Goal: Task Accomplishment & Management: Complete application form

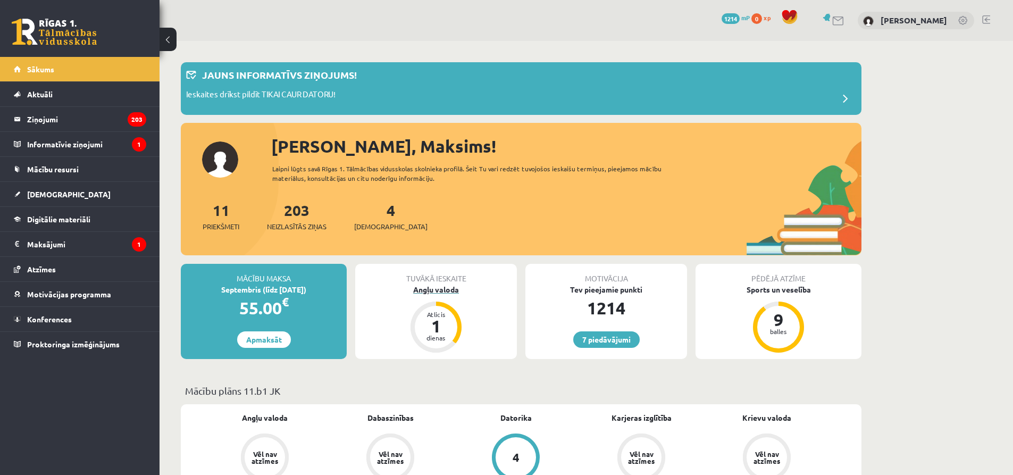
click at [437, 287] on div "Angļu valoda" at bounding box center [436, 289] width 162 height 11
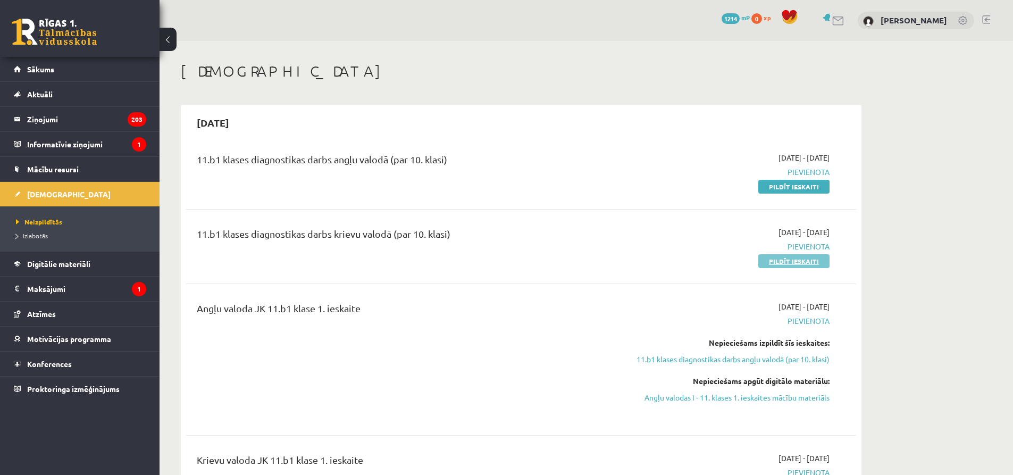
click at [777, 263] on link "Pildīt ieskaiti" at bounding box center [793, 261] width 71 height 14
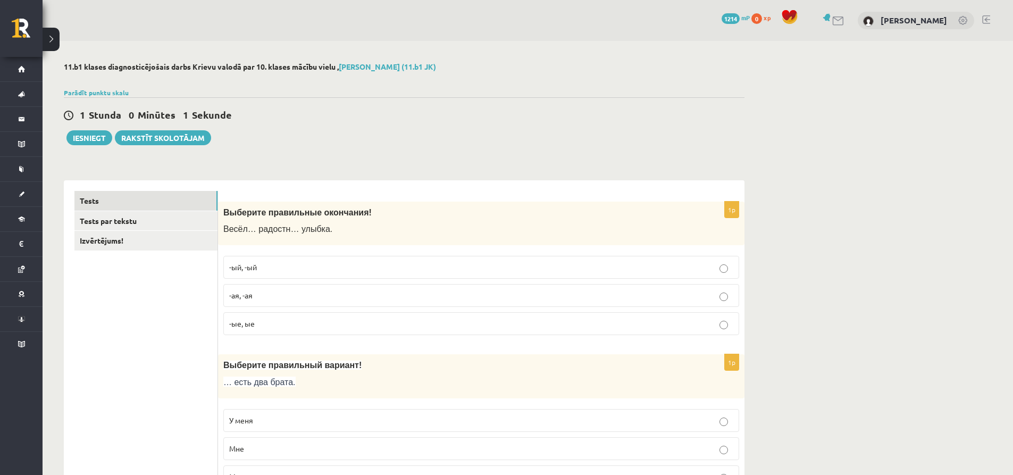
click at [303, 261] on label "-ый, -ый" at bounding box center [481, 267] width 516 height 23
click at [320, 292] on p "-ая, -ая" at bounding box center [481, 295] width 504 height 11
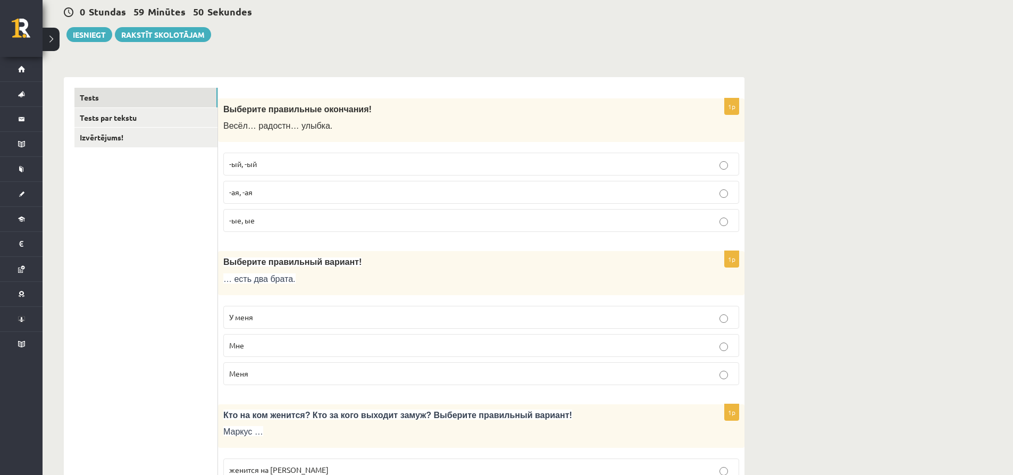
scroll to position [106, 0]
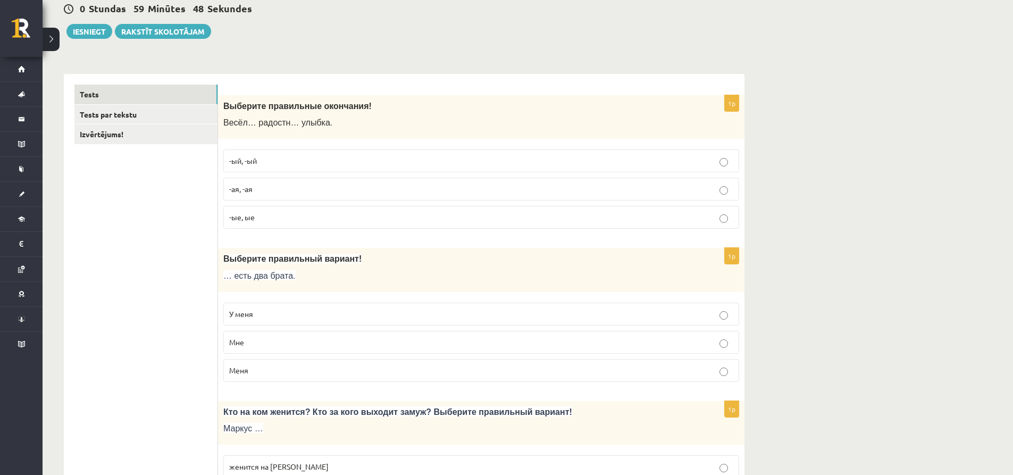
click at [317, 308] on p "У меня" at bounding box center [481, 313] width 504 height 11
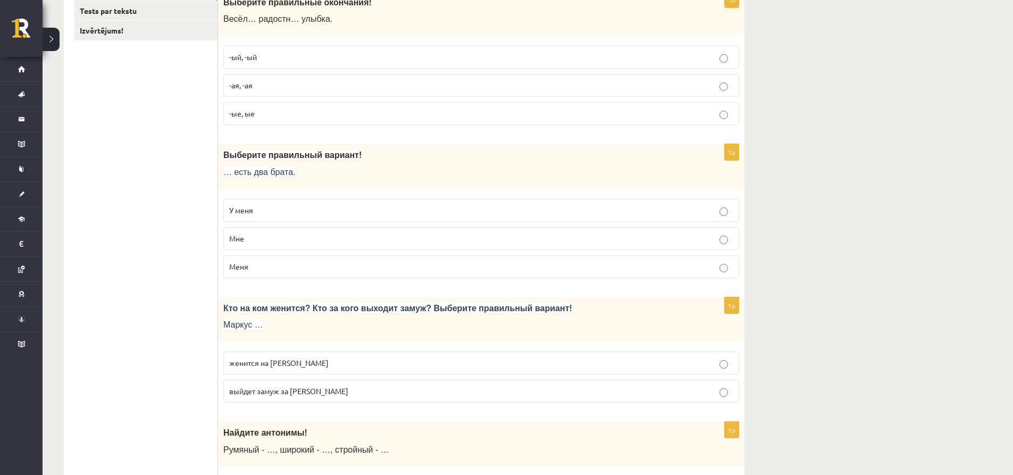
scroll to position [213, 0]
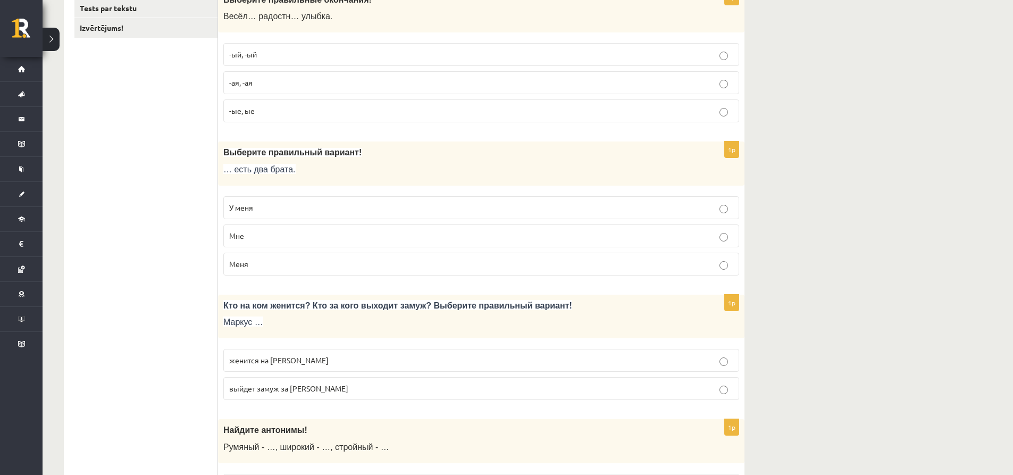
click at [335, 360] on p "женится на Агнии" at bounding box center [481, 360] width 504 height 11
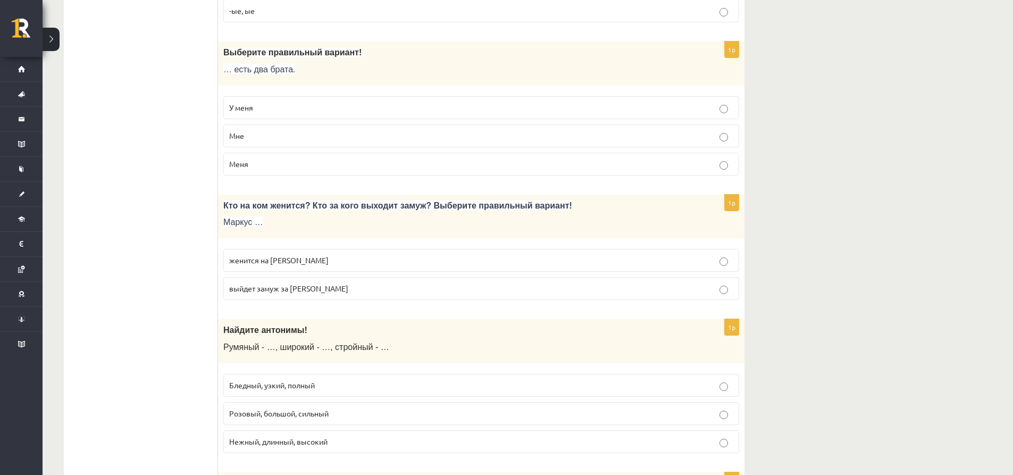
scroll to position [319, 0]
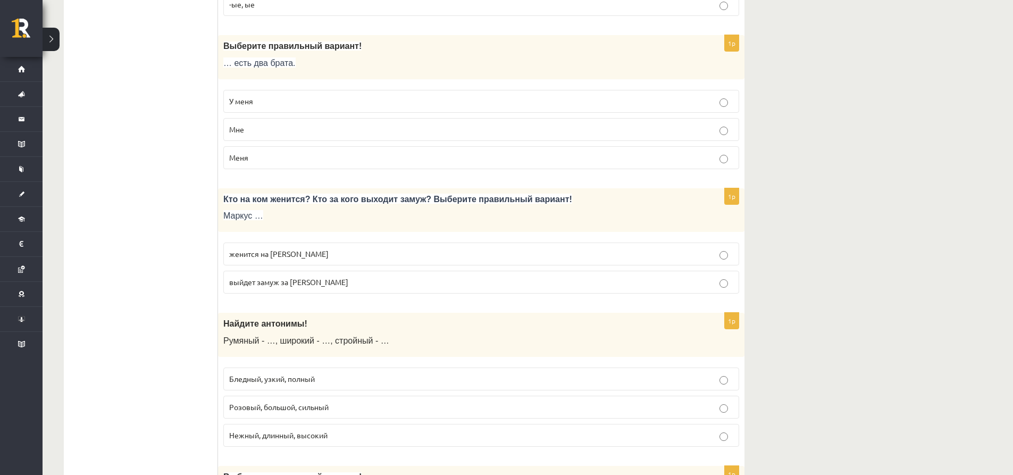
click at [302, 383] on span "Бледный, узкий, полный" at bounding box center [272, 379] width 86 height 10
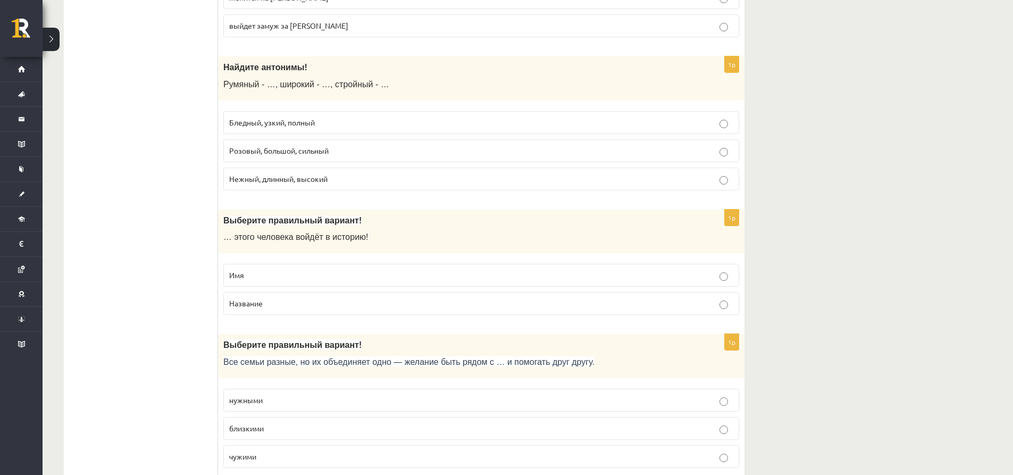
scroll to position [585, 0]
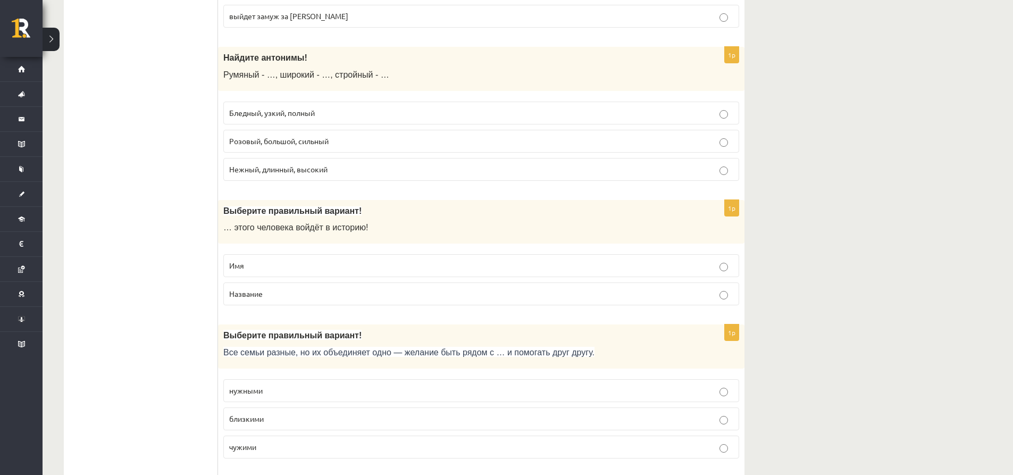
click at [259, 267] on p "Имя" at bounding box center [481, 265] width 504 height 11
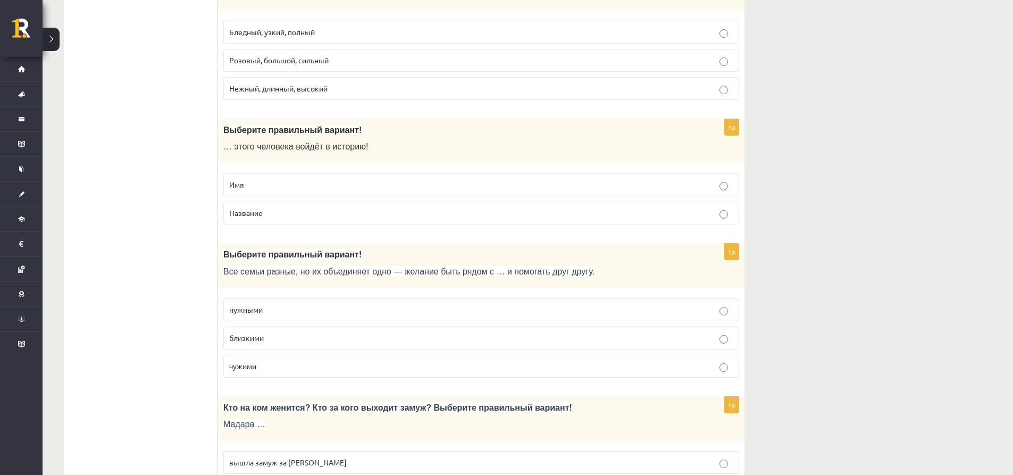
scroll to position [744, 0]
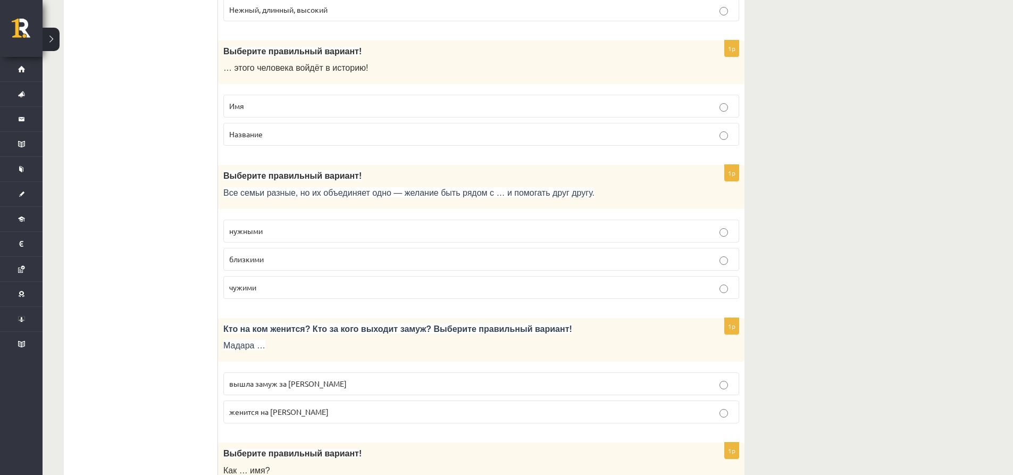
click at [339, 258] on p "близкими" at bounding box center [481, 259] width 504 height 11
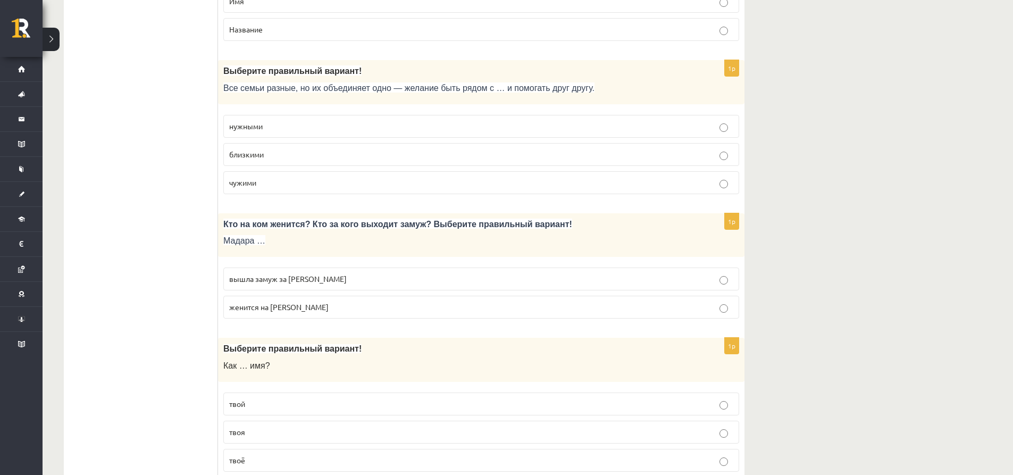
scroll to position [850, 0]
click at [307, 284] on label "вышла замуж за Марка" at bounding box center [481, 277] width 516 height 23
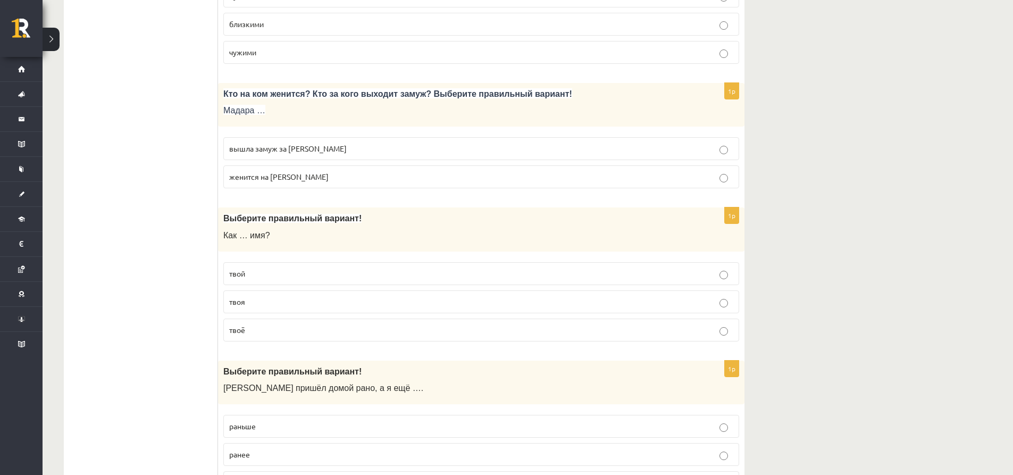
scroll to position [1010, 0]
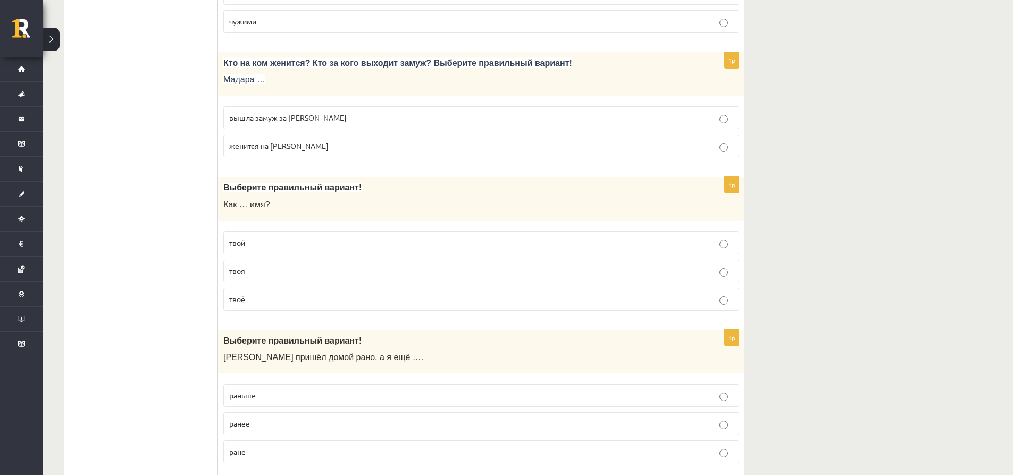
click at [281, 303] on p "твоё" at bounding box center [481, 298] width 504 height 11
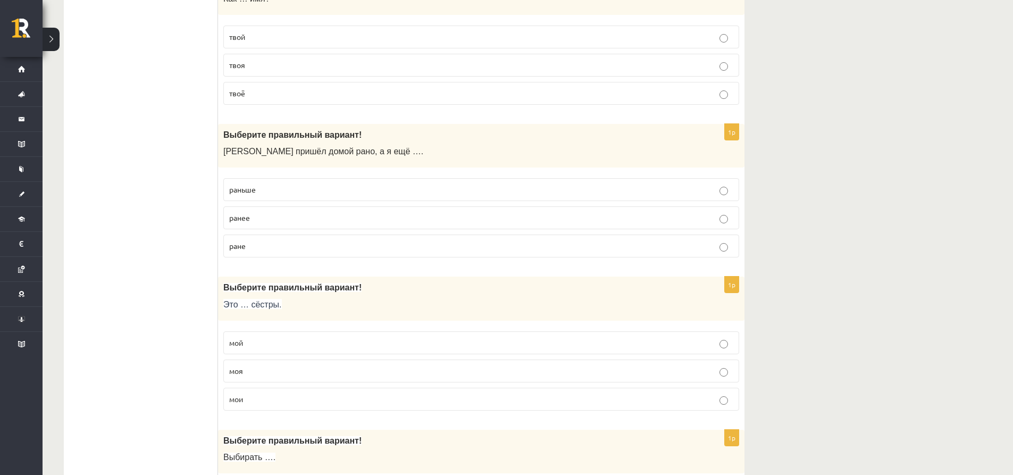
scroll to position [1223, 0]
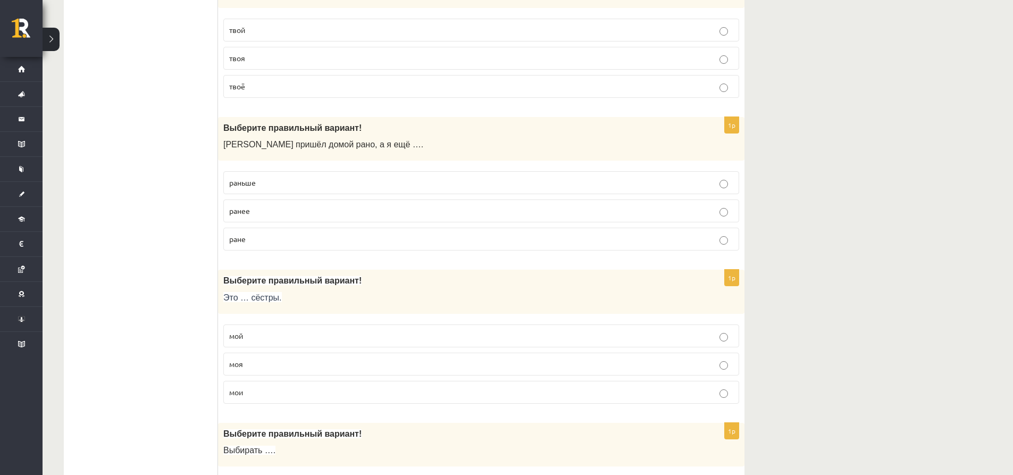
click at [299, 185] on p "раньше" at bounding box center [481, 182] width 504 height 11
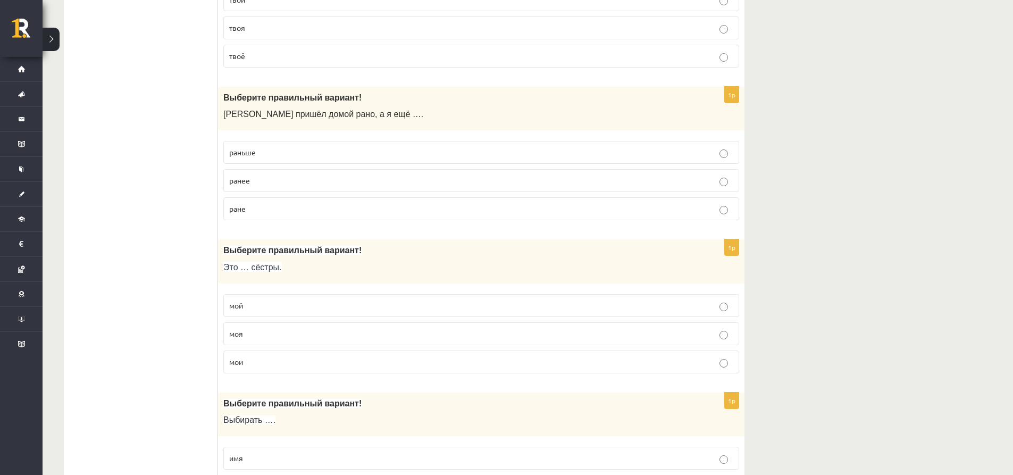
scroll to position [1382, 0]
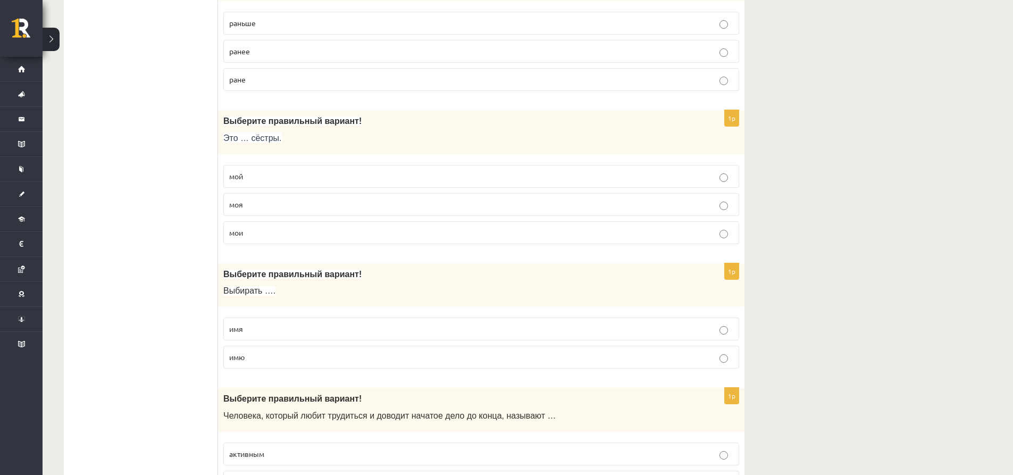
click at [271, 228] on p "мои" at bounding box center [481, 232] width 504 height 11
click at [260, 336] on label "имя" at bounding box center [481, 328] width 516 height 23
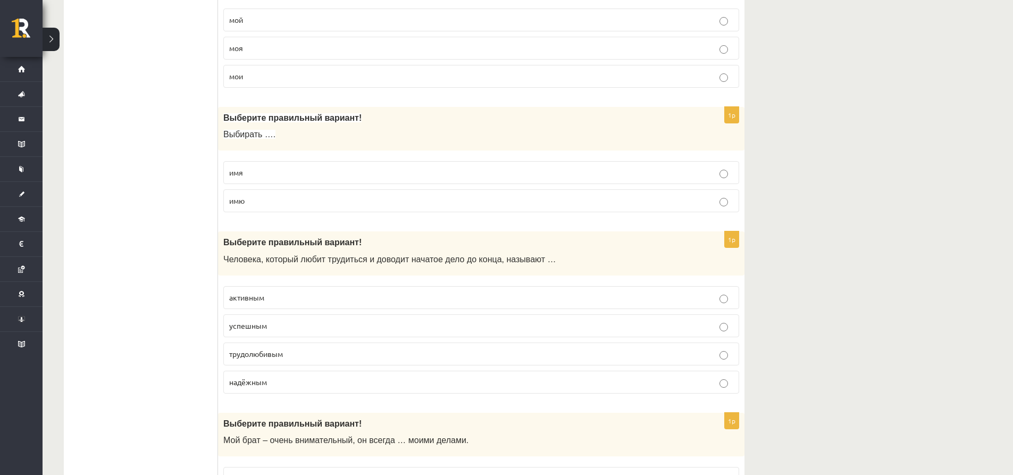
scroll to position [1541, 0]
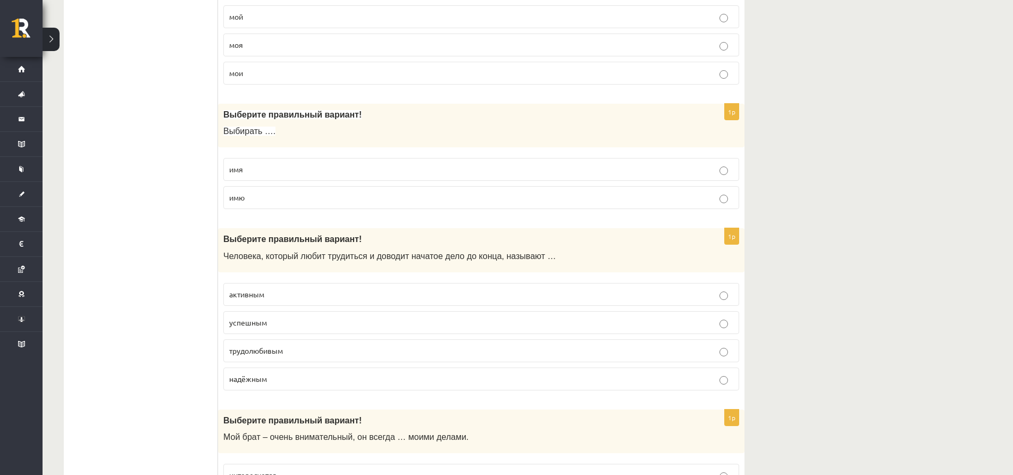
click at [277, 350] on span "трудолюбивым" at bounding box center [256, 350] width 54 height 10
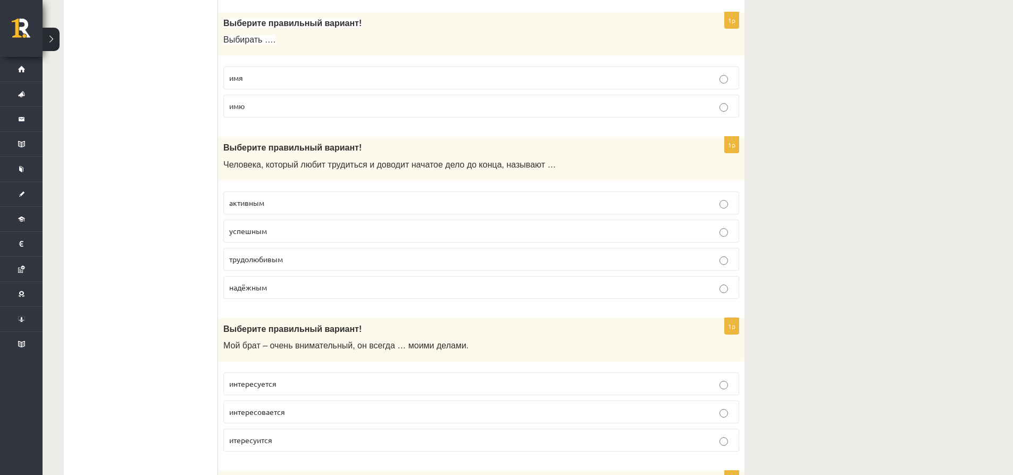
scroll to position [1648, 0]
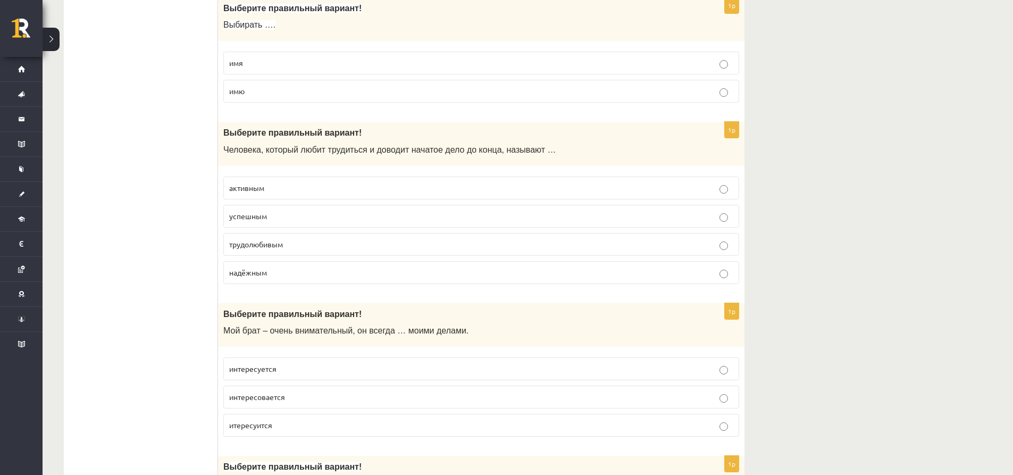
click at [300, 369] on p "интересуется" at bounding box center [481, 368] width 504 height 11
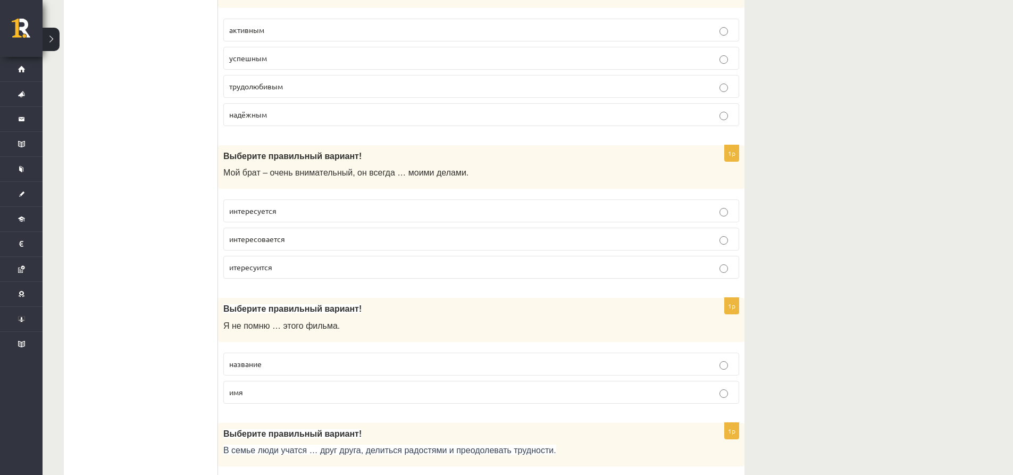
scroll to position [1807, 0]
click at [268, 363] on p "название" at bounding box center [481, 362] width 504 height 11
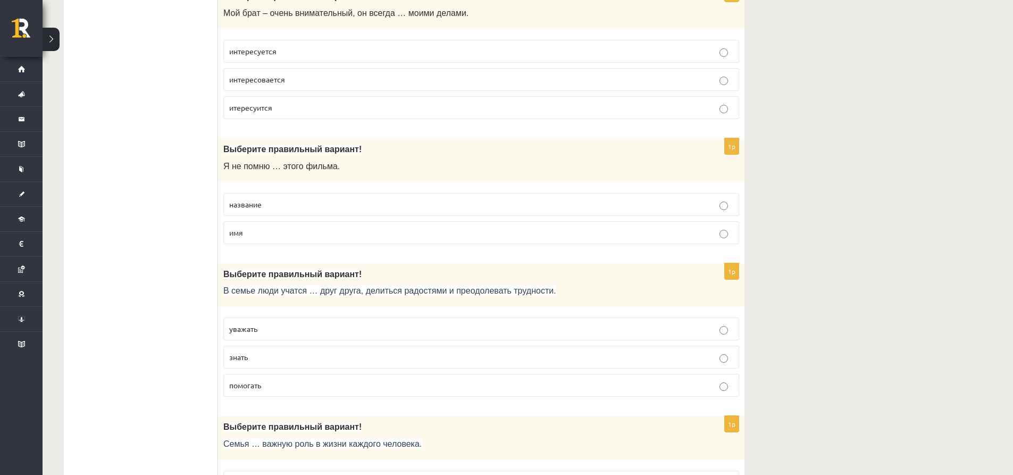
scroll to position [1967, 0]
click at [263, 332] on p "уважать" at bounding box center [481, 327] width 504 height 11
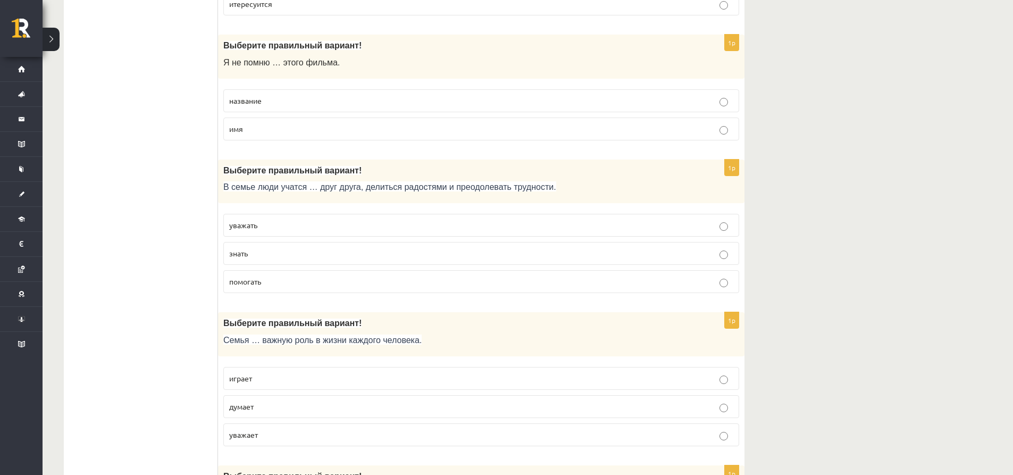
scroll to position [2126, 0]
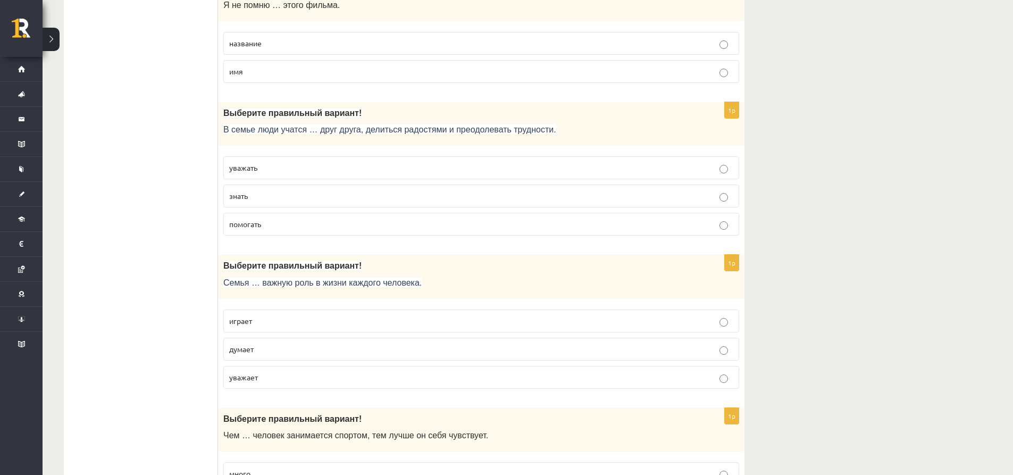
click at [253, 313] on label "играет" at bounding box center [481, 320] width 516 height 23
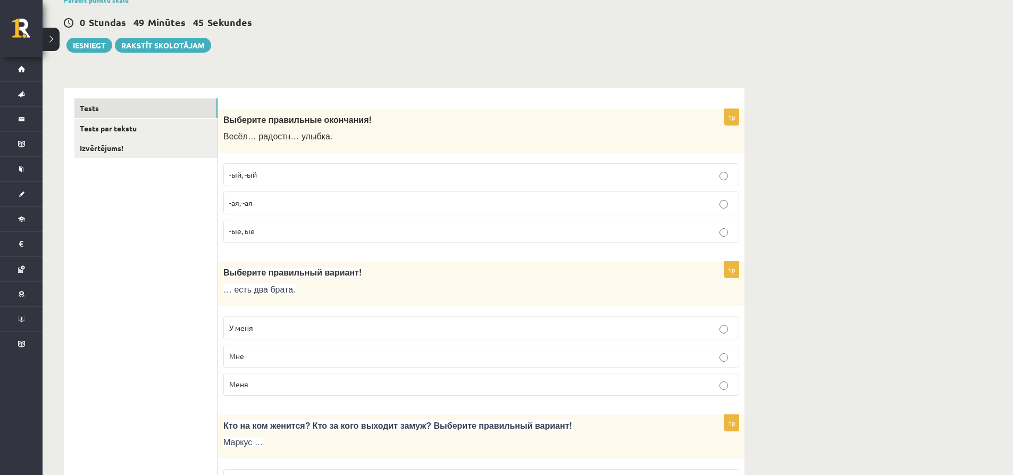
scroll to position [0, 0]
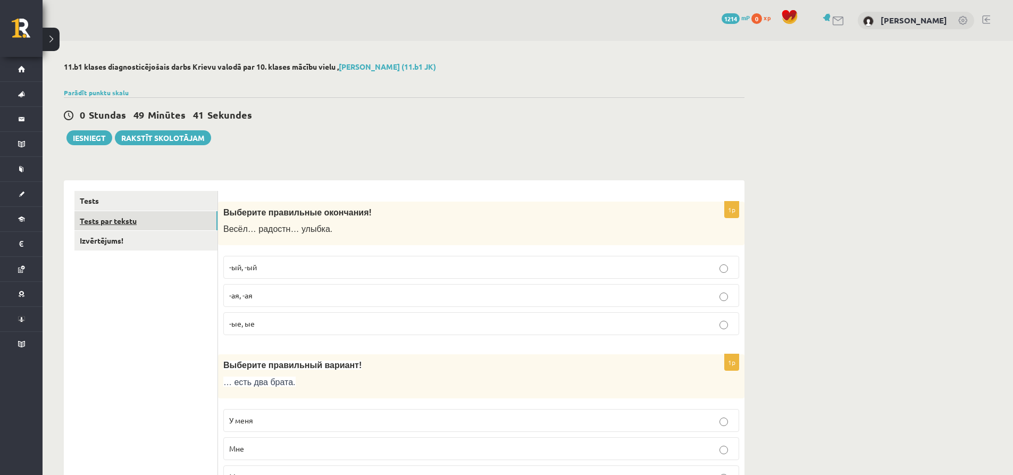
click at [139, 225] on link "Tests par tekstu" at bounding box center [145, 221] width 143 height 20
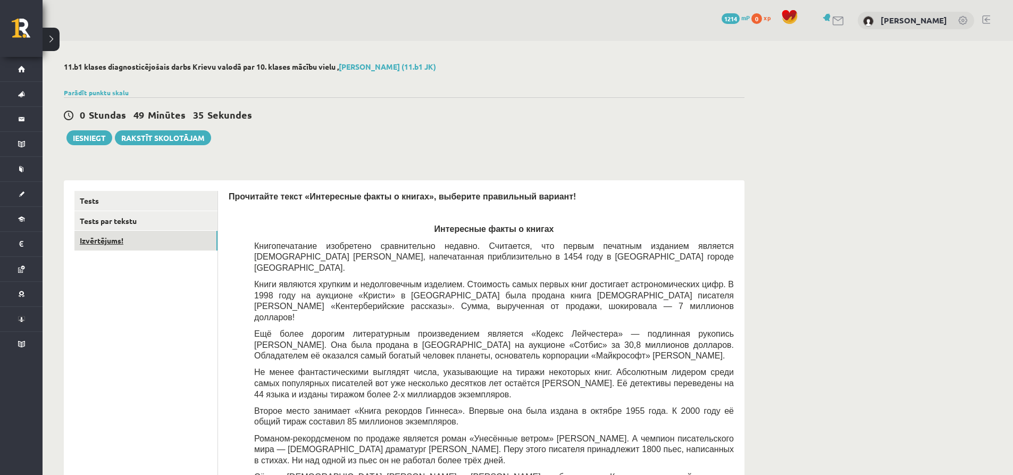
click at [141, 234] on link "Izvērtējums!" at bounding box center [145, 241] width 143 height 20
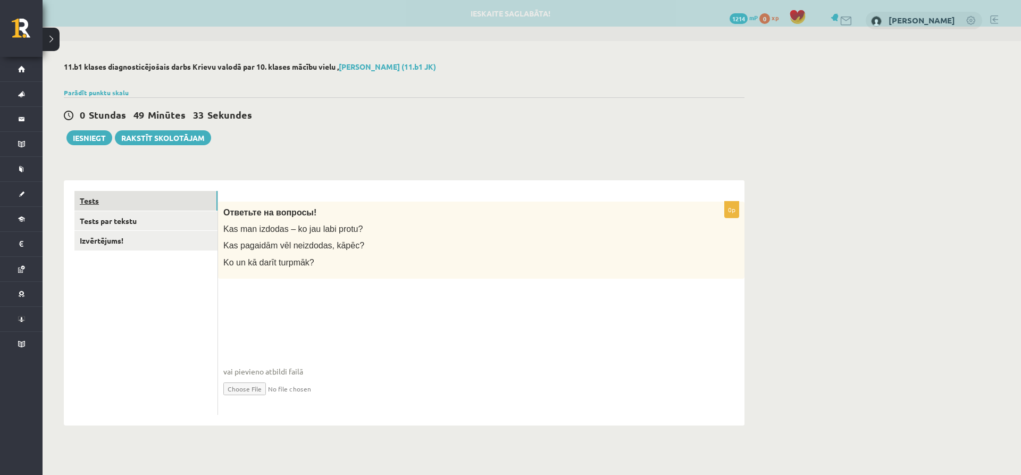
click at [146, 202] on link "Tests" at bounding box center [145, 201] width 143 height 20
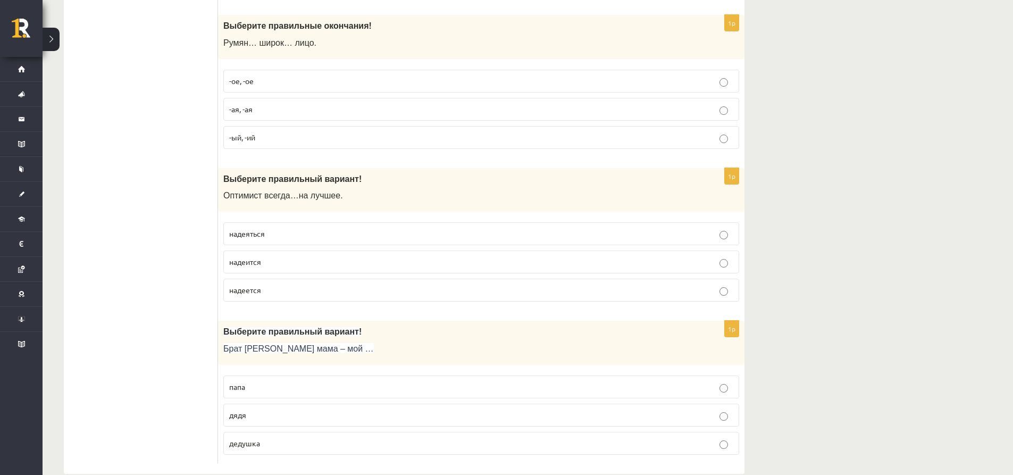
scroll to position [3360, 0]
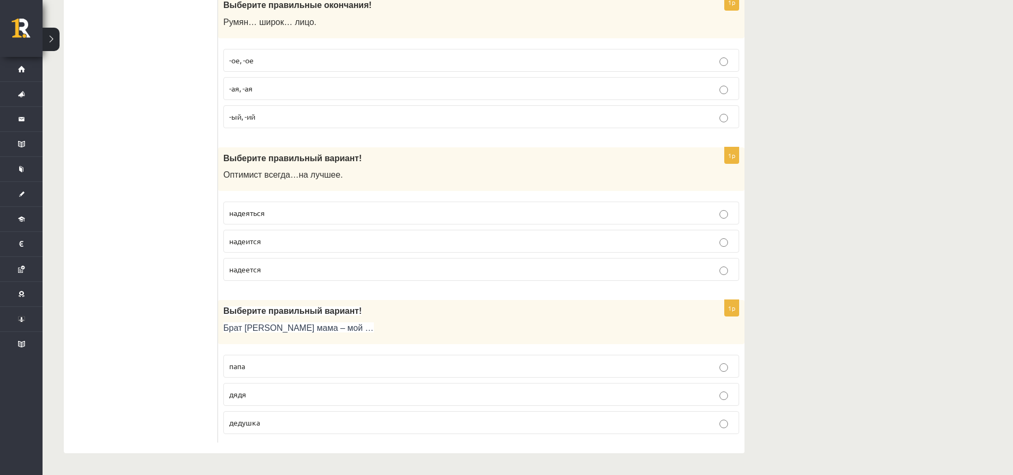
click at [301, 389] on p "дядя" at bounding box center [481, 394] width 504 height 11
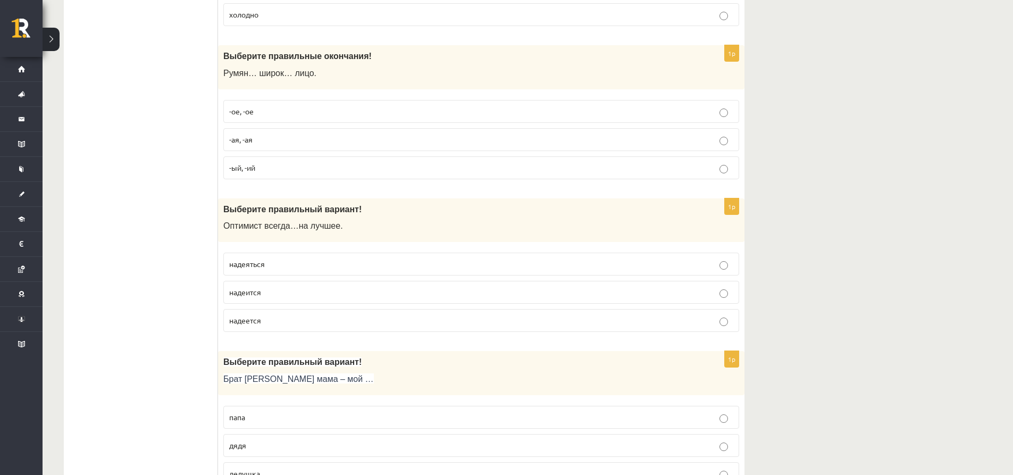
scroll to position [3307, 0]
click at [274, 318] on p "надеется" at bounding box center [481, 321] width 504 height 11
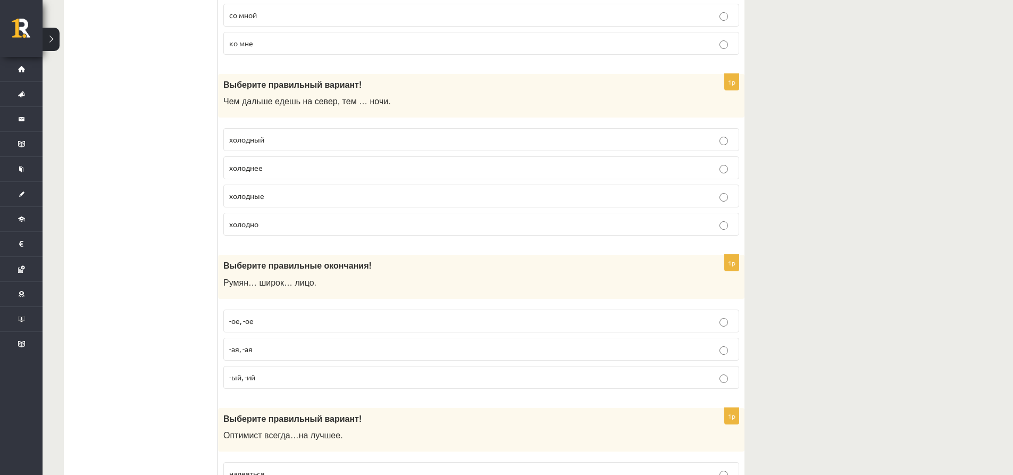
scroll to position [3095, 0]
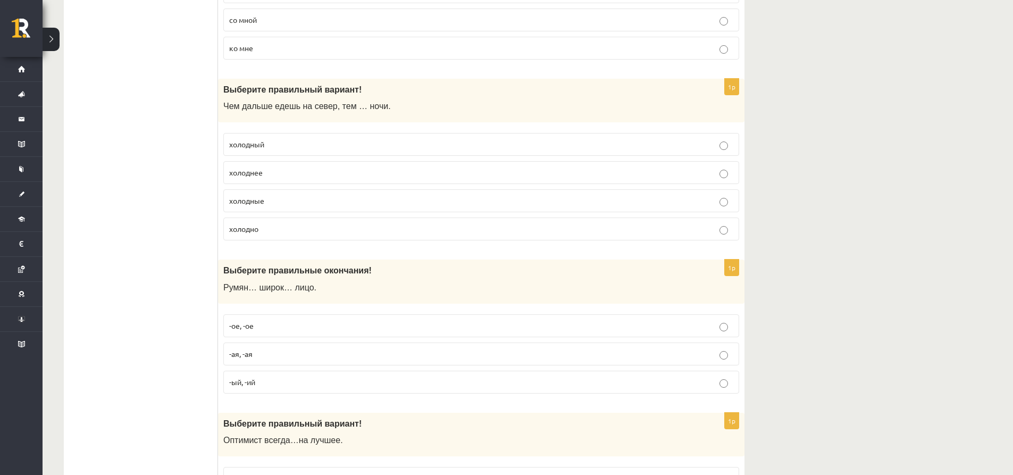
click at [276, 324] on p "-ое, -ое" at bounding box center [481, 325] width 504 height 11
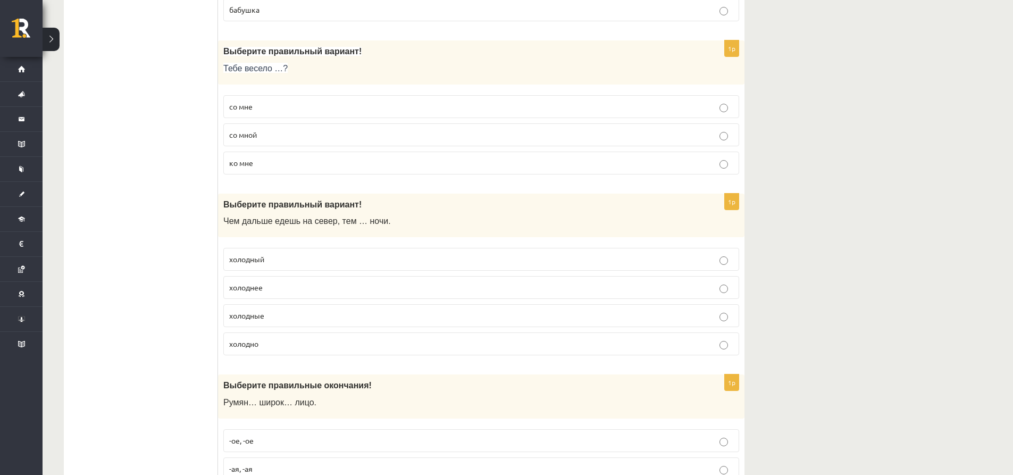
scroll to position [2935, 0]
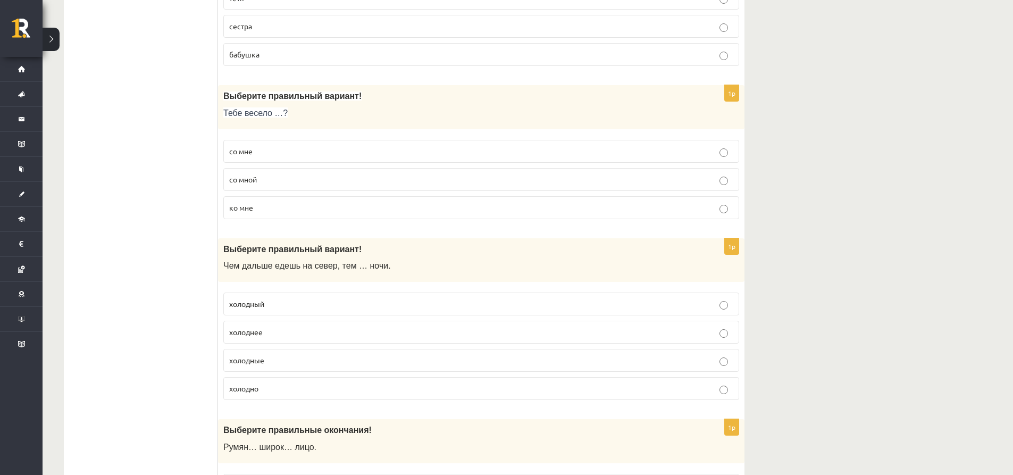
click at [276, 332] on p "холоднее" at bounding box center [481, 331] width 504 height 11
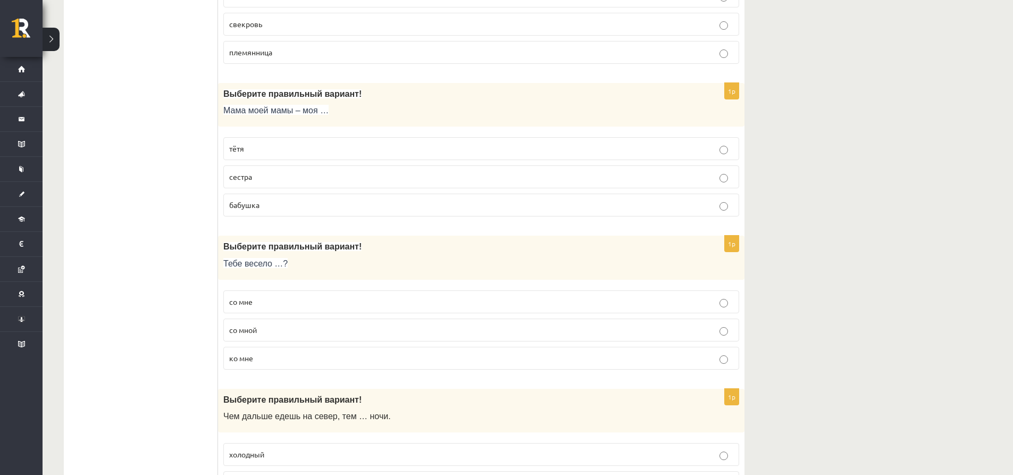
scroll to position [2776, 0]
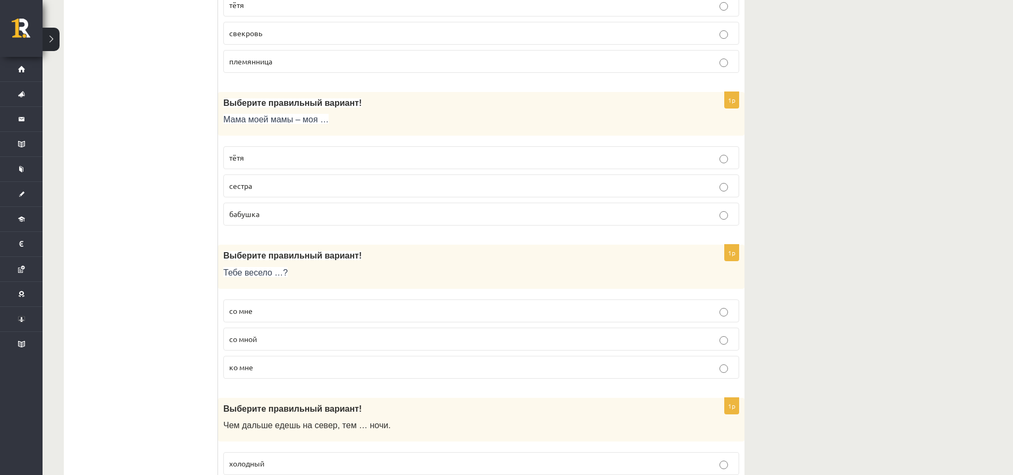
click at [273, 334] on p "со мной" at bounding box center [481, 338] width 504 height 11
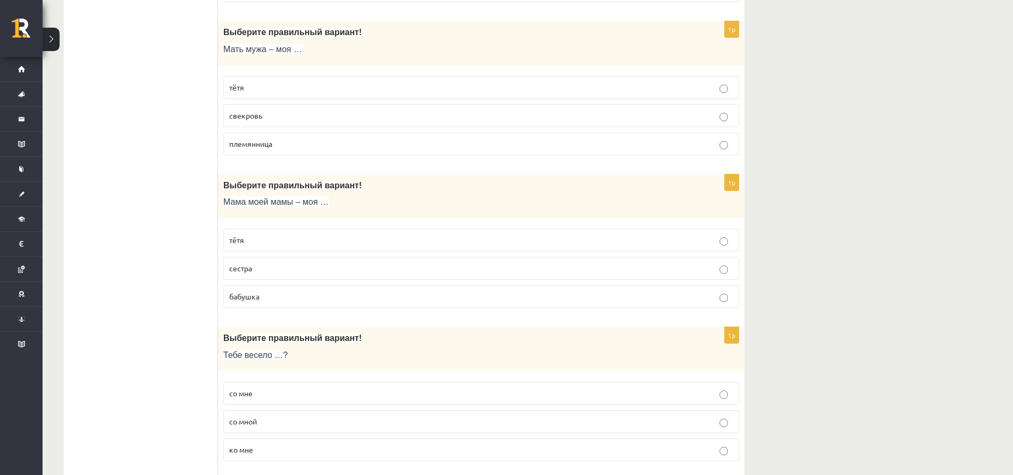
scroll to position [2669, 0]
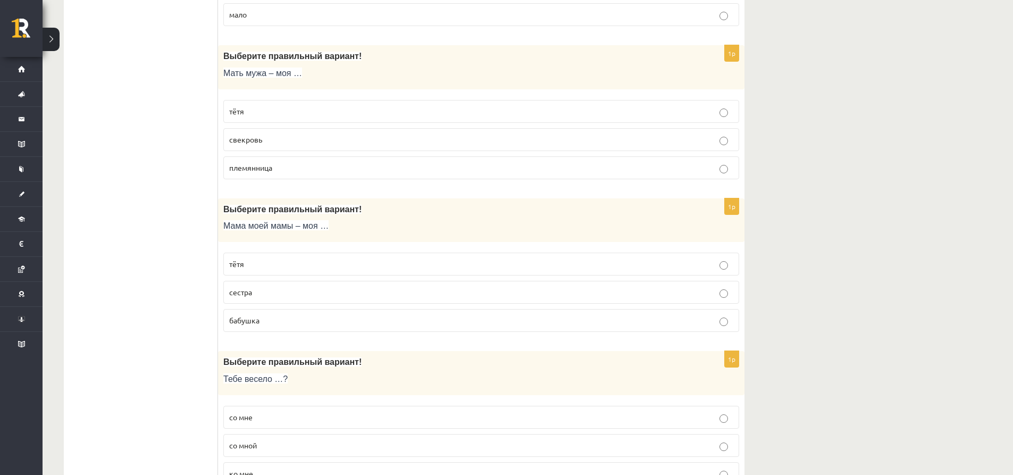
click at [271, 321] on p "бабушка" at bounding box center [481, 320] width 504 height 11
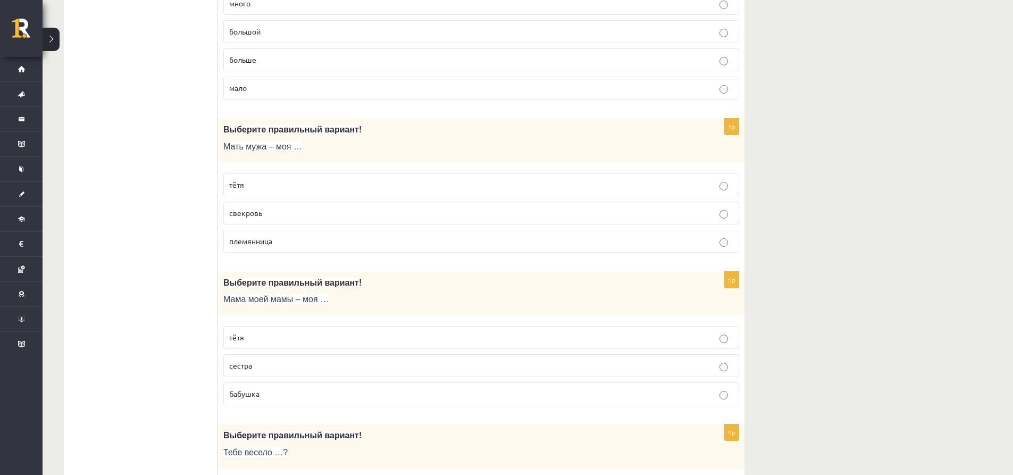
scroll to position [2563, 0]
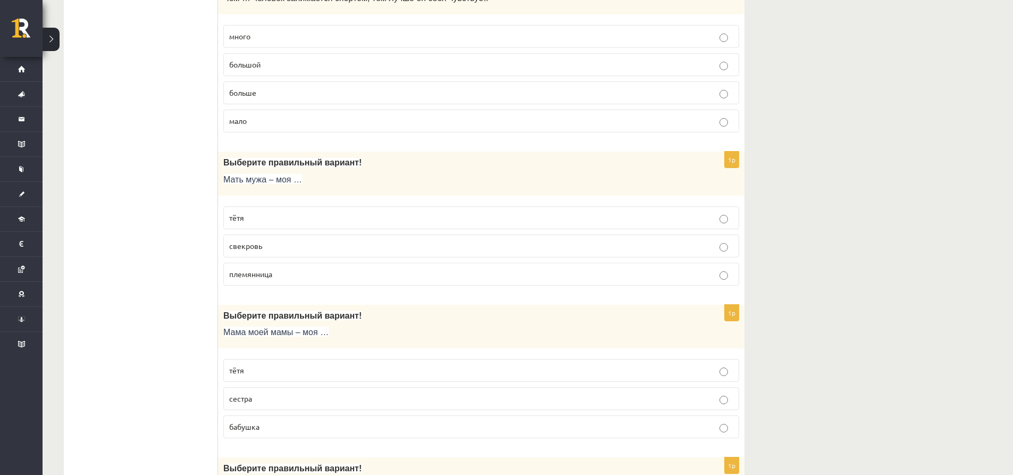
click at [281, 245] on p "свекровь" at bounding box center [481, 245] width 504 height 11
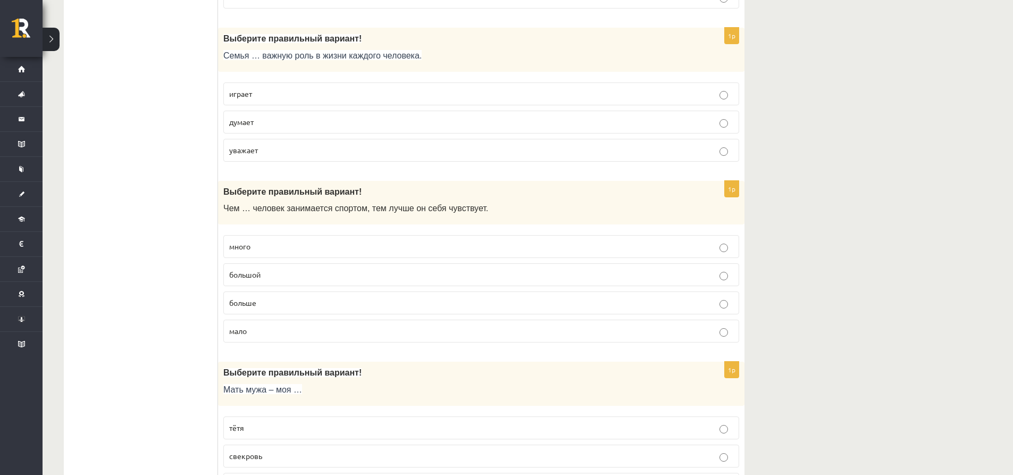
scroll to position [2350, 0]
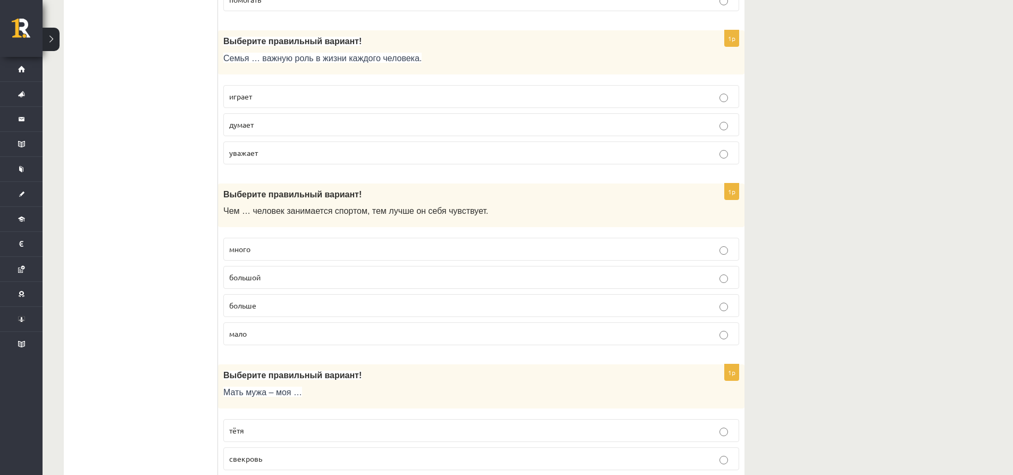
click at [276, 309] on p "больше" at bounding box center [481, 305] width 504 height 11
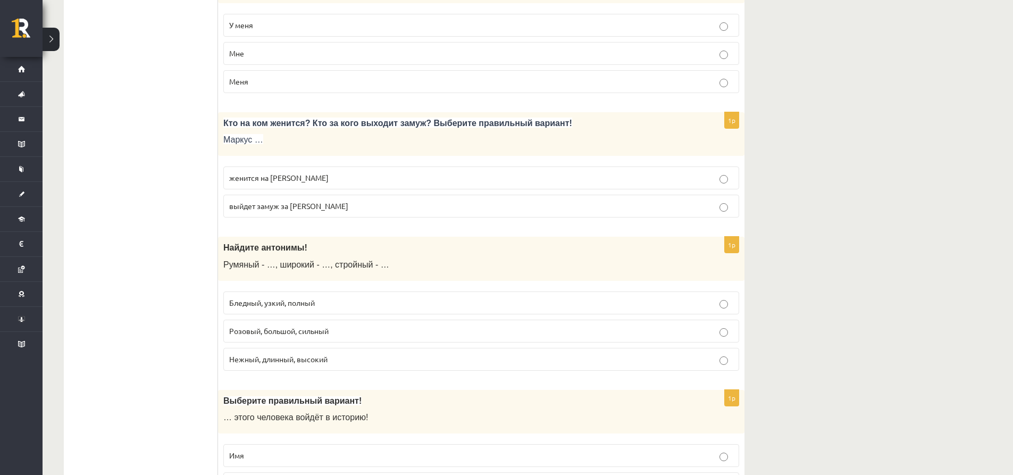
scroll to position [0, 0]
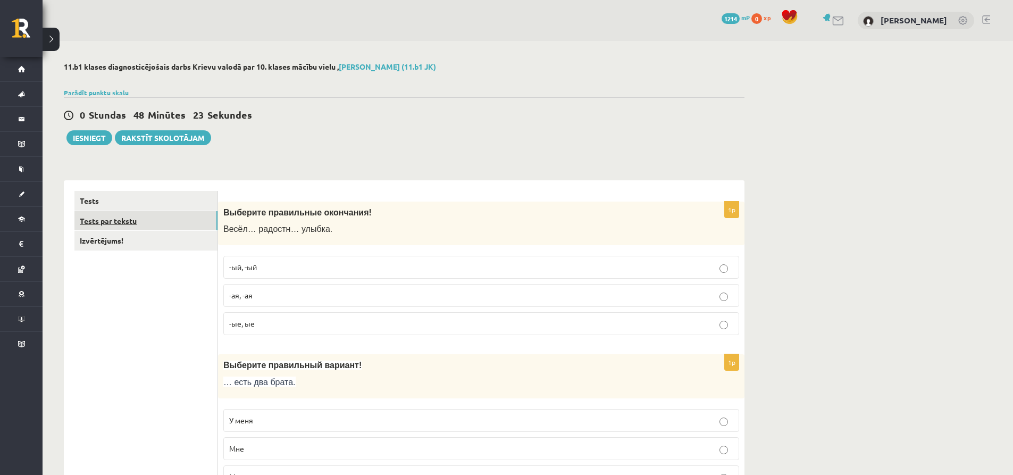
click at [129, 222] on link "Tests par tekstu" at bounding box center [145, 221] width 143 height 20
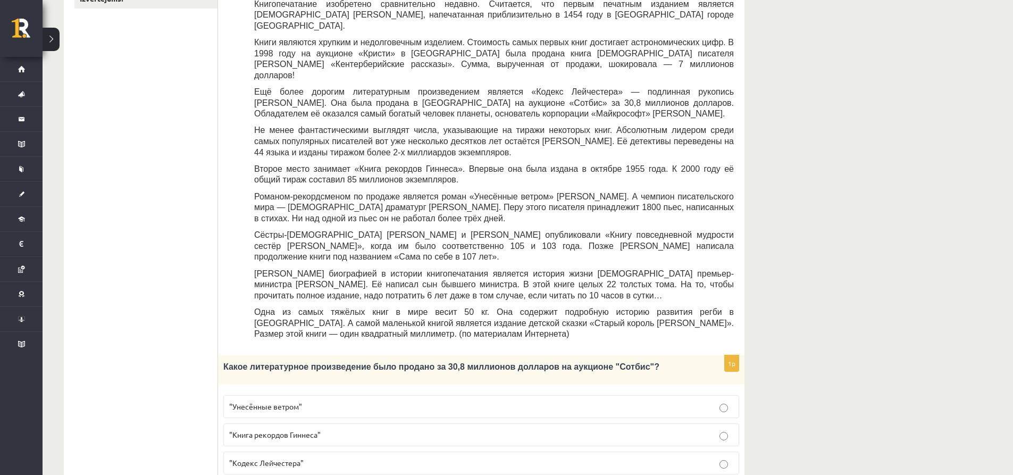
scroll to position [266, 0]
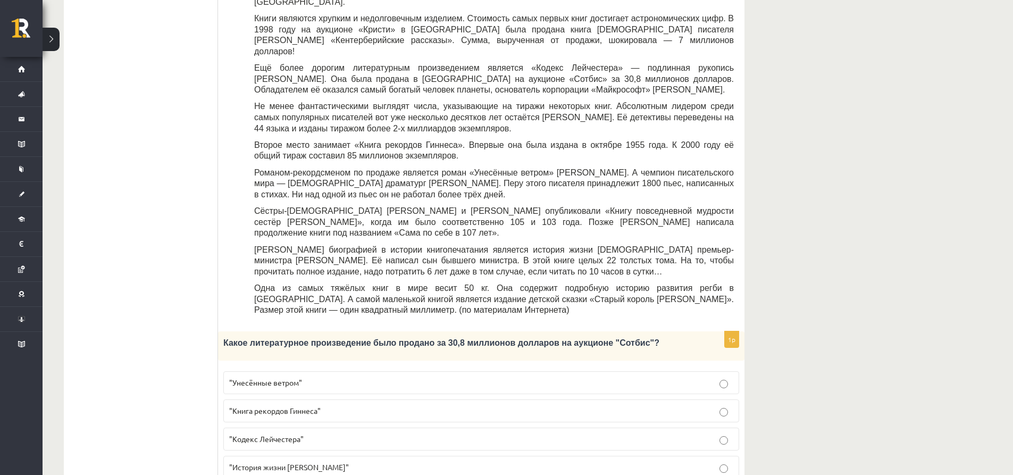
click at [309, 433] on p ""Кодекс Лейчестера"" at bounding box center [481, 438] width 504 height 11
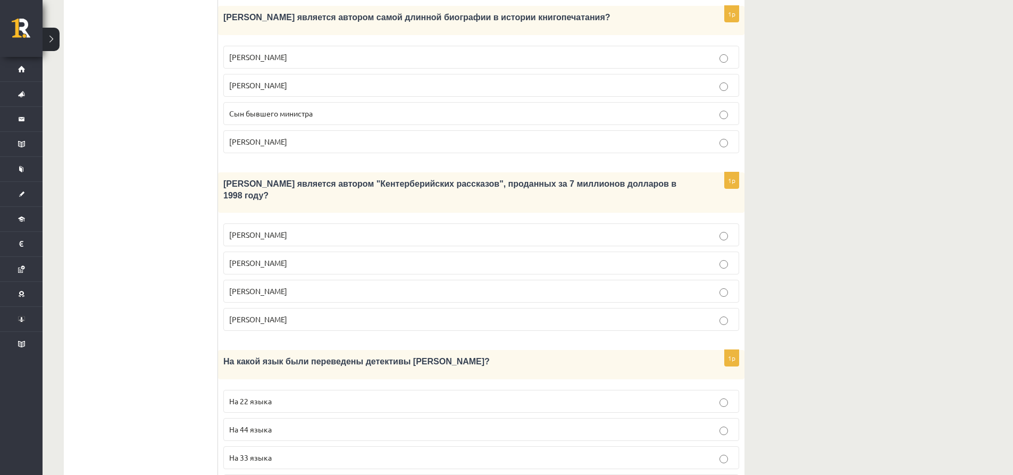
scroll to position [890, 0]
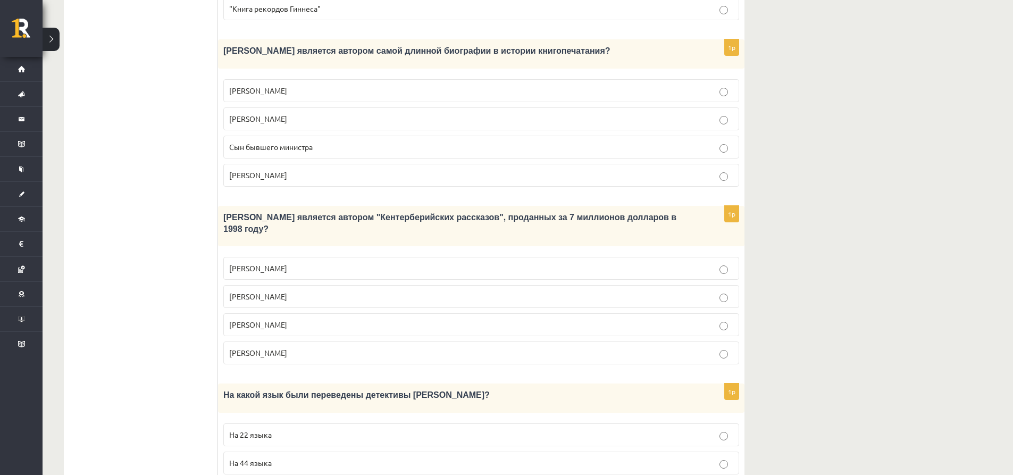
click at [281, 319] on span "Джефри Чосер" at bounding box center [258, 324] width 58 height 10
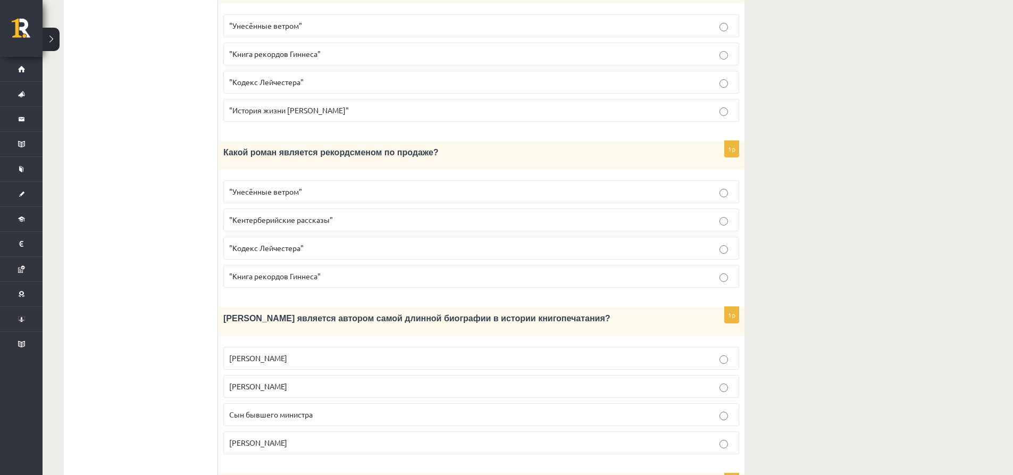
scroll to position [624, 0]
click at [339, 407] on p "Сын бывшего министра" at bounding box center [481, 412] width 504 height 11
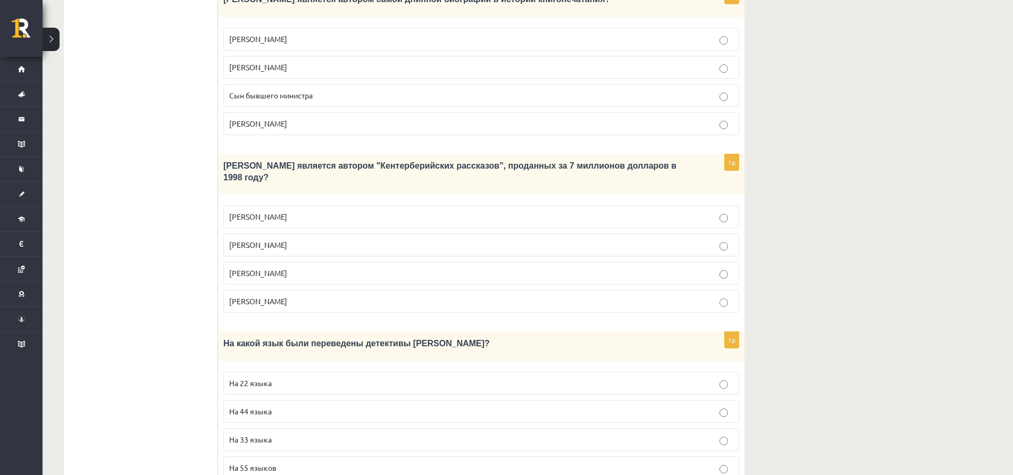
scroll to position [943, 0]
click at [285, 398] on label "На 44 языка" at bounding box center [481, 409] width 516 height 23
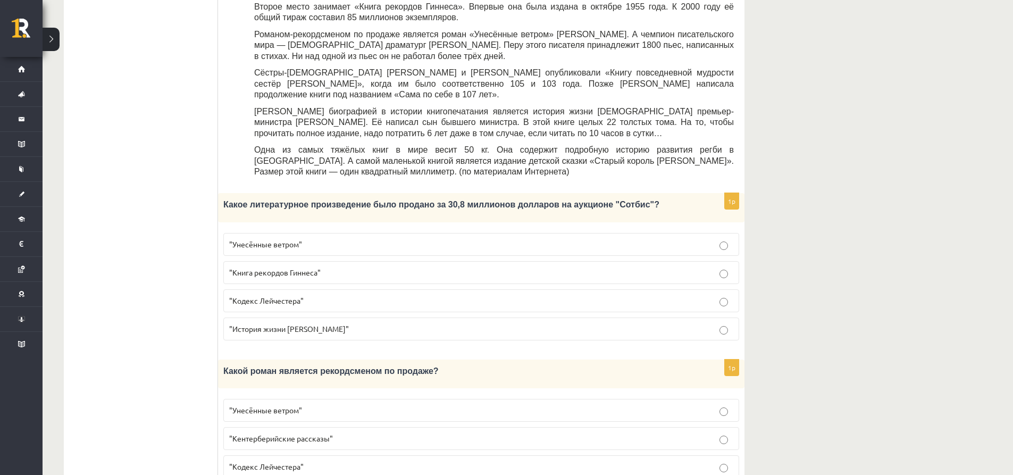
scroll to position [624, 0]
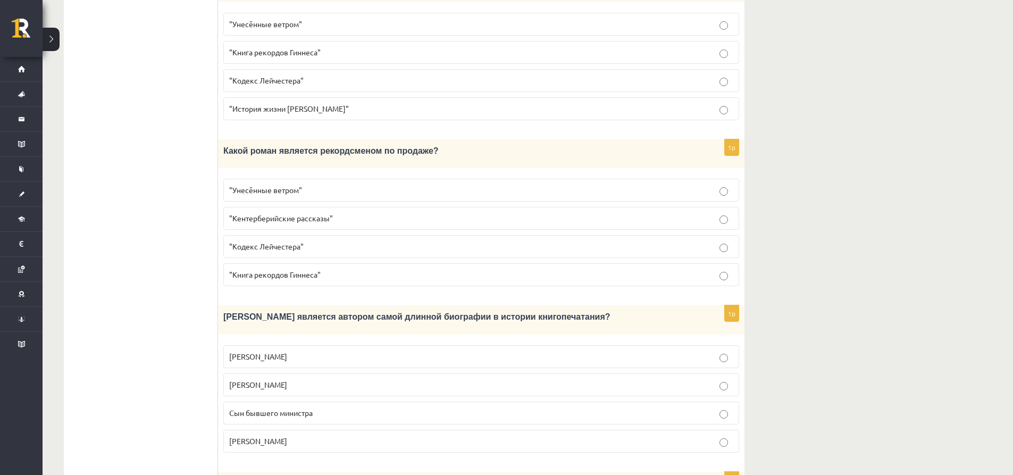
click at [308, 184] on p ""Унесённые ветром"" at bounding box center [481, 189] width 504 height 11
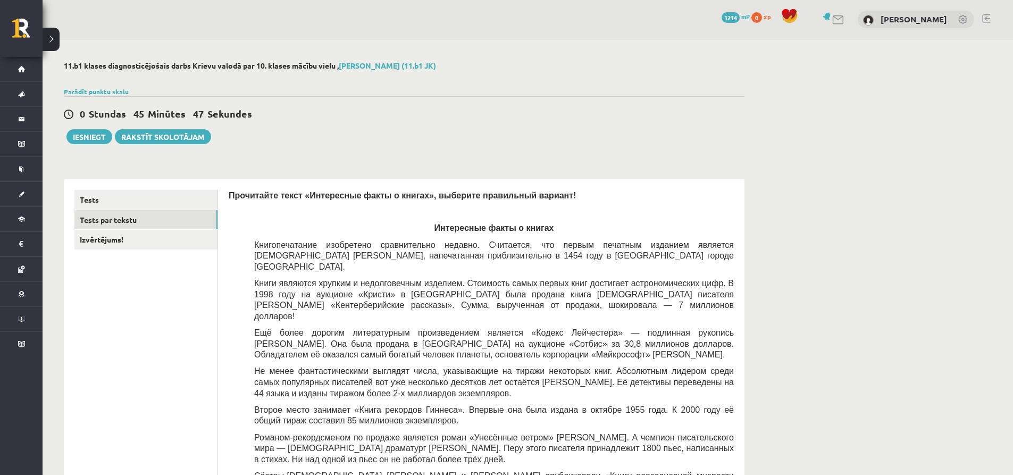
scroll to position [0, 0]
click at [127, 248] on link "Izvērtējums!" at bounding box center [145, 241] width 143 height 20
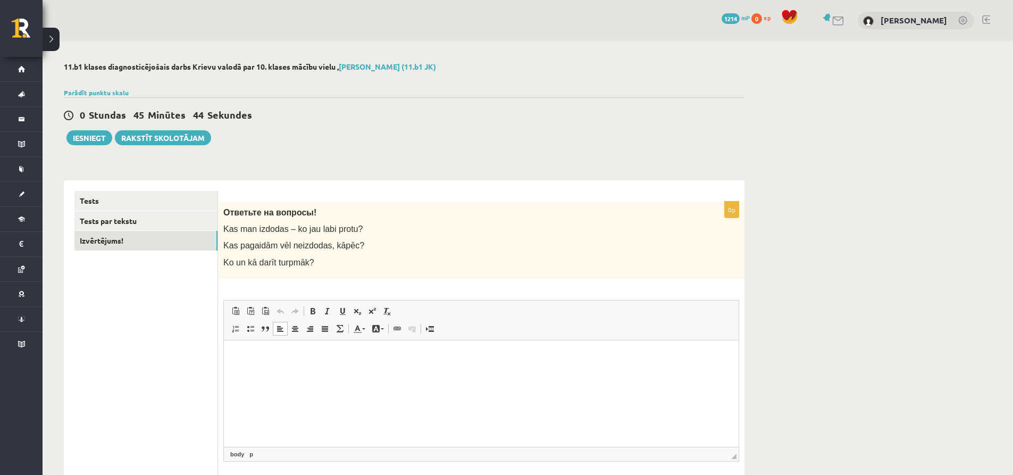
click at [296, 372] on html at bounding box center [481, 356] width 515 height 32
click at [128, 222] on link "Tests par tekstu" at bounding box center [145, 221] width 143 height 20
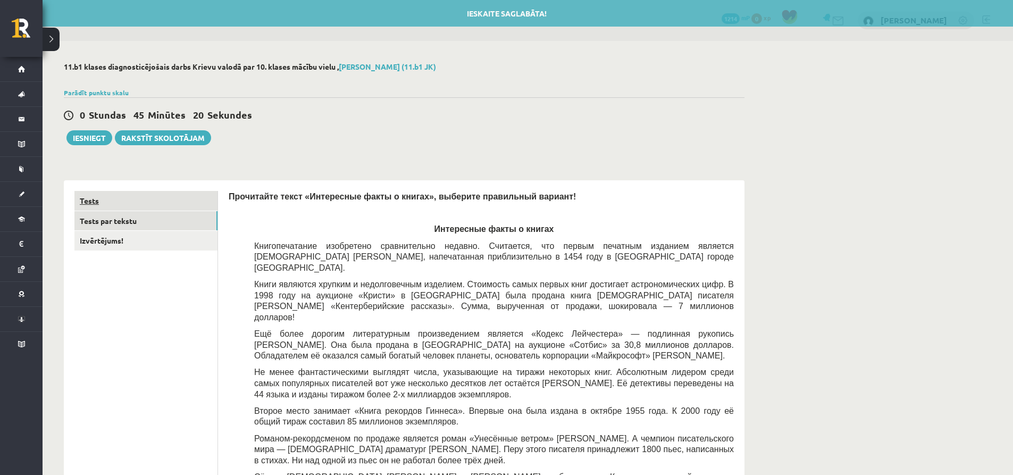
click at [139, 200] on link "Tests" at bounding box center [145, 201] width 143 height 20
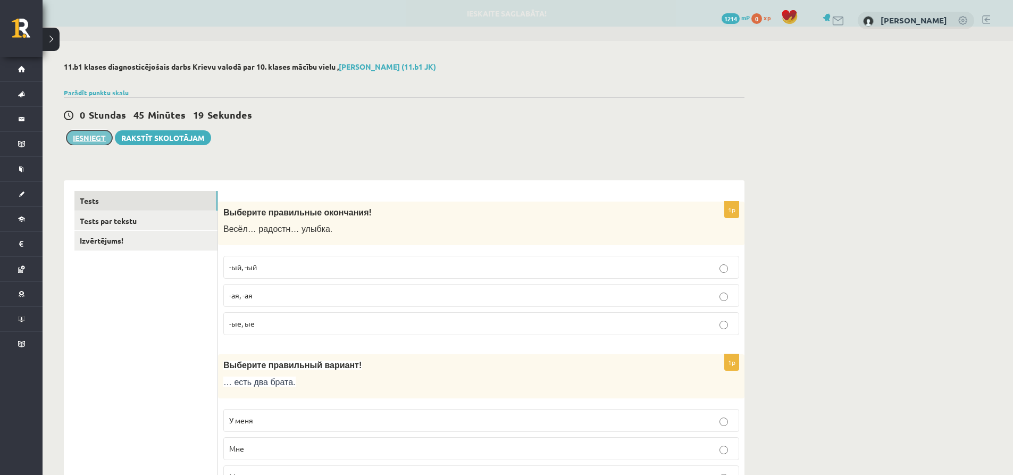
click at [93, 140] on button "Iesniegt" at bounding box center [89, 137] width 46 height 15
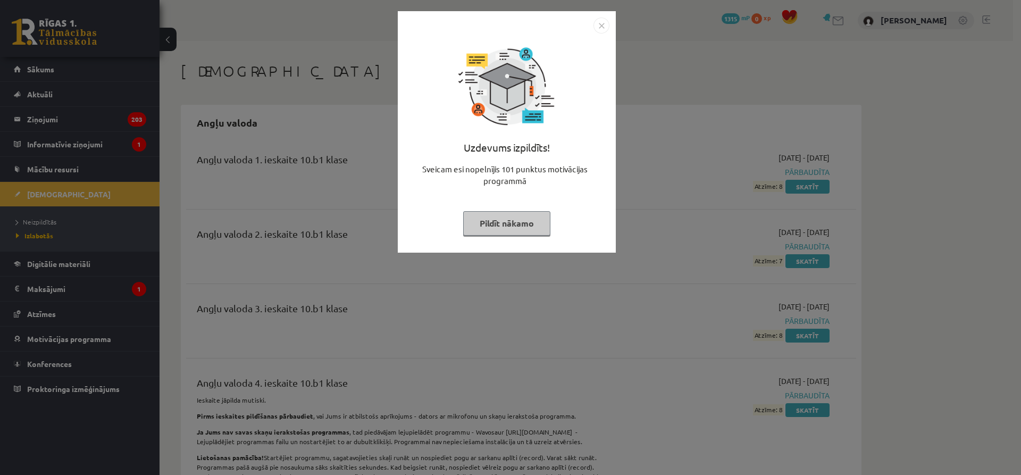
click at [604, 26] on img "Close" at bounding box center [601, 26] width 16 height 16
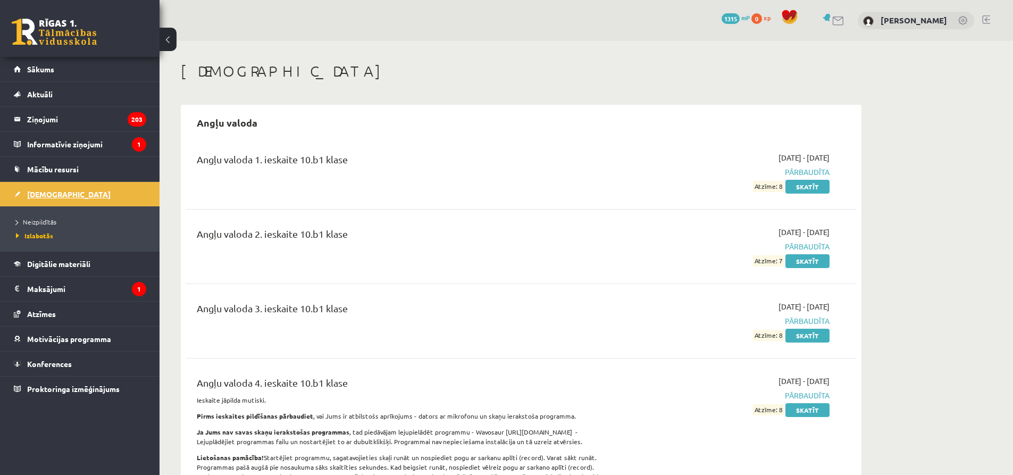
click at [53, 195] on span "[DEMOGRAPHIC_DATA]" at bounding box center [68, 194] width 83 height 10
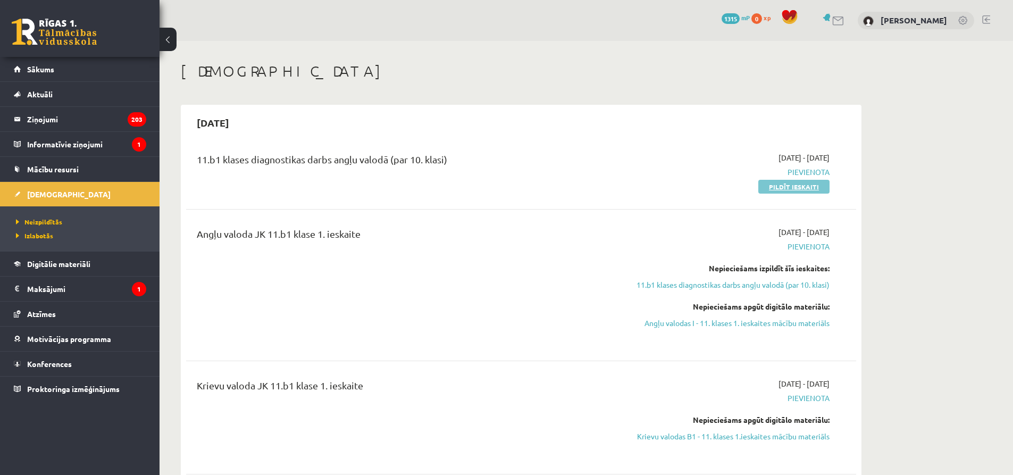
click at [783, 188] on link "Pildīt ieskaiti" at bounding box center [793, 187] width 71 height 14
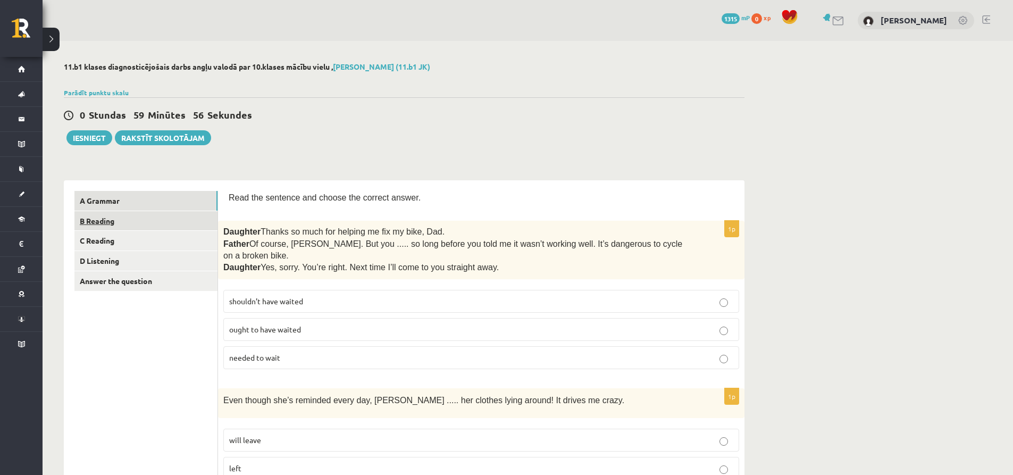
click at [116, 218] on link "B Reading" at bounding box center [145, 221] width 143 height 20
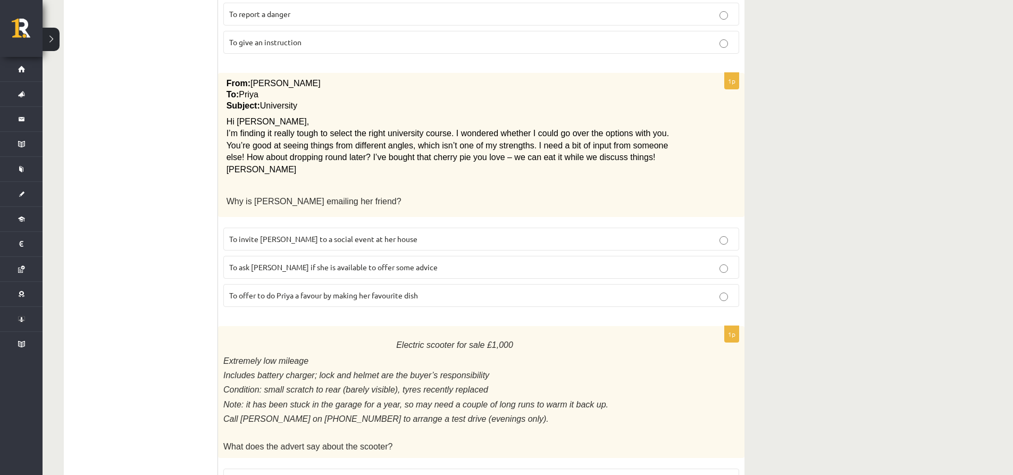
scroll to position [88, 0]
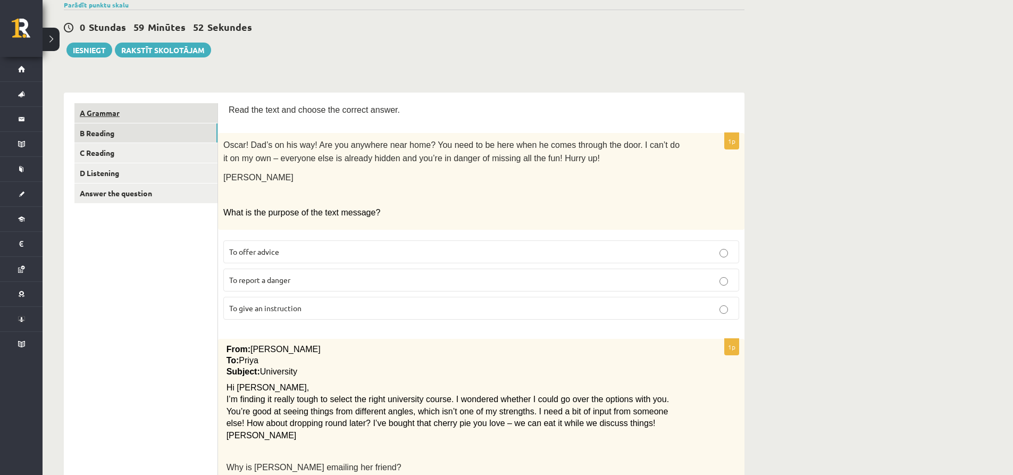
click at [119, 113] on link "A Grammar" at bounding box center [145, 113] width 143 height 20
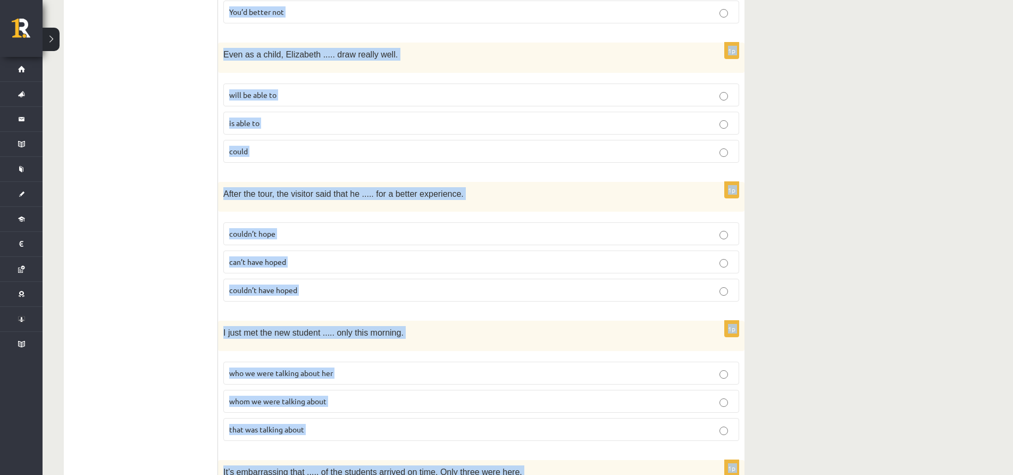
scroll to position [2574, 0]
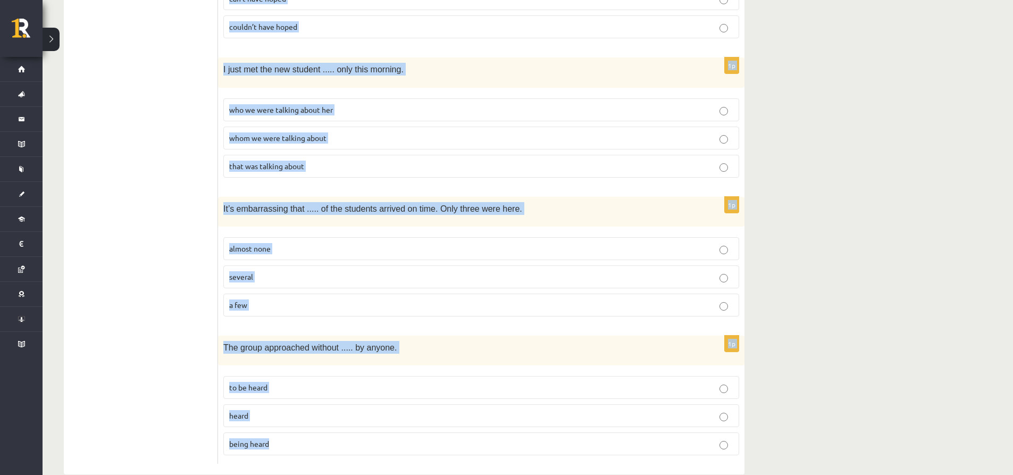
drag, startPoint x: 230, startPoint y: 197, endPoint x: 404, endPoint y: 449, distance: 306.3
copy form "Read the sentence and choose the correct answer. 1p Daughter  Thanks so much fo…"
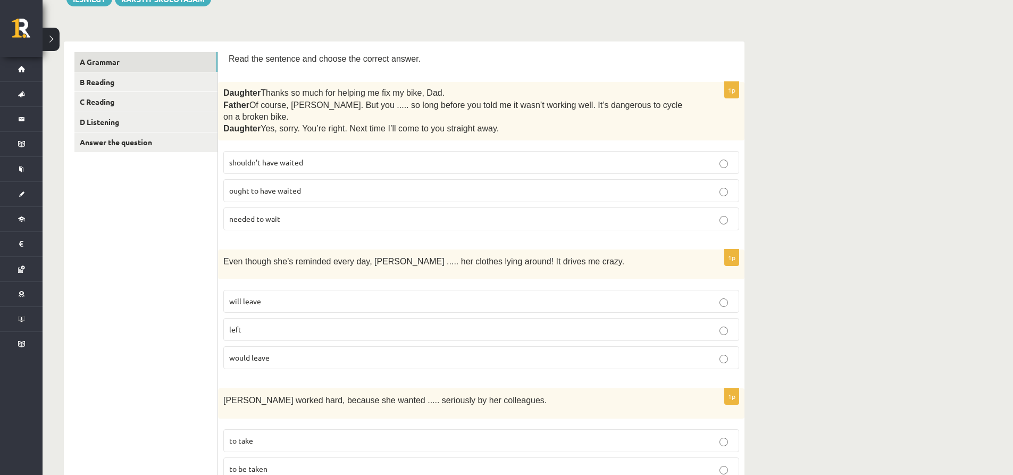
scroll to position [0, 0]
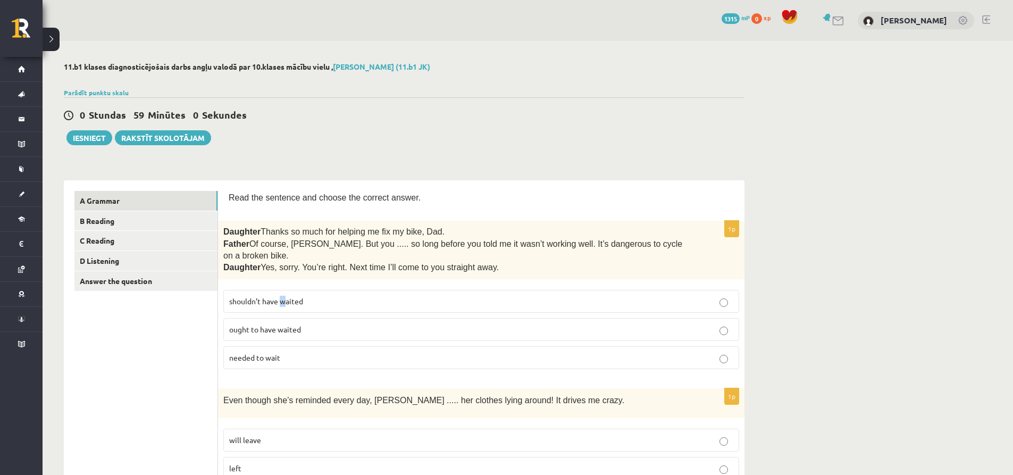
click at [282, 296] on span "shouldn’t have waited" at bounding box center [266, 301] width 74 height 10
click at [363, 296] on p "shouldn’t have waited" at bounding box center [481, 301] width 504 height 11
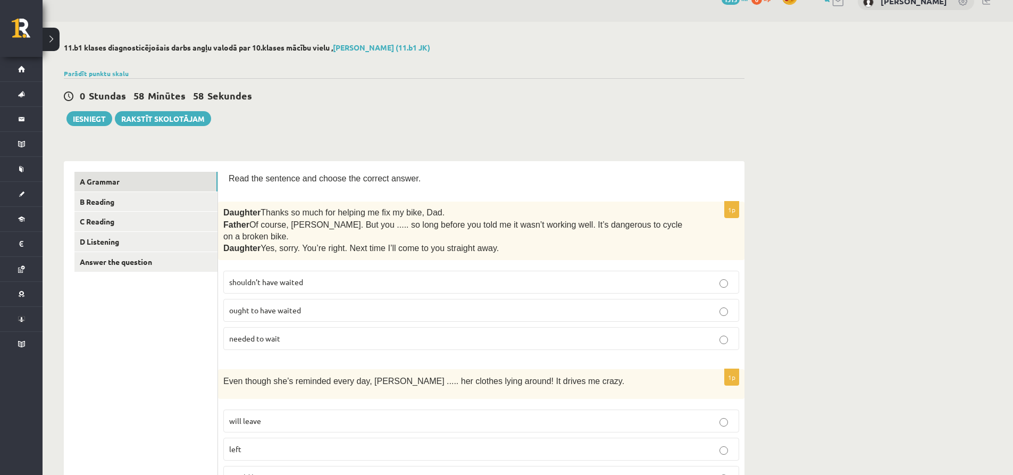
scroll to position [53, 0]
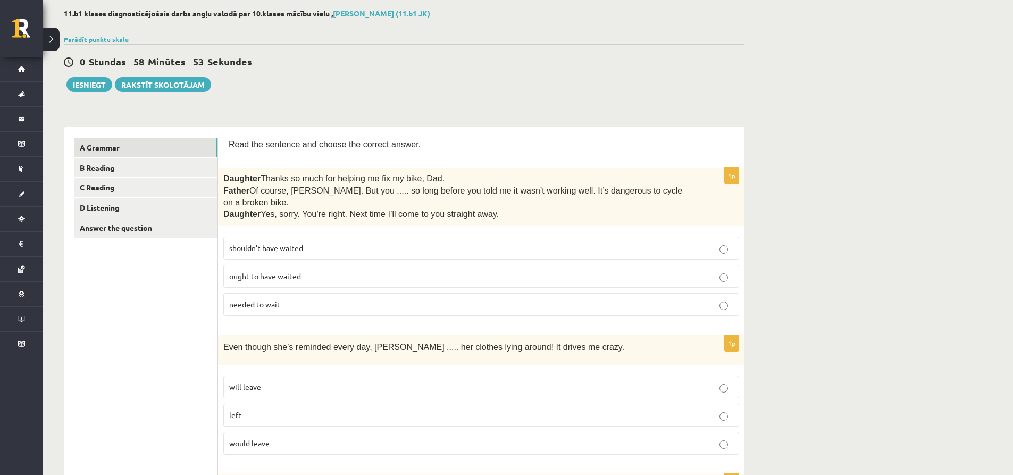
click at [279, 381] on p "will leave" at bounding box center [481, 386] width 504 height 11
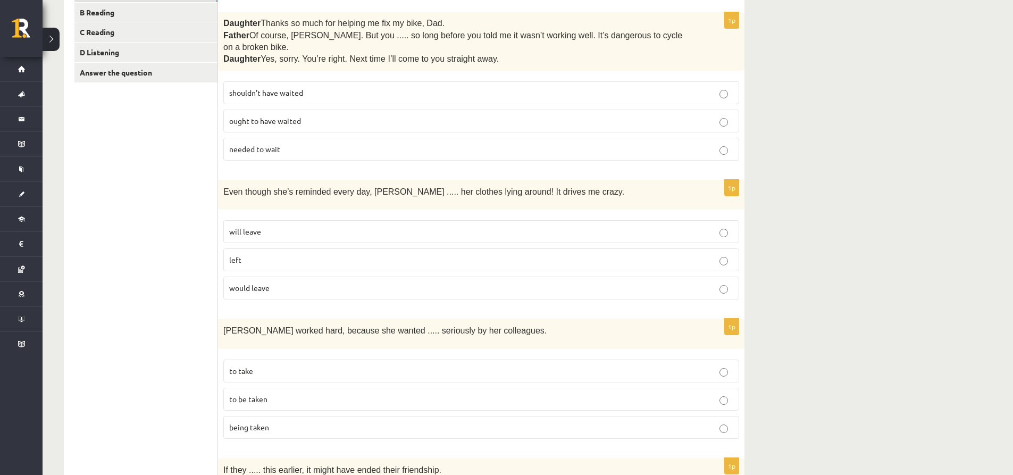
scroll to position [213, 0]
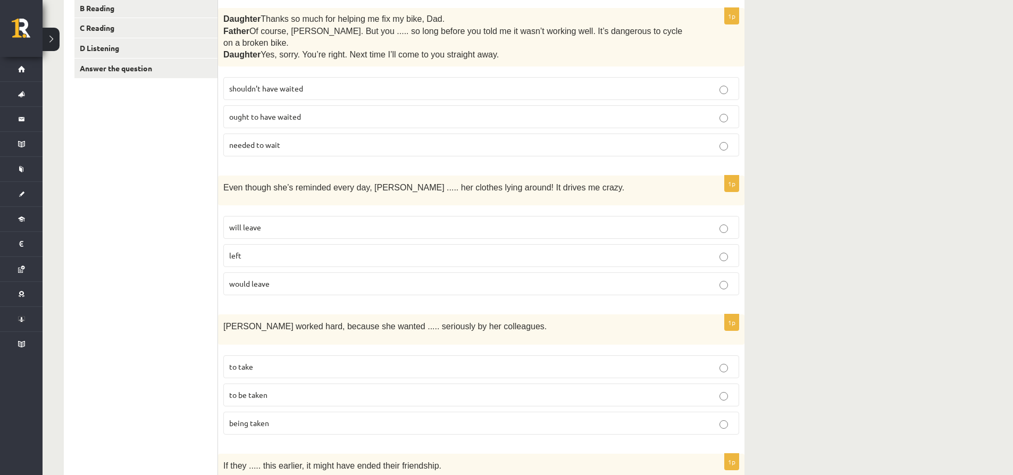
click at [256, 390] on span "to be taken" at bounding box center [248, 395] width 38 height 10
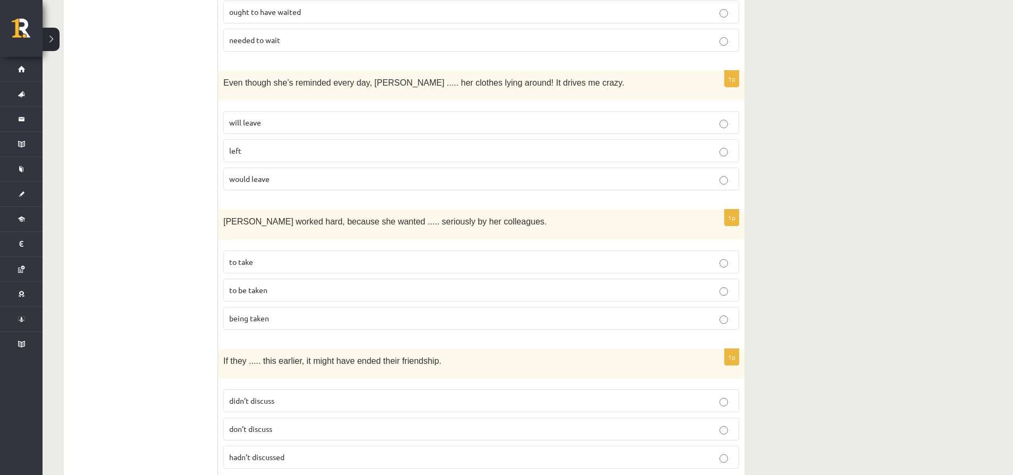
scroll to position [319, 0]
click at [273, 450] on p "hadn’t discussed" at bounding box center [481, 455] width 504 height 11
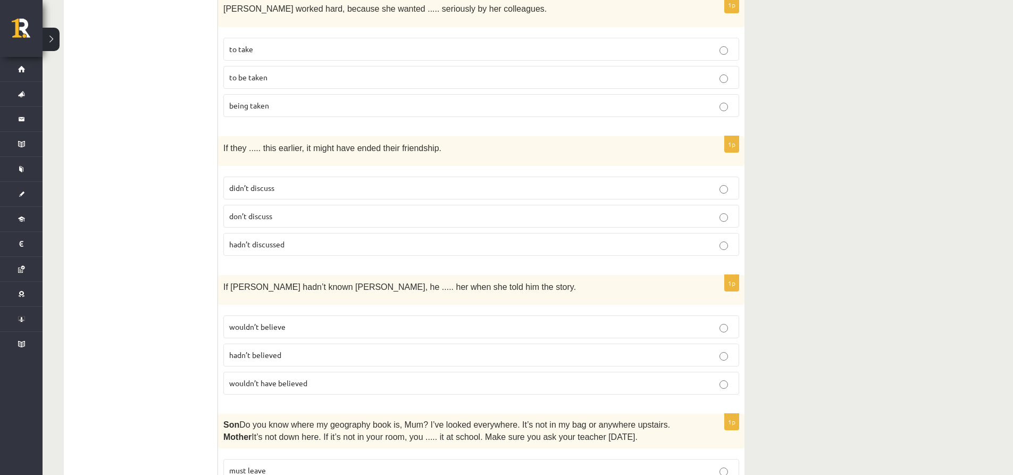
scroll to position [532, 0]
click at [288, 376] on span "wouldn’t have believed" at bounding box center [268, 381] width 78 height 10
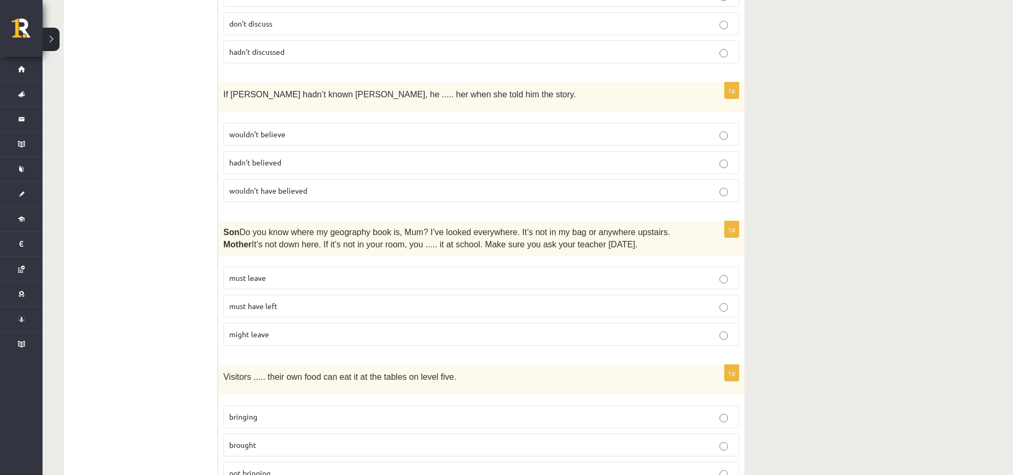
scroll to position [744, 0]
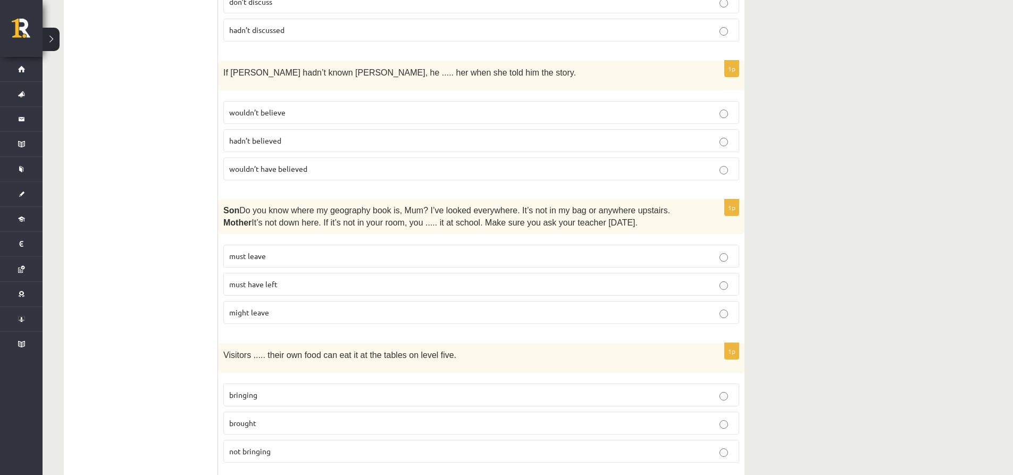
click at [267, 279] on span "must have left" at bounding box center [253, 284] width 48 height 10
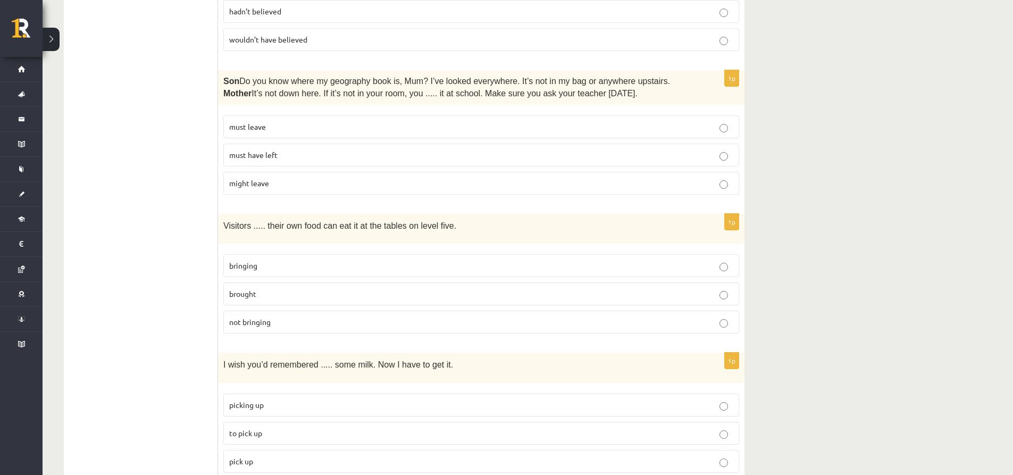
scroll to position [904, 0]
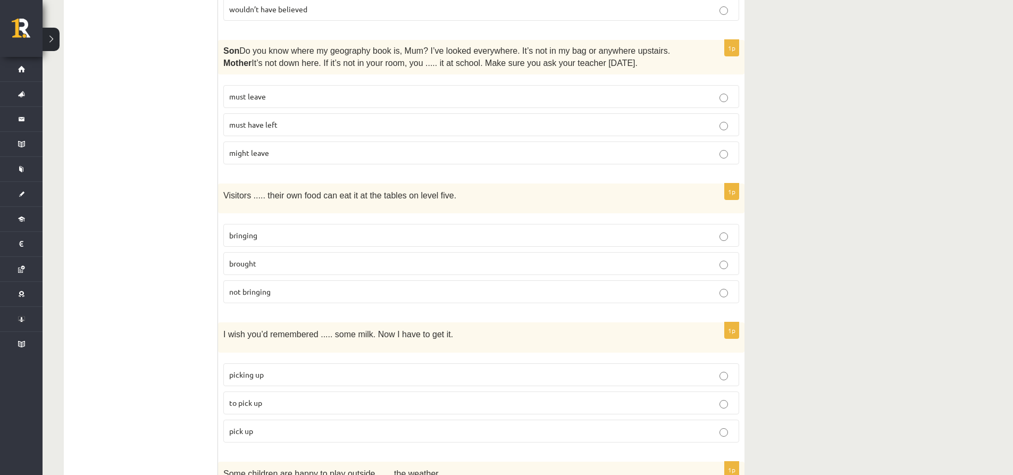
click at [300, 224] on label "bringing" at bounding box center [481, 235] width 516 height 23
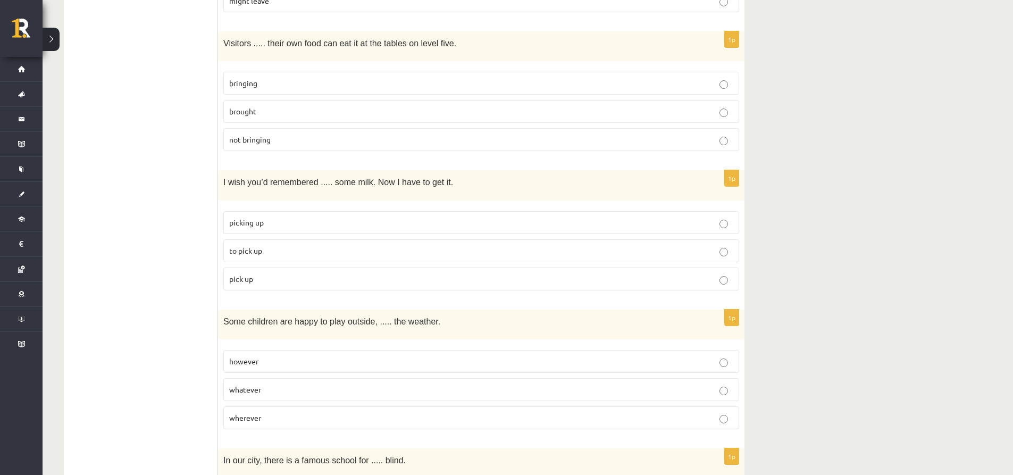
scroll to position [1063, 0]
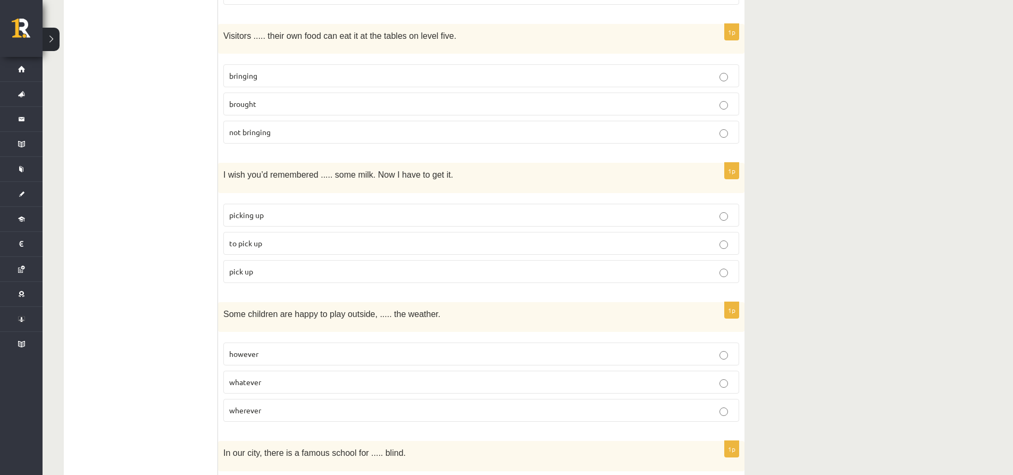
click at [300, 238] on p "to pick up" at bounding box center [481, 243] width 504 height 11
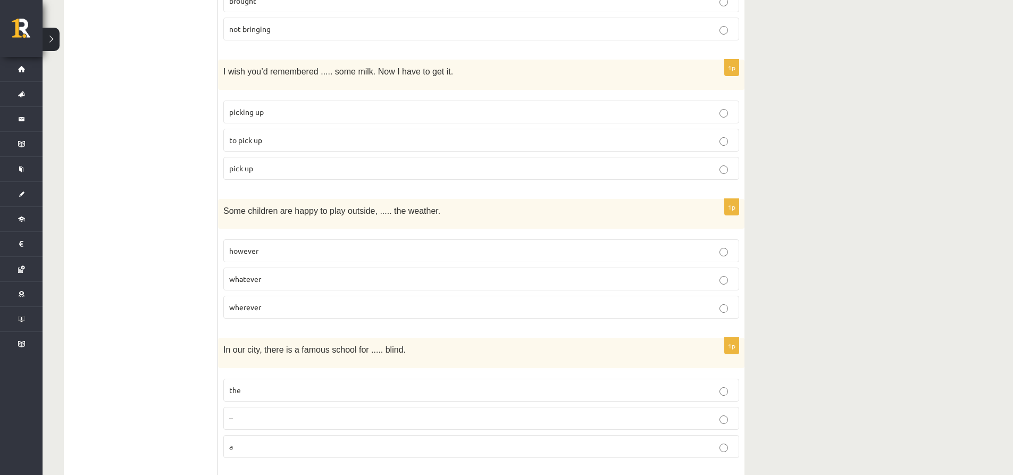
scroll to position [1169, 0]
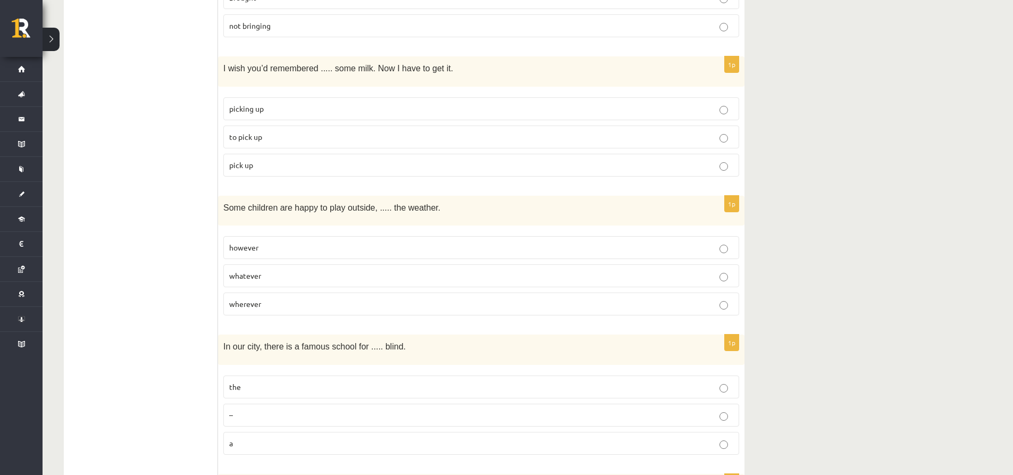
click at [310, 270] on p "whatever" at bounding box center [481, 275] width 504 height 11
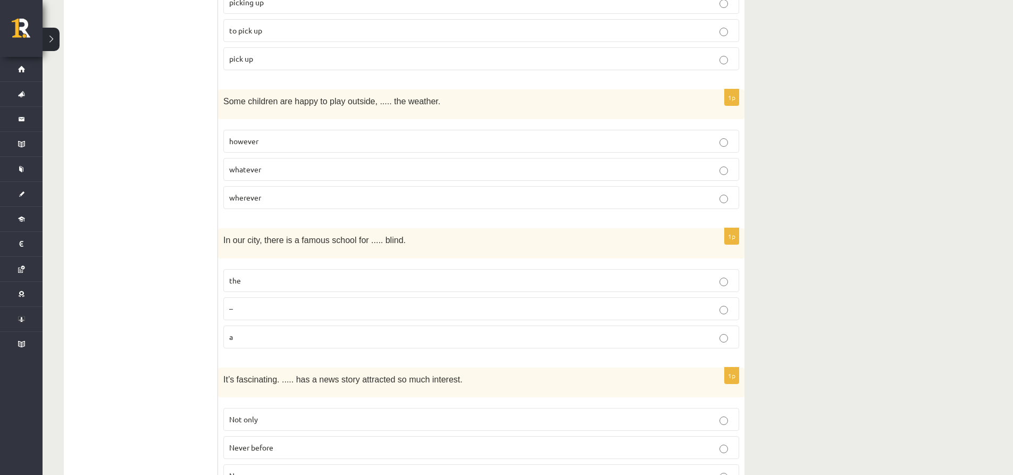
scroll to position [1329, 0]
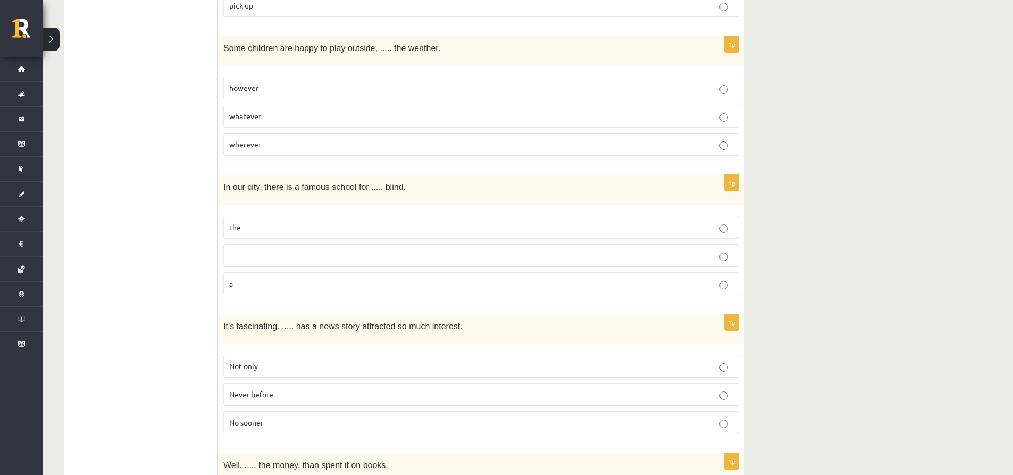
click at [242, 222] on p "the" at bounding box center [481, 227] width 504 height 11
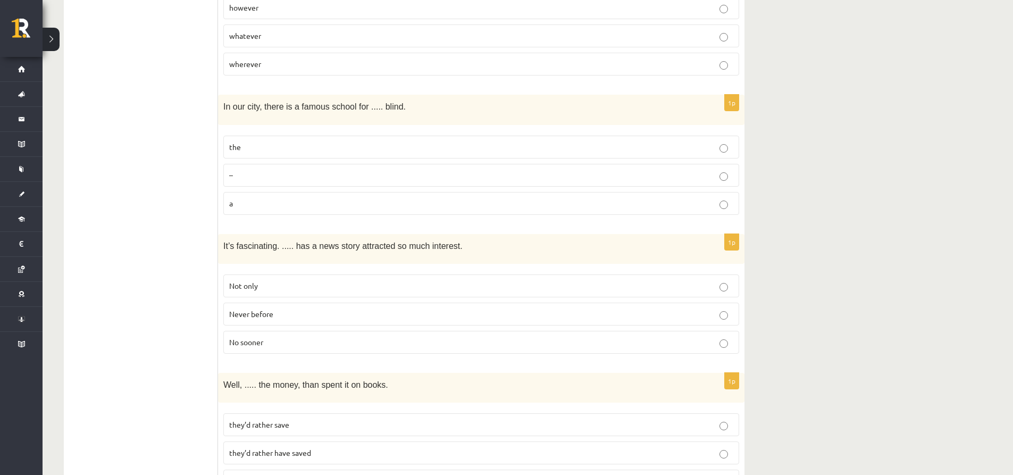
scroll to position [1435, 0]
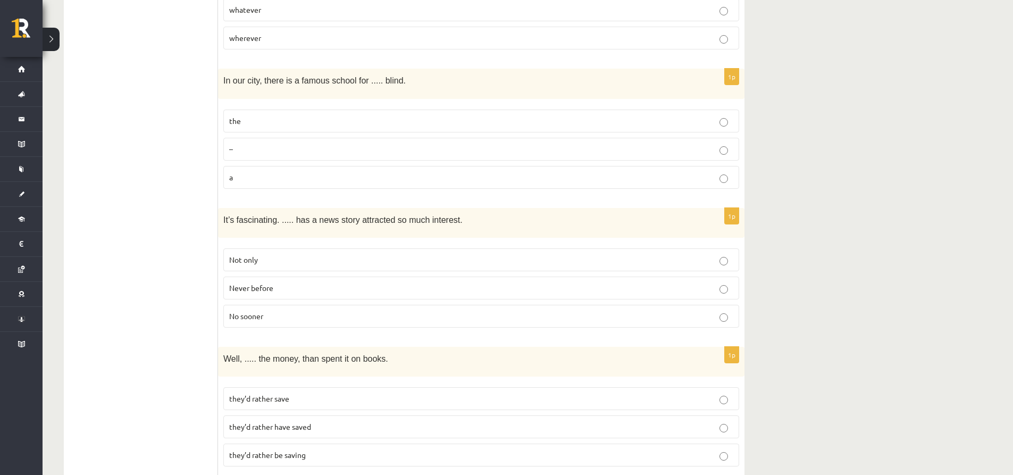
click at [265, 283] on span "Never before" at bounding box center [251, 288] width 44 height 10
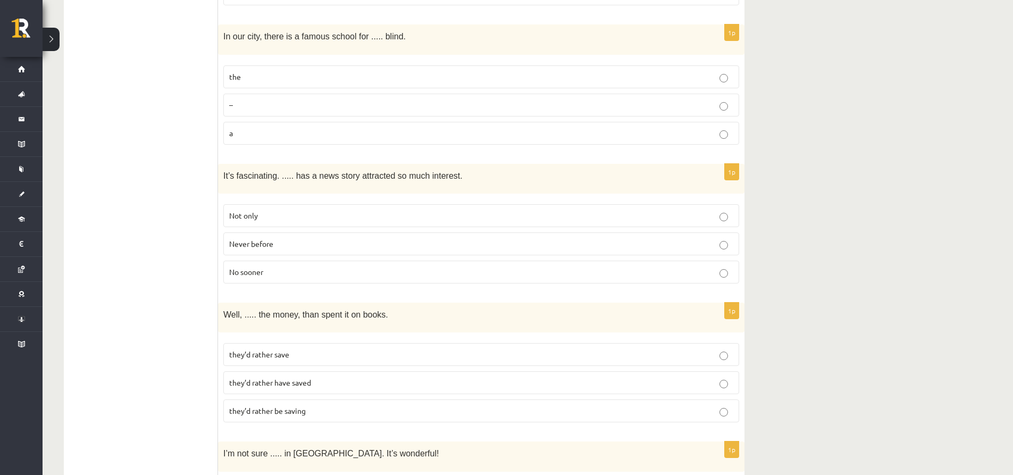
scroll to position [1488, 0]
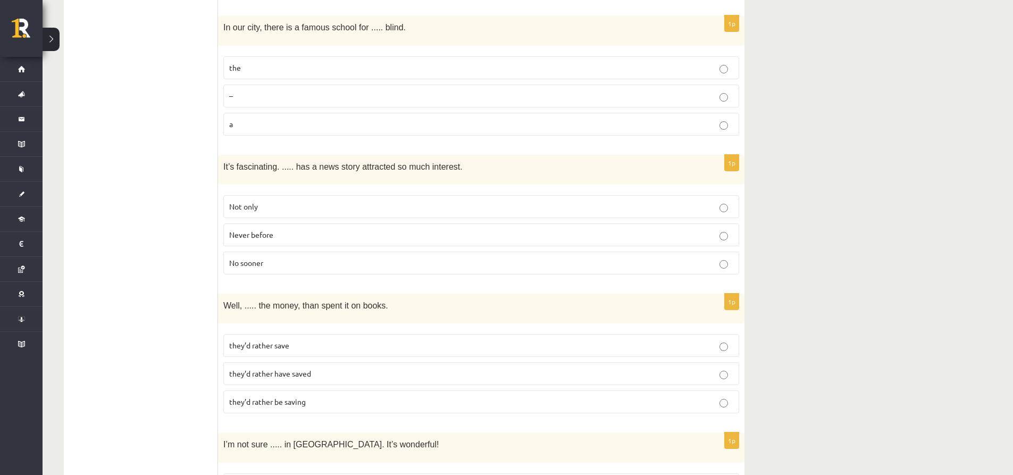
click at [273, 368] on span "they’d rather have saved" at bounding box center [270, 373] width 82 height 10
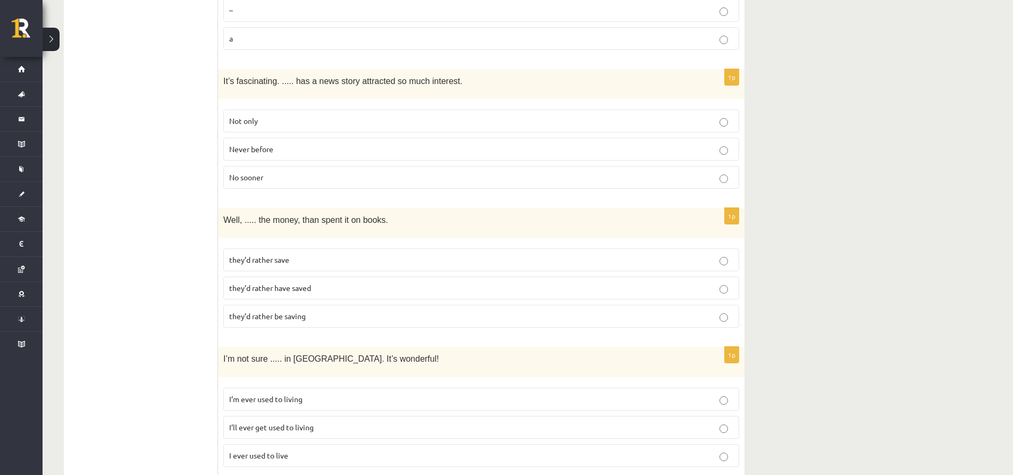
scroll to position [1648, 0]
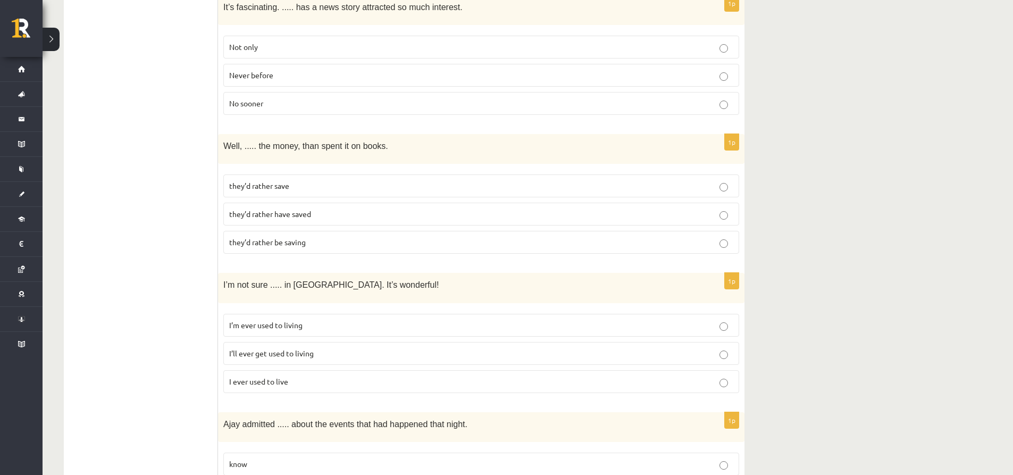
click at [278, 348] on span "I’ll ever get used to living" at bounding box center [271, 353] width 85 height 10
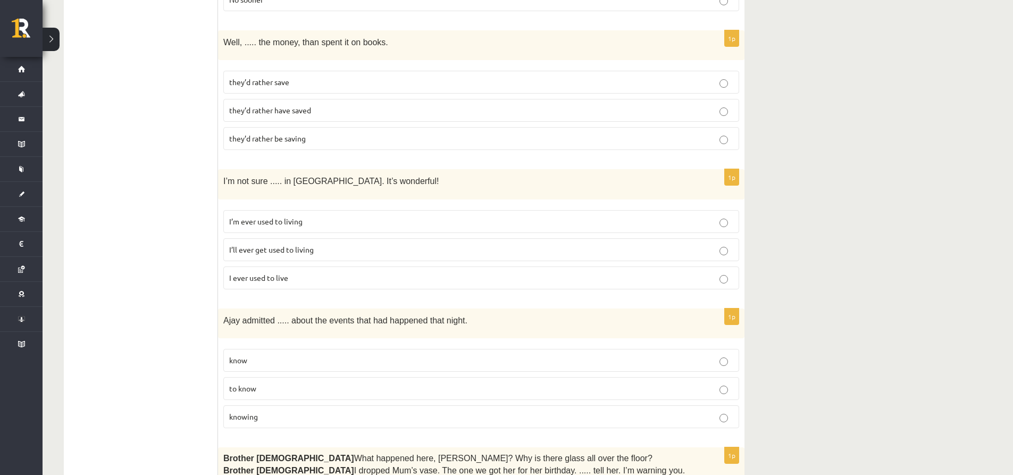
scroll to position [1754, 0]
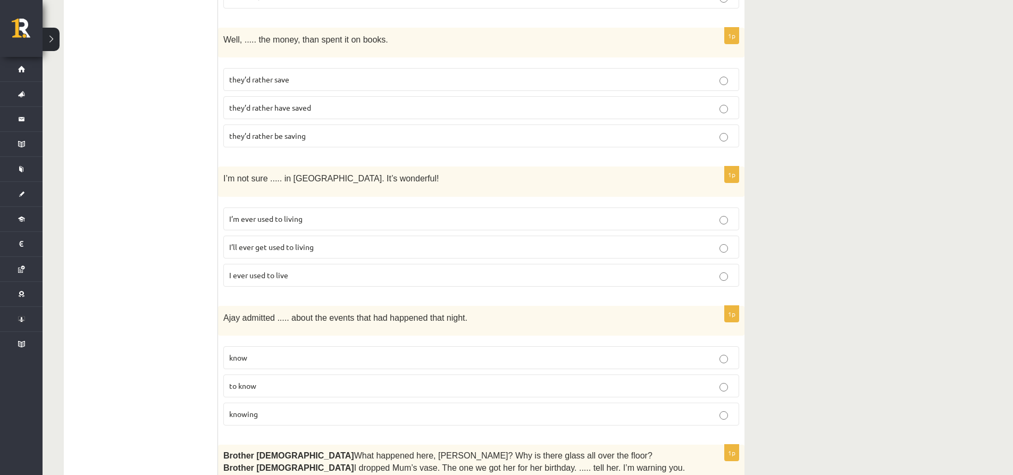
click at [272, 408] on p "knowing" at bounding box center [481, 413] width 504 height 11
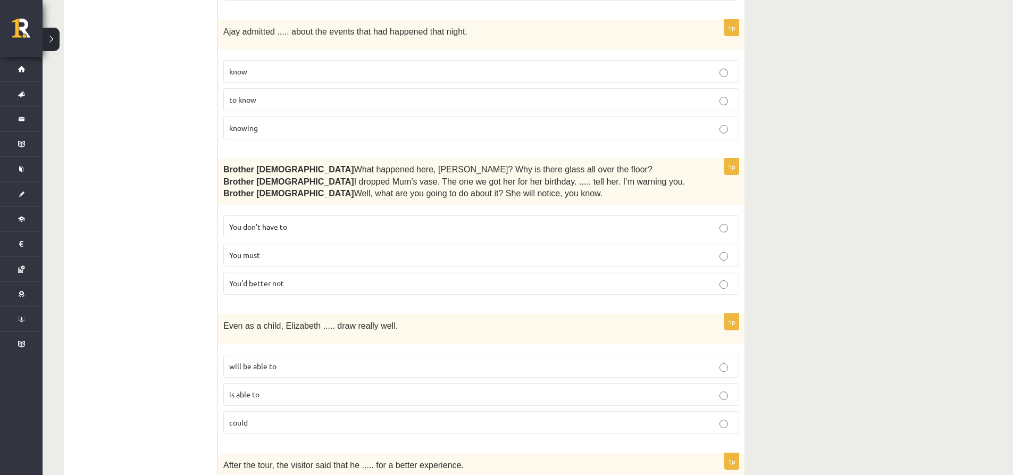
scroll to position [2073, 0]
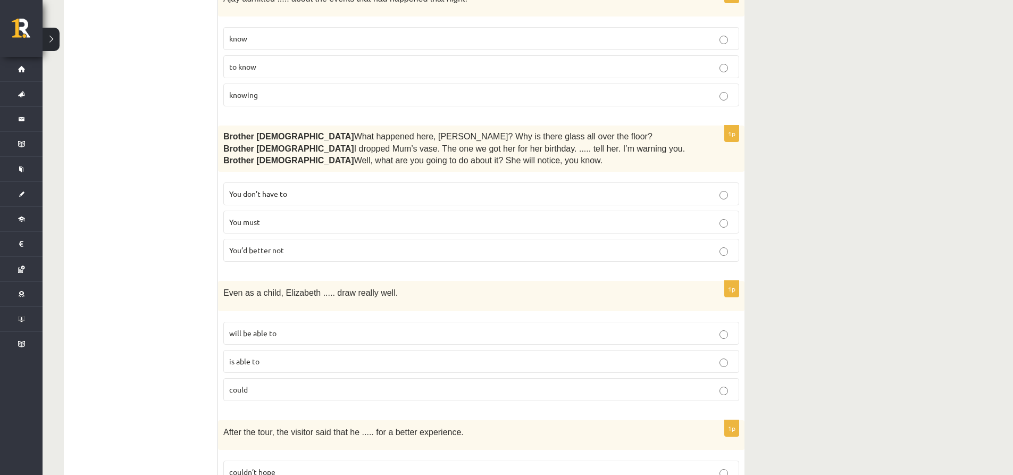
click at [290, 245] on p "You’d better not" at bounding box center [481, 250] width 504 height 11
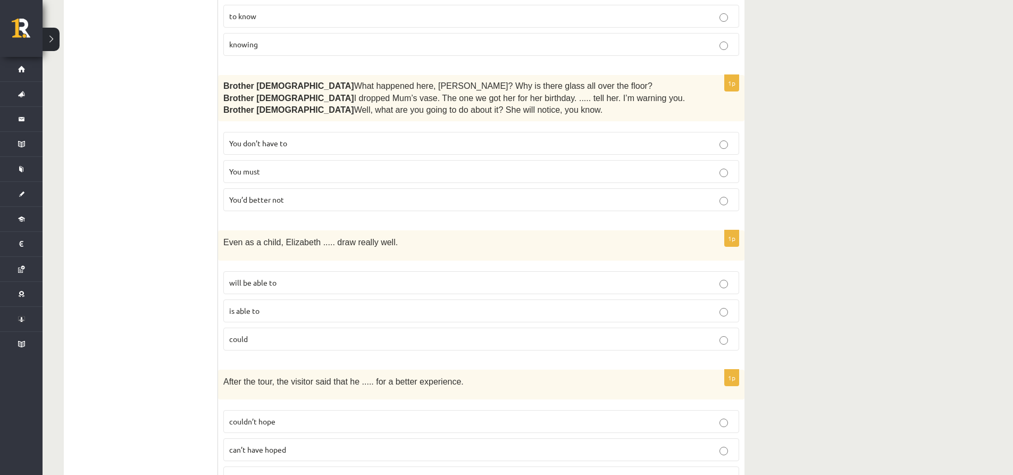
scroll to position [2126, 0]
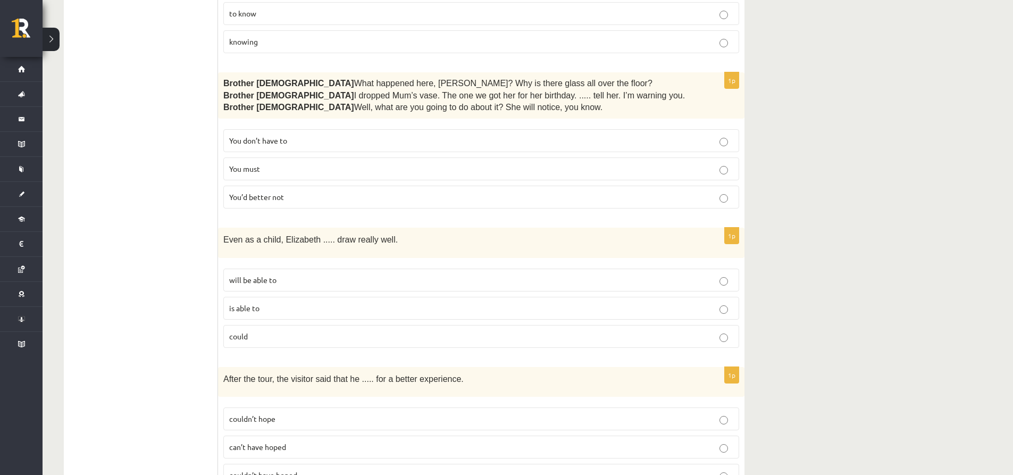
click at [261, 331] on p "could" at bounding box center [481, 336] width 504 height 11
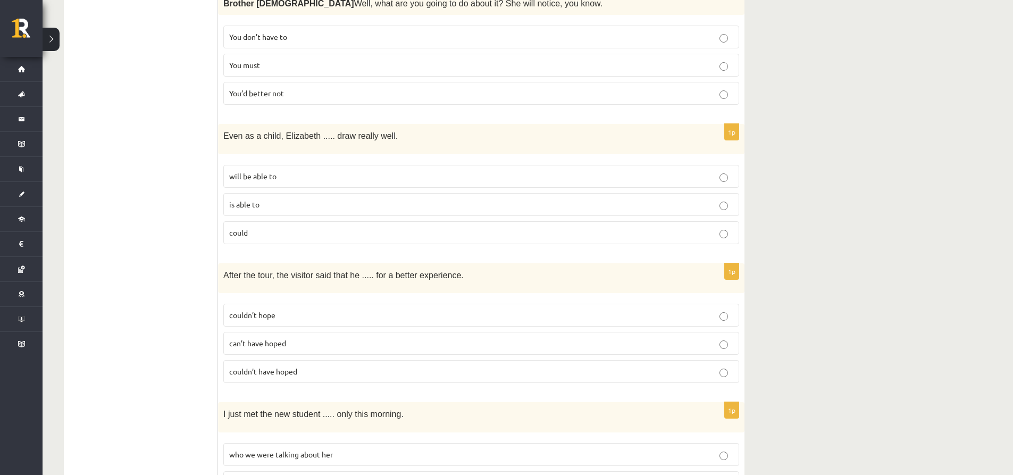
scroll to position [2232, 0]
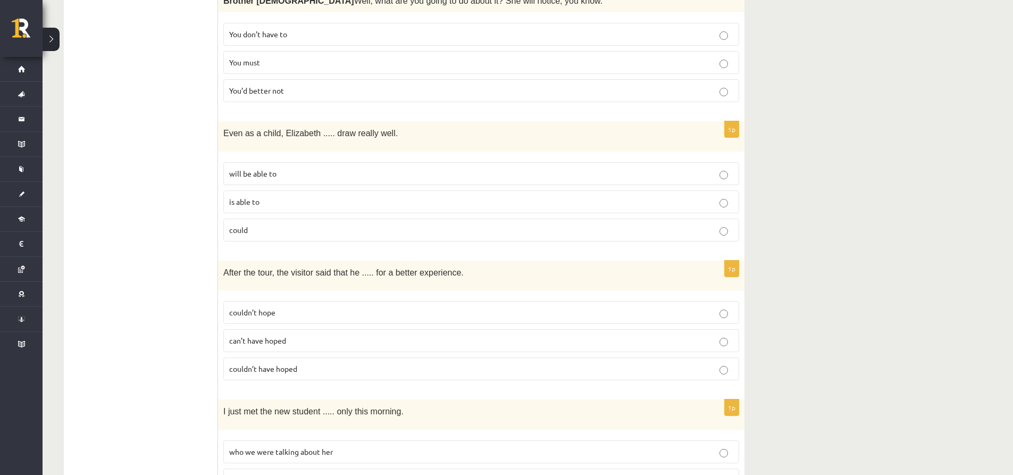
click at [290, 335] on p "can’t have hoped" at bounding box center [481, 340] width 504 height 11
click at [289, 364] on span "couldn’t have hoped" at bounding box center [263, 369] width 68 height 10
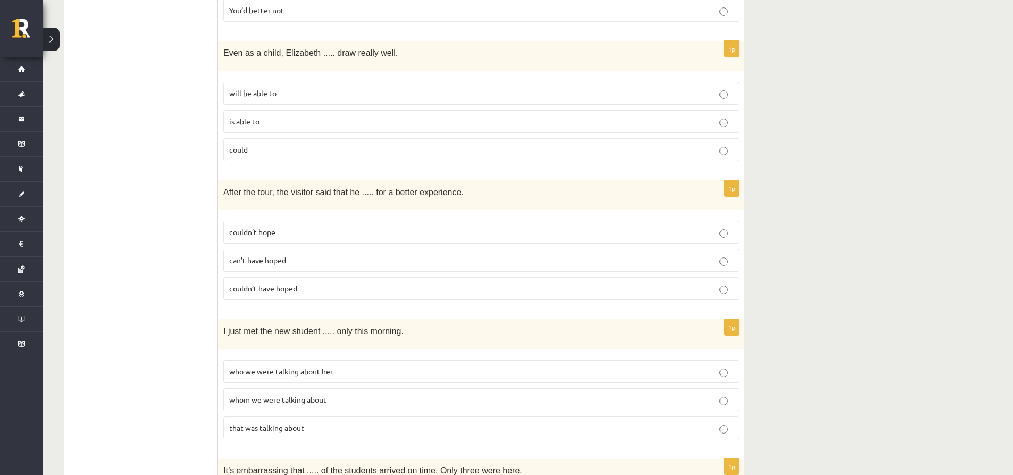
scroll to position [2339, 0]
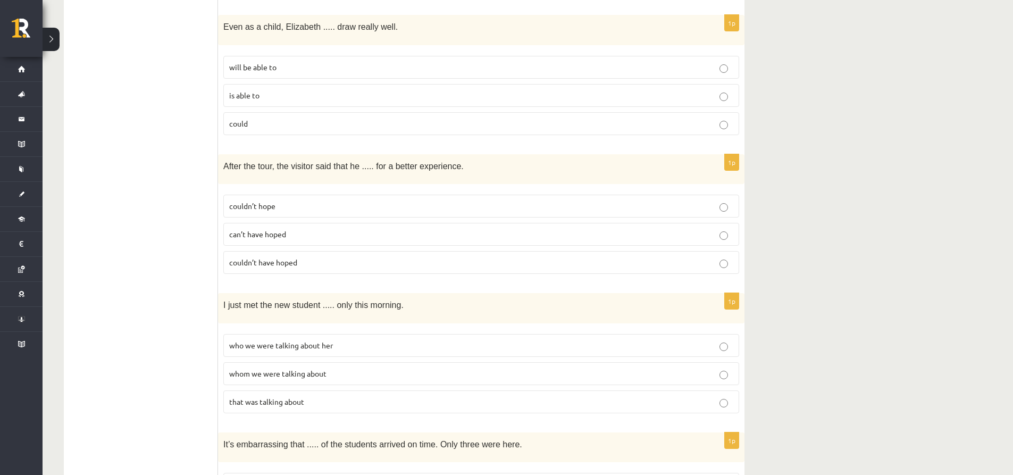
click at [272, 368] on span "whom we were talking about" at bounding box center [277, 373] width 97 height 10
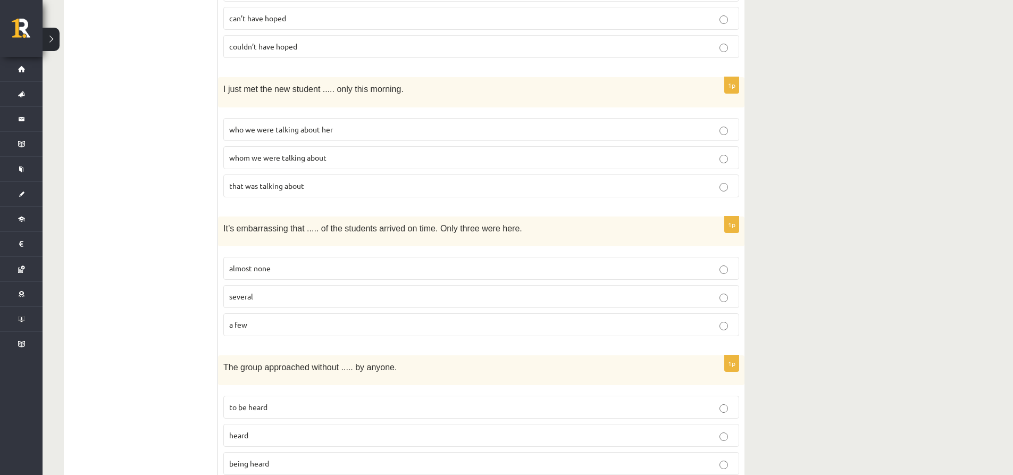
scroll to position [2574, 0]
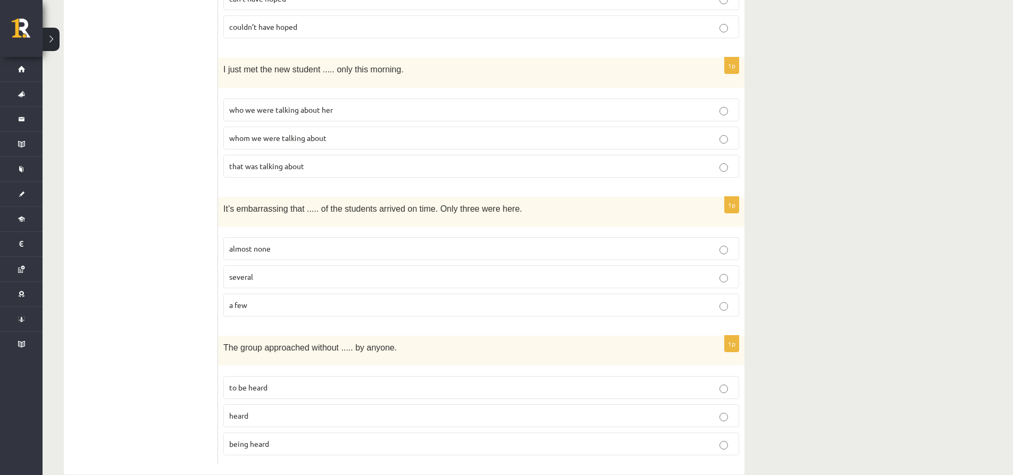
click at [287, 243] on p "almost none" at bounding box center [481, 248] width 504 height 11
click at [270, 438] on p "being heard" at bounding box center [481, 443] width 504 height 11
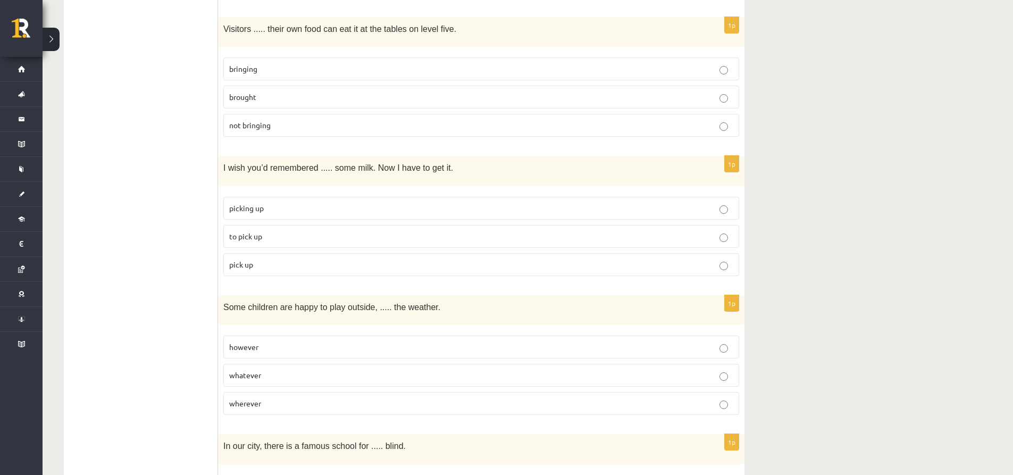
scroll to position [0, 0]
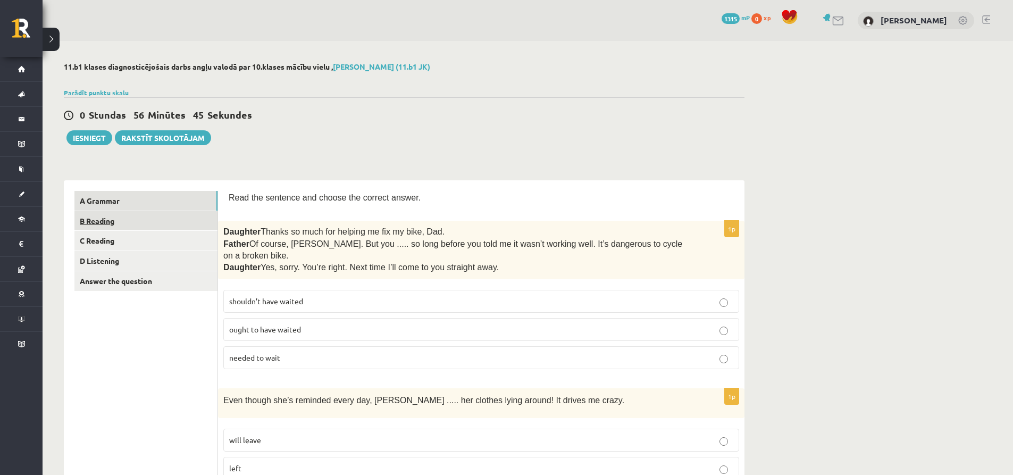
click at [152, 225] on link "B Reading" at bounding box center [145, 221] width 143 height 20
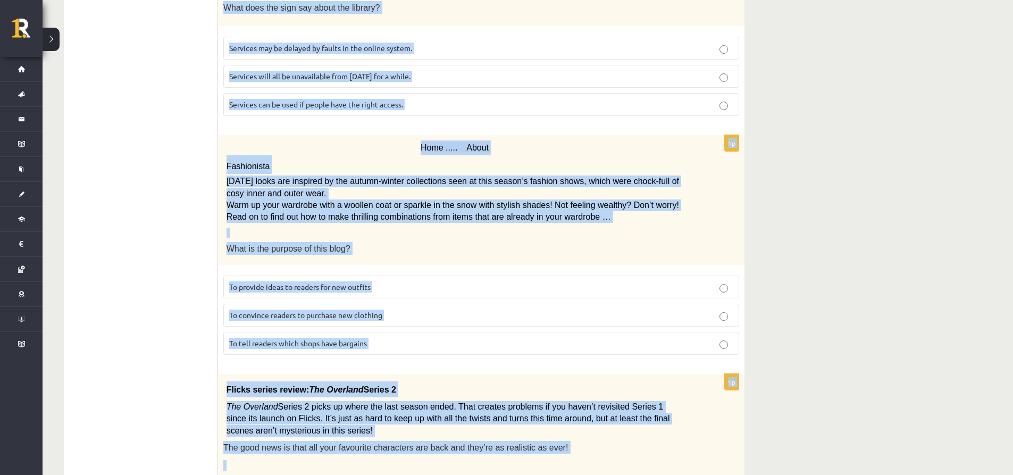
scroll to position [1151, 0]
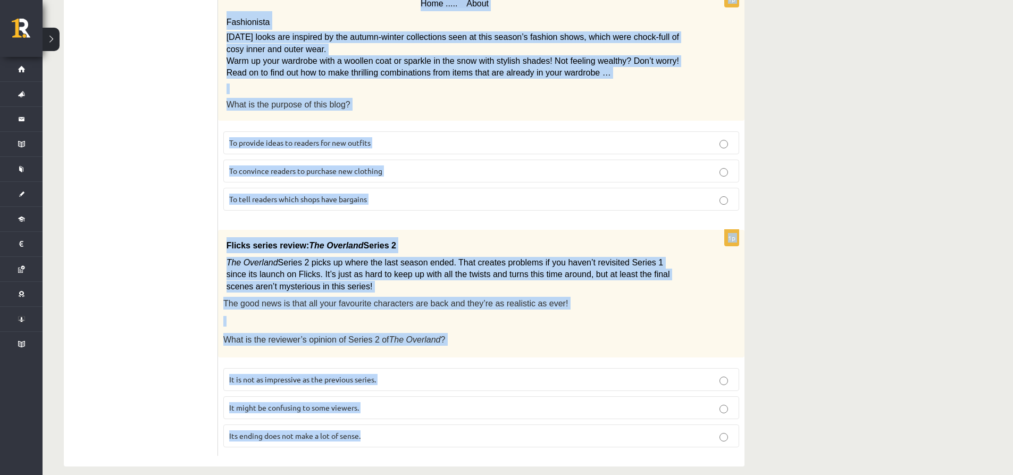
drag, startPoint x: 229, startPoint y: 197, endPoint x: 551, endPoint y: 465, distance: 419.4
copy form "Read the text and choose the correct answer. 1p Oscar! Dad’s on his way! Are yo…"
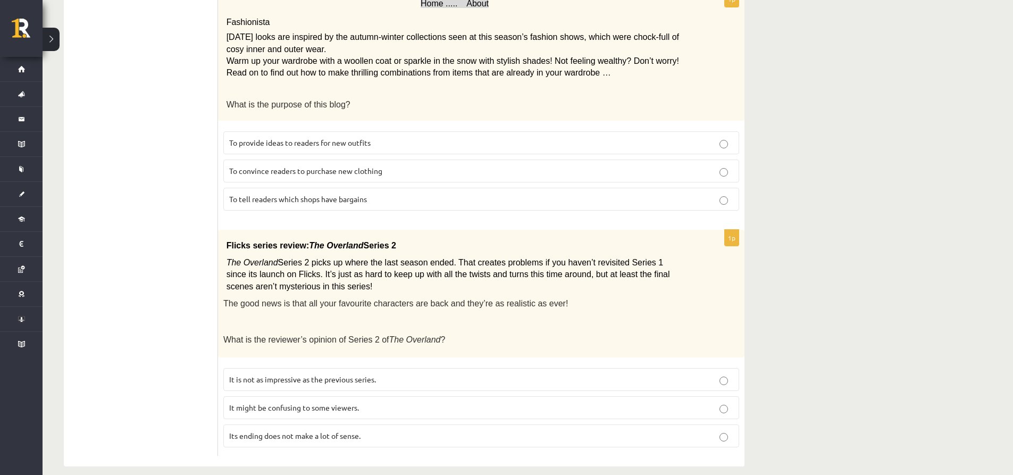
drag, startPoint x: 170, startPoint y: 258, endPoint x: 184, endPoint y: 264, distance: 15.5
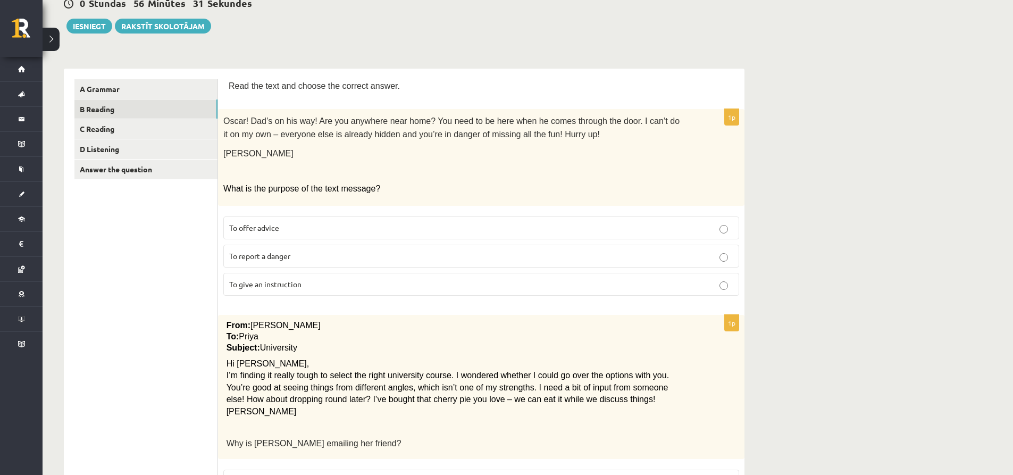
scroll to position [0, 0]
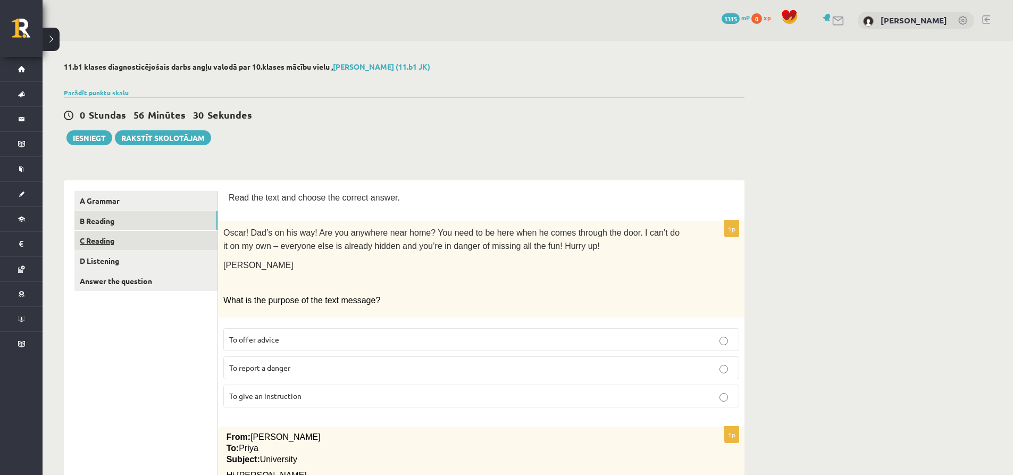
click at [128, 247] on link "C Reading" at bounding box center [145, 241] width 143 height 20
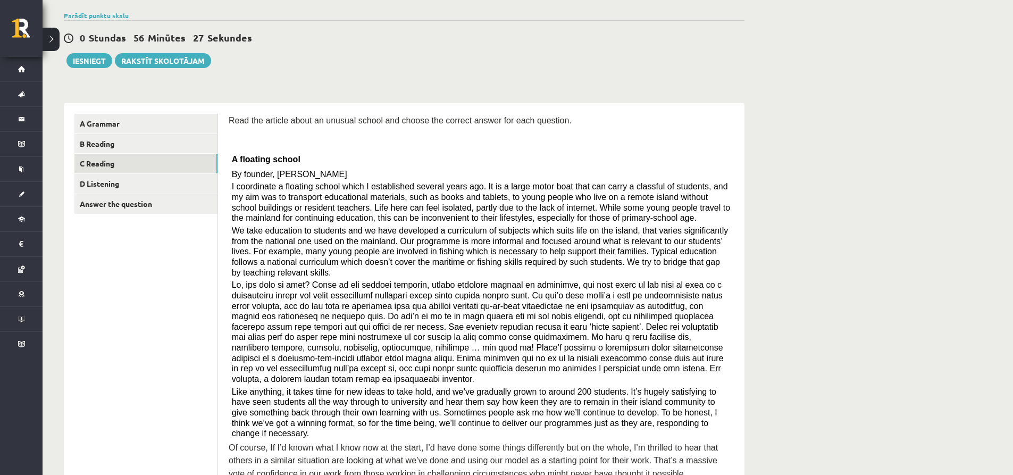
scroll to position [67, 0]
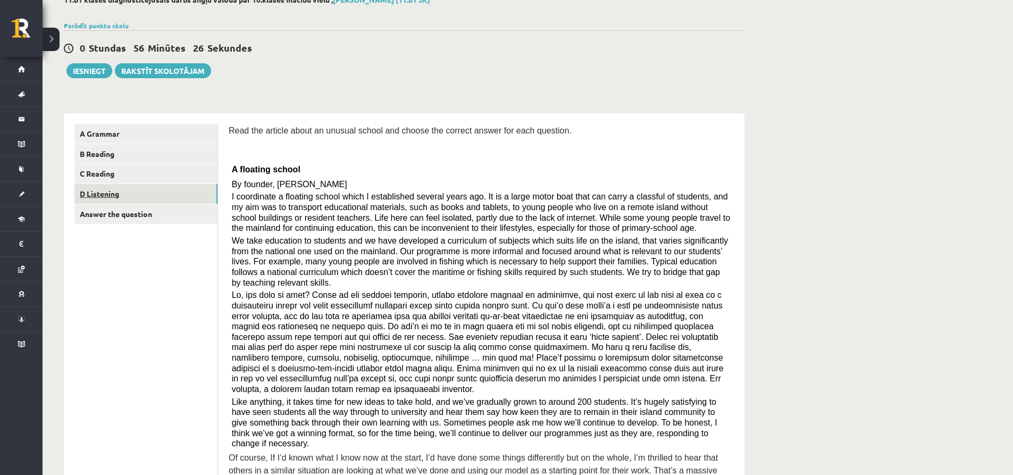
click at [122, 199] on link "D Listening" at bounding box center [145, 194] width 143 height 20
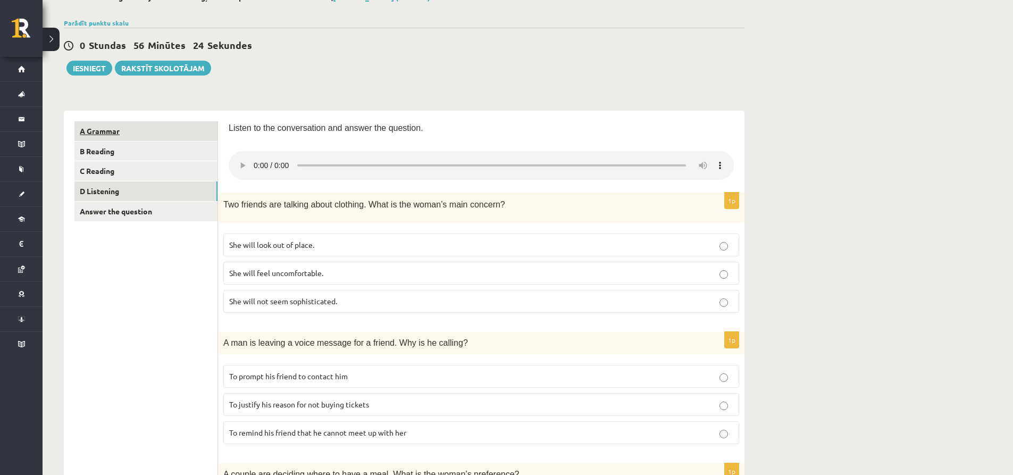
scroll to position [0, 0]
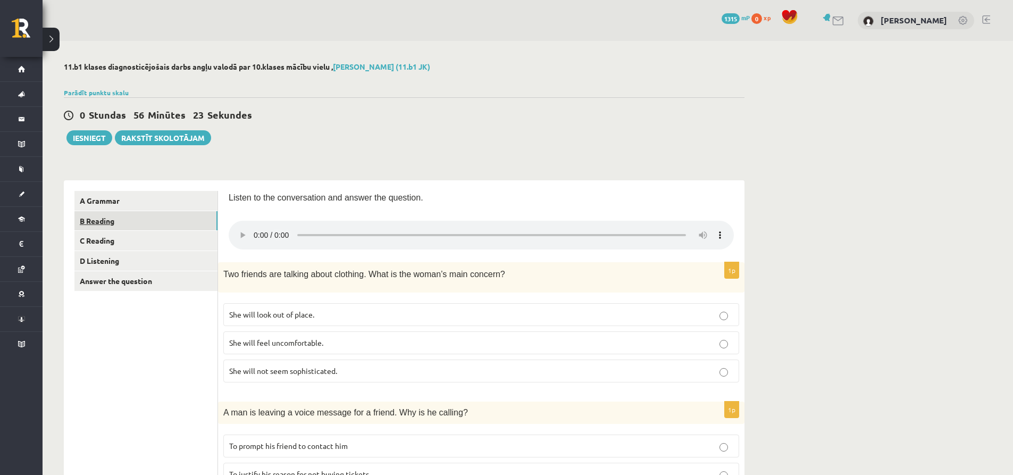
click at [121, 218] on link "B Reading" at bounding box center [145, 221] width 143 height 20
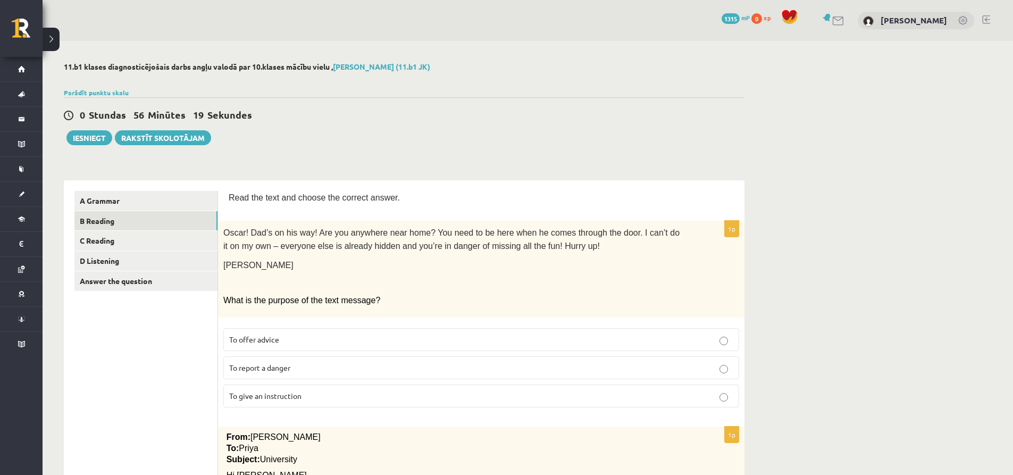
click at [298, 393] on span "To give an instruction" at bounding box center [265, 396] width 72 height 10
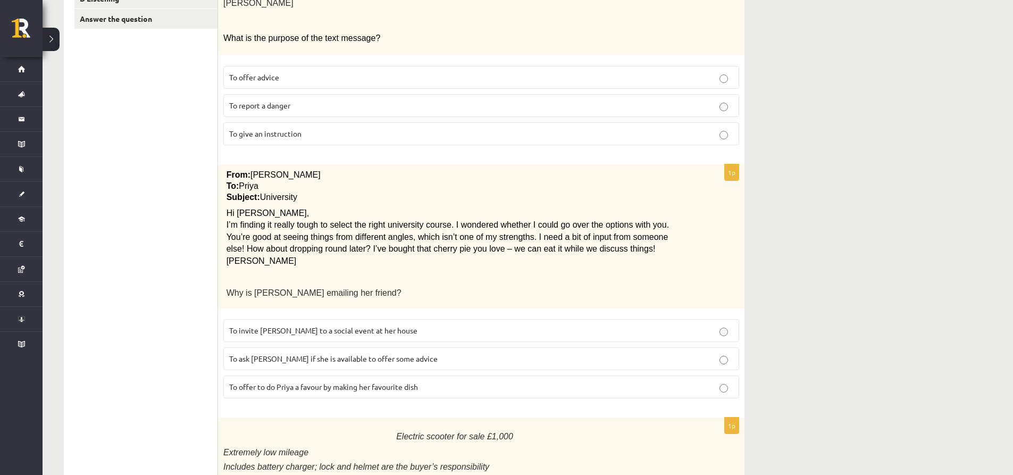
scroll to position [266, 0]
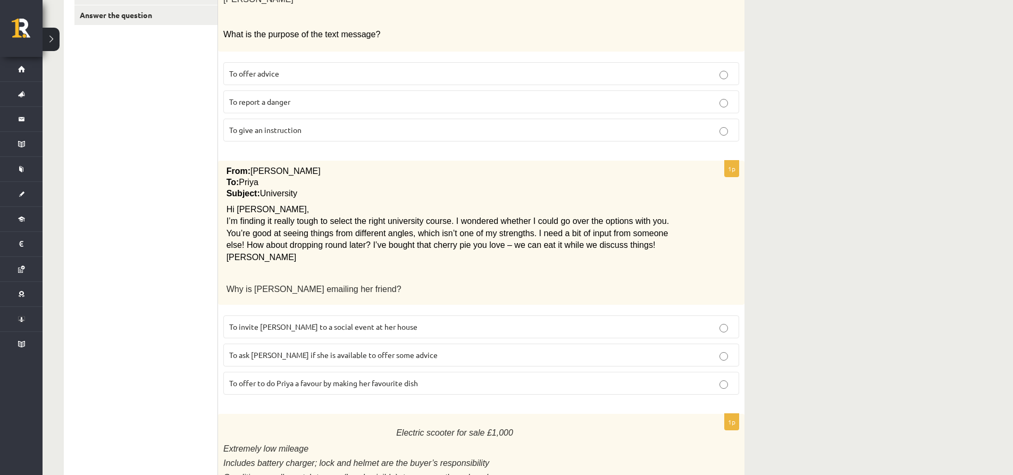
click at [285, 352] on span "To ask Priya if she is available to offer some advice" at bounding box center [333, 355] width 208 height 10
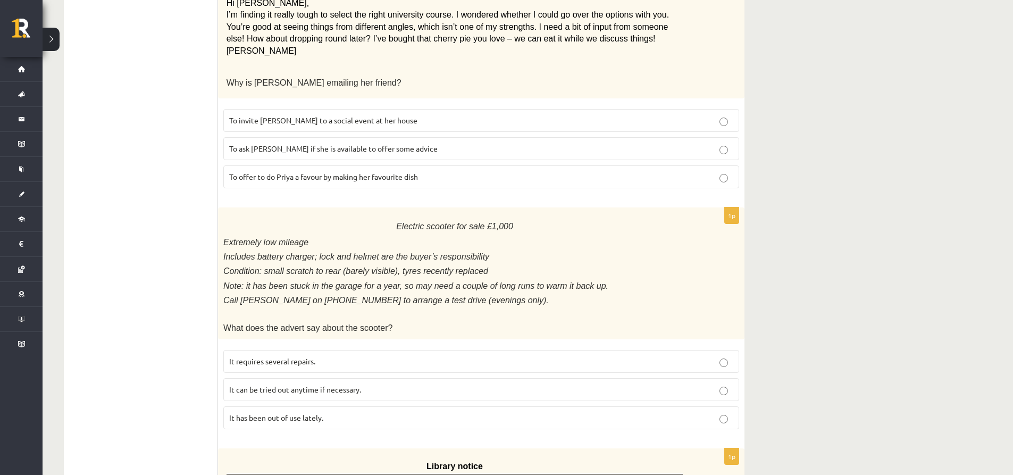
scroll to position [478, 0]
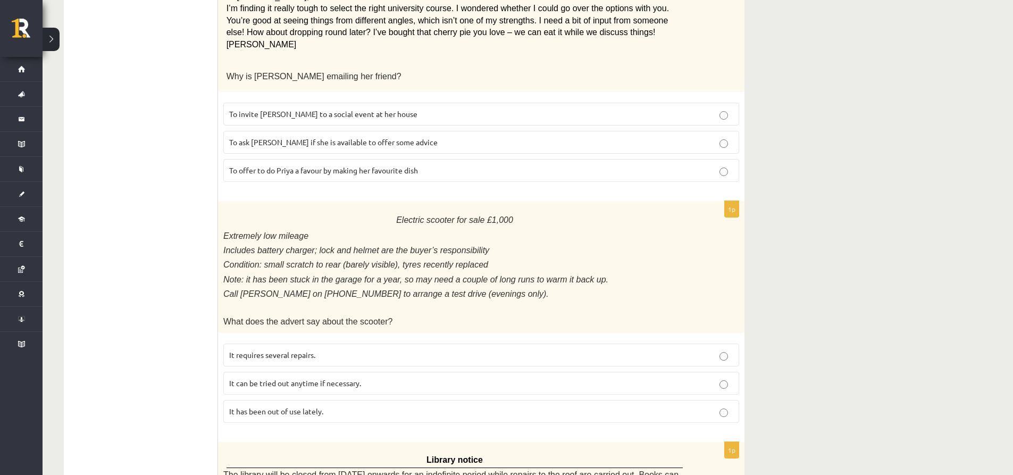
click at [286, 406] on span "It has been out of use lately." at bounding box center [276, 411] width 94 height 10
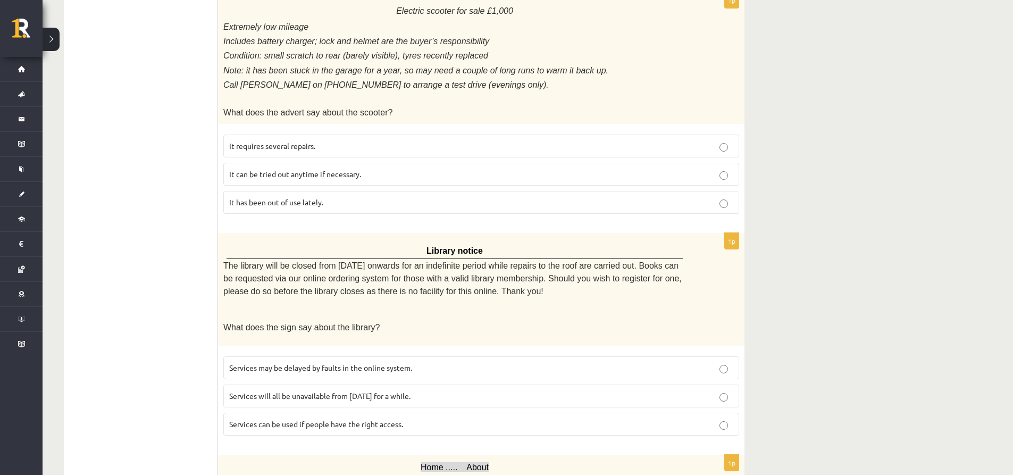
scroll to position [691, 0]
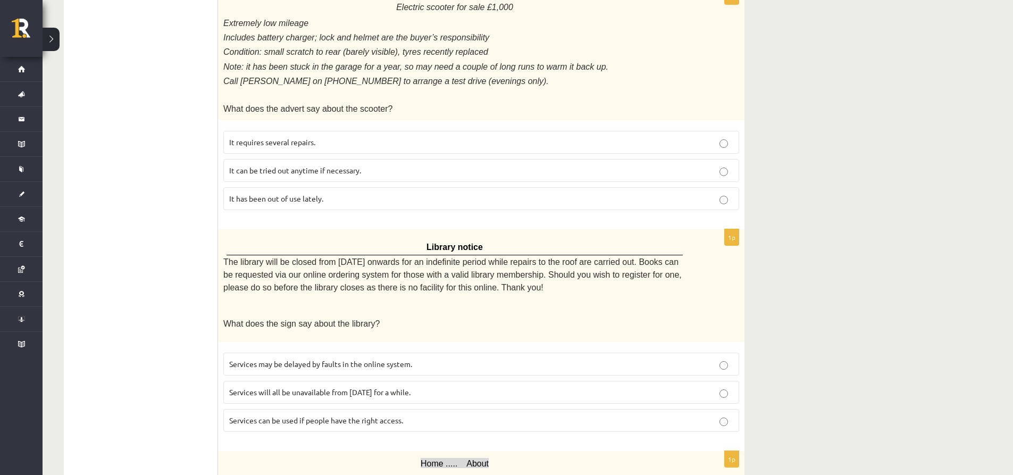
click at [281, 359] on span "Services may be delayed by faults in the online system." at bounding box center [320, 364] width 183 height 10
click at [284, 415] on span "Services can be used if people have the right access." at bounding box center [316, 420] width 174 height 10
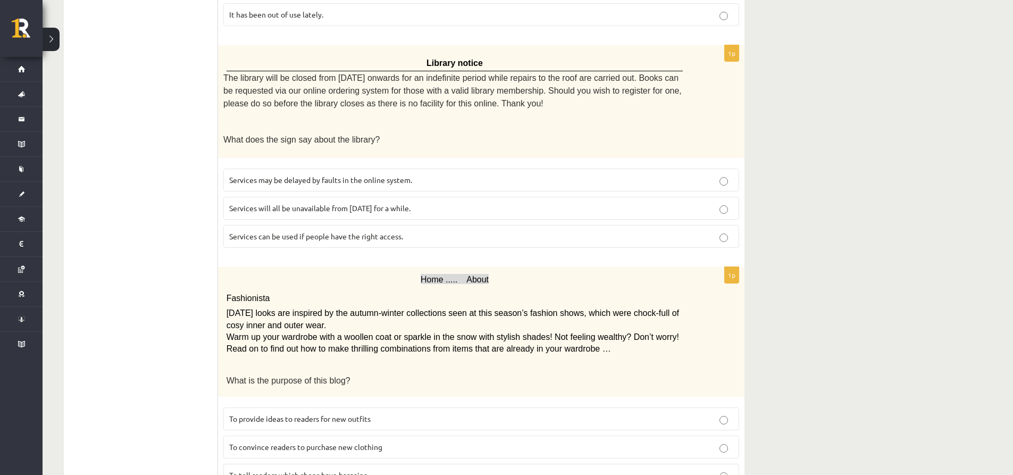
scroll to position [904, 0]
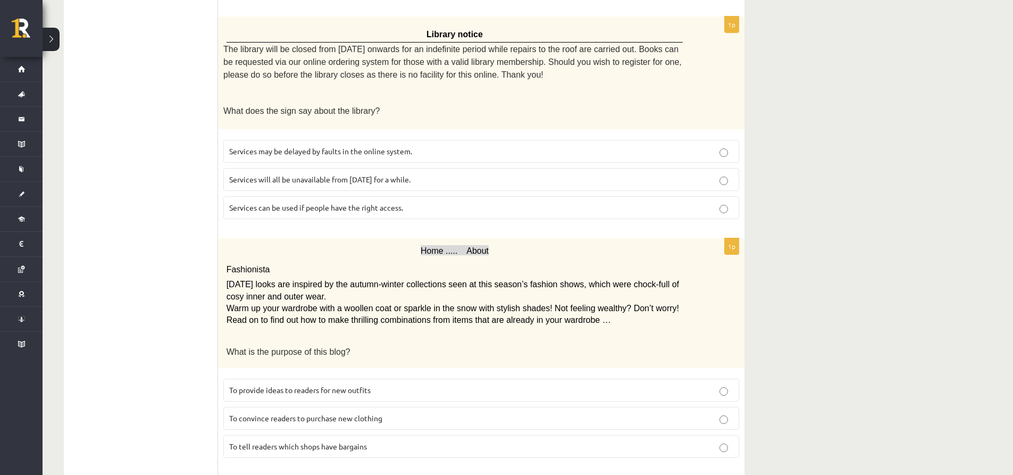
click at [289, 385] on span "To provide ideas to readers for new outfits" at bounding box center [299, 390] width 141 height 10
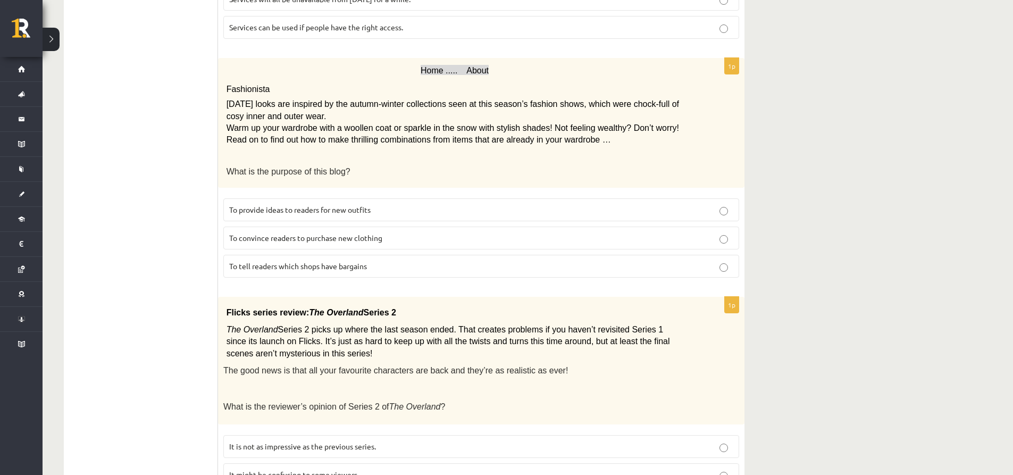
scroll to position [1151, 0]
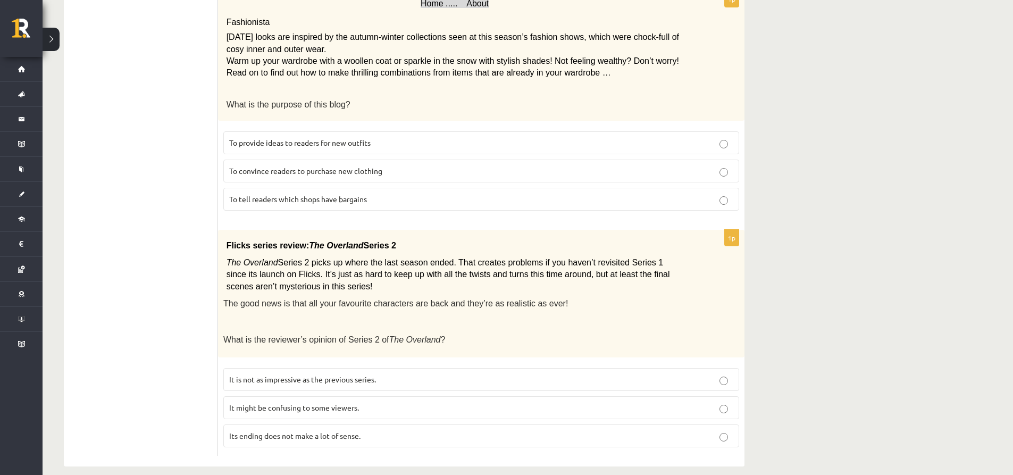
click at [283, 402] on span "It might be confusing to some viewers." at bounding box center [294, 407] width 130 height 10
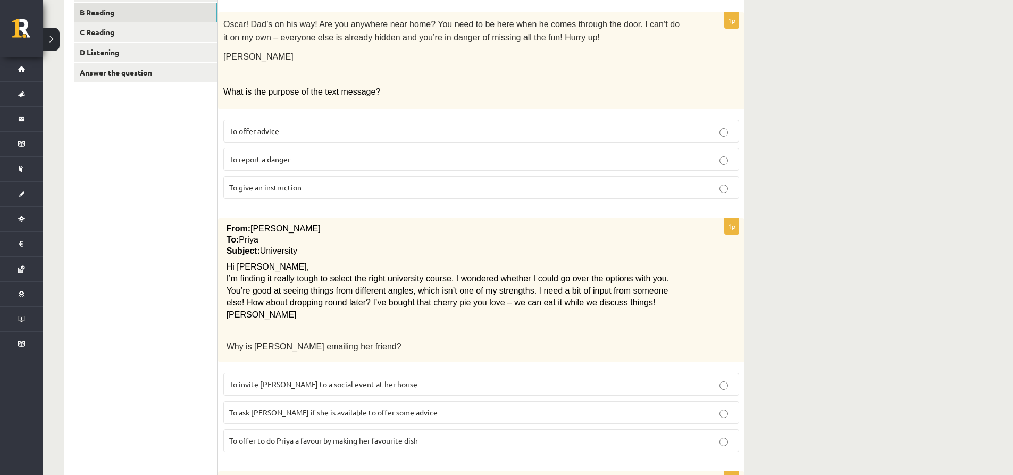
scroll to position [0, 0]
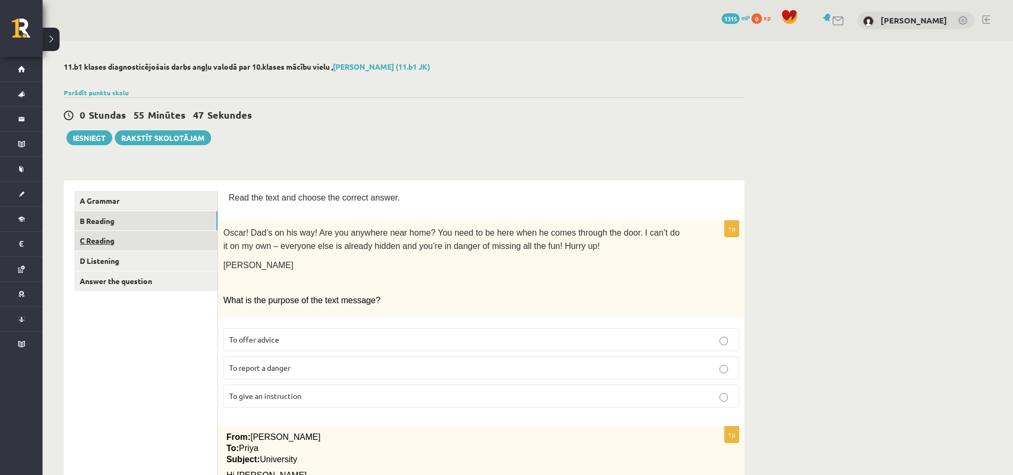
click at [130, 243] on link "C Reading" at bounding box center [145, 241] width 143 height 20
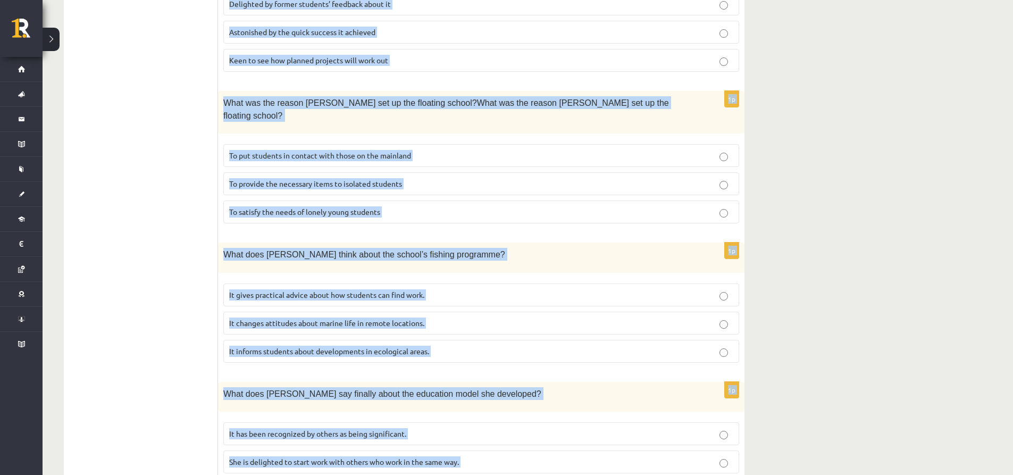
scroll to position [917, 0]
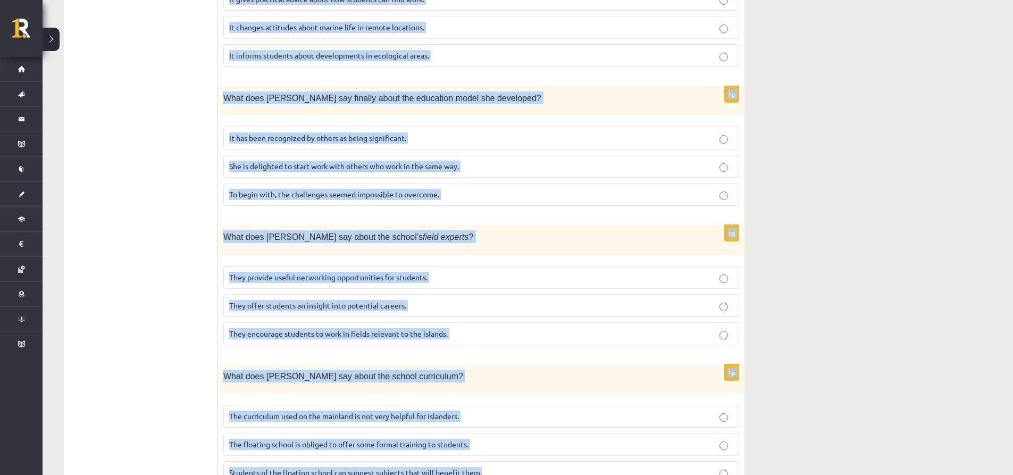
drag, startPoint x: 229, startPoint y: 198, endPoint x: 606, endPoint y: 459, distance: 458.8
copy form "Read the article about an unusual school and choose the correct answer for each…"
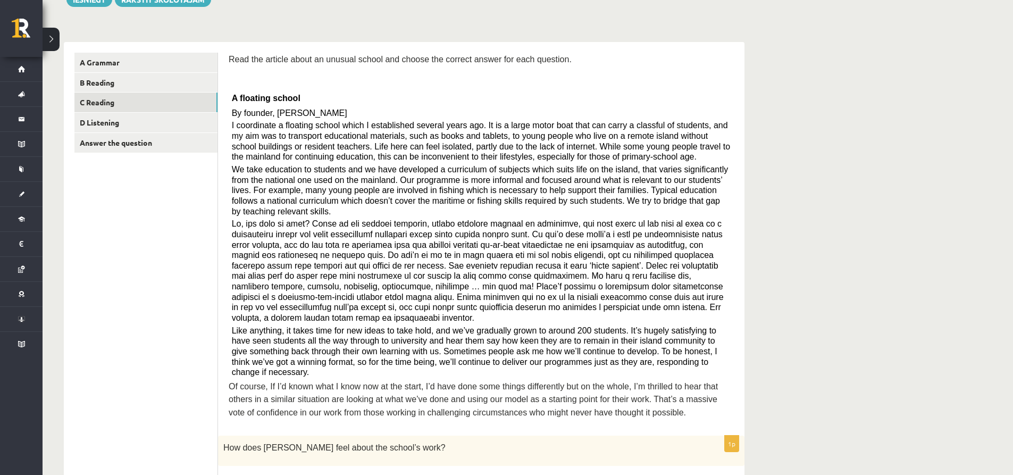
scroll to position [266, 0]
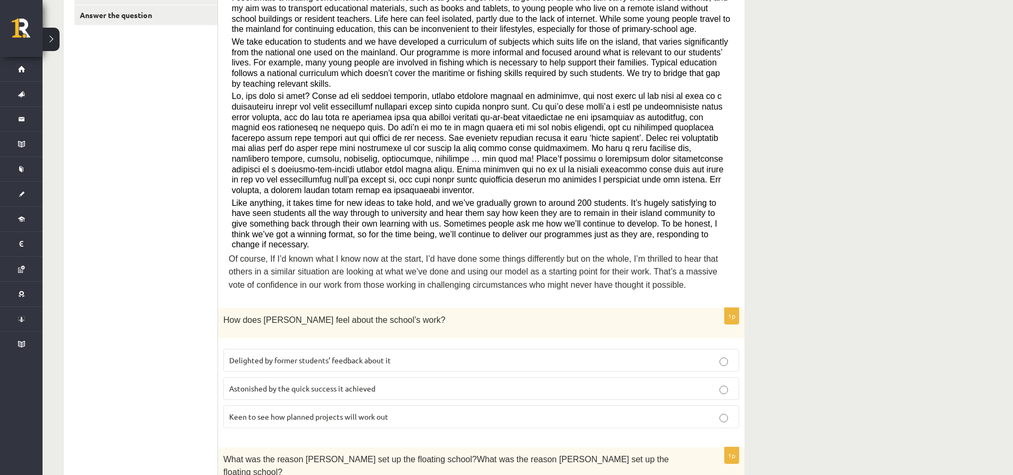
click at [307, 355] on span "Delighted by former students’ feedback about it" at bounding box center [310, 360] width 162 height 10
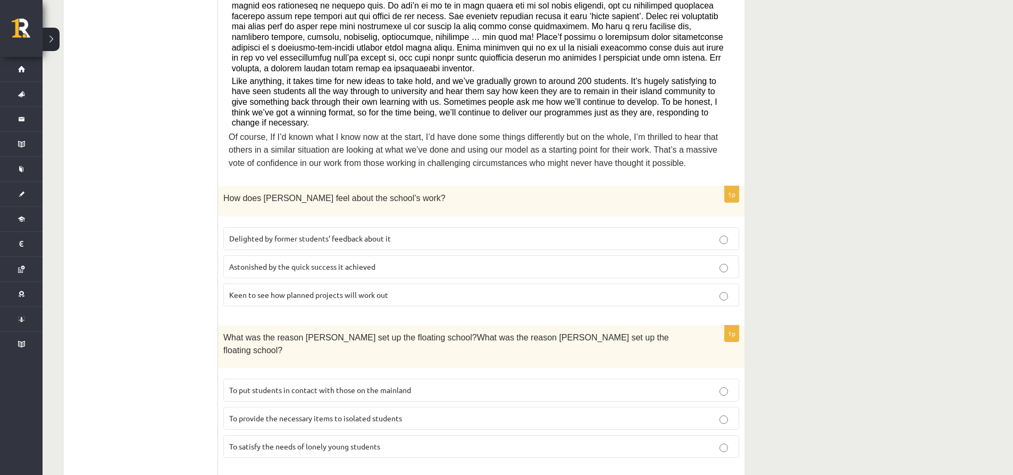
scroll to position [425, 0]
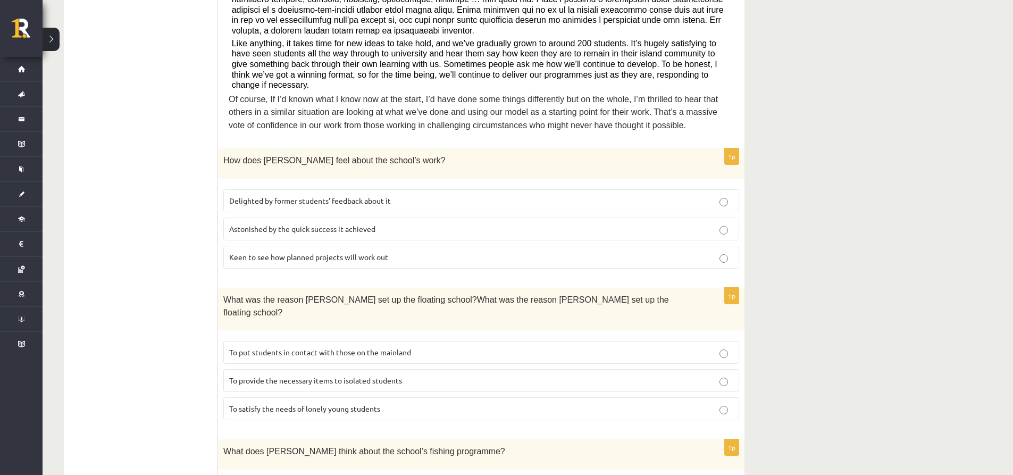
click at [322, 375] on span "To provide the necessary items to isolated students" at bounding box center [315, 380] width 173 height 10
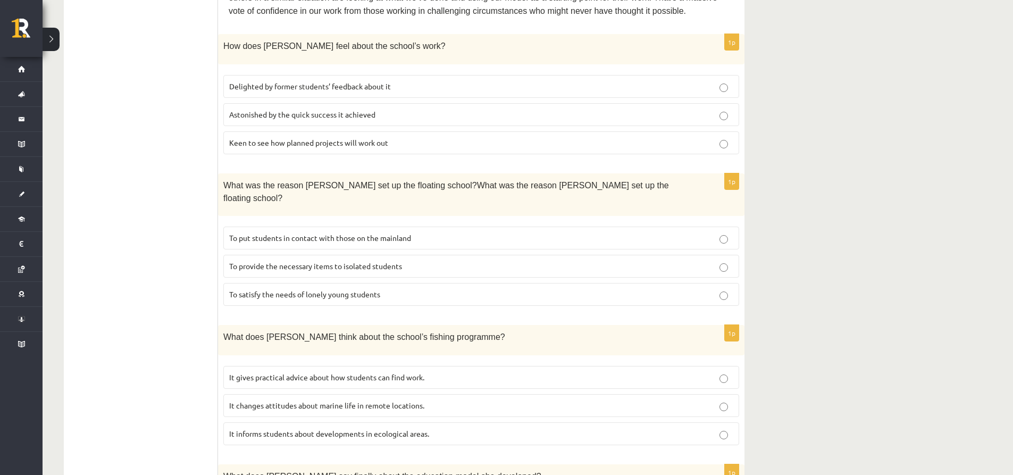
scroll to position [585, 0]
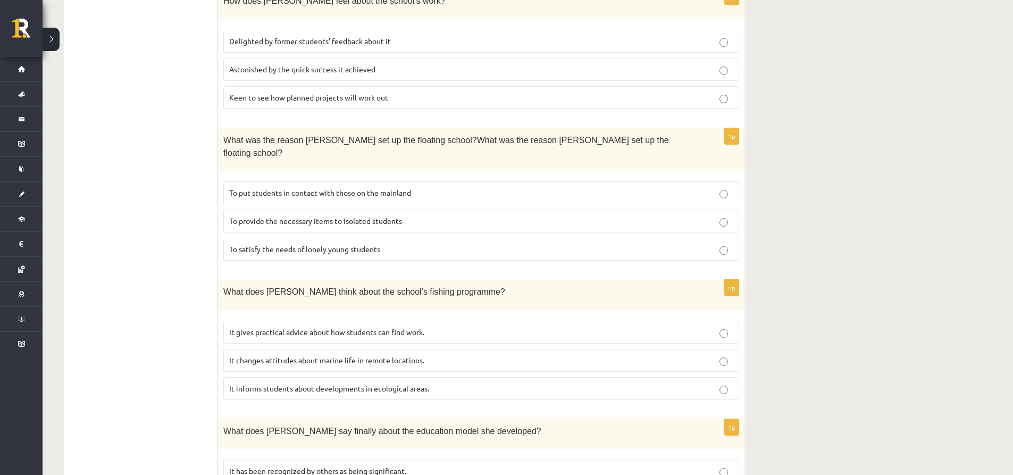
click at [301, 377] on label "It informs students about developments in ecological areas." at bounding box center [481, 388] width 516 height 23
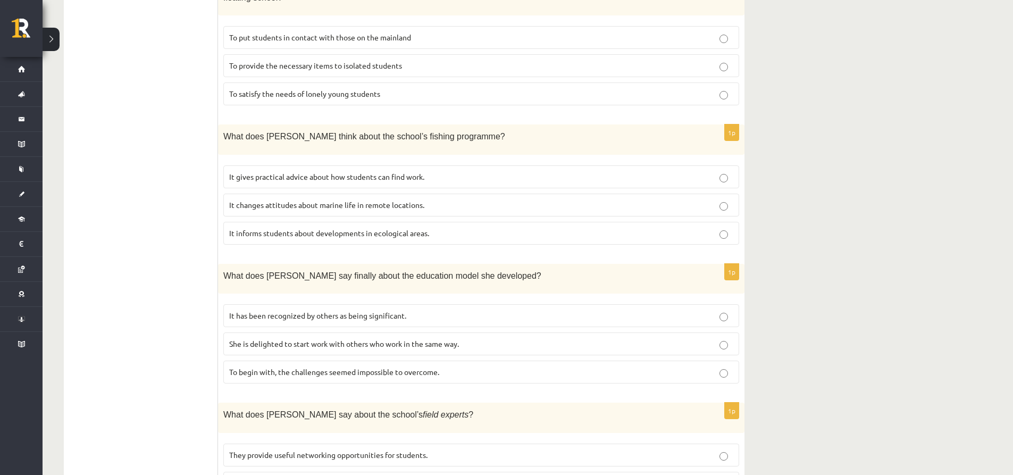
scroll to position [744, 0]
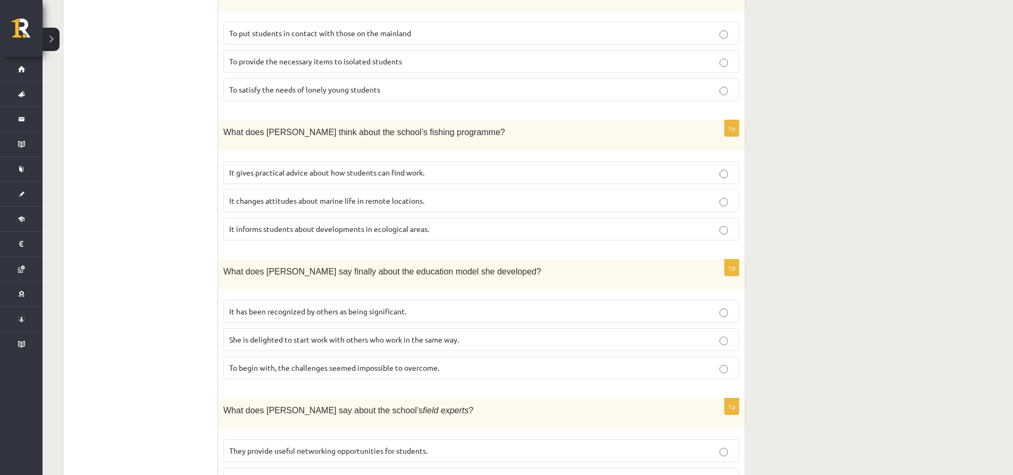
click at [268, 306] on p "It has been recognized by others as being significant." at bounding box center [481, 311] width 504 height 11
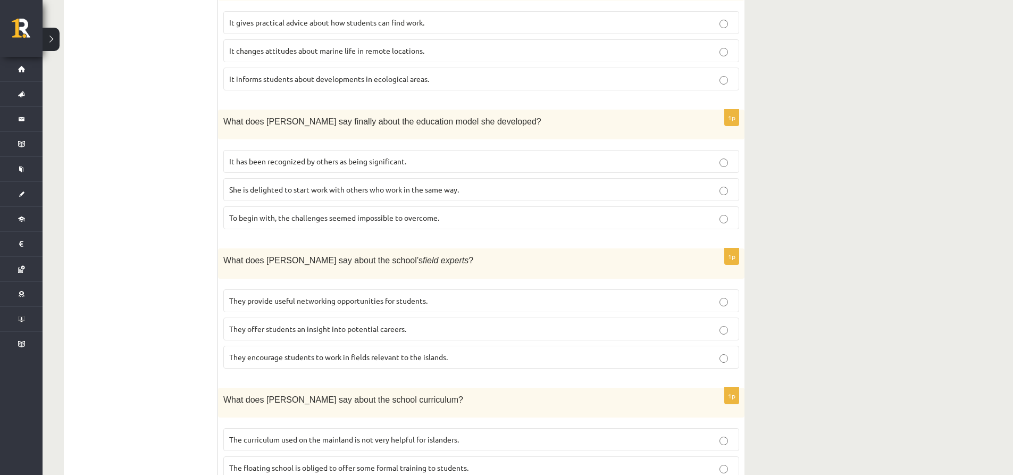
scroll to position [917, 0]
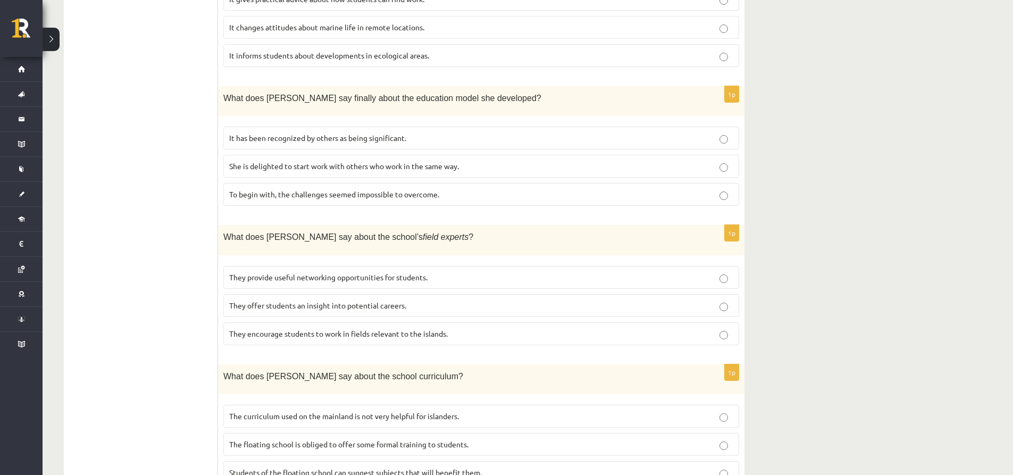
click at [261, 266] on label "They provide useful networking opportunities for students." at bounding box center [481, 277] width 516 height 23
click at [270, 300] on span "They offer students an insight into potential careers." at bounding box center [317, 305] width 177 height 10
click at [272, 411] on span "The curriculum used on the mainland is not very helpful for islanders." at bounding box center [344, 416] width 230 height 10
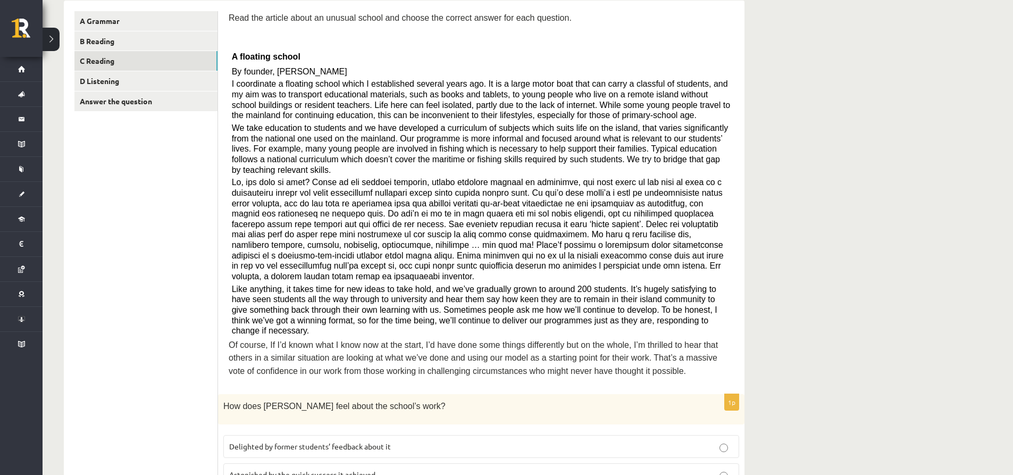
scroll to position [0, 0]
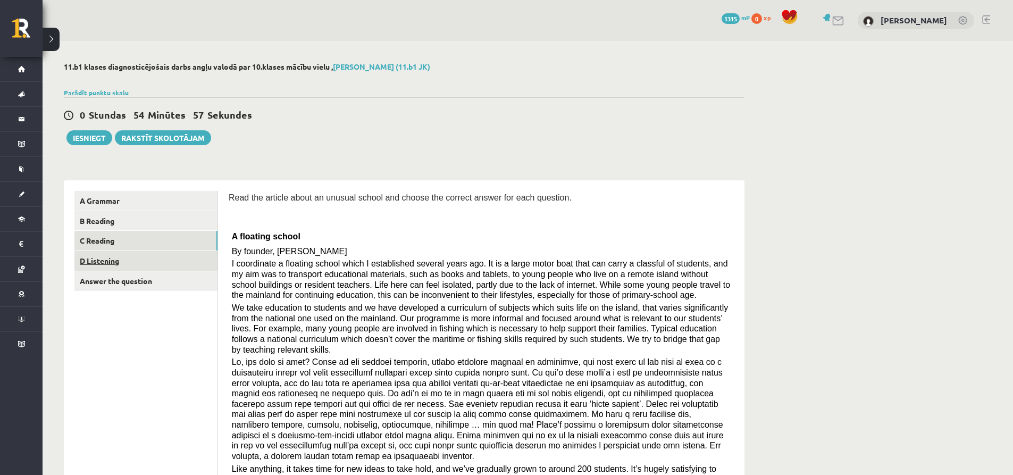
click at [120, 262] on link "D Listening" at bounding box center [145, 261] width 143 height 20
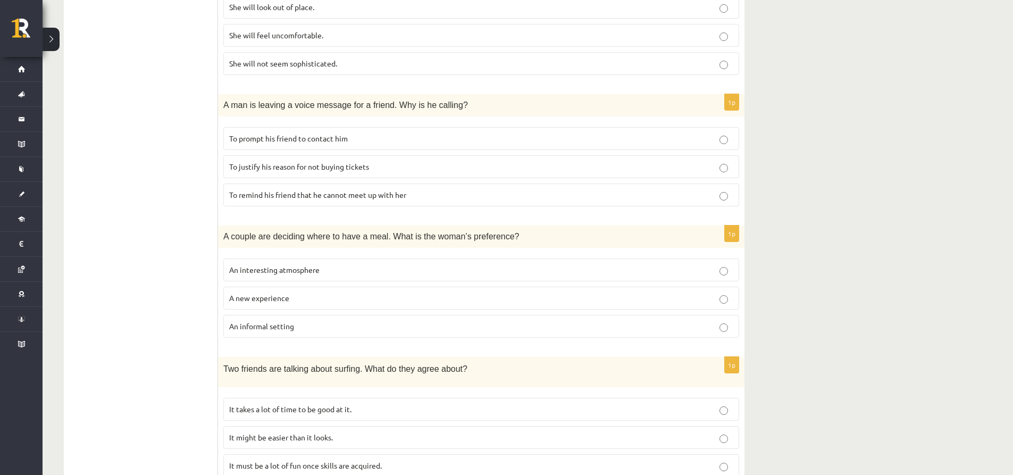
scroll to position [41, 0]
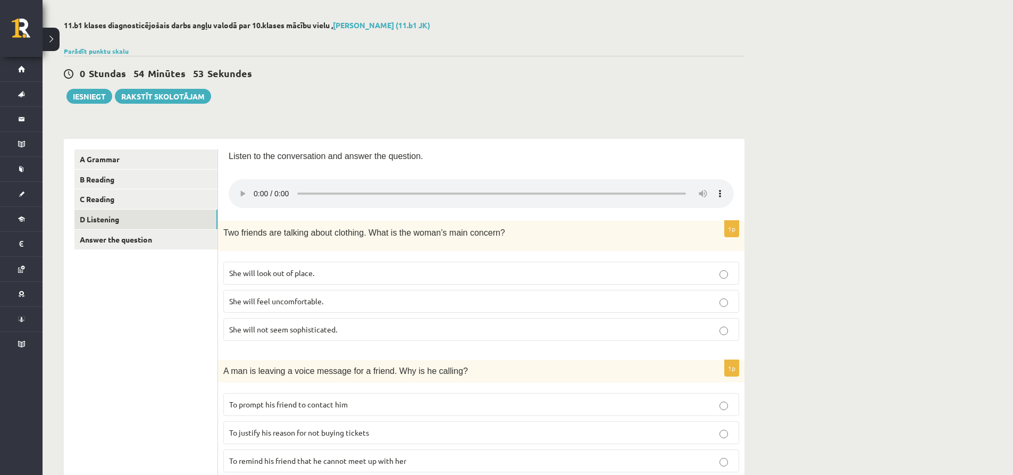
click at [279, 299] on span "She will feel uncomfortable." at bounding box center [276, 301] width 94 height 10
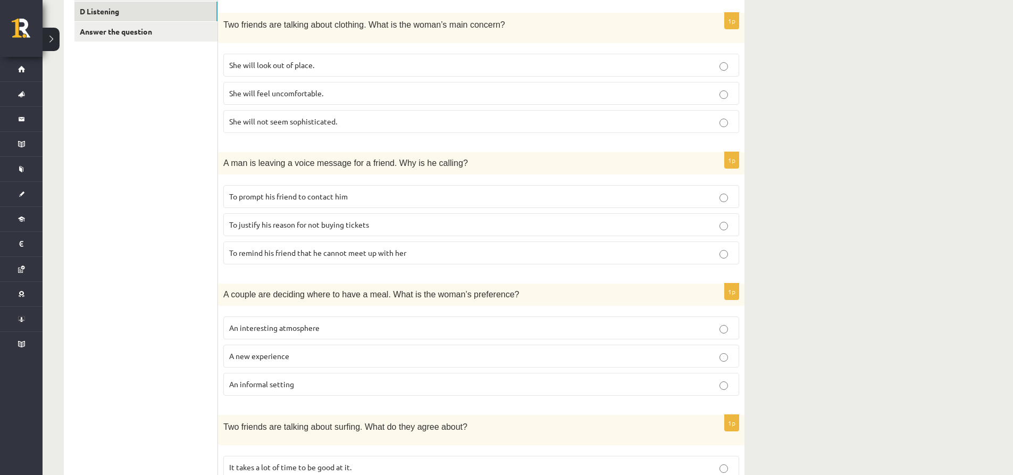
scroll to position [254, 0]
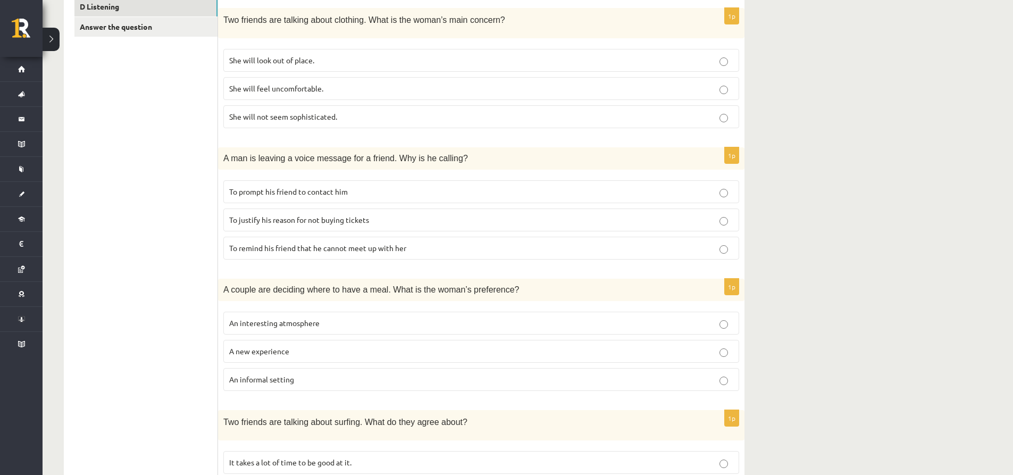
click at [296, 239] on label "To remind his friend that he cannot meet up with her" at bounding box center [481, 248] width 516 height 23
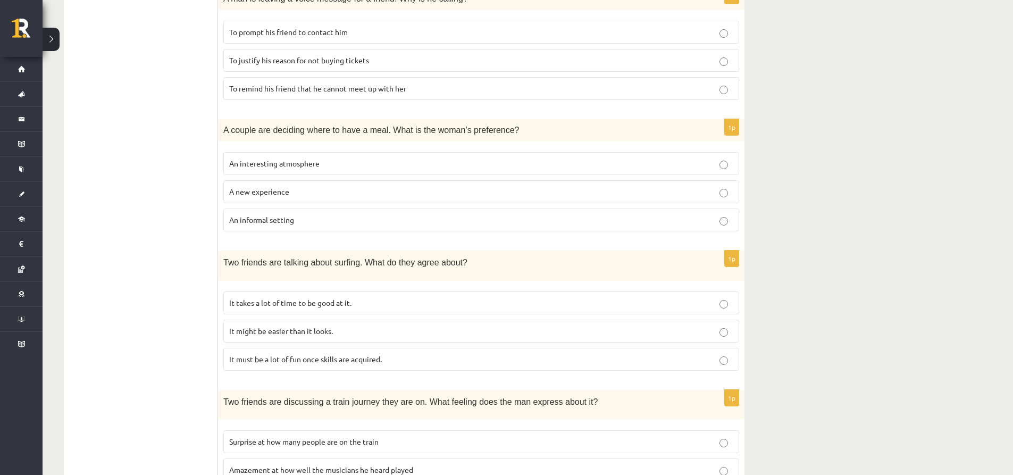
click at [317, 165] on span "An interesting atmosphere" at bounding box center [274, 163] width 90 height 10
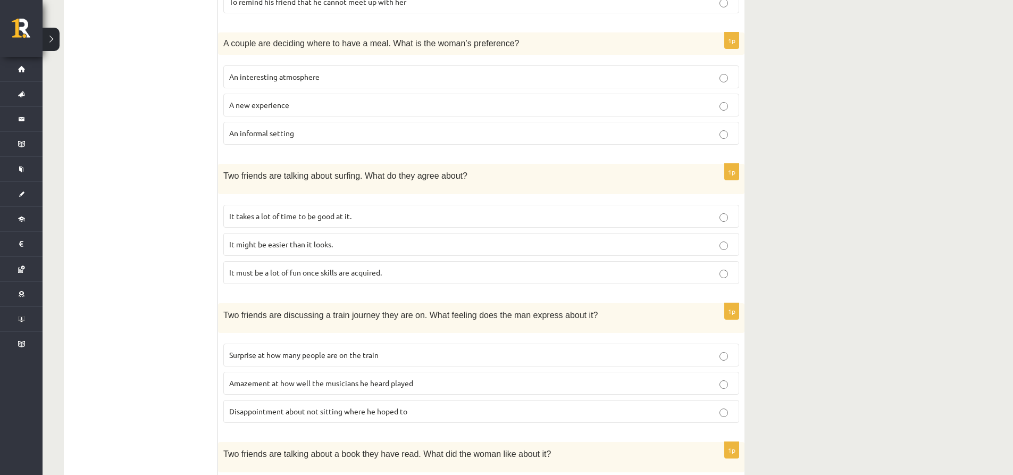
scroll to position [626, 0]
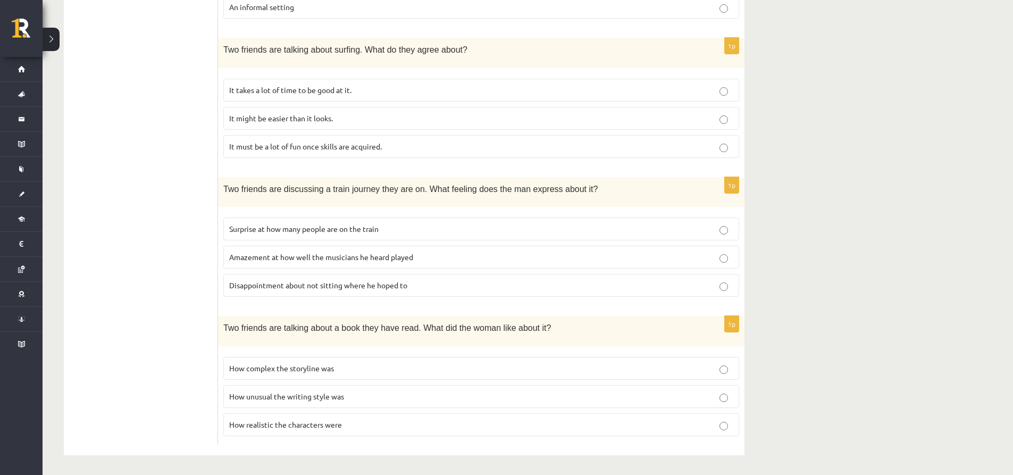
click at [314, 150] on p "It must be a lot of fun once skills are acquired." at bounding box center [481, 146] width 504 height 11
click at [341, 224] on span "Surprise at how many people are on the train" at bounding box center [303, 229] width 149 height 10
click at [348, 251] on p "Amazement at how well the musicians he heard played" at bounding box center [481, 256] width 504 height 11
click at [397, 371] on p "How complex the storyline was" at bounding box center [481, 368] width 504 height 11
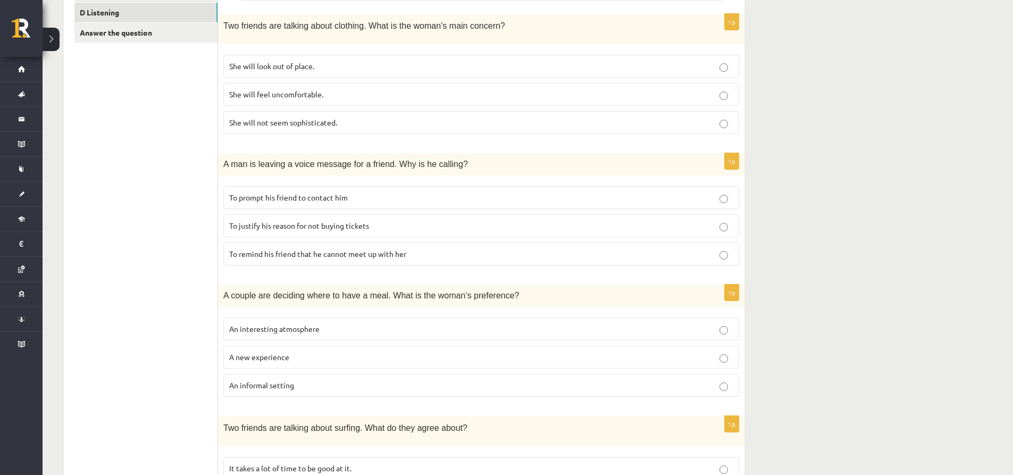
scroll to position [0, 0]
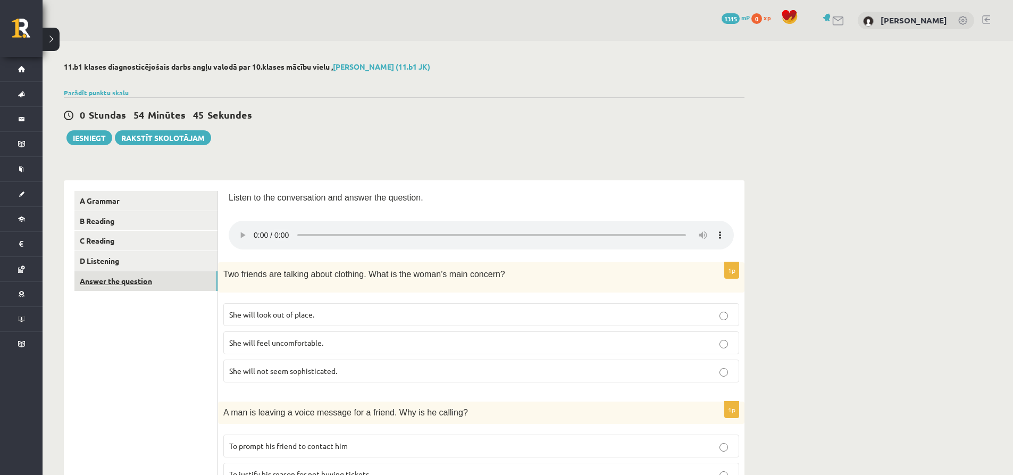
click at [164, 285] on link "Answer the question" at bounding box center [145, 281] width 143 height 20
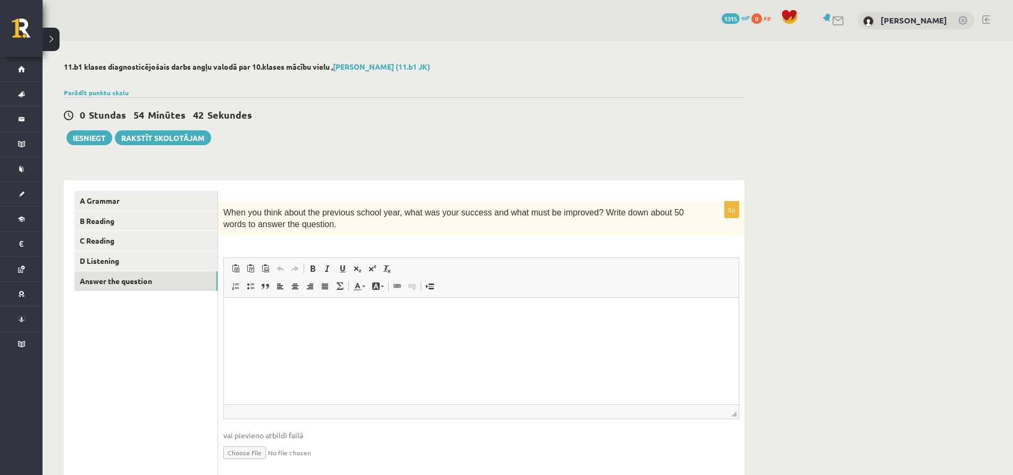
click at [360, 330] on html at bounding box center [481, 313] width 515 height 32
click at [97, 138] on button "Iesniegt" at bounding box center [89, 137] width 46 height 15
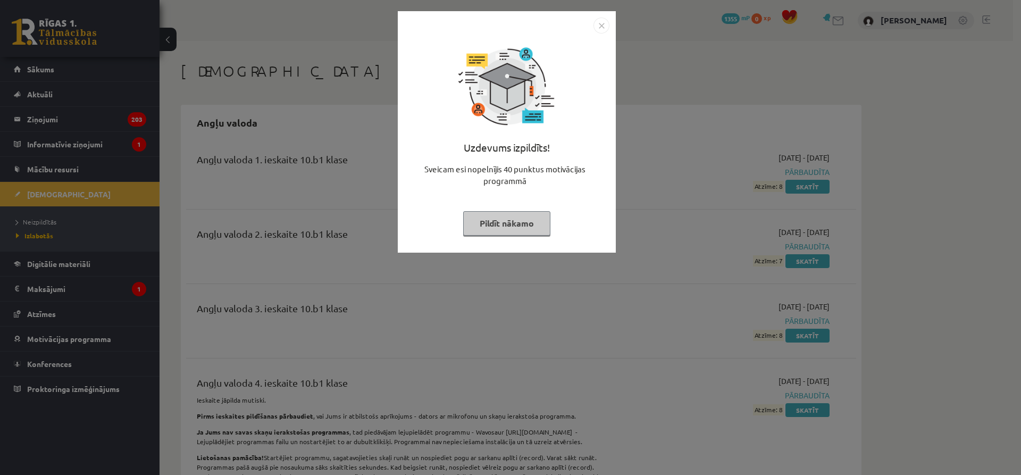
click at [600, 20] on img "Close" at bounding box center [601, 26] width 16 height 16
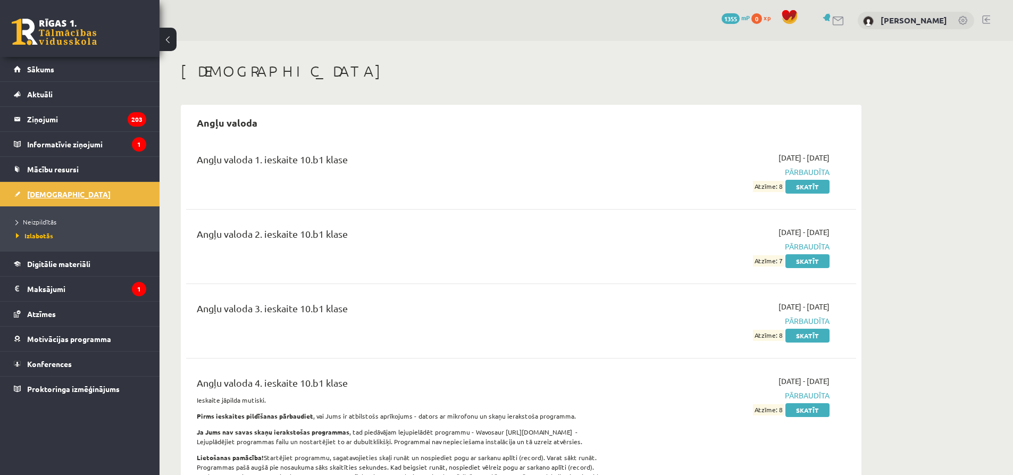
click at [42, 190] on span "[DEMOGRAPHIC_DATA]" at bounding box center [68, 194] width 83 height 10
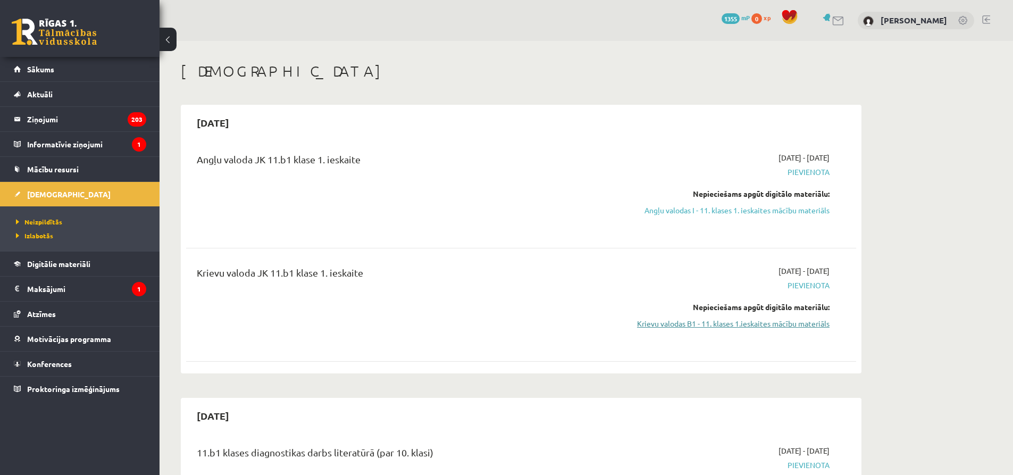
click at [761, 321] on link "Krievu valodas B1 - 11. klases 1.ieskaites mācību materiāls" at bounding box center [729, 323] width 200 height 11
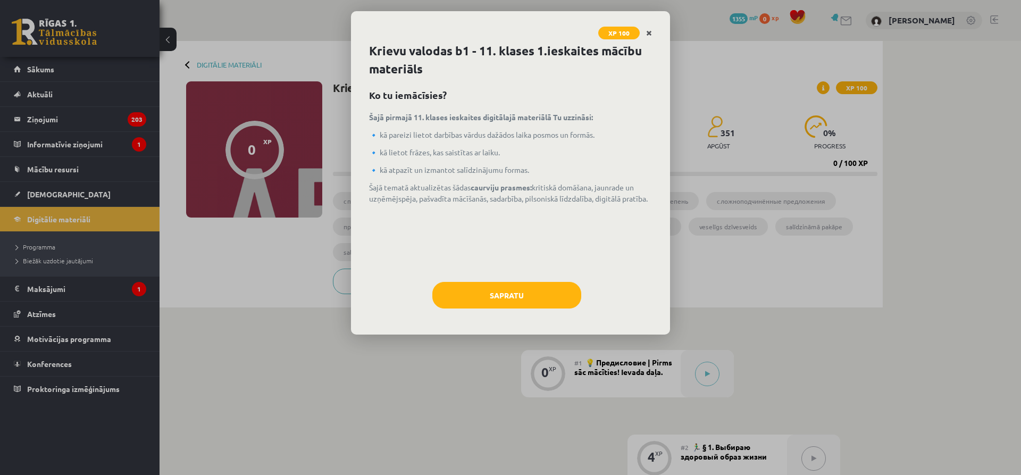
click at [650, 28] on link "Close" at bounding box center [648, 33] width 19 height 21
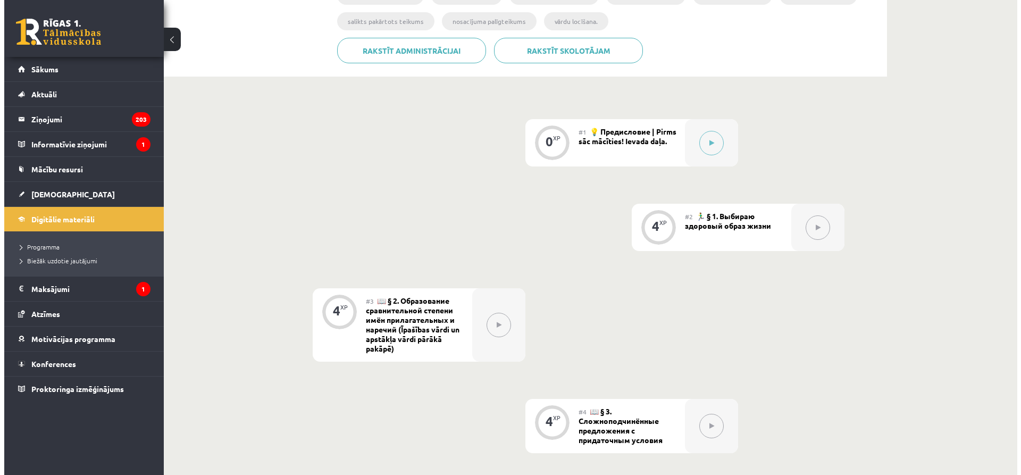
scroll to position [213, 0]
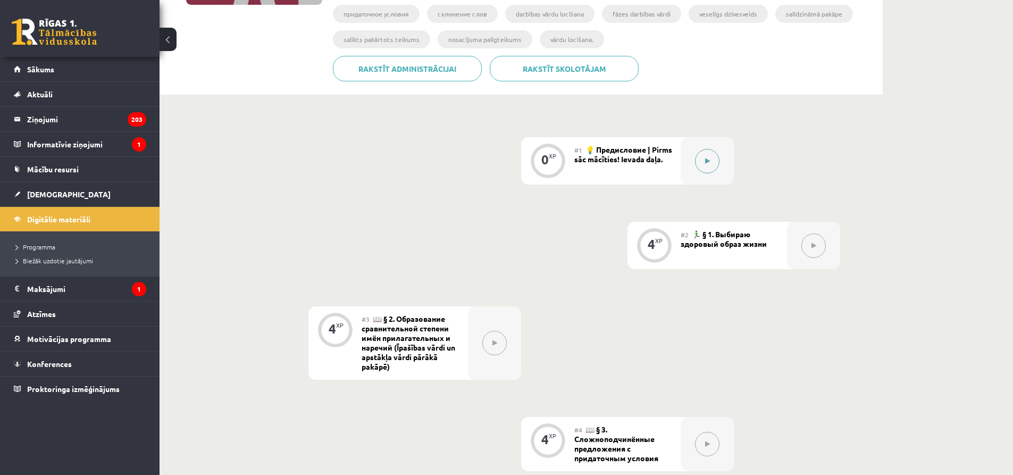
click at [699, 153] on button at bounding box center [707, 161] width 24 height 24
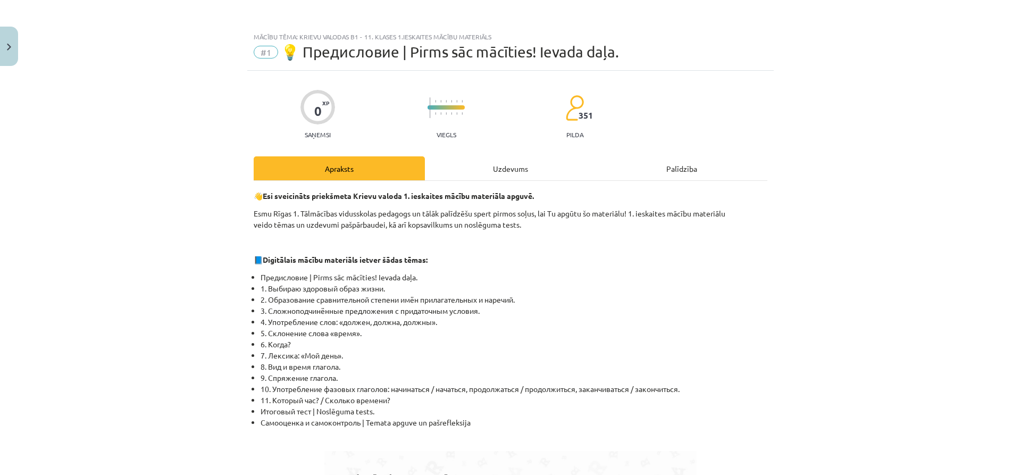
click at [513, 165] on div "Uzdevums" at bounding box center [510, 168] width 171 height 24
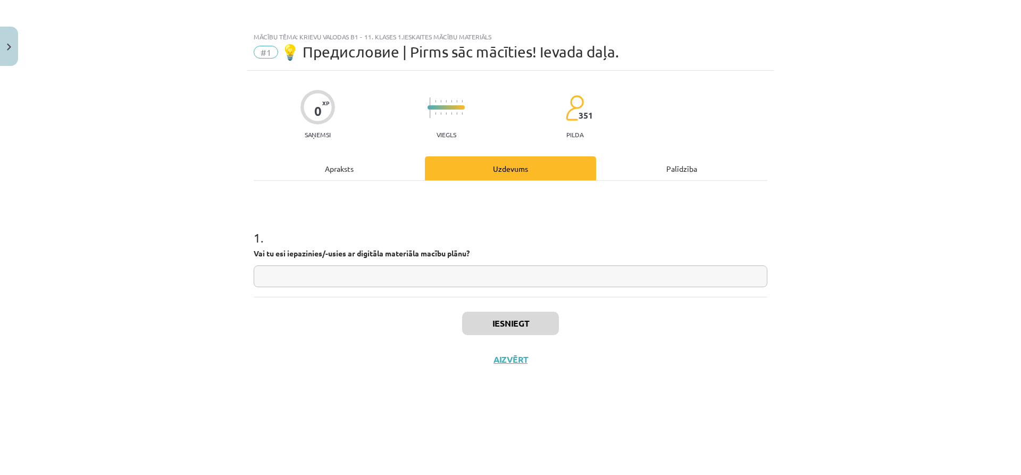
click at [505, 280] on input "text" at bounding box center [510, 276] width 513 height 22
type input "*"
click at [538, 314] on button "Iesniegt" at bounding box center [510, 322] width 97 height 23
click at [504, 360] on button "Nākamā nodarbība" at bounding box center [510, 366] width 104 height 24
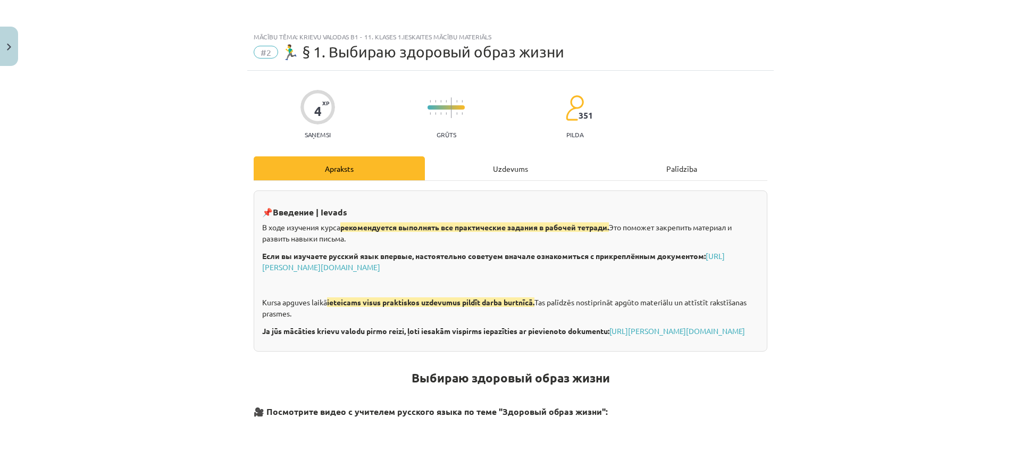
click at [476, 159] on div "Uzdevums" at bounding box center [510, 168] width 171 height 24
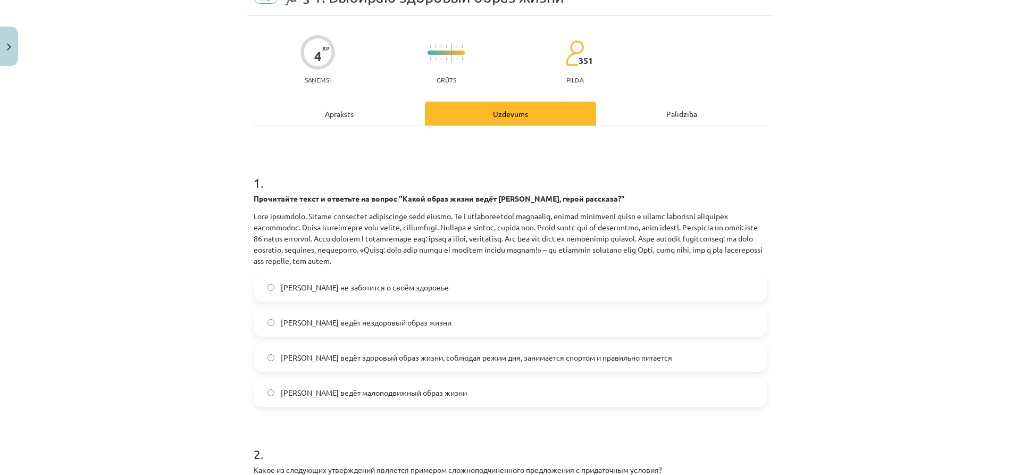
scroll to position [53, 0]
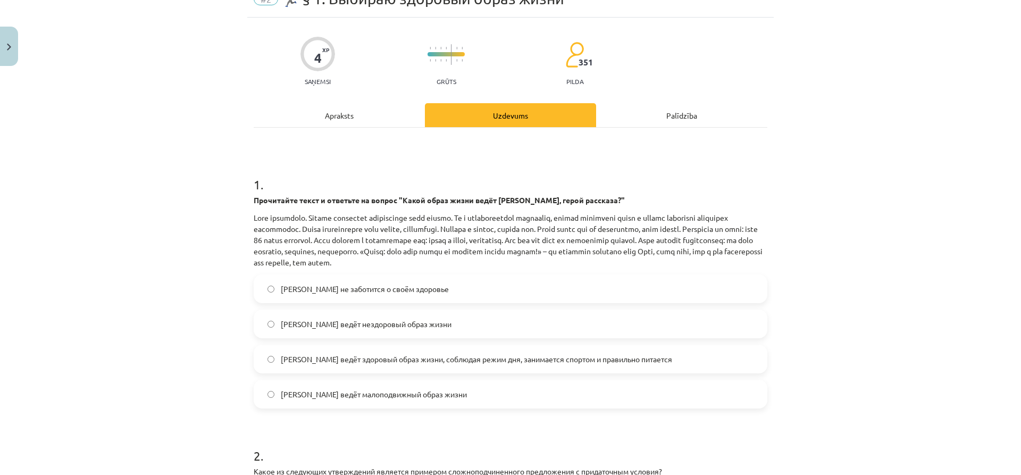
click at [349, 358] on span "Олег ведёт здоровый образ жизни, соблюдая режим дня, занимается спортом и прави…" at bounding box center [476, 358] width 391 height 11
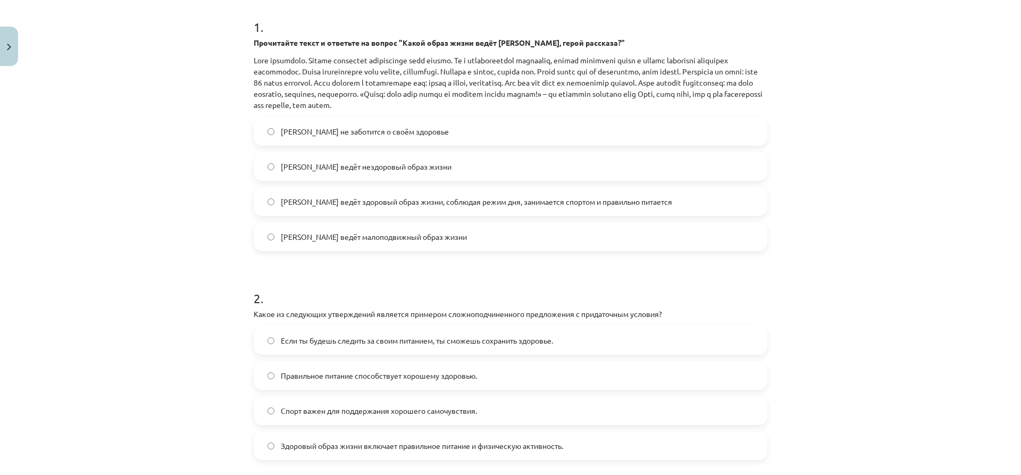
scroll to position [213, 0]
click at [307, 342] on span "Если ты будешь следить за своим питанием, ты сможешь сохранить здоровье." at bounding box center [417, 338] width 272 height 11
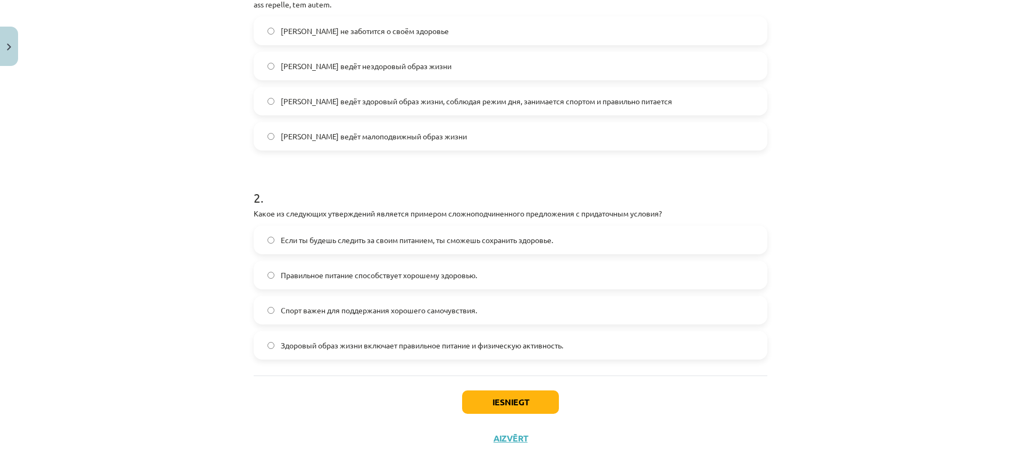
scroll to position [319, 0]
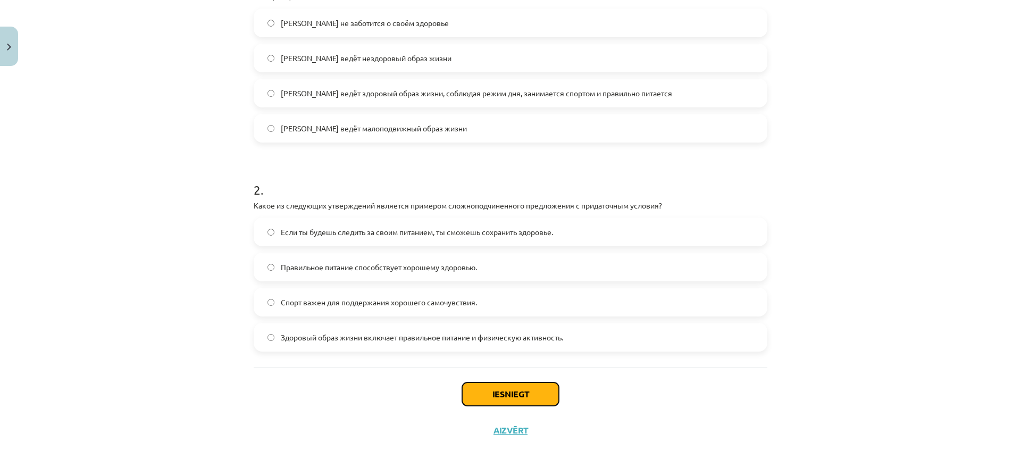
click at [501, 389] on button "Iesniegt" at bounding box center [510, 393] width 97 height 23
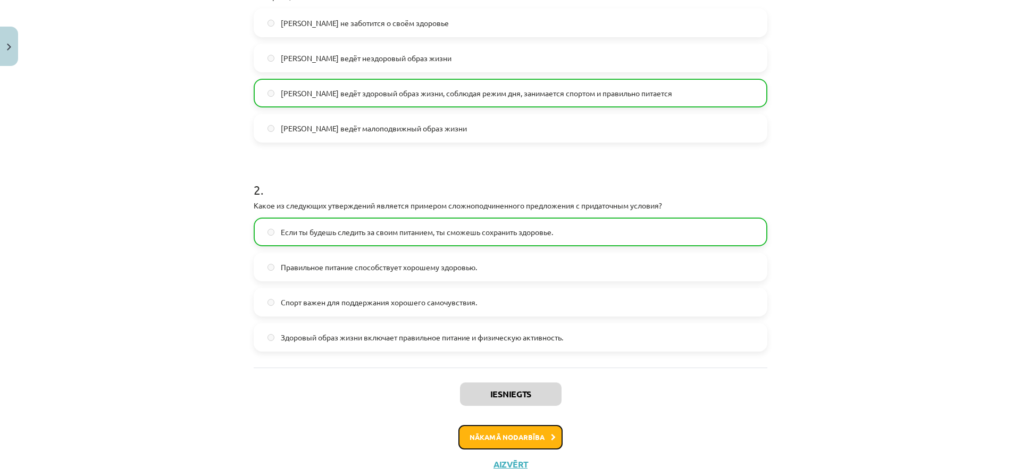
click at [487, 433] on button "Nākamā nodarbība" at bounding box center [510, 437] width 104 height 24
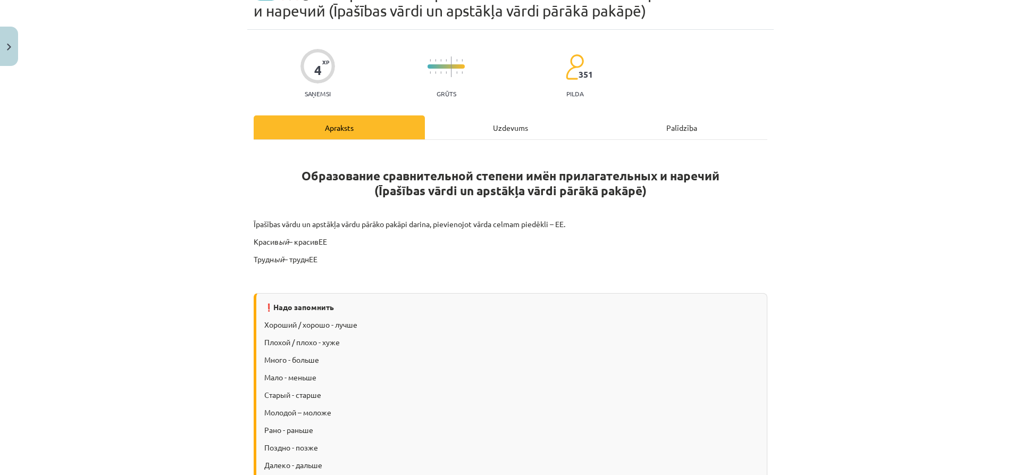
scroll to position [27, 0]
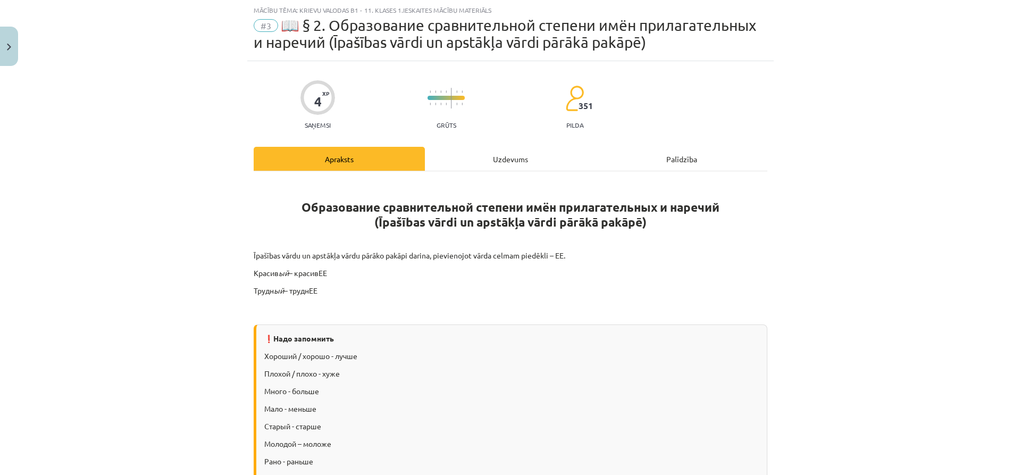
click at [501, 151] on div "Uzdevums" at bounding box center [510, 159] width 171 height 24
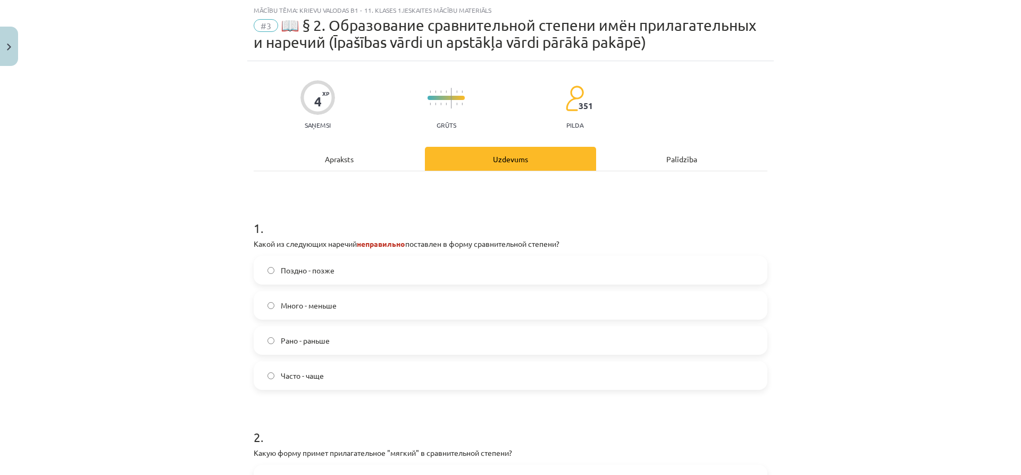
click at [327, 271] on span "Поздно - позже" at bounding box center [308, 270] width 54 height 11
click at [321, 341] on span "Рано - раньше" at bounding box center [305, 340] width 49 height 11
click at [323, 304] on span "Много - меньше" at bounding box center [309, 305] width 56 height 11
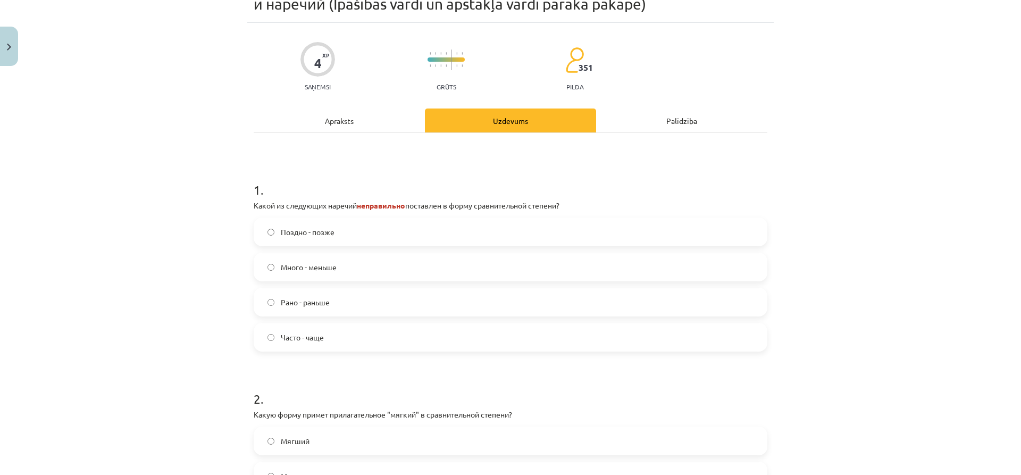
scroll to position [204, 0]
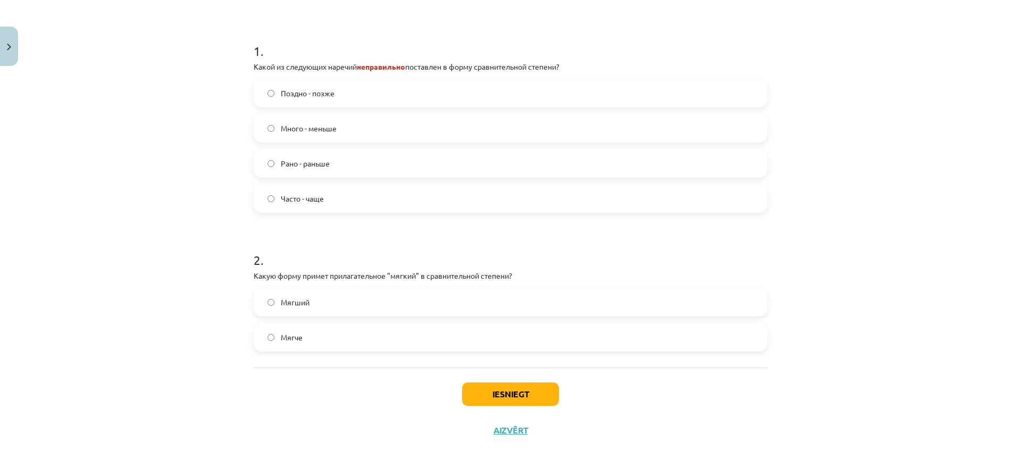
click at [324, 332] on label "Мягче" at bounding box center [510, 337] width 511 height 27
click at [498, 385] on button "Iesniegt" at bounding box center [510, 393] width 97 height 23
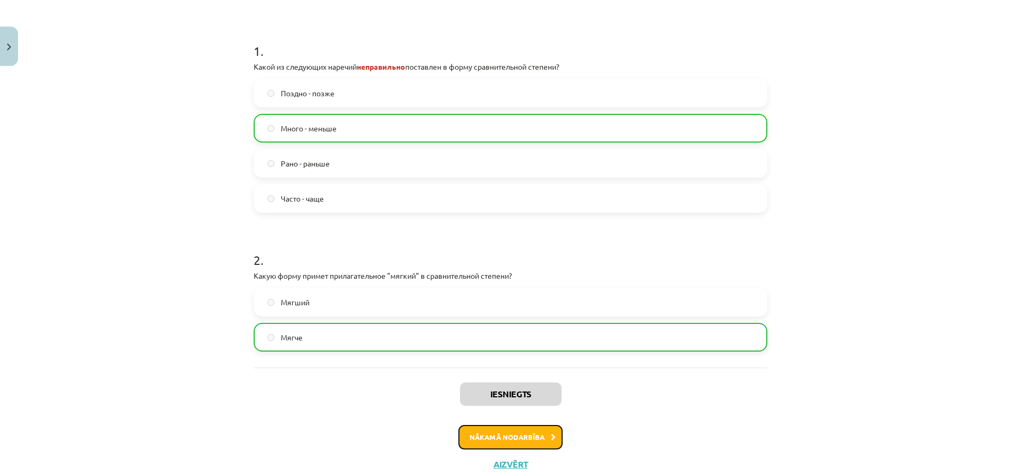
click at [477, 436] on button "Nākamā nodarbība" at bounding box center [510, 437] width 104 height 24
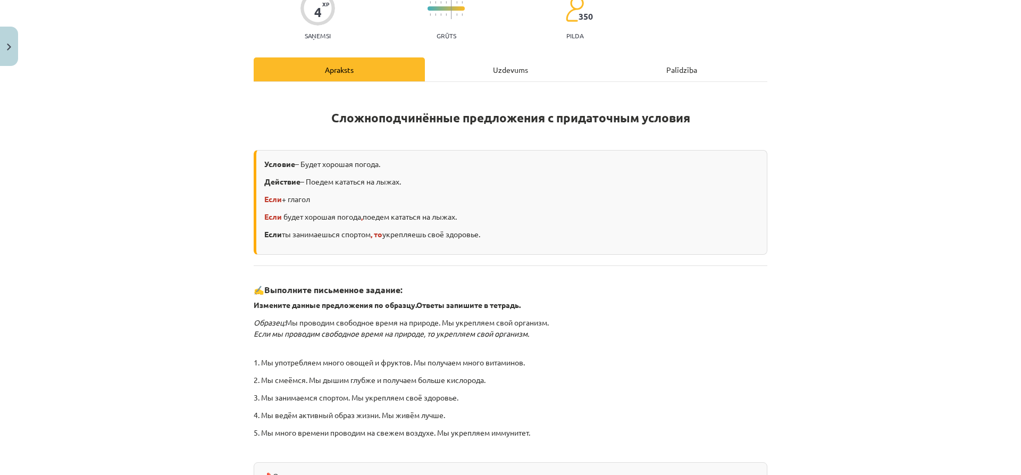
scroll to position [27, 0]
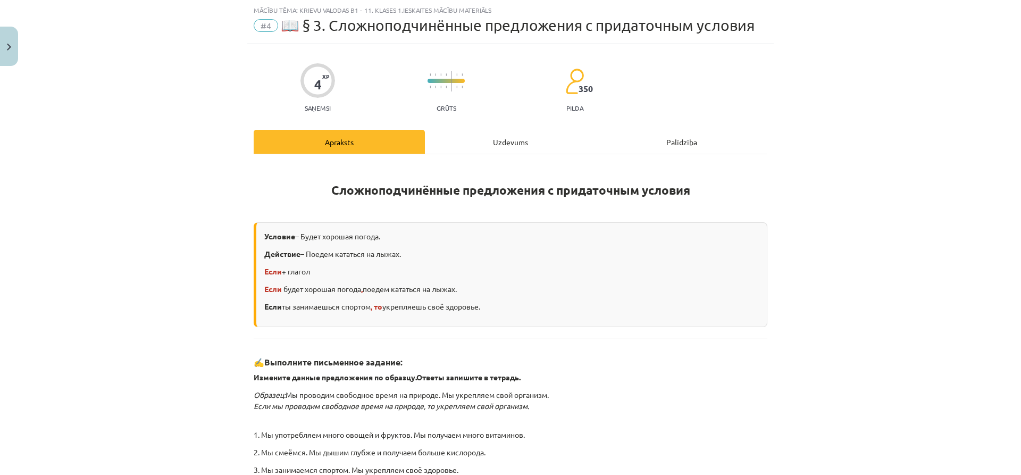
click at [480, 142] on div "Uzdevums" at bounding box center [510, 142] width 171 height 24
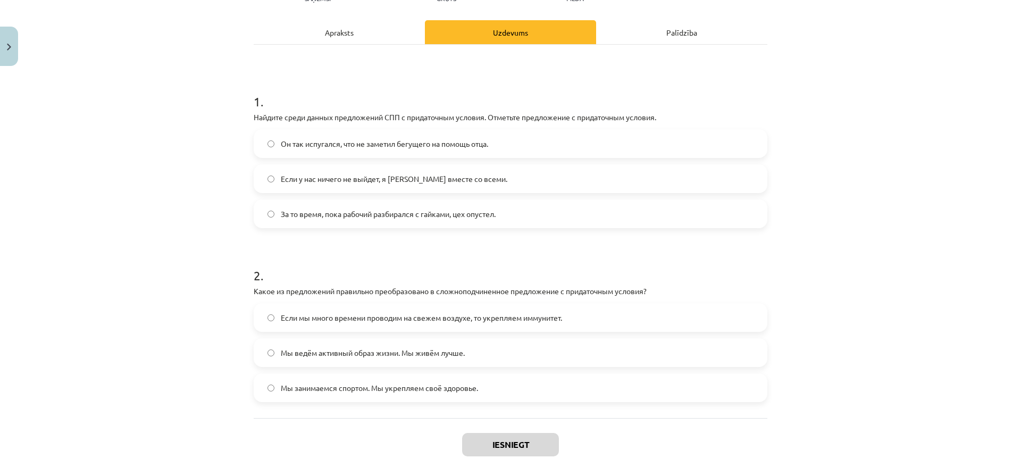
scroll to position [133, 0]
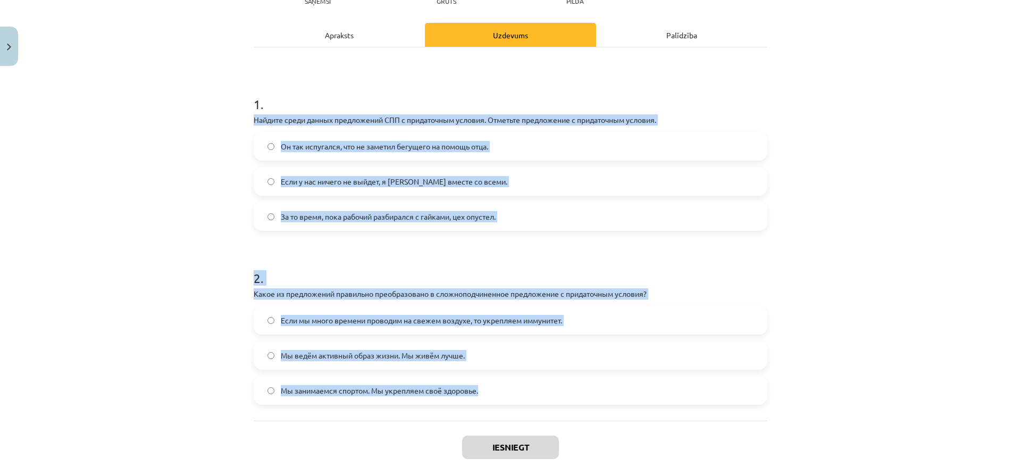
drag, startPoint x: 250, startPoint y: 117, endPoint x: 656, endPoint y: 412, distance: 502.1
click at [656, 412] on div "1 . Найдите среди данных предложений СПП с придаточным условия. Отметьте предло…" at bounding box center [510, 233] width 513 height 373
copy form "Найдите среди данных предложений СПП с придаточным условия. Отметьте предложени…"
click at [77, 224] on div "Mācību tēma: Krievu valodas b1 - 11. klases 1.ieskaites mācību materiāls #4 📖 §…" at bounding box center [510, 237] width 1021 height 475
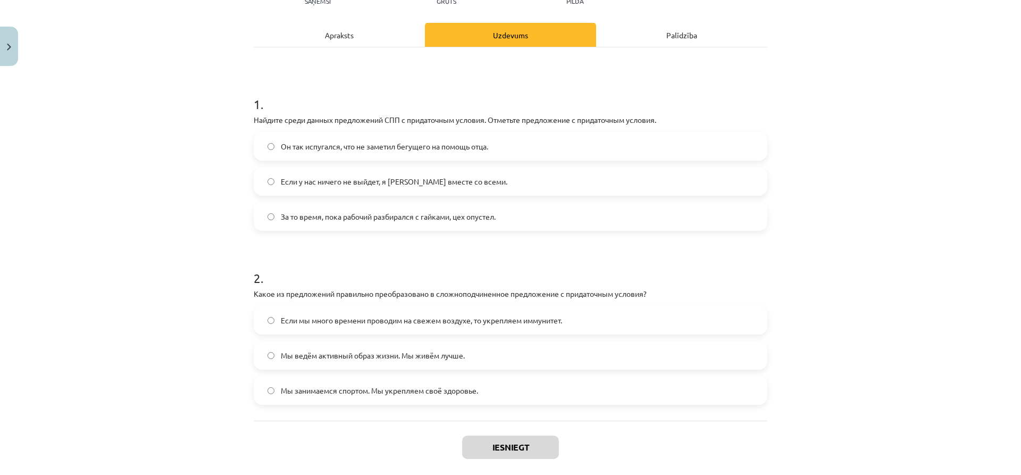
click at [297, 144] on span "Он так испугался, что не заметил бегущего на помощь отца." at bounding box center [384, 146] width 207 height 11
click at [327, 185] on span "Если у нас ничего не выйдет, я уеду вместе со всеми." at bounding box center [394, 181] width 226 height 11
click at [316, 318] on span "Если мы много времени проводим на свежем воздухе, то укрепляем иммунитет." at bounding box center [421, 320] width 281 height 11
click at [496, 444] on button "Iesniegt" at bounding box center [510, 446] width 97 height 23
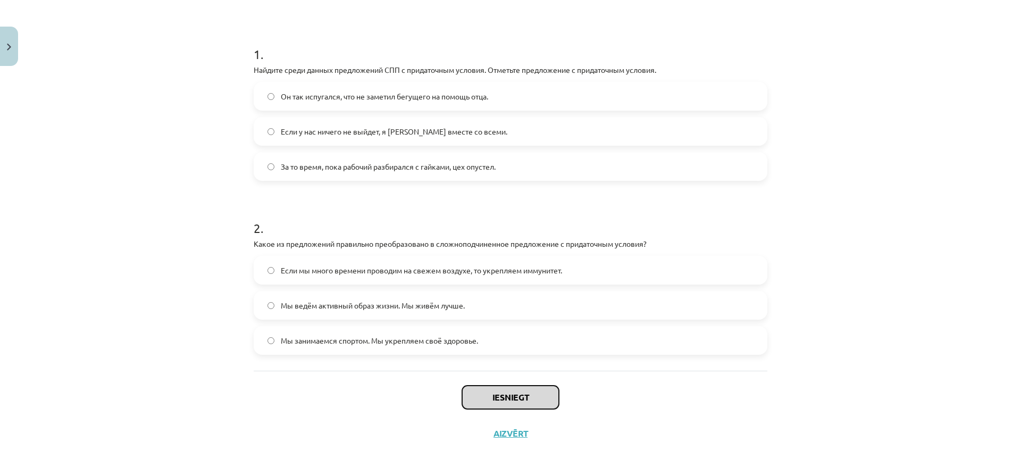
scroll to position [187, 0]
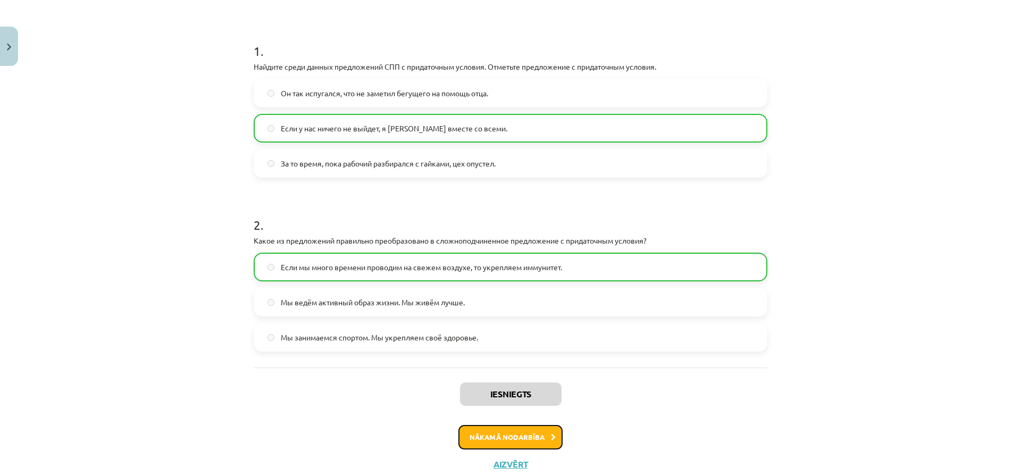
click at [495, 427] on button "Nākamā nodarbība" at bounding box center [510, 437] width 104 height 24
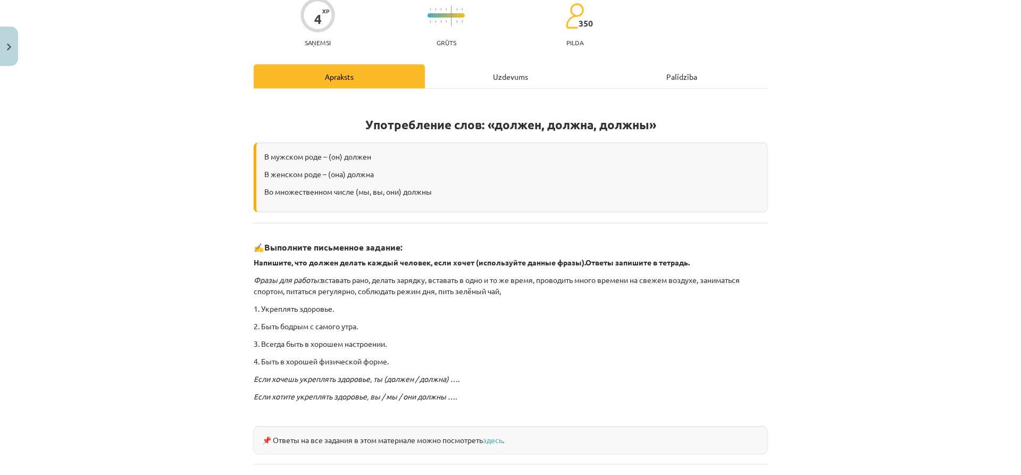
scroll to position [27, 0]
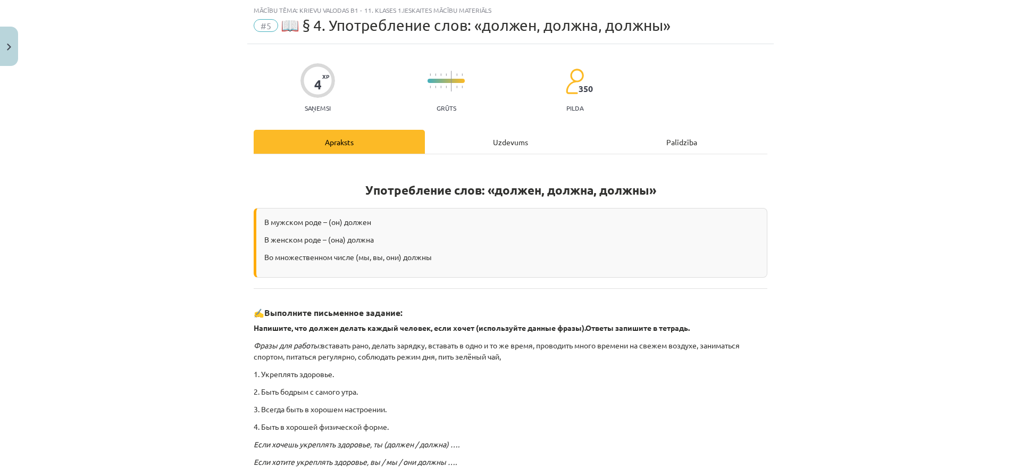
click at [513, 141] on div "Uzdevums" at bounding box center [510, 142] width 171 height 24
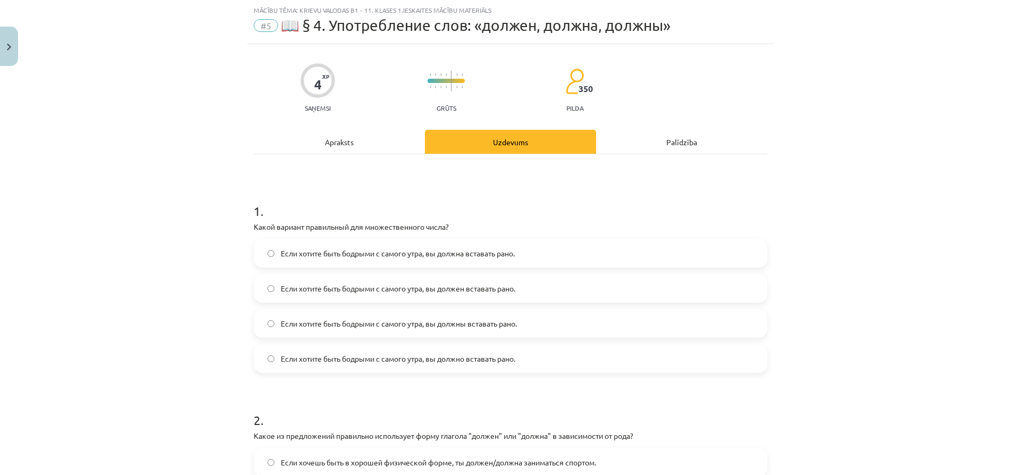
click at [508, 324] on span "Если хотите быть бодрыми с самого утра, вы должны вставать рано." at bounding box center [399, 323] width 236 height 11
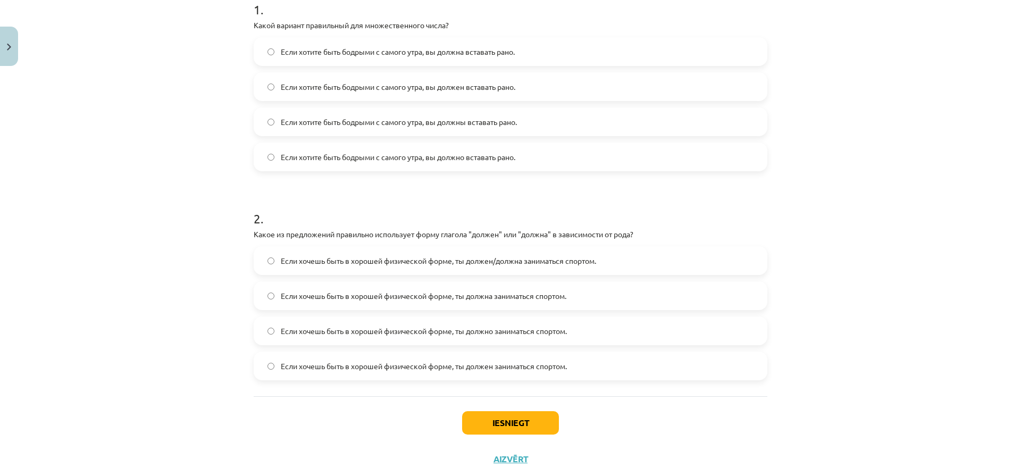
scroll to position [239, 0]
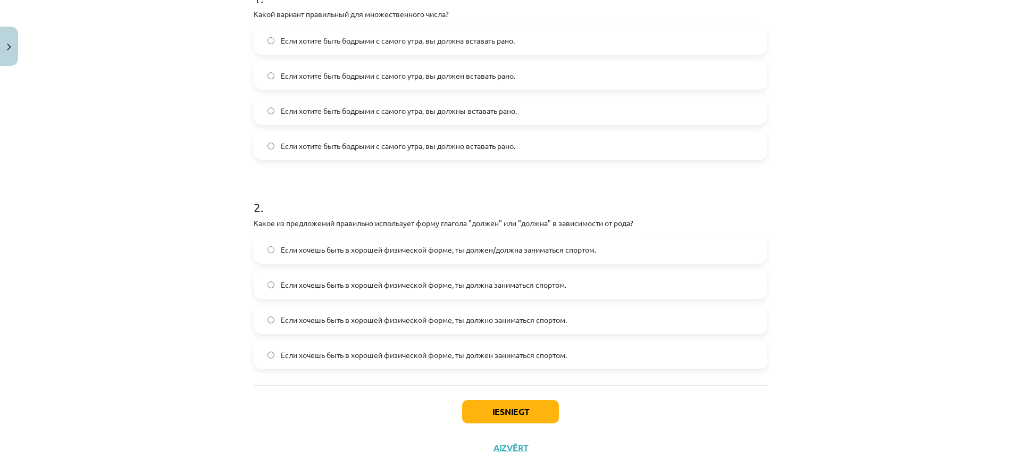
click at [512, 256] on label "Если хочешь быть в хорошей физической форме, ты должен/должна заниматься спорто…" at bounding box center [510, 249] width 511 height 27
click at [522, 407] on button "Iesniegt" at bounding box center [510, 411] width 97 height 23
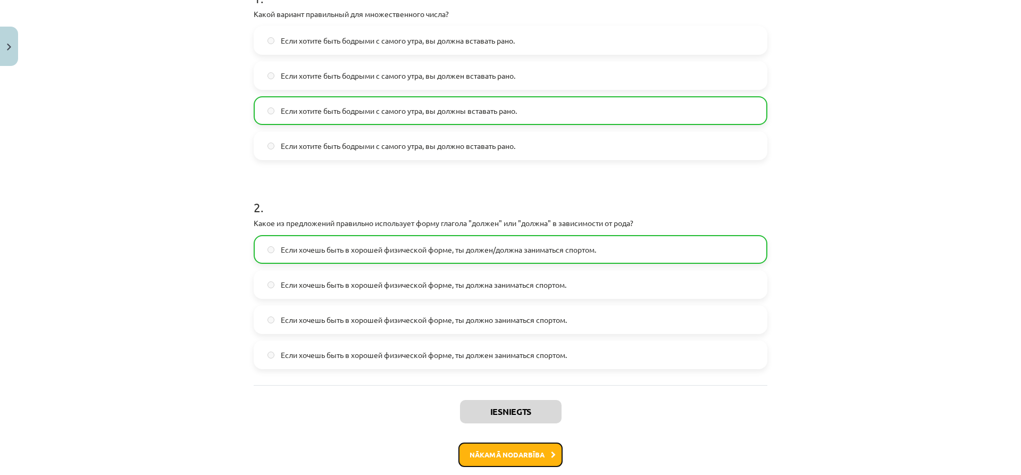
click at [530, 461] on button "Nākamā nodarbība" at bounding box center [510, 454] width 104 height 24
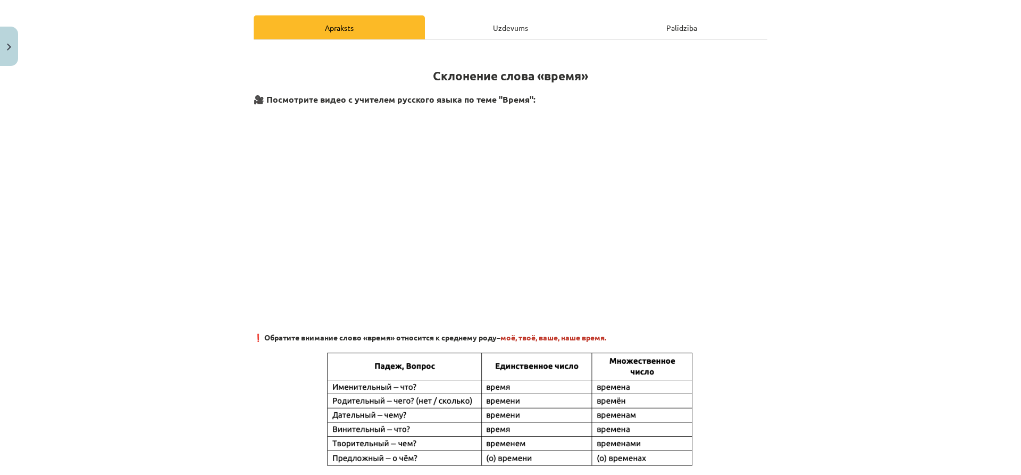
scroll to position [27, 0]
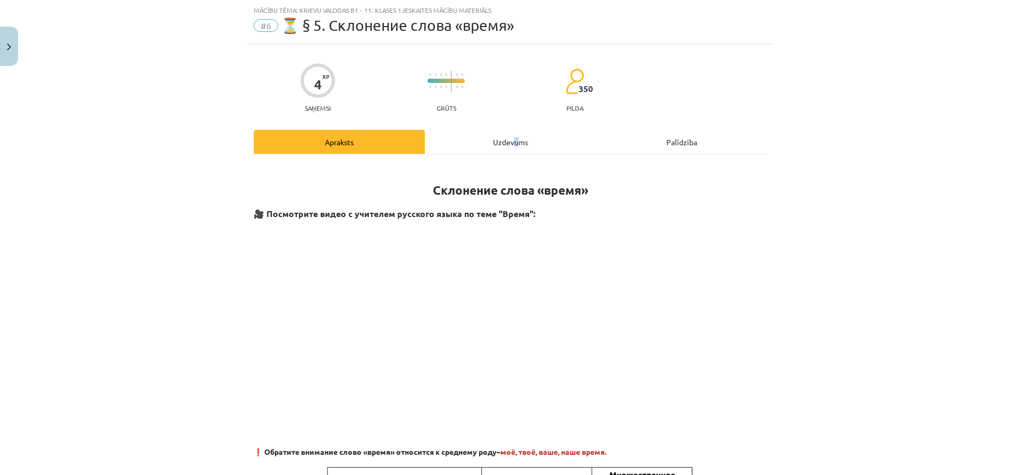
click at [513, 142] on div "Uzdevums" at bounding box center [510, 142] width 171 height 24
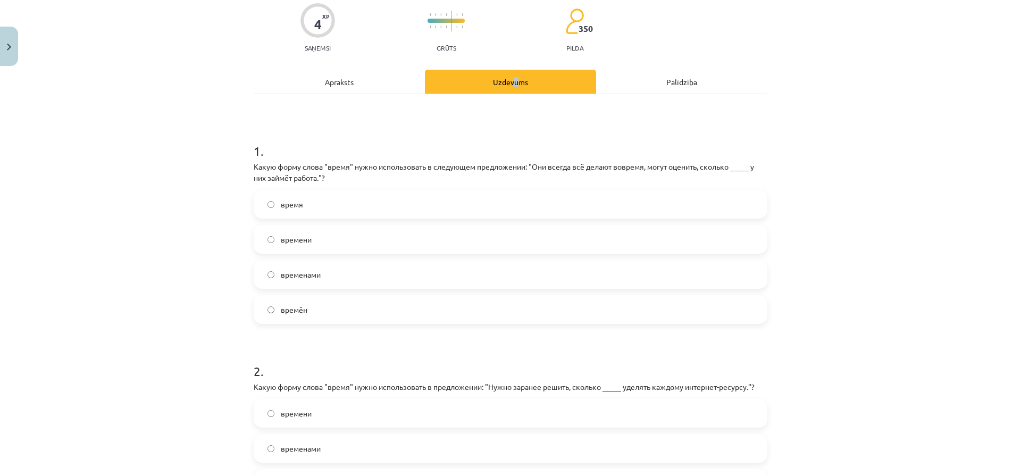
scroll to position [80, 0]
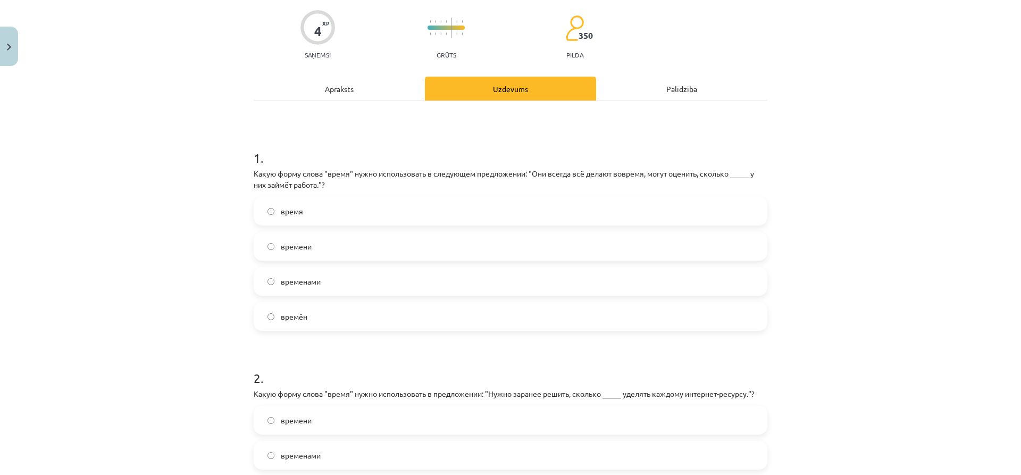
click at [325, 249] on label "времени" at bounding box center [510, 246] width 511 height 27
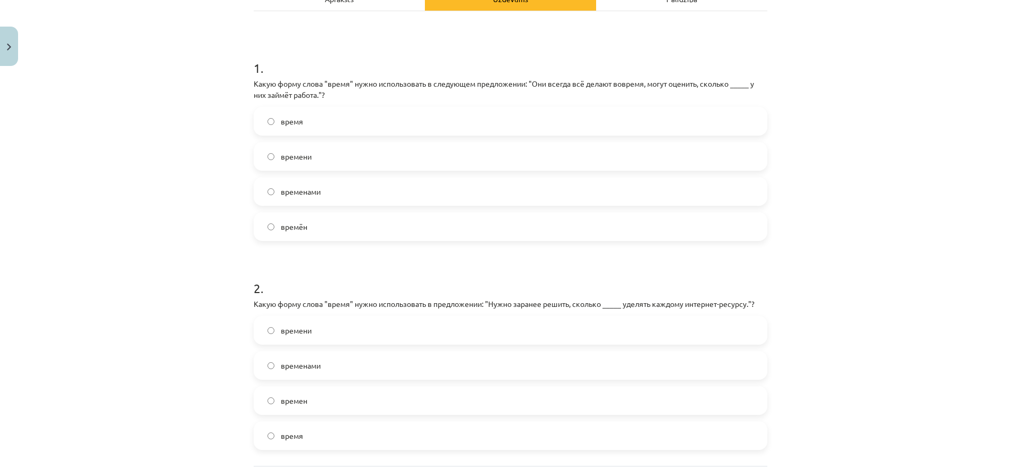
scroll to position [186, 0]
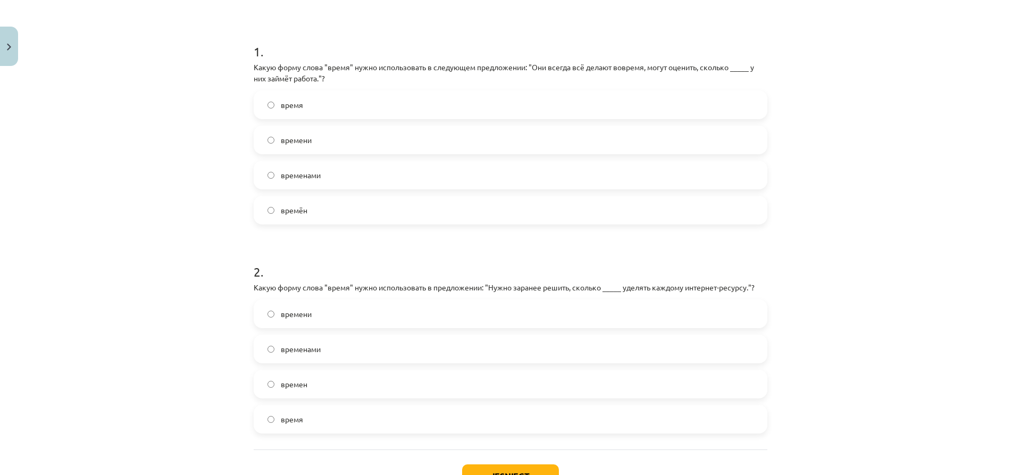
click at [339, 315] on label "времени" at bounding box center [510, 313] width 511 height 27
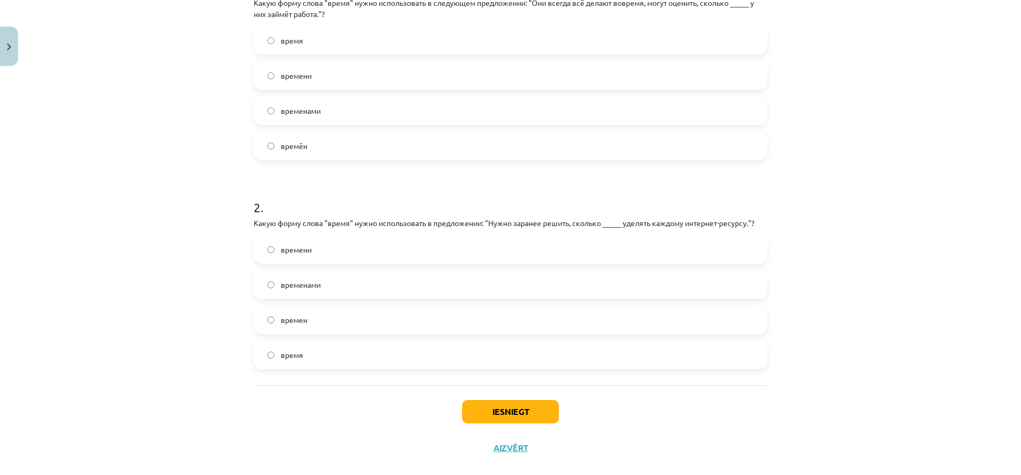
scroll to position [268, 0]
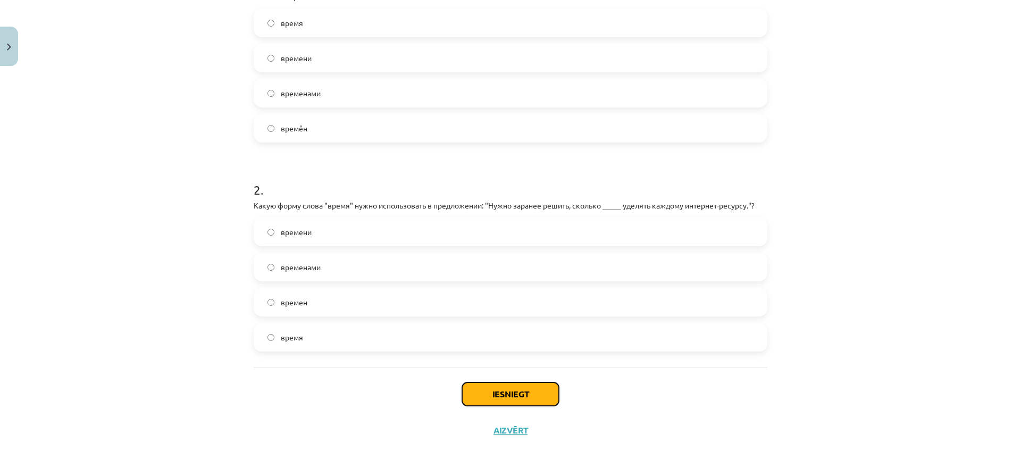
click at [528, 383] on button "Iesniegt" at bounding box center [510, 393] width 97 height 23
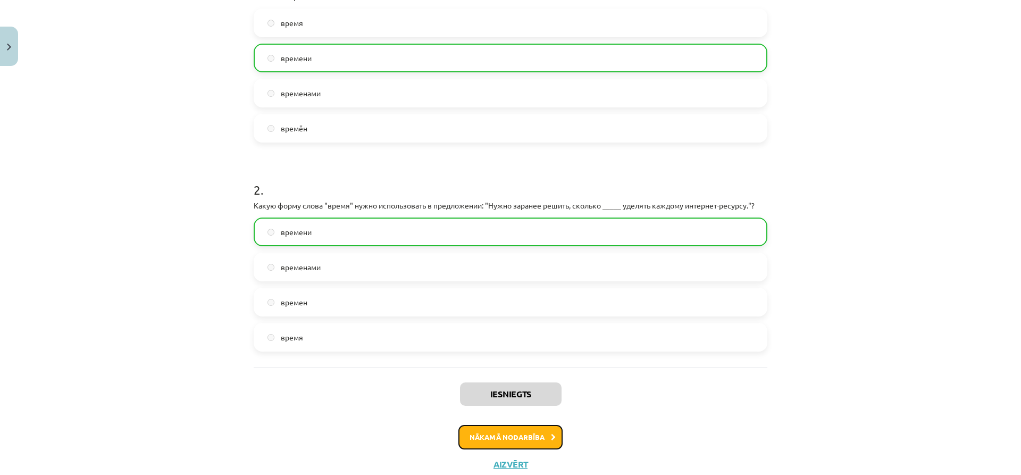
click at [535, 433] on button "Nākamā nodarbība" at bounding box center [510, 437] width 104 height 24
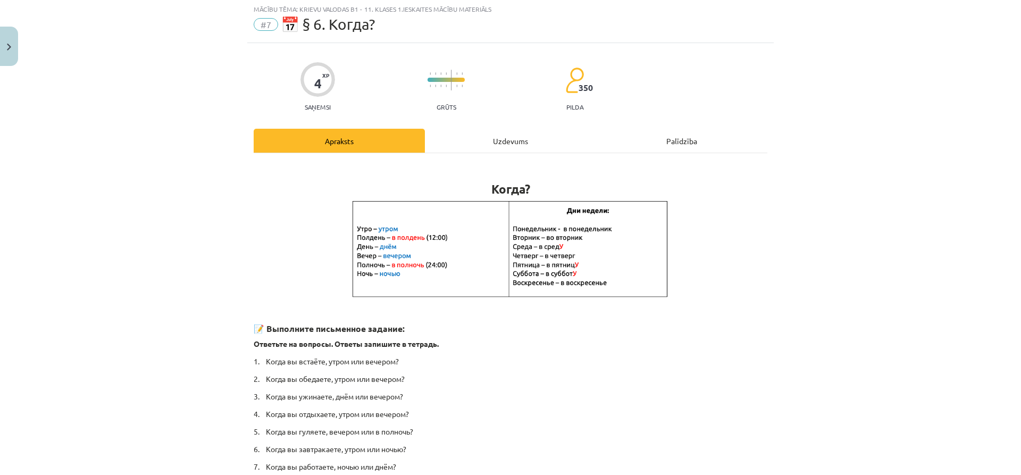
scroll to position [27, 0]
click at [483, 146] on div "Uzdevums" at bounding box center [510, 142] width 171 height 24
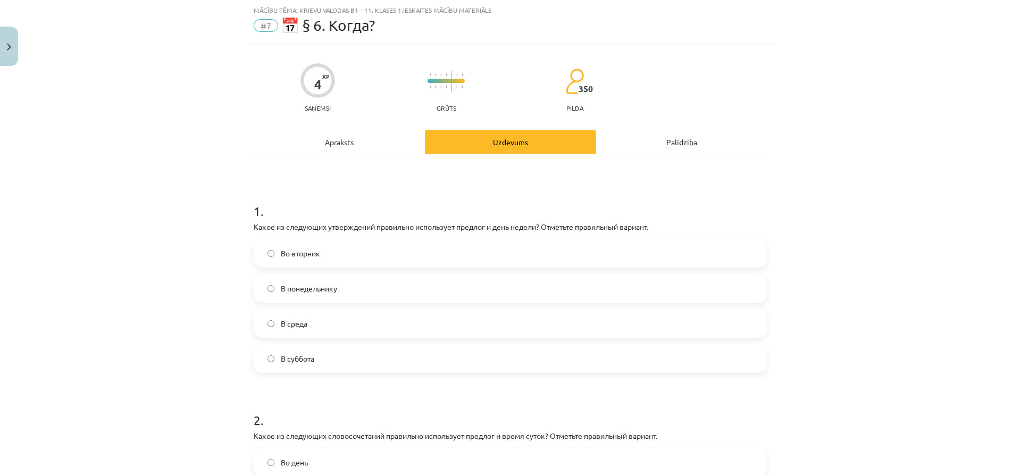
click at [311, 253] on span "Во вторник" at bounding box center [300, 253] width 39 height 11
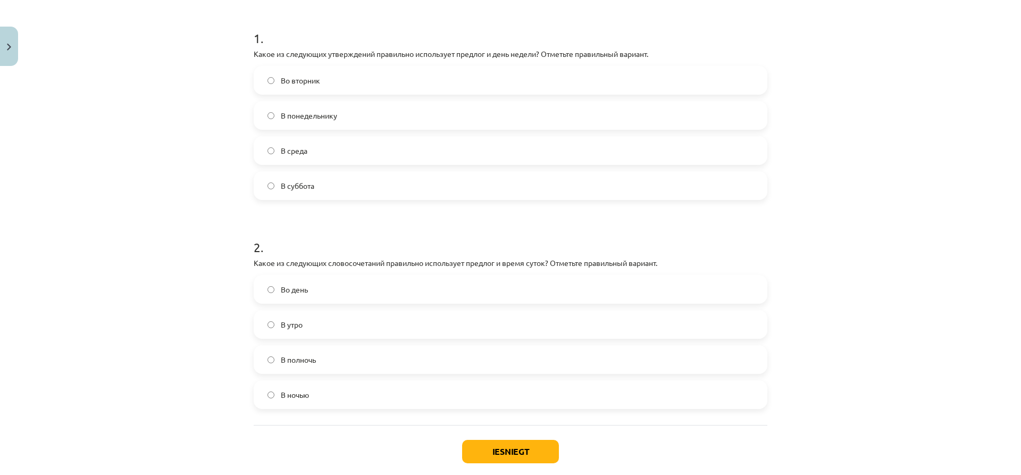
scroll to position [239, 0]
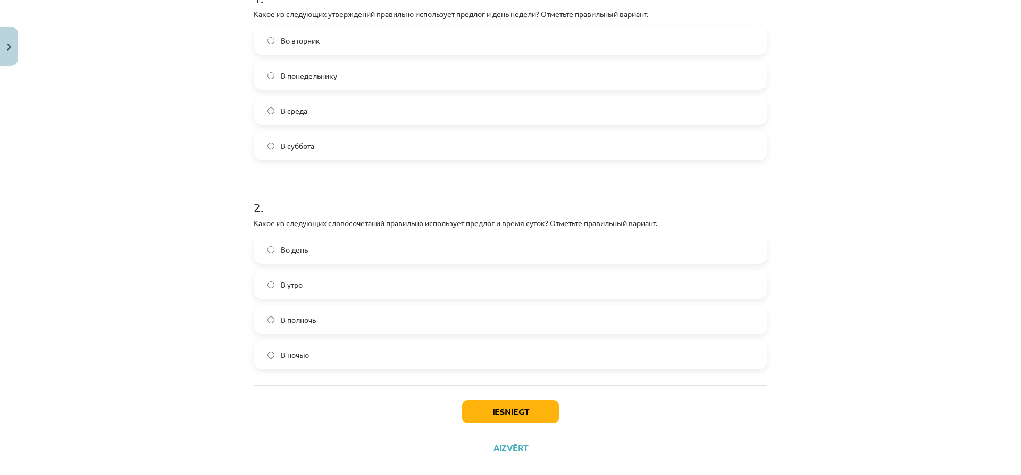
click at [300, 285] on label "В утро" at bounding box center [510, 284] width 511 height 27
click at [500, 406] on button "Iesniegt" at bounding box center [510, 411] width 97 height 23
click at [386, 316] on label "В полночь" at bounding box center [510, 319] width 511 height 27
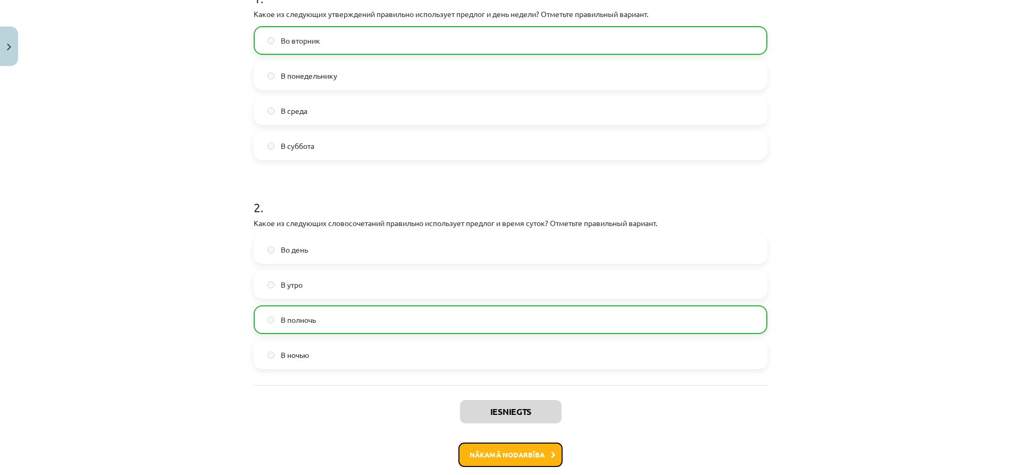
click at [503, 452] on button "Nākamā nodarbība" at bounding box center [510, 454] width 104 height 24
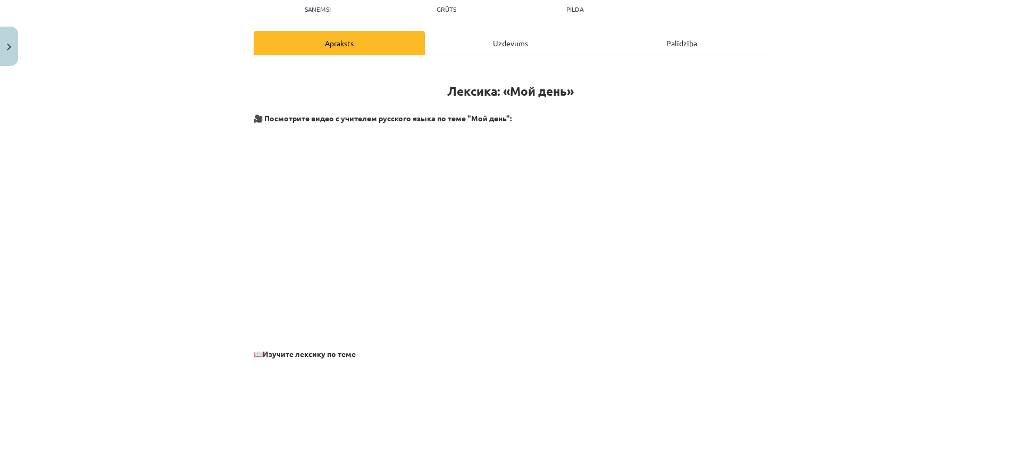
scroll to position [27, 0]
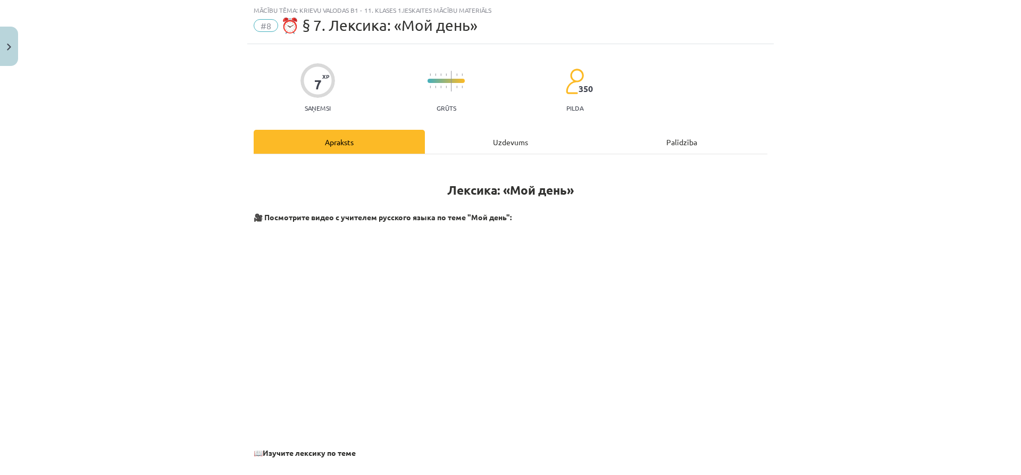
click at [487, 149] on div "Uzdevums" at bounding box center [510, 142] width 171 height 24
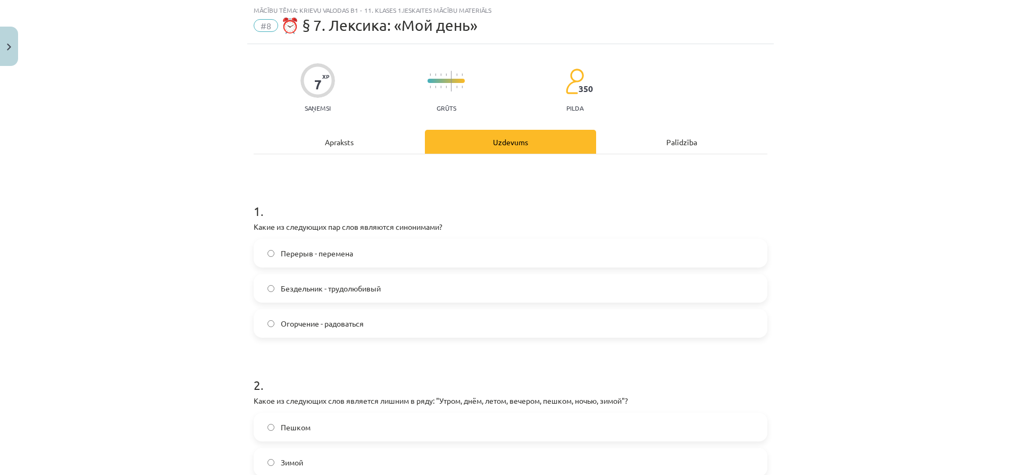
click at [351, 247] on label "Перерыв - перемена" at bounding box center [510, 253] width 511 height 27
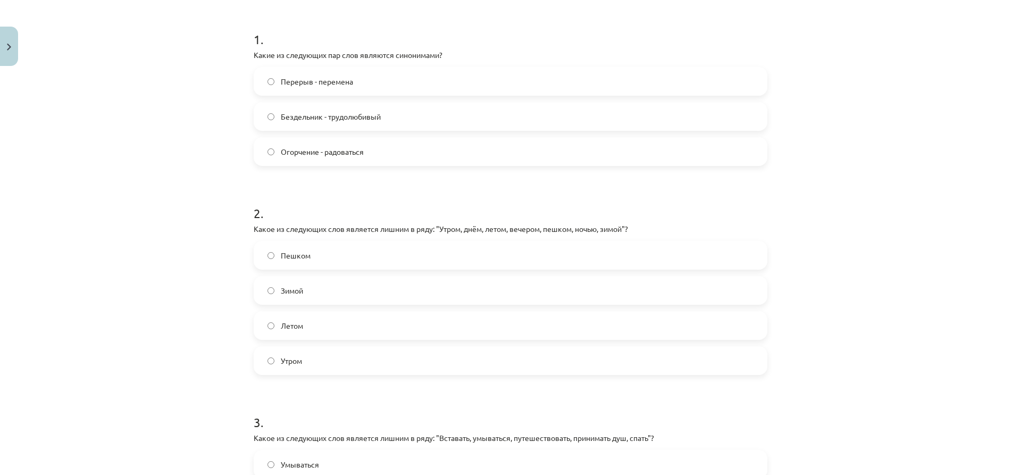
scroll to position [239, 0]
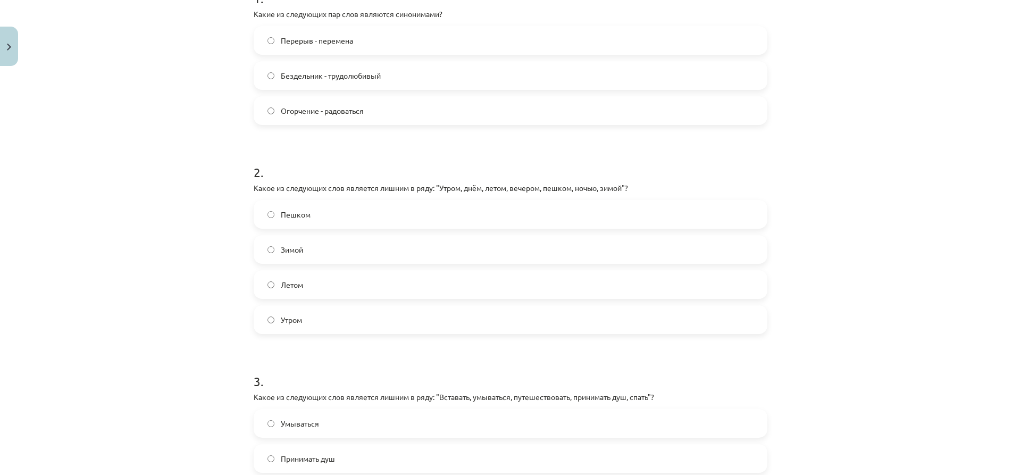
click at [313, 211] on label "Пешком" at bounding box center [510, 214] width 511 height 27
click at [310, 326] on label "Утром" at bounding box center [510, 319] width 511 height 27
click at [324, 208] on label "Пешком" at bounding box center [510, 214] width 511 height 27
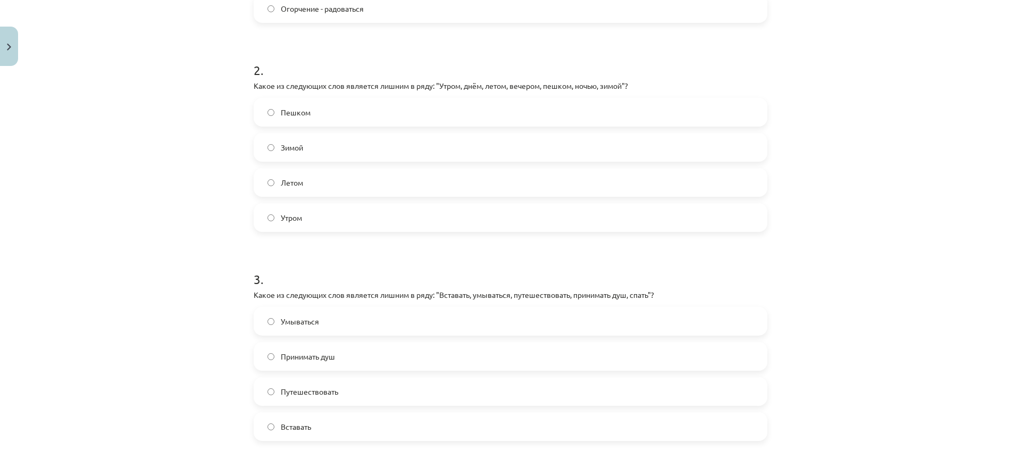
scroll to position [345, 0]
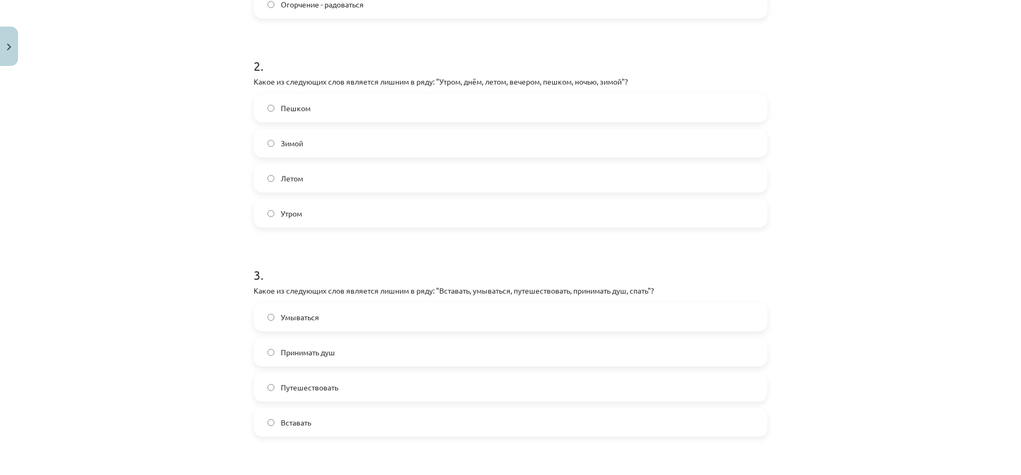
click at [319, 381] on label "Путешествовать" at bounding box center [510, 387] width 511 height 27
click at [334, 422] on label "Вставать" at bounding box center [510, 422] width 511 height 27
click at [335, 386] on label "Путешествовать" at bounding box center [510, 387] width 511 height 27
click at [346, 326] on label "Умываться" at bounding box center [510, 317] width 511 height 27
drag, startPoint x: 290, startPoint y: 373, endPoint x: 283, endPoint y: 394, distance: 21.9
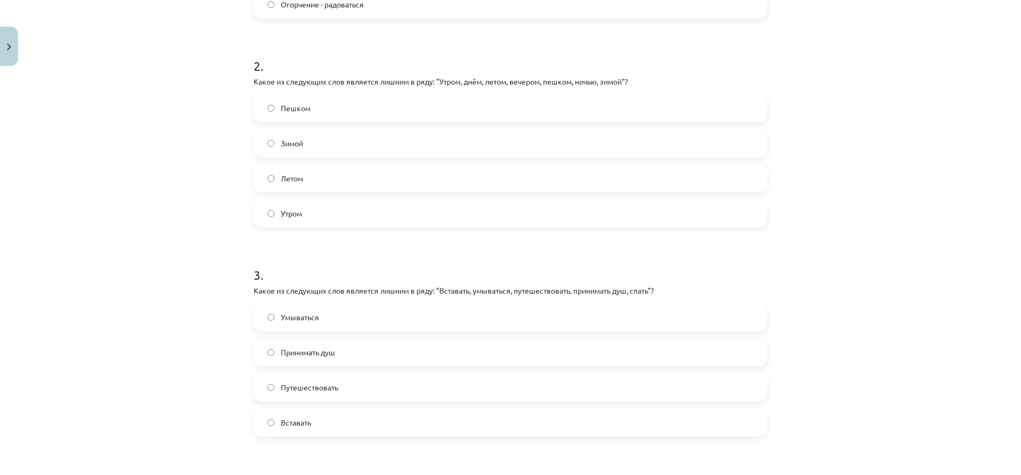
click at [290, 374] on div "Путешествовать" at bounding box center [510, 387] width 513 height 29
drag, startPoint x: 290, startPoint y: 377, endPoint x: 284, endPoint y: 391, distance: 14.5
click at [289, 378] on label "Путешествовать" at bounding box center [510, 387] width 511 height 27
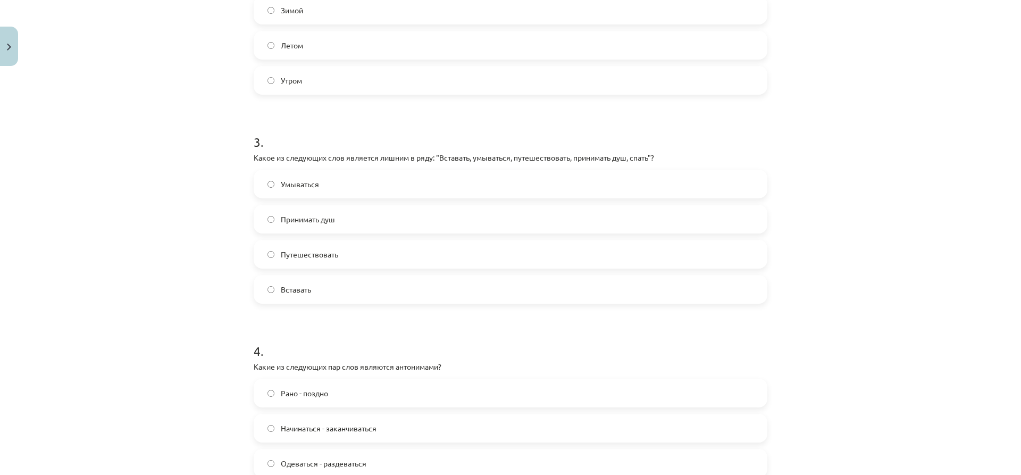
scroll to position [505, 0]
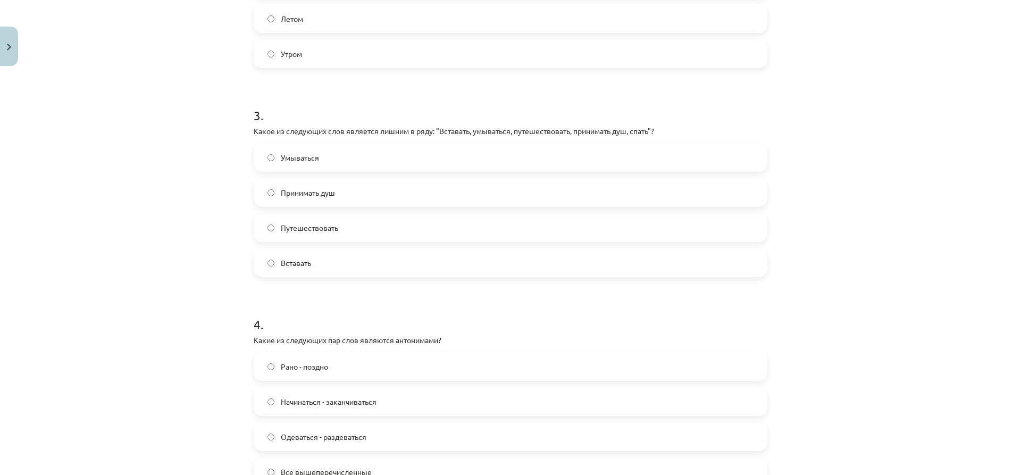
click at [311, 374] on label "Рано - поздно" at bounding box center [510, 366] width 511 height 27
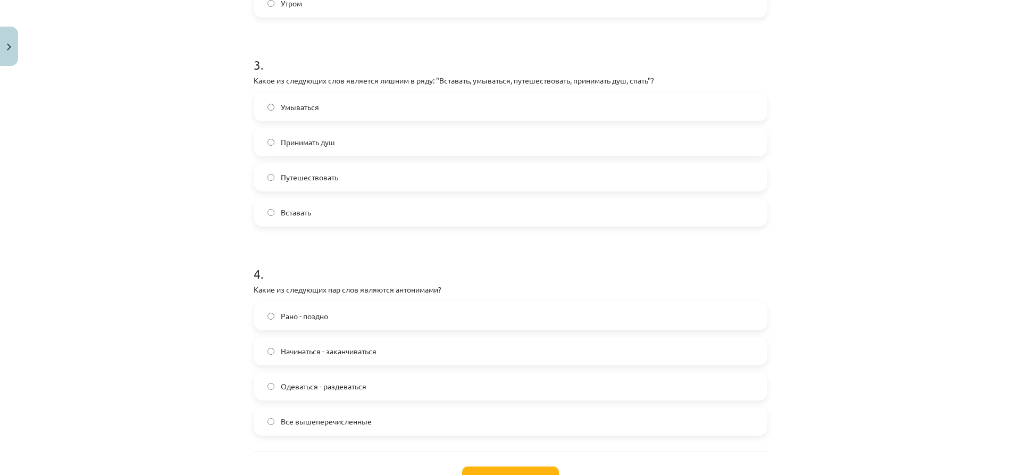
scroll to position [558, 0]
click at [318, 359] on label "Начинаться - заканчиваться" at bounding box center [510, 348] width 511 height 27
click at [347, 355] on label "Начинаться - заканчиваться" at bounding box center [510, 348] width 511 height 27
click at [334, 417] on span "Все вышеперечисленные" at bounding box center [326, 418] width 91 height 11
click at [480, 466] on button "Iesniegt" at bounding box center [510, 474] width 97 height 23
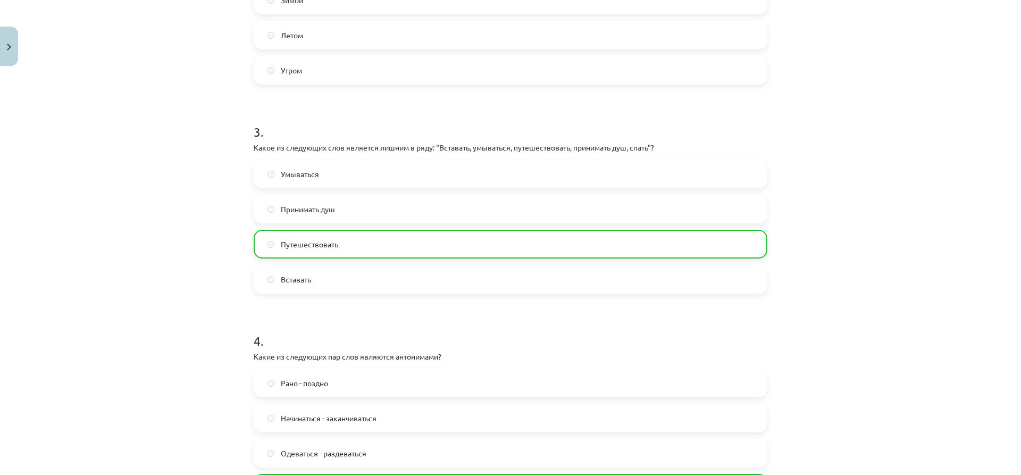
scroll to position [620, 0]
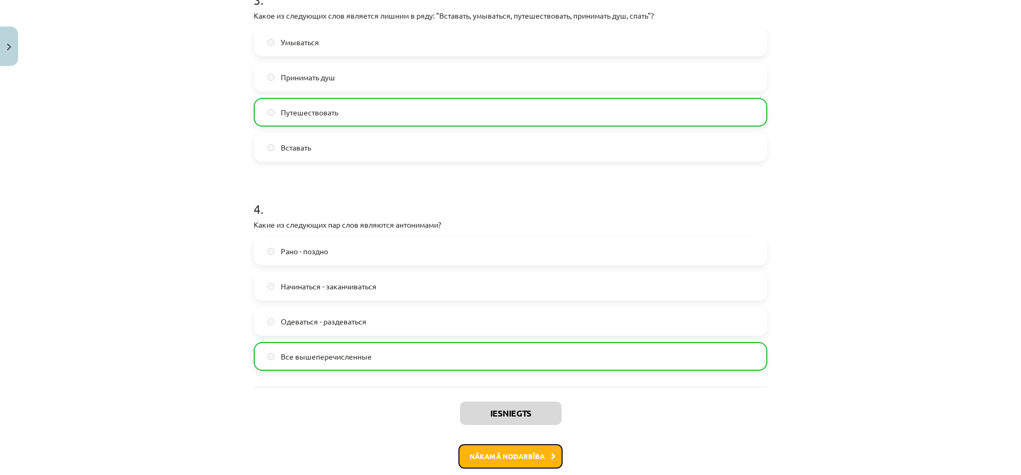
click at [522, 457] on button "Nākamā nodarbība" at bounding box center [510, 456] width 104 height 24
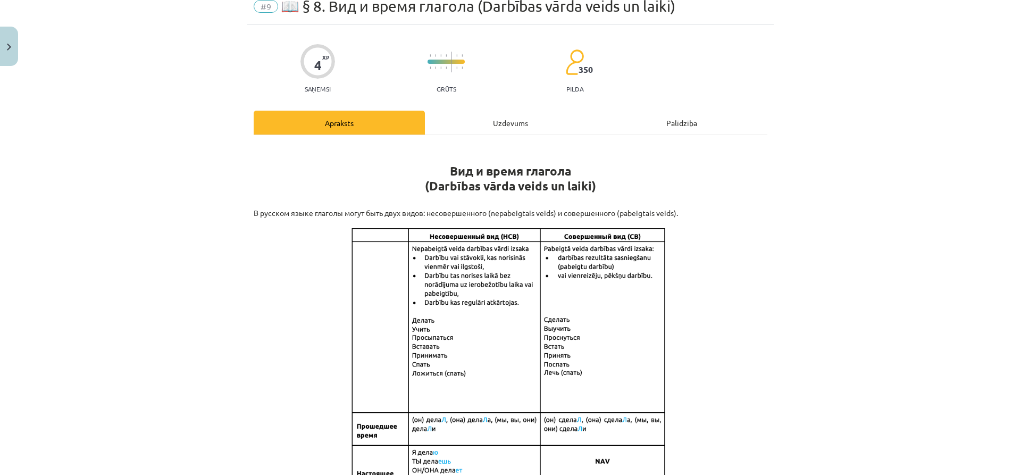
scroll to position [27, 0]
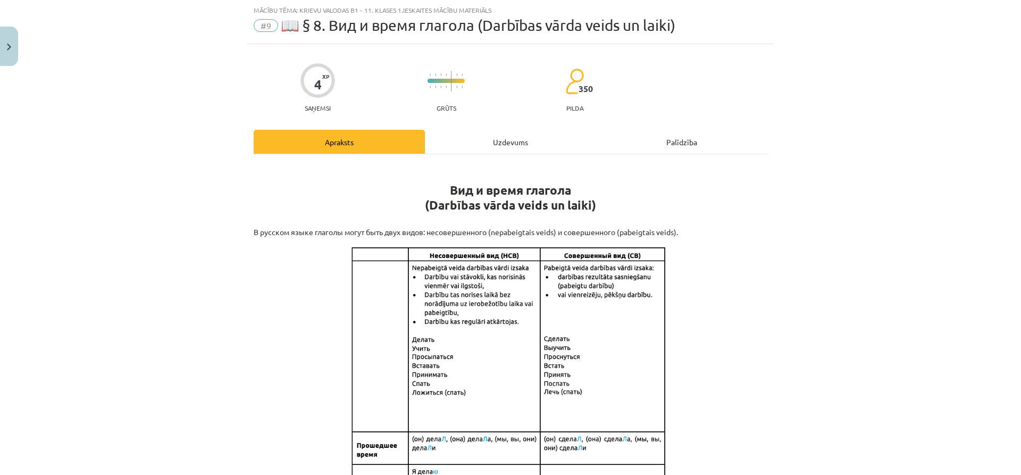
click at [500, 139] on div "Uzdevums" at bounding box center [510, 142] width 171 height 24
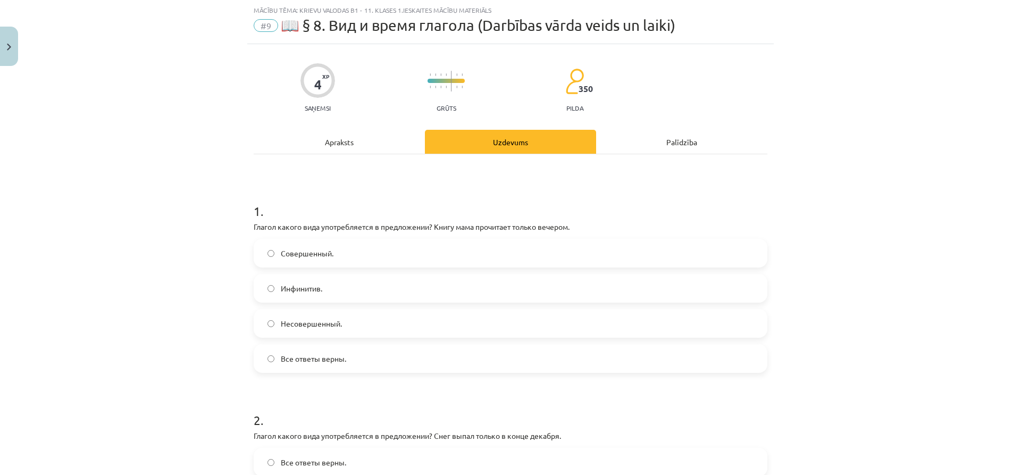
click at [342, 349] on label "Все ответы верны." at bounding box center [510, 358] width 511 height 27
click at [348, 287] on label "Инфинитив." at bounding box center [510, 288] width 511 height 27
click at [344, 319] on label "Несовершенный." at bounding box center [510, 323] width 511 height 27
click at [348, 258] on label "Совершенный." at bounding box center [510, 253] width 511 height 27
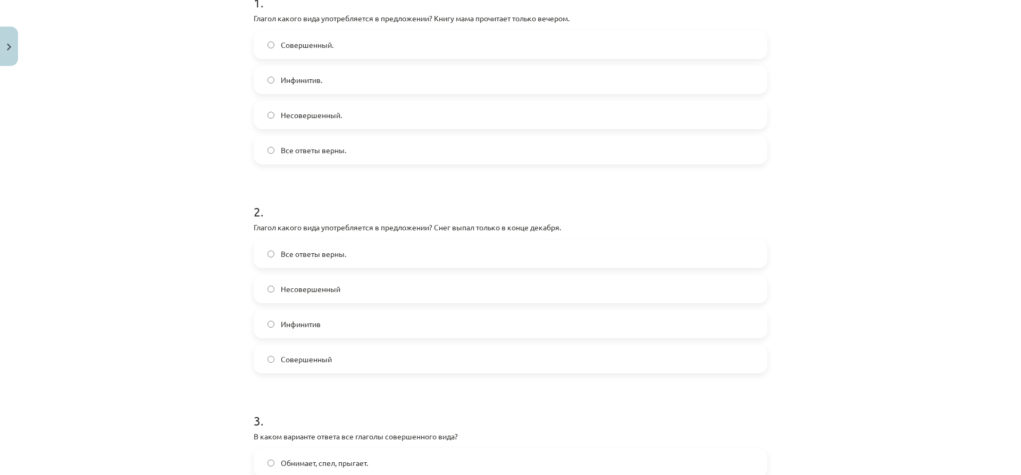
scroll to position [239, 0]
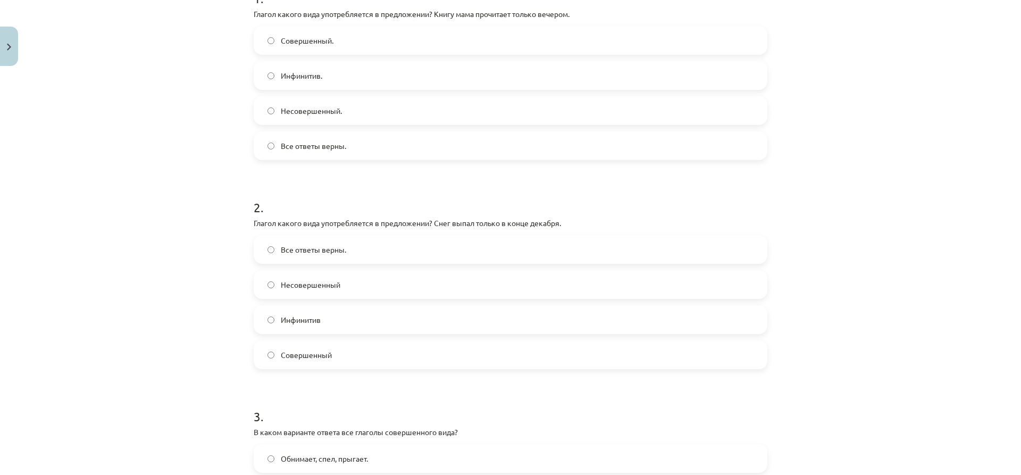
click at [331, 283] on span "Несовершенный" at bounding box center [311, 284] width 60 height 11
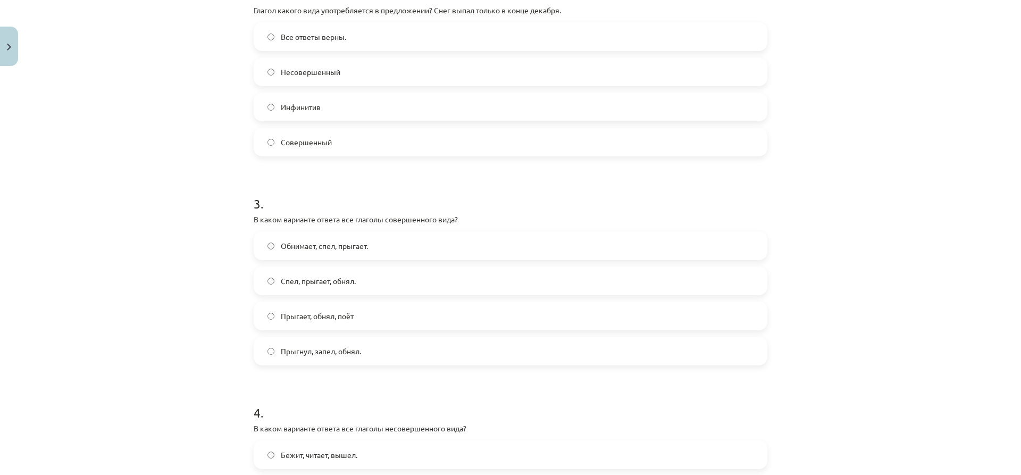
click at [319, 301] on div "Прыгает, обнял, поёт" at bounding box center [510, 315] width 513 height 29
click at [318, 314] on span "Прыгает, обнял, поёт" at bounding box center [317, 315] width 73 height 11
click at [393, 248] on label "Обнимает, спел, прыгает." at bounding box center [510, 245] width 511 height 27
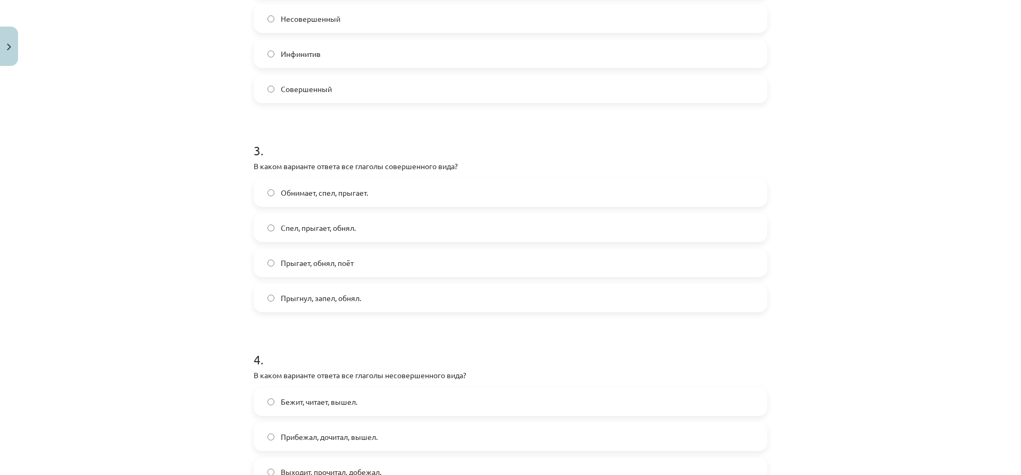
scroll to position [611, 0]
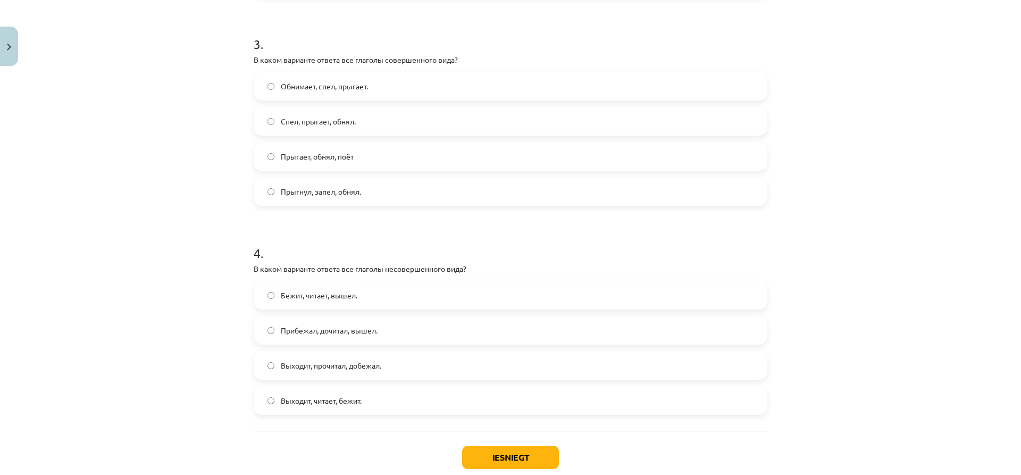
click at [374, 344] on div "Бежит, читает, вышел. Прибежал, дочитал, вышел. Выходит, прочитал, добежал. Вых…" at bounding box center [510, 348] width 513 height 134
click at [401, 357] on label "Выходит, прочитал, добежал." at bounding box center [510, 365] width 511 height 27
click at [520, 458] on button "Iesniegt" at bounding box center [510, 456] width 97 height 23
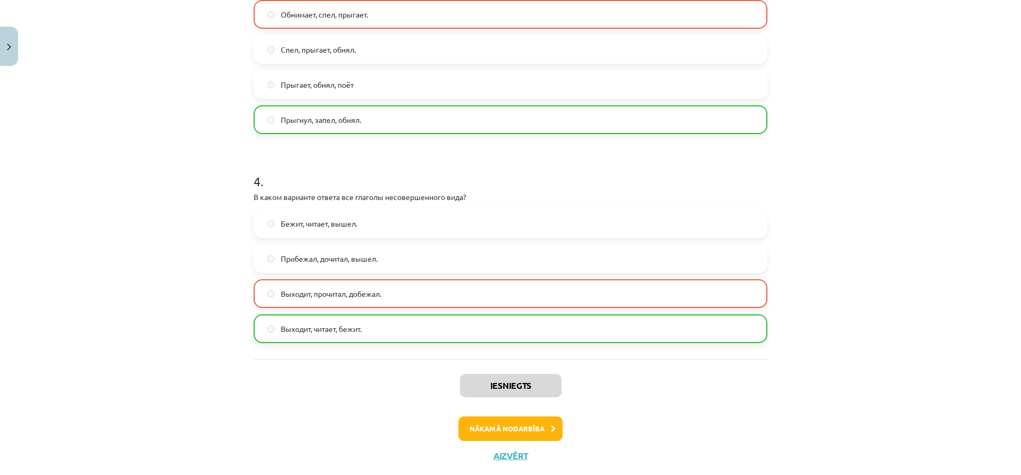
scroll to position [709, 0]
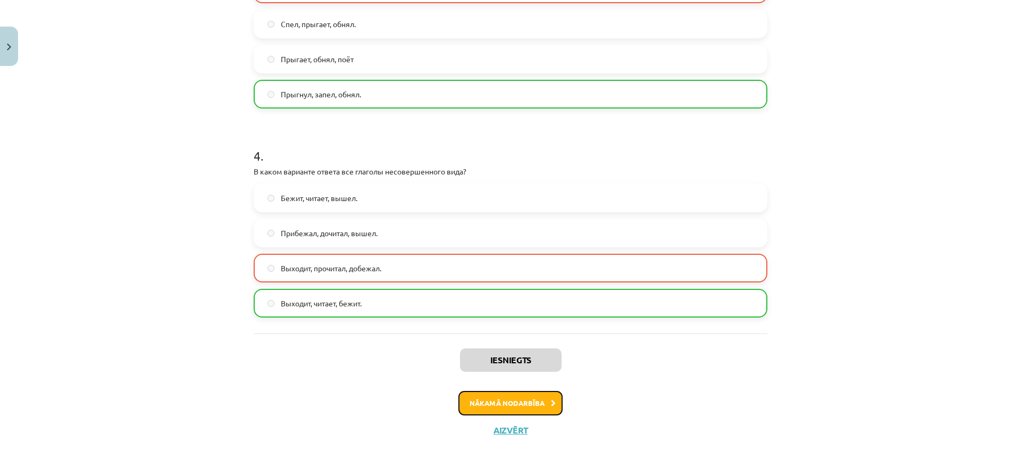
click at [479, 400] on button "Nākamā nodarbība" at bounding box center [510, 403] width 104 height 24
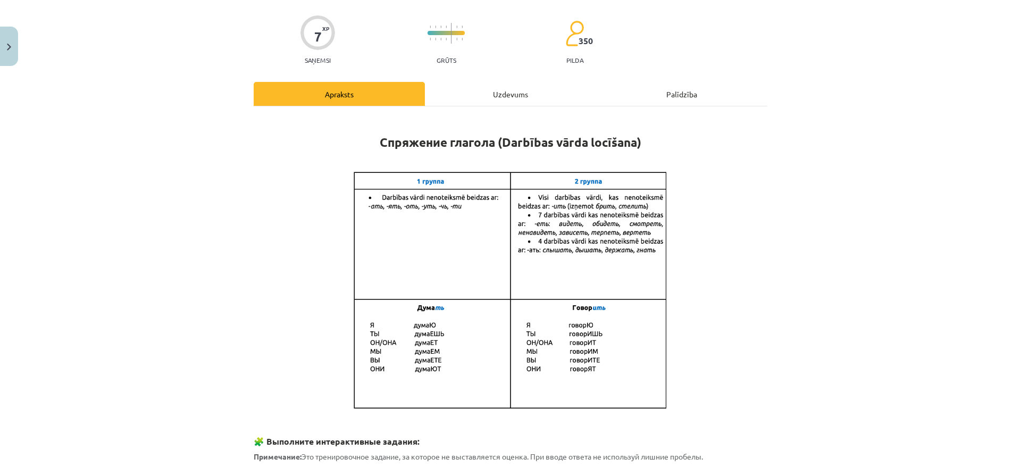
scroll to position [27, 0]
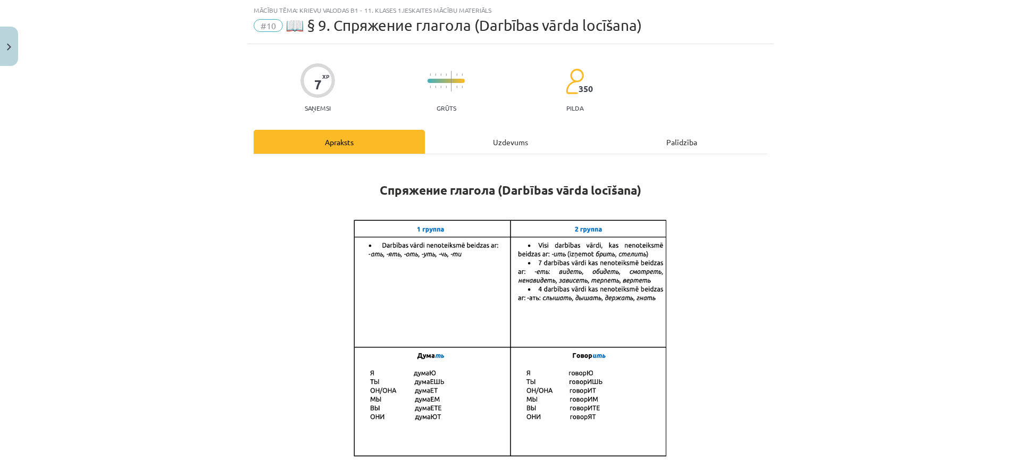
click at [470, 149] on div "Uzdevums" at bounding box center [510, 142] width 171 height 24
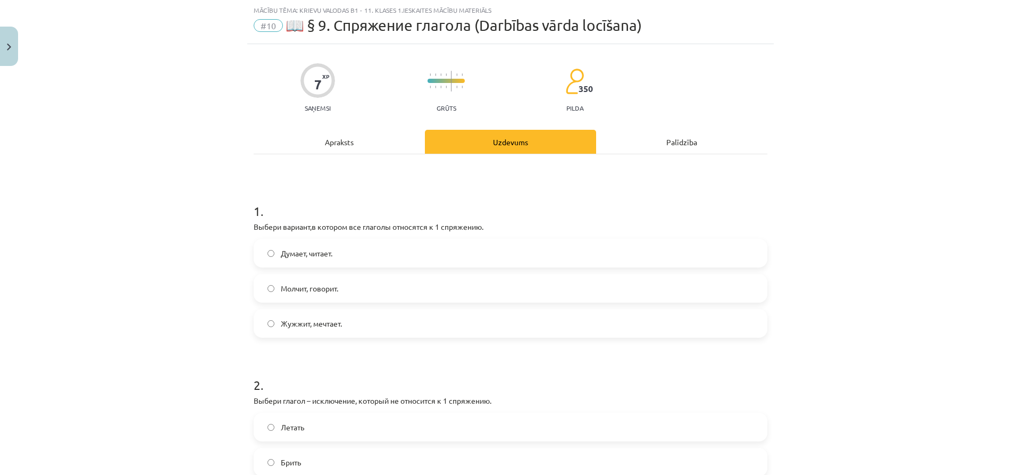
click at [360, 254] on label "Думает, читает." at bounding box center [510, 253] width 511 height 27
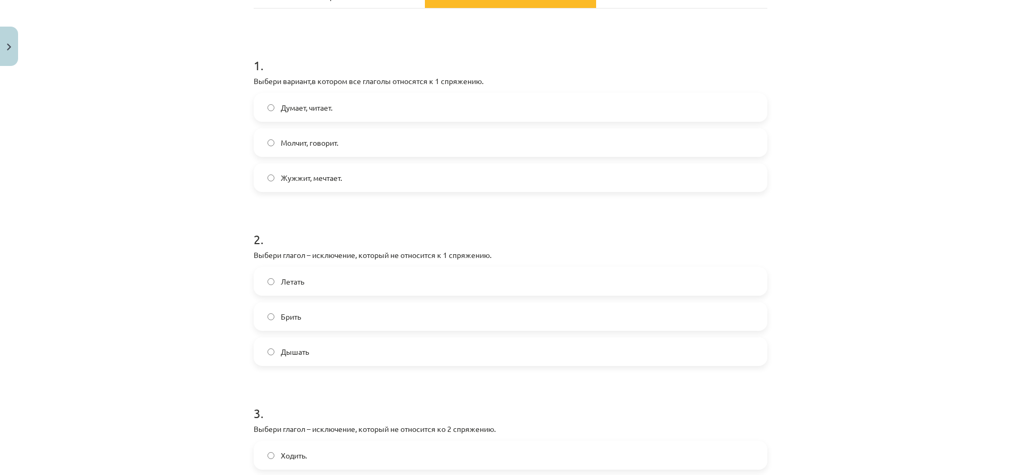
scroll to position [186, 0]
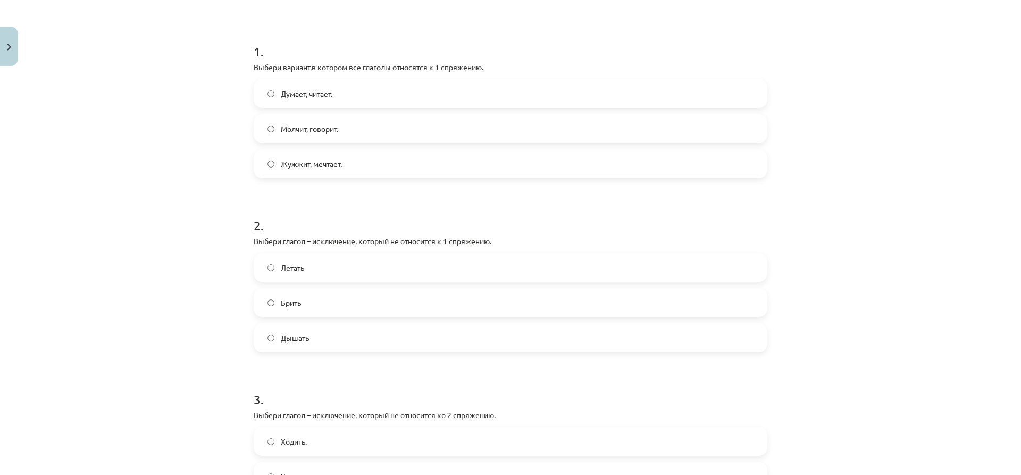
click at [345, 304] on label "Брить" at bounding box center [510, 302] width 511 height 27
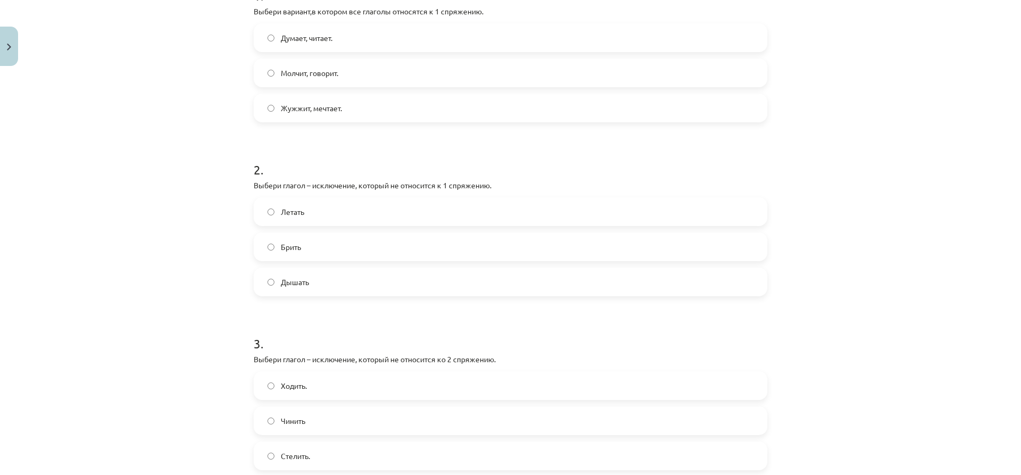
scroll to position [399, 0]
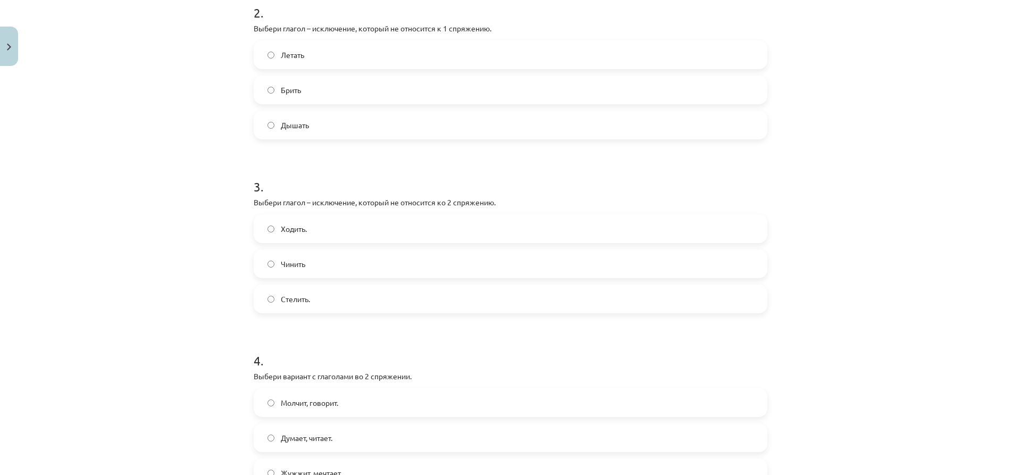
click at [353, 273] on label "Чинить" at bounding box center [510, 263] width 511 height 27
click at [352, 298] on label "Стелить." at bounding box center [510, 298] width 511 height 27
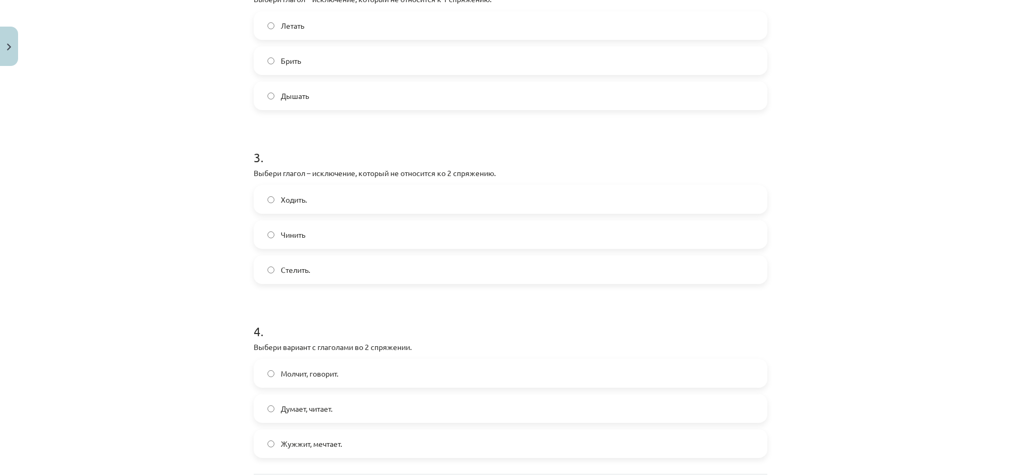
click at [337, 368] on span "Молчит, говорит." at bounding box center [309, 373] width 57 height 11
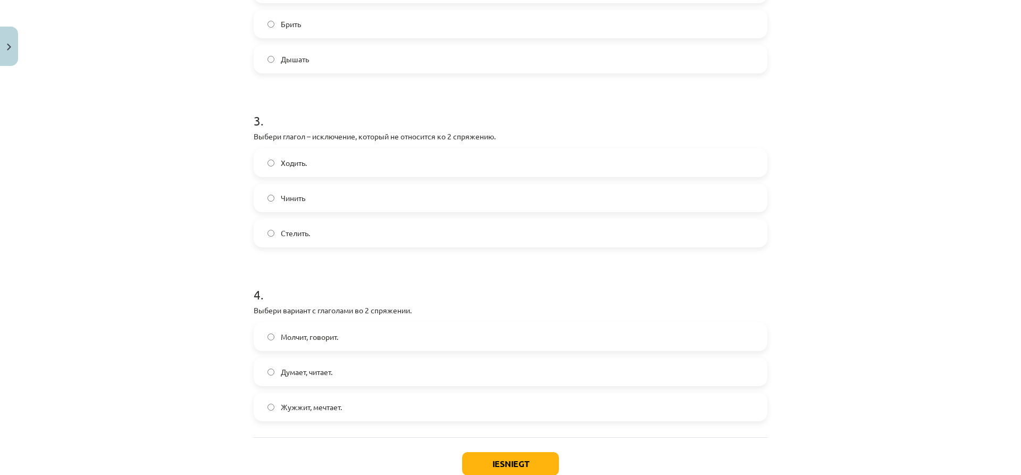
scroll to position [534, 0]
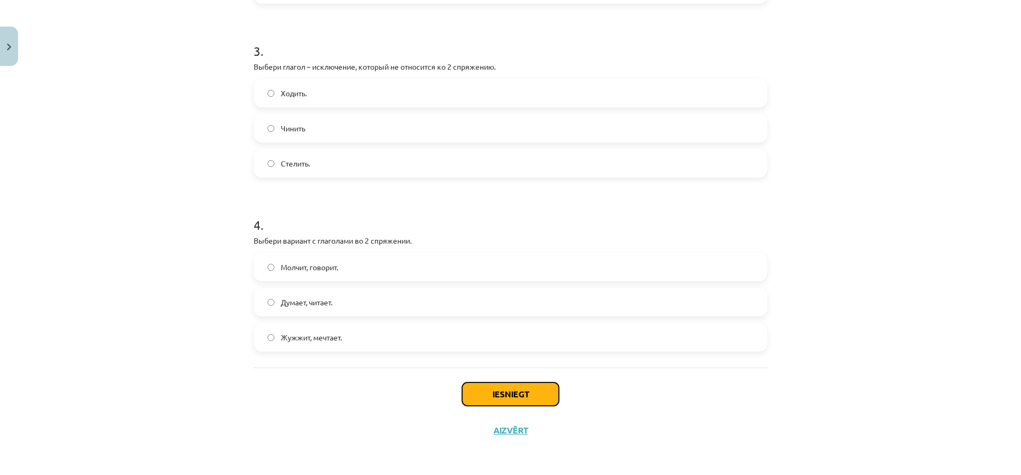
click at [508, 395] on button "Iesniegt" at bounding box center [510, 393] width 97 height 23
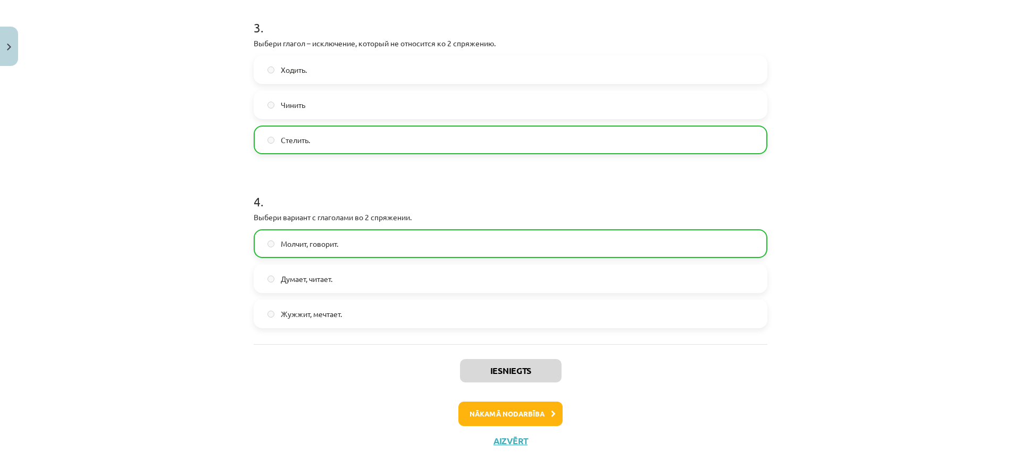
scroll to position [568, 0]
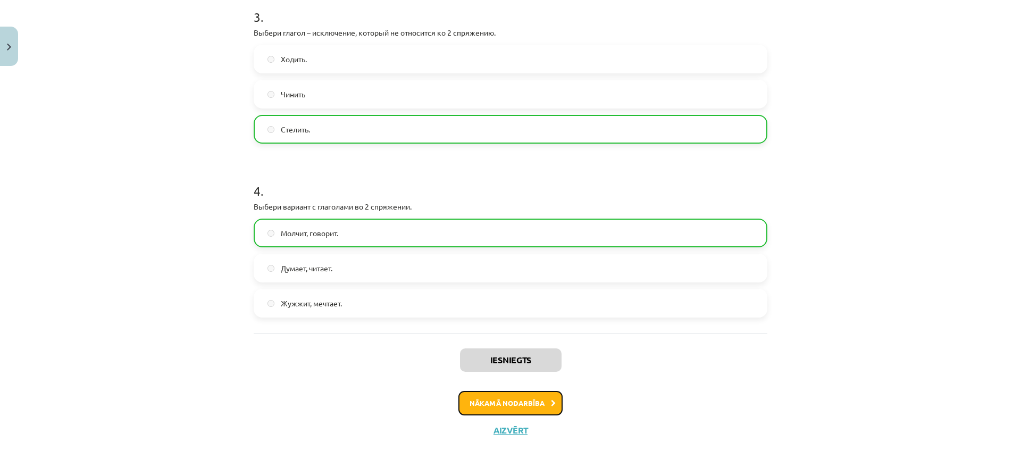
click at [511, 404] on button "Nākamā nodarbība" at bounding box center [510, 403] width 104 height 24
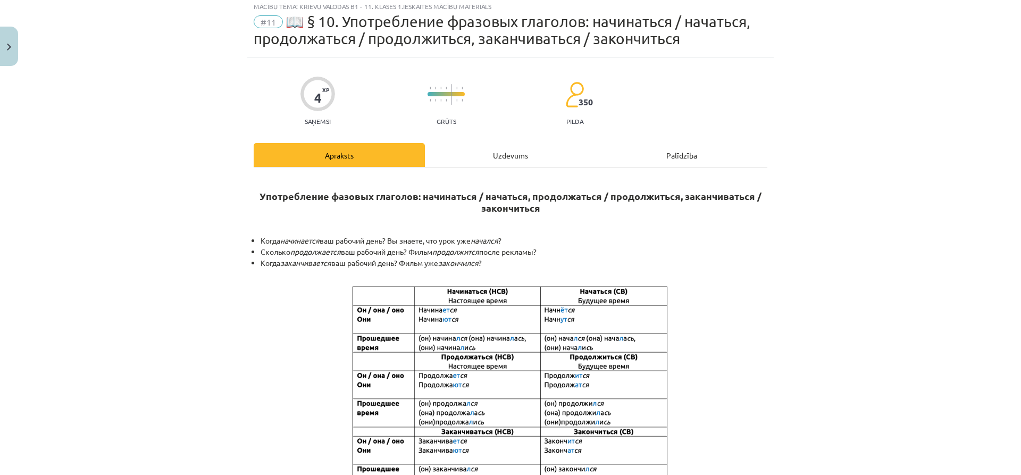
click at [495, 161] on div "Uzdevums" at bounding box center [510, 155] width 171 height 24
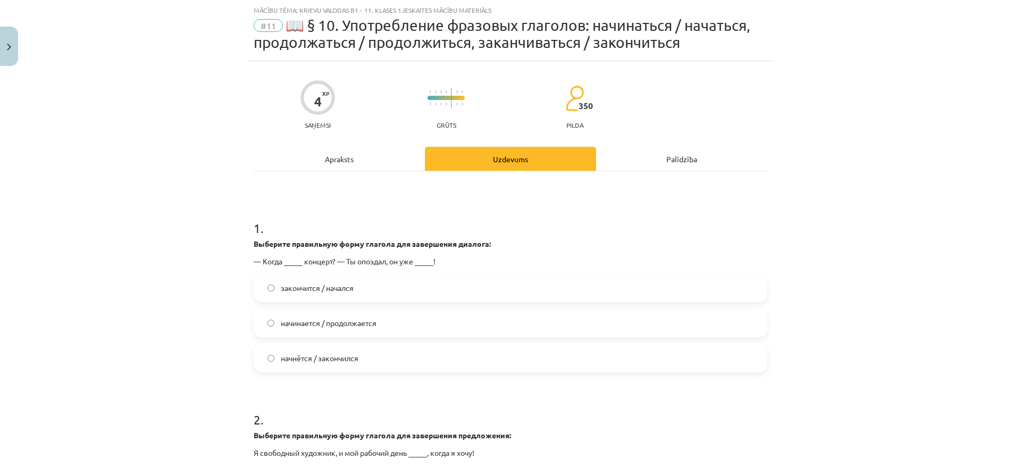
click at [367, 362] on label "начнётся / закончился" at bounding box center [510, 357] width 511 height 27
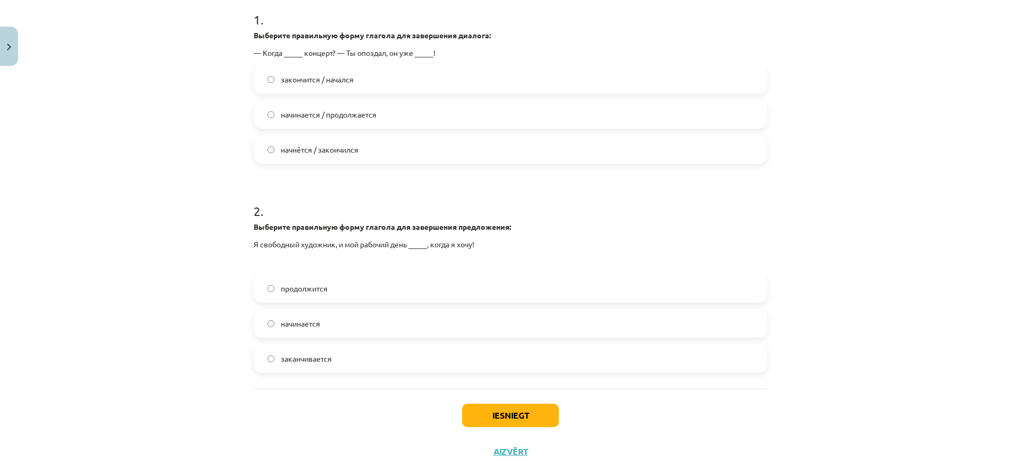
scroll to position [239, 0]
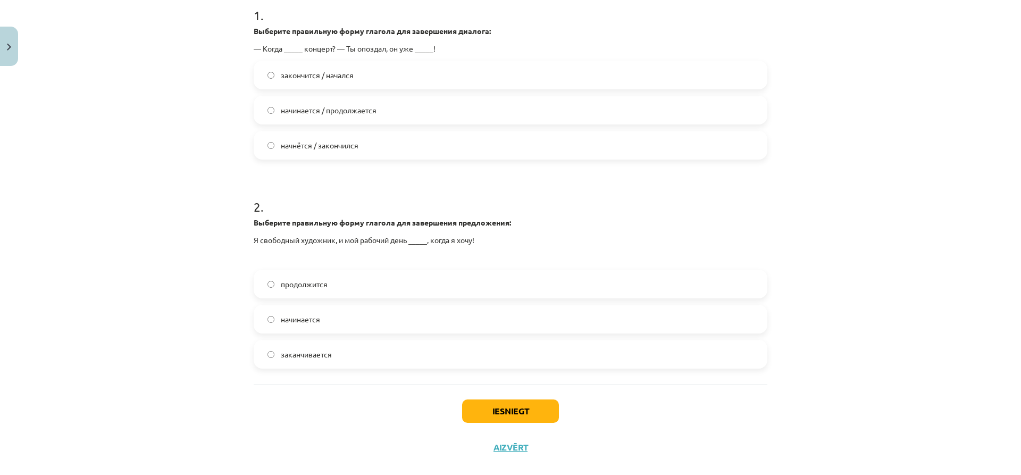
click at [374, 321] on label "начинается" at bounding box center [510, 319] width 511 height 27
click at [328, 358] on label "заканчивается" at bounding box center [510, 354] width 511 height 27
click at [339, 317] on label "начинается" at bounding box center [510, 319] width 511 height 27
click at [334, 350] on label "заканчивается" at bounding box center [510, 354] width 511 height 27
click at [332, 318] on label "начинается" at bounding box center [510, 319] width 511 height 27
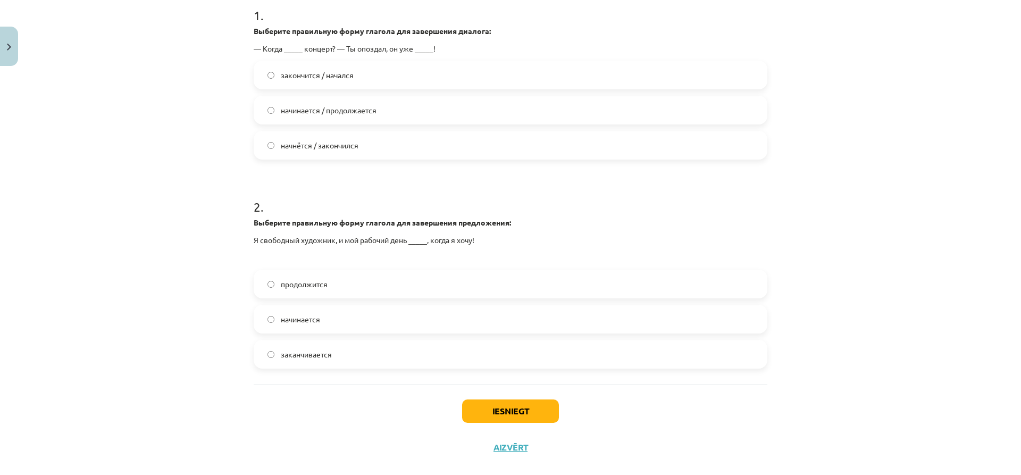
click at [338, 348] on label "заканчивается" at bounding box center [510, 354] width 511 height 27
click at [335, 322] on label "начинается" at bounding box center [510, 319] width 511 height 27
click at [338, 349] on label "заканчивается" at bounding box center [510, 354] width 511 height 27
click at [339, 325] on label "начинается" at bounding box center [510, 319] width 511 height 27
click at [492, 406] on button "Iesniegt" at bounding box center [510, 410] width 97 height 23
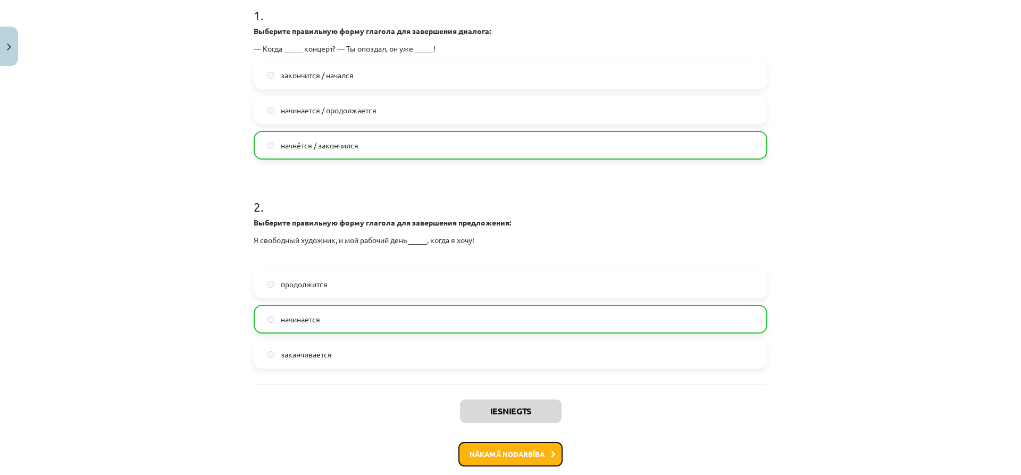
click at [543, 461] on button "Nākamā nodarbība" at bounding box center [510, 454] width 104 height 24
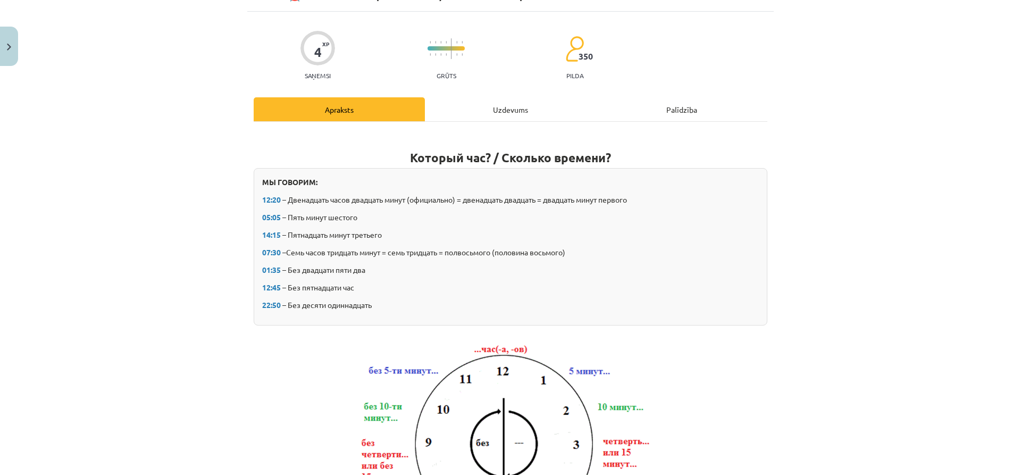
scroll to position [27, 0]
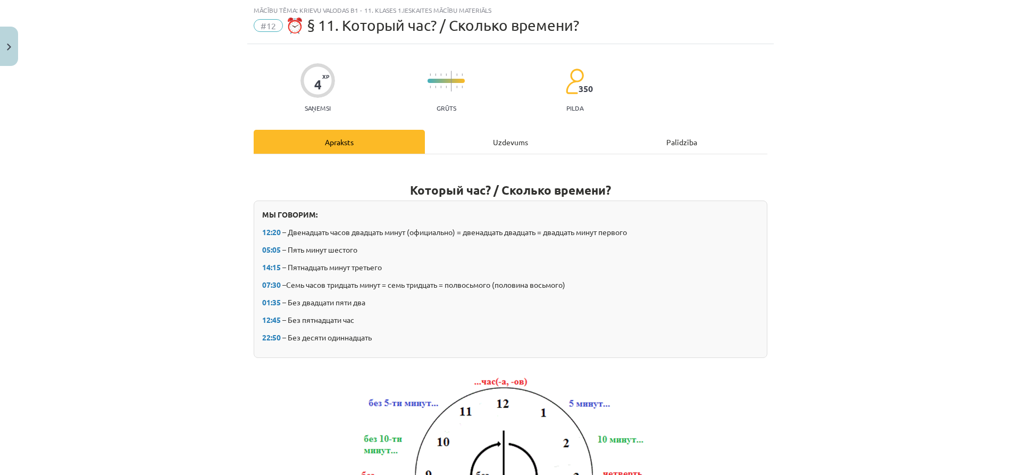
click at [517, 150] on div "Uzdevums" at bounding box center [510, 142] width 171 height 24
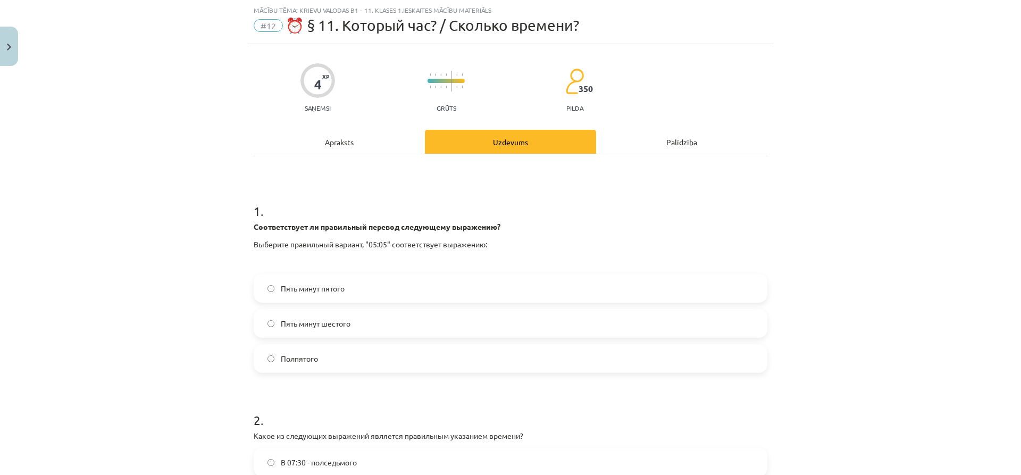
click at [414, 284] on label "Пять минут пятого" at bounding box center [510, 288] width 511 height 27
click at [412, 317] on label "Пять минут шестого" at bounding box center [510, 323] width 511 height 27
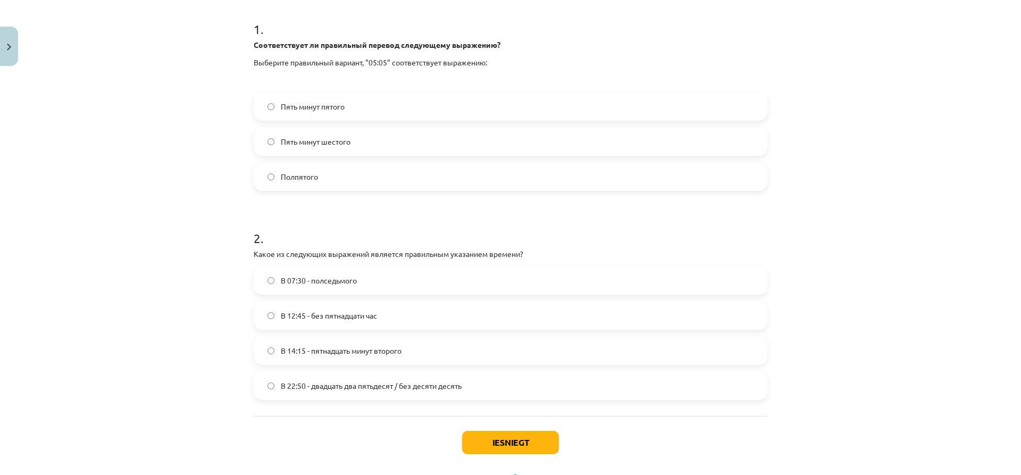
scroll to position [257, 0]
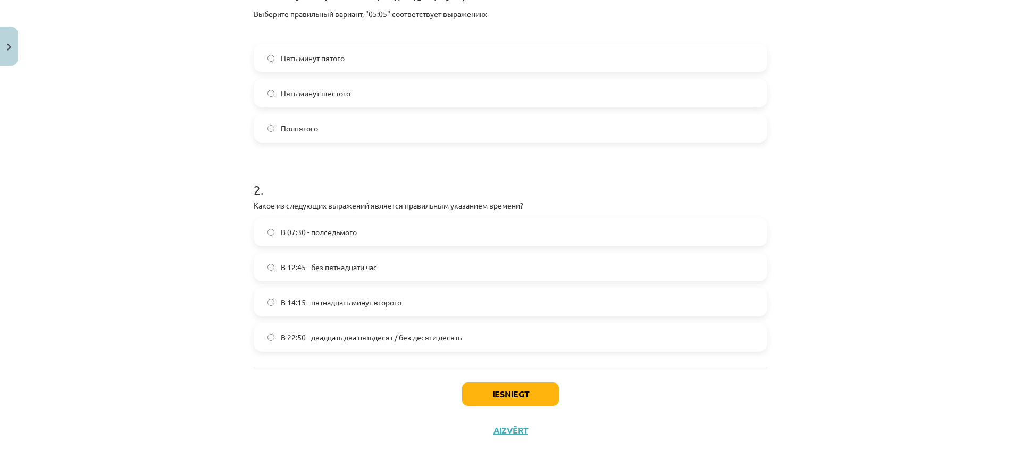
click at [366, 273] on label "В 12:45 - без пятнадцати час" at bounding box center [510, 267] width 511 height 27
click at [511, 386] on button "Iesniegt" at bounding box center [510, 393] width 97 height 23
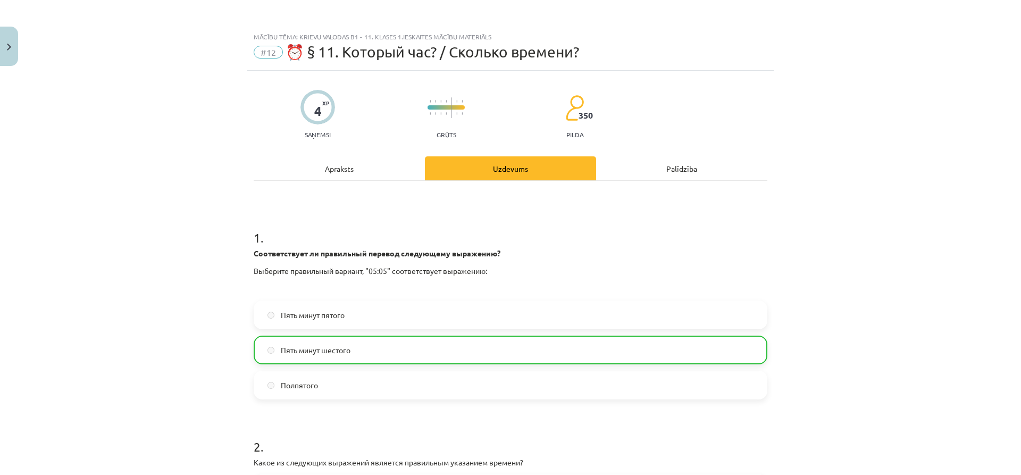
scroll to position [291, 0]
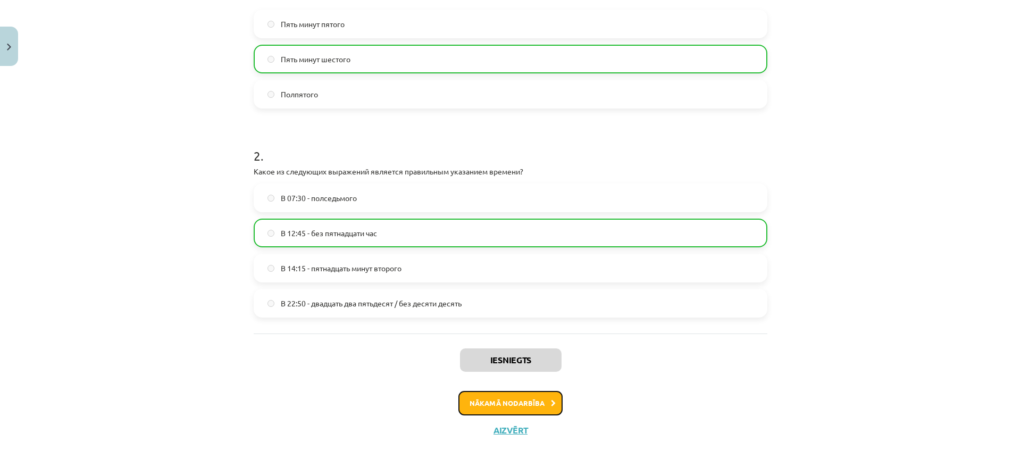
drag, startPoint x: 482, startPoint y: 397, endPoint x: 478, endPoint y: 401, distance: 5.7
click at [482, 397] on button "Nākamā nodarbība" at bounding box center [510, 403] width 104 height 24
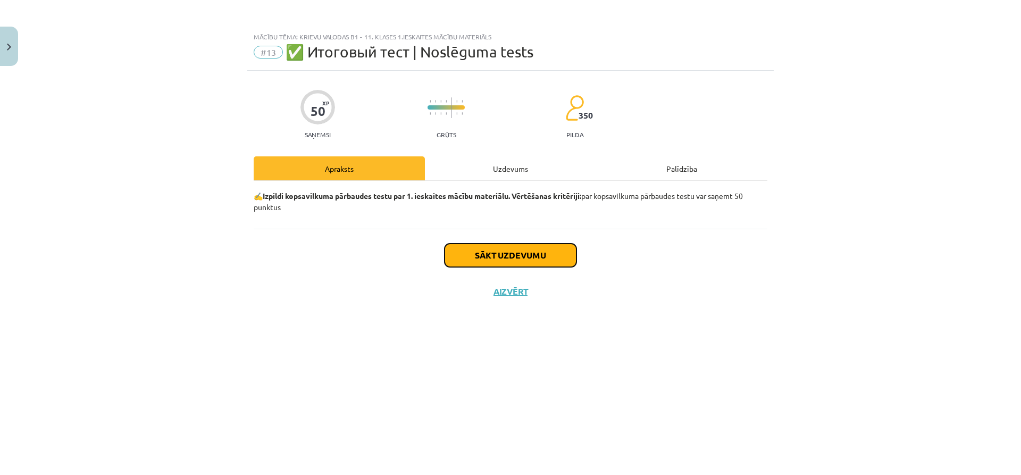
click at [504, 252] on button "Sākt uzdevumu" at bounding box center [510, 254] width 132 height 23
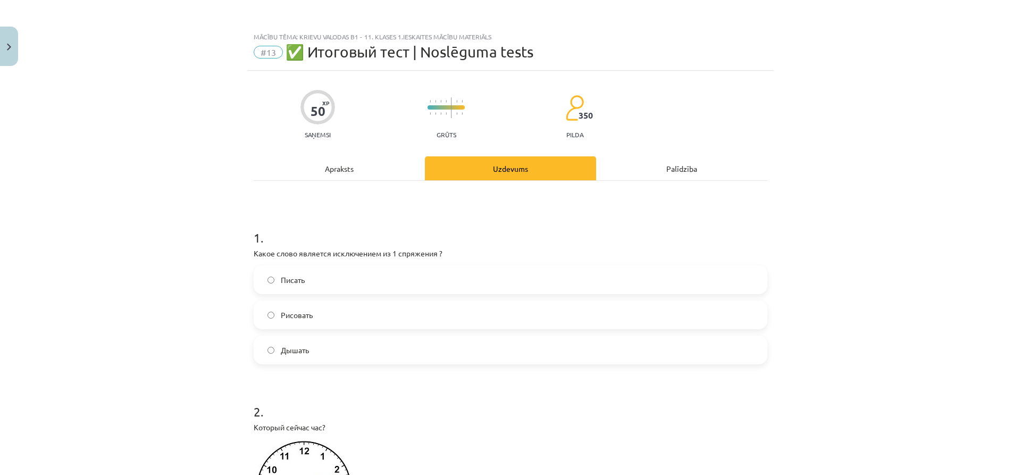
click at [331, 346] on label "Дышать" at bounding box center [510, 349] width 511 height 27
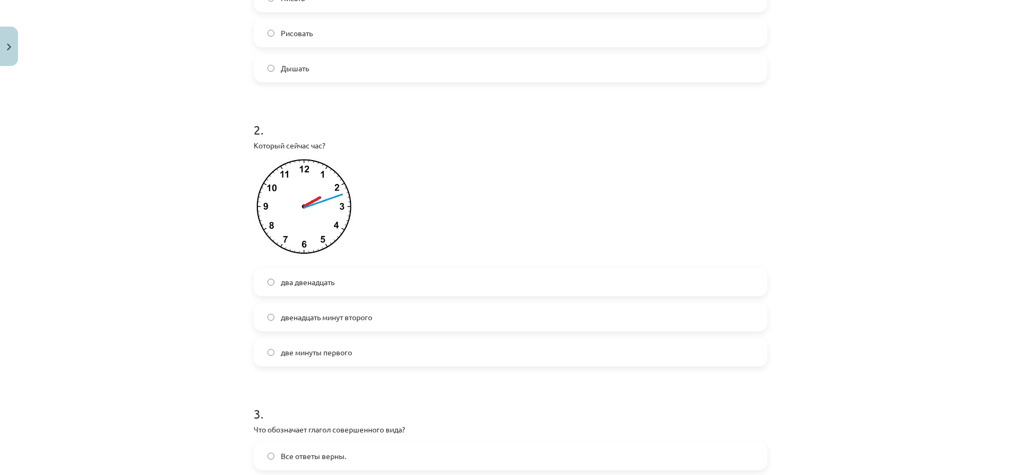
scroll to position [319, 0]
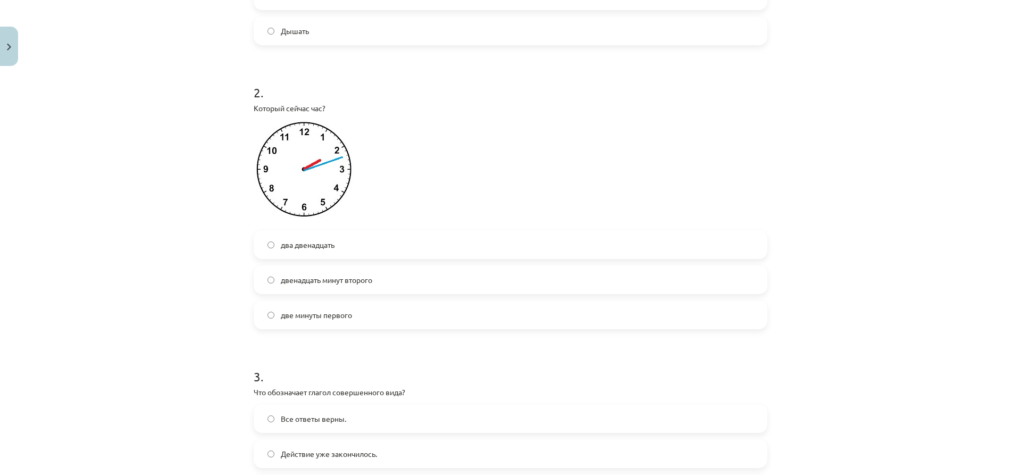
click at [348, 244] on label "два двенадцать" at bounding box center [510, 244] width 511 height 27
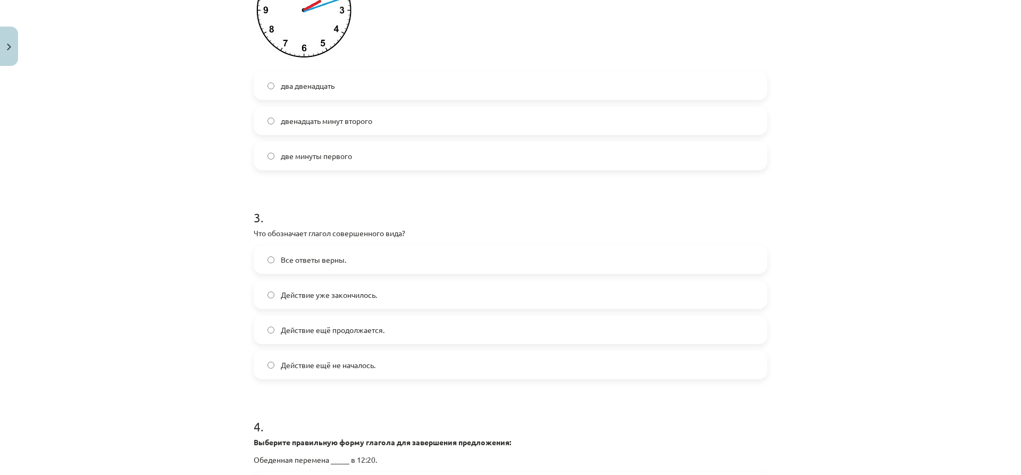
scroll to position [478, 0]
click at [352, 336] on label "Действие ещё продолжается." at bounding box center [510, 329] width 511 height 27
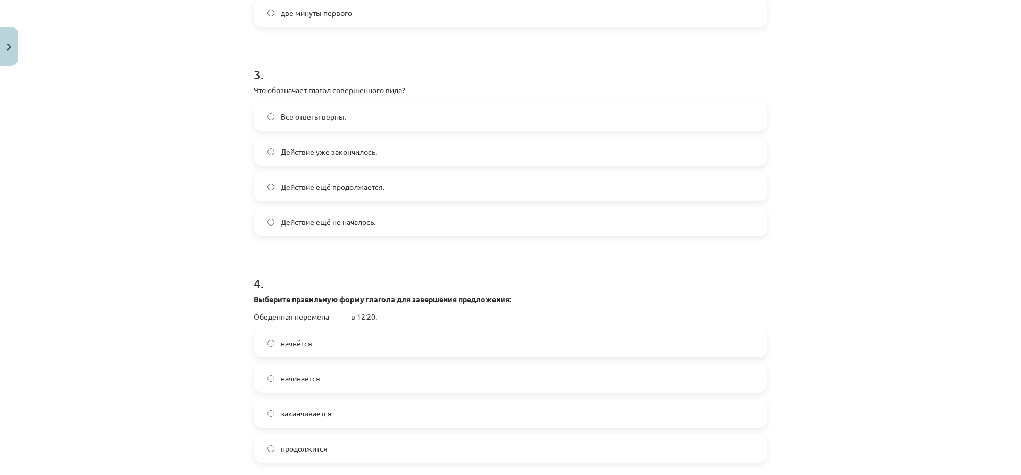
scroll to position [638, 0]
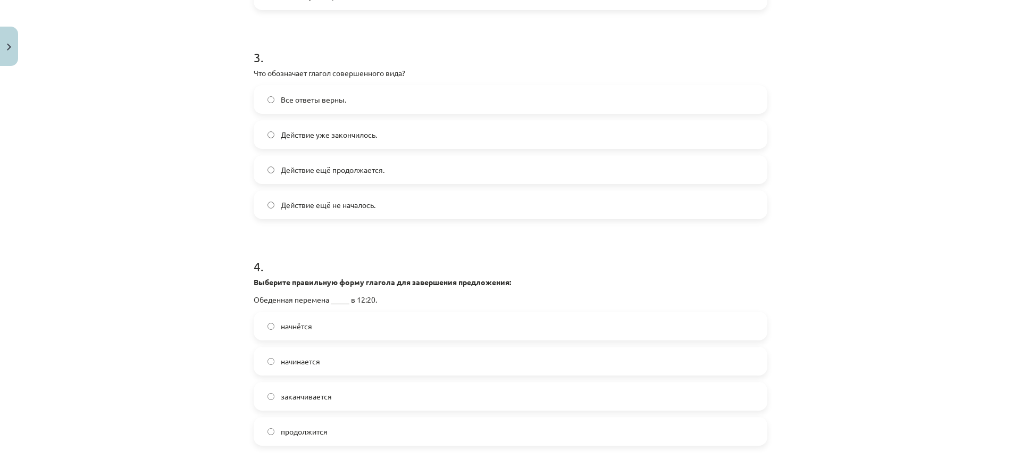
click at [340, 129] on span "Действие уже закончилось." at bounding box center [329, 134] width 96 height 11
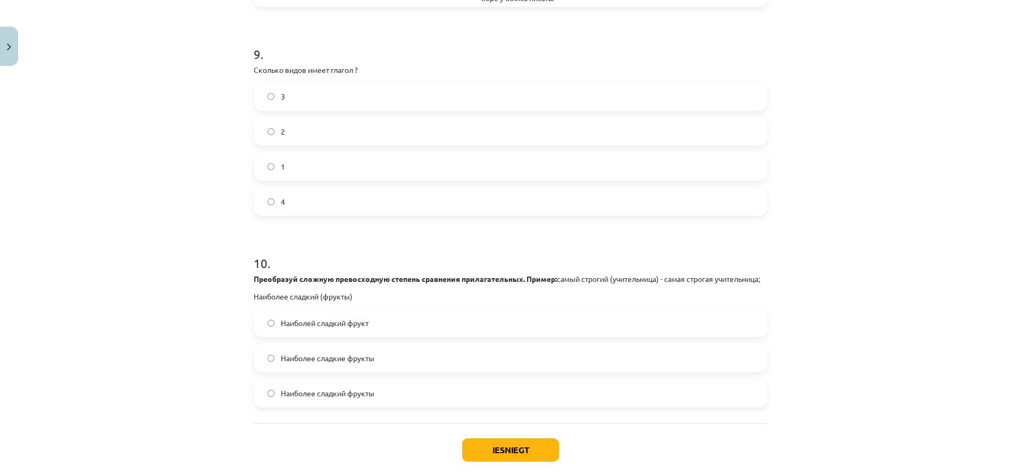
scroll to position [2019, 0]
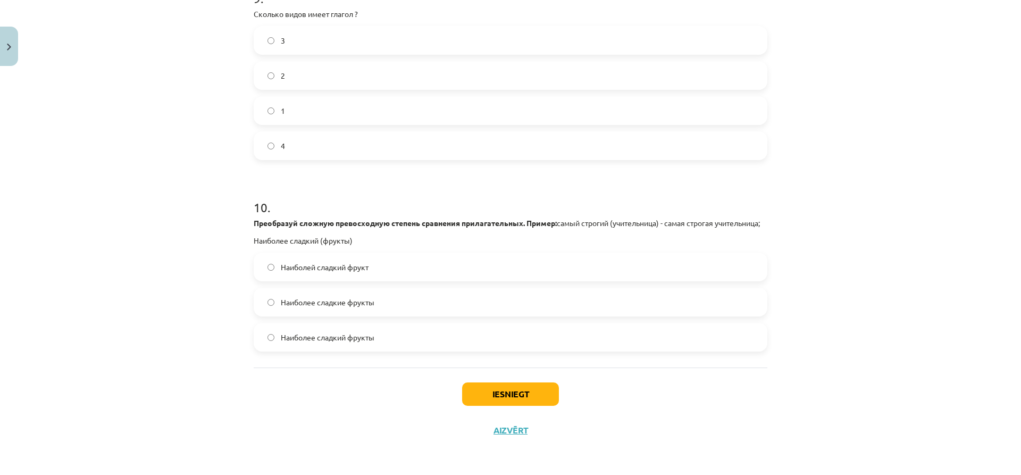
click at [341, 297] on span "Наиболее сладкие фрукты" at bounding box center [328, 302] width 94 height 11
click at [343, 340] on span "Наиболее сладкий фрукты" at bounding box center [328, 337] width 94 height 11
click at [350, 306] on span "Наиболее сладкие фрукты" at bounding box center [328, 302] width 94 height 11
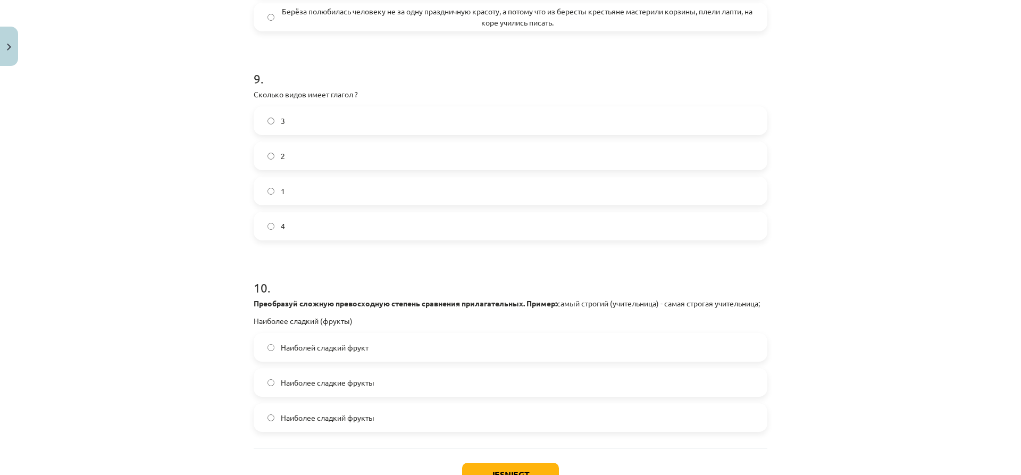
scroll to position [1912, 0]
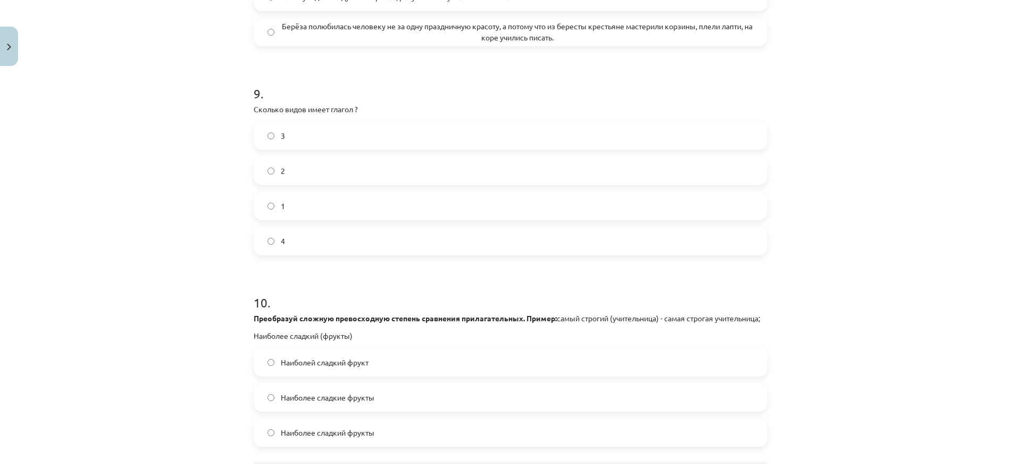
click at [293, 136] on label "3" at bounding box center [510, 135] width 511 height 27
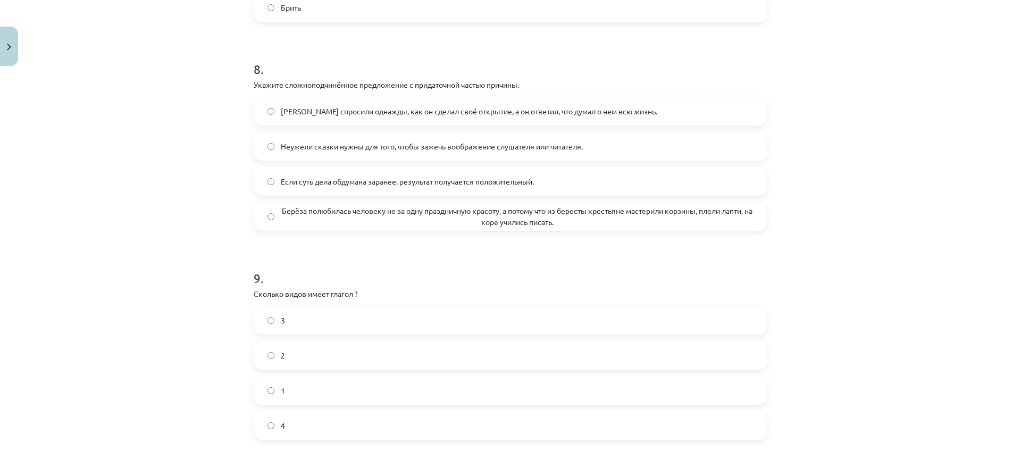
scroll to position [1700, 0]
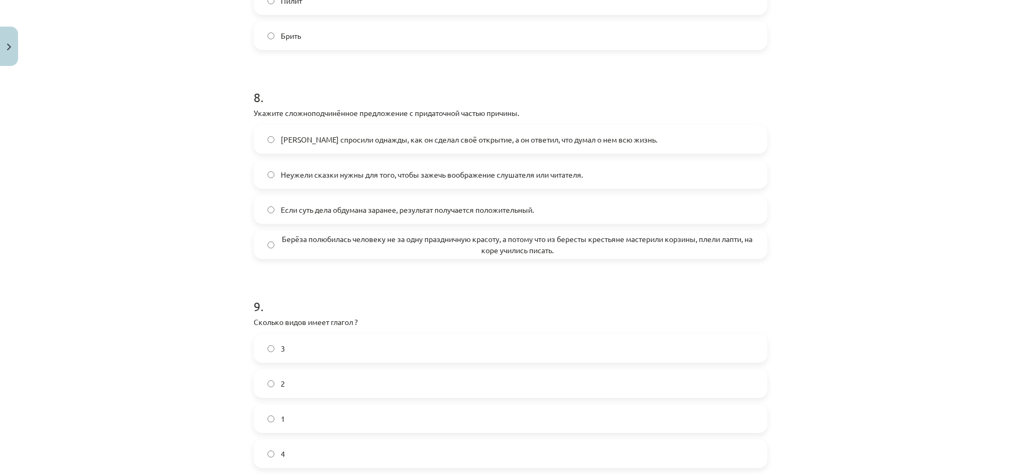
click at [341, 447] on label "4" at bounding box center [510, 453] width 511 height 27
drag, startPoint x: 250, startPoint y: 324, endPoint x: 380, endPoint y: 444, distance: 176.8
click at [380, 444] on div "9 . Сколько видов имеет глагол ? 3 2 1 4" at bounding box center [510, 374] width 513 height 188
copy div "Сколько видов имеет глагол ? 3 2 1 4"
click at [134, 329] on div "Mācību tēma: Krievu valodas b1 - 11. klases 1.ieskaites mācību materiāls #13 ✅ …" at bounding box center [510, 237] width 1021 height 475
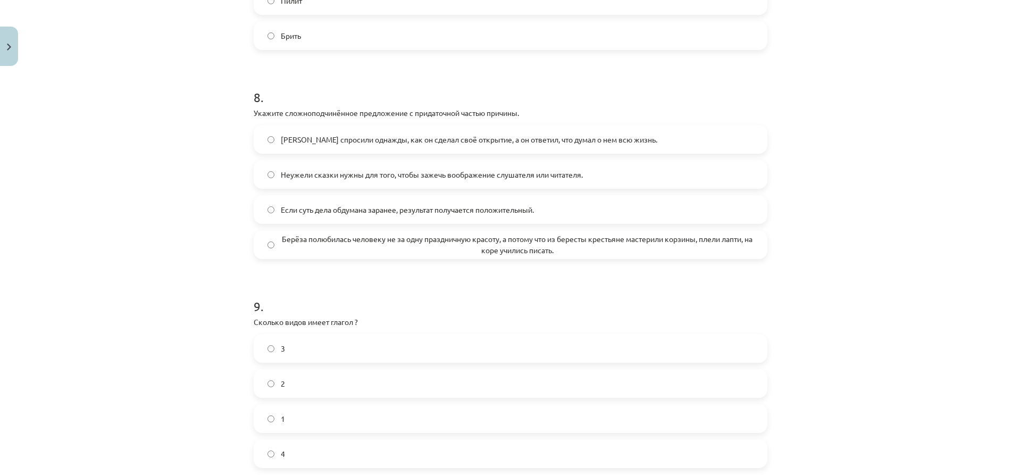
click at [307, 388] on label "2" at bounding box center [510, 383] width 511 height 27
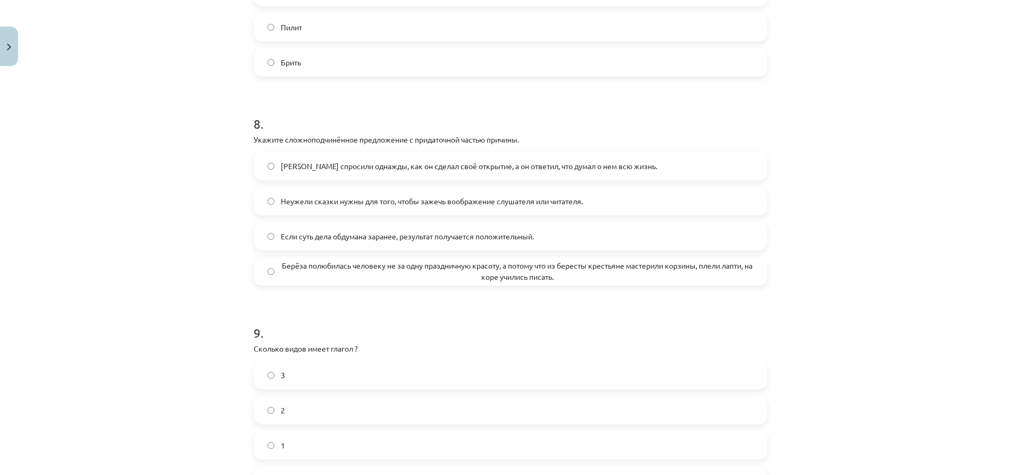
scroll to position [1647, 0]
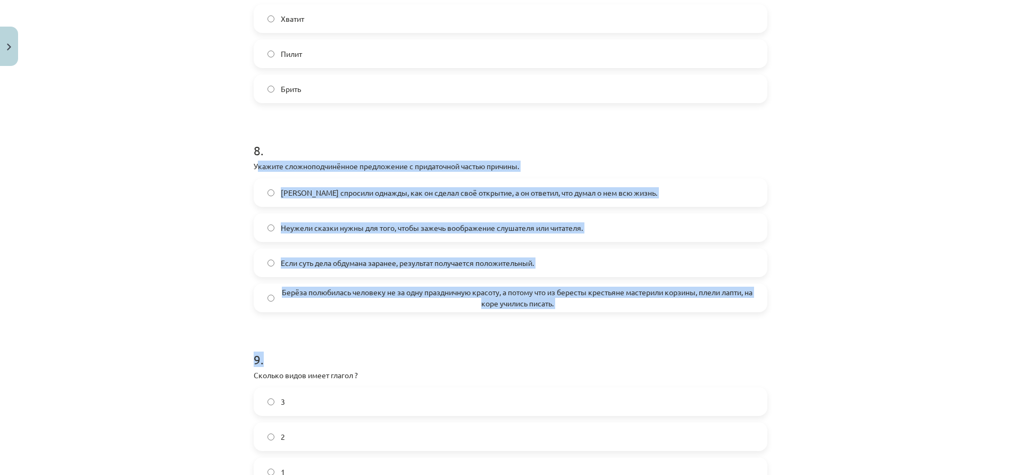
drag, startPoint x: 255, startPoint y: 169, endPoint x: 662, endPoint y: 334, distance: 439.4
copy form "кажите сложноподчинённое предложение с придаточной частью причины. Менделеева с…"
click at [193, 248] on div "Mācību tēma: Krievu valodas b1 - 11. klases 1.ieskaites mācību materiāls #13 ✅ …" at bounding box center [510, 237] width 1021 height 475
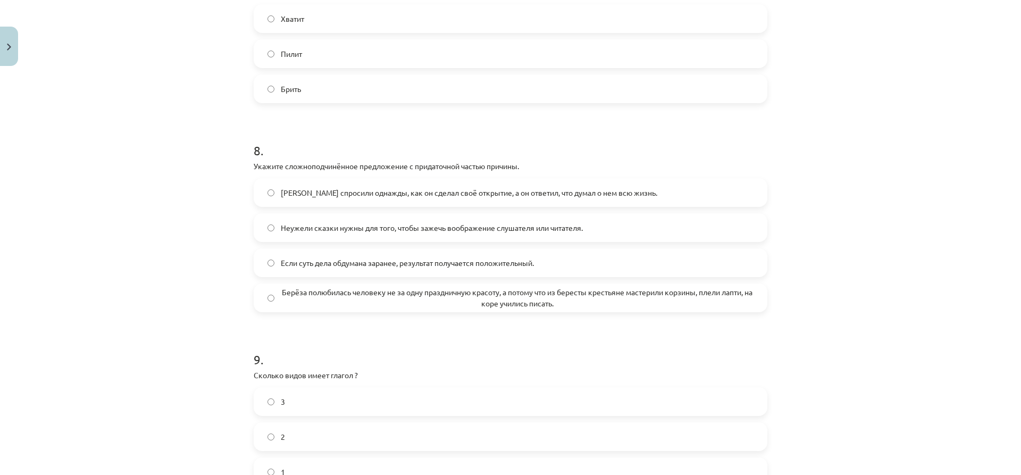
click at [312, 299] on span "Берёза полюбилась человеку не за одну праздничную красоту, а потому что из бере…" at bounding box center [517, 297] width 473 height 22
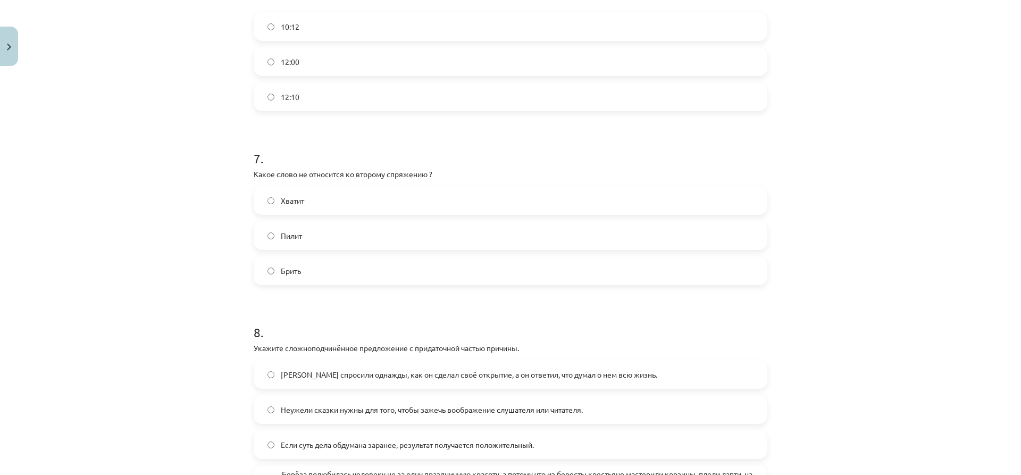
scroll to position [1434, 0]
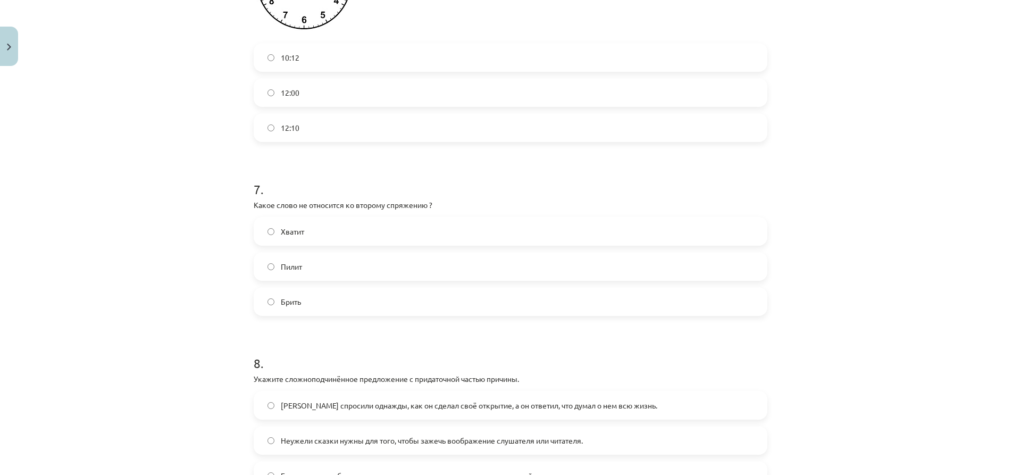
click at [314, 230] on label "Хватит" at bounding box center [510, 231] width 511 height 27
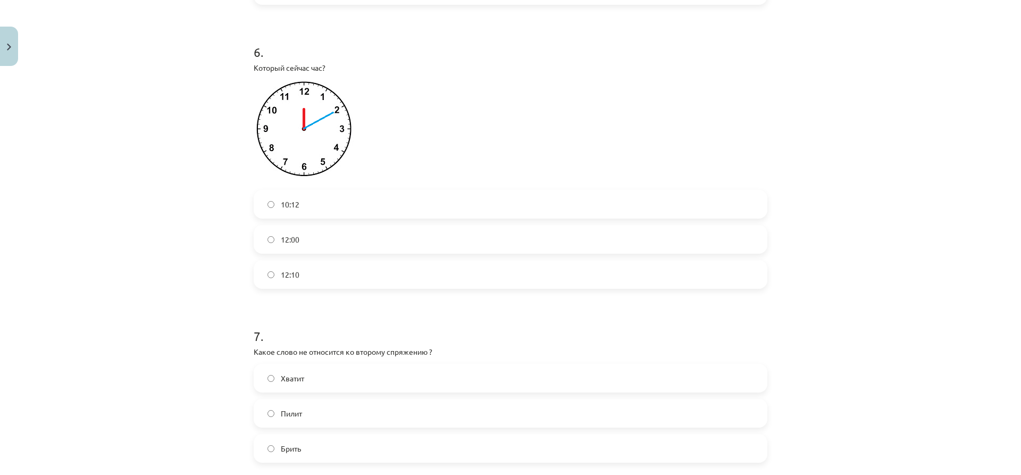
scroll to position [1221, 0]
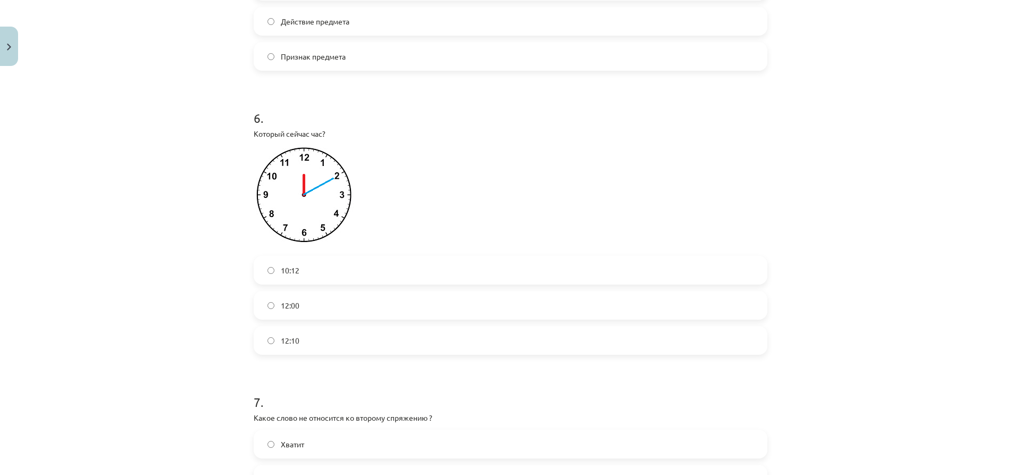
click at [295, 343] on span "12:10" at bounding box center [290, 340] width 19 height 11
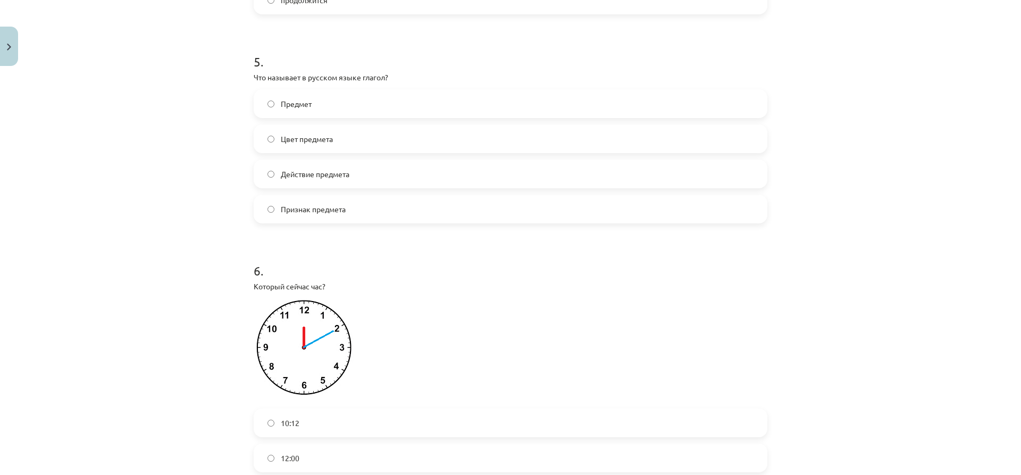
scroll to position [1009, 0]
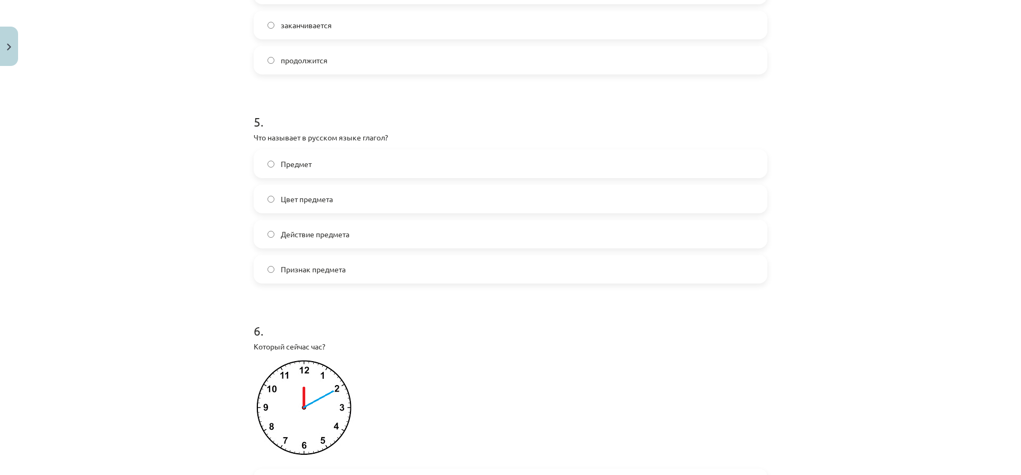
click at [355, 239] on label "Действие предмета" at bounding box center [510, 234] width 511 height 27
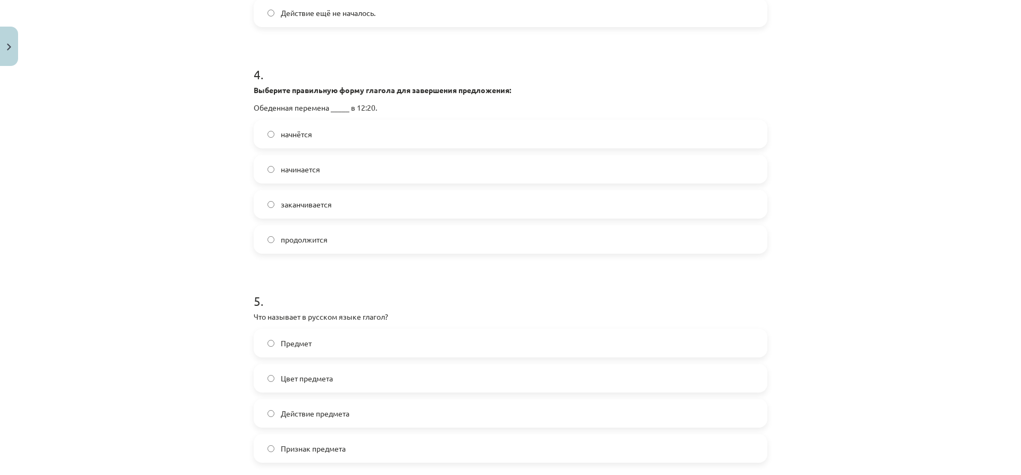
scroll to position [796, 0]
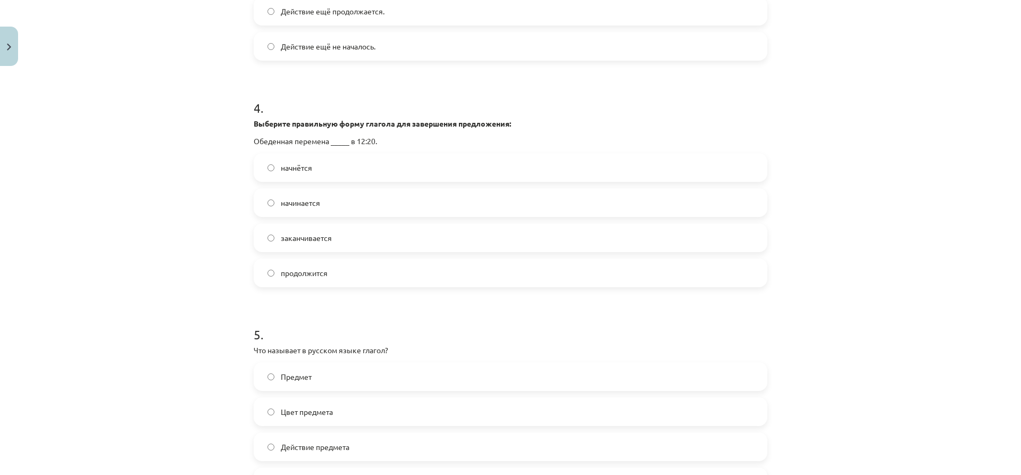
click at [333, 165] on label "начнётся" at bounding box center [510, 167] width 511 height 27
click at [345, 199] on label "начинается" at bounding box center [510, 202] width 511 height 27
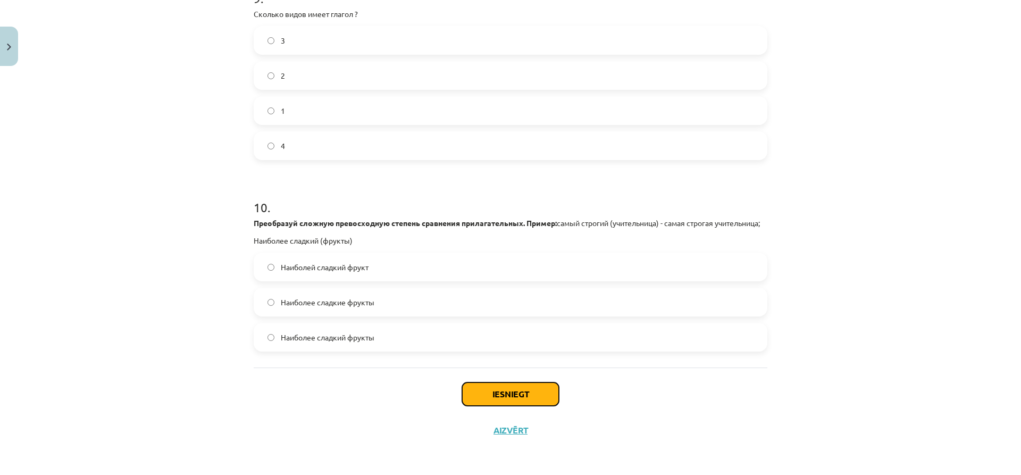
click at [518, 399] on button "Iesniegt" at bounding box center [510, 393] width 97 height 23
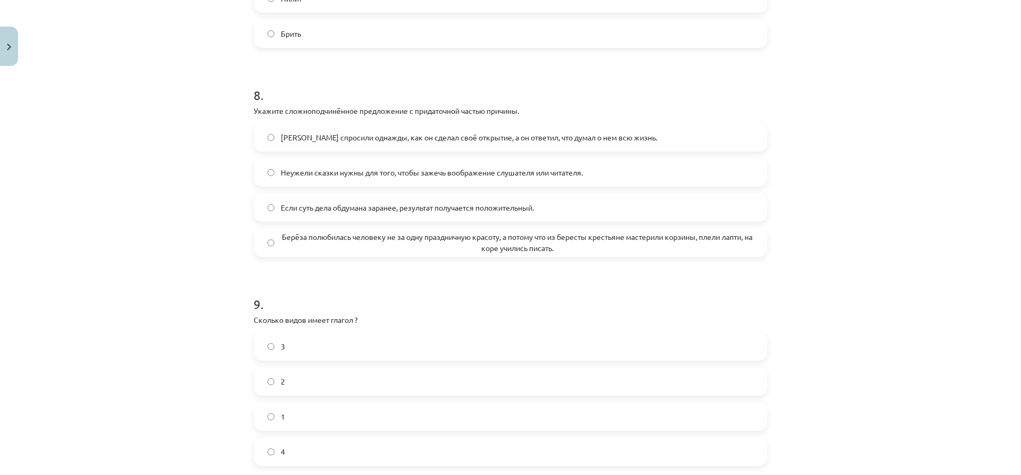
scroll to position [1700, 0]
drag, startPoint x: 504, startPoint y: 351, endPoint x: 336, endPoint y: 300, distance: 175.7
click at [336, 300] on h1 "9 ." at bounding box center [510, 296] width 513 height 33
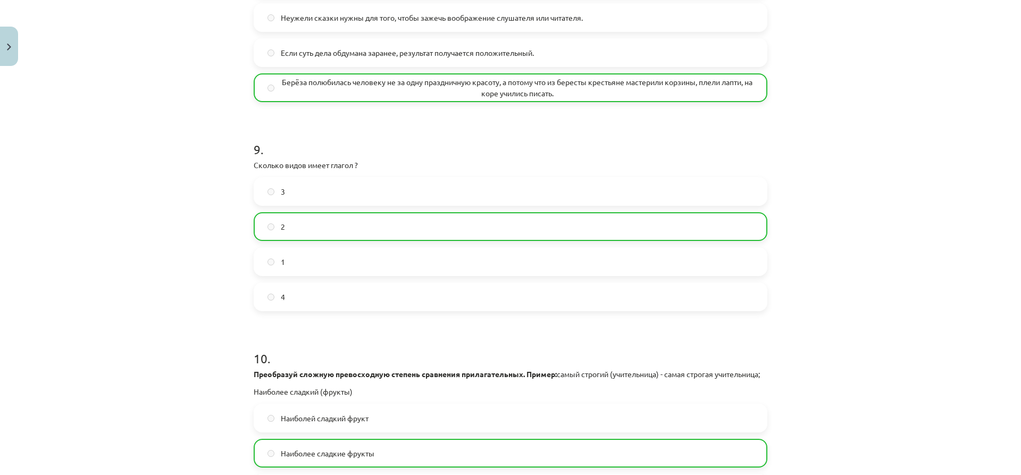
scroll to position [2053, 0]
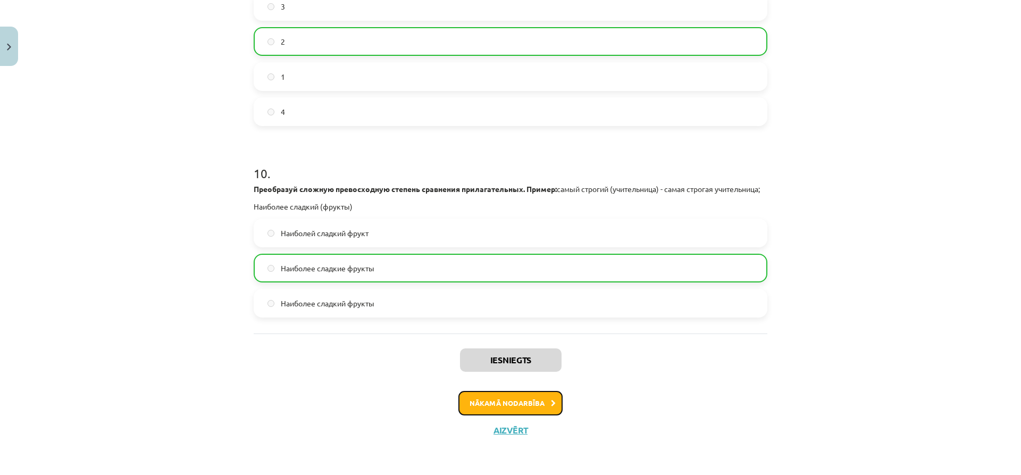
click at [501, 401] on button "Nākamā nodarbība" at bounding box center [510, 403] width 104 height 24
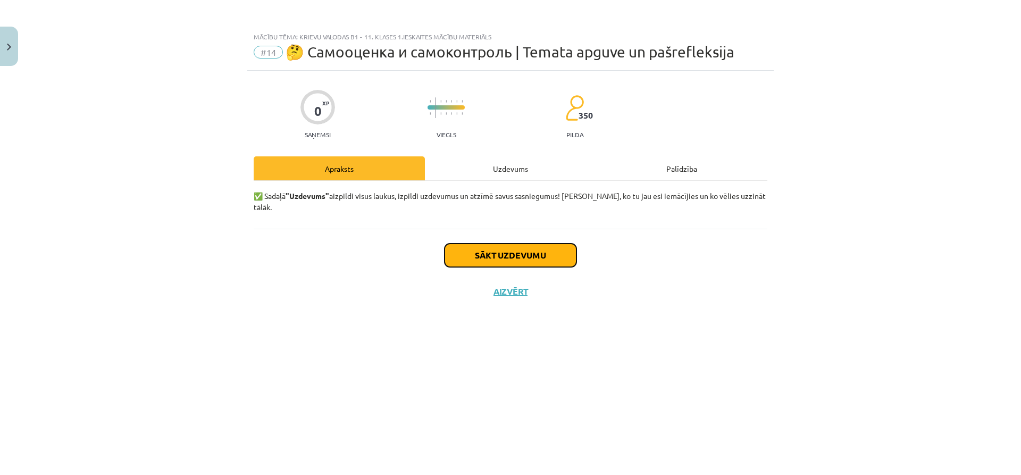
click at [526, 248] on button "Sākt uzdevumu" at bounding box center [510, 254] width 132 height 23
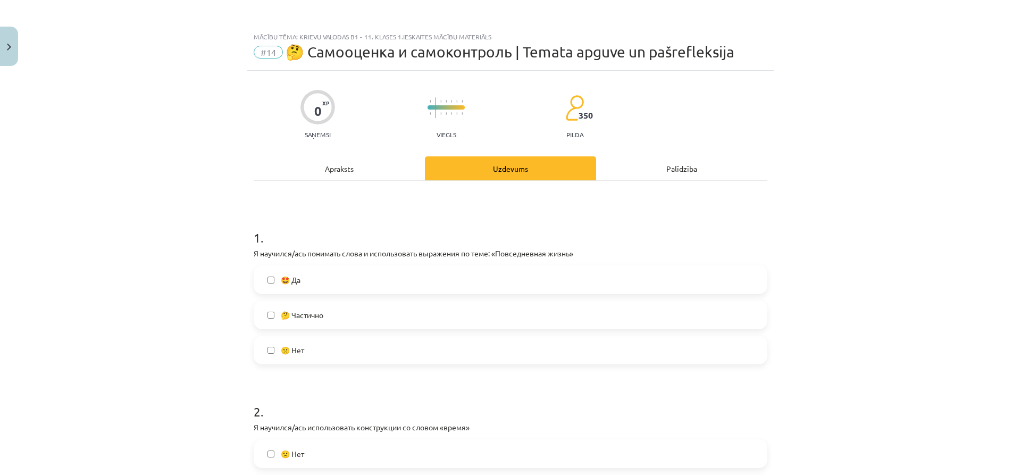
click at [427, 286] on label "🤩 Да" at bounding box center [510, 279] width 511 height 27
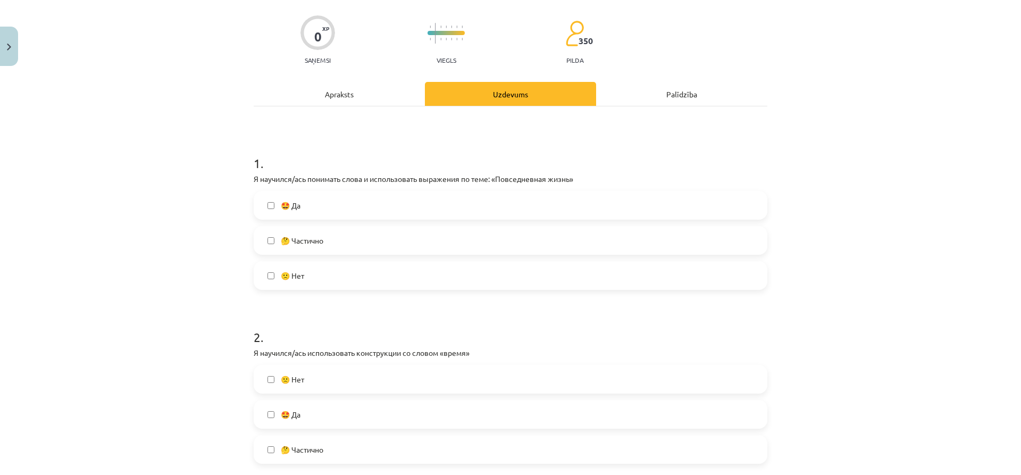
scroll to position [213, 0]
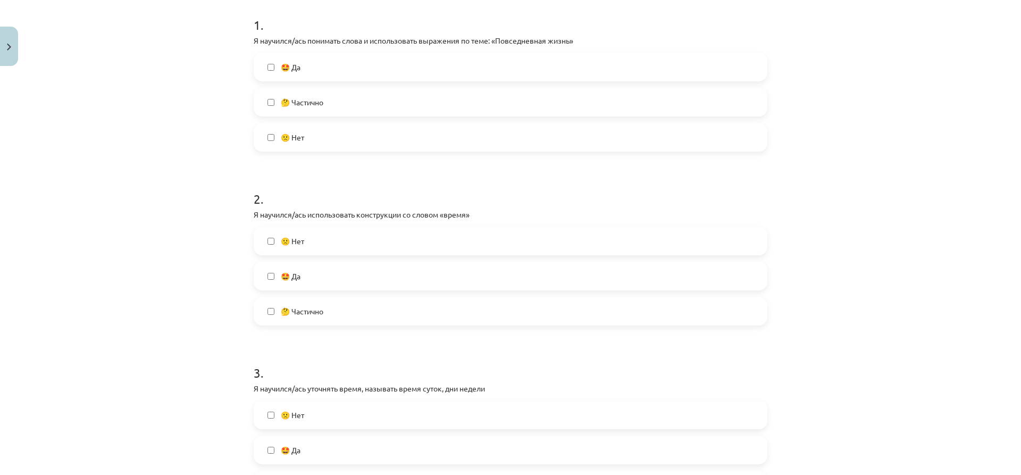
click at [418, 272] on label "🤩 Да" at bounding box center [510, 276] width 511 height 27
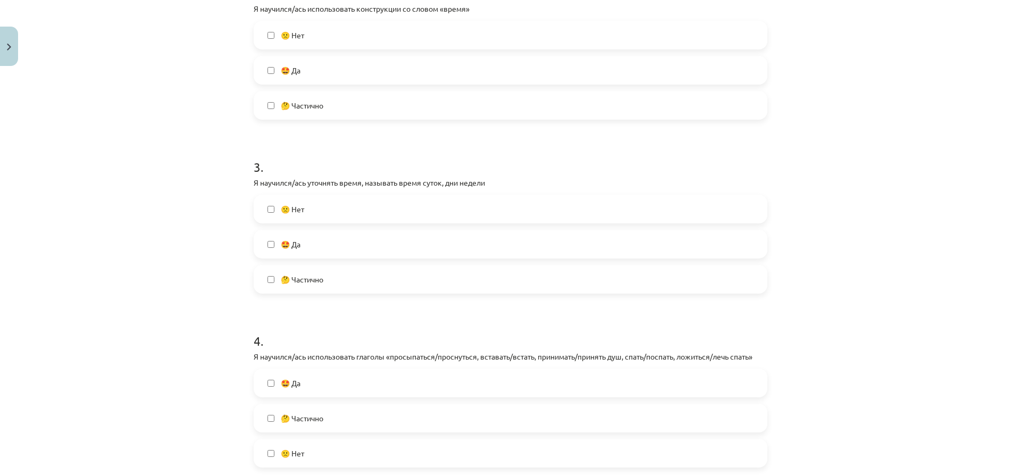
scroll to position [425, 0]
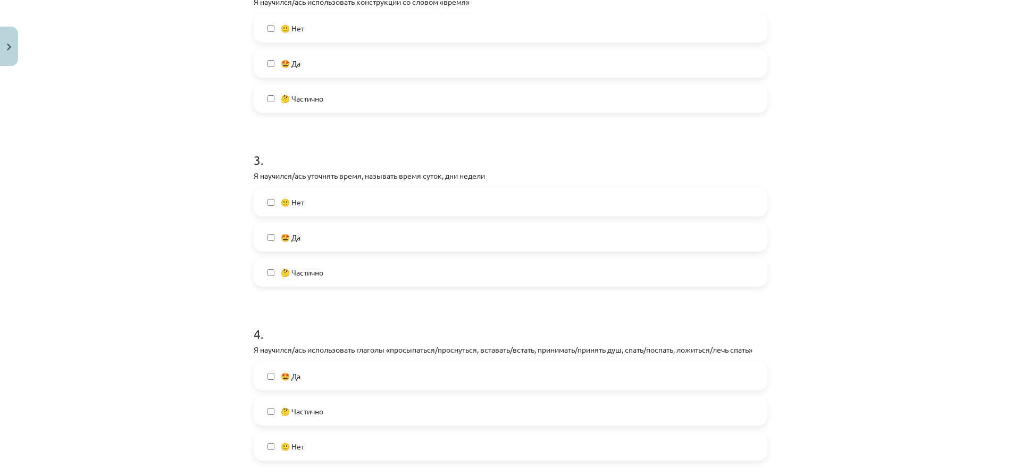
click at [417, 238] on label "🤩 Да" at bounding box center [510, 237] width 511 height 27
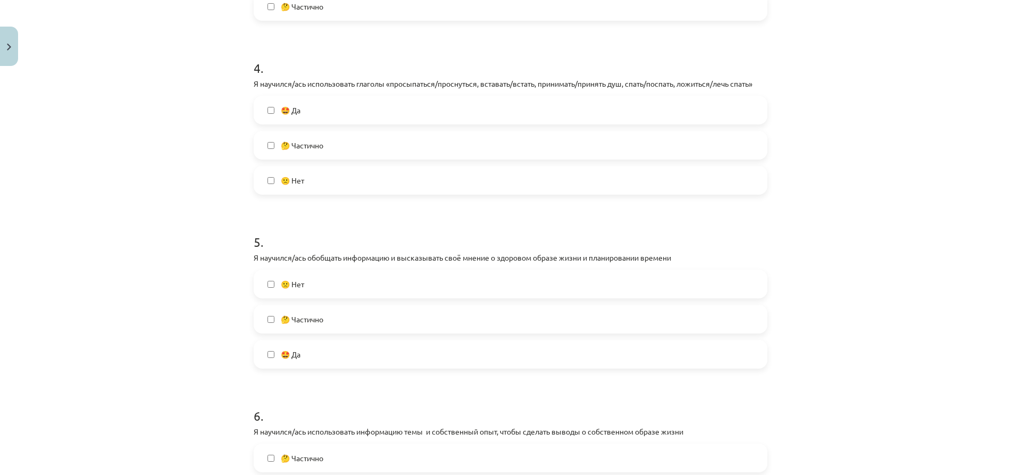
click at [383, 106] on label "🤩 Да" at bounding box center [510, 110] width 511 height 27
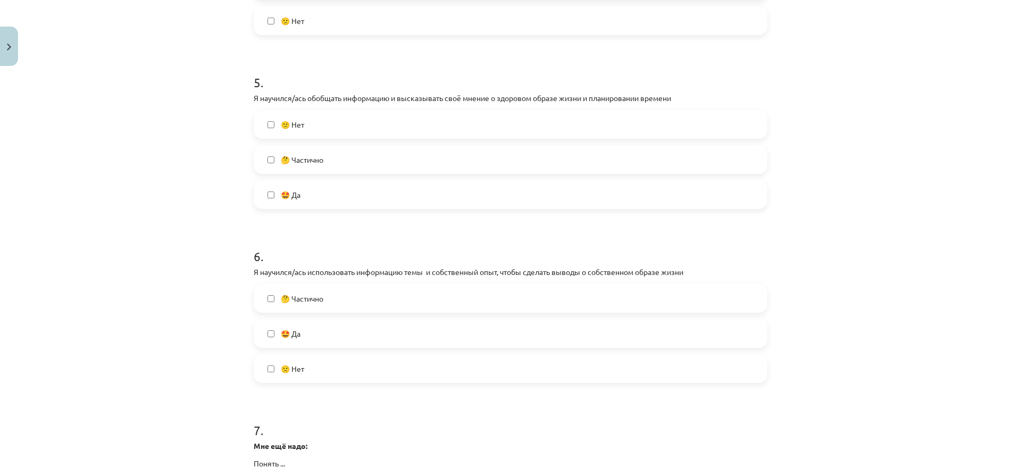
click at [386, 196] on label "🤩 Да" at bounding box center [510, 194] width 511 height 27
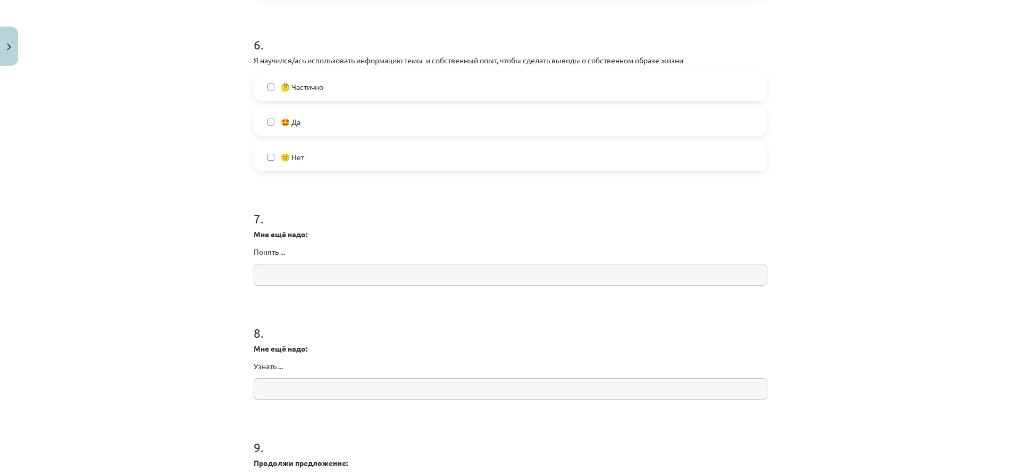
scroll to position [1063, 0]
click at [381, 108] on label "🤩 Да" at bounding box center [510, 120] width 511 height 27
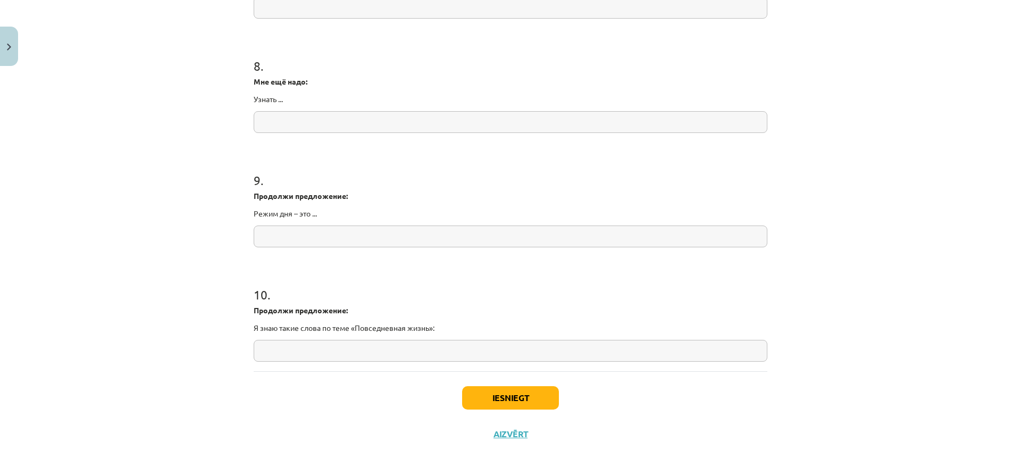
scroll to position [1333, 0]
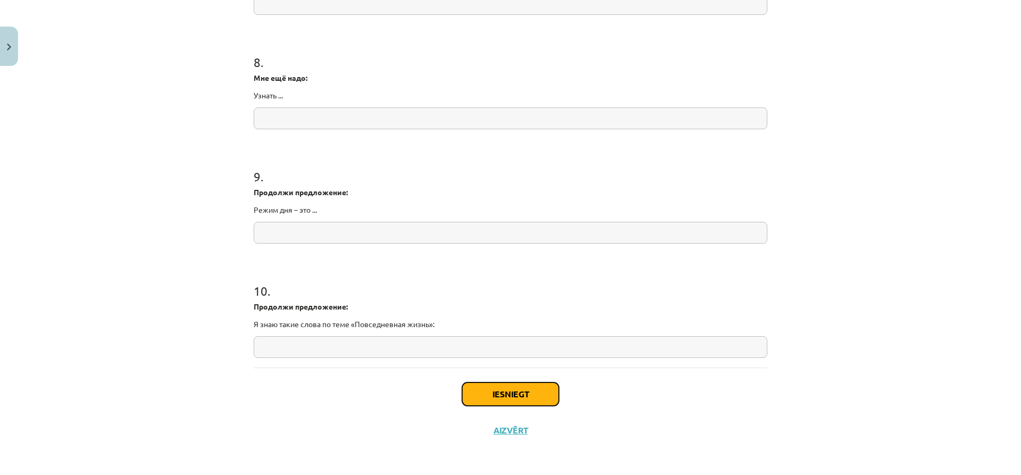
click at [494, 393] on button "Iesniegt" at bounding box center [510, 393] width 97 height 23
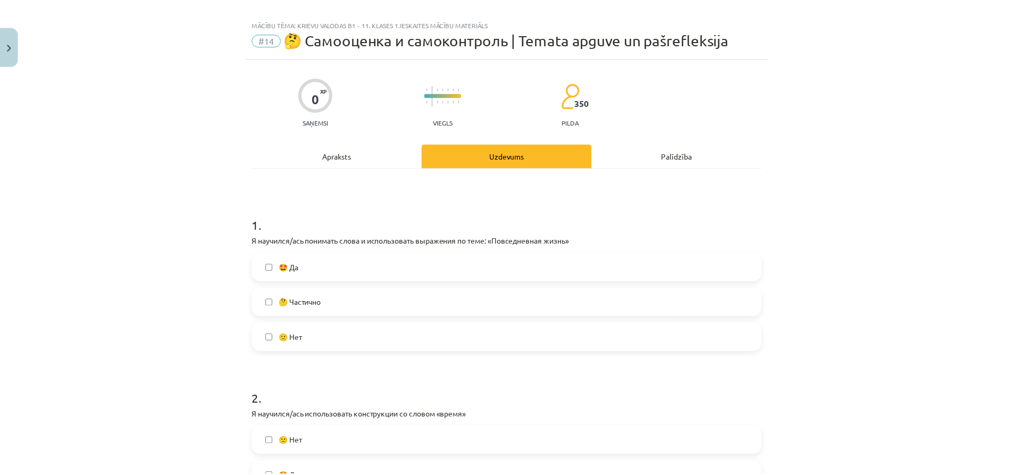
scroll to position [0, 0]
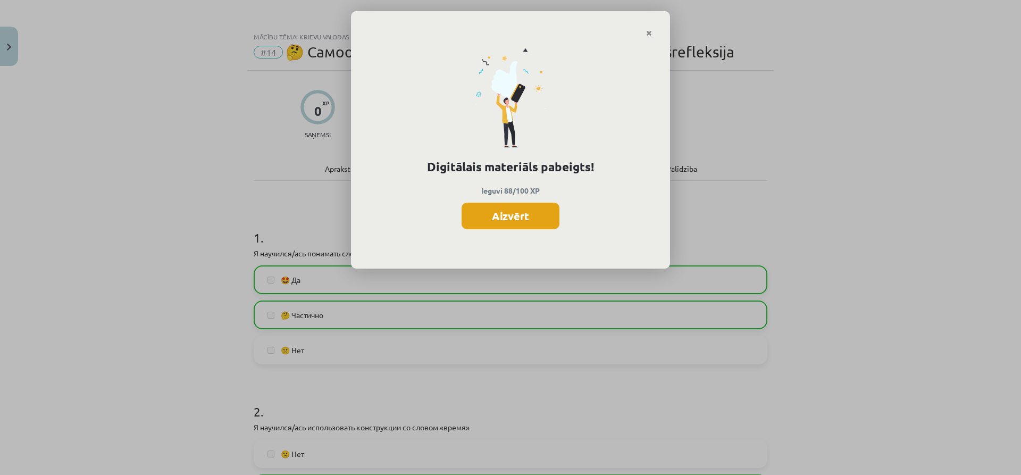
click at [497, 215] on button "Aizvērt" at bounding box center [510, 216] width 98 height 27
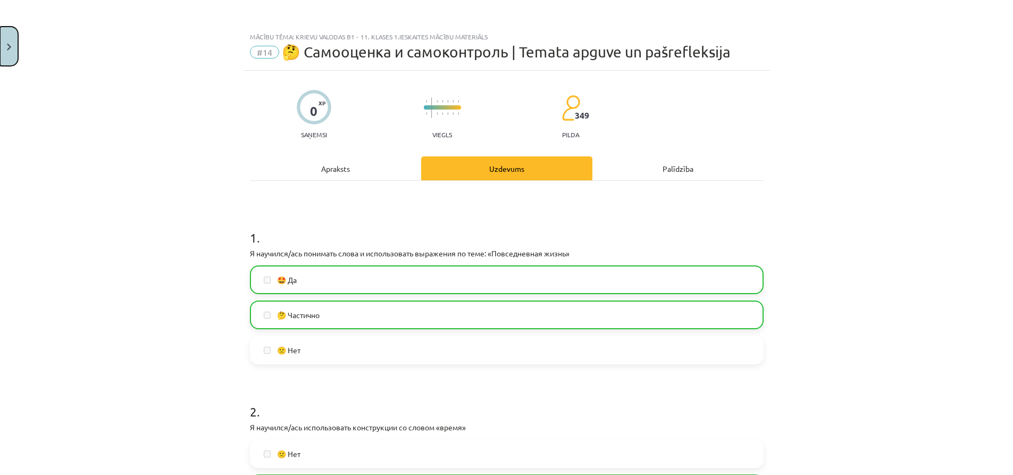
click at [9, 41] on button "Close" at bounding box center [9, 46] width 18 height 39
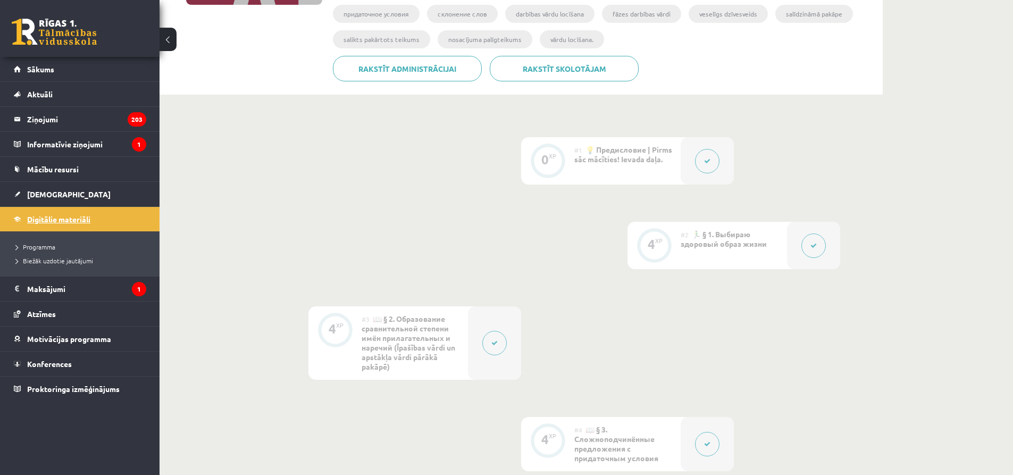
click at [74, 217] on span "Digitālie materiāli" at bounding box center [58, 219] width 63 height 10
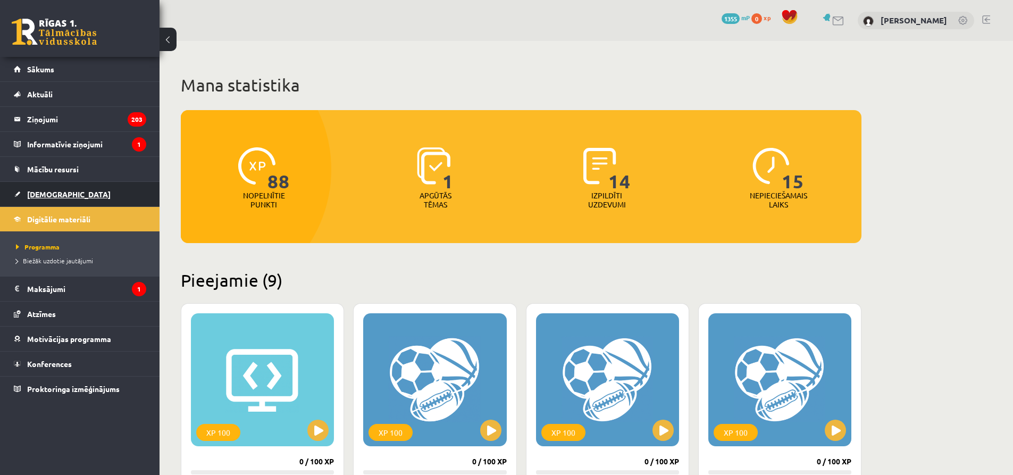
click at [53, 190] on span "[DEMOGRAPHIC_DATA]" at bounding box center [68, 194] width 83 height 10
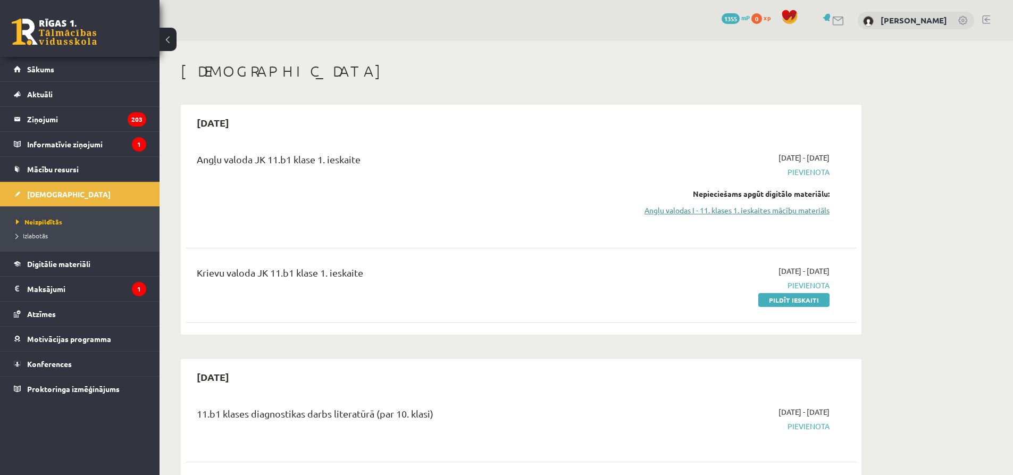
click at [738, 209] on link "Angļu valodas I - 11. klases 1. ieskaites mācību materiāls" at bounding box center [729, 210] width 200 height 11
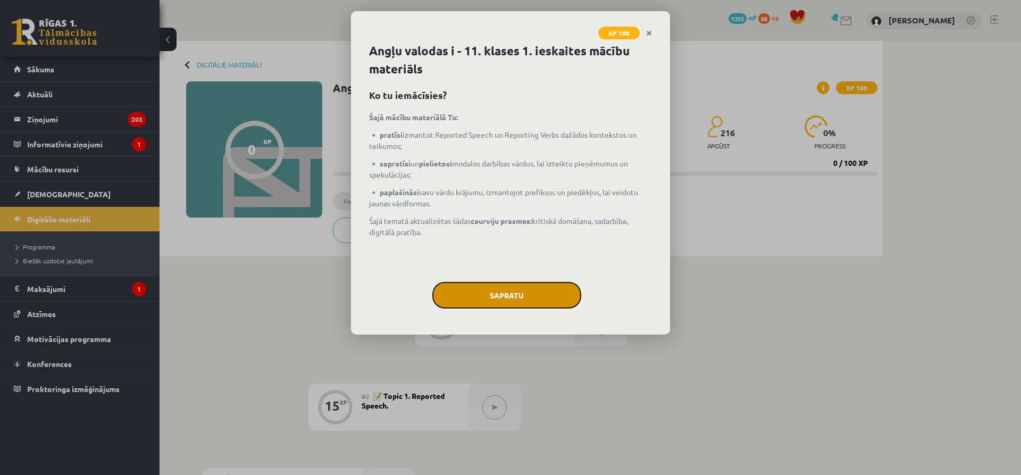
click at [525, 297] on button "Sapratu" at bounding box center [506, 295] width 149 height 27
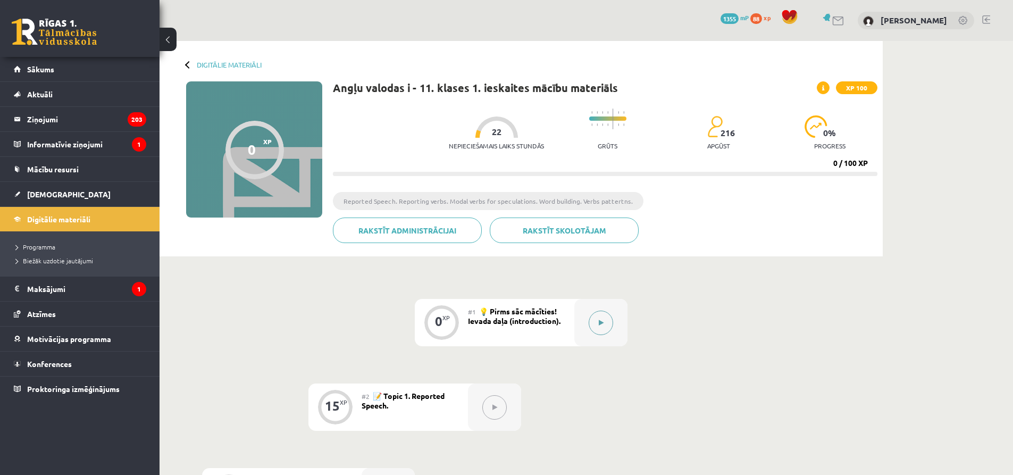
click at [593, 318] on button at bounding box center [600, 322] width 24 height 24
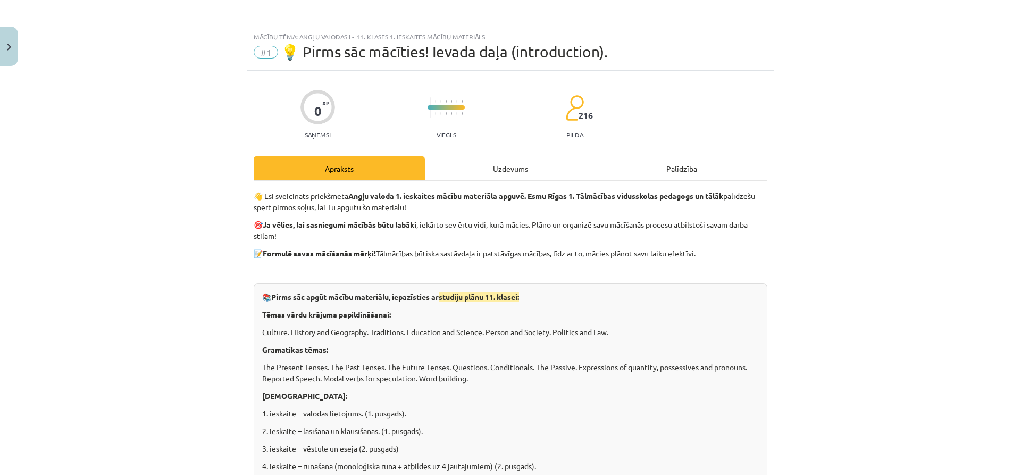
click at [525, 170] on div "Uzdevums" at bounding box center [510, 168] width 171 height 24
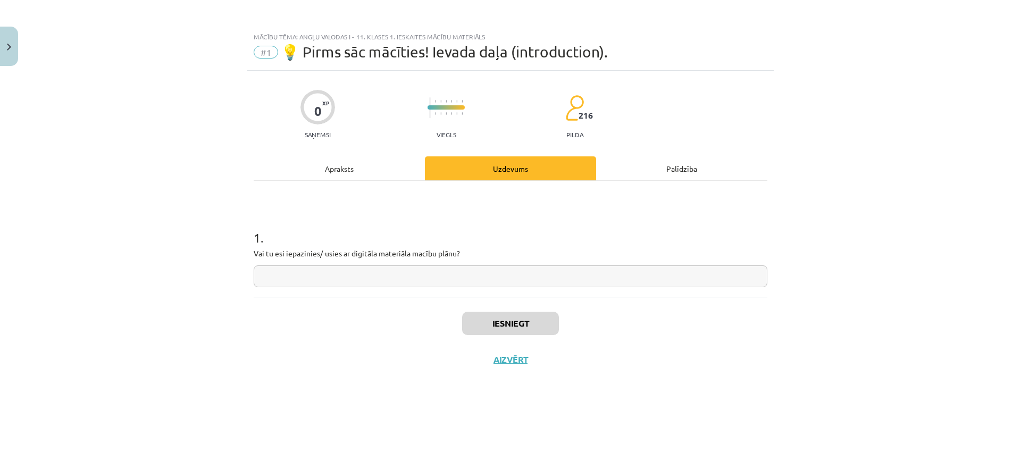
click at [494, 272] on input "text" at bounding box center [510, 276] width 513 height 22
type input "*"
click at [501, 319] on button "Iesniegt" at bounding box center [510, 322] width 97 height 23
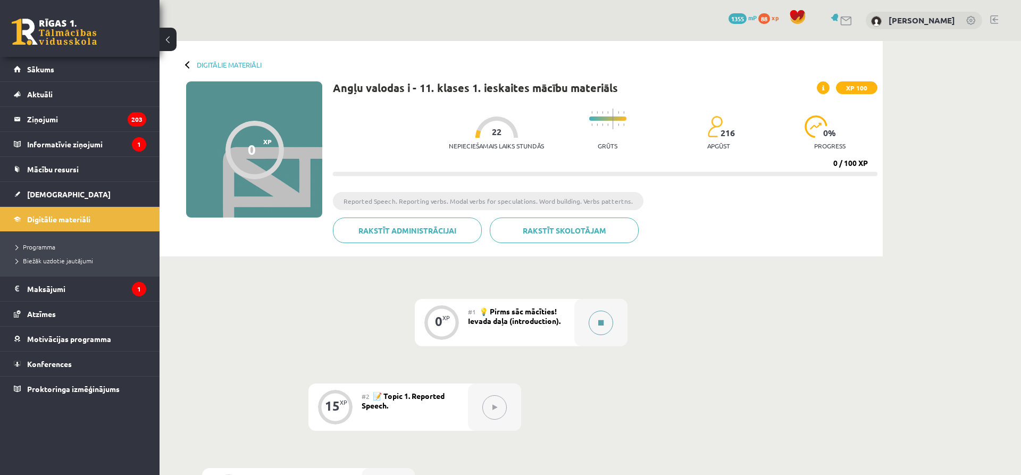
scroll to position [43, 0]
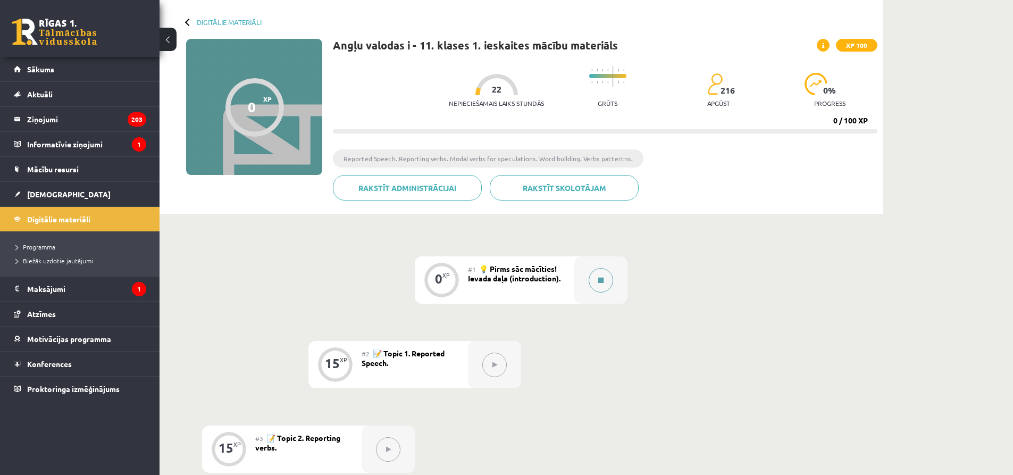
click at [591, 276] on button at bounding box center [600, 280] width 24 height 24
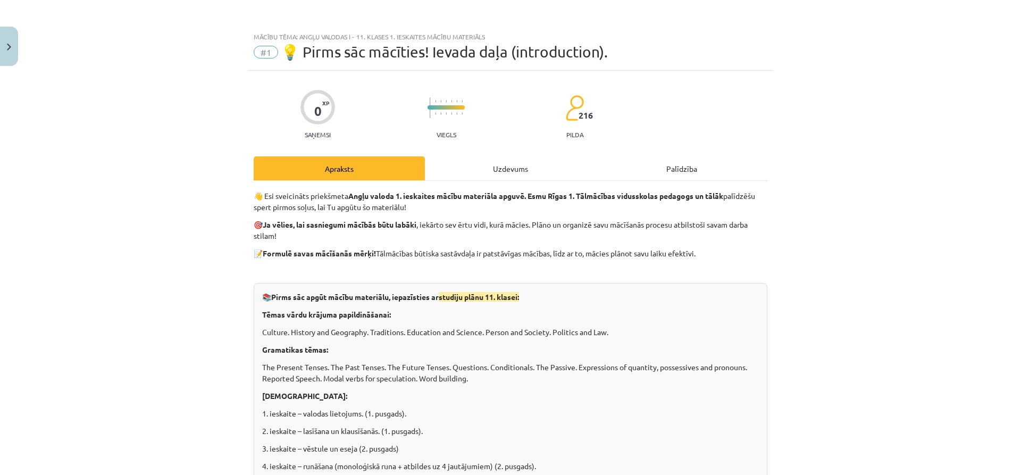
click at [566, 166] on div "Uzdevums" at bounding box center [510, 168] width 171 height 24
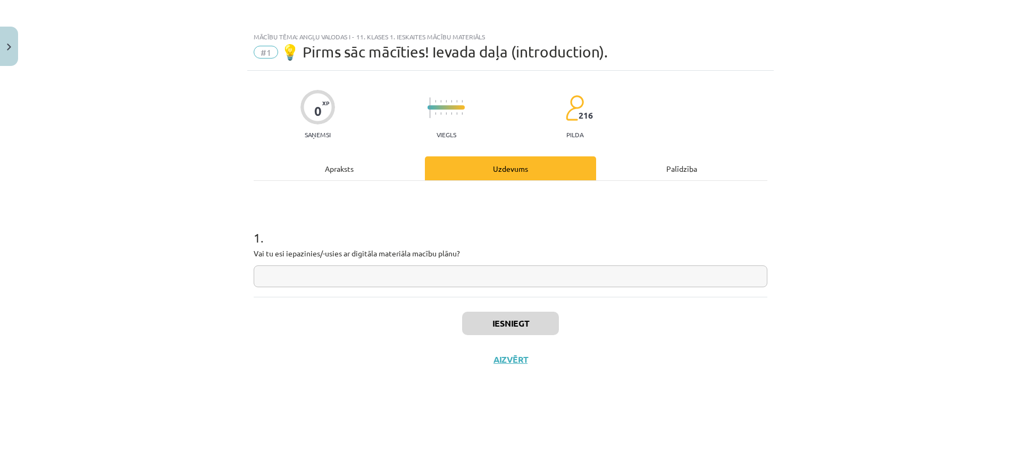
click at [517, 275] on input "text" at bounding box center [510, 276] width 513 height 22
type input "*"
click at [520, 322] on button "Iesniegt" at bounding box center [510, 322] width 97 height 23
click at [544, 364] on button "Nākamā nodarbība" at bounding box center [510, 366] width 104 height 24
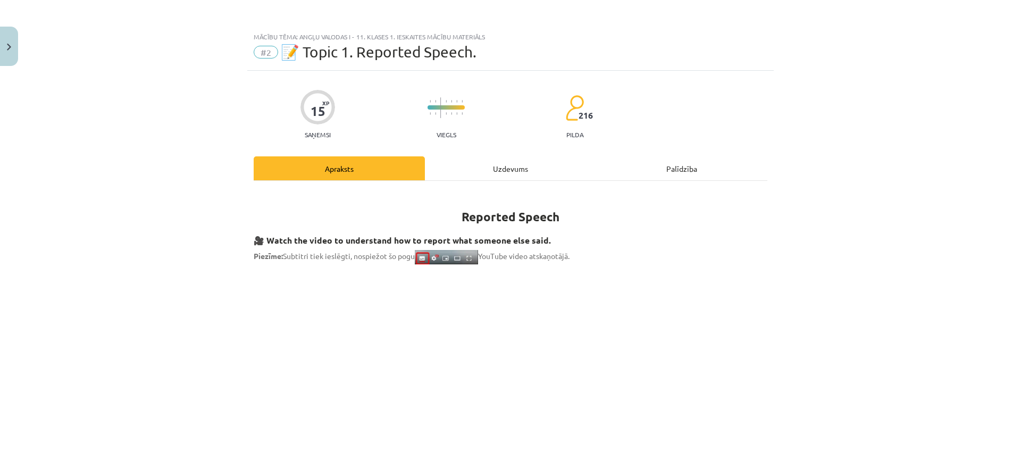
click at [470, 162] on div "Uzdevums" at bounding box center [510, 168] width 171 height 24
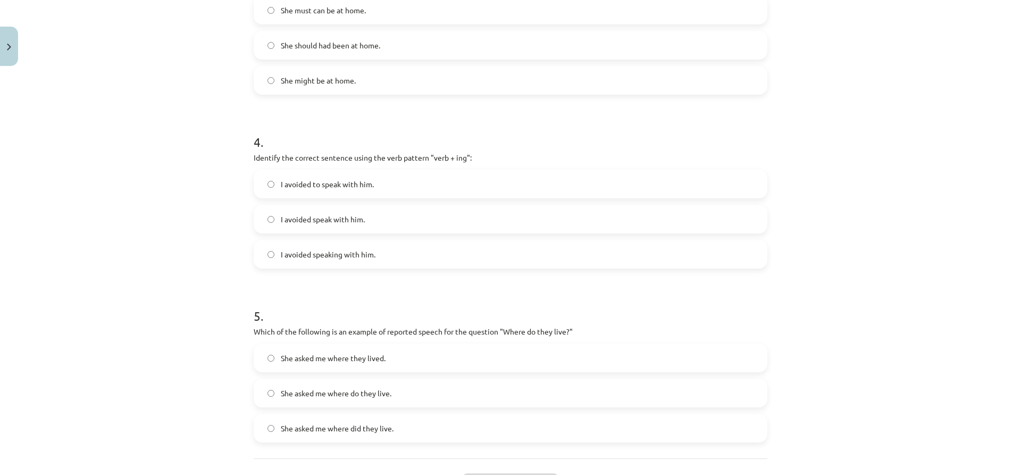
scroll to position [708, 0]
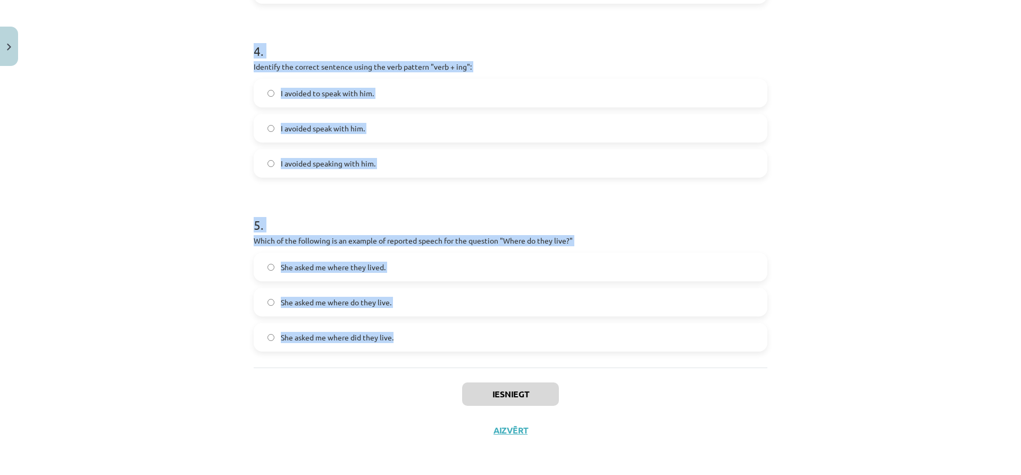
drag, startPoint x: 250, startPoint y: 227, endPoint x: 519, endPoint y: 363, distance: 301.2
copy form "Which of the following sentences correctly uses reported speech? He said that h…"
click at [176, 310] on div "Mācību tēma: Angļu valodas i - 11. klases 1. ieskaites mācību materiāls #2 📝 To…" at bounding box center [510, 237] width 1021 height 475
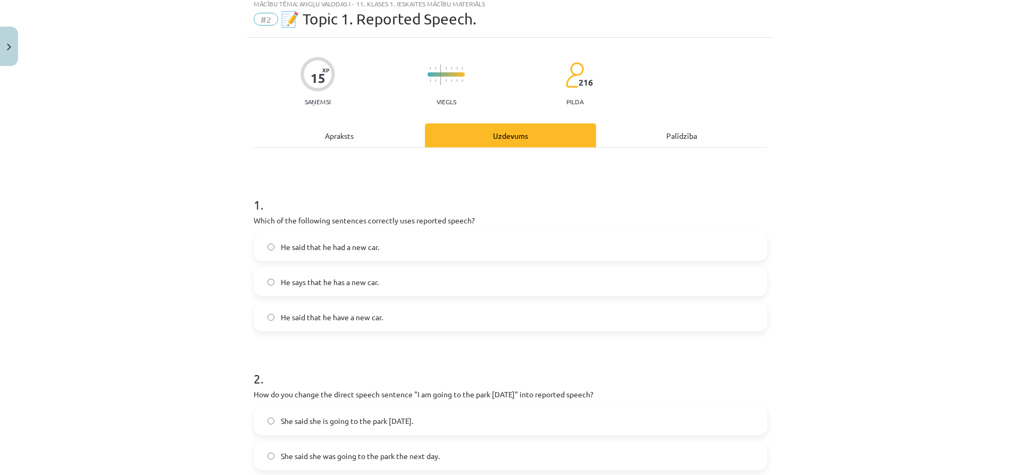
scroll to position [17, 0]
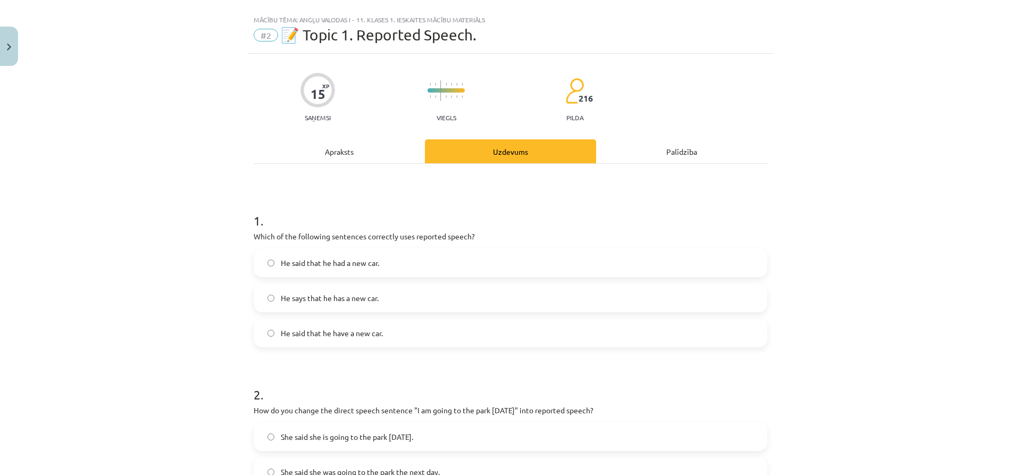
click at [374, 268] on span "He said that he had a new car." at bounding box center [330, 262] width 98 height 11
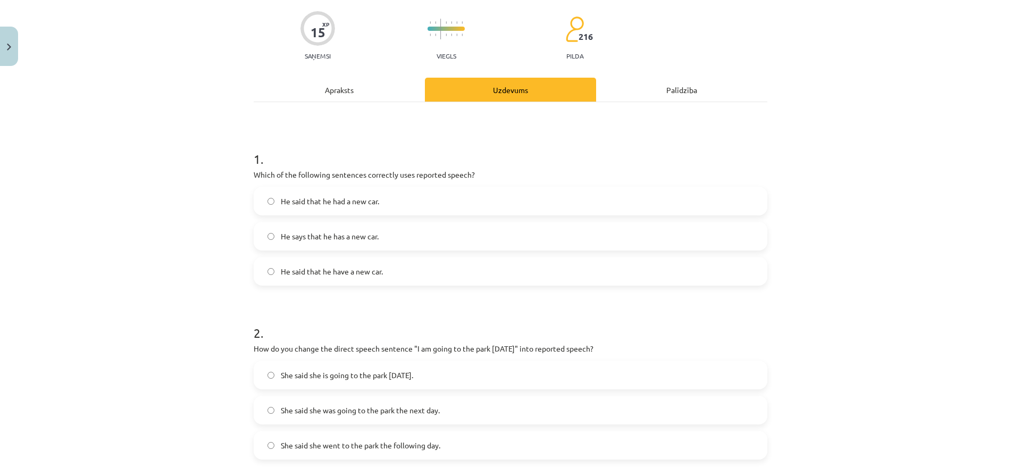
scroll to position [230, 0]
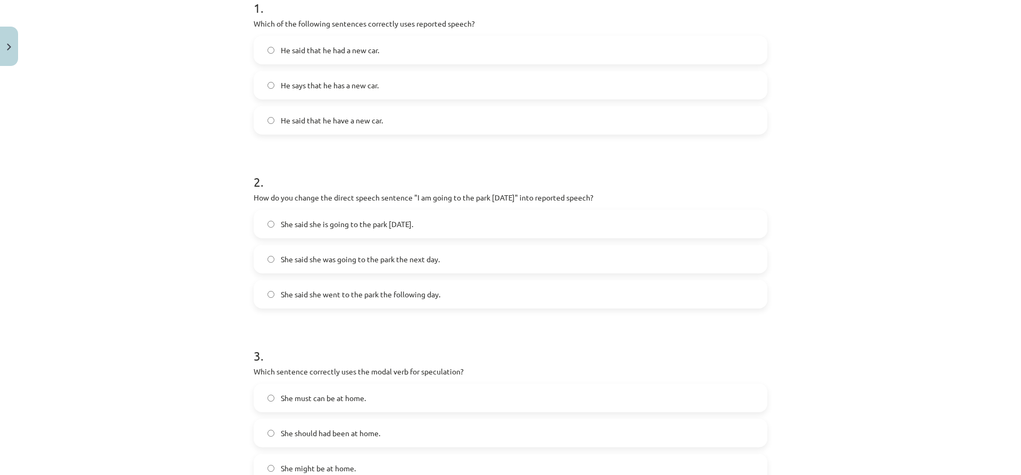
click at [337, 260] on span "She said she was going to the park the next day." at bounding box center [360, 259] width 159 height 11
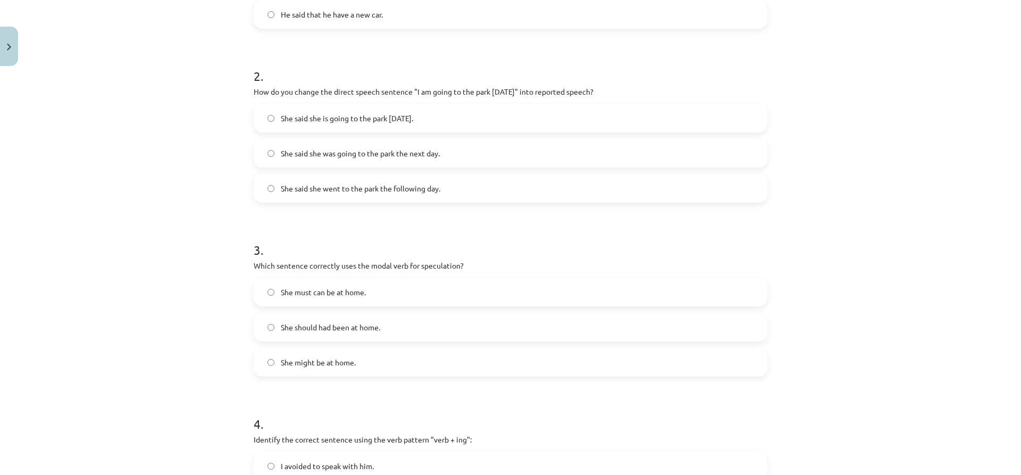
scroll to position [336, 0]
click at [304, 357] on span "She might be at home." at bounding box center [318, 361] width 75 height 11
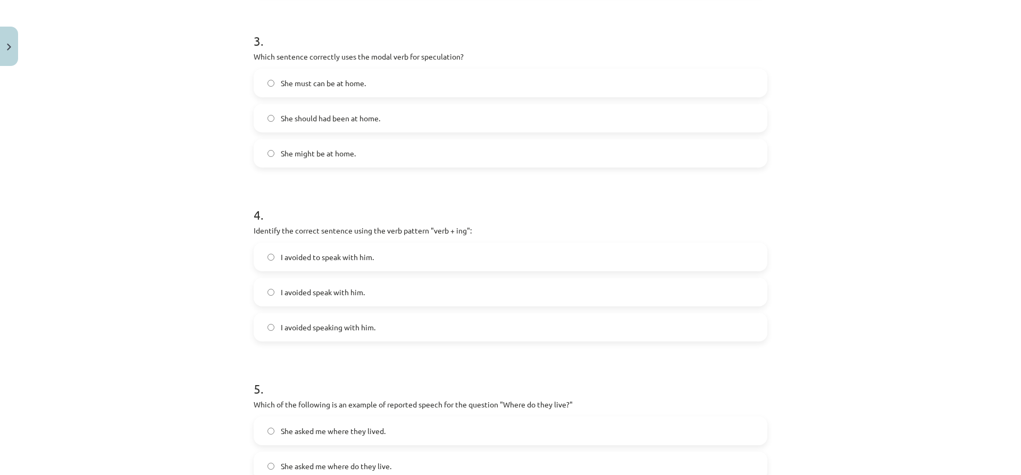
scroll to position [549, 0]
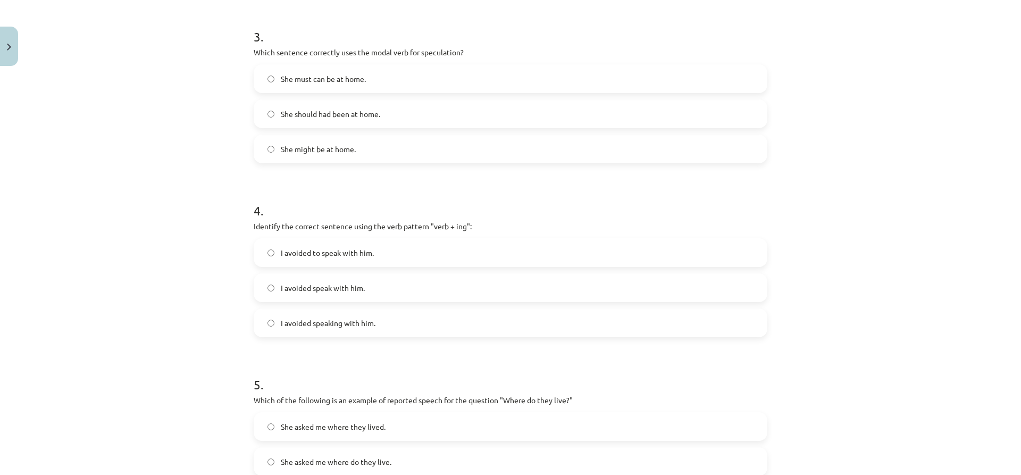
click at [367, 318] on span "I avoided speaking with him." at bounding box center [328, 322] width 95 height 11
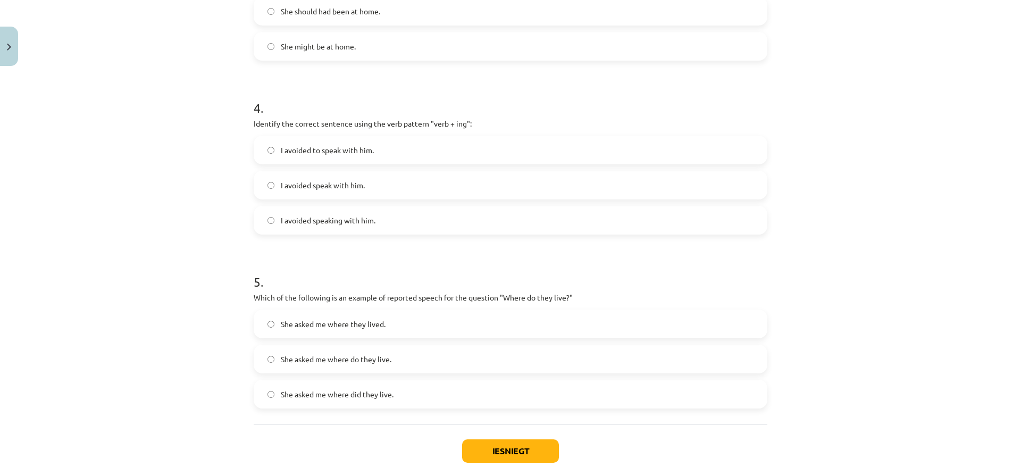
scroll to position [708, 0]
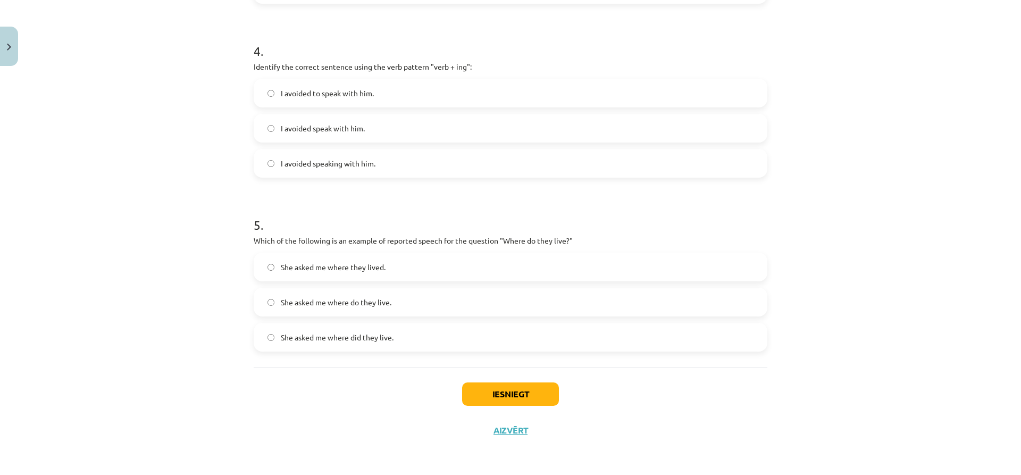
click at [329, 266] on span "She asked me where they lived." at bounding box center [333, 267] width 105 height 11
click at [493, 385] on button "Iesniegt" at bounding box center [510, 393] width 97 height 23
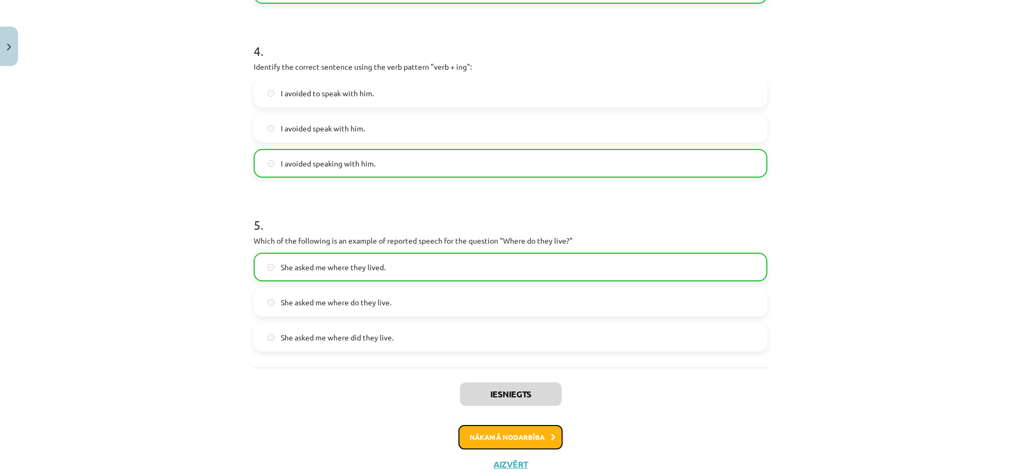
click at [497, 437] on button "Nākamā nodarbība" at bounding box center [510, 437] width 104 height 24
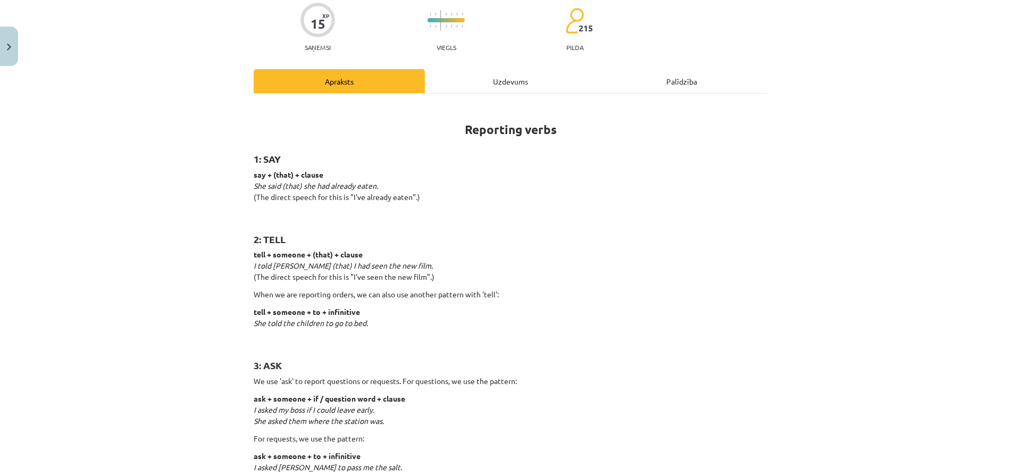
scroll to position [27, 0]
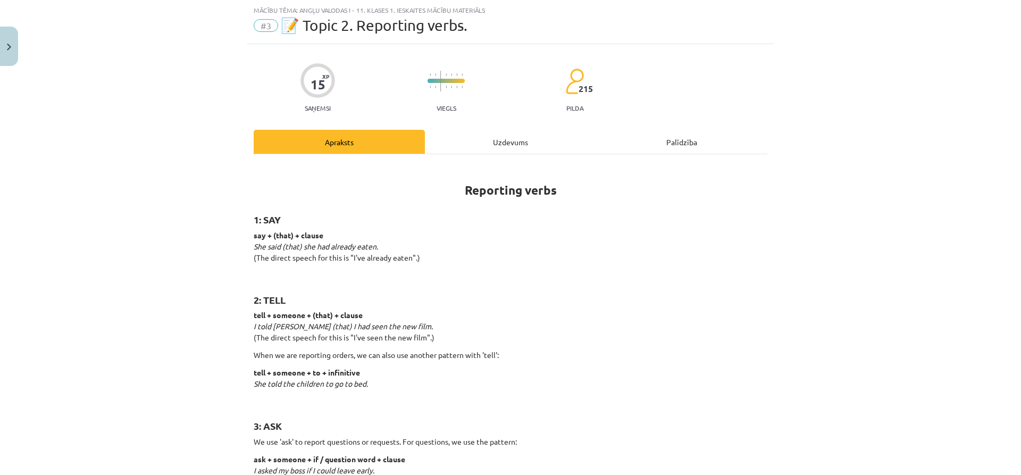
click at [499, 146] on div "Uzdevums" at bounding box center [510, 142] width 171 height 24
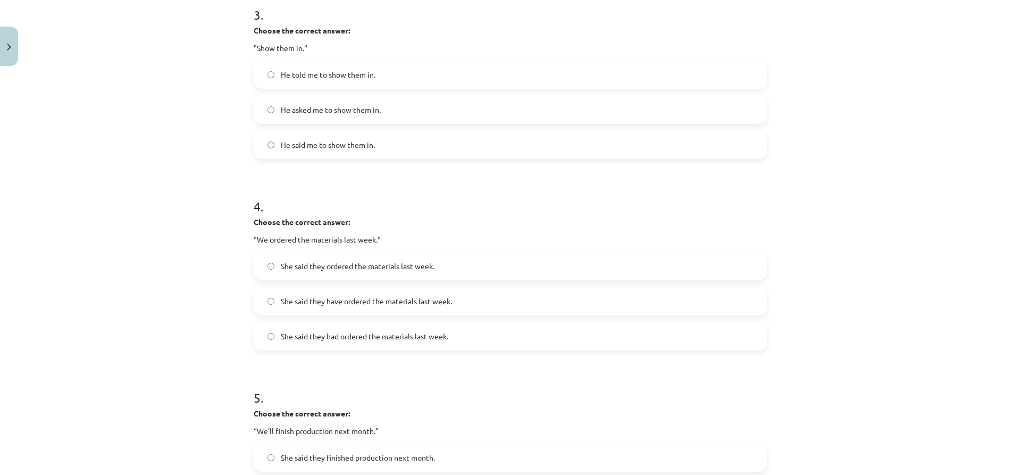
scroll to position [796, 0]
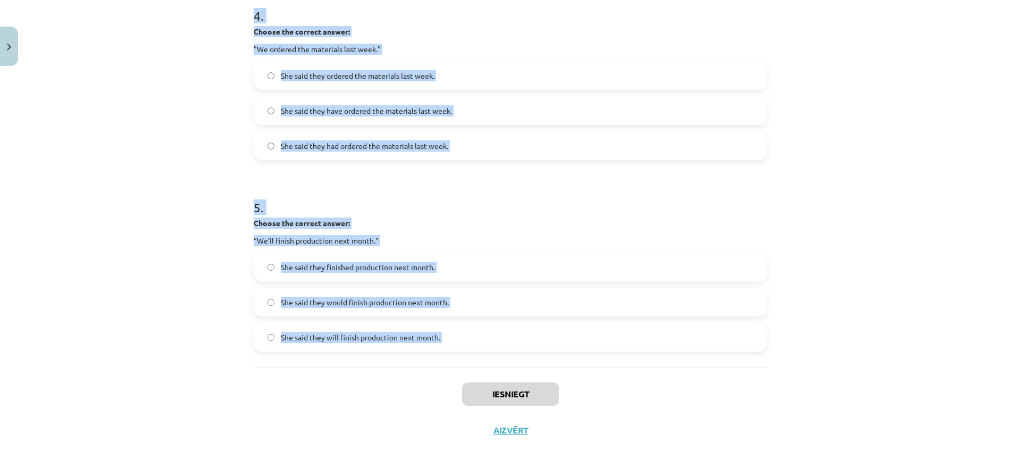
drag, startPoint x: 250, startPoint y: 227, endPoint x: 442, endPoint y: 372, distance: 239.9
copy form "Choose the correct answer: "I'm ready for the meeting." He said he was ready fo…"
click at [198, 263] on div "Mācību tēma: Angļu valodas i - 11. klases 1. ieskaites mācību materiāls #3 📝 To…" at bounding box center [510, 237] width 1021 height 475
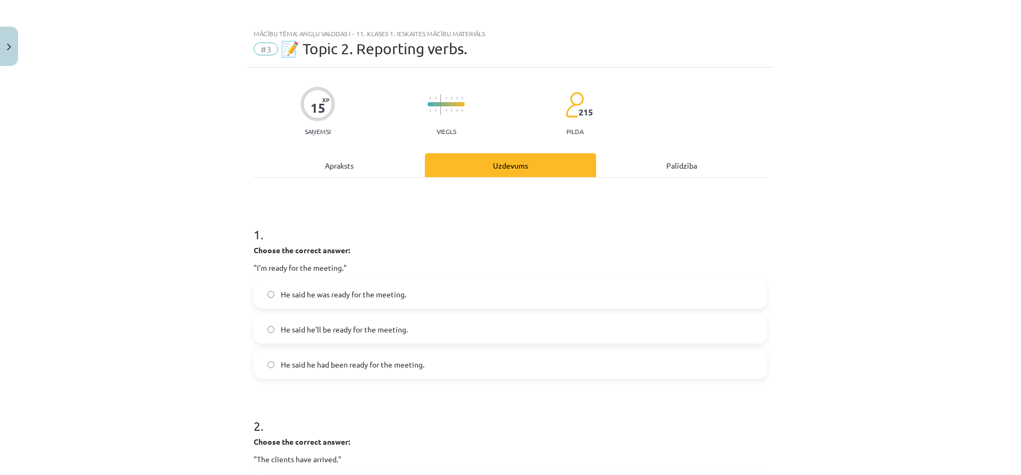
scroll to position [0, 0]
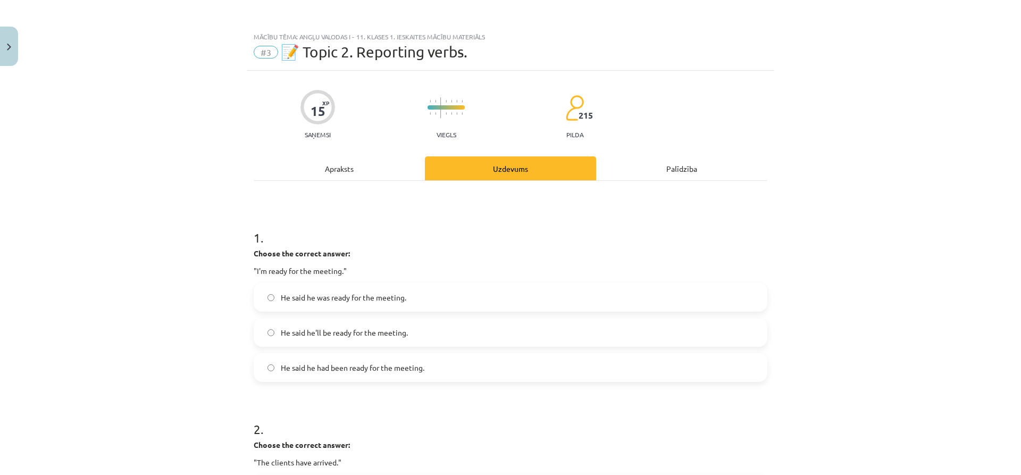
click at [347, 252] on p "Choose the correct answer:" at bounding box center [510, 253] width 513 height 11
click at [345, 252] on strong "Choose the correct answer:" at bounding box center [302, 253] width 96 height 10
click at [333, 243] on h1 "1 ." at bounding box center [510, 228] width 513 height 33
click at [262, 241] on h1 "1 ." at bounding box center [510, 228] width 513 height 33
click at [260, 241] on h1 "1 ." at bounding box center [510, 228] width 513 height 33
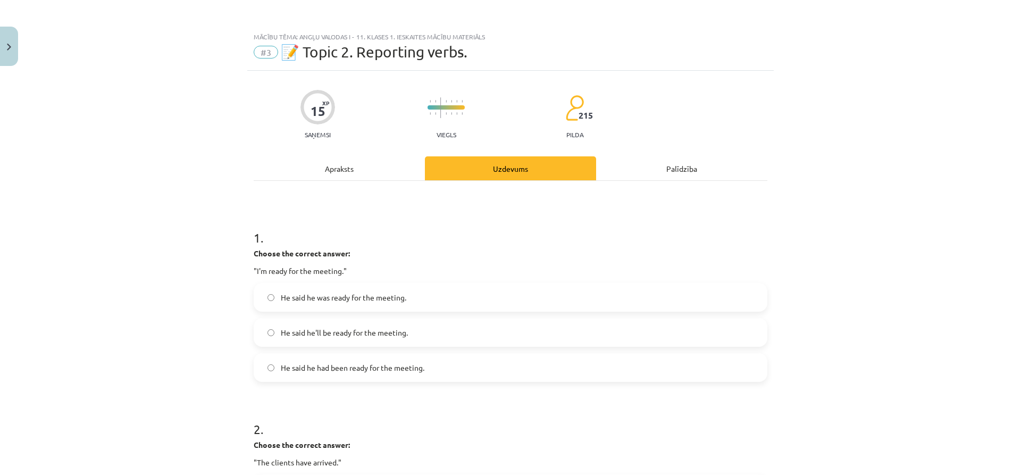
click at [259, 241] on h1 "1 ." at bounding box center [510, 228] width 513 height 33
click at [258, 241] on h1 "1 ." at bounding box center [510, 228] width 513 height 33
click at [259, 241] on h1 "1 ." at bounding box center [510, 228] width 513 height 33
click at [165, 277] on div "Mācību tēma: Angļu valodas i - 11. klases 1. ieskaites mācību materiāls #3 📝 To…" at bounding box center [510, 237] width 1021 height 475
click at [319, 297] on span "He said he was ready for the meeting." at bounding box center [343, 297] width 125 height 11
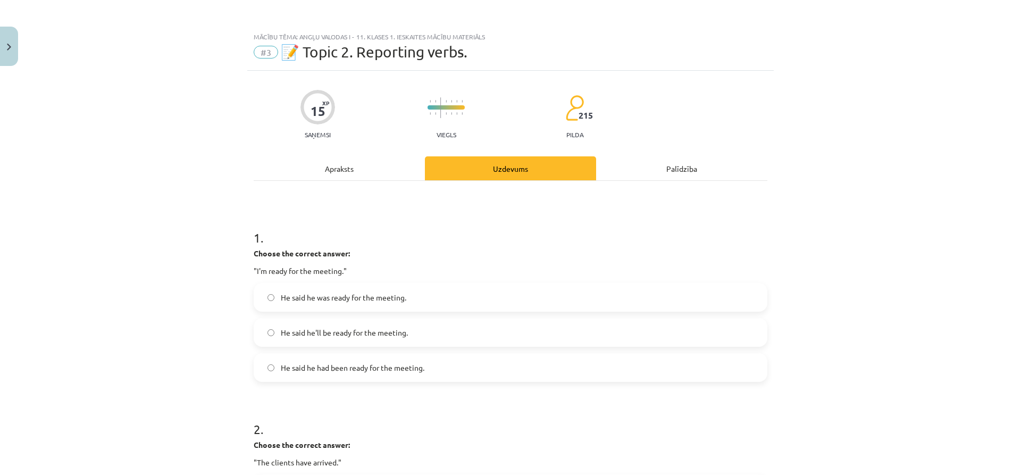
click at [325, 293] on span "He said he was ready for the meeting." at bounding box center [343, 297] width 125 height 11
click at [332, 292] on span "He said he was ready for the meeting." at bounding box center [343, 297] width 125 height 11
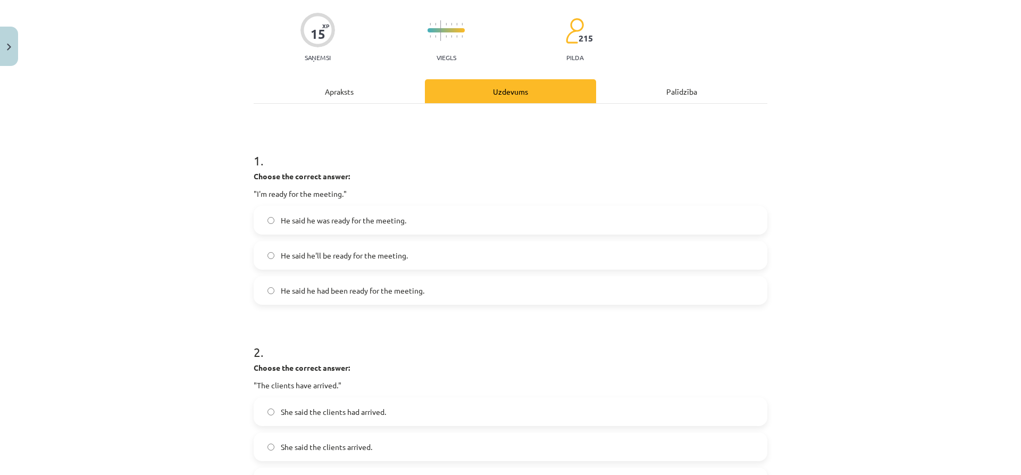
scroll to position [106, 0]
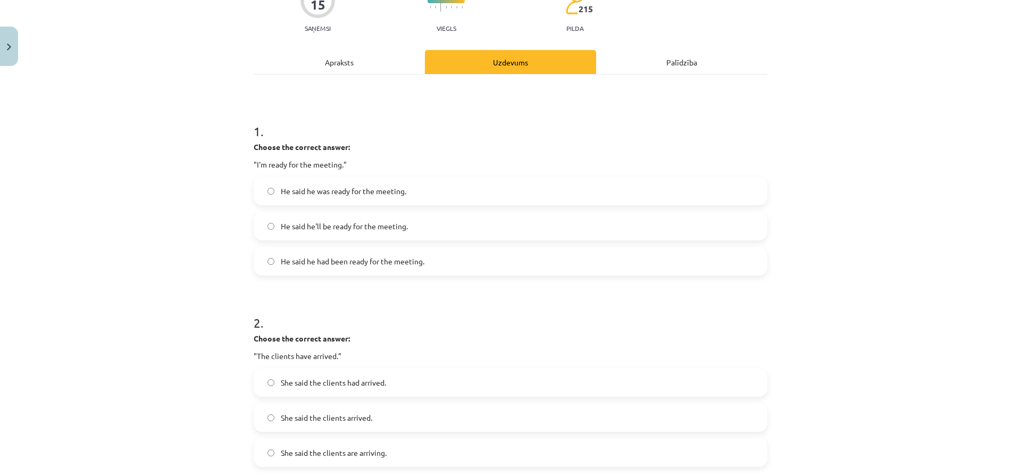
click at [320, 380] on span "She said the clients had arrived." at bounding box center [333, 382] width 105 height 11
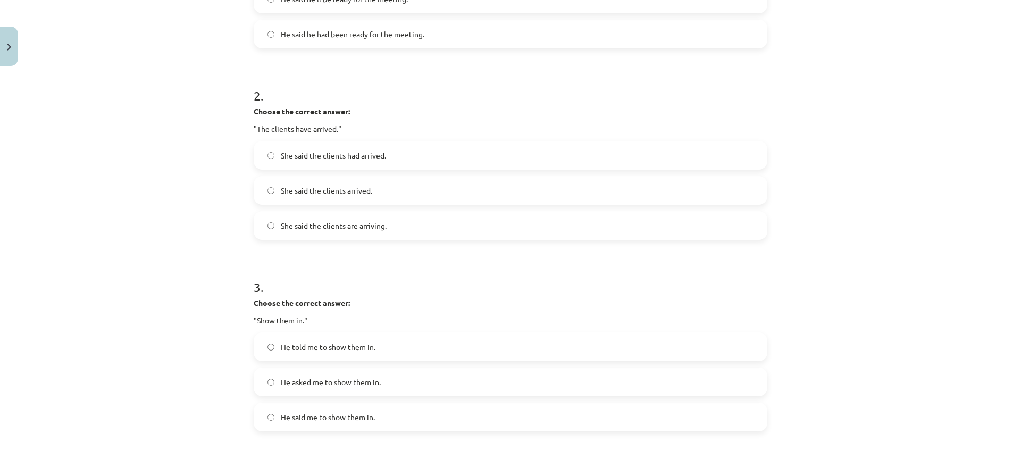
scroll to position [372, 0]
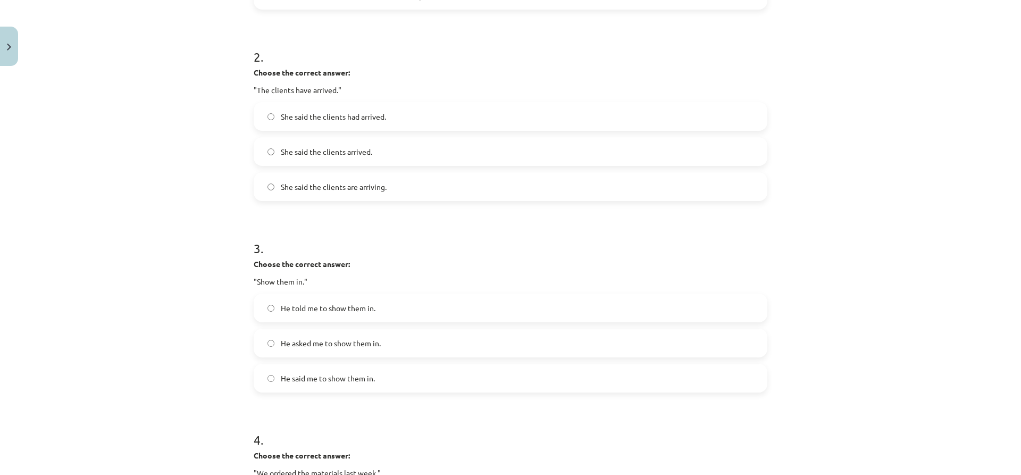
click at [309, 310] on span "He told me to show them in." at bounding box center [328, 307] width 95 height 11
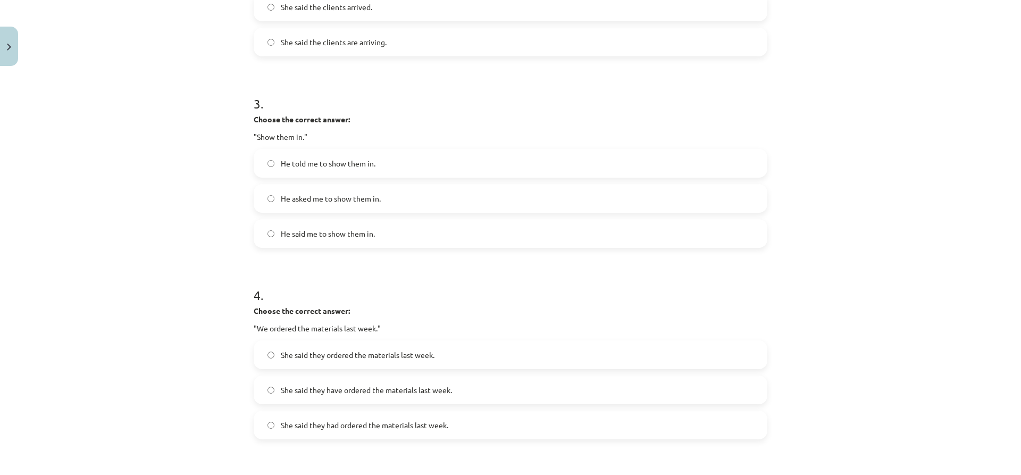
scroll to position [532, 0]
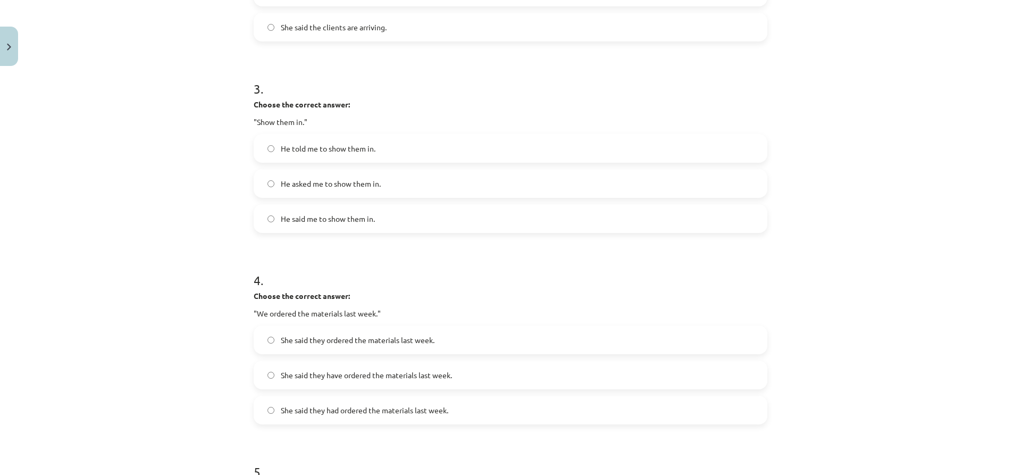
click at [300, 342] on span "She said they ordered the materials last week." at bounding box center [358, 339] width 154 height 11
click at [327, 411] on span "She said they had ordered the materials last week." at bounding box center [364, 409] width 167 height 11
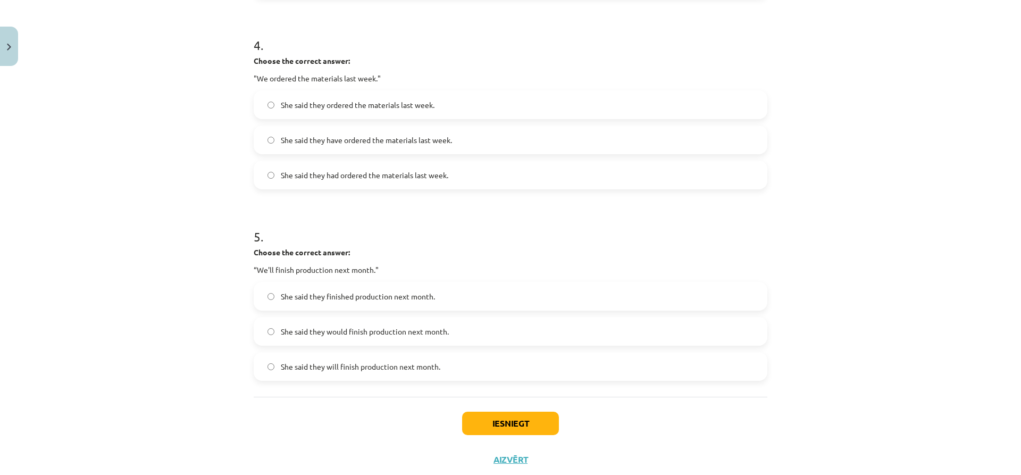
scroll to position [796, 0]
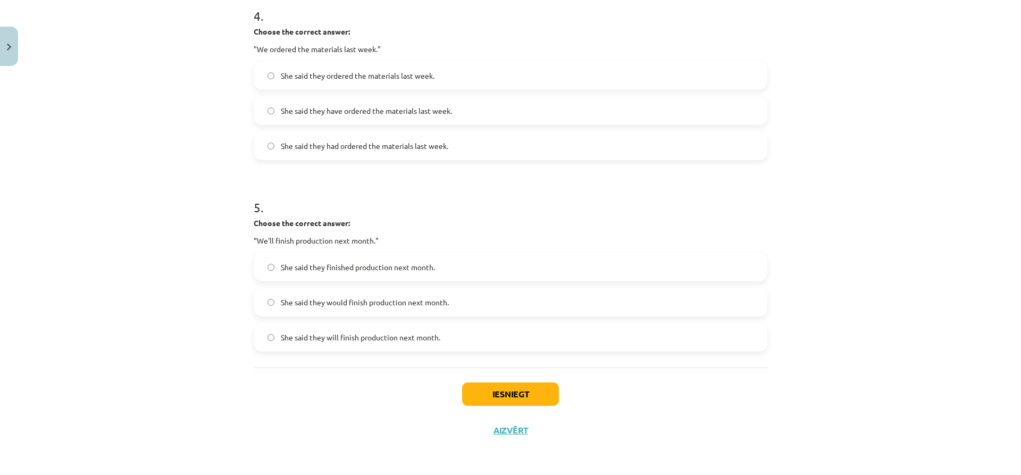
click at [304, 305] on span "She said they would finish production next month." at bounding box center [365, 302] width 168 height 11
click at [510, 396] on button "Iesniegt" at bounding box center [510, 393] width 97 height 23
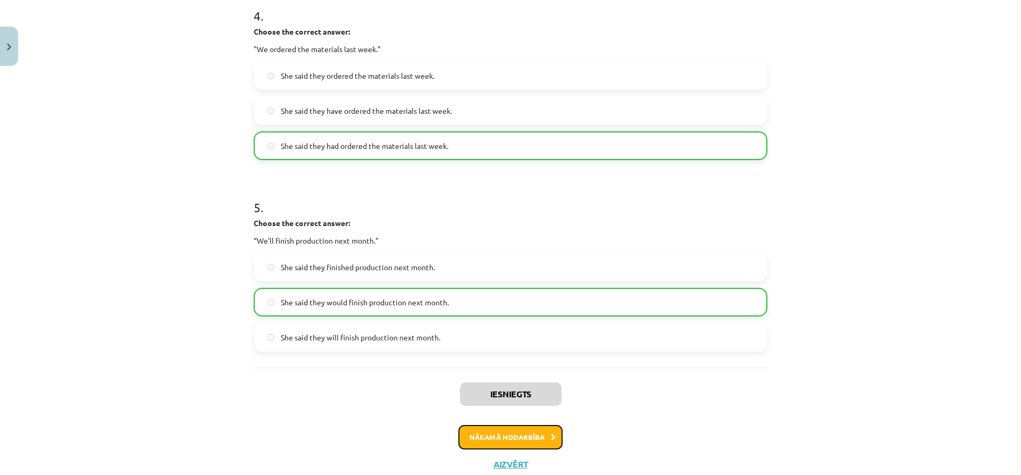
click at [513, 432] on button "Nākamā nodarbība" at bounding box center [510, 437] width 104 height 24
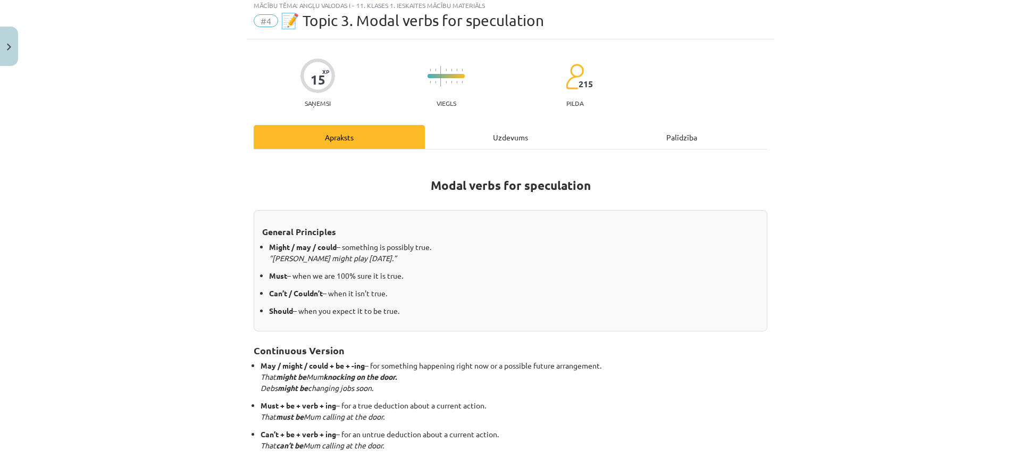
scroll to position [27, 0]
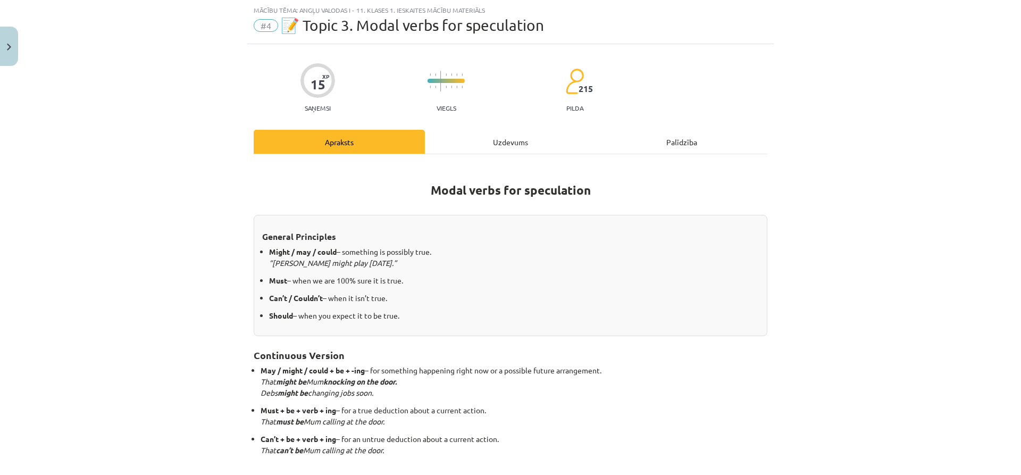
click at [492, 140] on div "Uzdevums" at bounding box center [510, 142] width 171 height 24
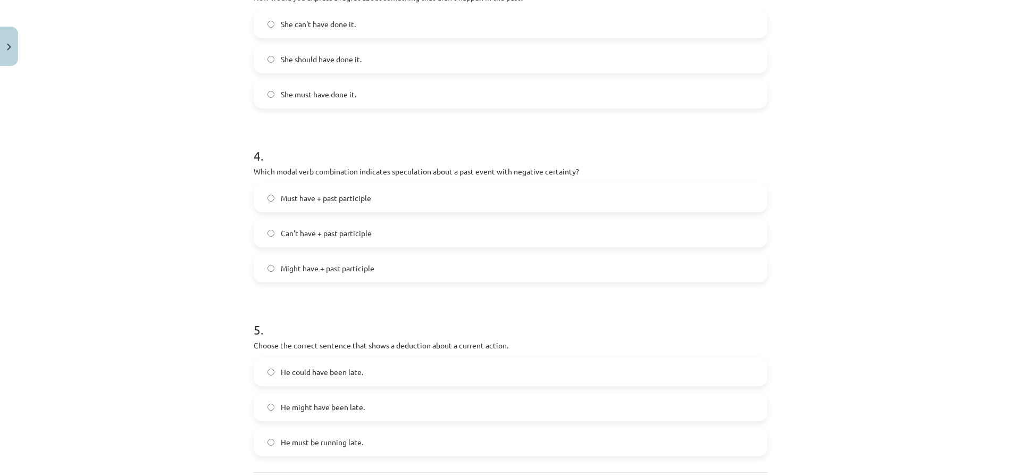
scroll to position [708, 0]
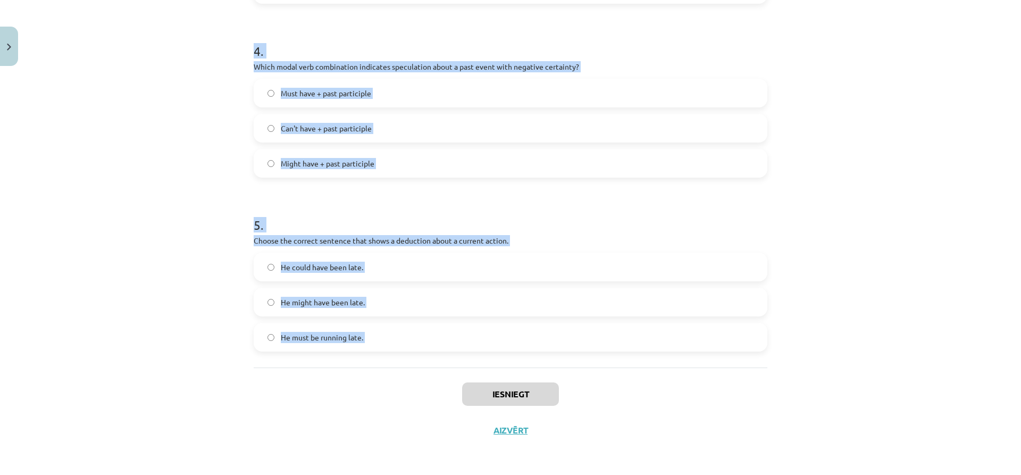
drag, startPoint x: 250, startPoint y: 225, endPoint x: 475, endPoint y: 368, distance: 267.2
copy form "Which modal verb would you use to speculate about something that is possibly tr…"
click at [68, 356] on div "Mācību tēma: Angļu valodas i - 11. klases 1. ieskaites mācību materiāls #4 📝 To…" at bounding box center [510, 237] width 1021 height 475
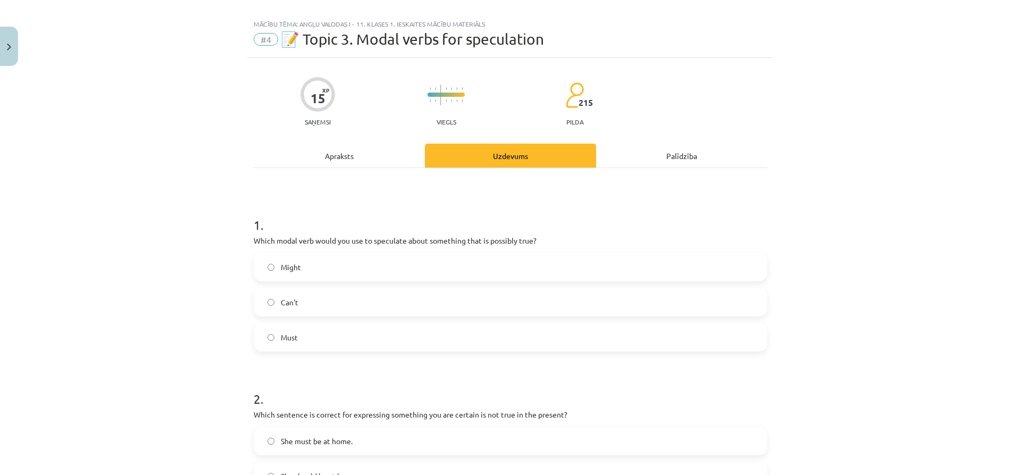
scroll to position [0, 0]
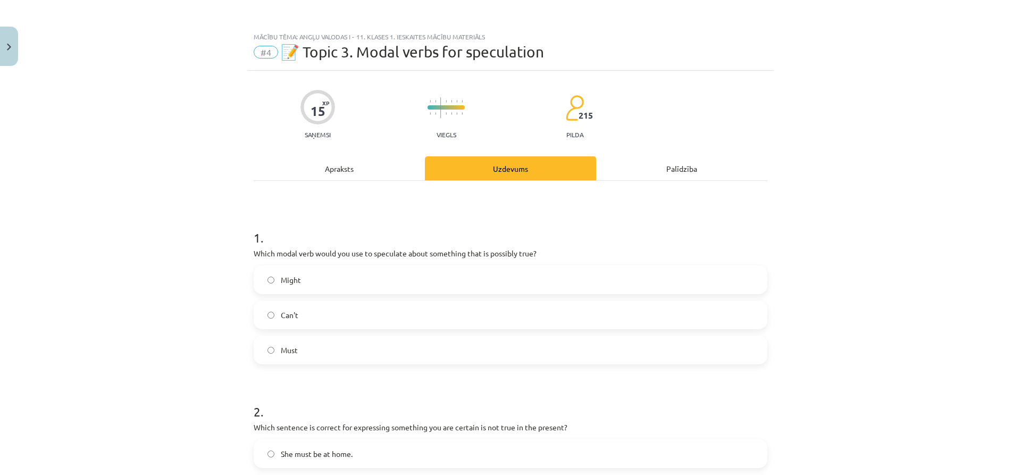
click at [307, 281] on label "Might" at bounding box center [510, 279] width 511 height 27
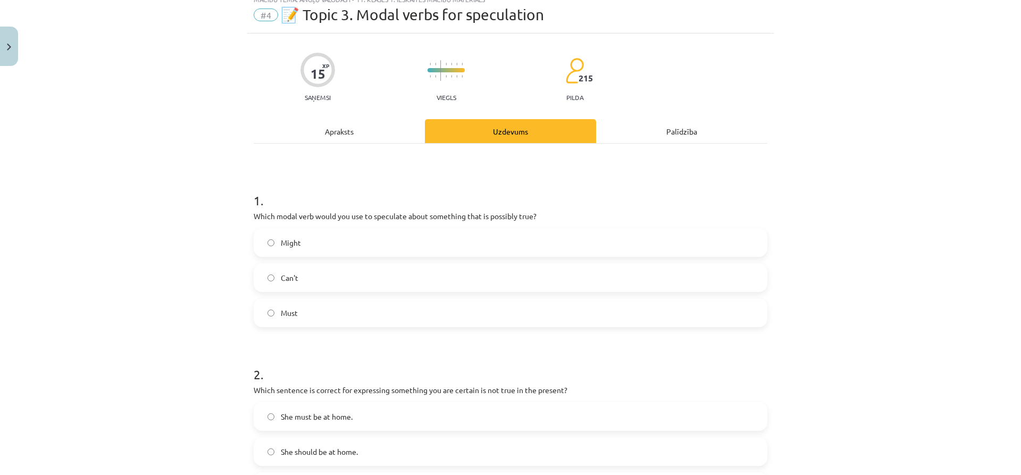
scroll to position [159, 0]
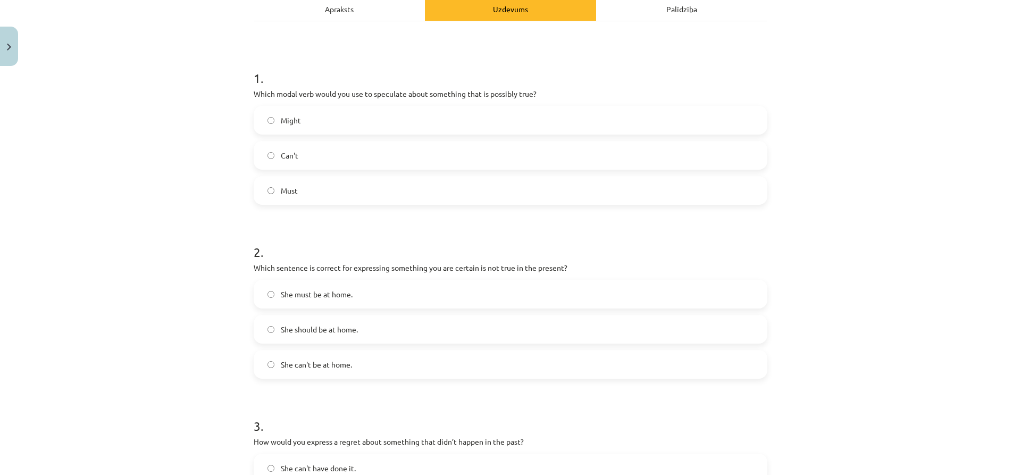
click at [311, 363] on span "She can't be at home." at bounding box center [316, 364] width 71 height 11
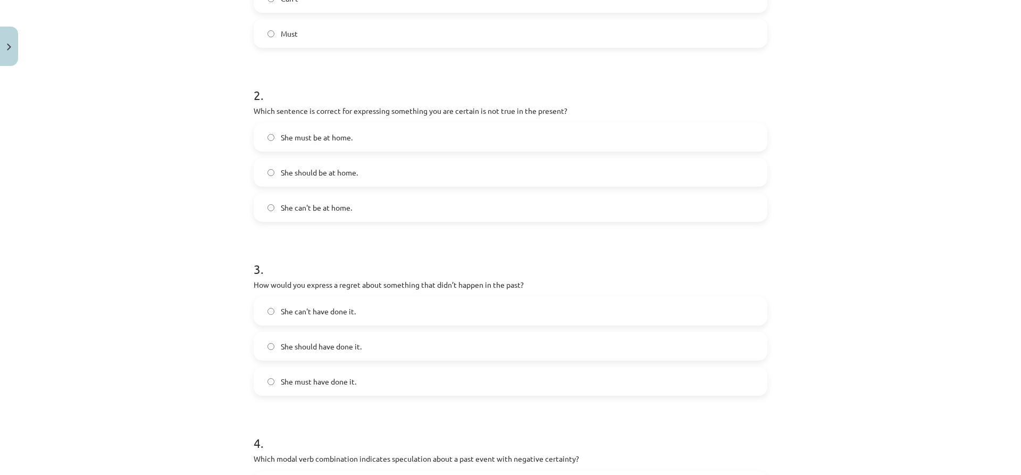
scroll to position [319, 0]
click at [308, 345] on span "She should have done it." at bounding box center [321, 343] width 81 height 11
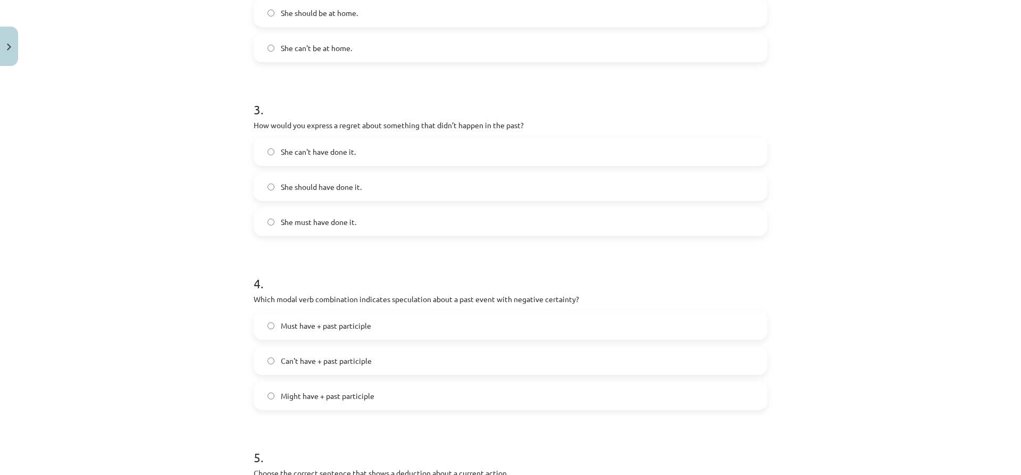
scroll to position [478, 0]
click at [331, 360] on span "Can't have + past participle" at bounding box center [326, 357] width 91 height 11
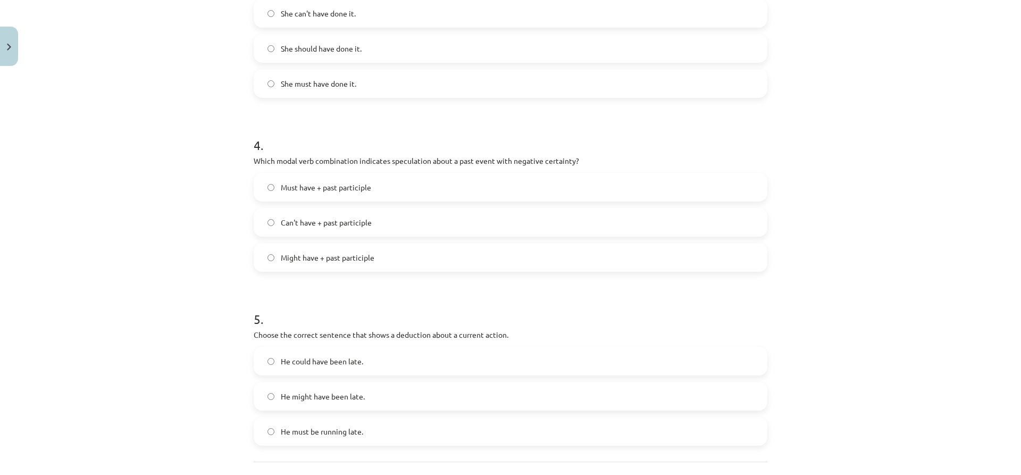
scroll to position [638, 0]
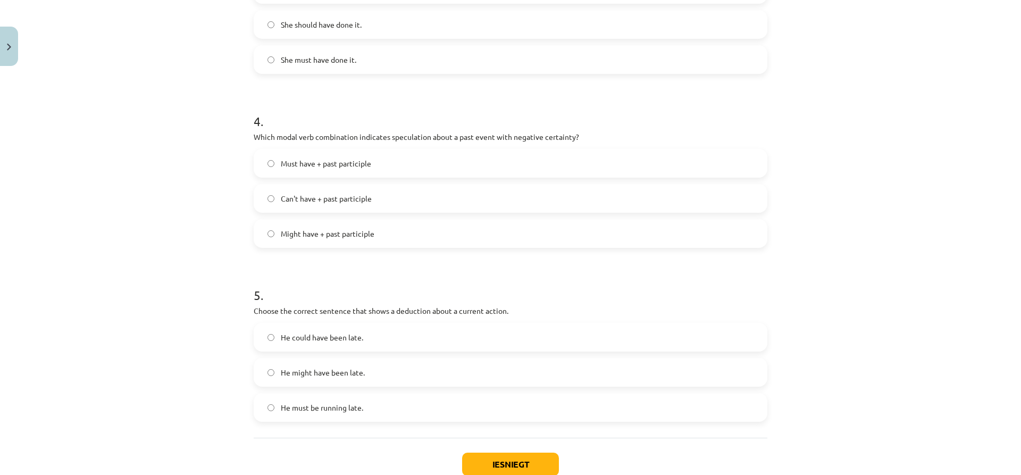
click at [319, 407] on span "He must be running late." at bounding box center [322, 407] width 82 height 11
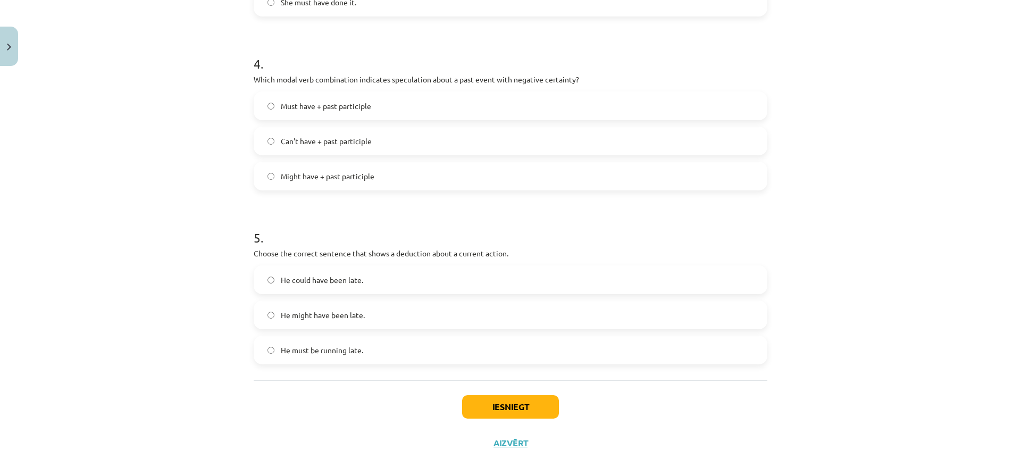
scroll to position [708, 0]
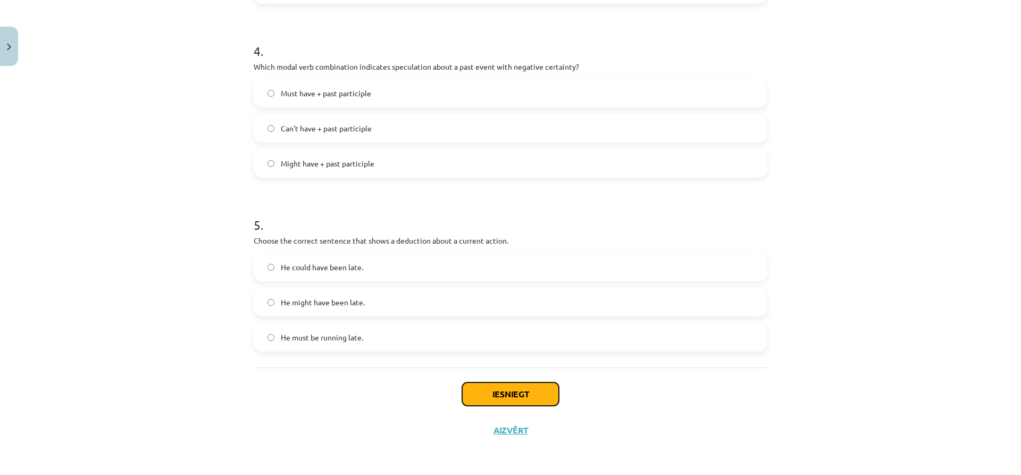
click at [494, 394] on button "Iesniegt" at bounding box center [510, 393] width 97 height 23
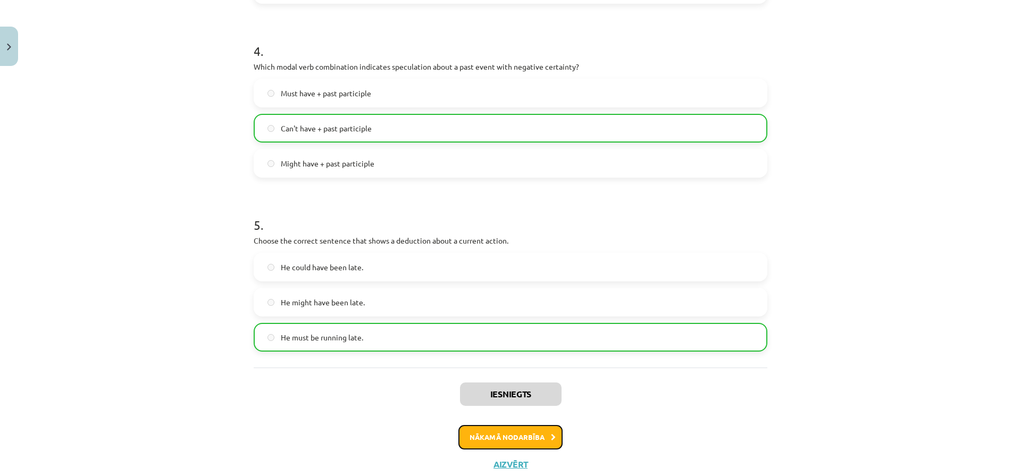
click at [515, 434] on button "Nākamā nodarbība" at bounding box center [510, 437] width 104 height 24
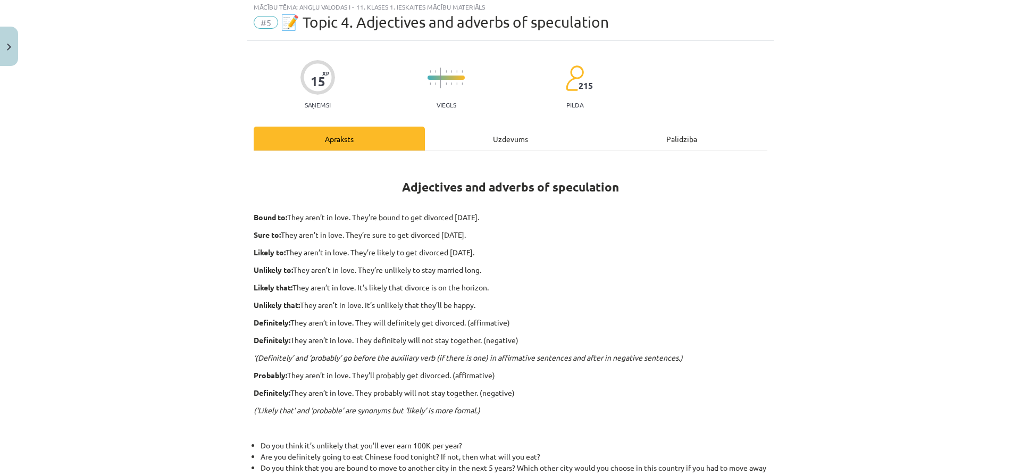
scroll to position [27, 0]
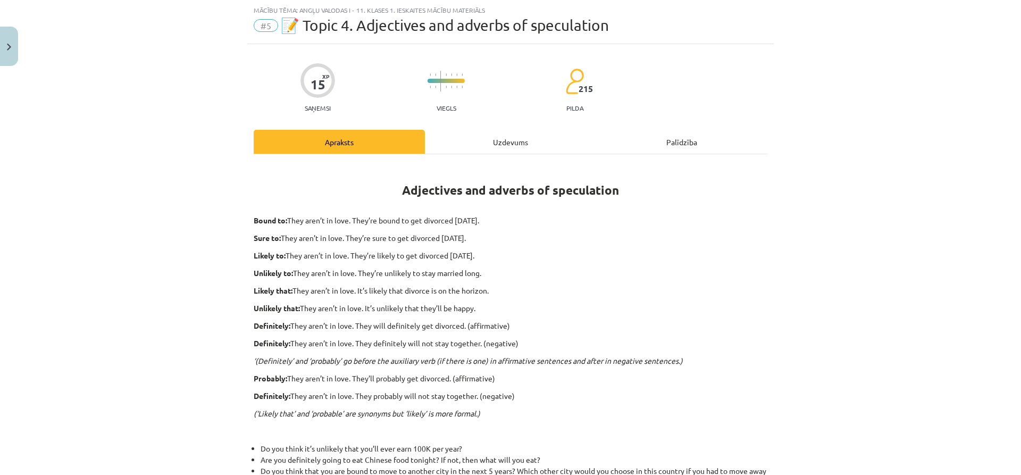
click at [502, 140] on div "Uzdevums" at bounding box center [510, 142] width 171 height 24
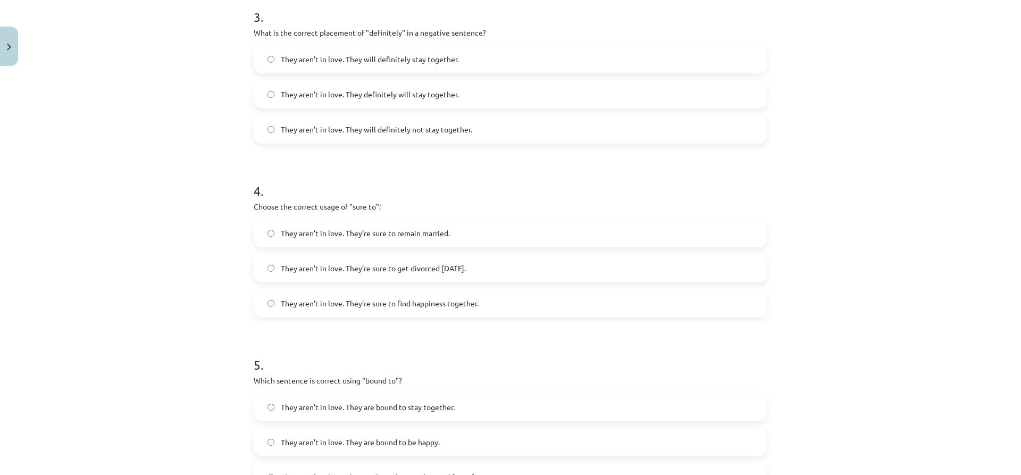
scroll to position [726, 0]
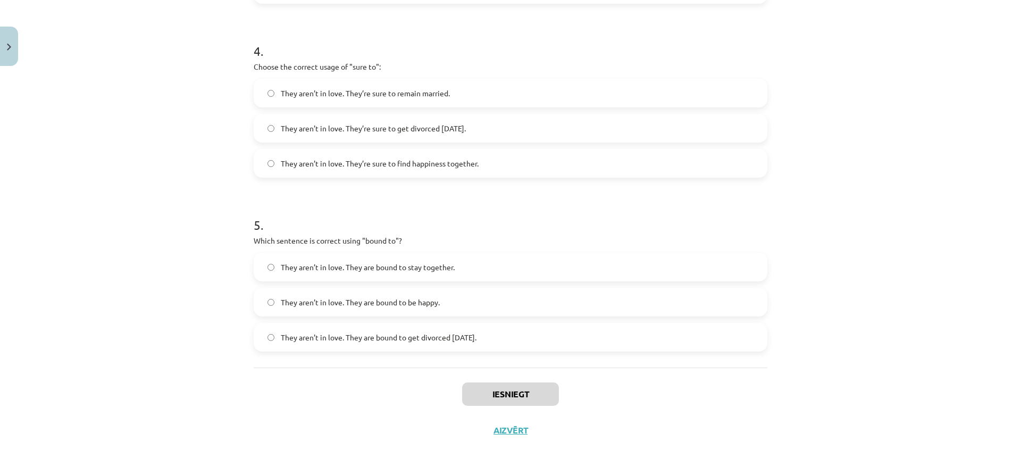
drag, startPoint x: 250, startPoint y: 225, endPoint x: 530, endPoint y: 365, distance: 313.3
copy form "Choose the correct sentence using "probably" in an affirmative context: They ar…"
click at [401, 390] on div "Iesniegt Aizvērt" at bounding box center [510, 404] width 513 height 74
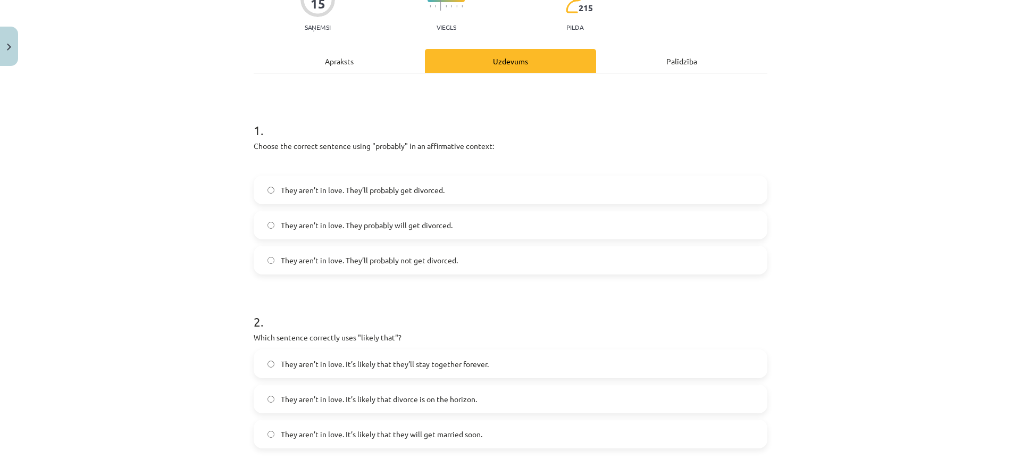
scroll to position [88, 0]
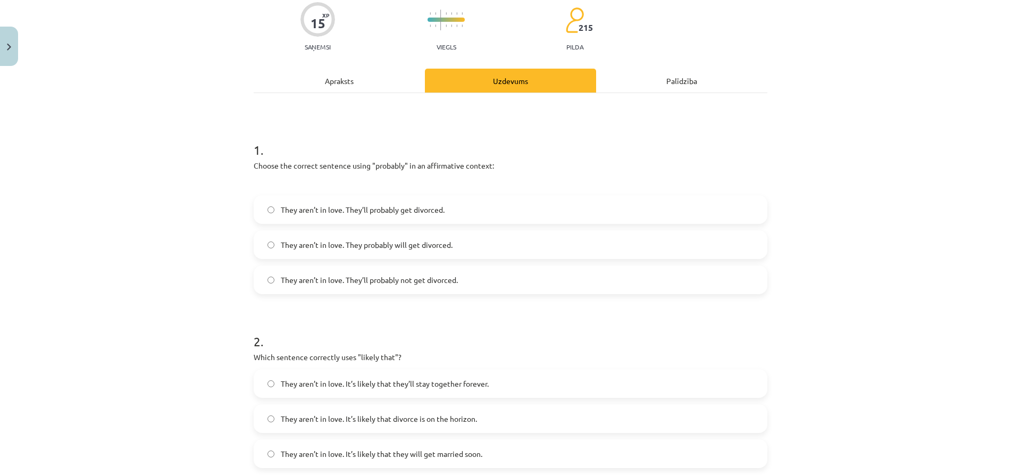
click at [385, 212] on span "They aren’t in love. They’ll probably get divorced." at bounding box center [363, 209] width 164 height 11
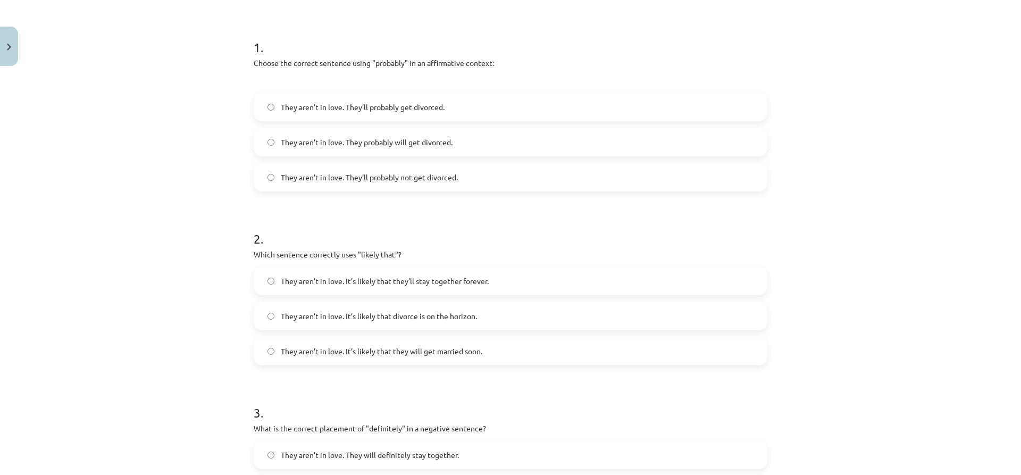
scroll to position [194, 0]
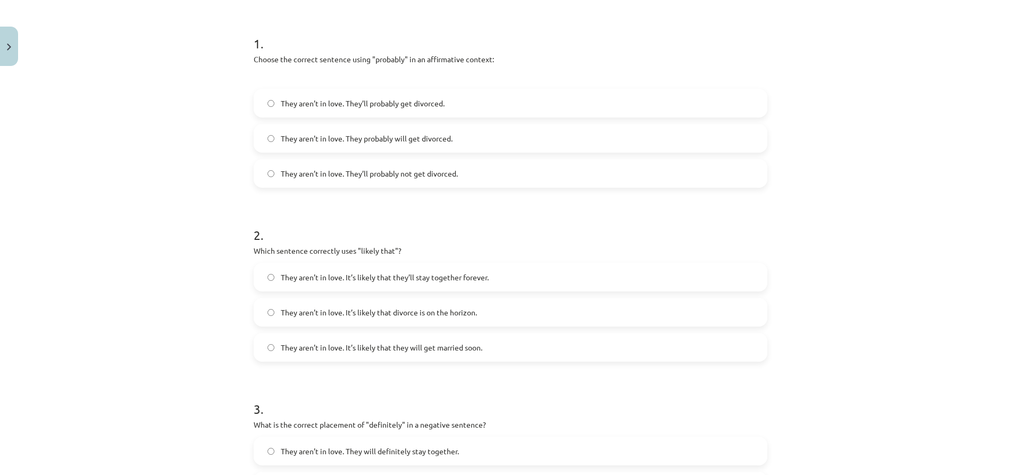
click at [354, 307] on span "They aren’t in love. It’s likely that divorce is on the horizon." at bounding box center [379, 312] width 196 height 11
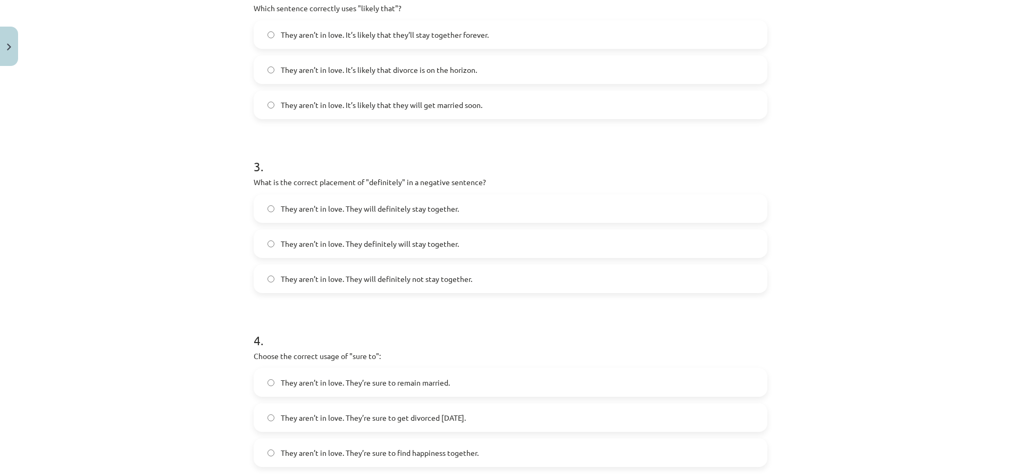
scroll to position [460, 0]
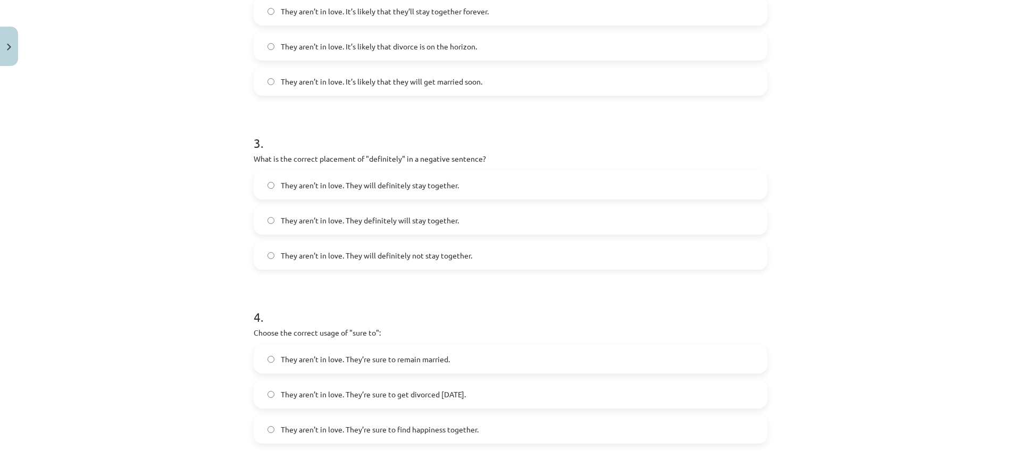
click at [399, 253] on span "They aren’t in love. They will definitely not stay together." at bounding box center [376, 255] width 191 height 11
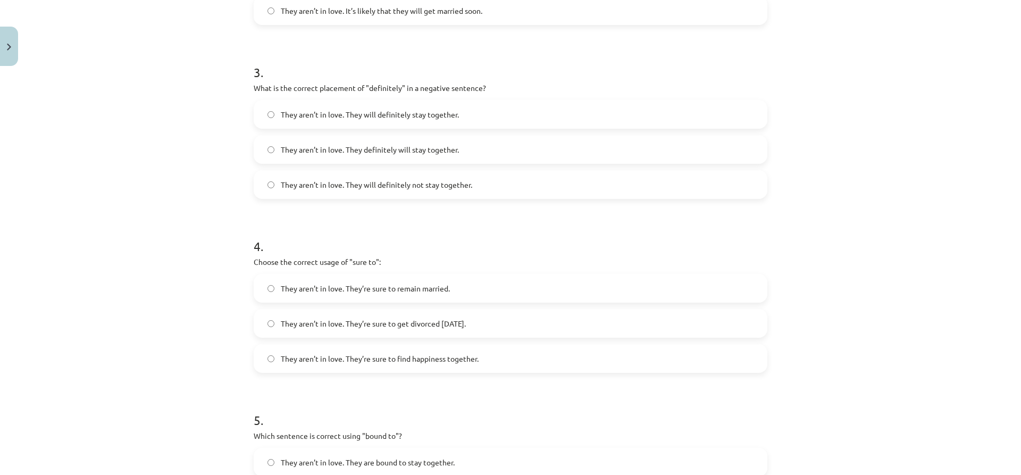
scroll to position [566, 0]
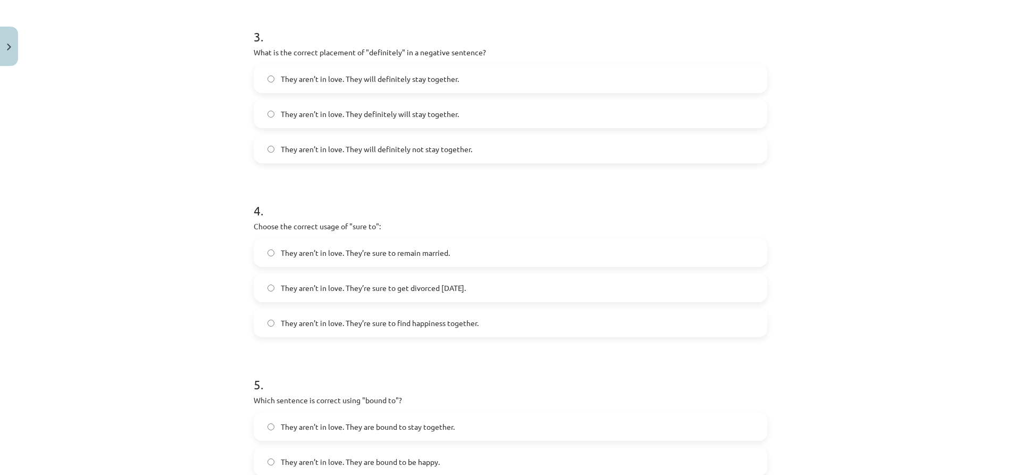
click at [385, 283] on span "They aren’t in love. They’re sure to get divorced within six months." at bounding box center [373, 287] width 185 height 11
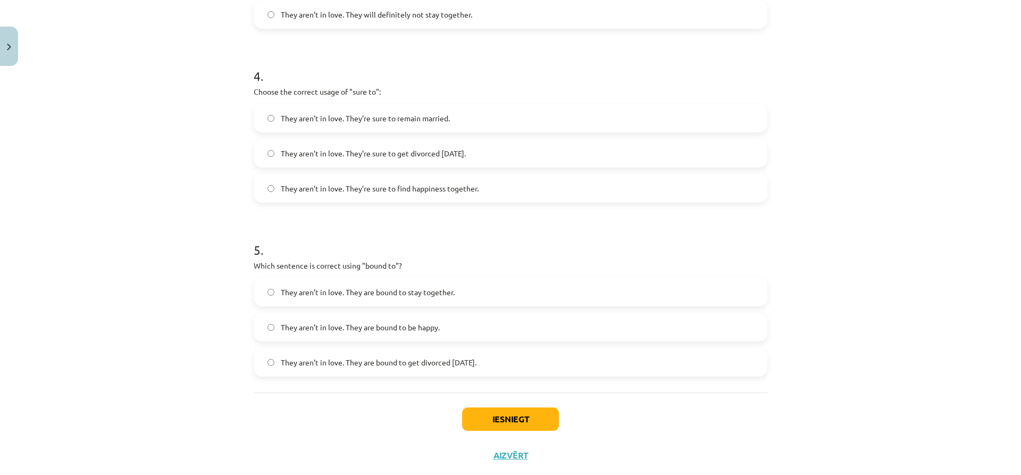
scroll to position [726, 0]
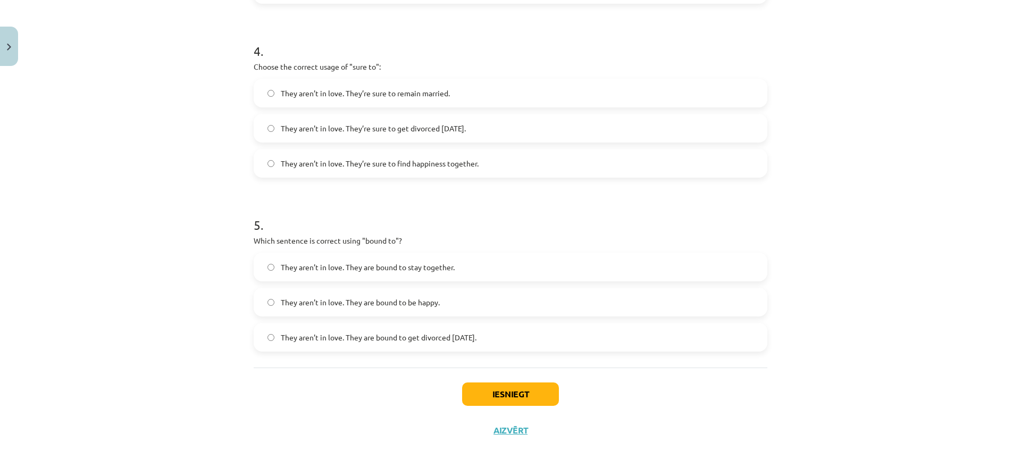
click at [386, 340] on span "They aren’t in love. They are bound to get divorced within six months." at bounding box center [379, 337] width 196 height 11
click at [493, 391] on button "Iesniegt" at bounding box center [510, 393] width 97 height 23
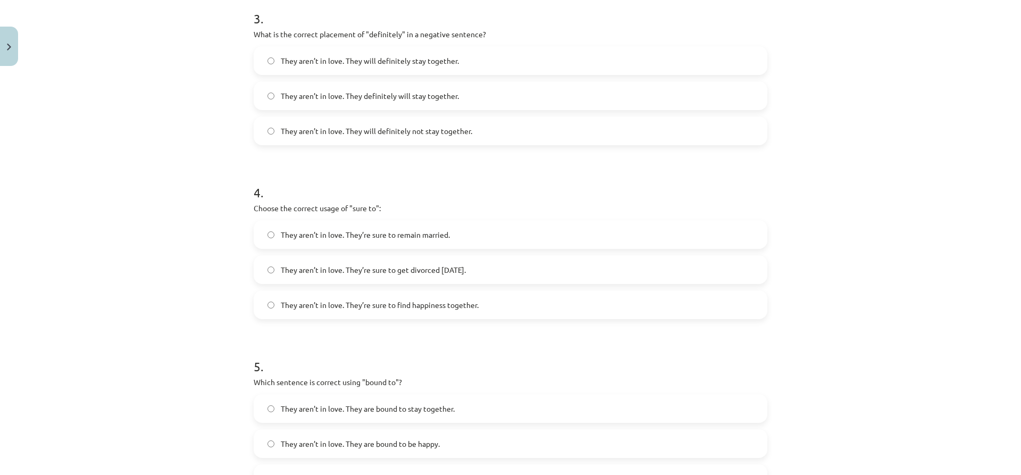
scroll to position [566, 0]
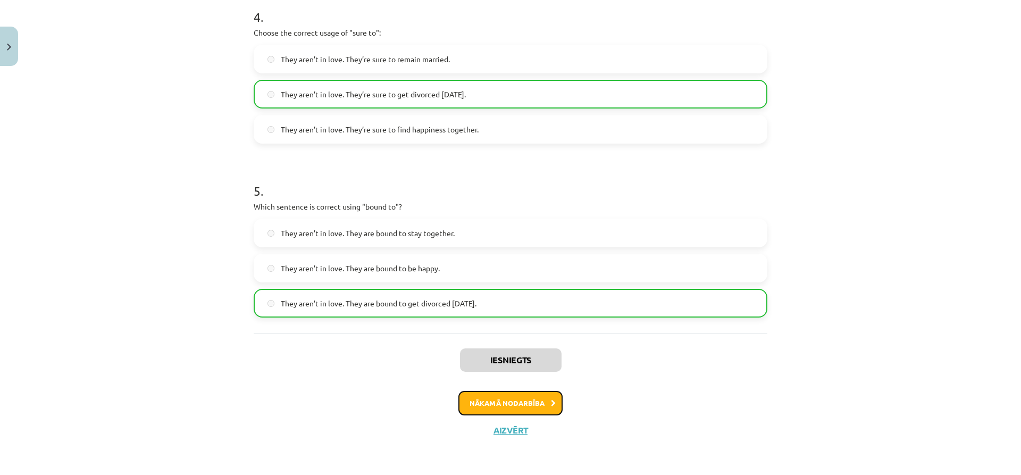
click at [484, 398] on button "Nākamā nodarbība" at bounding box center [510, 403] width 104 height 24
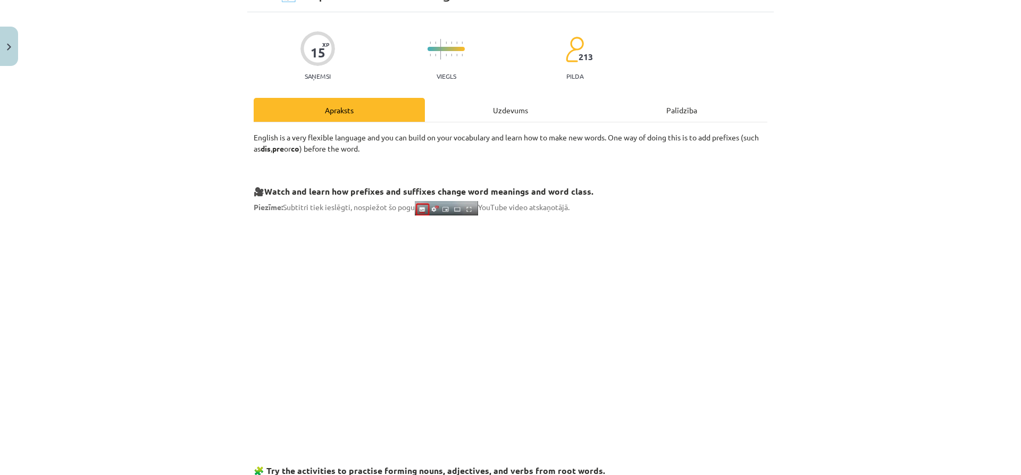
scroll to position [27, 0]
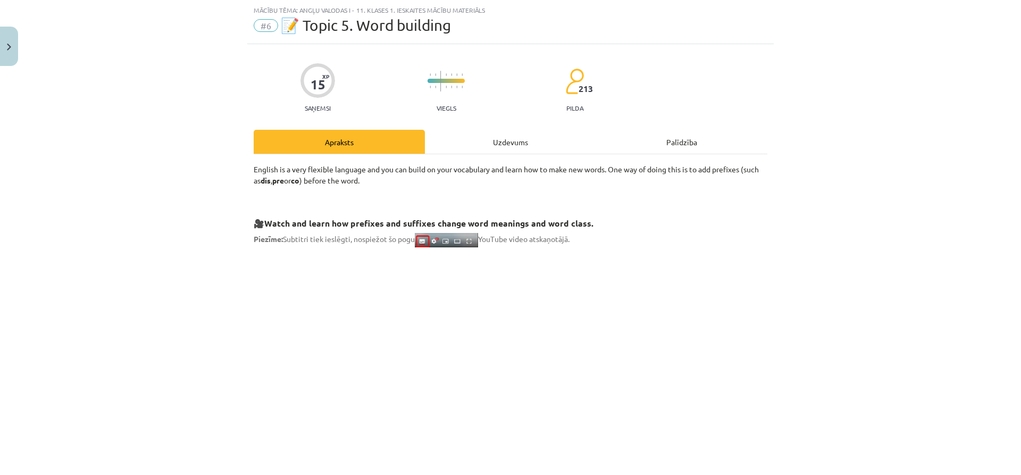
click at [484, 147] on div "Uzdevums" at bounding box center [510, 142] width 171 height 24
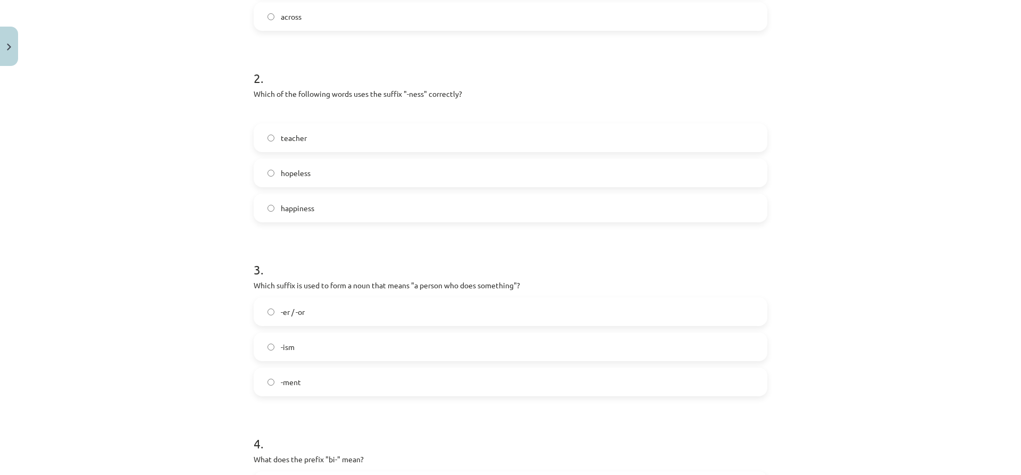
scroll to position [726, 0]
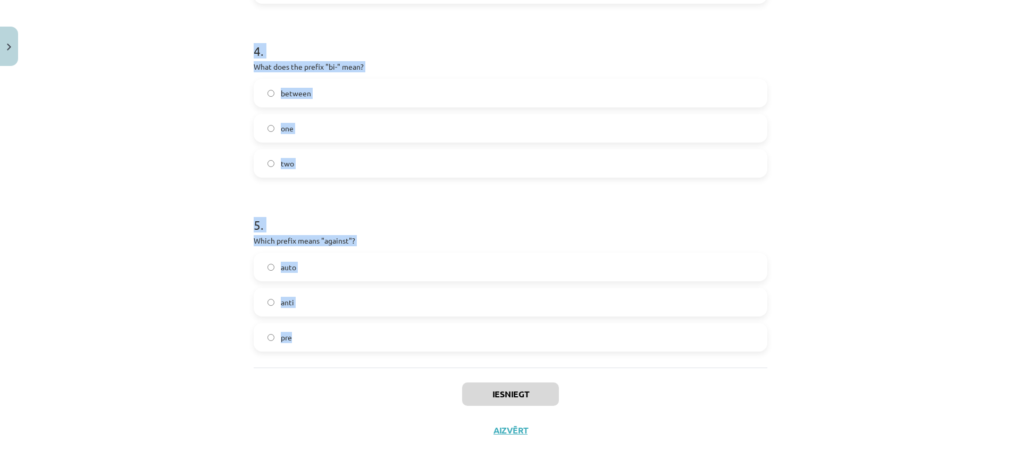
drag, startPoint x: 250, startPoint y: 229, endPoint x: 436, endPoint y: 361, distance: 228.3
copy form "What does the prefix "sub-" mean? above under across 2 . Which of the following…"
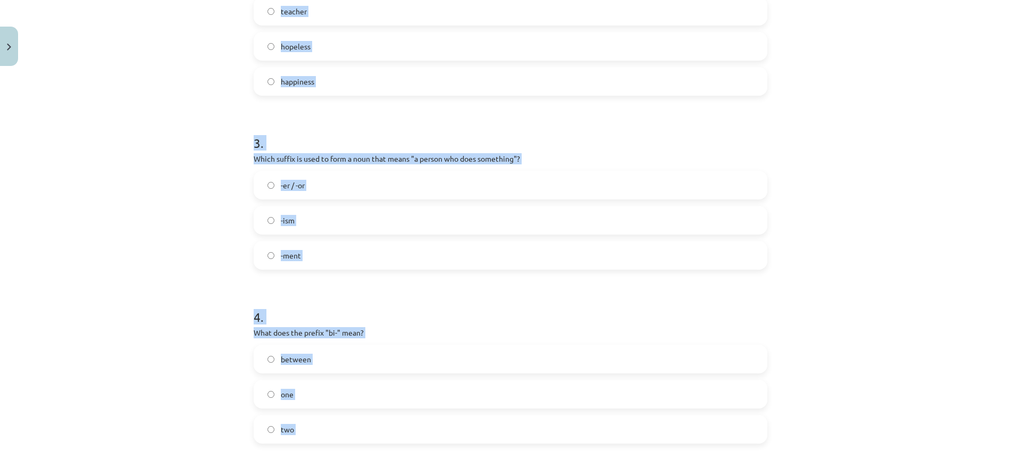
click at [135, 313] on div "Mācību tēma: Angļu valodas i - 11. klases 1. ieskaites mācību materiāls #6 📝 To…" at bounding box center [510, 237] width 1021 height 475
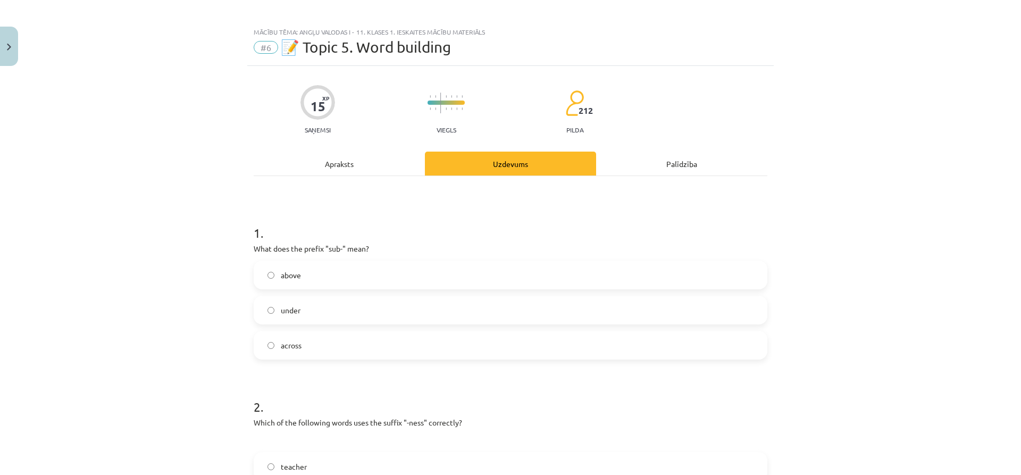
scroll to position [0, 0]
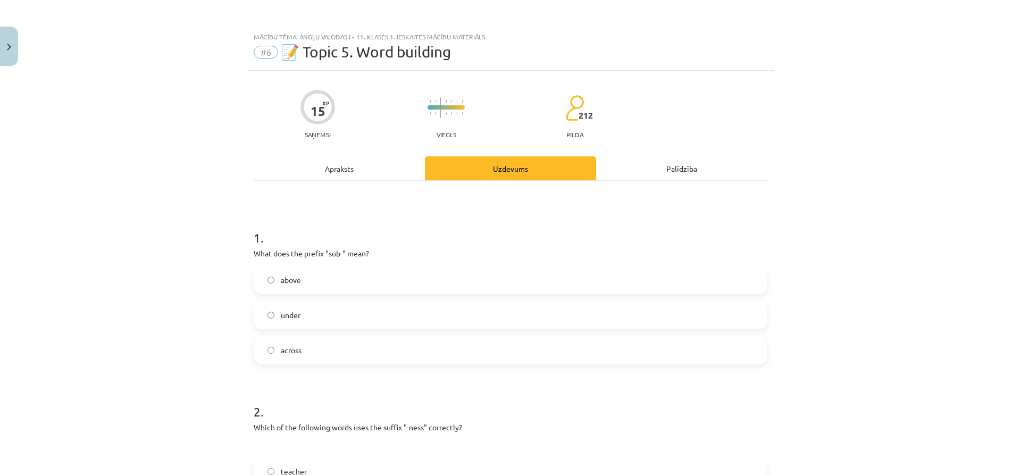
click at [288, 277] on span "above" at bounding box center [291, 279] width 20 height 11
click at [280, 308] on label "under" at bounding box center [510, 314] width 511 height 27
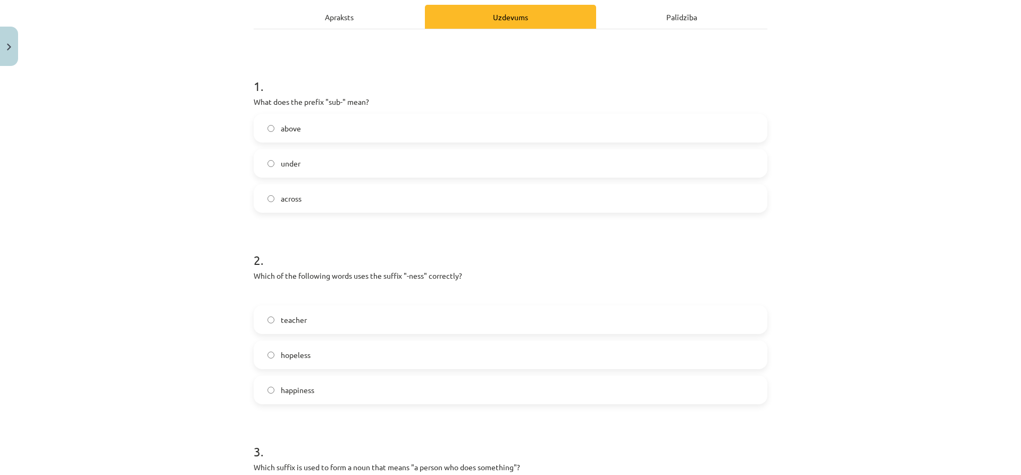
scroll to position [159, 0]
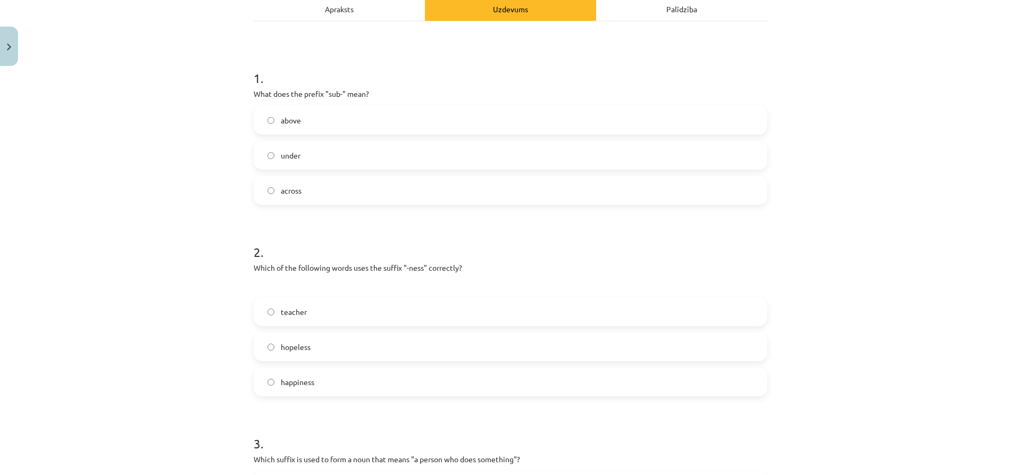
click at [307, 375] on label "happiness" at bounding box center [510, 381] width 511 height 27
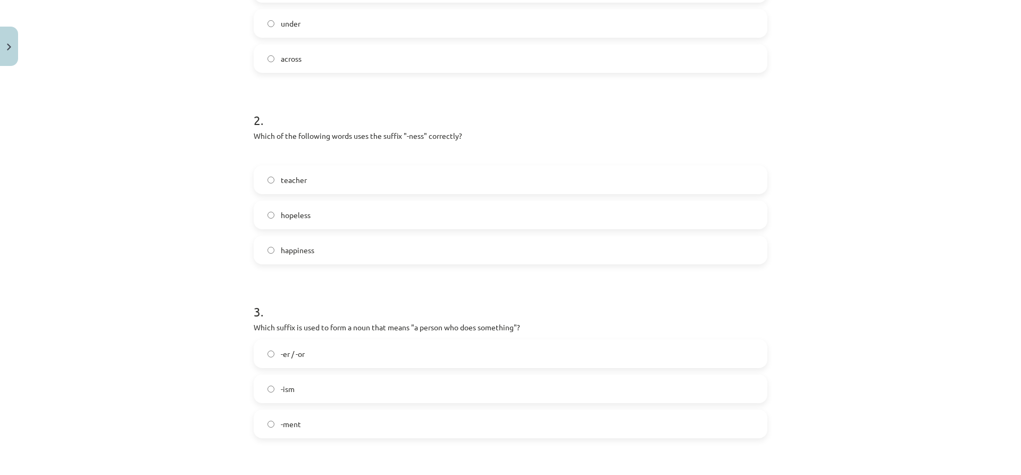
scroll to position [319, 0]
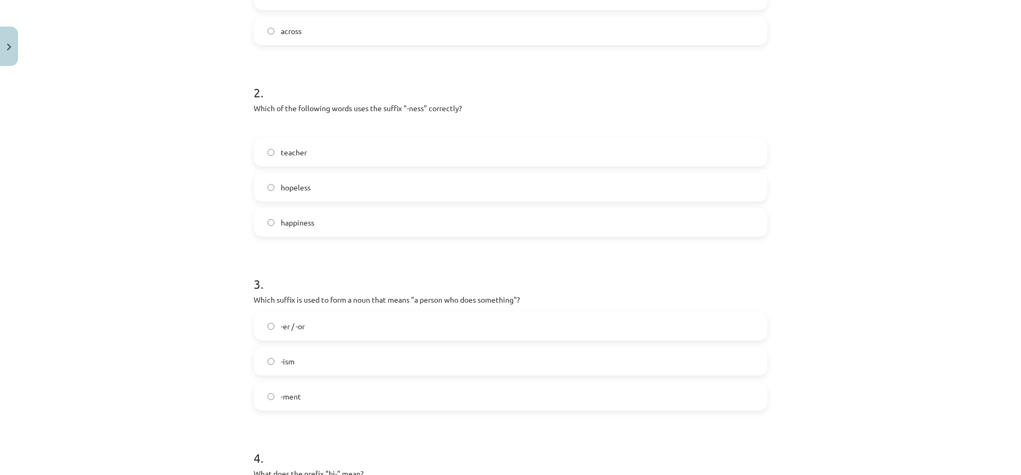
click at [299, 325] on span "-er / -or" at bounding box center [293, 326] width 24 height 11
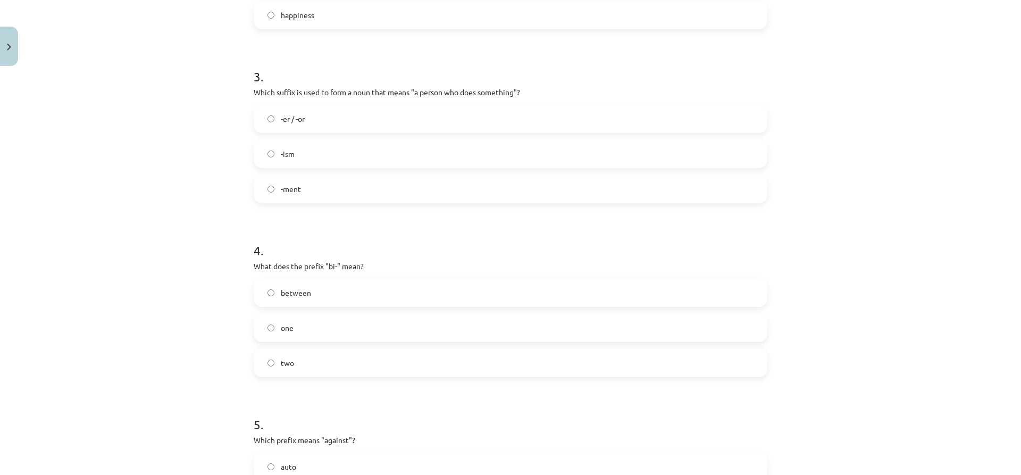
scroll to position [532, 0]
click at [309, 352] on label "two" at bounding box center [510, 357] width 511 height 27
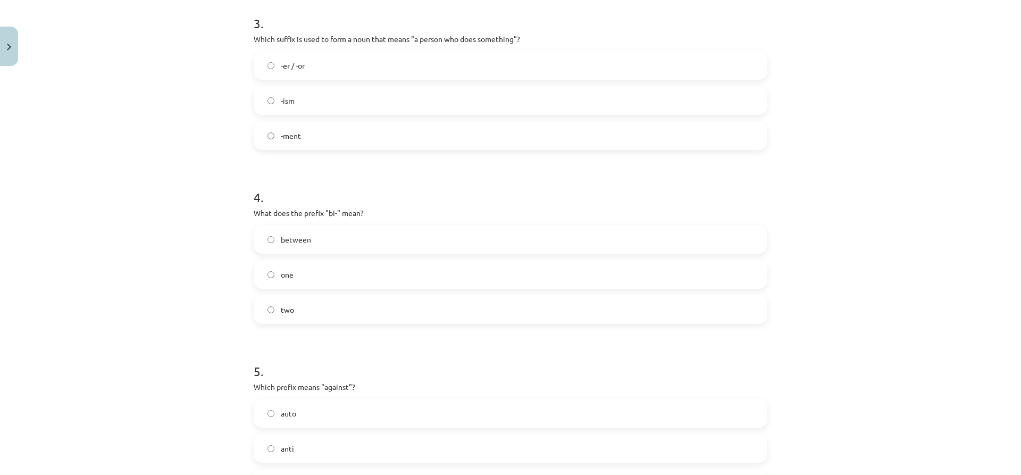
scroll to position [726, 0]
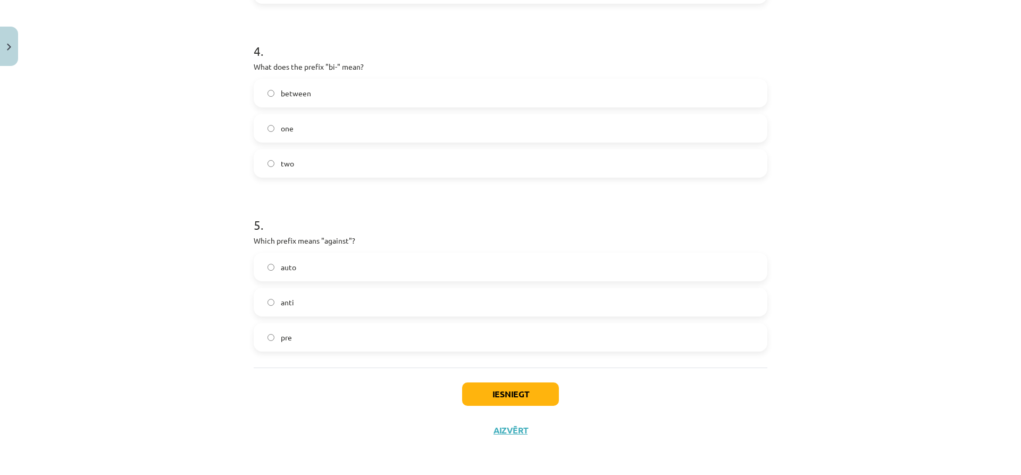
drag, startPoint x: 299, startPoint y: 298, endPoint x: 302, endPoint y: 306, distance: 8.6
click at [300, 298] on label "anti" at bounding box center [510, 302] width 511 height 27
drag, startPoint x: 501, startPoint y: 392, endPoint x: 496, endPoint y: 386, distance: 7.2
click at [500, 392] on button "Iesniegt" at bounding box center [510, 393] width 97 height 23
click at [398, 400] on div "Iesniegt Aizvērt" at bounding box center [510, 404] width 513 height 74
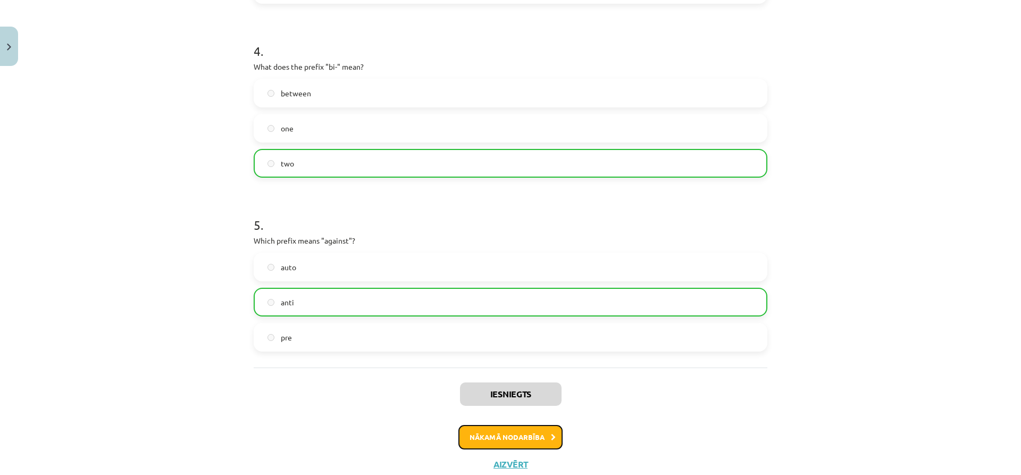
click at [481, 434] on button "Nākamā nodarbība" at bounding box center [510, 437] width 104 height 24
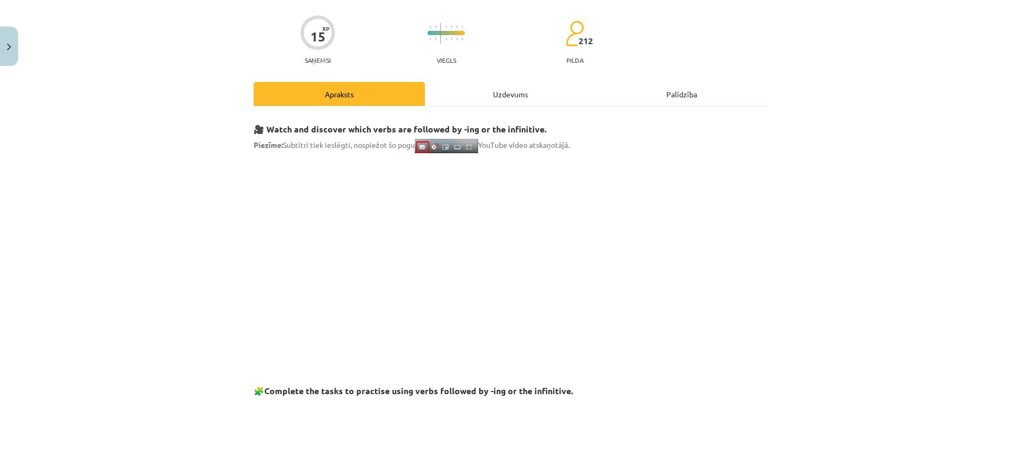
scroll to position [27, 0]
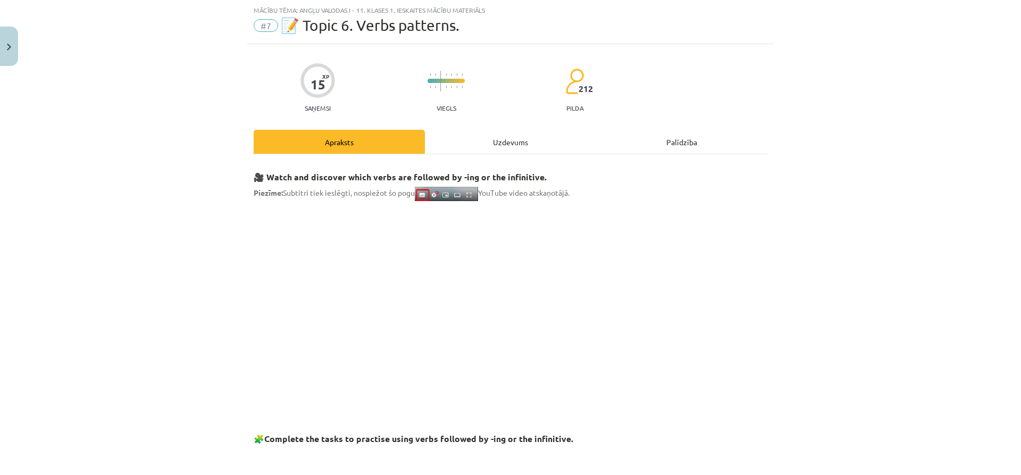
click at [493, 147] on div "Uzdevums" at bounding box center [510, 142] width 171 height 24
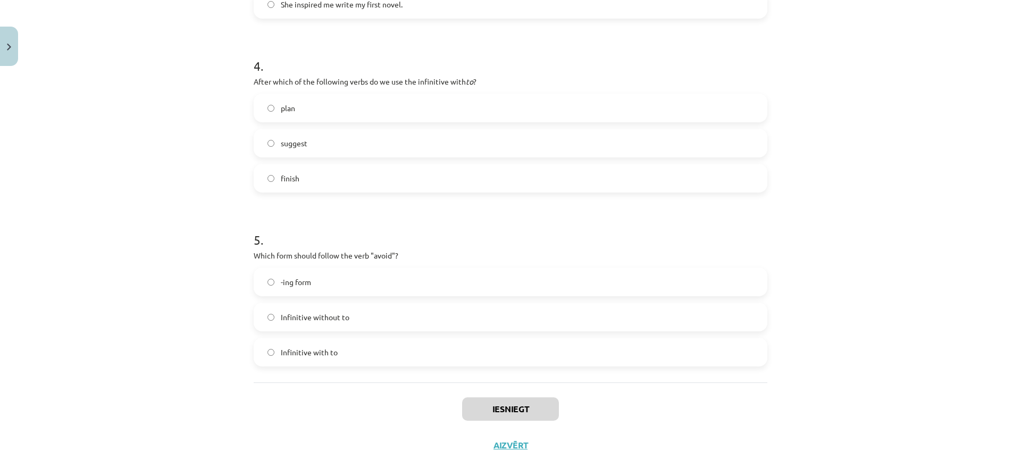
scroll to position [708, 0]
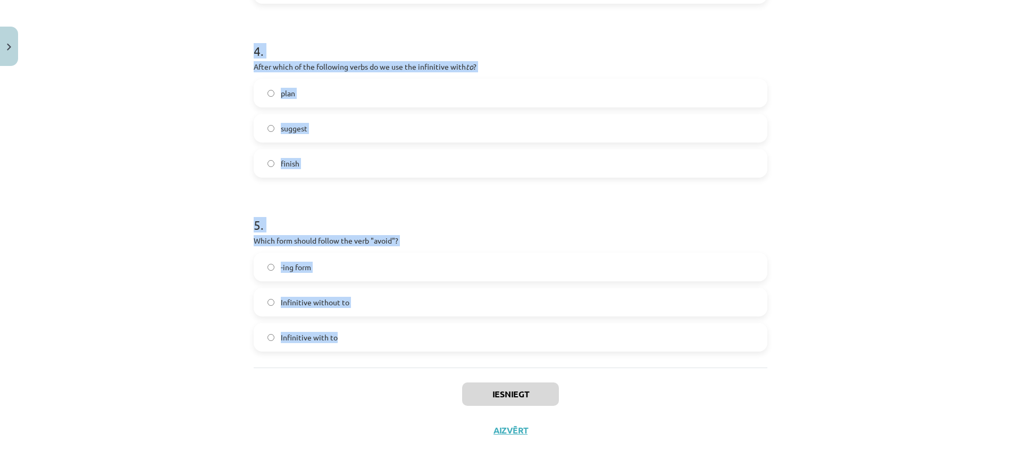
drag, startPoint x: 251, startPoint y: 224, endPoint x: 535, endPoint y: 360, distance: 315.0
copy form "What is the difference in meaning between "stop talking" and "stop to talk"? "S…"
click at [163, 286] on div "Mācību tēma: Angļu valodas i - 11. klases 1. ieskaites mācību materiāls #7 📝 To…" at bounding box center [510, 237] width 1021 height 475
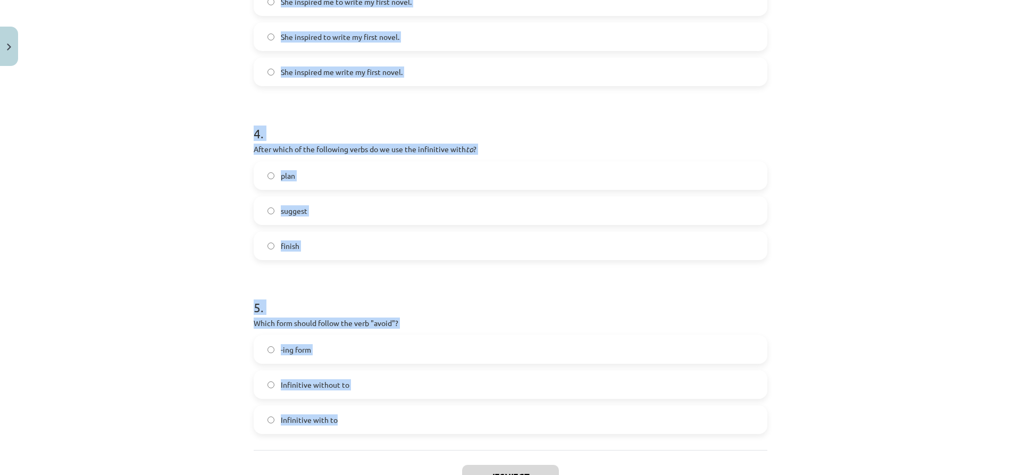
scroll to position [602, 0]
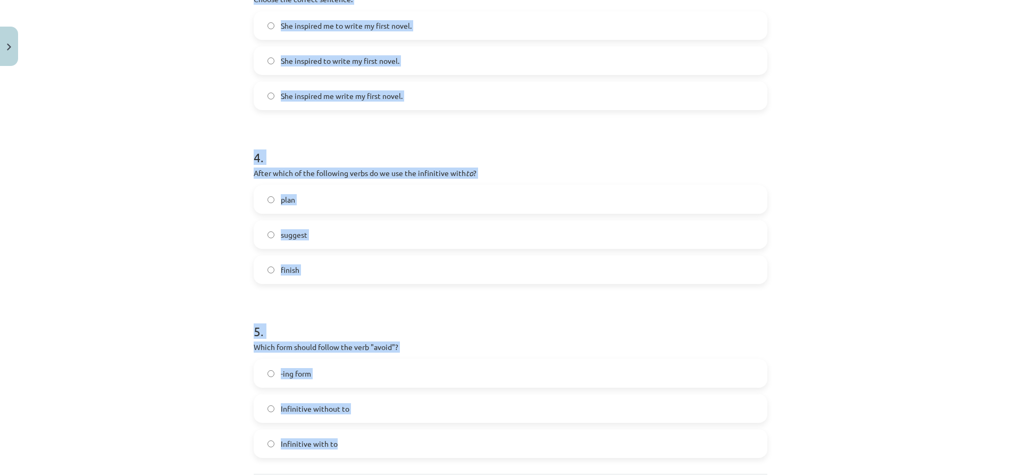
click at [217, 238] on div "Mācību tēma: Angļu valodas i - 11. klases 1. ieskaites mācību materiāls #7 📝 To…" at bounding box center [510, 237] width 1021 height 475
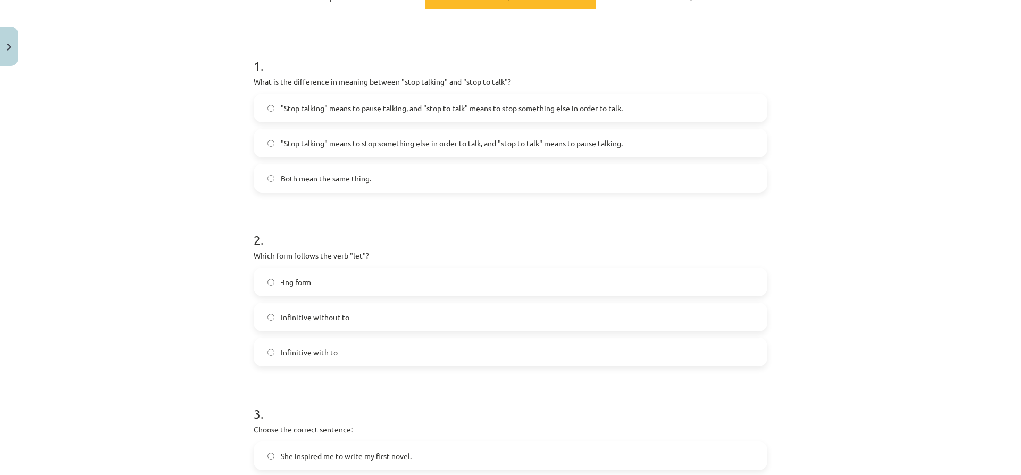
scroll to position [0, 0]
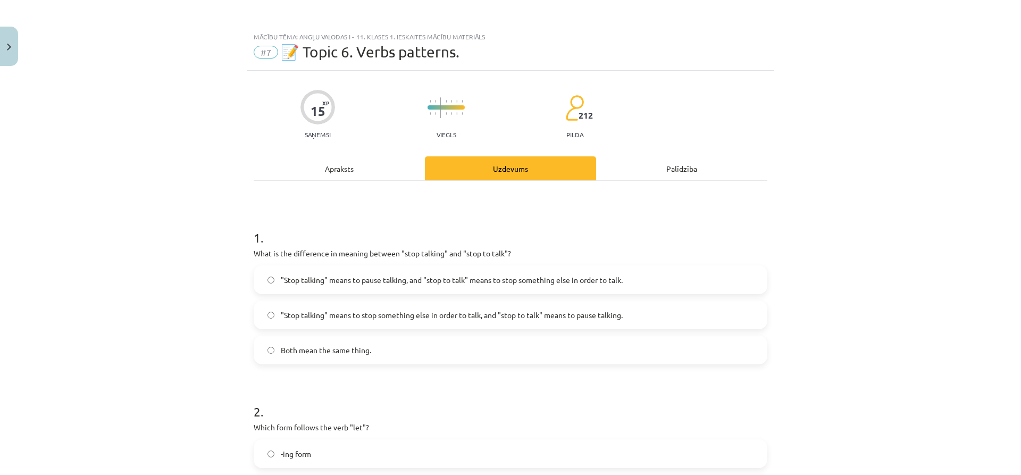
click at [338, 282] on span ""Stop talking" means to pause talking, and "stop to talk" means to stop somethi…" at bounding box center [452, 279] width 342 height 11
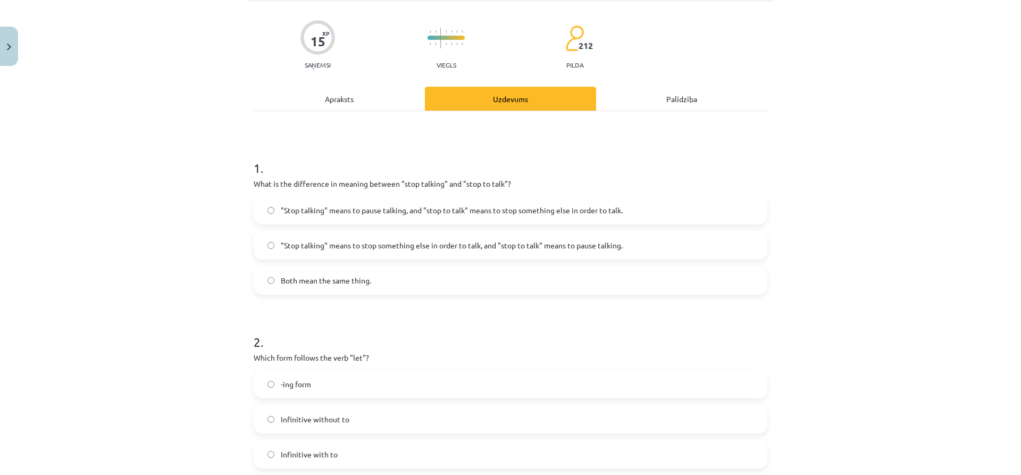
scroll to position [106, 0]
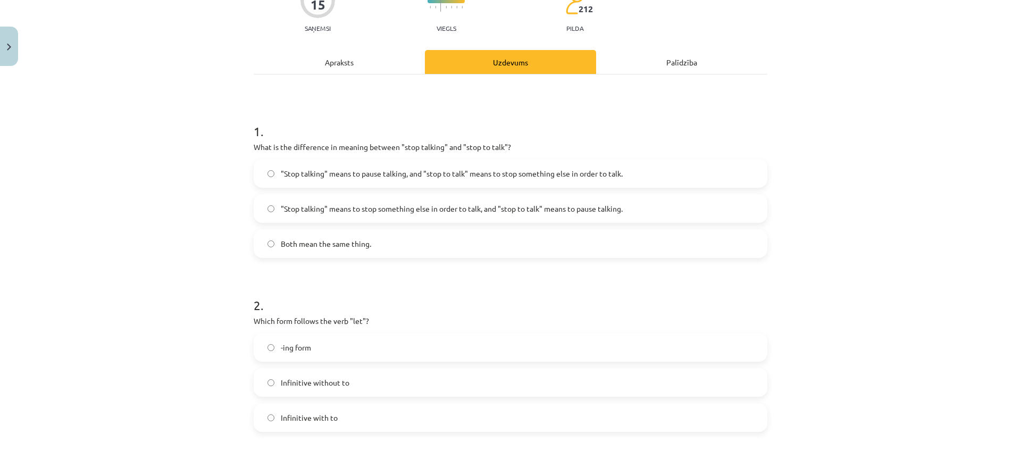
click at [313, 382] on span "Infinitive without to" at bounding box center [315, 382] width 69 height 11
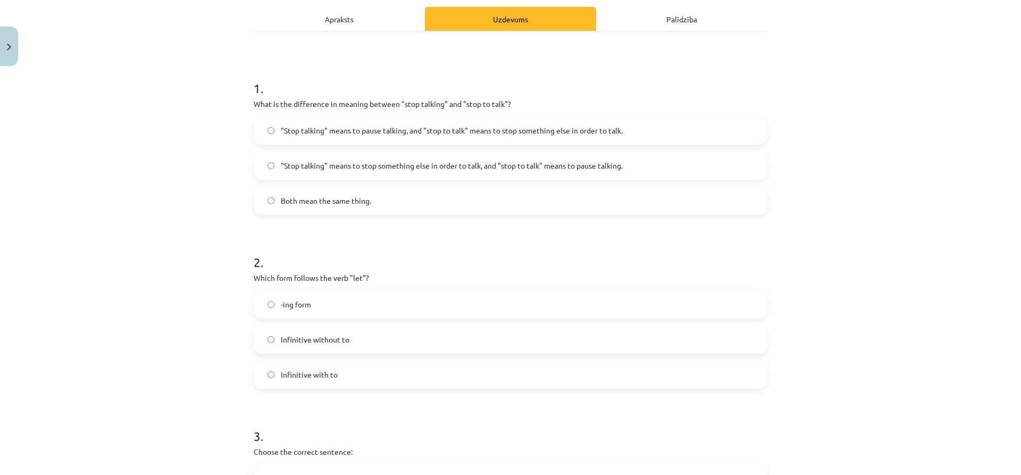
scroll to position [319, 0]
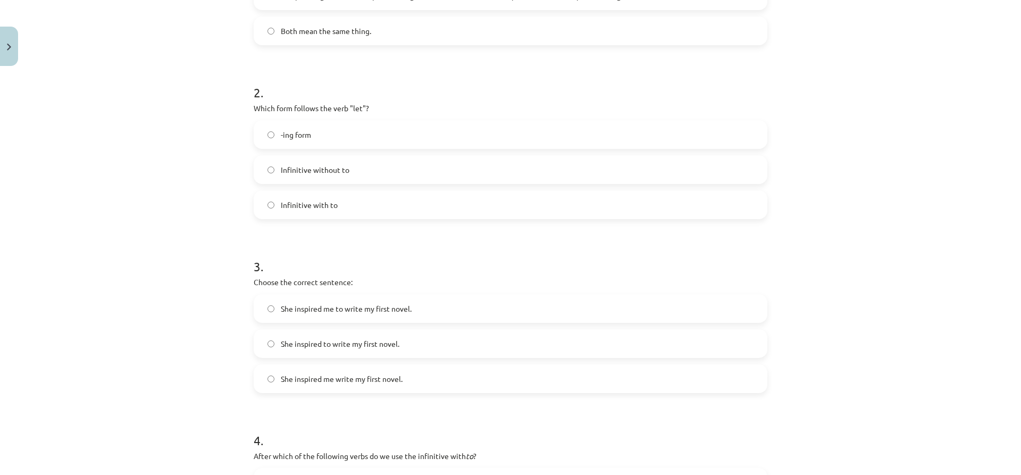
click at [304, 307] on span "She inspired me to write my first novel." at bounding box center [346, 308] width 131 height 11
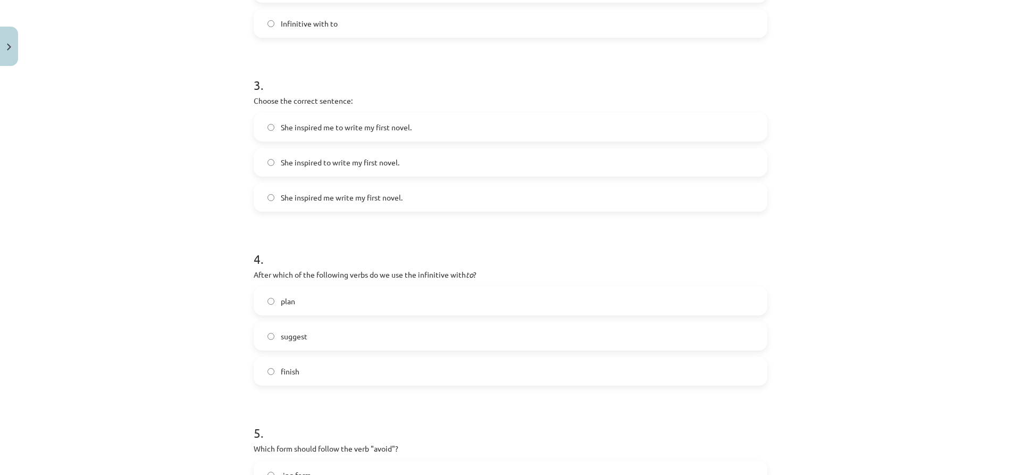
scroll to position [532, 0]
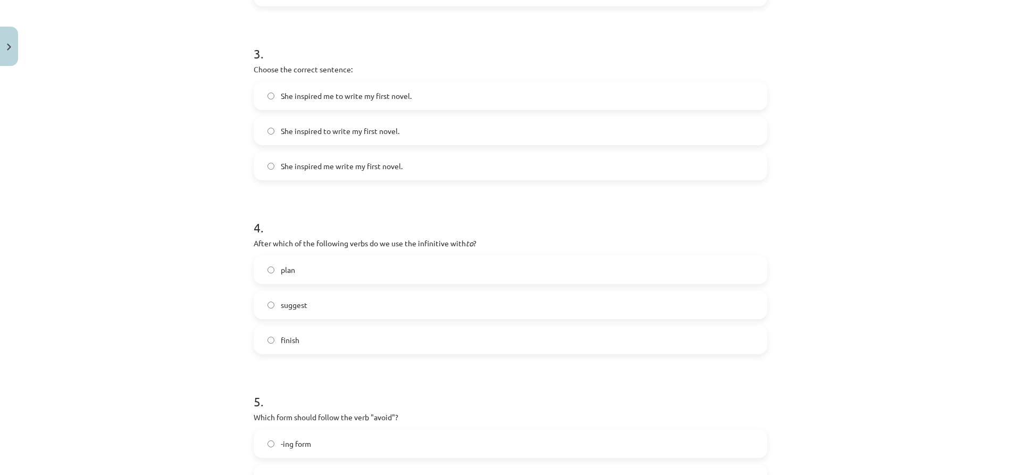
click at [299, 269] on label "plan" at bounding box center [510, 269] width 511 height 27
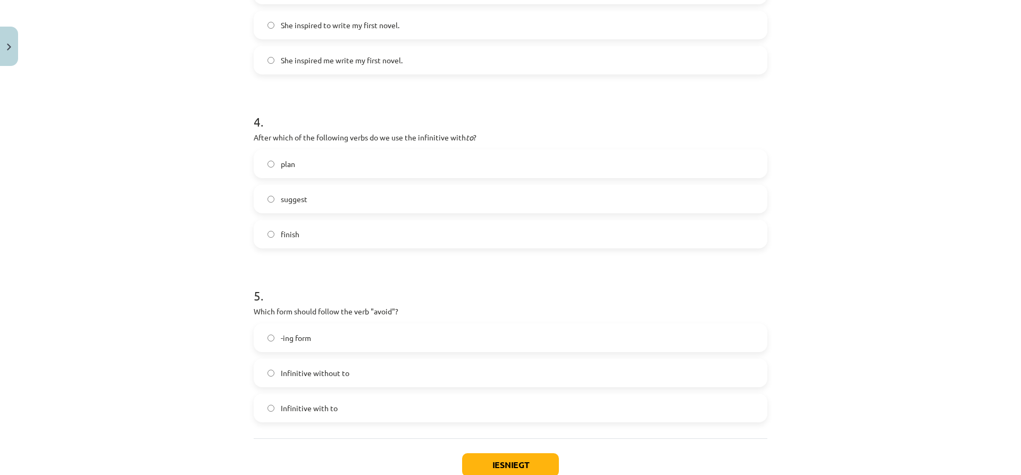
scroll to position [638, 0]
click at [313, 340] on label "-ing form" at bounding box center [510, 337] width 511 height 27
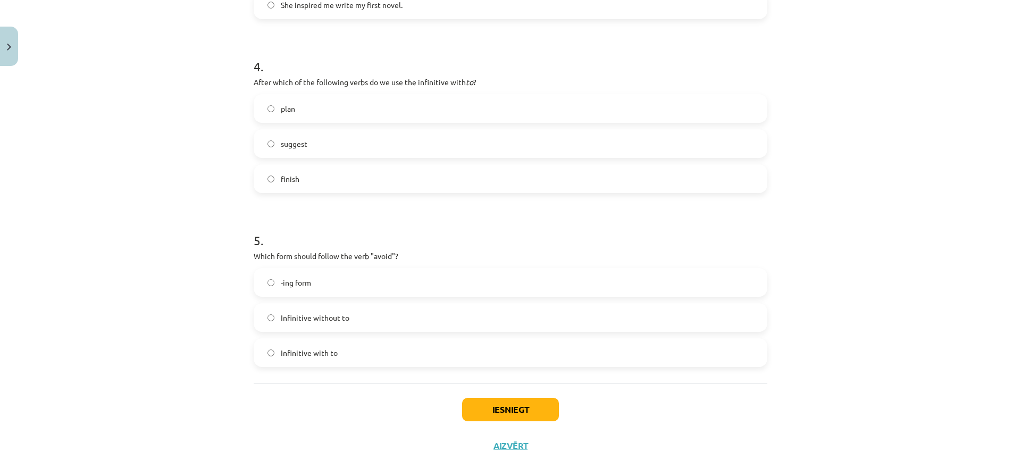
scroll to position [708, 0]
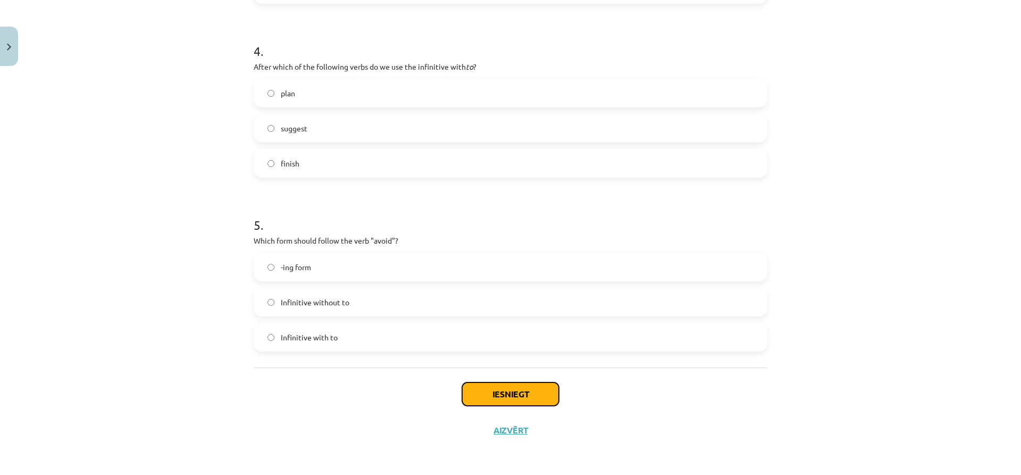
click at [523, 391] on button "Iesniegt" at bounding box center [510, 393] width 97 height 23
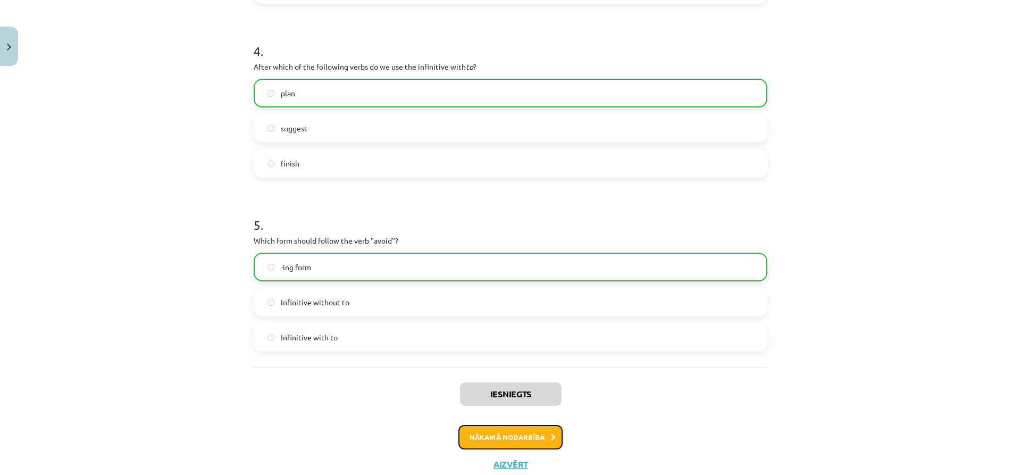
click at [508, 428] on button "Nākamā nodarbība" at bounding box center [510, 437] width 104 height 24
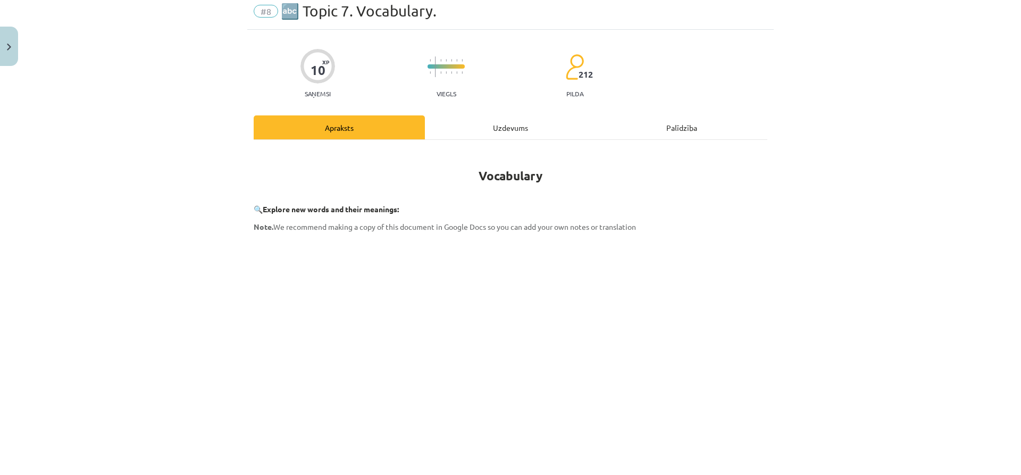
scroll to position [27, 0]
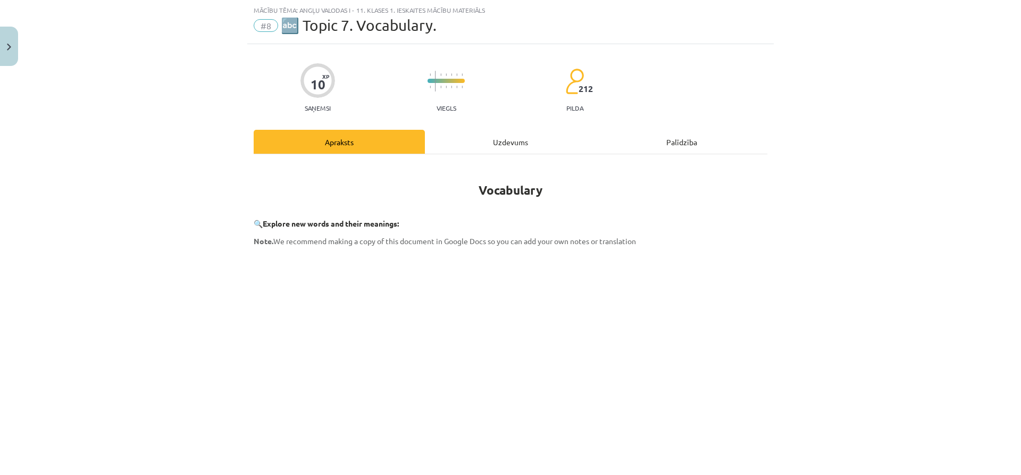
click at [477, 139] on div "Uzdevums" at bounding box center [510, 142] width 171 height 24
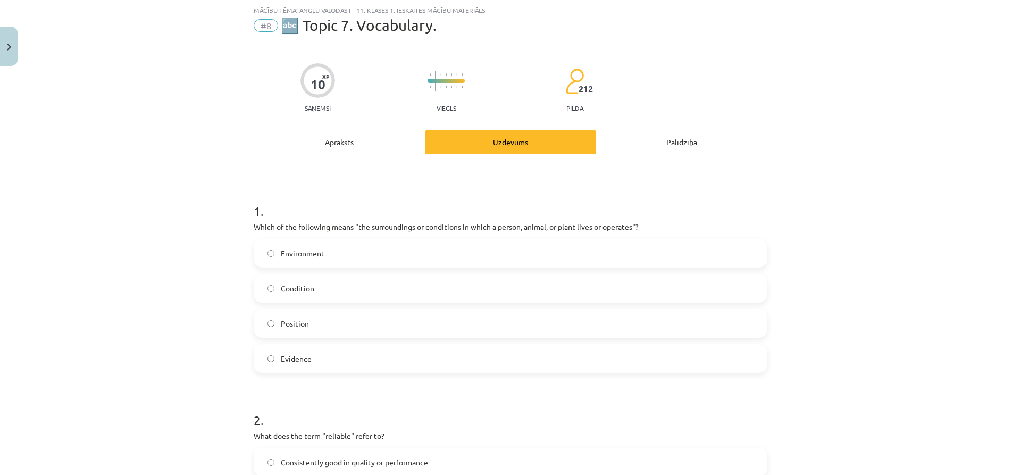
click at [254, 224] on p "Which of the following means "the surroundings or conditions in which a person,…" at bounding box center [510, 226] width 513 height 11
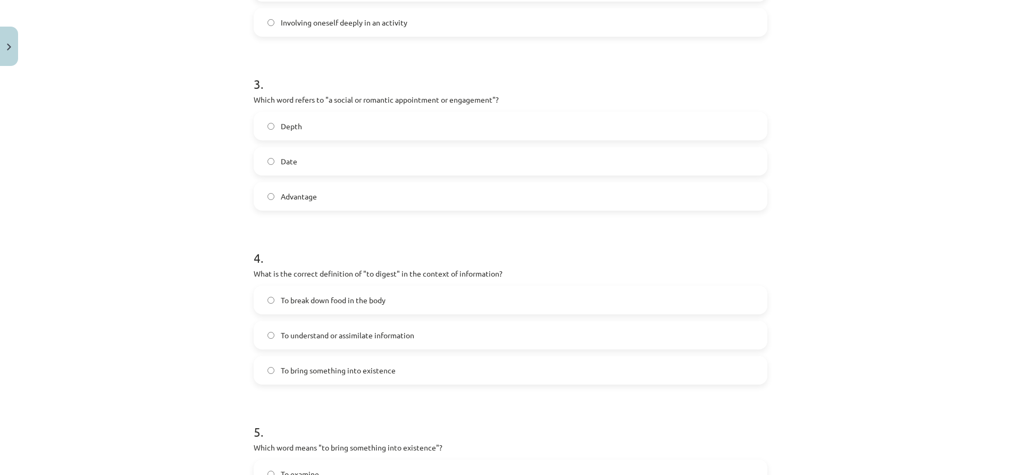
scroll to position [743, 0]
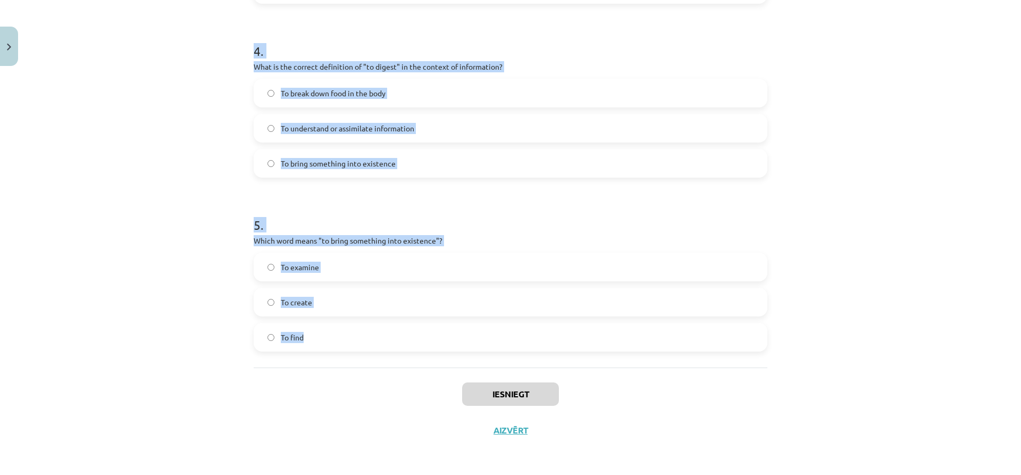
drag, startPoint x: 251, startPoint y: 225, endPoint x: 596, endPoint y: 362, distance: 371.5
copy form "Which of the following means "the surroundings or conditions in which a person,…"
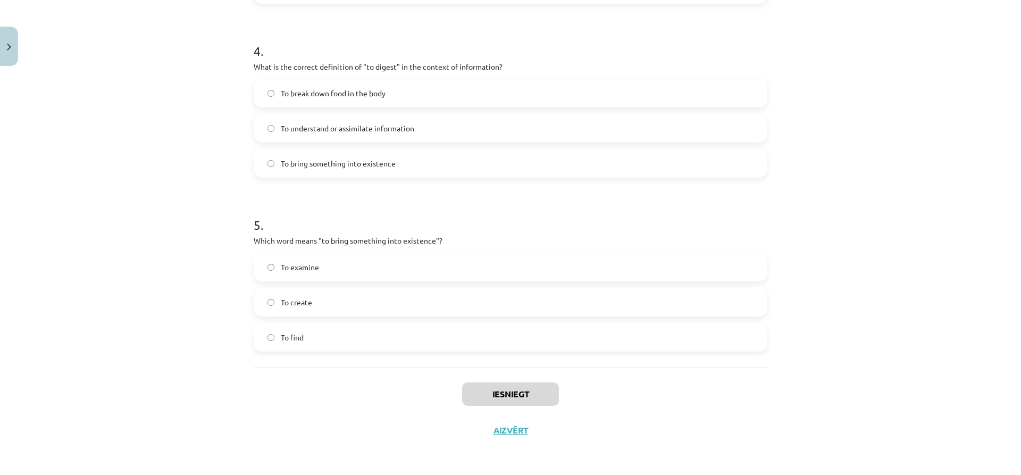
click at [383, 372] on div "Iesniegt Aizvērt" at bounding box center [510, 404] width 513 height 74
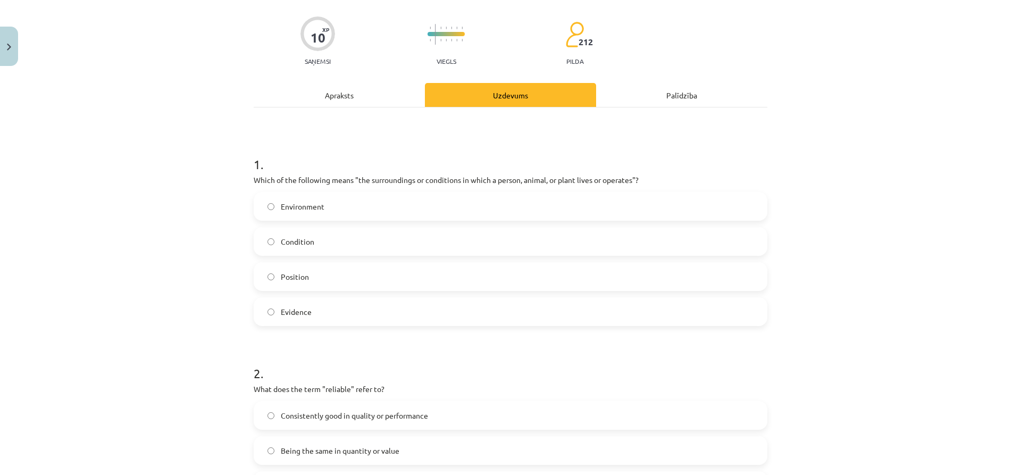
scroll to position [52, 0]
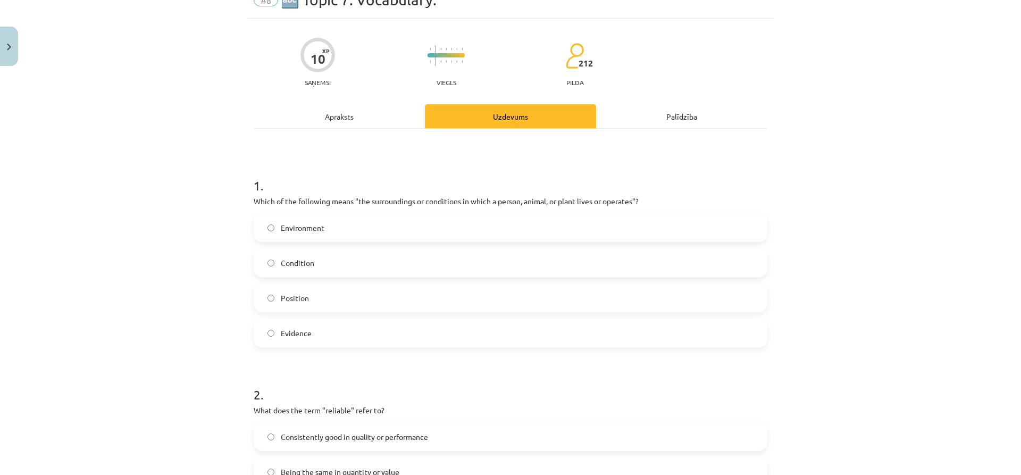
click at [241, 297] on div "Mācību tēma: Angļu valodas i - 11. klases 1. ieskaites mācību materiāls #8 🔤 To…" at bounding box center [510, 237] width 1021 height 475
drag, startPoint x: 326, startPoint y: 221, endPoint x: 326, endPoint y: 213, distance: 8.0
click at [326, 218] on label "Environment" at bounding box center [510, 227] width 511 height 27
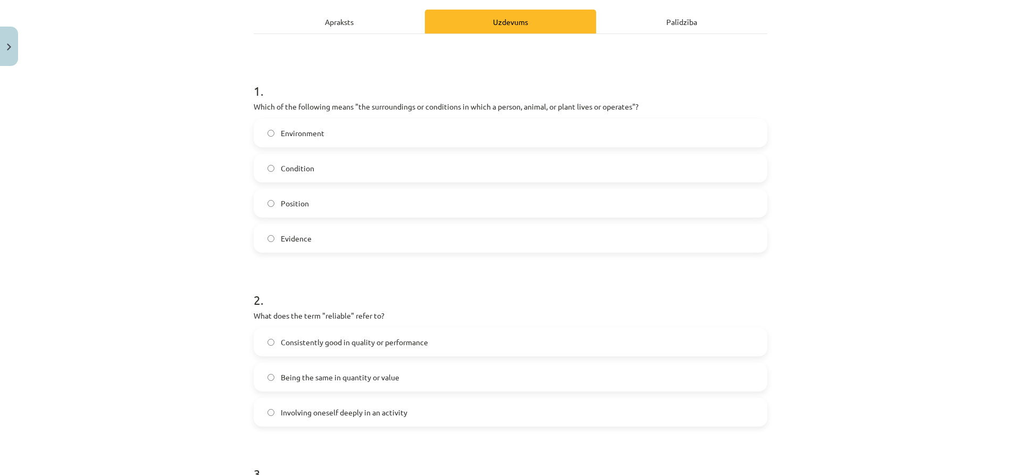
scroll to position [212, 0]
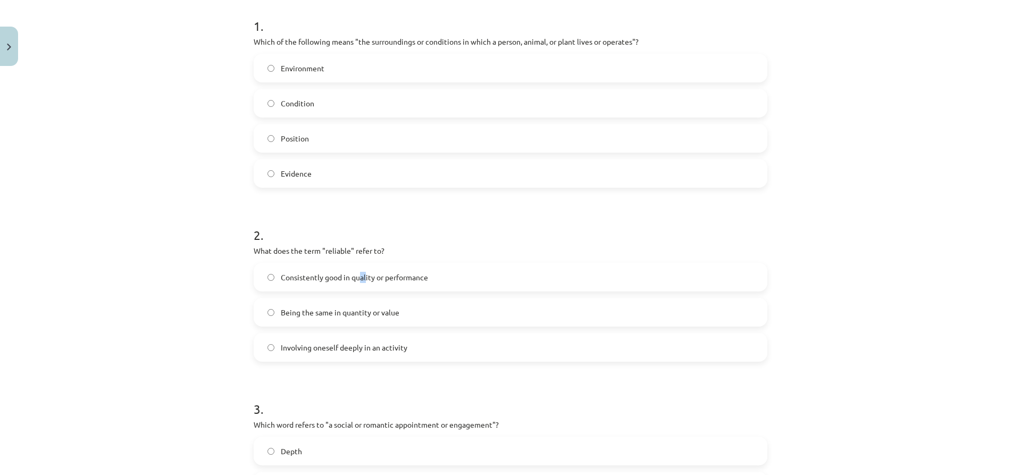
click at [361, 271] on label "Consistently good in quality or performance" at bounding box center [510, 277] width 511 height 27
click at [441, 275] on label "Consistently good in quality or performance" at bounding box center [510, 277] width 511 height 27
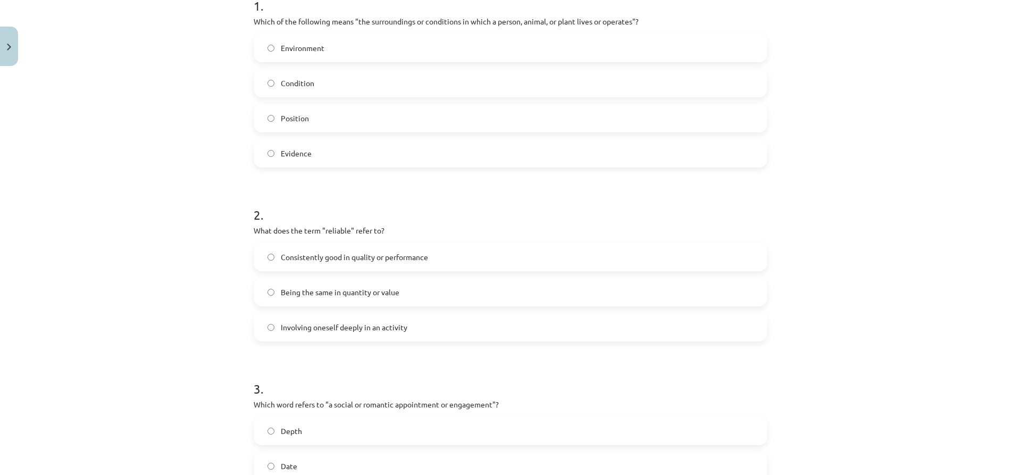
scroll to position [318, 0]
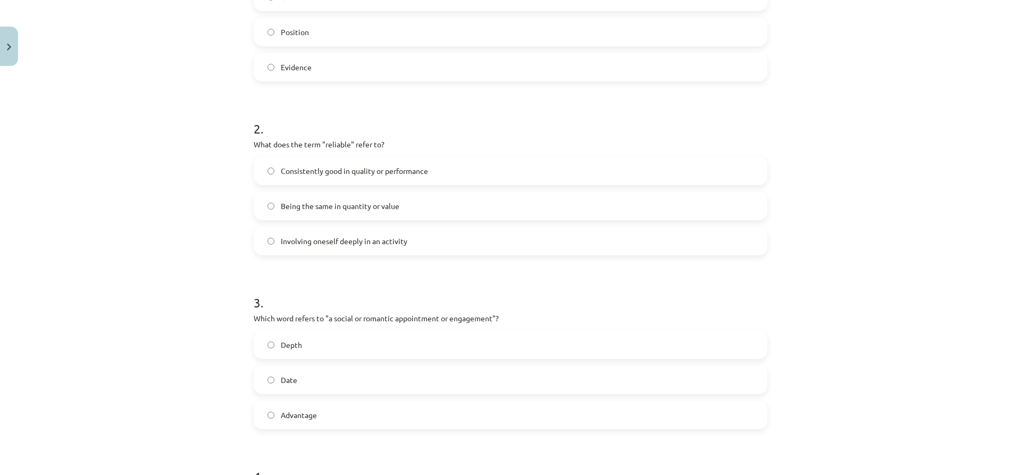
click at [378, 378] on label "Date" at bounding box center [510, 379] width 511 height 27
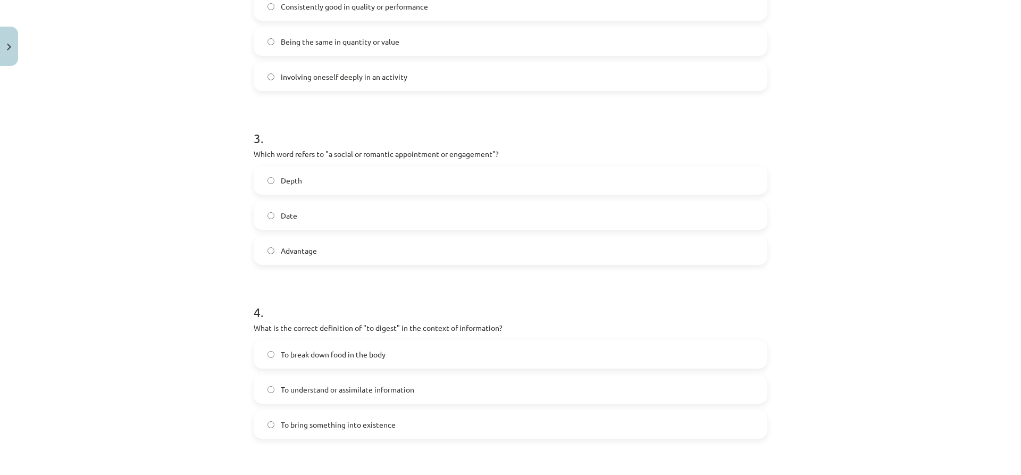
scroll to position [530, 0]
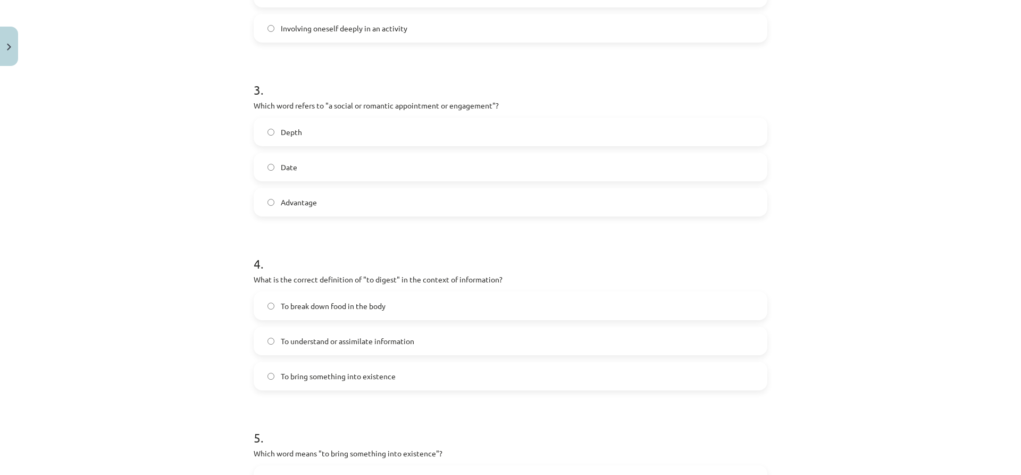
click at [368, 339] on span "To understand or assimilate information" at bounding box center [347, 340] width 133 height 11
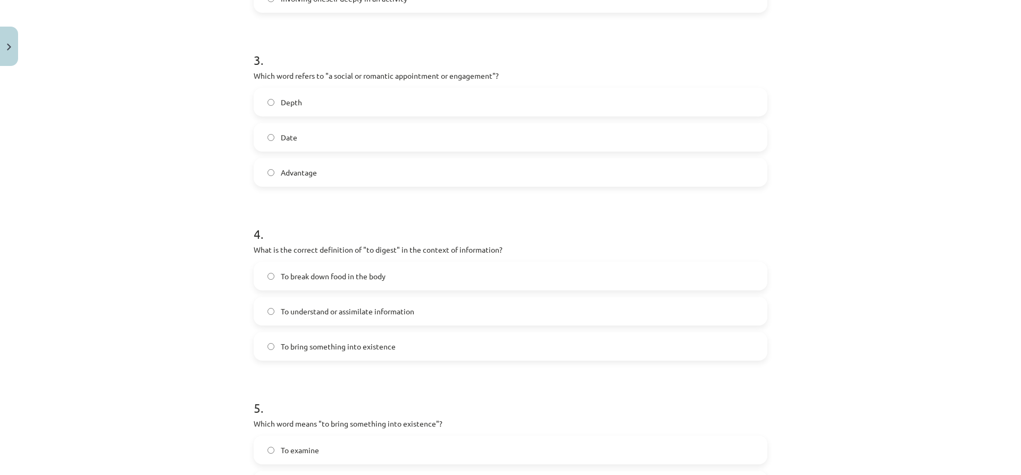
scroll to position [690, 0]
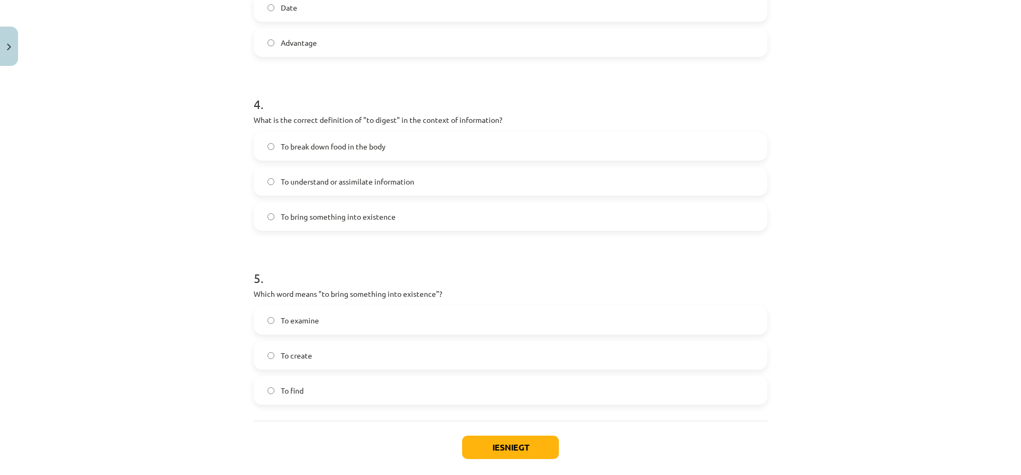
click at [369, 351] on label "To create" at bounding box center [510, 355] width 511 height 27
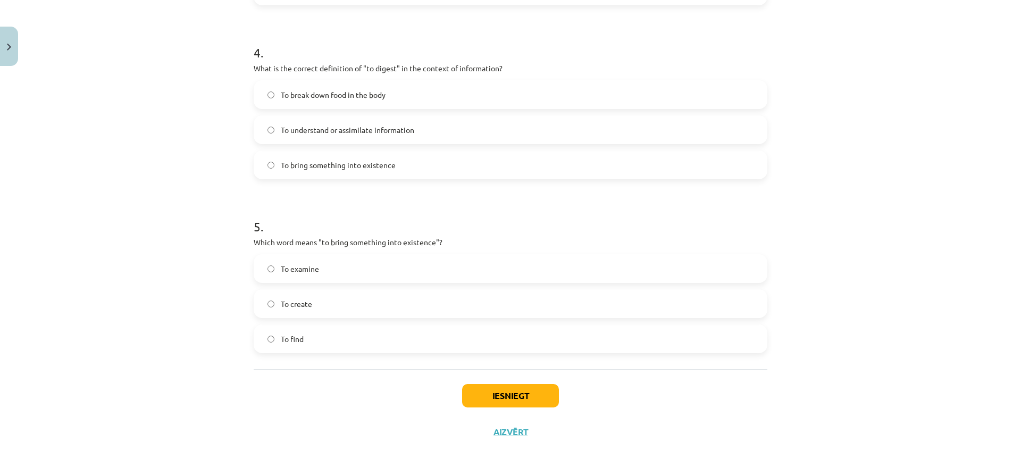
scroll to position [743, 0]
click at [507, 382] on div "Iesniegt Aizvērt" at bounding box center [510, 404] width 513 height 74
click at [506, 385] on button "Iesniegt" at bounding box center [510, 393] width 97 height 23
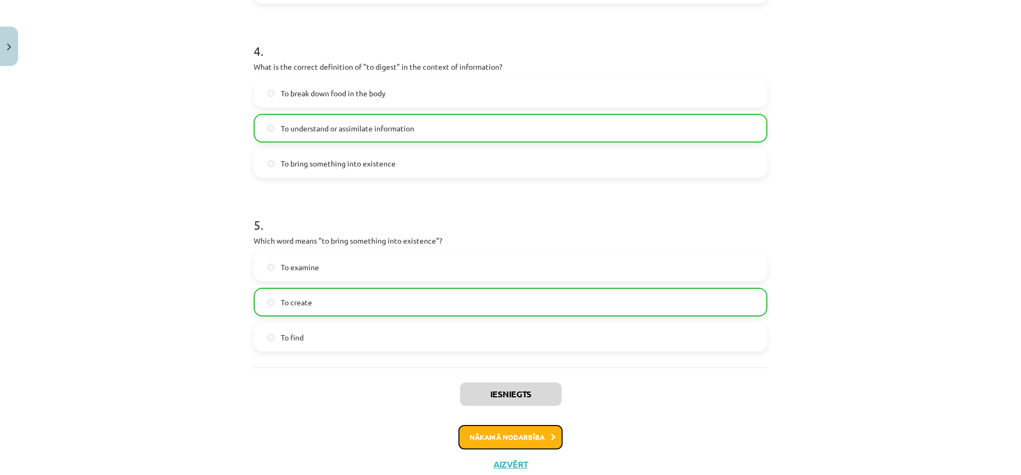
click at [489, 431] on button "Nākamā nodarbība" at bounding box center [510, 437] width 104 height 24
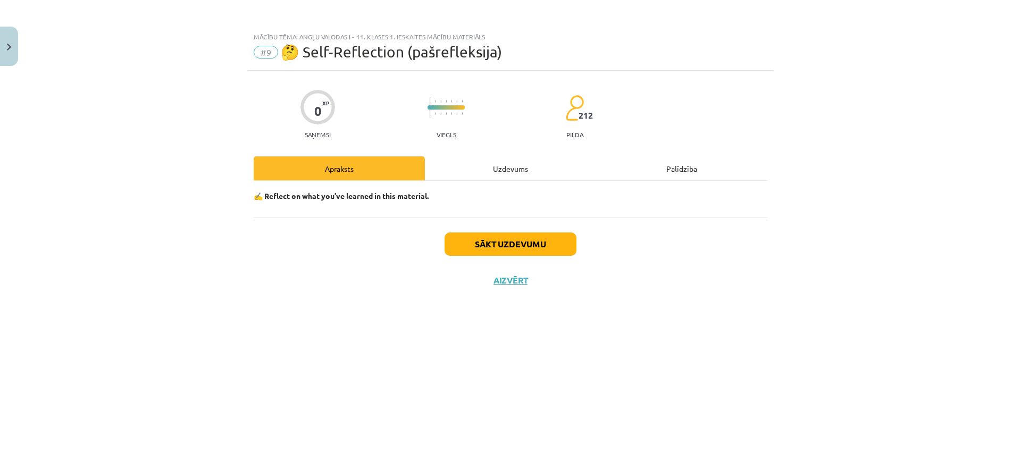
scroll to position [0, 0]
click at [502, 184] on div "✍️ Reflect on what you’ve learned in this material." at bounding box center [510, 199] width 513 height 37
click at [502, 173] on div "Uzdevums" at bounding box center [510, 168] width 171 height 24
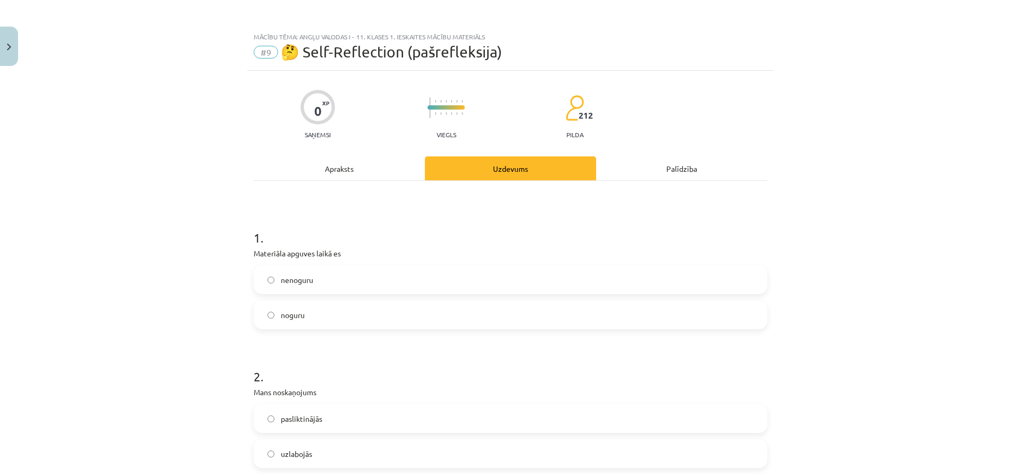
click at [482, 295] on div "nenoguru noguru" at bounding box center [510, 297] width 513 height 64
click at [473, 285] on label "nenoguru" at bounding box center [510, 279] width 511 height 27
click at [477, 315] on label "noguru" at bounding box center [510, 314] width 511 height 27
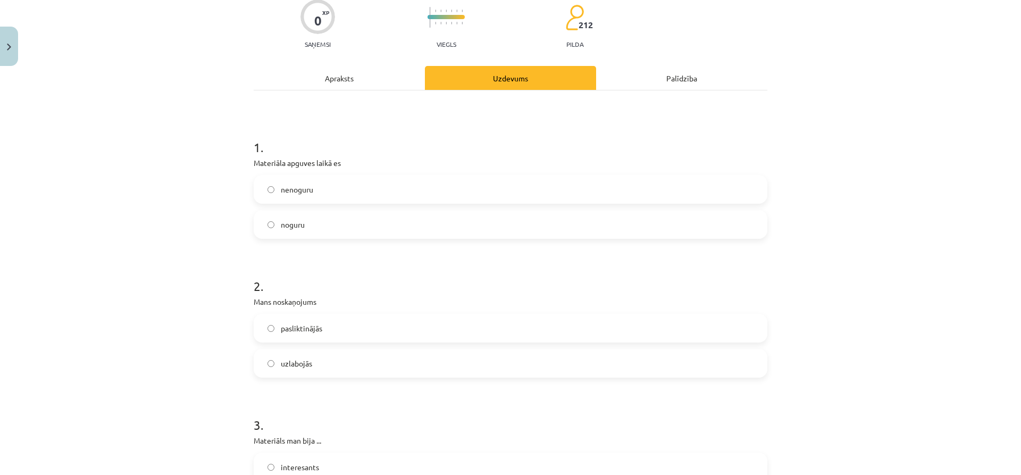
scroll to position [106, 0]
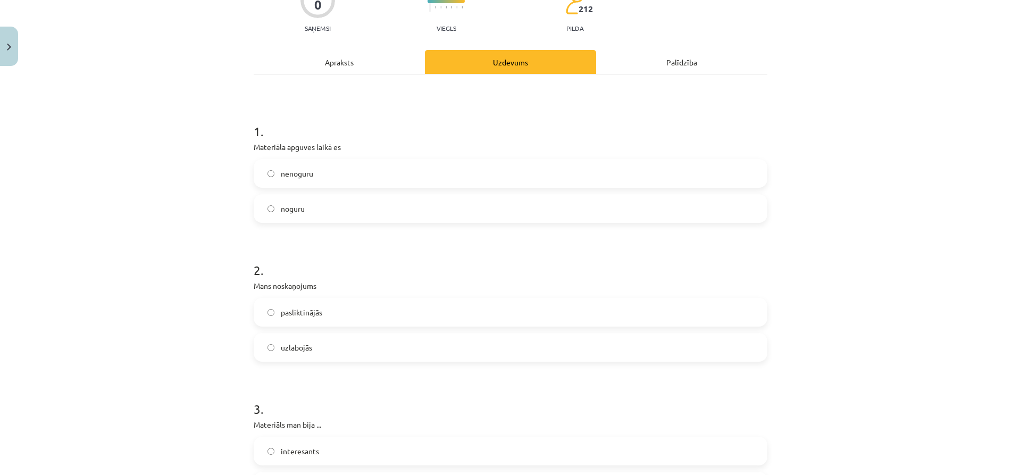
click at [429, 314] on label "pasliktinājās" at bounding box center [510, 312] width 511 height 27
click at [433, 341] on label "uzlabojās" at bounding box center [510, 347] width 511 height 27
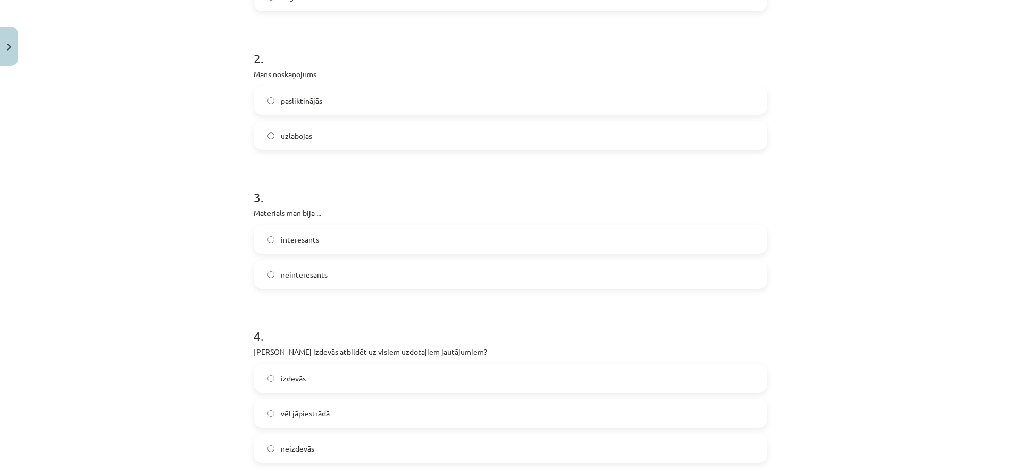
scroll to position [319, 0]
click at [376, 239] on label "interesants" at bounding box center [510, 238] width 511 height 27
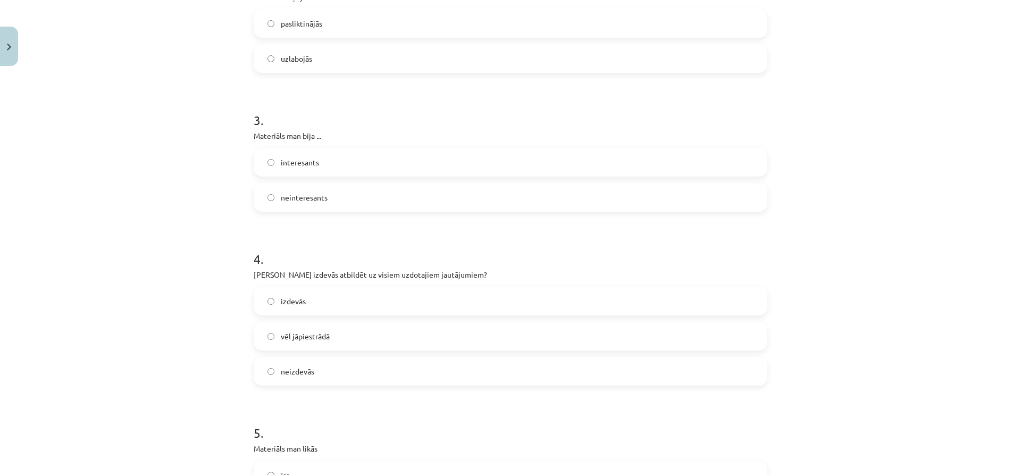
scroll to position [425, 0]
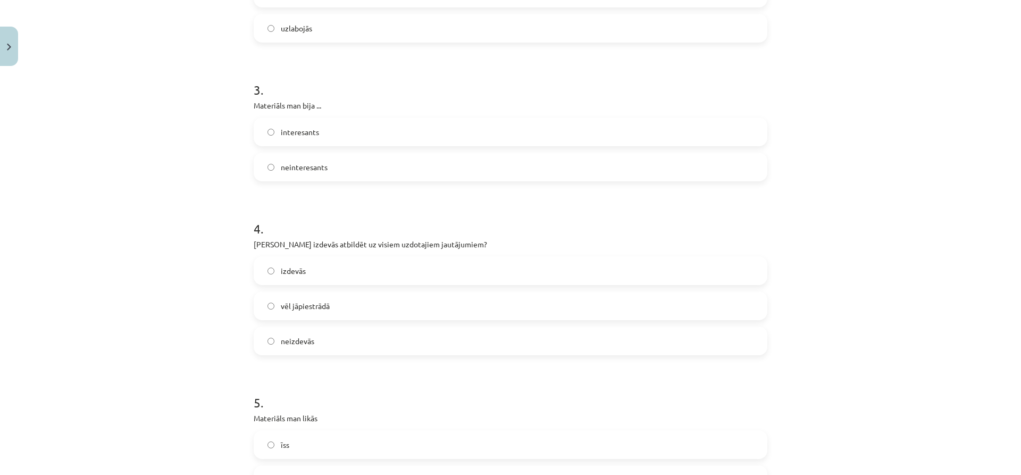
click at [341, 170] on label "neinteresants" at bounding box center [510, 167] width 511 height 27
click at [355, 274] on label "izdevās" at bounding box center [510, 270] width 511 height 27
click at [363, 291] on div "vēl jāpiestrādā" at bounding box center [510, 305] width 513 height 29
click at [361, 301] on label "vēl jāpiestrādā" at bounding box center [510, 305] width 511 height 27
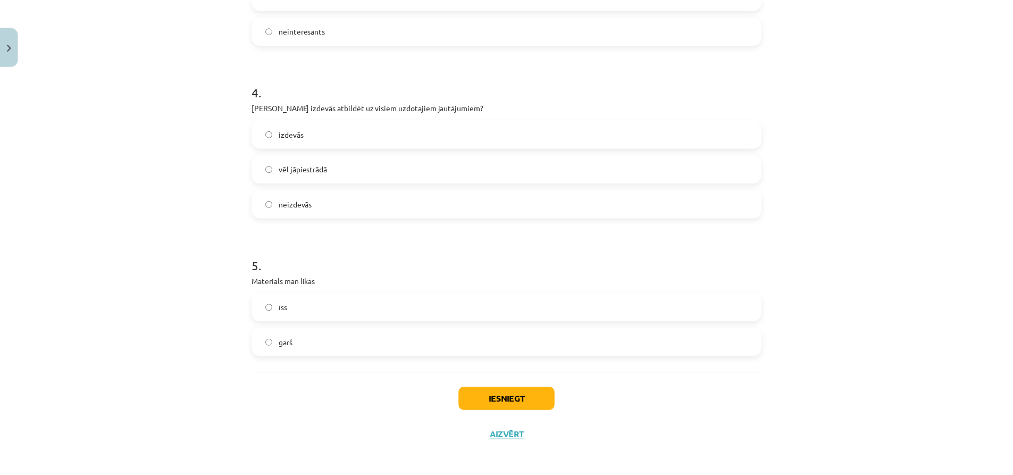
scroll to position [568, 0]
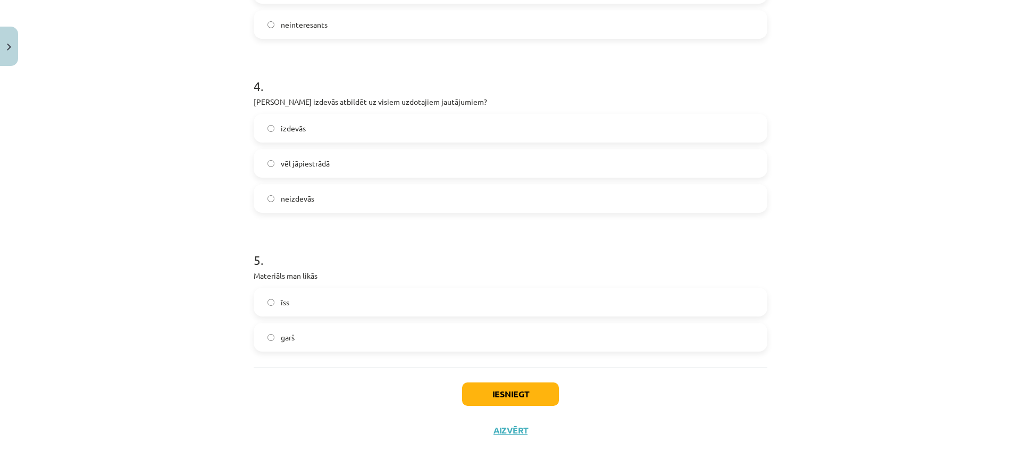
click at [354, 328] on label "garš" at bounding box center [510, 337] width 511 height 27
click at [361, 303] on label "īss" at bounding box center [510, 302] width 511 height 27
click at [488, 390] on button "Iesniegt" at bounding box center [510, 393] width 97 height 23
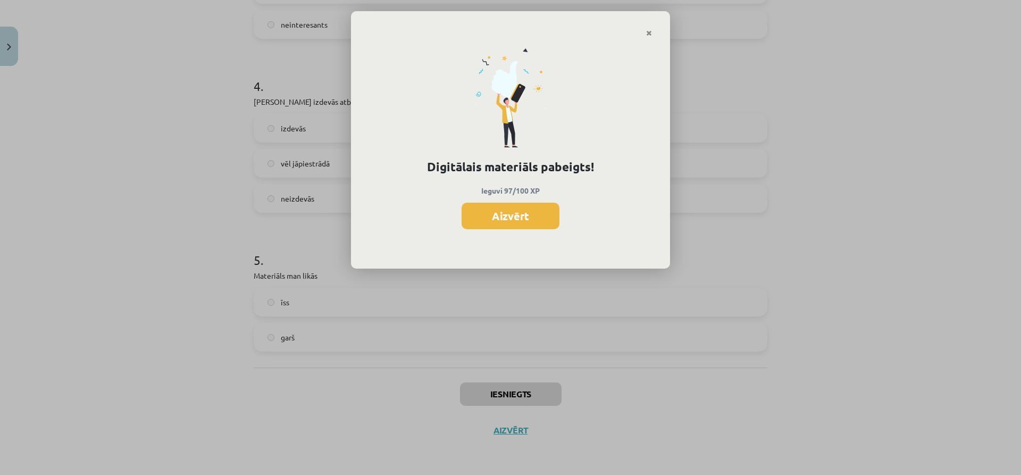
click at [528, 217] on button "Aizvērt" at bounding box center [510, 216] width 98 height 27
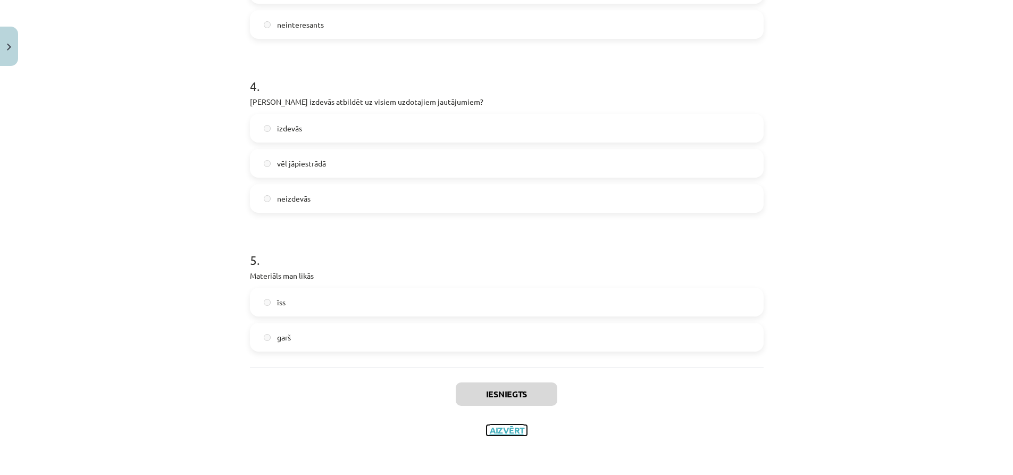
click at [496, 431] on button "Aizvērt" at bounding box center [506, 430] width 40 height 11
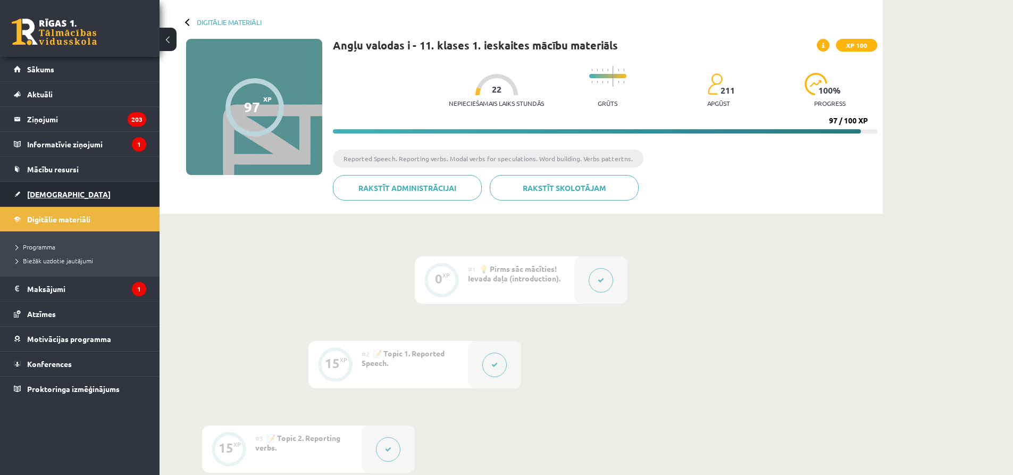
click at [86, 187] on link "[DEMOGRAPHIC_DATA]" at bounding box center [80, 194] width 132 height 24
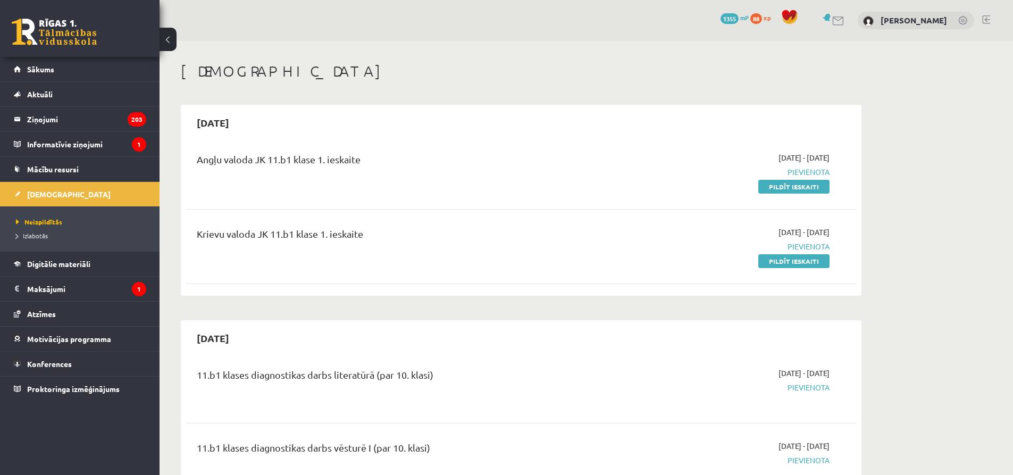
click at [586, 139] on div "2025-09-15 Angļu valoda JK 11.b1 klase 1. ieskaite 2025-09-01 - 2025-09-15 Piev…" at bounding box center [521, 200] width 680 height 191
drag, startPoint x: 783, startPoint y: 182, endPoint x: 555, endPoint y: 24, distance: 277.6
click at [782, 181] on link "Pildīt ieskaiti" at bounding box center [793, 187] width 71 height 14
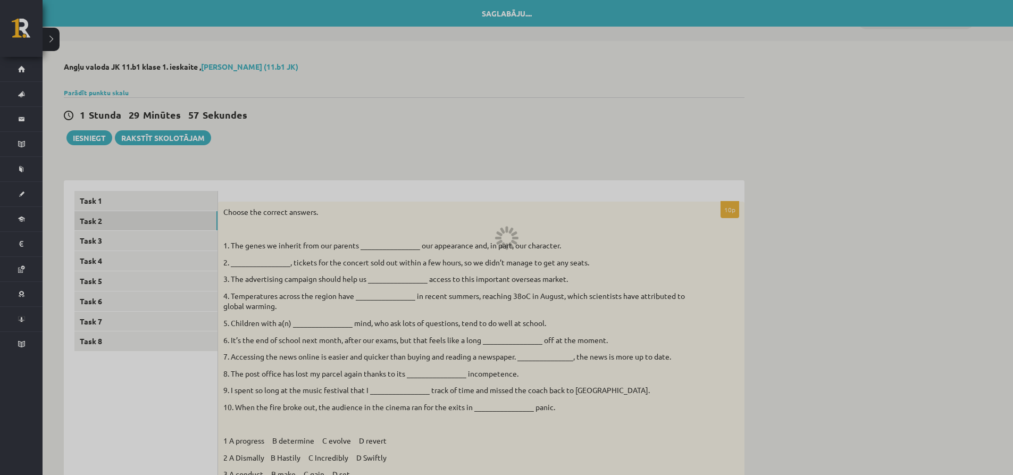
scroll to position [97, 0]
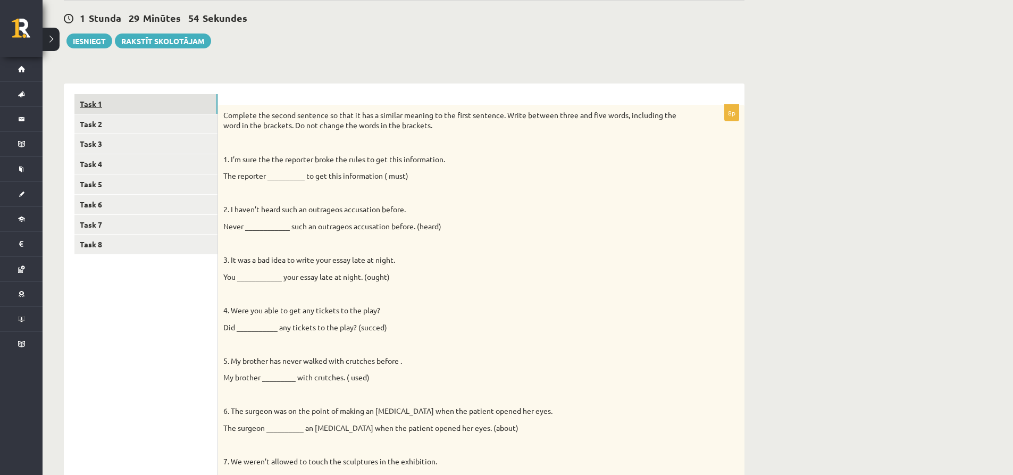
click at [131, 100] on link "Task 1" at bounding box center [145, 104] width 143 height 20
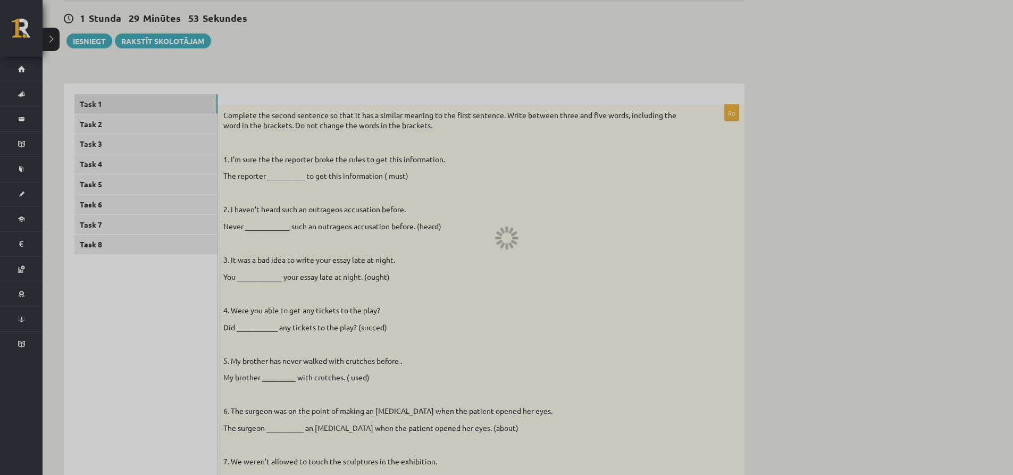
scroll to position [0, 0]
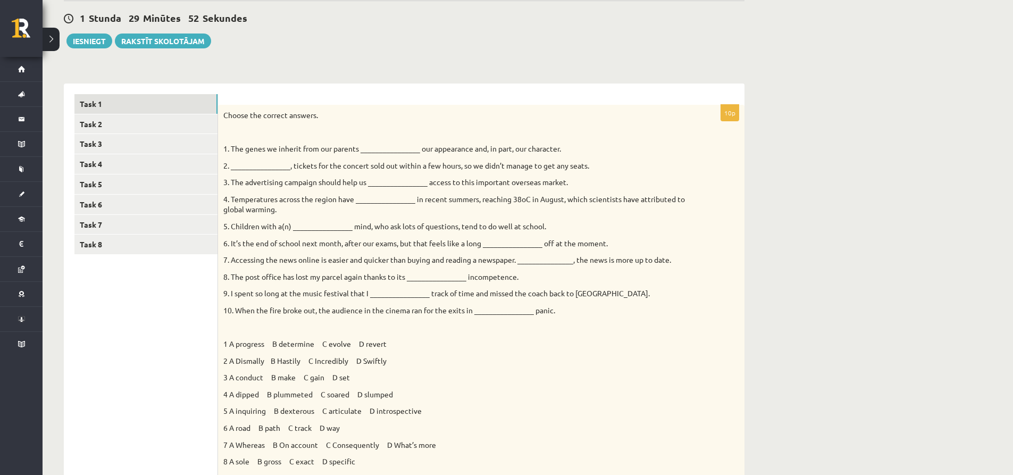
click at [225, 114] on div "Choose the correct answers. 1. The genes we inherit from our parents __________…" at bounding box center [481, 308] width 526 height 407
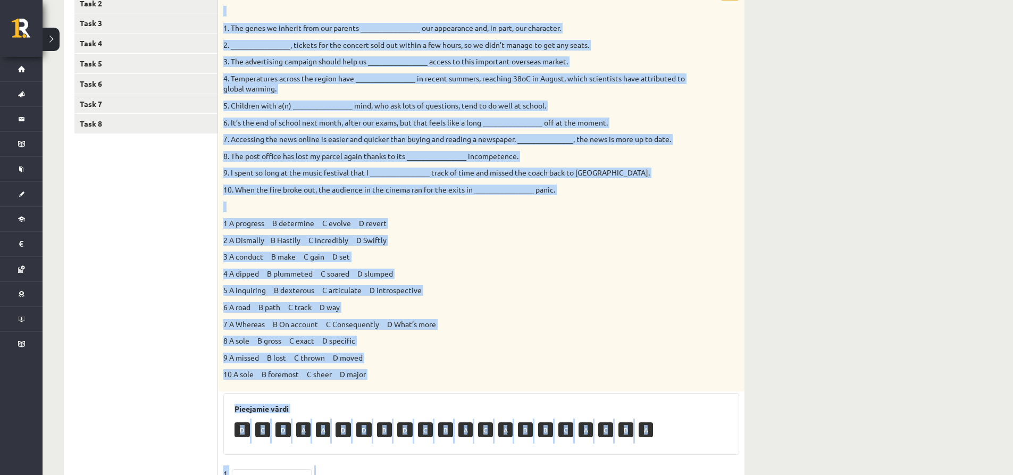
scroll to position [469, 0]
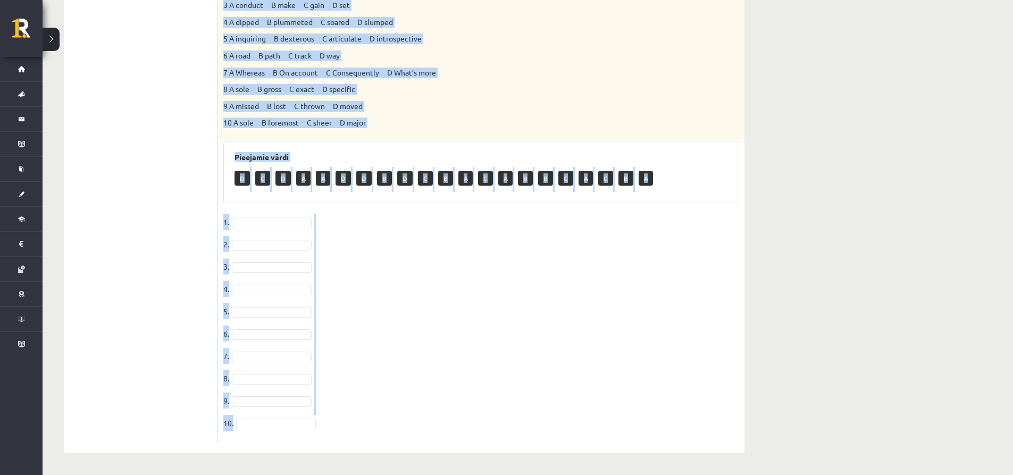
drag, startPoint x: 225, startPoint y: 115, endPoint x: 563, endPoint y: 446, distance: 472.8
click at [564, 448] on div "10p Choose the correct answers. 1. The genes we inherit from our parents ______…" at bounding box center [481, 81] width 526 height 741
copy div "Loremi dol sitamet consect. 0. Adi elits do eiusmod temp inc utlabor __________…"
click at [406, 294] on fieldset "1. 2. 3. 4. 5. 6. 7. 8. 9. 10." at bounding box center [481, 325] width 516 height 223
click at [465, 311] on fieldset "1. 2. 3. 4. 5. 6. 7. 8. 9. 10." at bounding box center [481, 325] width 516 height 223
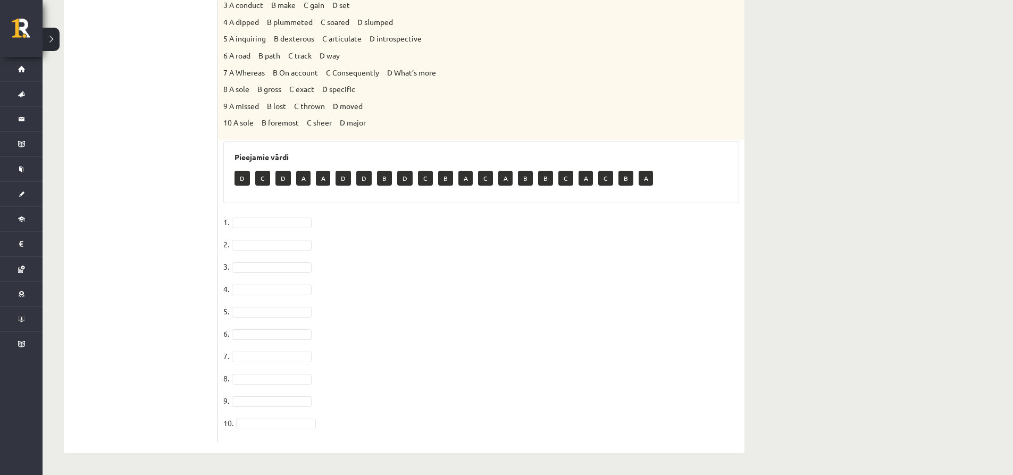
click at [99, 241] on ul "Task 1 Task 2 Task 3 Task 4 Task 5 Task 6 Task 7 Task 8" at bounding box center [146, 82] width 144 height 720
click at [263, 215] on fieldset "1. 2. 3. 4. 5. 6. 7. 8. 9. 10." at bounding box center [481, 325] width 516 height 223
click at [281, 273] on fieldset "1. B * 2. C * 3. 4. 5. 6. 7. 8. 9. 10." at bounding box center [481, 325] width 516 height 223
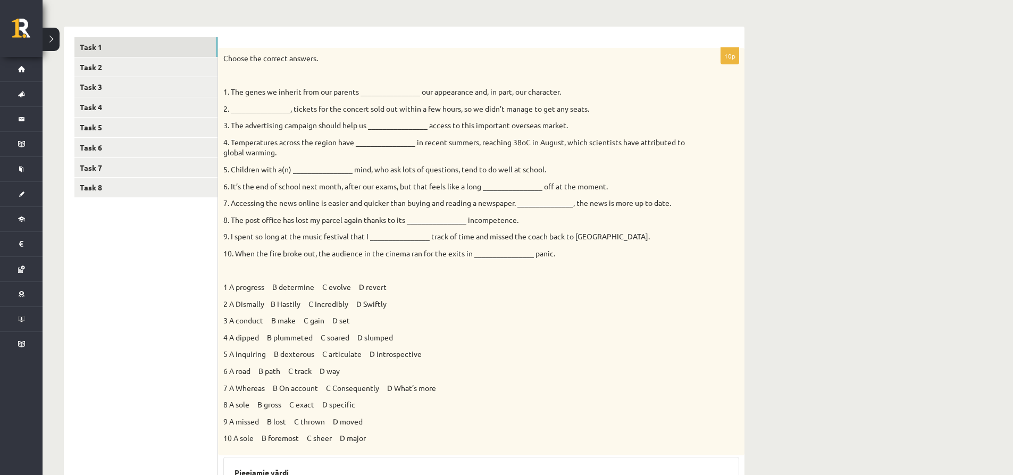
scroll to position [0, 0]
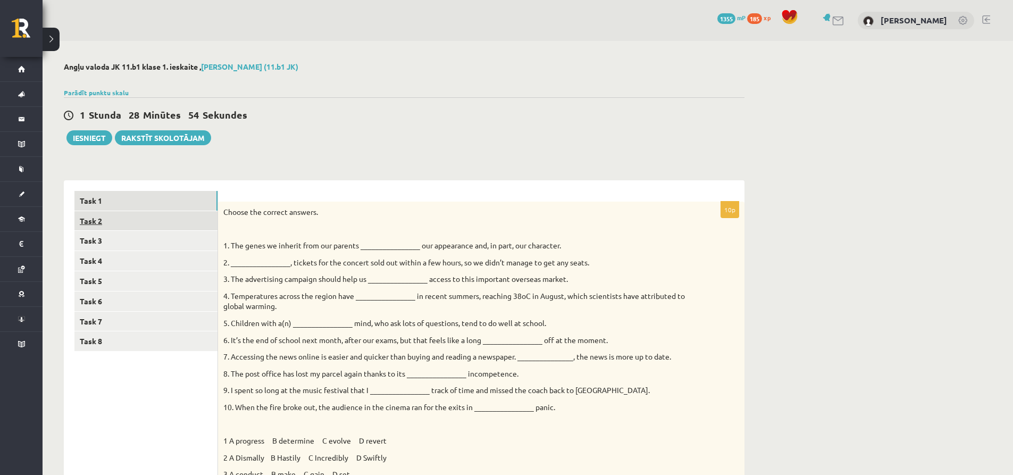
click at [129, 229] on link "Task 2" at bounding box center [145, 221] width 143 height 20
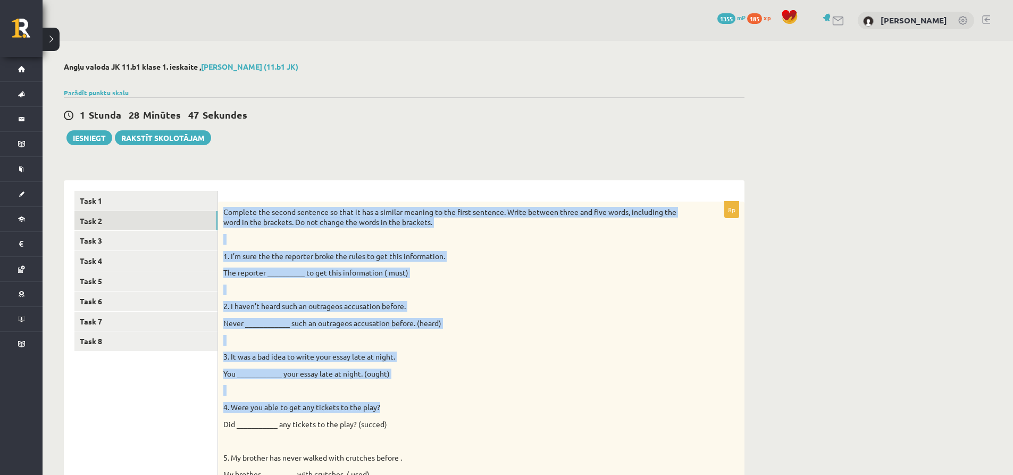
drag, startPoint x: 224, startPoint y: 213, endPoint x: 212, endPoint y: 177, distance: 37.5
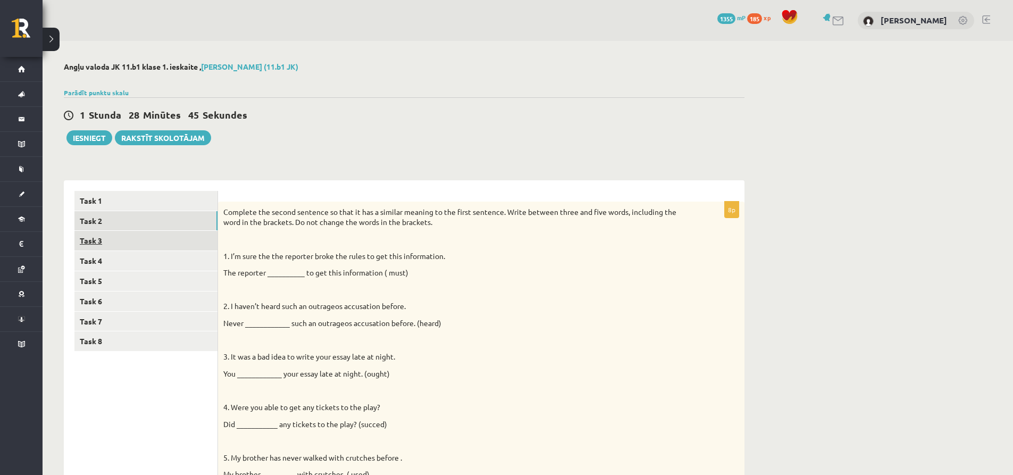
click at [140, 239] on link "Task 3" at bounding box center [145, 241] width 143 height 20
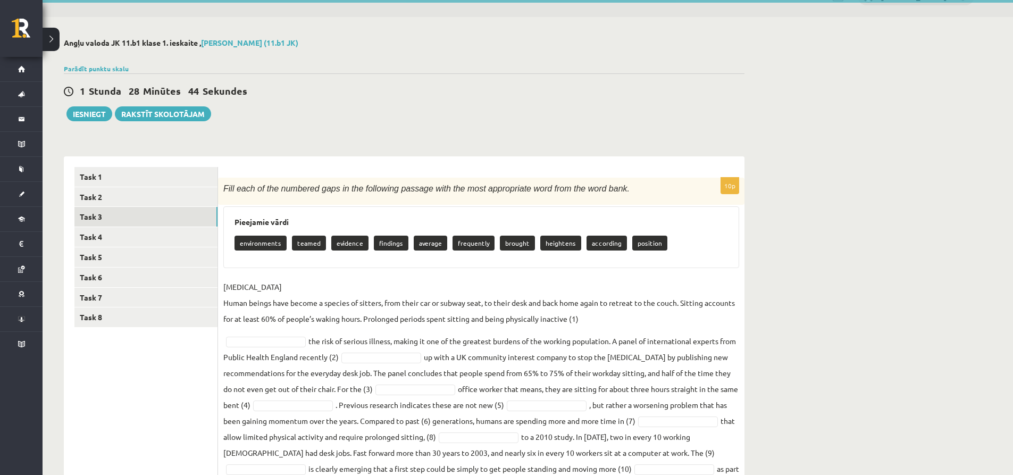
scroll to position [80, 0]
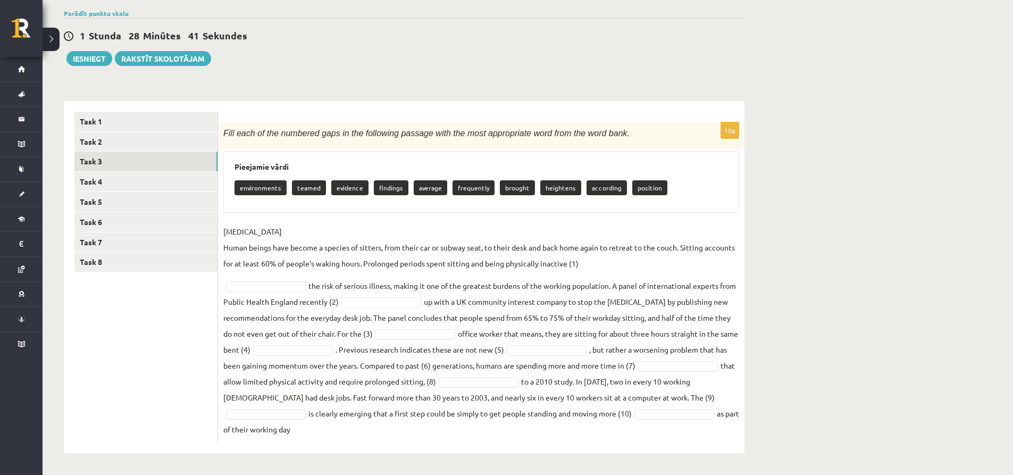
drag, startPoint x: 224, startPoint y: 133, endPoint x: 603, endPoint y: 453, distance: 496.3
click at [603, 453] on div "Angļu valoda JK 11.b1 klase 1. ieskaite , Maksims Ancāns (11.b1 JK) Parādīt pun…" at bounding box center [404, 218] width 723 height 512
copy div "Fill each of the numbered gaps in the following passage with the most appropria…"
click at [351, 167] on h3 "Pieejamie vārdi" at bounding box center [480, 166] width 493 height 9
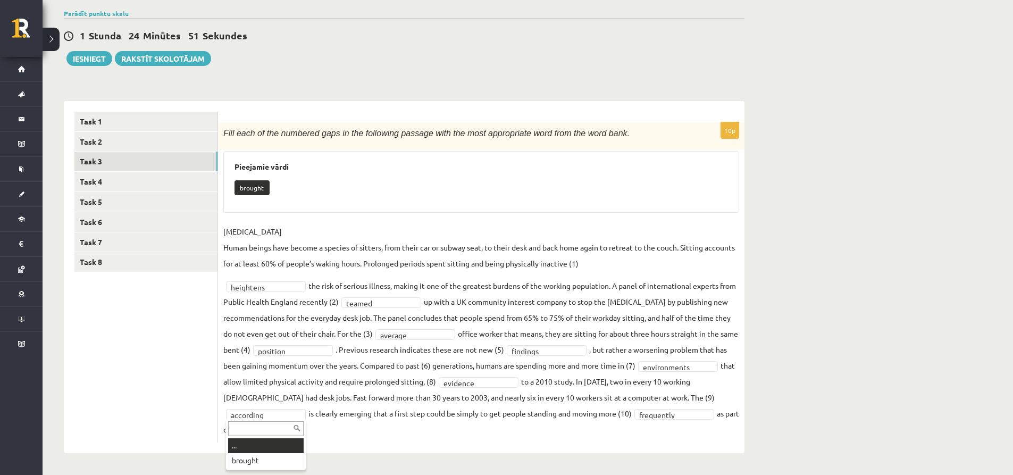
drag, startPoint x: 265, startPoint y: 445, endPoint x: 332, endPoint y: 447, distance: 67.0
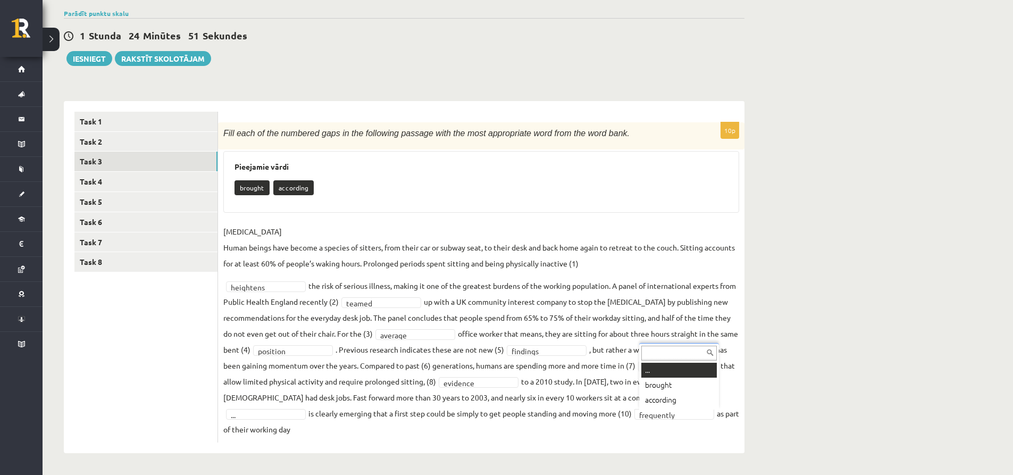
drag, startPoint x: 672, startPoint y: 411, endPoint x: 651, endPoint y: 415, distance: 22.0
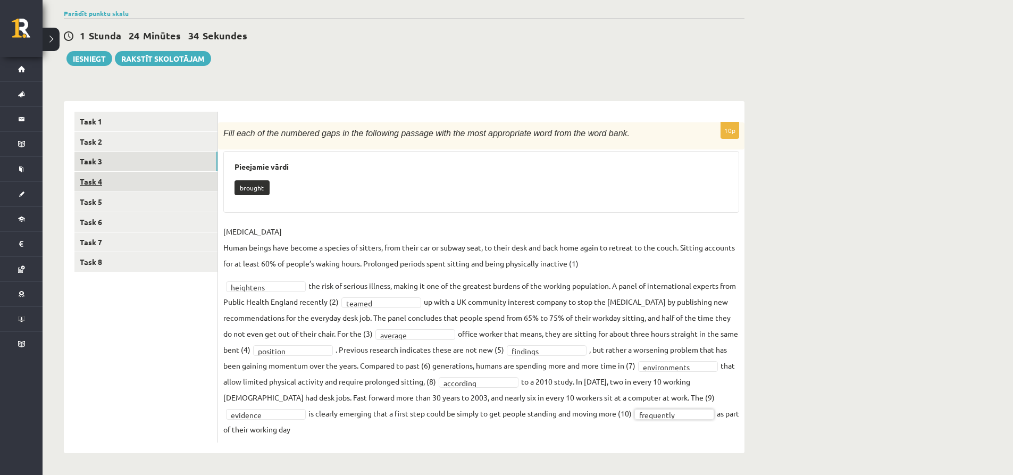
click at [112, 178] on link "Task 4" at bounding box center [145, 182] width 143 height 20
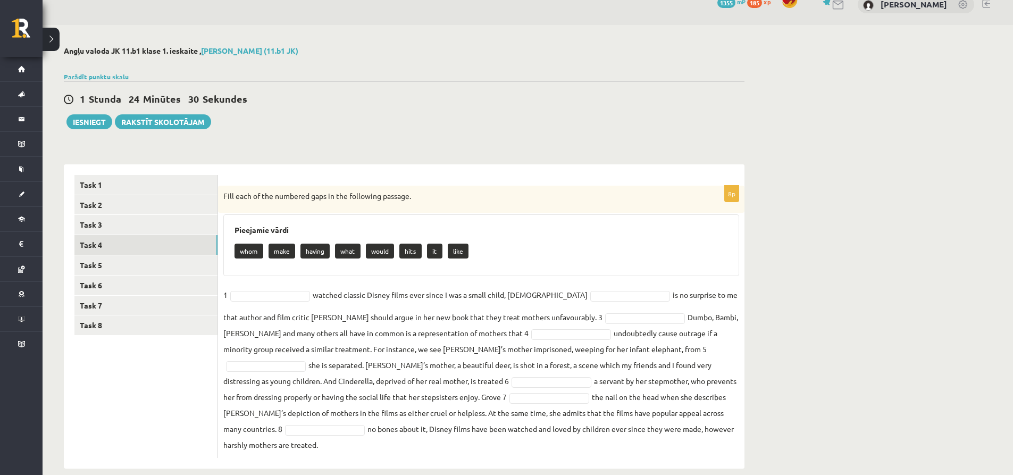
drag, startPoint x: 223, startPoint y: 195, endPoint x: 670, endPoint y: 463, distance: 520.7
click at [670, 463] on div "Angļu valoda JK 11.b1 klase 1. ieskaite , Maksims Ancāns (11.b1 JK) Parādīt pun…" at bounding box center [404, 257] width 723 height 465
copy div "Fill each of the numbered gaps in the following passage. Pieejamie vārdi whom m…"
click at [434, 146] on div "Angļu valoda JK 11.b1 klase 1. ieskaite , Maksims Ancāns (11.b1 JK) Parādīt pun…" at bounding box center [404, 257] width 723 height 465
click at [435, 139] on div "Angļu valoda JK 11.b1 klase 1. ieskaite , Maksims Ancāns (11.b1 JK) Parādīt pun…" at bounding box center [404, 257] width 723 height 465
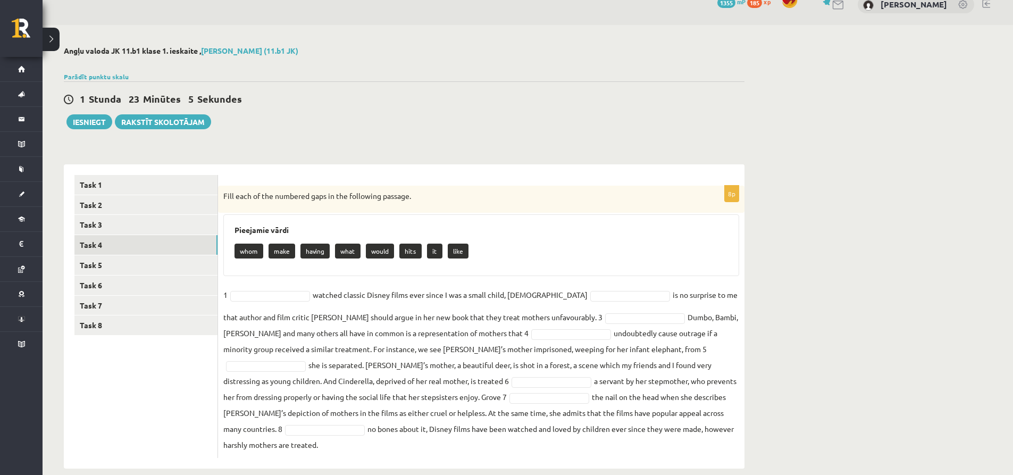
click at [248, 287] on fieldset "1 watched classic Disney films ever since I was a small child, 2 is no surprise…" at bounding box center [481, 369] width 516 height 166
click at [161, 222] on link "Task 3" at bounding box center [145, 225] width 143 height 20
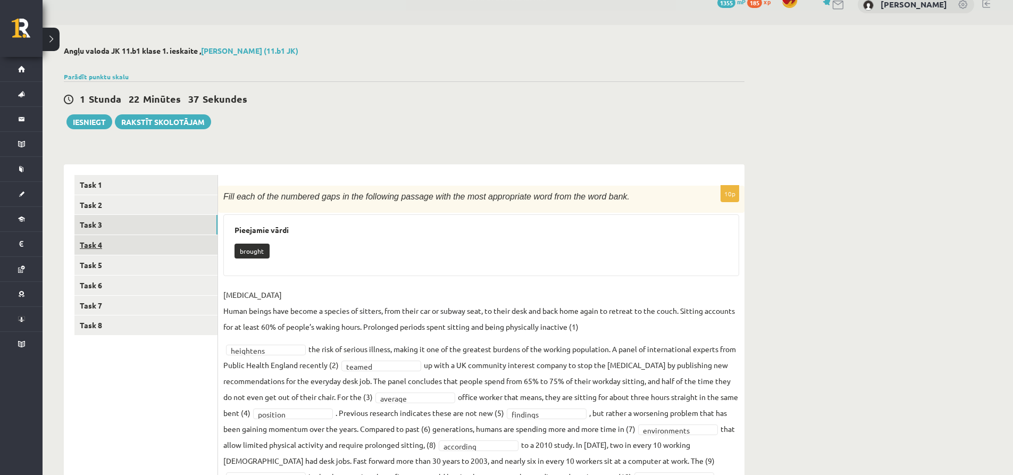
click at [162, 240] on link "Task 4" at bounding box center [145, 245] width 143 height 20
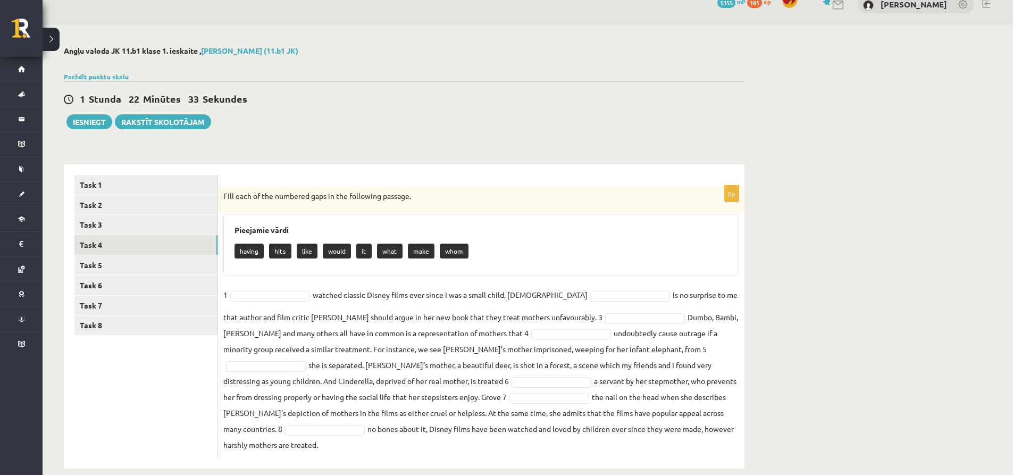
drag, startPoint x: 224, startPoint y: 196, endPoint x: 625, endPoint y: 449, distance: 474.0
click at [625, 449] on div "8p Fill each of the numbered gaps in the following passage. Pieejamie vārdi hav…" at bounding box center [481, 316] width 526 height 304
copy div "Fill each of the numbered gaps in the following passage. Pieejamie vārdi having…"
click at [163, 384] on ul "Task 1 Task 2 Task 3 Task 4 Task 5 Task 6 Task 7 Task 8" at bounding box center [146, 316] width 144 height 283
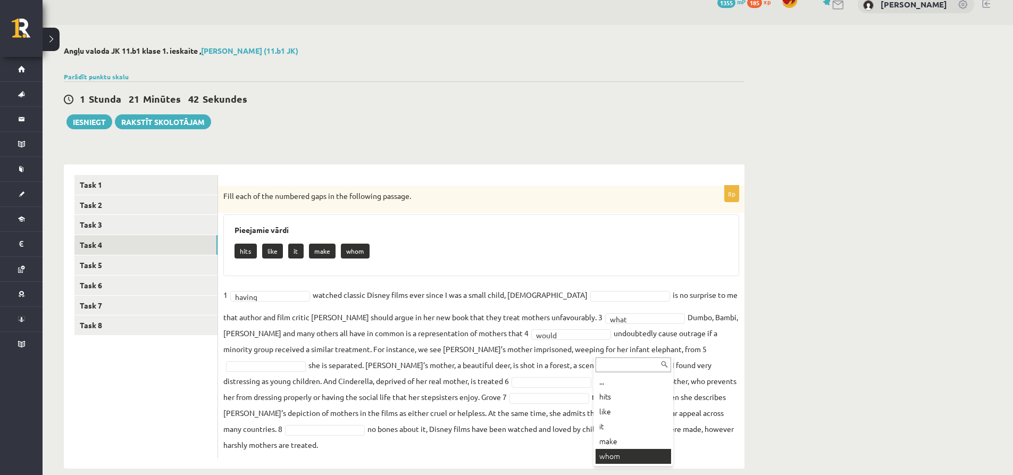
drag, startPoint x: 623, startPoint y: 451, endPoint x: 619, endPoint y: 442, distance: 9.5
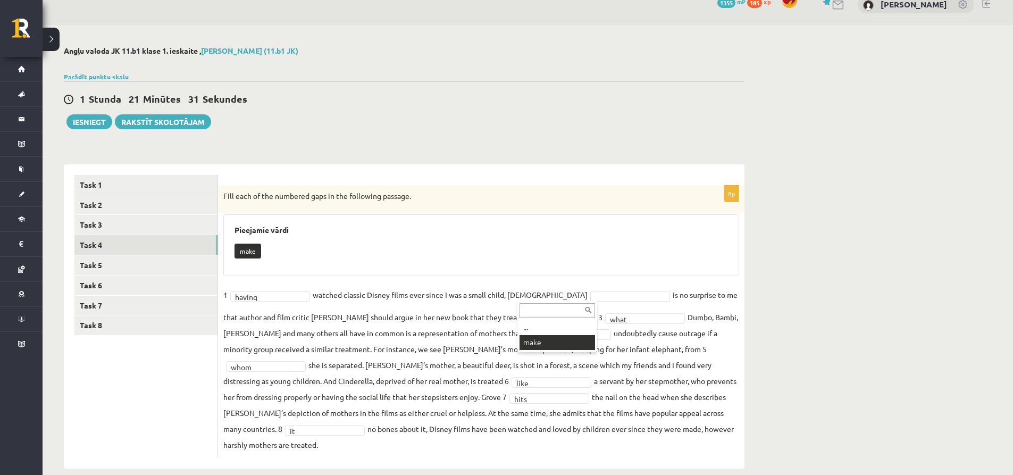
scroll to position [0, 0]
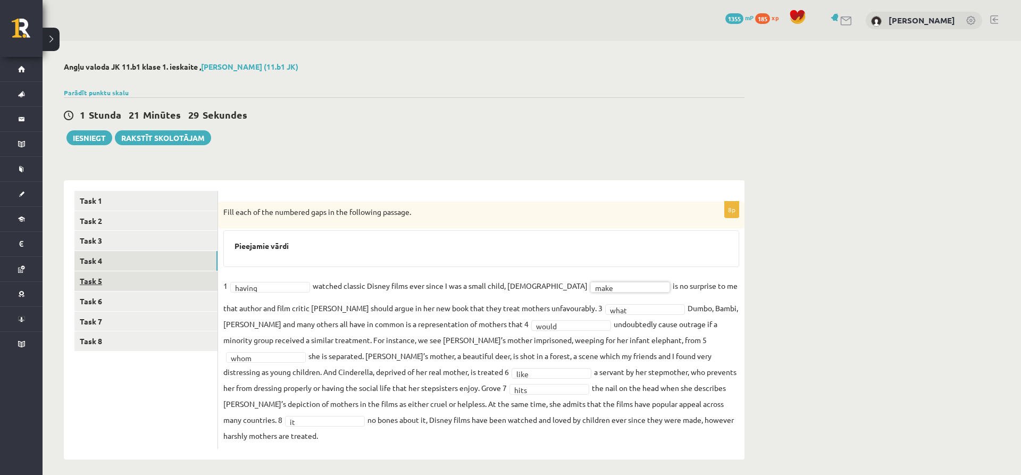
click at [104, 280] on link "Task 5" at bounding box center [145, 281] width 143 height 20
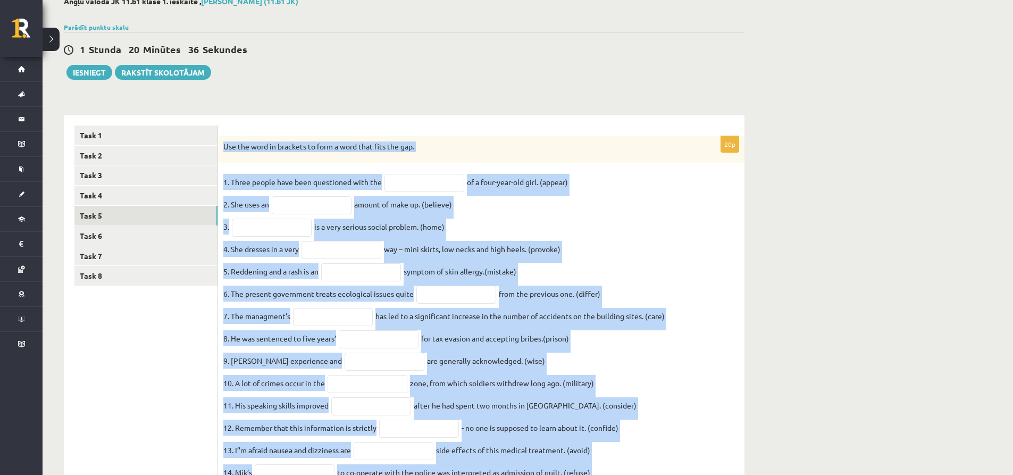
scroll to position [271, 0]
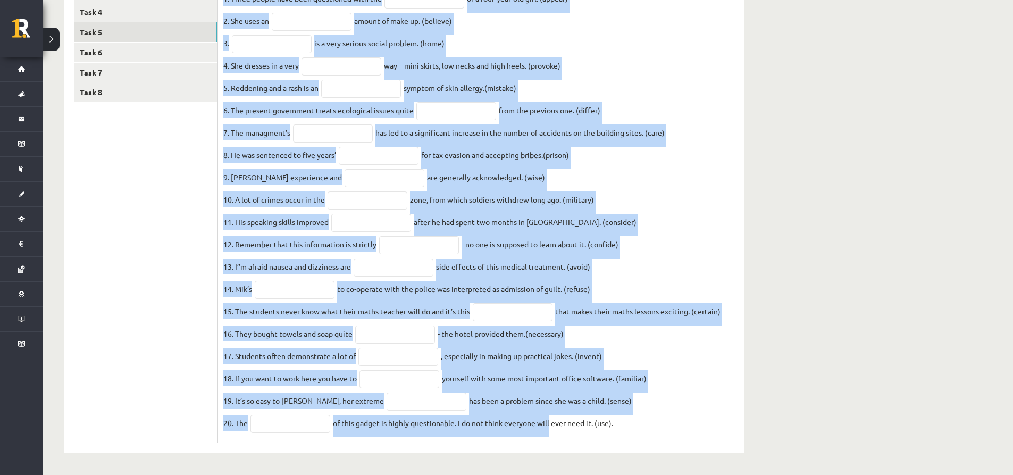
drag, startPoint x: 224, startPoint y: 208, endPoint x: 631, endPoint y: 449, distance: 473.0
click at [631, 449] on div "20p Use the word in brackets to form a word that fits the gap. 1. Three people …" at bounding box center [481, 192] width 526 height 522
copy div "Use the word in brackets to form a word that fits the gap. 1. Three people have…"
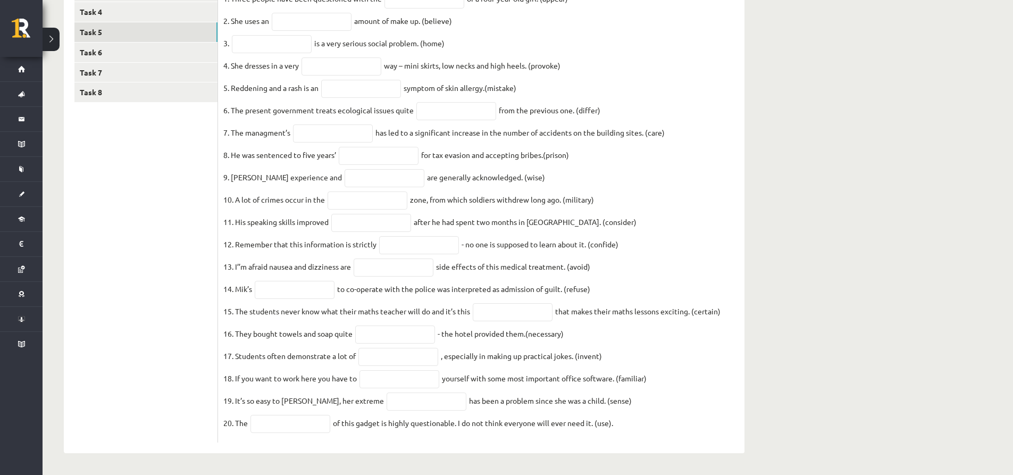
click at [206, 216] on ul "Task 1 Task 2 Task 3 Task 4 Task 5 Task 6 Task 7 Task 8" at bounding box center [146, 192] width 144 height 501
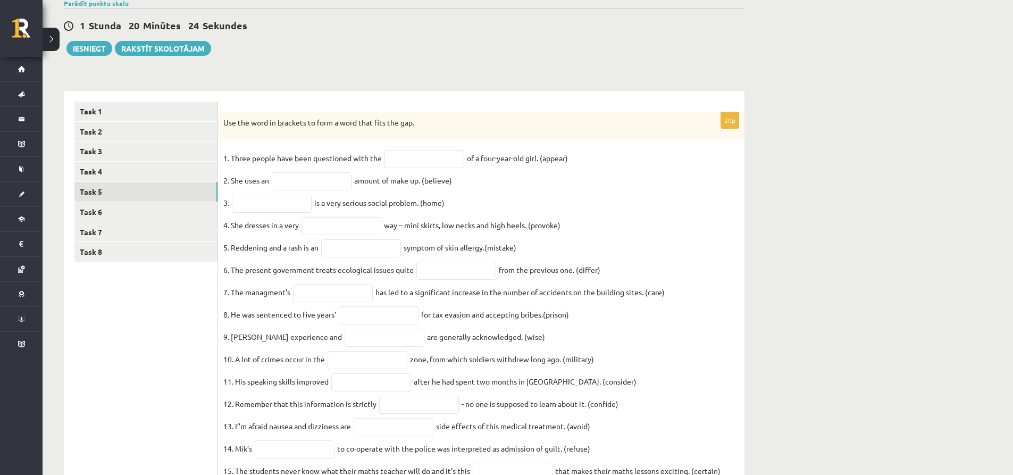
scroll to position [58, 0]
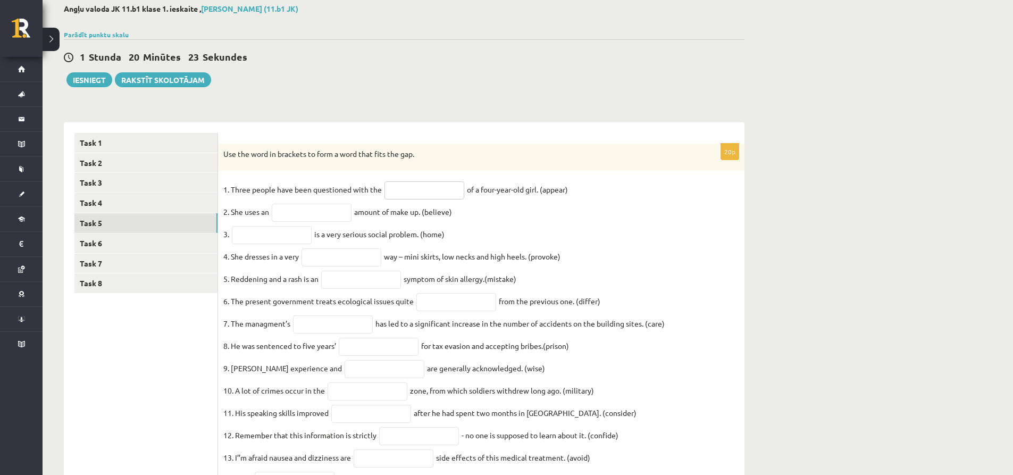
click at [441, 192] on input "text" at bounding box center [424, 190] width 80 height 18
type input "*"
type input "**********"
click at [309, 218] on input "text" at bounding box center [312, 213] width 80 height 18
type input "**********"
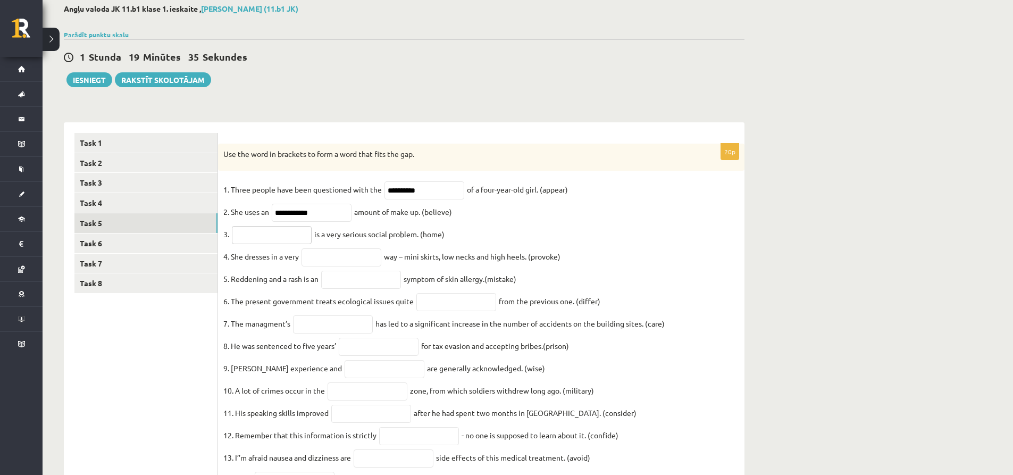
click at [277, 234] on input "text" at bounding box center [272, 235] width 80 height 18
type input "**********"
click at [372, 266] on input "text" at bounding box center [341, 257] width 80 height 18
type input "**********"
click at [347, 280] on input "text" at bounding box center [361, 280] width 80 height 18
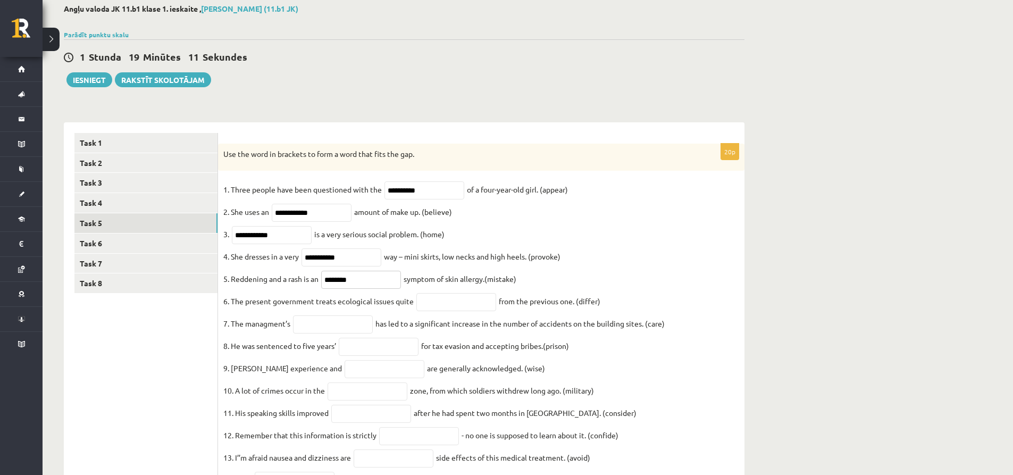
type input "********"
click at [484, 310] on input "text" at bounding box center [456, 302] width 80 height 18
type input "**********"
click at [316, 330] on input "text" at bounding box center [333, 324] width 80 height 18
type input "**********"
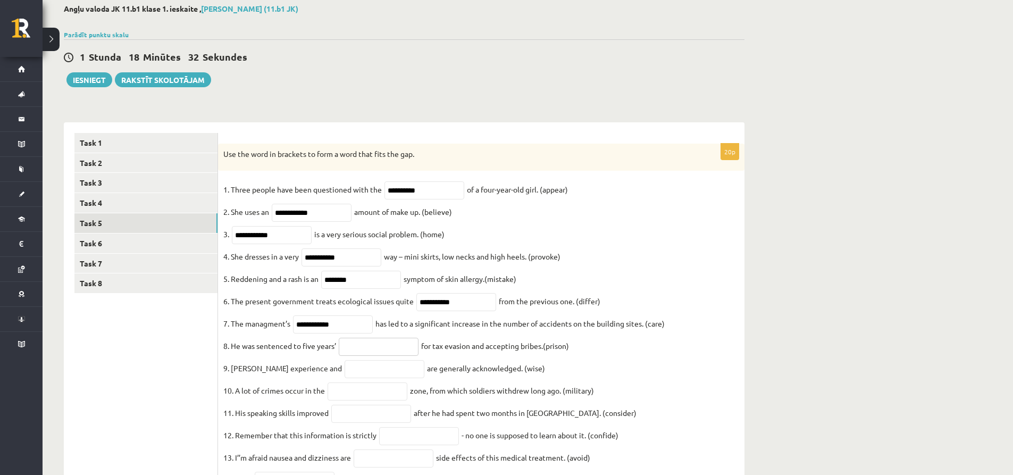
click at [378, 348] on input "text" at bounding box center [379, 347] width 80 height 18
click at [375, 352] on input "text" at bounding box center [379, 347] width 80 height 18
type input "**********"
click at [377, 378] on input "text" at bounding box center [384, 369] width 80 height 18
type input "******"
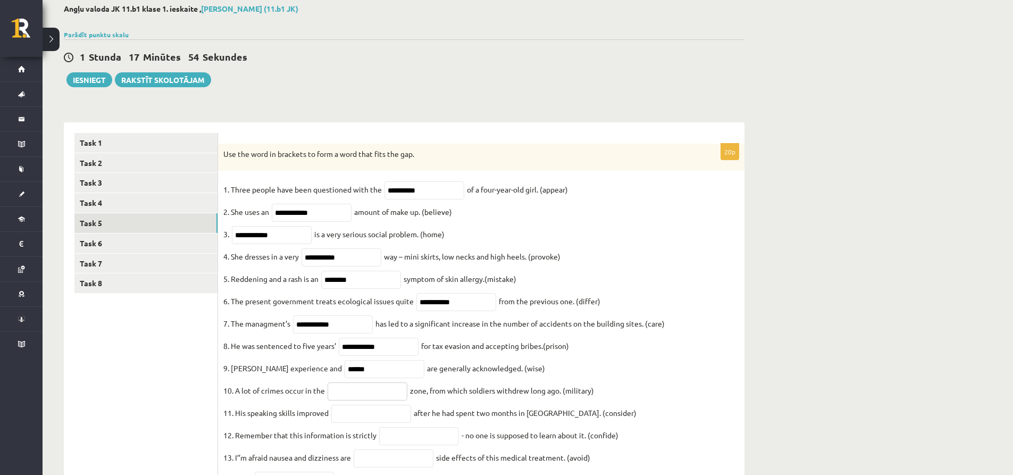
click at [344, 400] on input "text" at bounding box center [367, 391] width 80 height 18
type input "**********"
click at [375, 423] on input "text" at bounding box center [371, 413] width 80 height 18
type input "**********"
click at [401, 445] on input "text" at bounding box center [419, 436] width 80 height 18
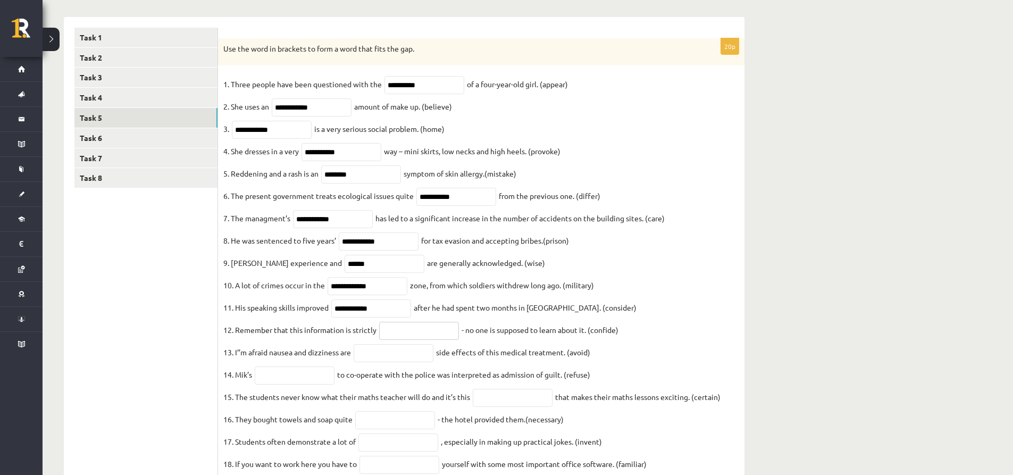
scroll to position [164, 0]
type input "**********"
click at [399, 361] on input "text" at bounding box center [393, 352] width 80 height 18
click at [406, 361] on input "text" at bounding box center [393, 352] width 80 height 18
type input "**********"
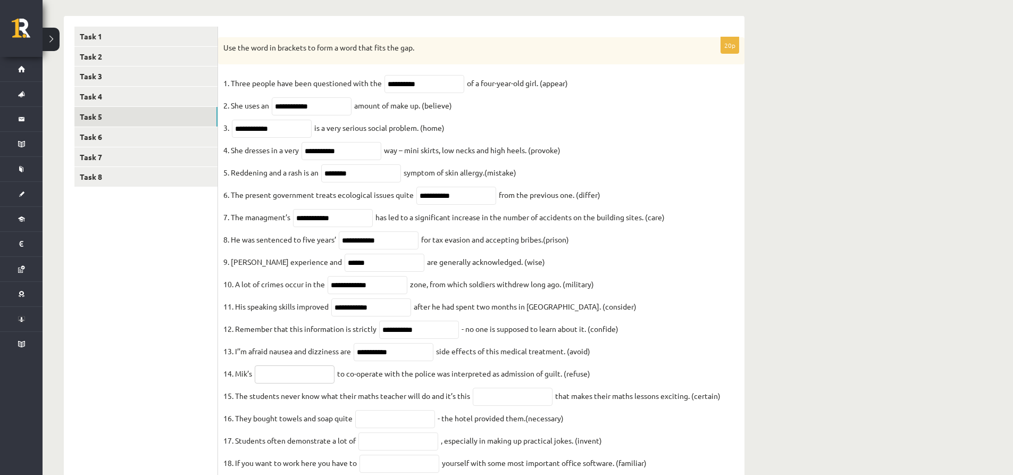
click at [283, 383] on input "text" at bounding box center [295, 374] width 80 height 18
type input "*******"
click at [509, 406] on input "text" at bounding box center [513, 396] width 80 height 18
type input "**********"
click at [385, 428] on input "text" at bounding box center [395, 419] width 80 height 18
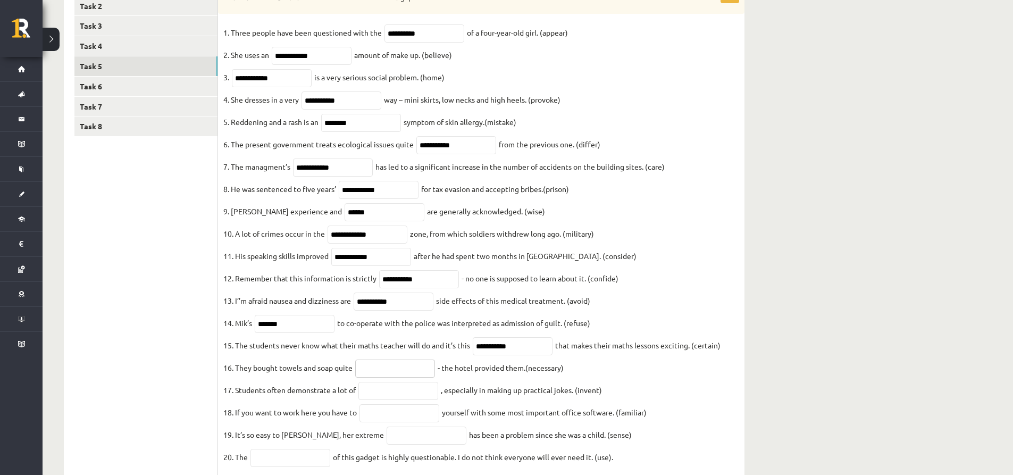
scroll to position [217, 0]
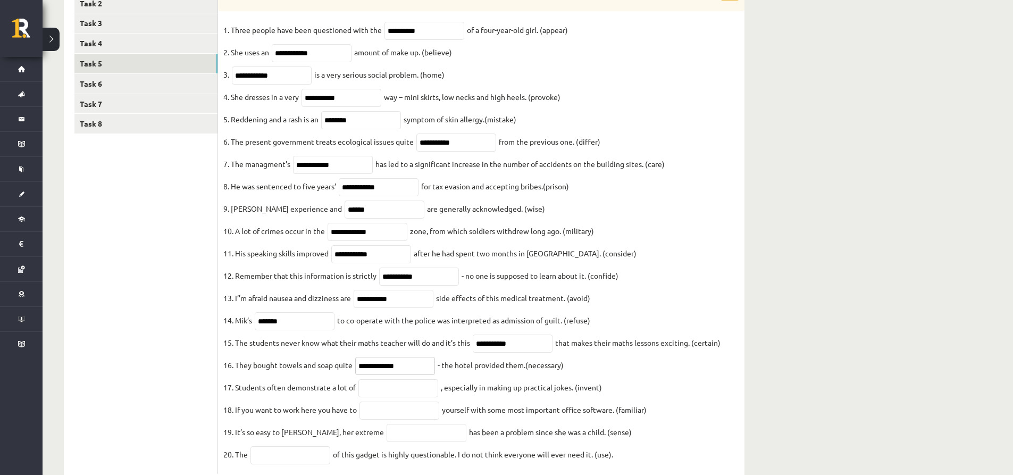
type input "**********"
click at [386, 397] on input "text" at bounding box center [398, 388] width 80 height 18
type input "**********"
click at [408, 419] on input "text" at bounding box center [399, 410] width 80 height 18
type input "**********"
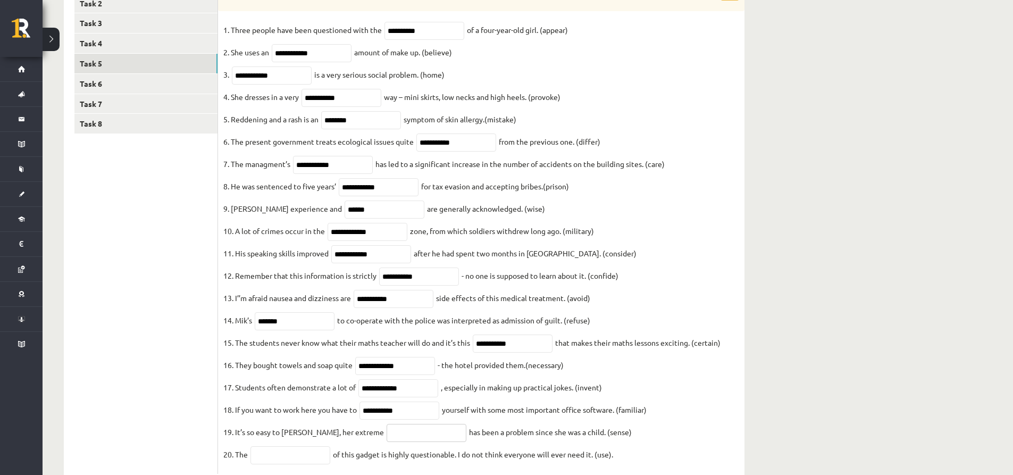
click at [386, 442] on input "text" at bounding box center [426, 433] width 80 height 18
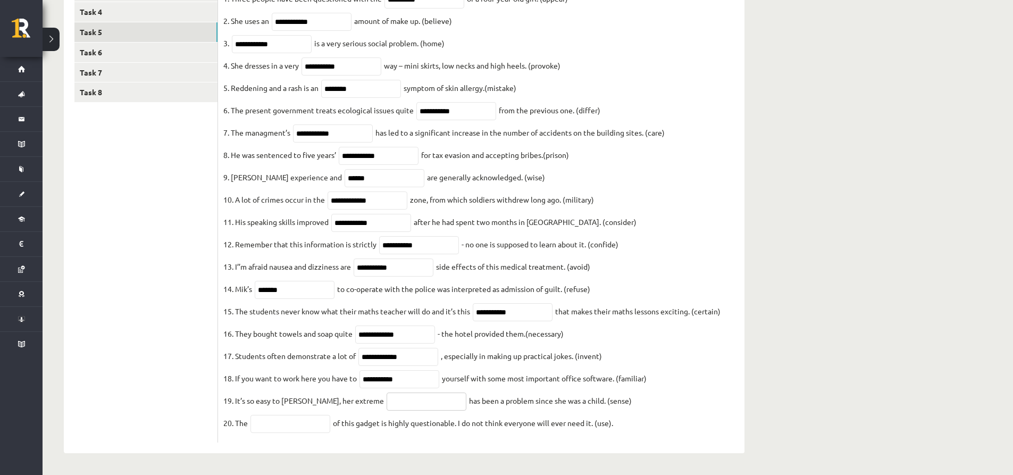
scroll to position [271, 0]
type input "**********"
click at [311, 425] on input "text" at bounding box center [290, 424] width 80 height 18
type input "**********"
click at [325, 448] on div "**********" at bounding box center [481, 192] width 526 height 522
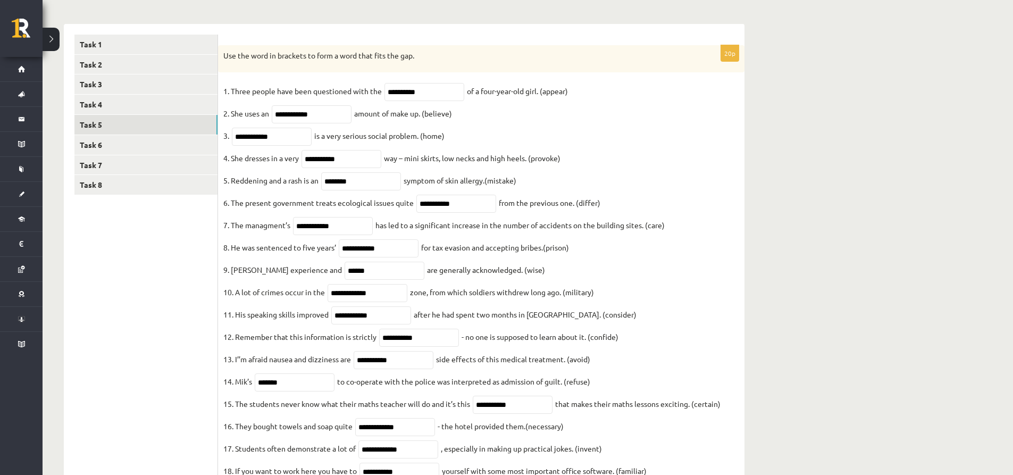
scroll to position [0, 0]
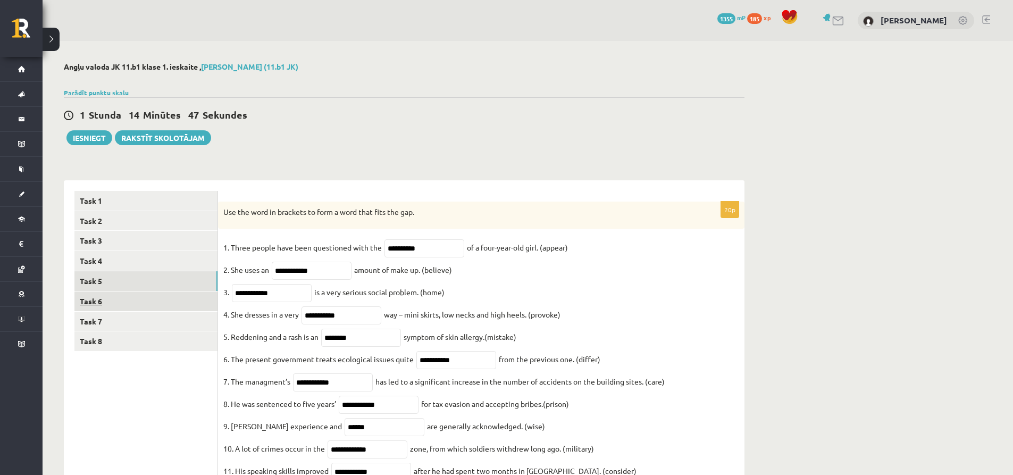
click at [141, 298] on link "Task 6" at bounding box center [145, 301] width 143 height 20
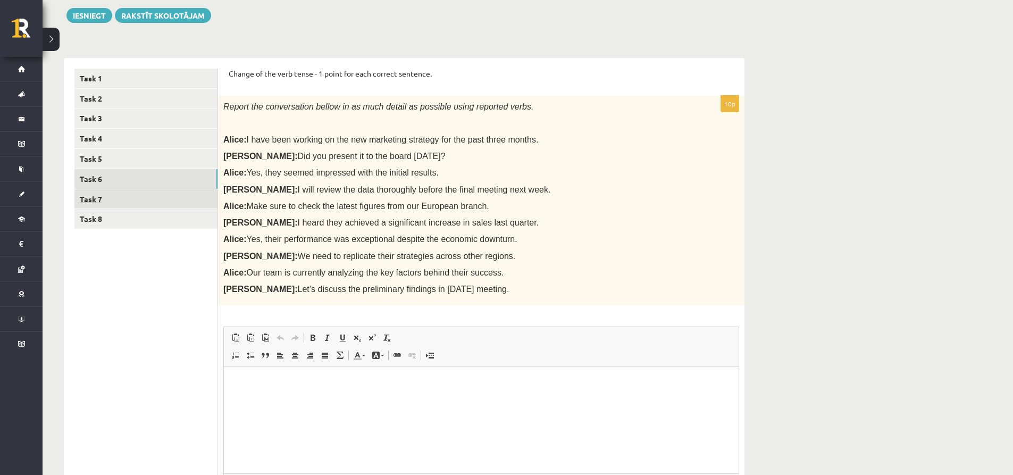
click at [121, 202] on link "Task 7" at bounding box center [145, 199] width 143 height 20
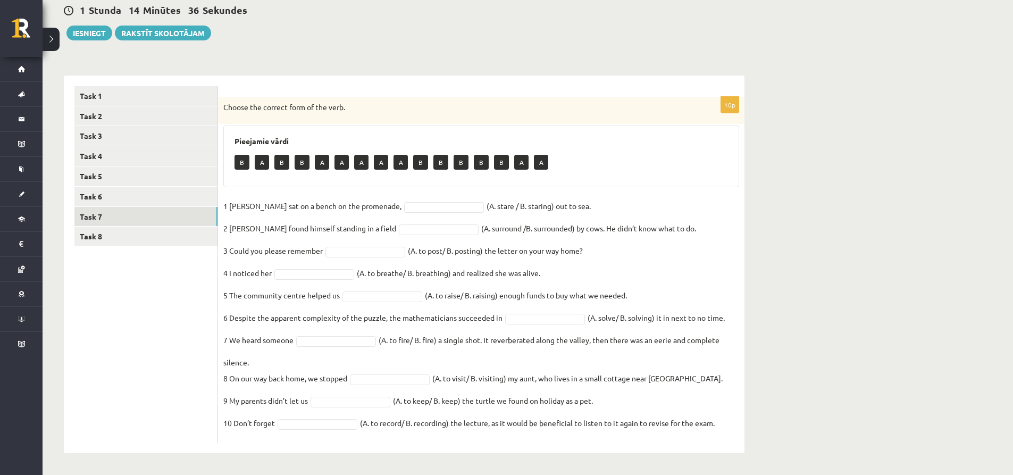
drag, startPoint x: 224, startPoint y: 105, endPoint x: 744, endPoint y: 490, distance: 647.5
click at [744, 370] on html "0 Dāvanas 1355 mP 185 xp Maksims Ancāns Sākums Aktuāli Kā mācīties eSKOLĀ Konta…" at bounding box center [506, 132] width 1013 height 475
copy div "Choose the correct form of the verb. Pieejamie vārdi B A B B A A A A A B B B B …"
click at [448, 115] on div "Choose the correct form of the verb." at bounding box center [481, 111] width 526 height 28
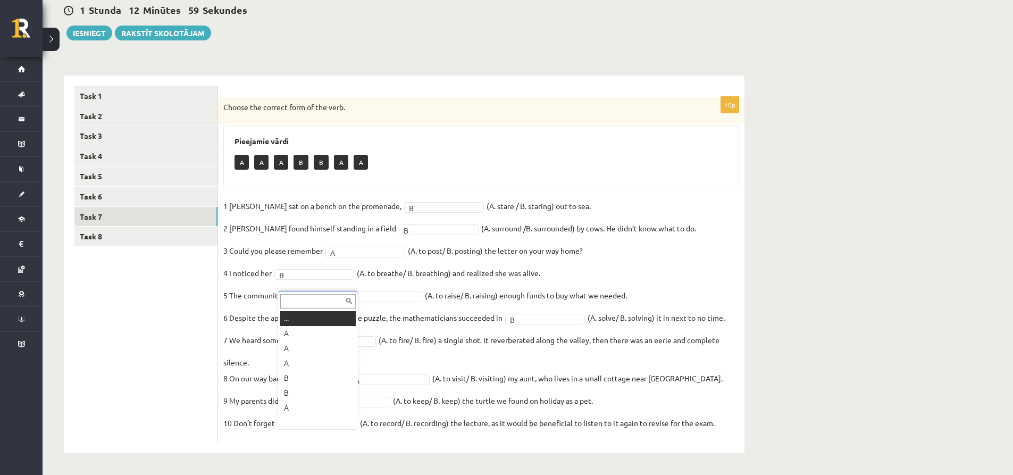
scroll to position [13, 0]
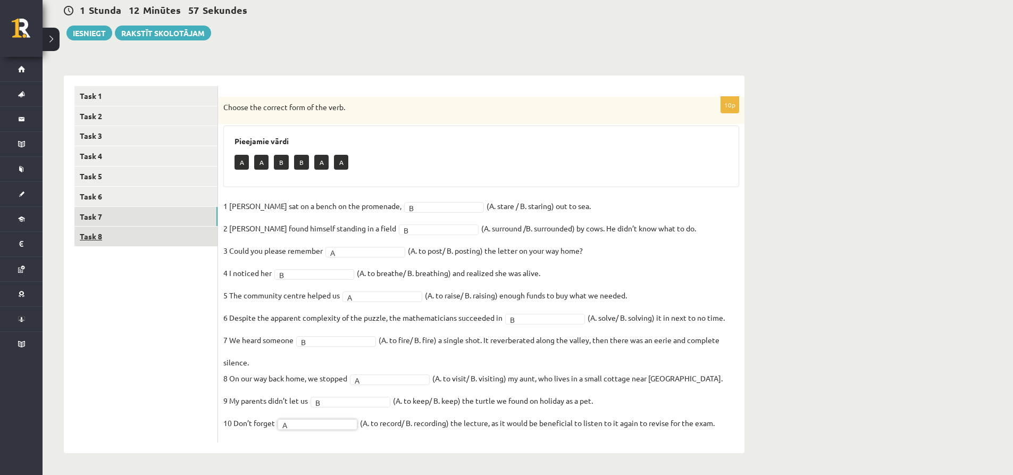
click at [169, 235] on link "Task 8" at bounding box center [145, 236] width 143 height 20
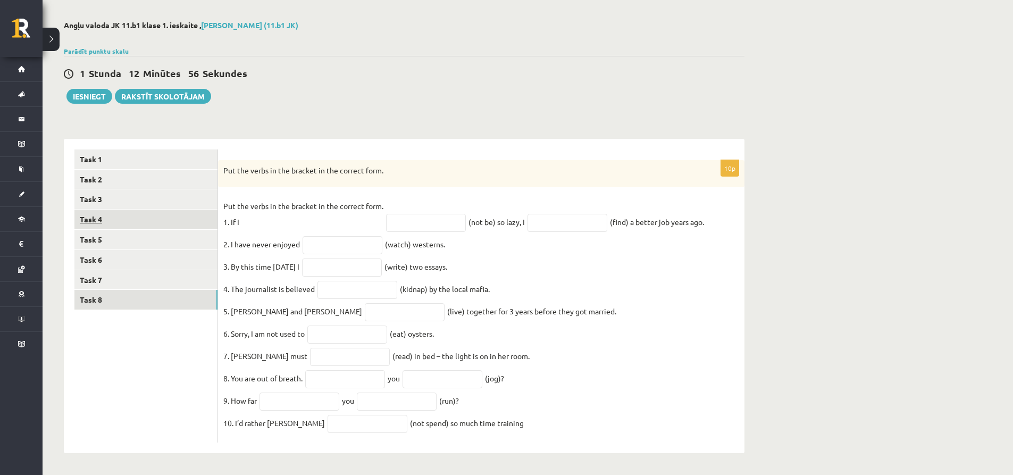
scroll to position [52, 0]
drag, startPoint x: 224, startPoint y: 161, endPoint x: 537, endPoint y: 432, distance: 414.1
click at [540, 434] on div "10p Put the verbs in the bracket in the correct form. Put the verbs in the brac…" at bounding box center [481, 301] width 526 height 283
copy div "Put the verbs in the bracket in the correct form. Put the verbs in the bracket …"
click at [353, 128] on div "****** ****** ****** ****** ****** ****** ****** ****** Task 1 Task 2 Task 3 Ta…" at bounding box center [404, 290] width 680 height 325
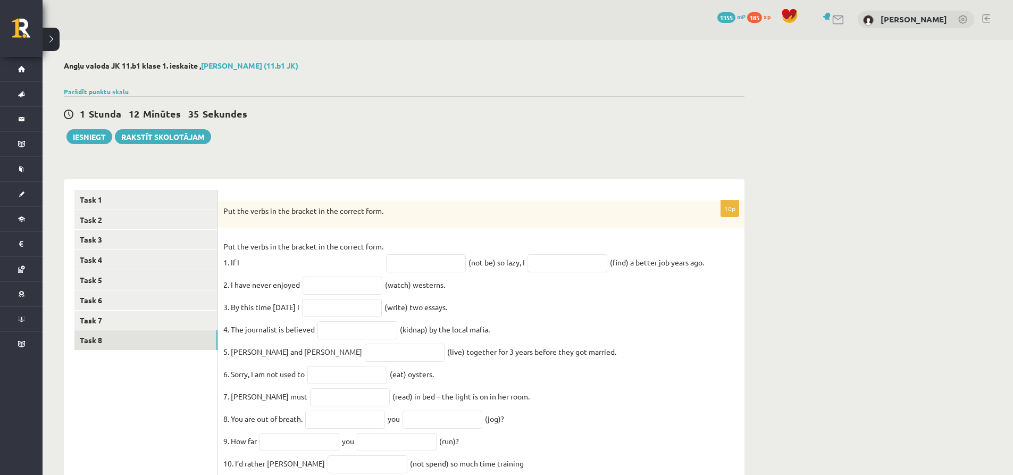
scroll to position [0, 0]
click at [415, 263] on input "text" at bounding box center [426, 264] width 80 height 18
click at [416, 265] on input "text" at bounding box center [426, 264] width 80 height 18
click at [432, 175] on div "****** ****** ****** ****** ****** ****** ****** ****** Task 1 Task 2 Task 3 Ta…" at bounding box center [404, 332] width 680 height 325
click at [406, 266] on input "text" at bounding box center [426, 264] width 80 height 18
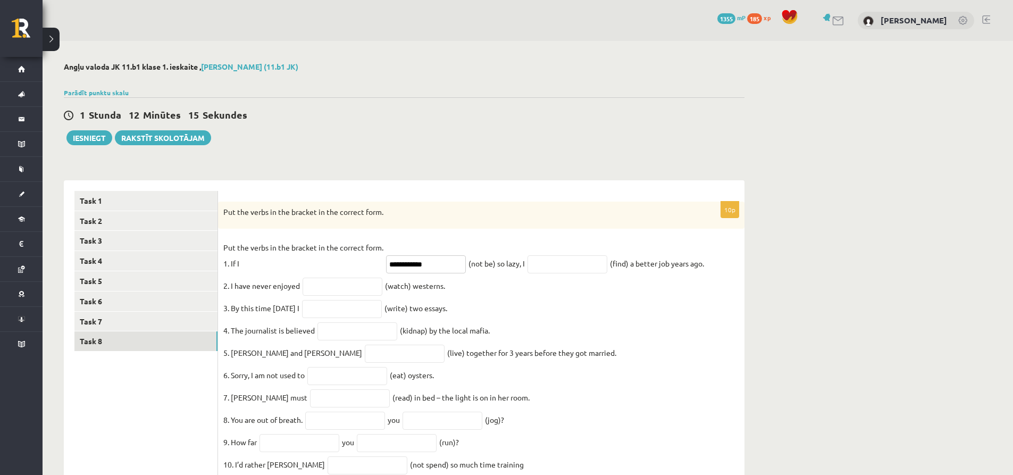
type input "**********"
click at [577, 273] on input "text" at bounding box center [567, 264] width 80 height 18
type input "**********"
click at [325, 282] on input "text" at bounding box center [342, 286] width 80 height 18
type input "********"
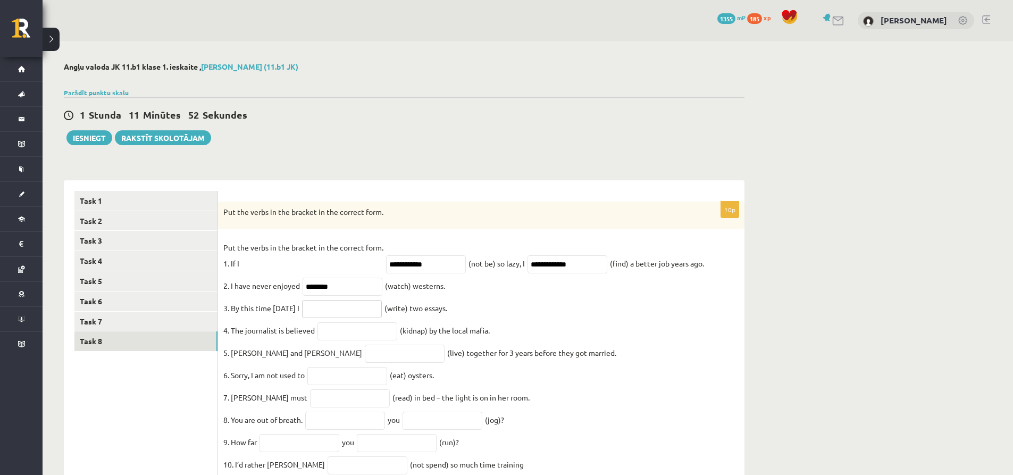
click at [351, 311] on input "text" at bounding box center [342, 309] width 80 height 18
type input "**********"
click at [334, 334] on input "text" at bounding box center [357, 331] width 80 height 18
type input "**********"
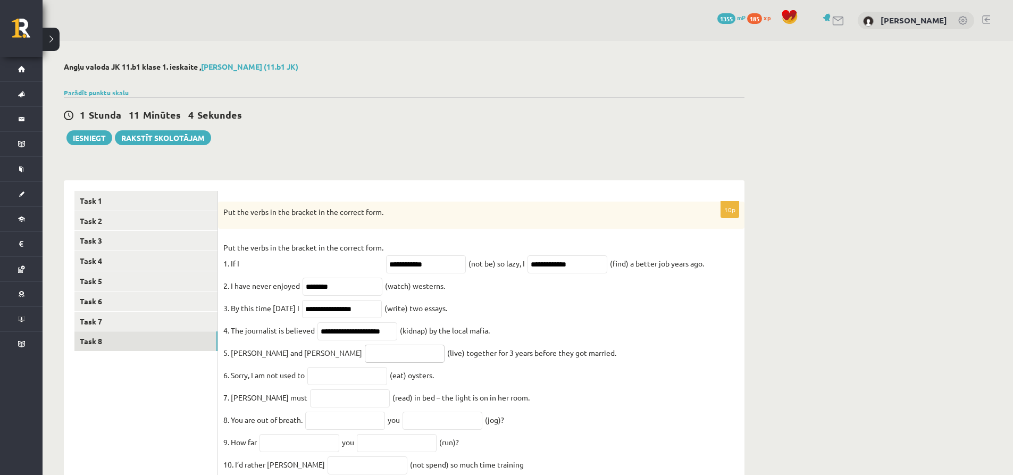
click at [365, 363] on input "text" at bounding box center [405, 353] width 80 height 18
type input "*********"
click at [353, 381] on input "text" at bounding box center [347, 376] width 80 height 18
click at [337, 381] on input "text" at bounding box center [347, 376] width 80 height 18
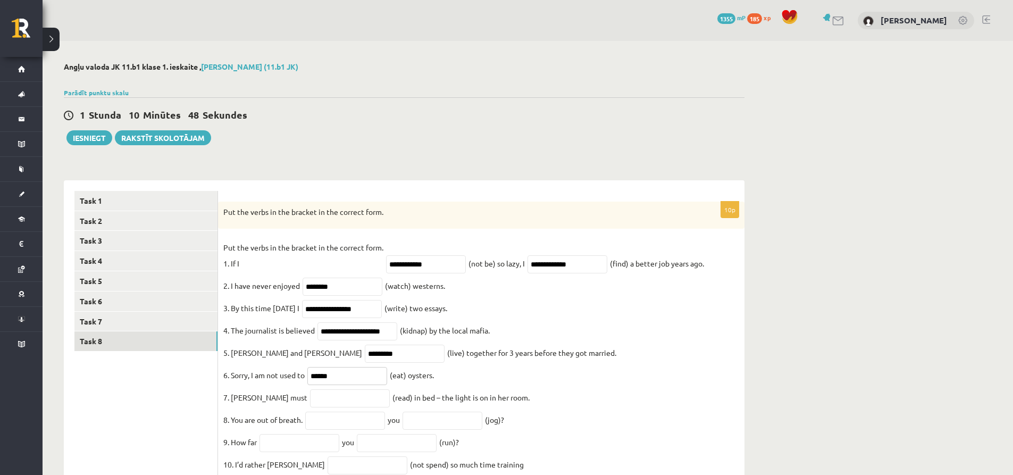
type input "******"
click at [326, 398] on input "text" at bounding box center [350, 398] width 80 height 18
type input "*******"
click at [344, 422] on input "text" at bounding box center [345, 420] width 80 height 18
type input "****"
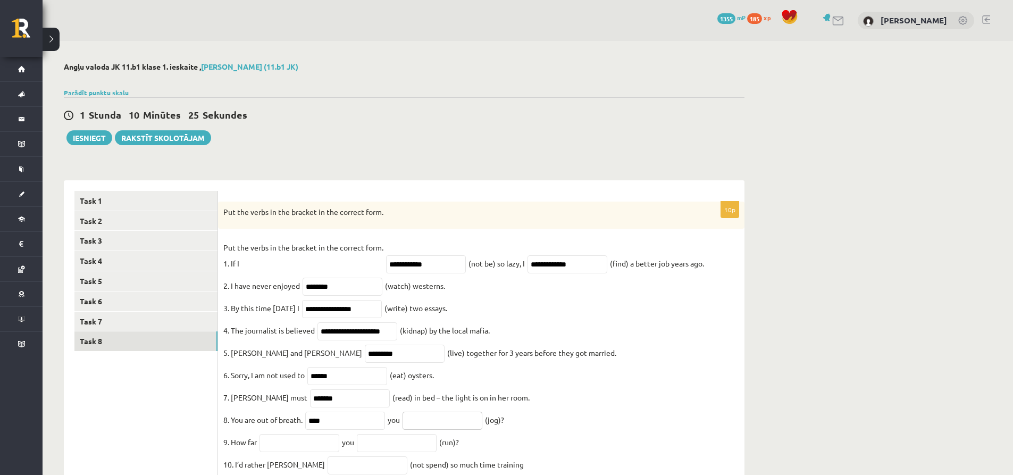
click at [439, 428] on input "text" at bounding box center [442, 420] width 80 height 18
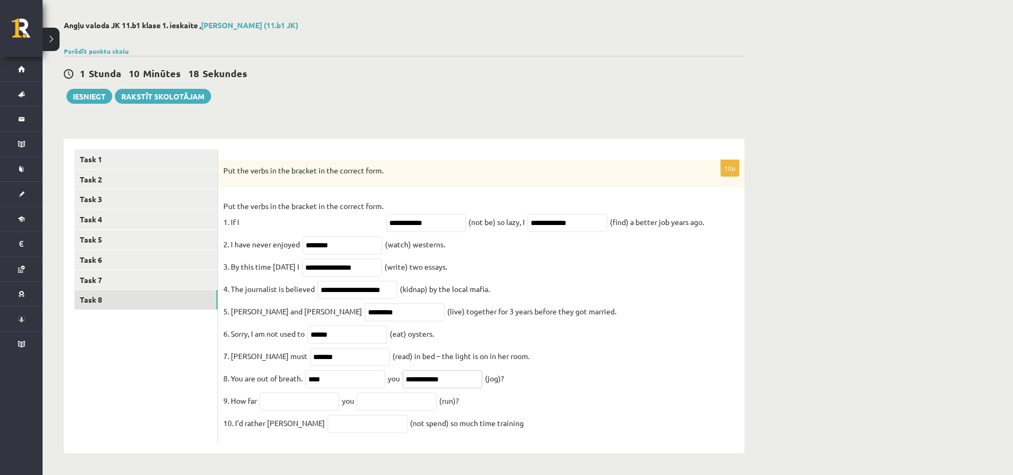
scroll to position [52, 0]
type input "**********"
click at [292, 399] on input "text" at bounding box center [299, 401] width 80 height 18
type input "****"
click at [401, 403] on input "text" at bounding box center [397, 401] width 80 height 18
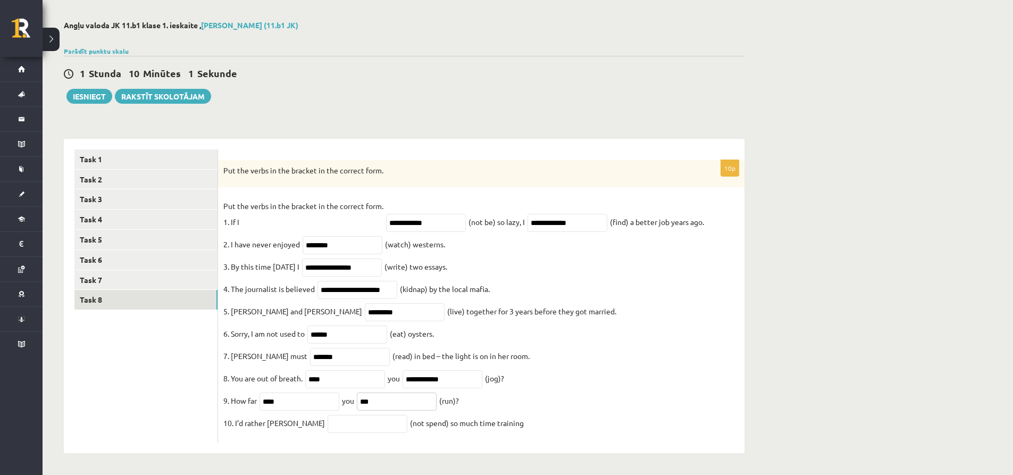
type input "***"
click at [328, 424] on input "text" at bounding box center [367, 424] width 80 height 18
type input "**********"
click at [121, 230] on link "Task 5" at bounding box center [145, 240] width 143 height 20
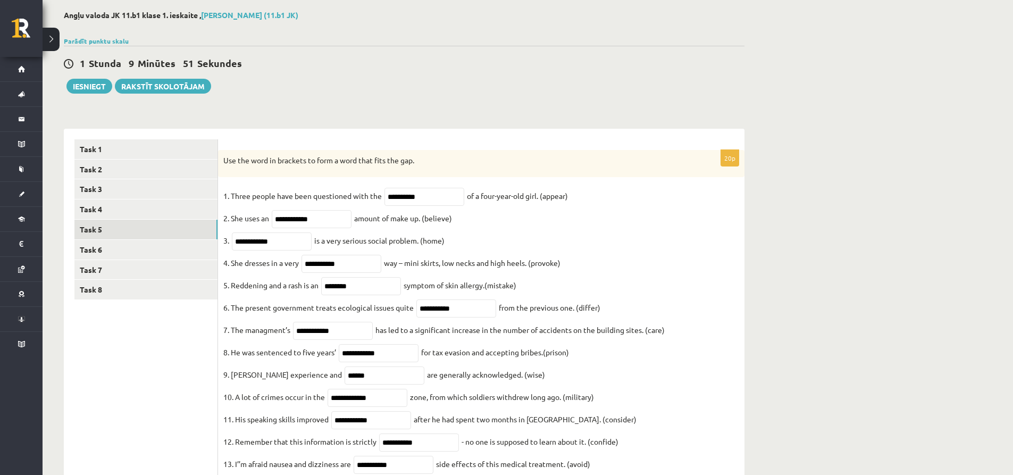
click at [117, 245] on link "Task 6" at bounding box center [145, 250] width 143 height 20
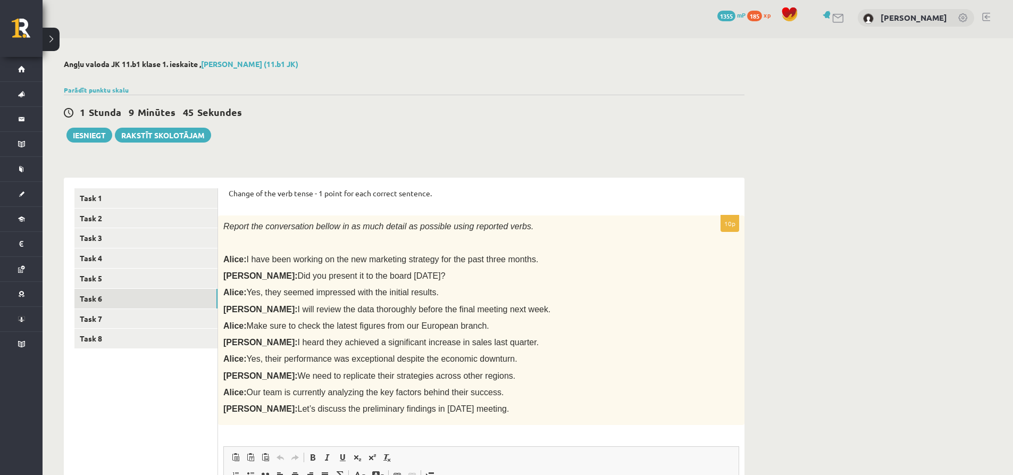
scroll to position [0, 0]
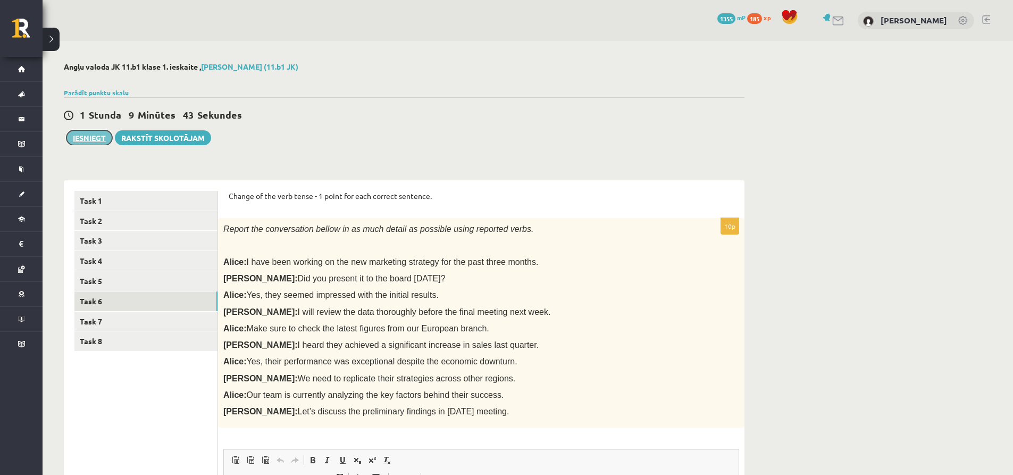
click at [87, 136] on button "Iesniegt" at bounding box center [89, 137] width 46 height 15
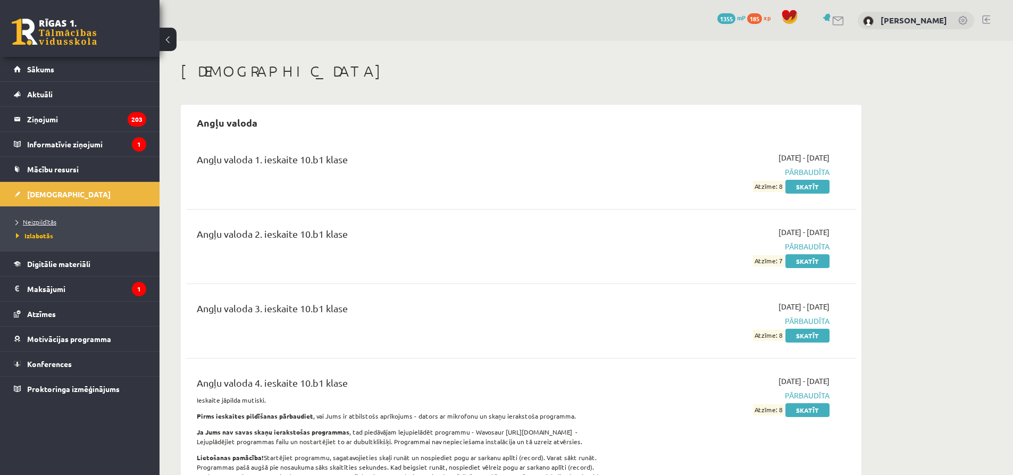
click at [40, 221] on span "Neizpildītās" at bounding box center [36, 221] width 40 height 9
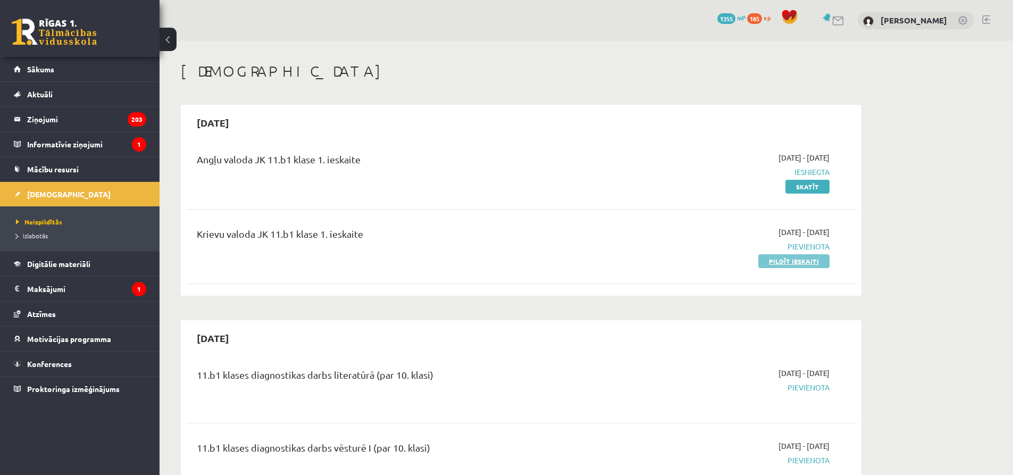
click at [798, 260] on link "Pildīt ieskaiti" at bounding box center [793, 261] width 71 height 14
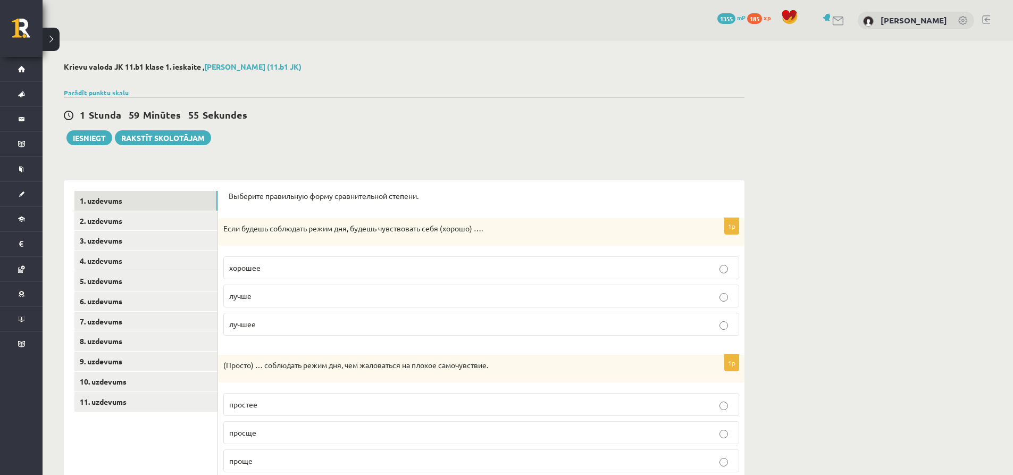
click at [270, 295] on p "лучше" at bounding box center [481, 295] width 504 height 11
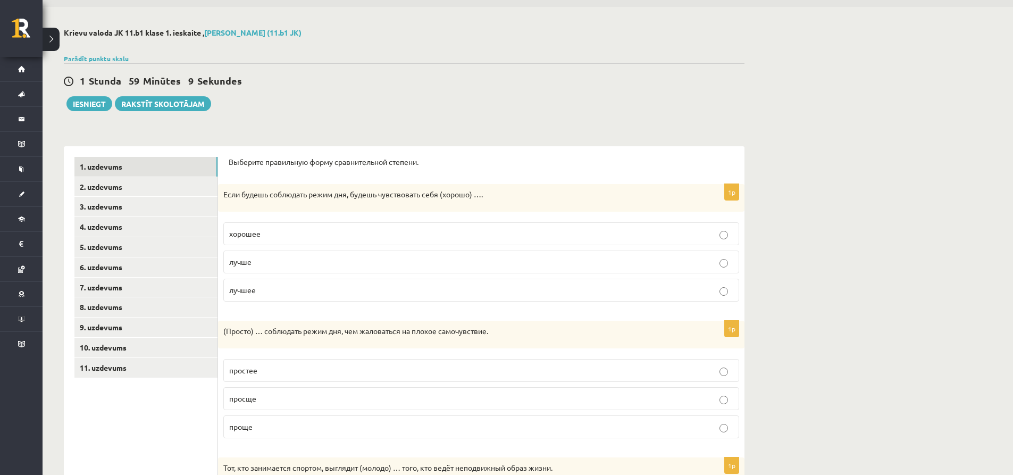
scroll to position [106, 0]
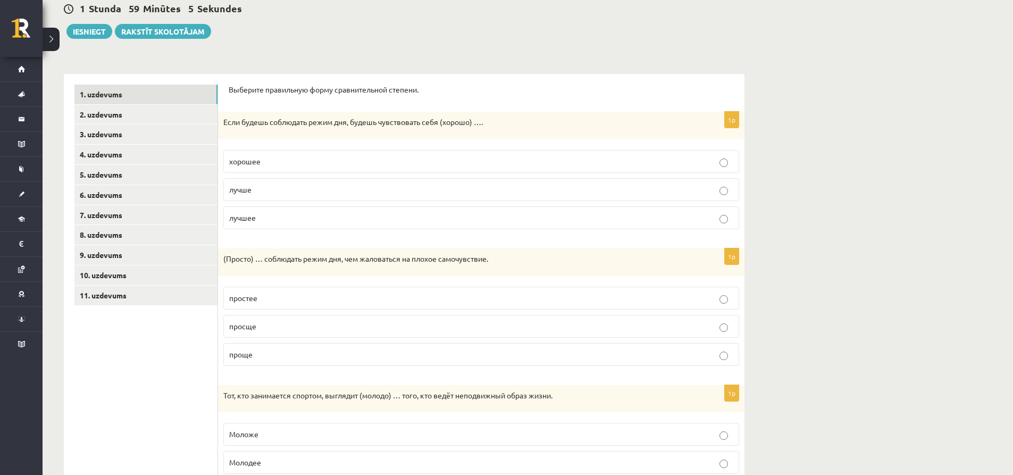
click at [276, 356] on p "проще" at bounding box center [481, 354] width 504 height 11
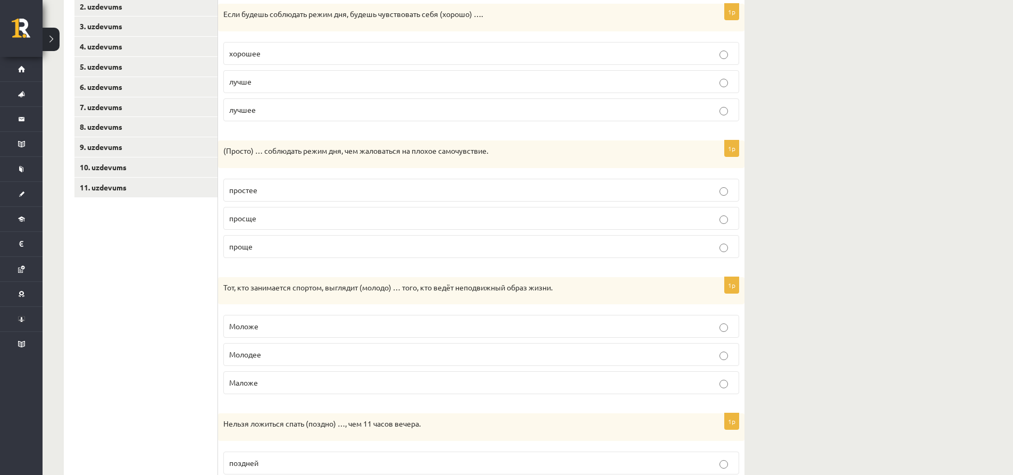
scroll to position [266, 0]
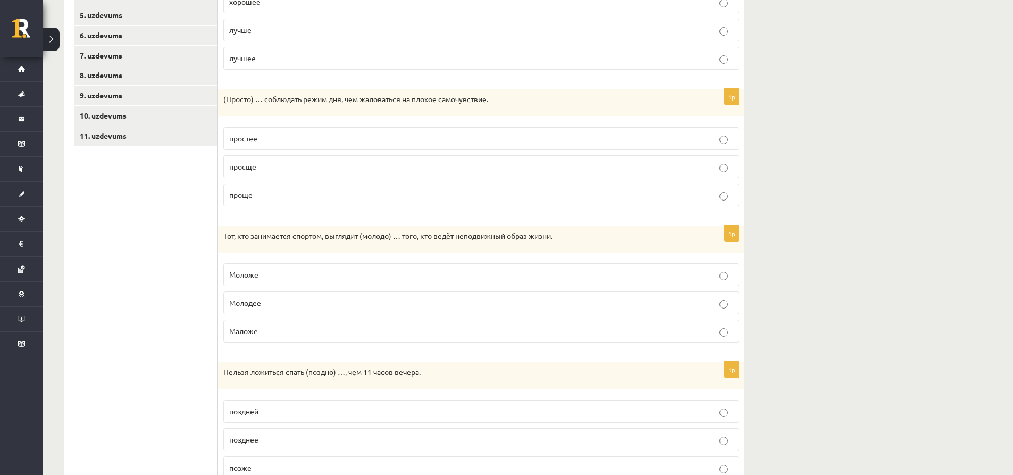
click at [266, 271] on p "Моложе" at bounding box center [481, 274] width 504 height 11
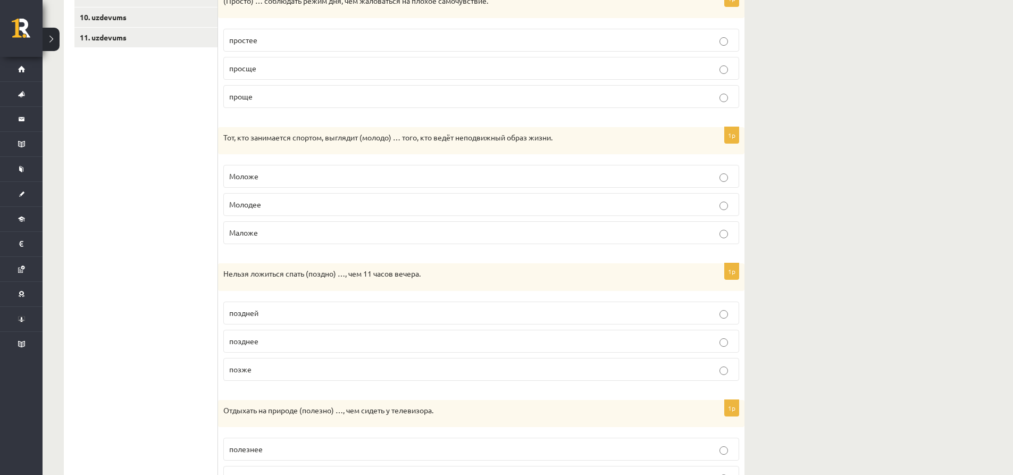
scroll to position [372, 0]
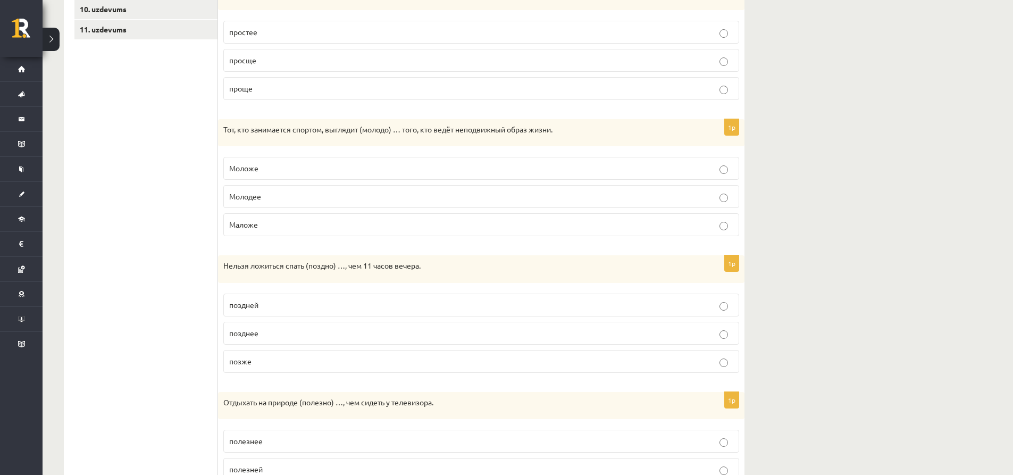
click at [264, 358] on p "позже" at bounding box center [481, 361] width 504 height 11
click at [257, 333] on span "позднее" at bounding box center [243, 333] width 29 height 10
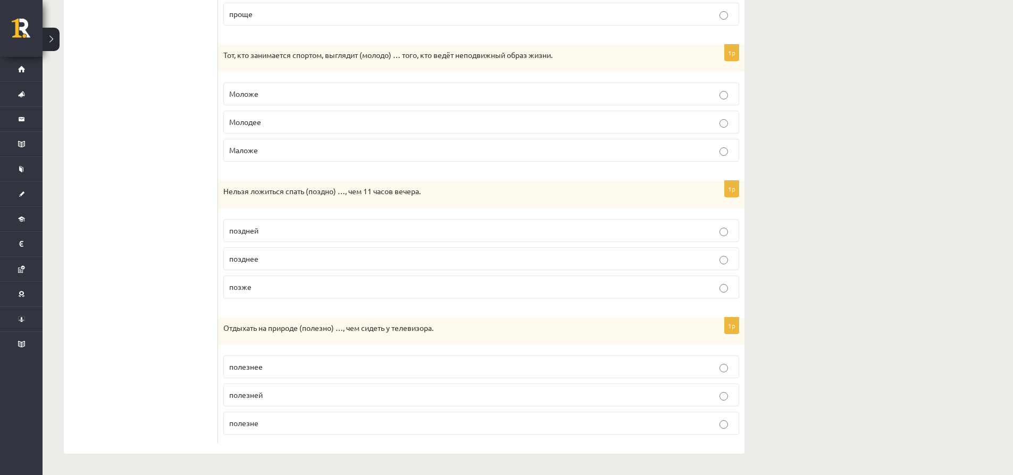
scroll to position [447, 0]
click at [258, 366] on span "полезнее" at bounding box center [245, 366] width 33 height 10
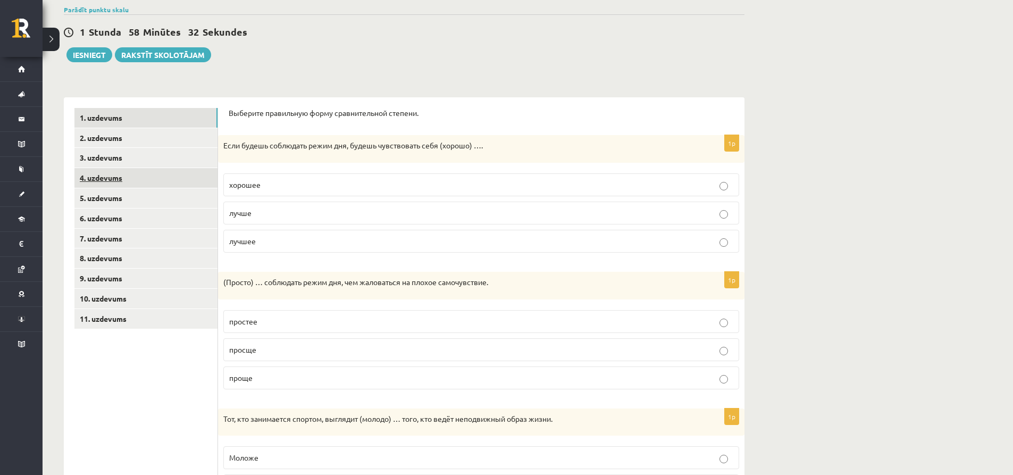
scroll to position [0, 0]
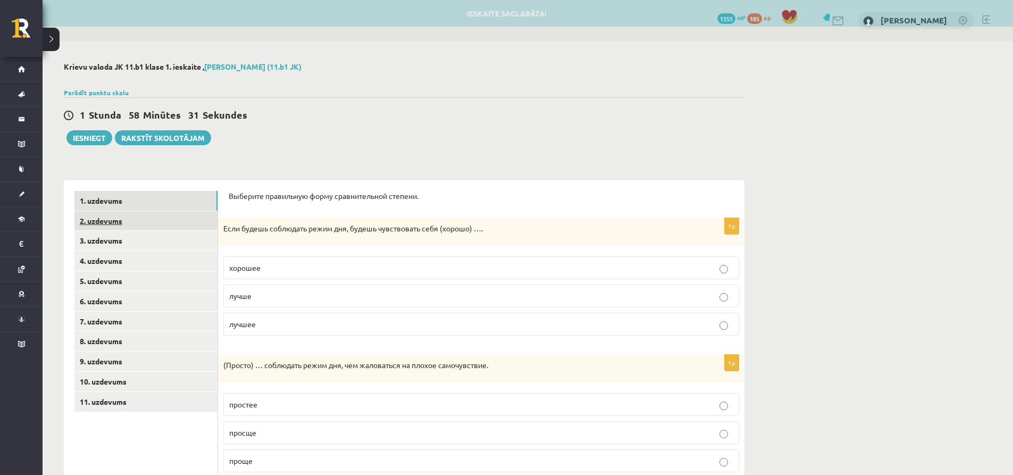
click at [172, 225] on link "2. uzdevums" at bounding box center [145, 221] width 143 height 20
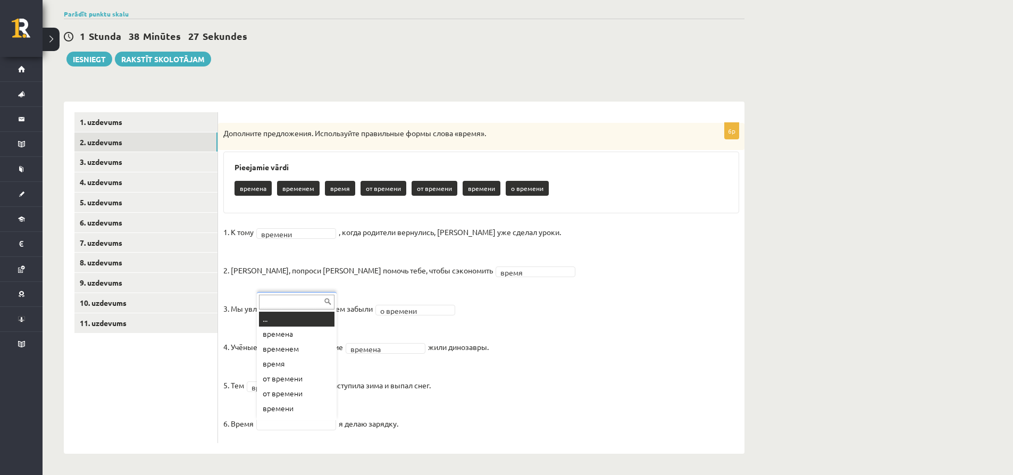
scroll to position [13, 0]
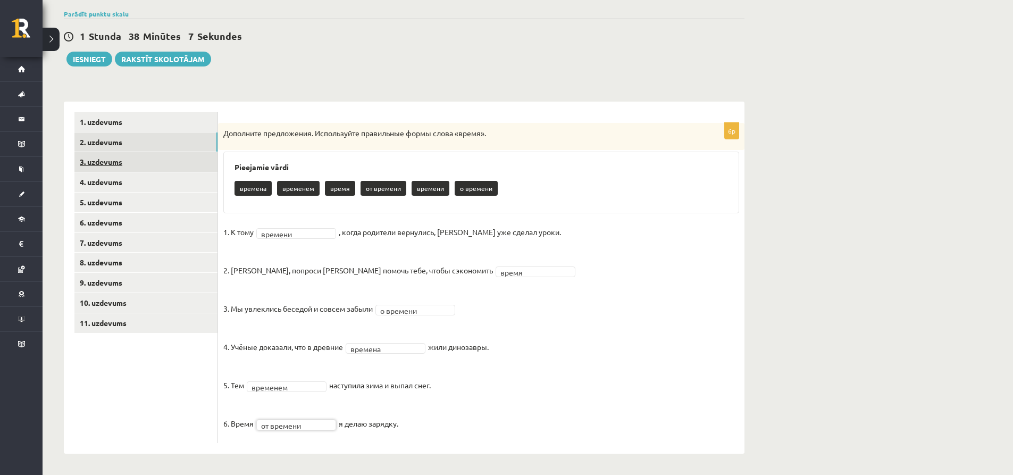
click at [147, 155] on link "3. uzdevums" at bounding box center [145, 162] width 143 height 20
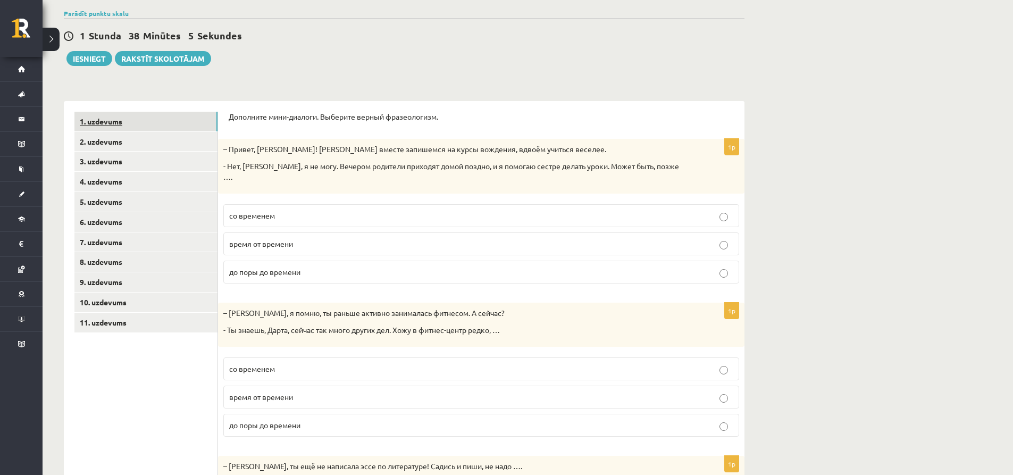
click at [147, 127] on link "1. uzdevums" at bounding box center [145, 122] width 143 height 20
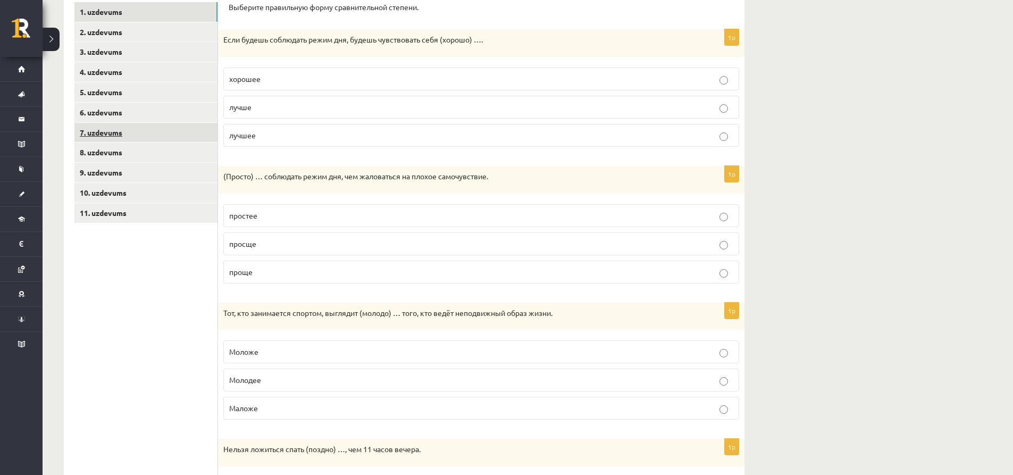
scroll to position [181, 0]
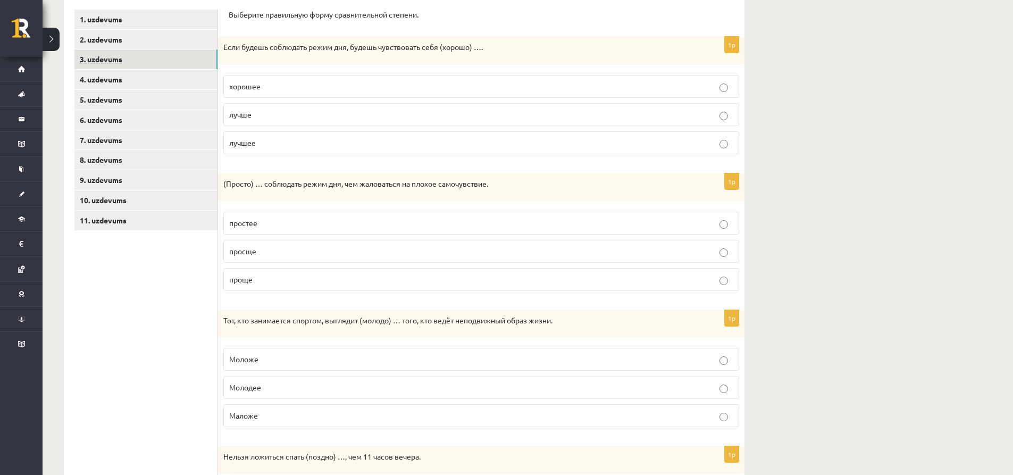
click at [144, 63] on link "3. uzdevums" at bounding box center [145, 59] width 143 height 20
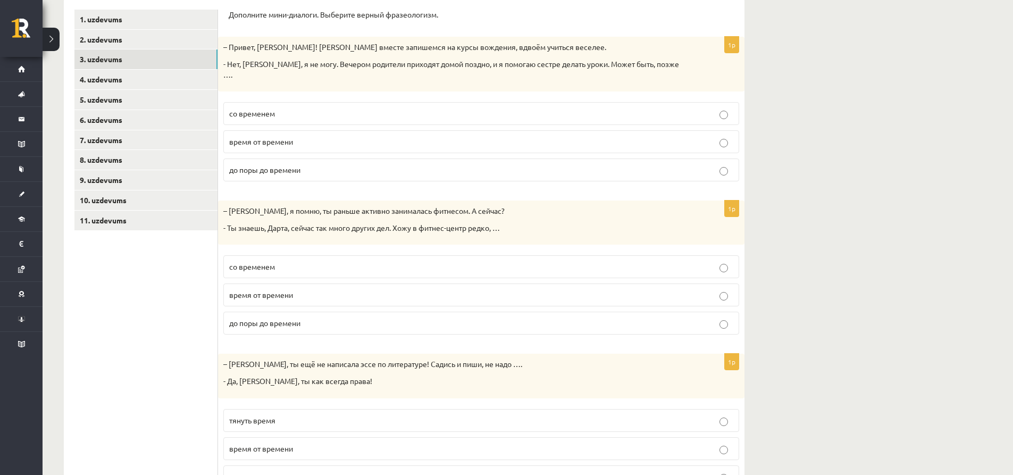
click at [310, 108] on p "со временем" at bounding box center [481, 113] width 504 height 11
click at [295, 289] on p "время от времени" at bounding box center [481, 294] width 504 height 11
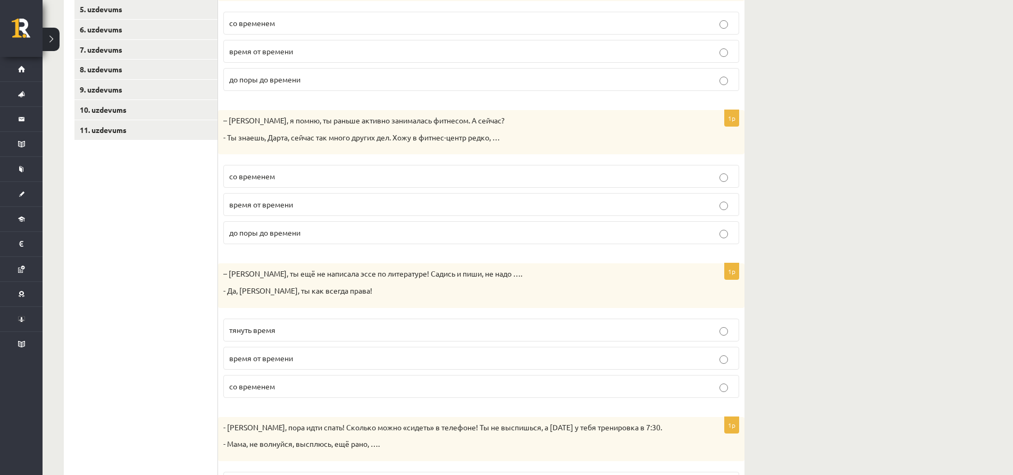
scroll to position [288, 0]
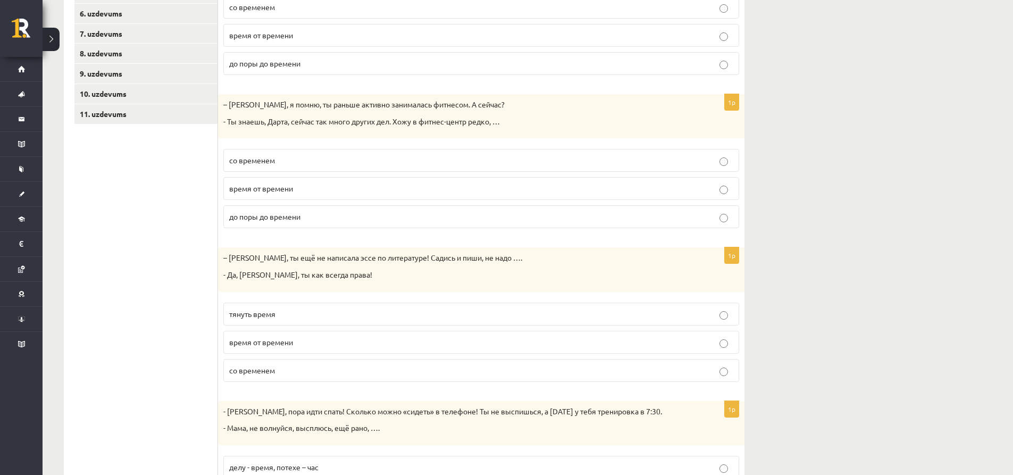
click at [274, 309] on span "тянуть время" at bounding box center [252, 314] width 46 height 10
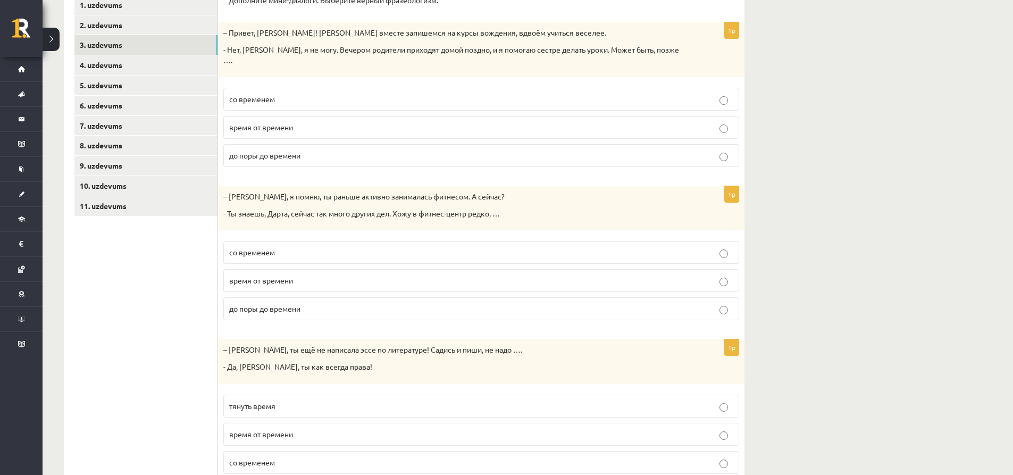
scroll to position [181, 0]
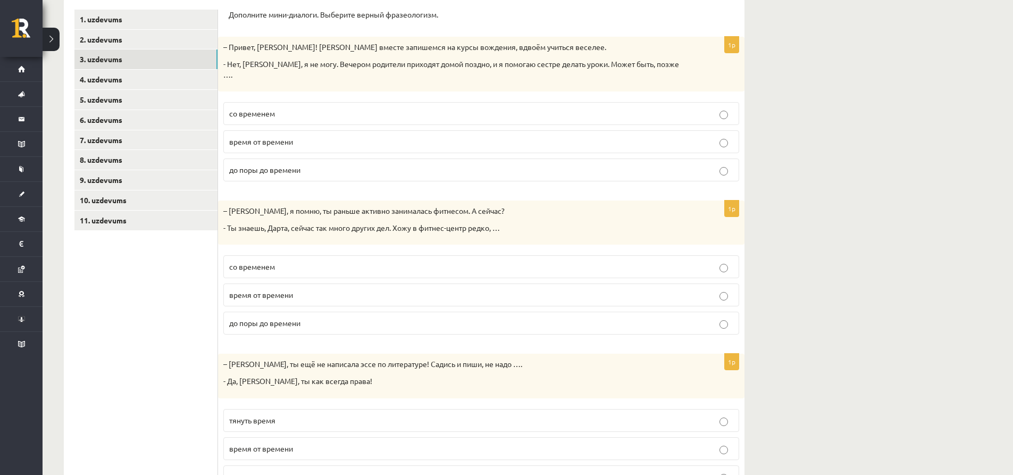
click at [284, 164] on p "до поры до времени" at bounding box center [481, 169] width 504 height 11
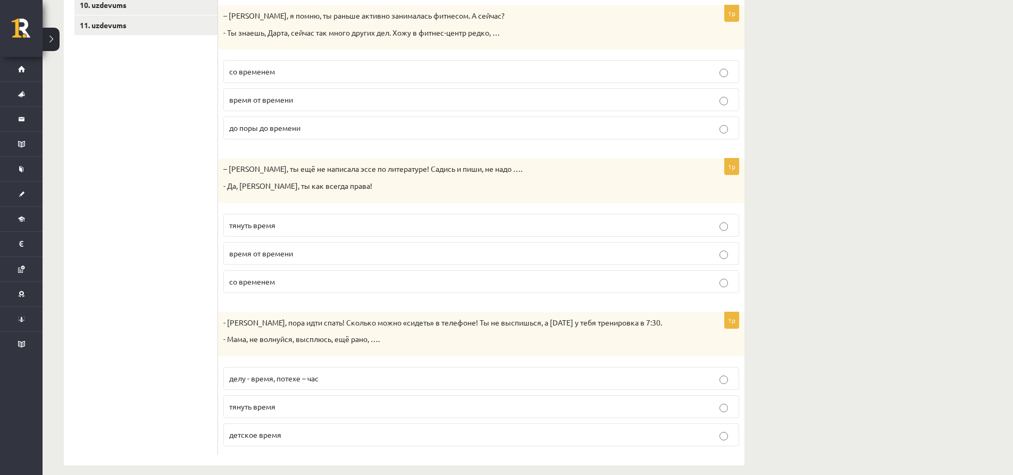
scroll to position [378, 0]
click at [284, 427] on p "детское время" at bounding box center [481, 432] width 504 height 11
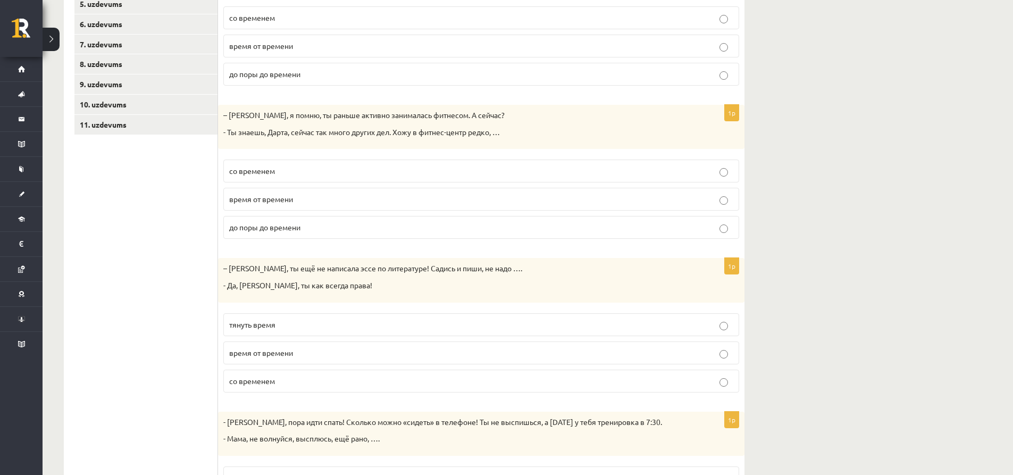
scroll to position [6, 0]
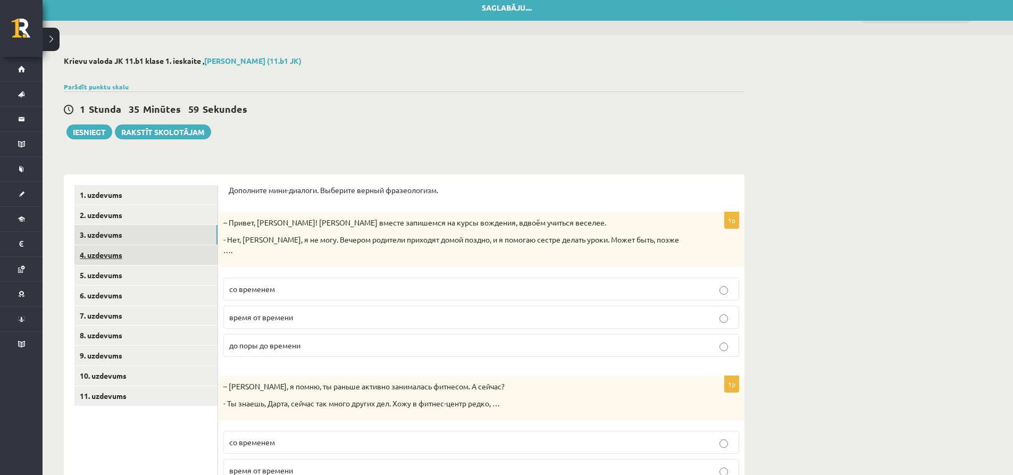
click at [114, 260] on link "4. uzdevums" at bounding box center [145, 255] width 143 height 20
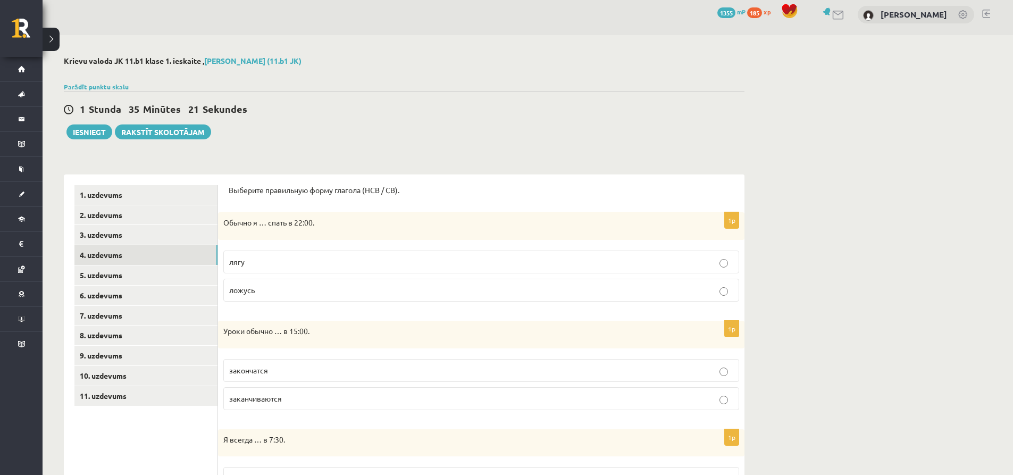
click at [298, 286] on p "ложусь" at bounding box center [481, 289] width 504 height 11
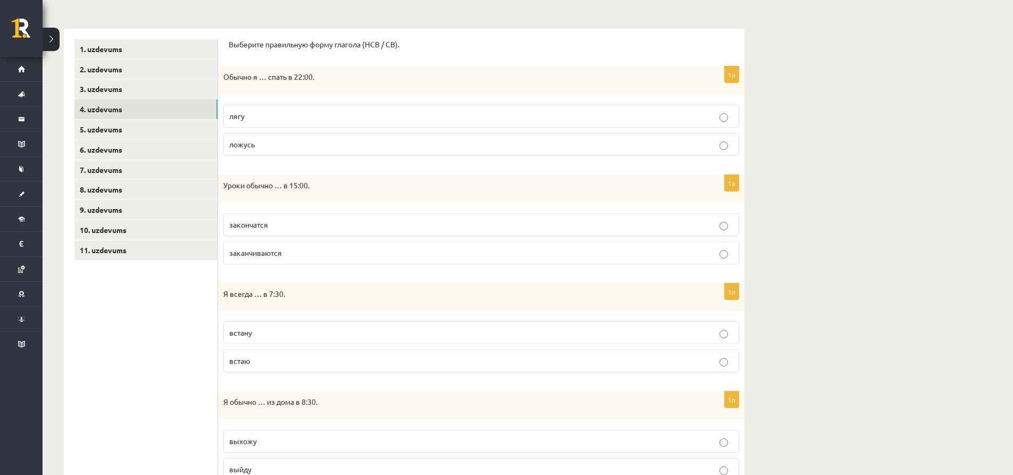
scroll to position [165, 0]
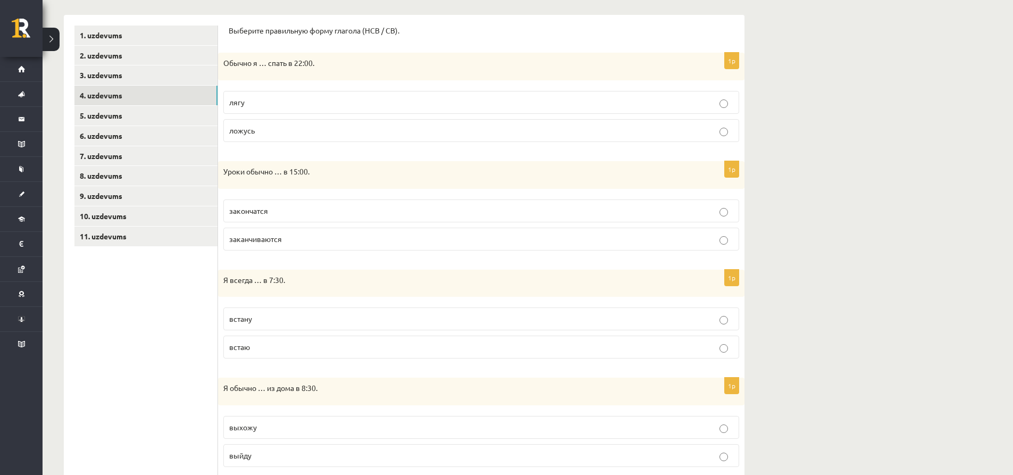
click at [280, 237] on span "заканчиваются" at bounding box center [255, 239] width 53 height 10
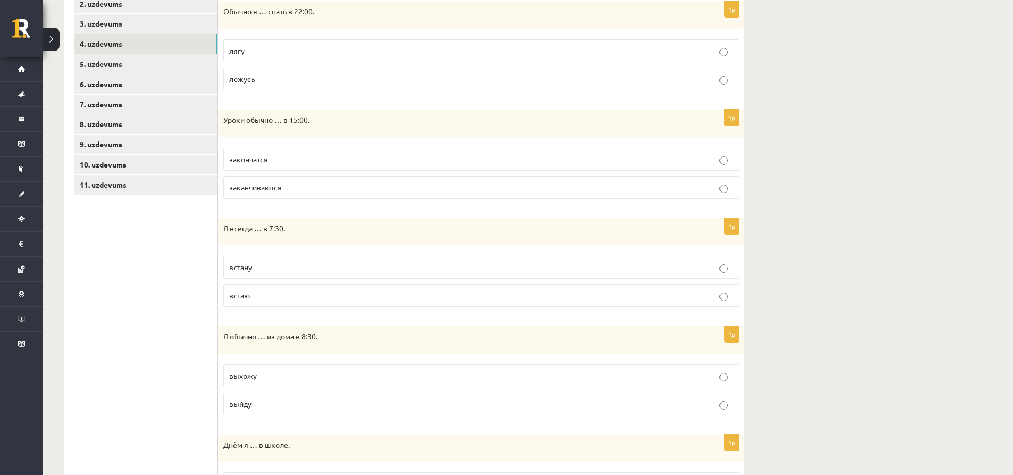
scroll to position [218, 0]
click at [291, 292] on p "встаю" at bounding box center [481, 293] width 504 height 11
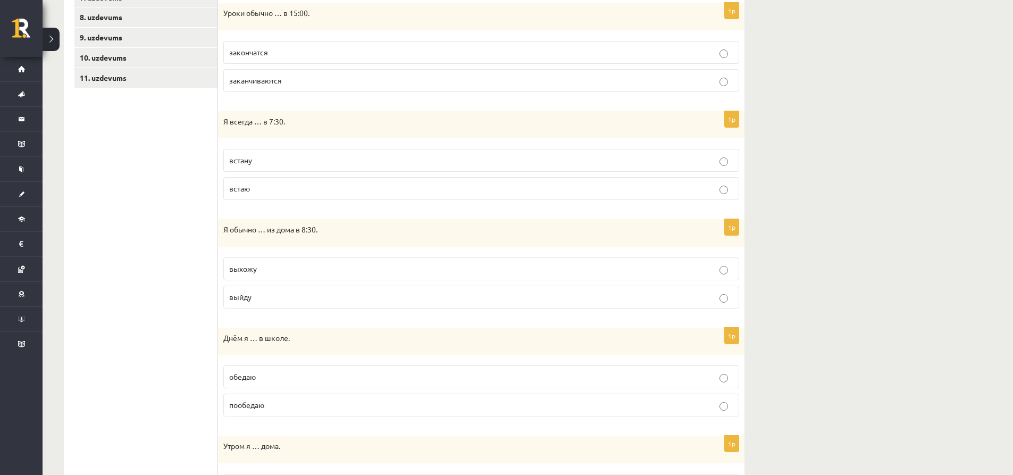
scroll to position [325, 0]
click at [273, 267] on p "выхожу" at bounding box center [481, 267] width 504 height 11
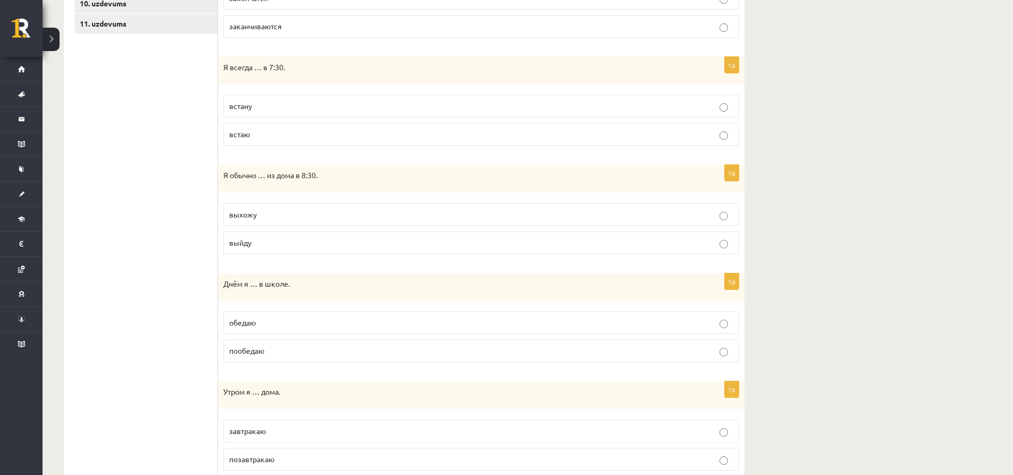
scroll to position [431, 0]
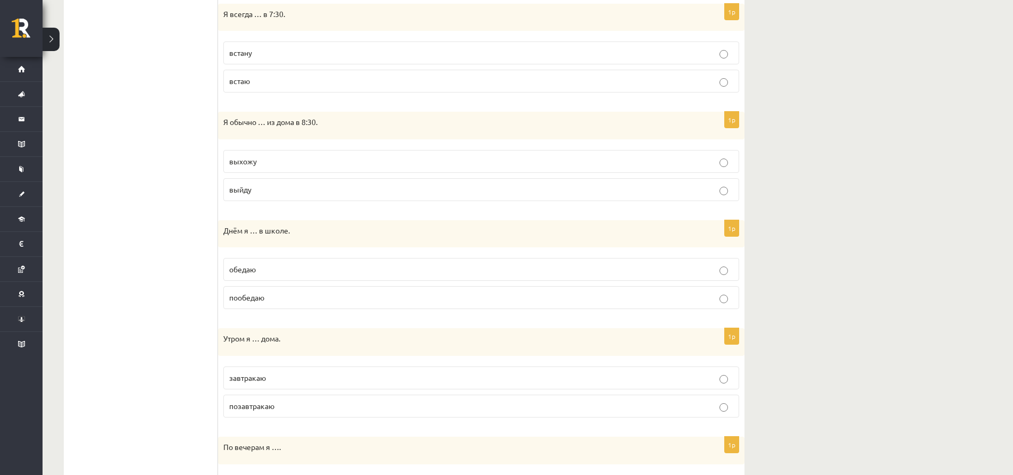
click at [269, 268] on p "обедаю" at bounding box center [481, 269] width 504 height 11
click at [279, 377] on p "завтракаю" at bounding box center [481, 377] width 504 height 11
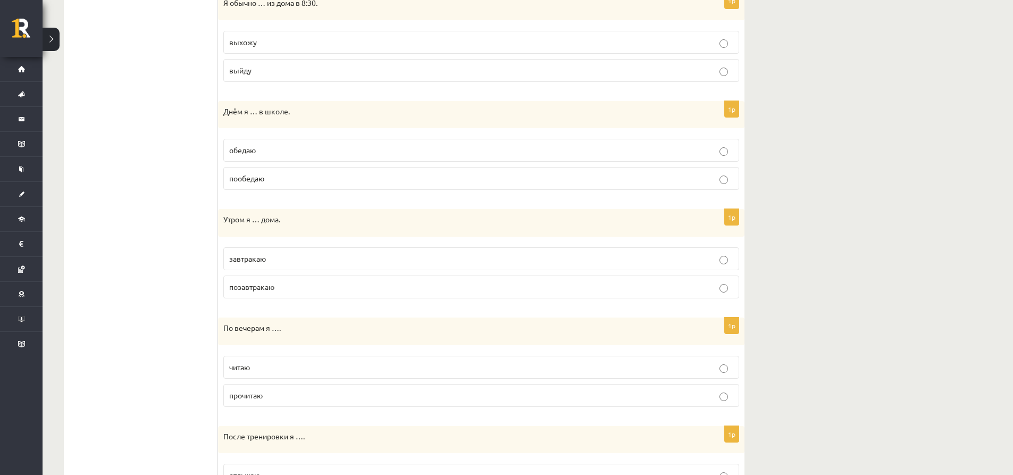
scroll to position [591, 0]
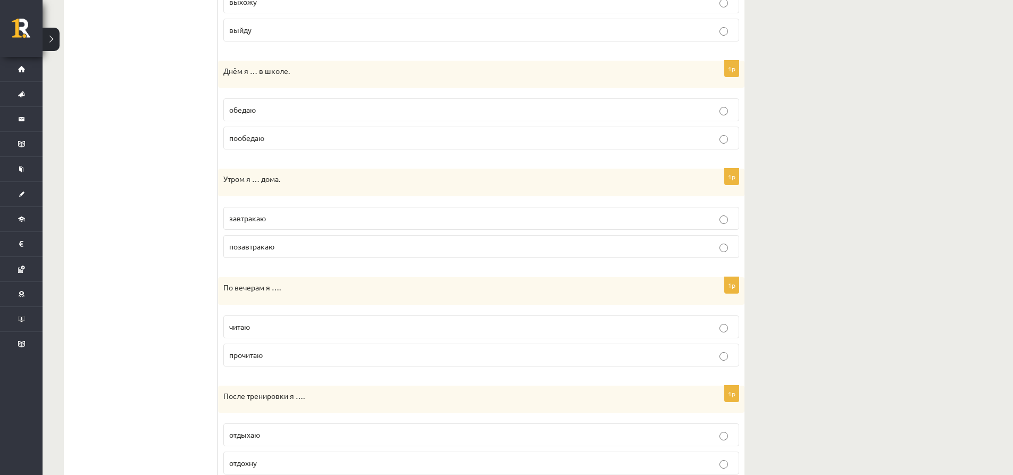
click at [283, 328] on p "читаю" at bounding box center [481, 326] width 504 height 11
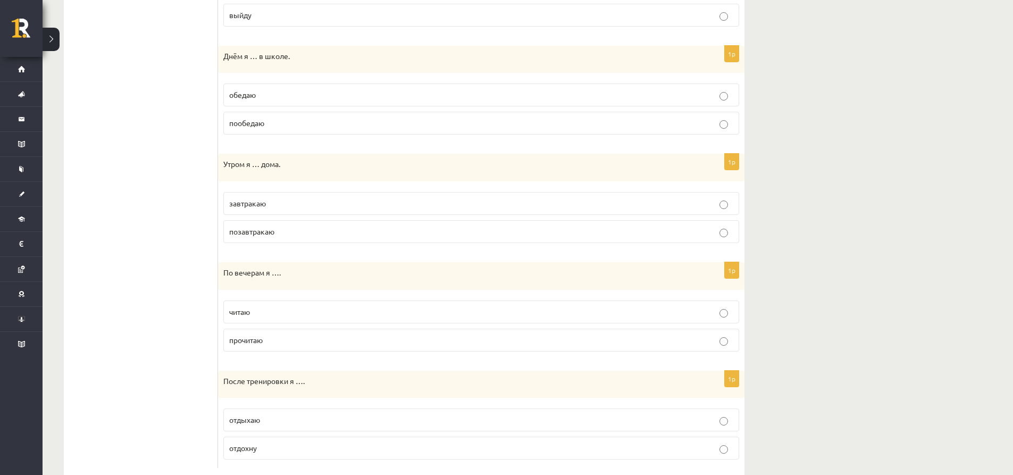
scroll to position [631, 0]
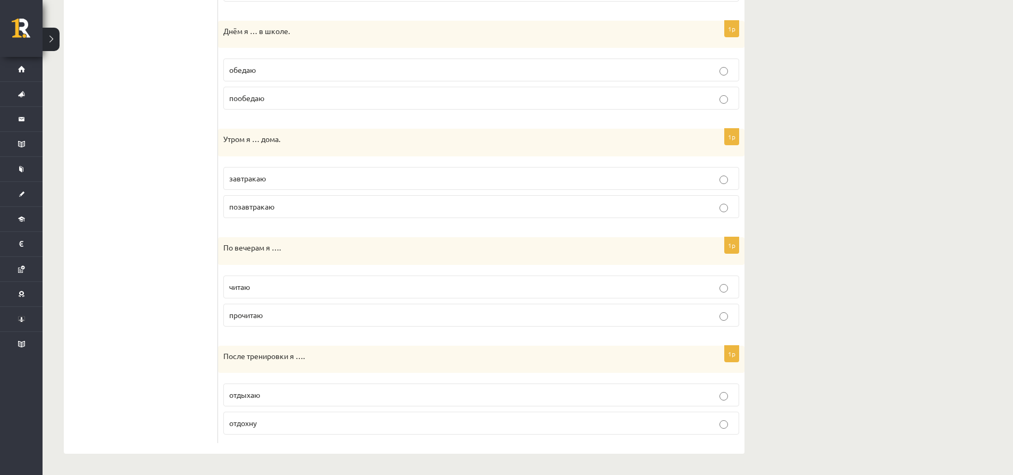
click at [262, 400] on p "отдыхаю" at bounding box center [481, 394] width 504 height 11
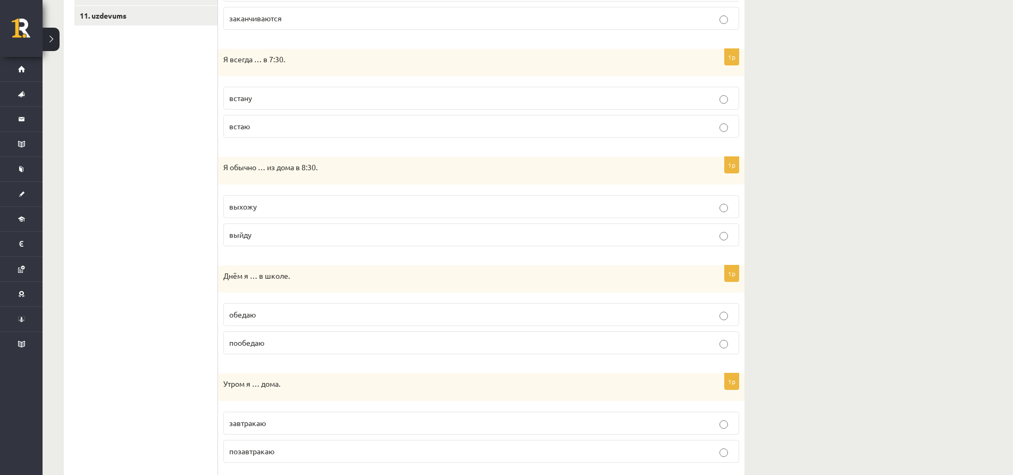
scroll to position [206, 0]
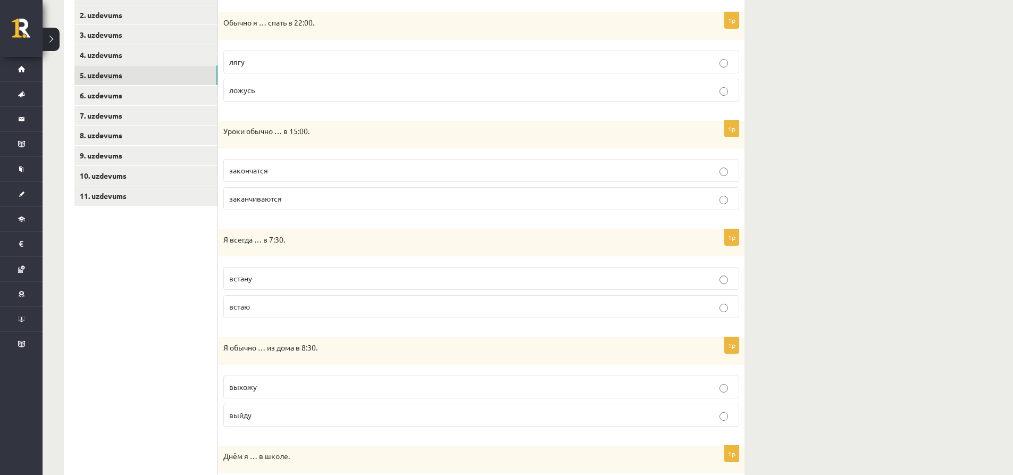
click at [140, 75] on link "5. uzdevums" at bounding box center [145, 75] width 143 height 20
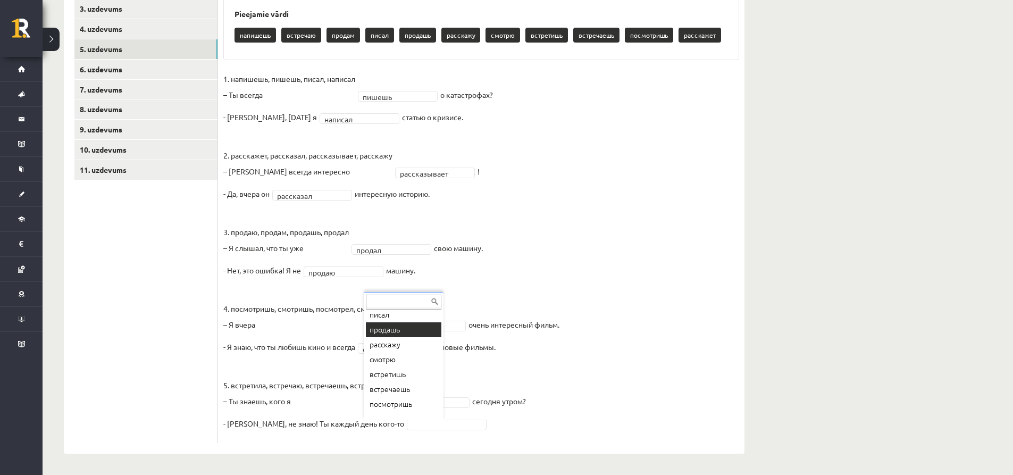
scroll to position [66, 0]
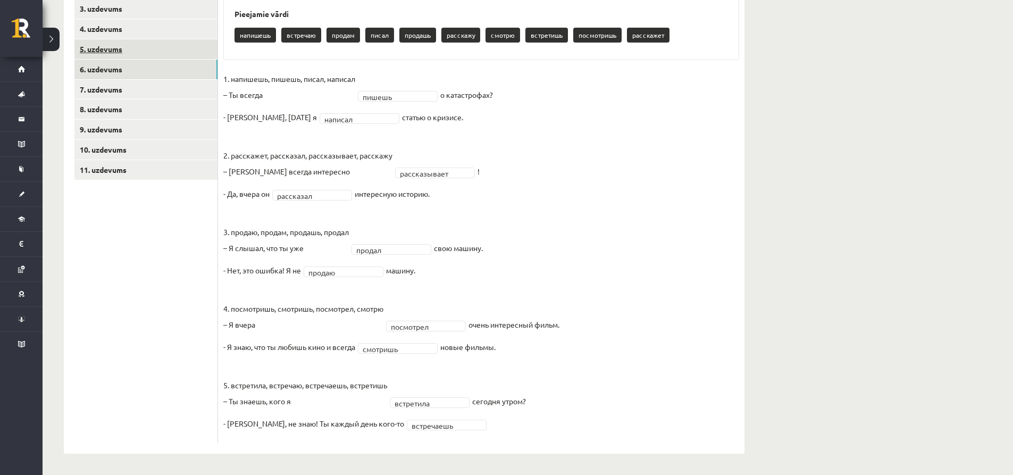
click at [121, 55] on link "5. uzdevums" at bounding box center [145, 49] width 143 height 20
click at [162, 66] on link "6. uzdevums" at bounding box center [145, 70] width 143 height 20
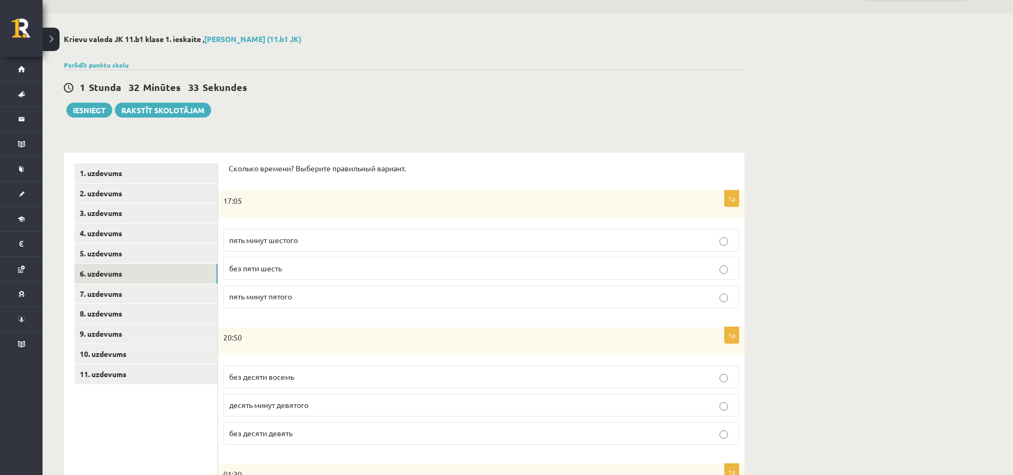
scroll to position [0, 0]
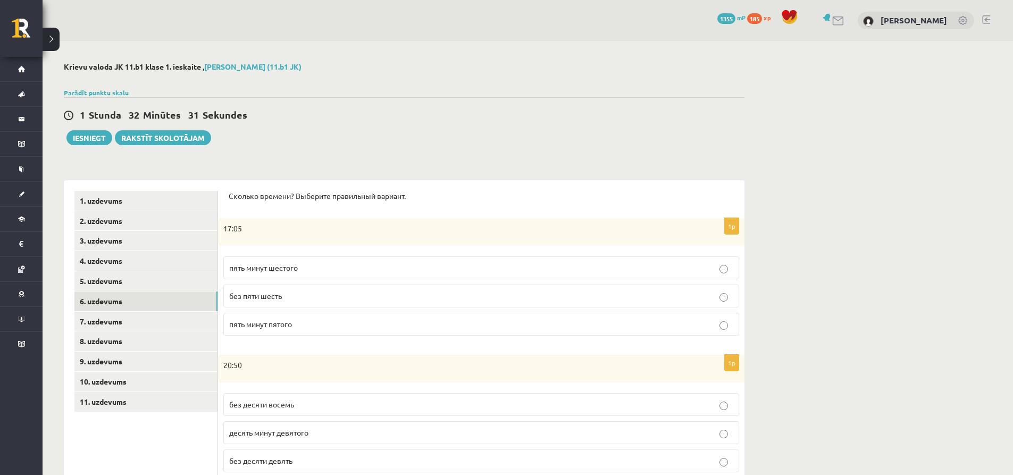
click at [317, 268] on p "пять минут шестого" at bounding box center [481, 267] width 504 height 11
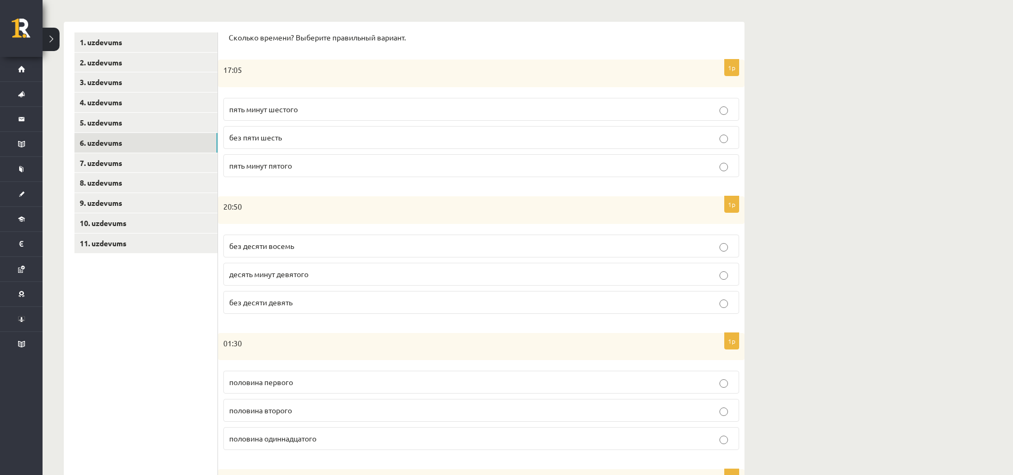
scroll to position [159, 0]
click at [317, 304] on p "без десяти девять" at bounding box center [481, 301] width 504 height 11
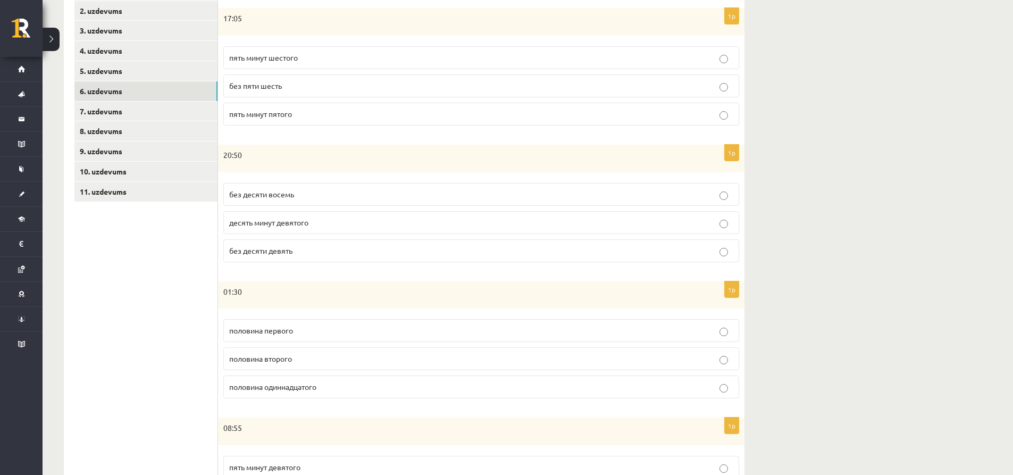
scroll to position [213, 0]
click at [299, 356] on p "половина второго" at bounding box center [481, 355] width 504 height 11
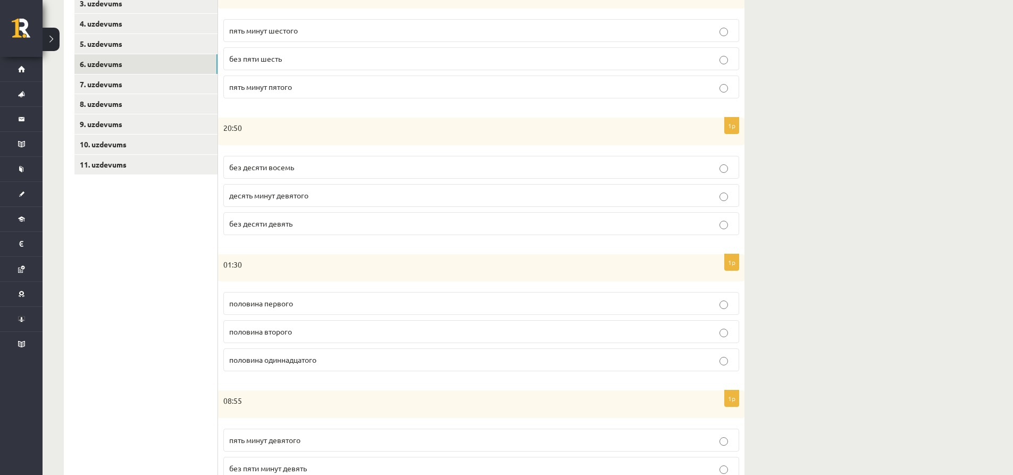
scroll to position [319, 0]
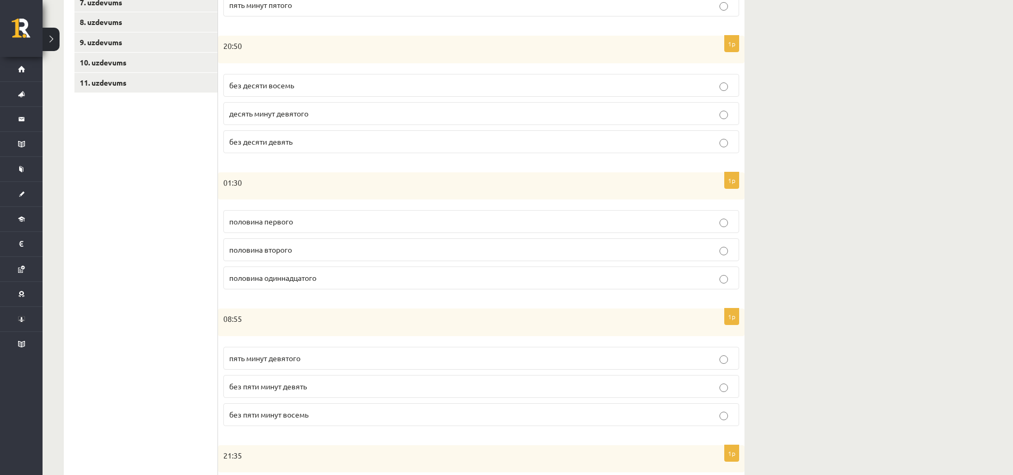
click at [295, 391] on p "без пяти минут девять" at bounding box center [481, 386] width 504 height 11
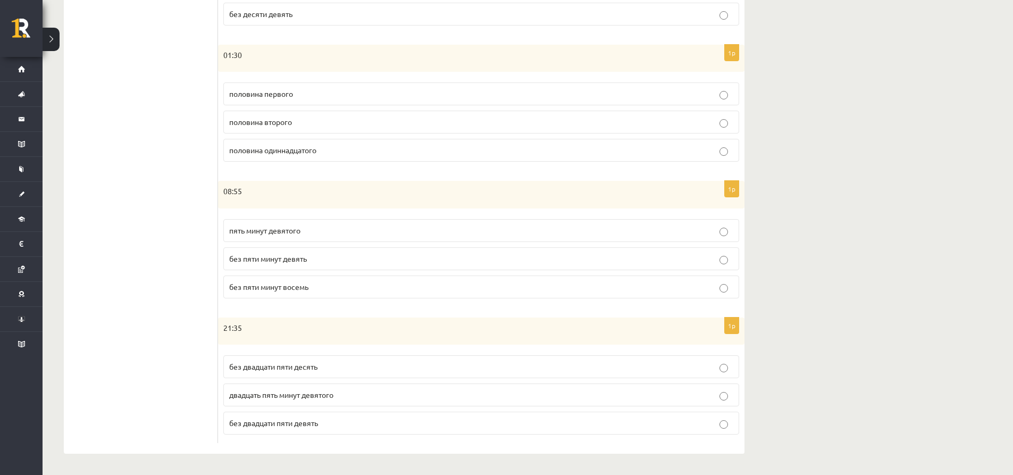
scroll to position [447, 0]
click at [298, 391] on span "двадцать пять минут девятого" at bounding box center [281, 395] width 104 height 10
click at [315, 425] on span "без двадцати пяти девять" at bounding box center [273, 423] width 89 height 10
click at [309, 369] on span "без двадцати пяти десять" at bounding box center [273, 366] width 88 height 10
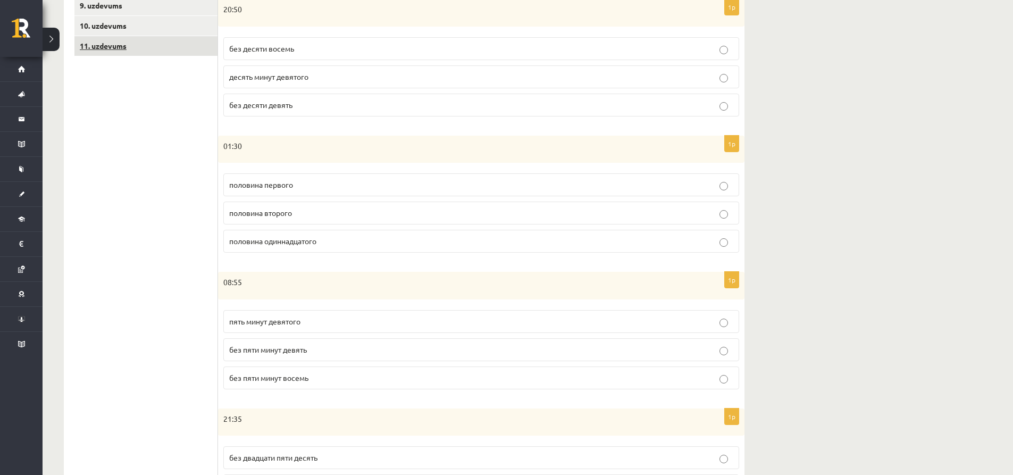
scroll to position [181, 0]
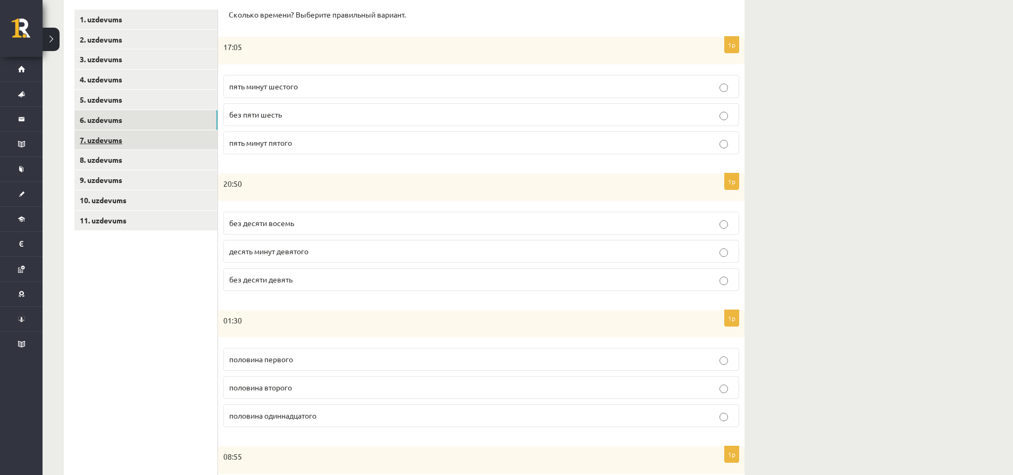
click at [127, 135] on link "7. uzdevums" at bounding box center [145, 140] width 143 height 20
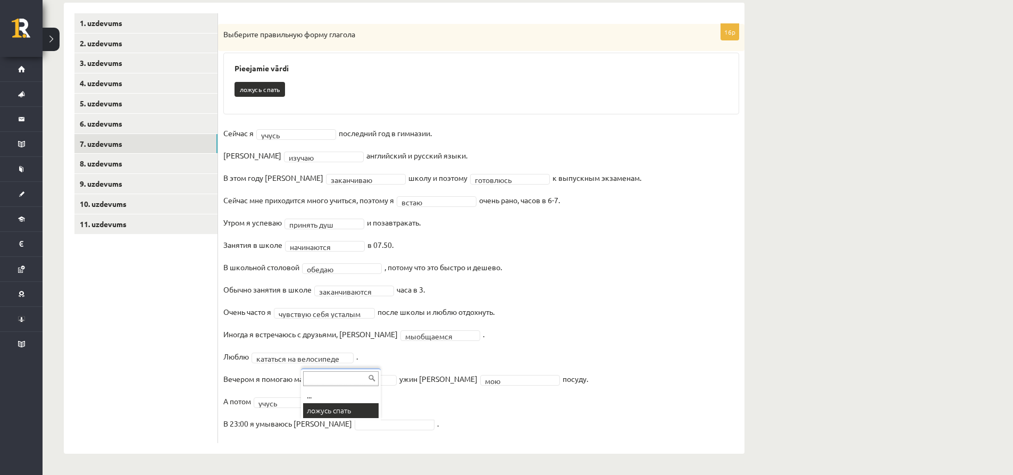
scroll to position [153, 0]
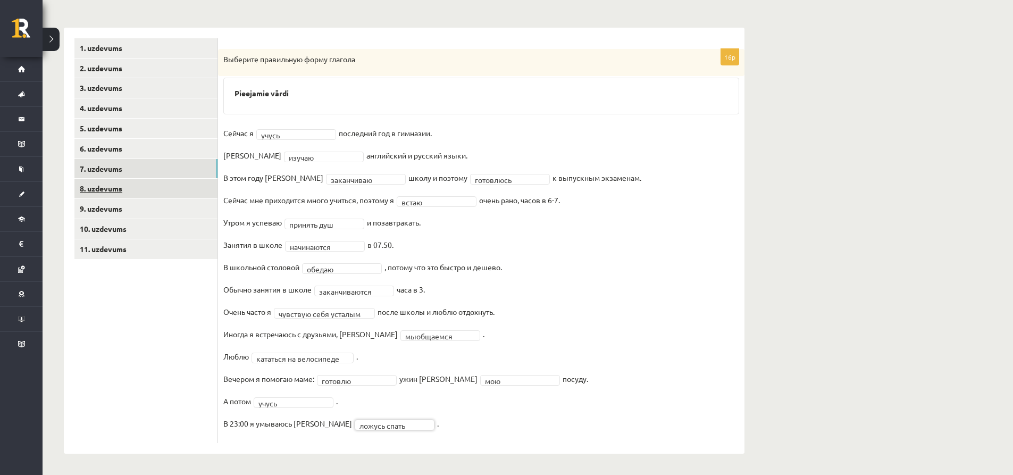
click at [138, 179] on link "8. uzdevums" at bounding box center [145, 189] width 143 height 20
click at [141, 186] on link "8. uzdevums" at bounding box center [145, 189] width 143 height 20
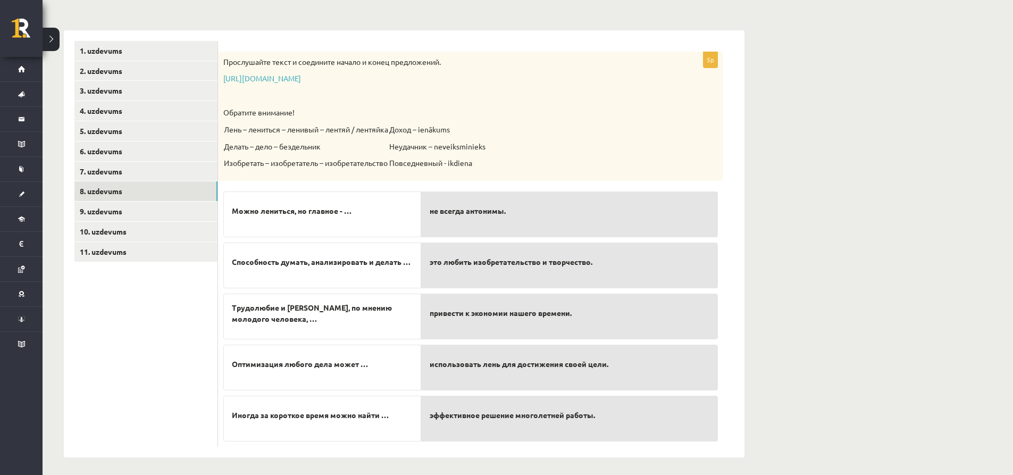
scroll to position [154, 0]
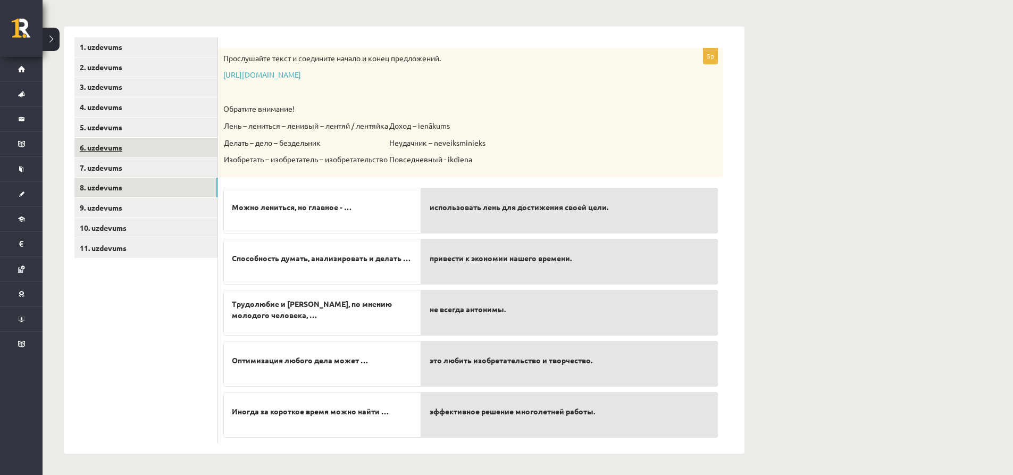
click at [145, 146] on link "6. uzdevums" at bounding box center [145, 148] width 143 height 20
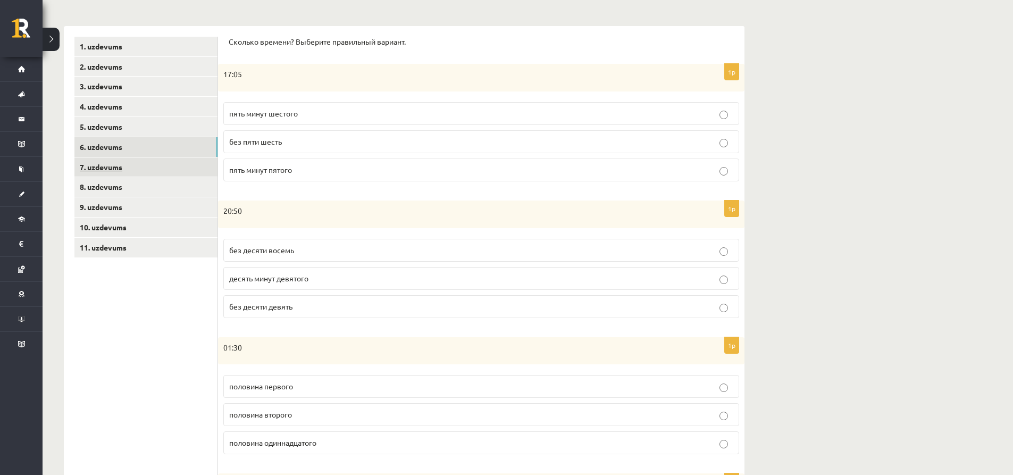
click at [174, 172] on link "7. uzdevums" at bounding box center [145, 167] width 143 height 20
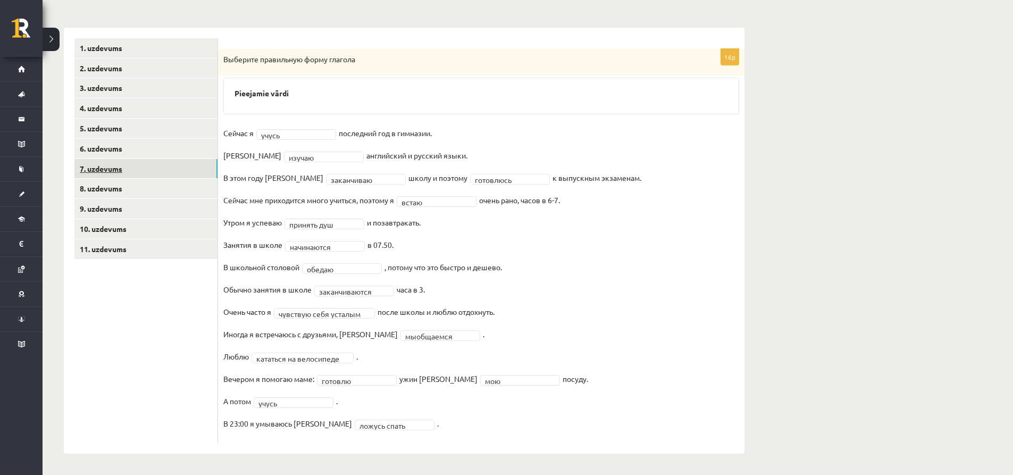
scroll to position [153, 0]
click at [181, 193] on link "8. uzdevums" at bounding box center [145, 189] width 143 height 20
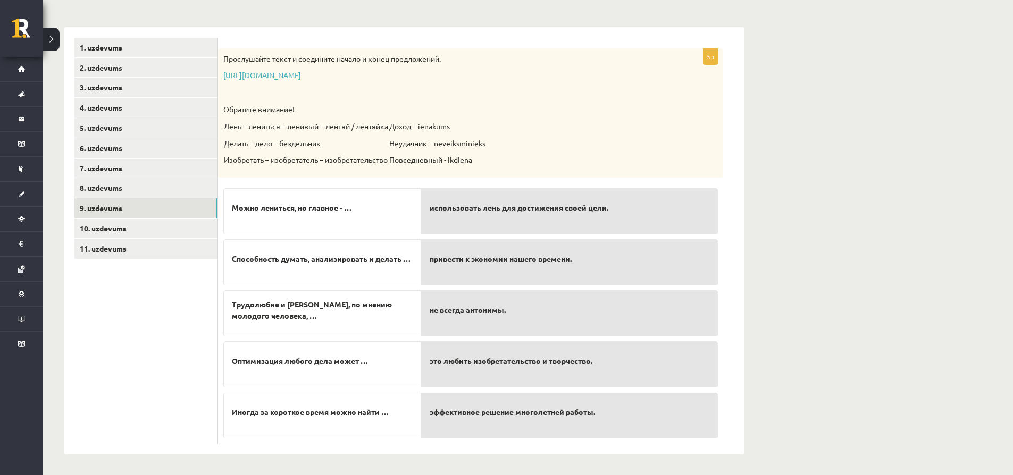
click at [172, 209] on link "9. uzdevums" at bounding box center [145, 208] width 143 height 20
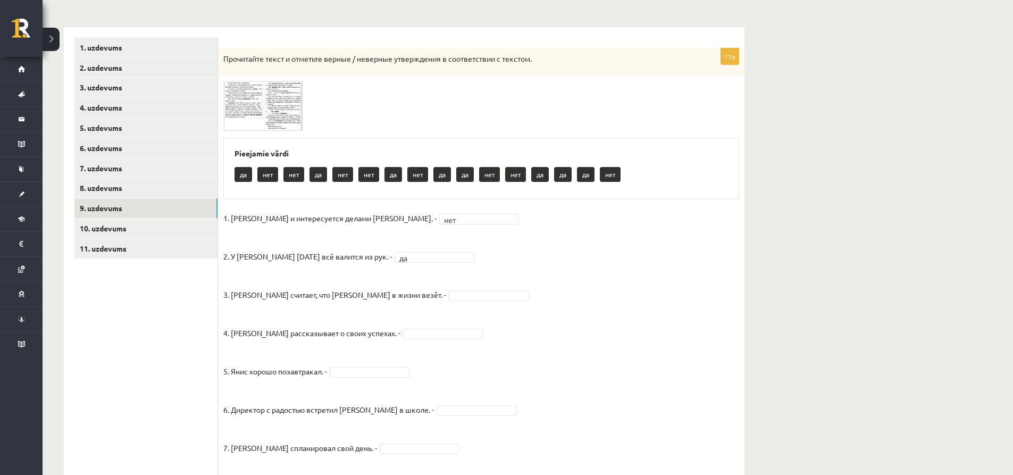
click at [405, 289] on fieldset "1. Эмилс и интересуется делами Яниса. - нет *** 2. У Яниса сегодня всё валится …" at bounding box center [481, 420] width 516 height 421
drag, startPoint x: 411, startPoint y: 291, endPoint x: 406, endPoint y: 289, distance: 5.9
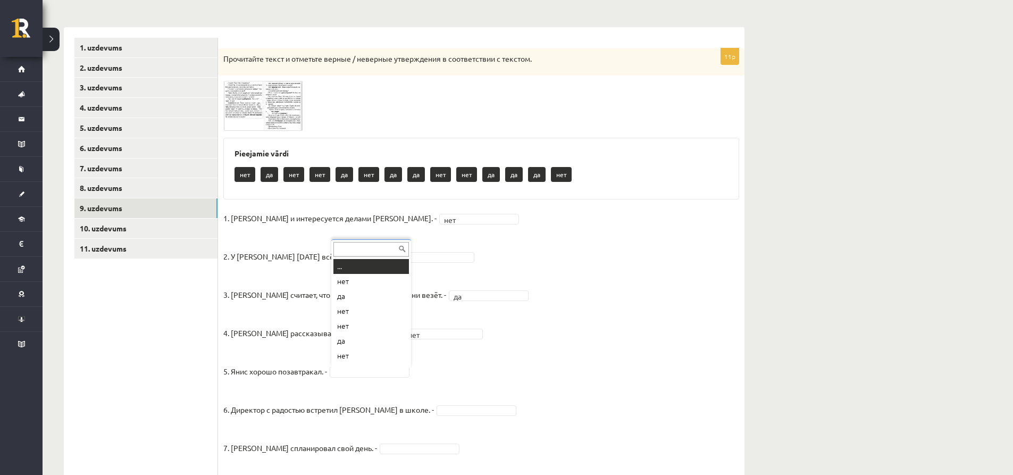
scroll to position [13, 0]
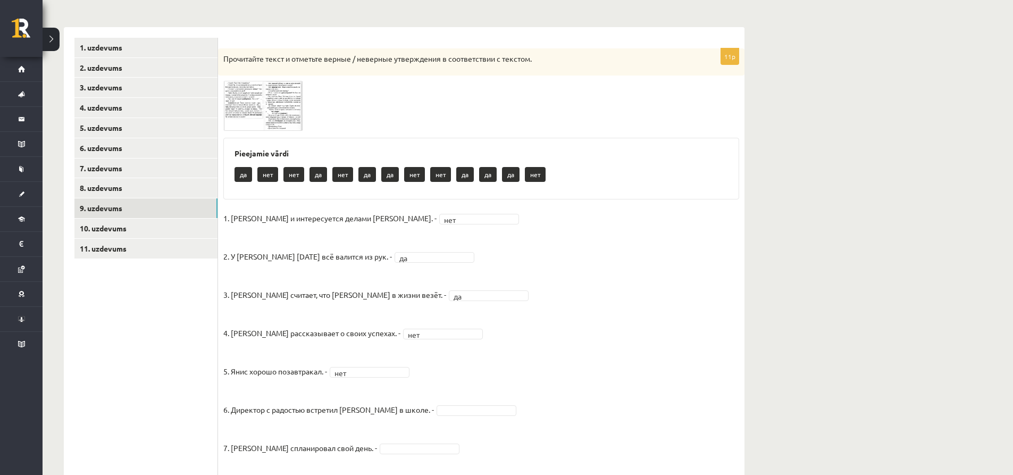
click at [424, 416] on fieldset "1. Эмилс и интересуется делами Яниса. - нет *** 2. У Яниса сегодня всё валится …" at bounding box center [481, 420] width 516 height 421
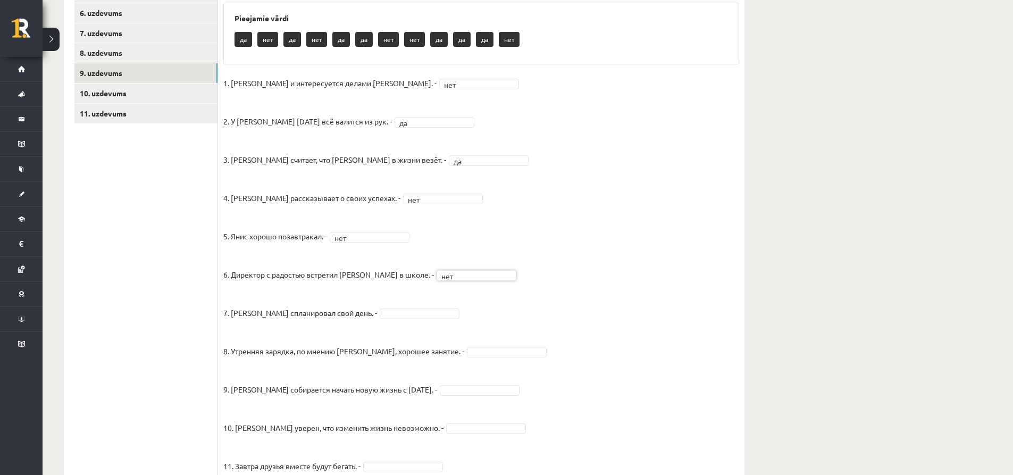
scroll to position [347, 0]
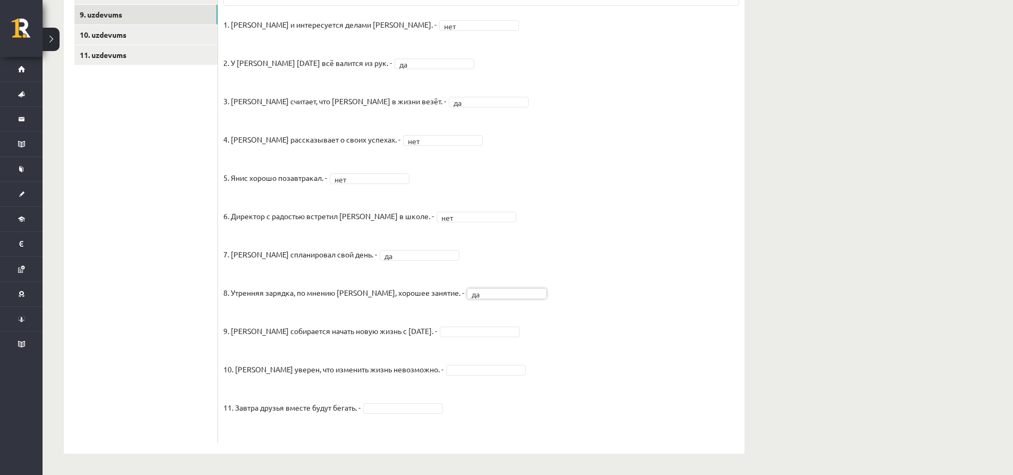
click at [452, 326] on fieldset "1. Эмилс и интересуется делами Яниса. - нет *** 2. У Яниса сегодня всё валится …" at bounding box center [481, 226] width 516 height 421
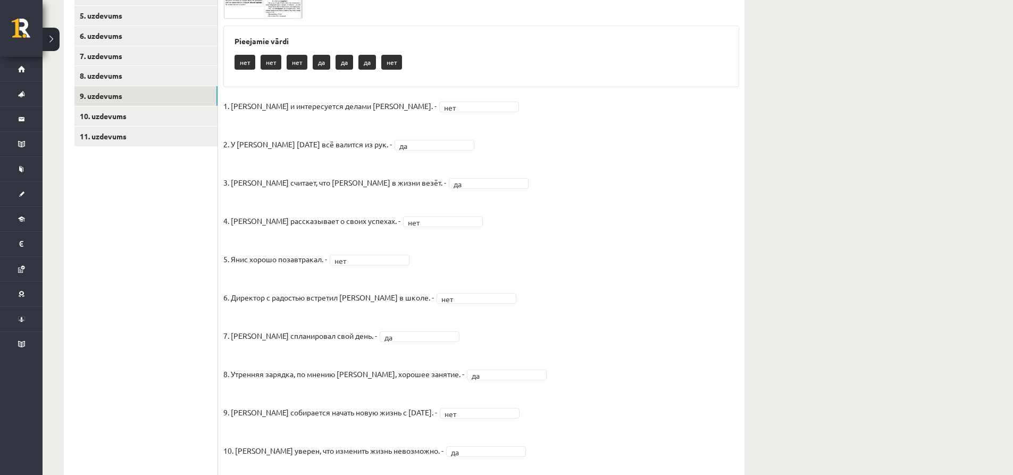
scroll to position [81, 0]
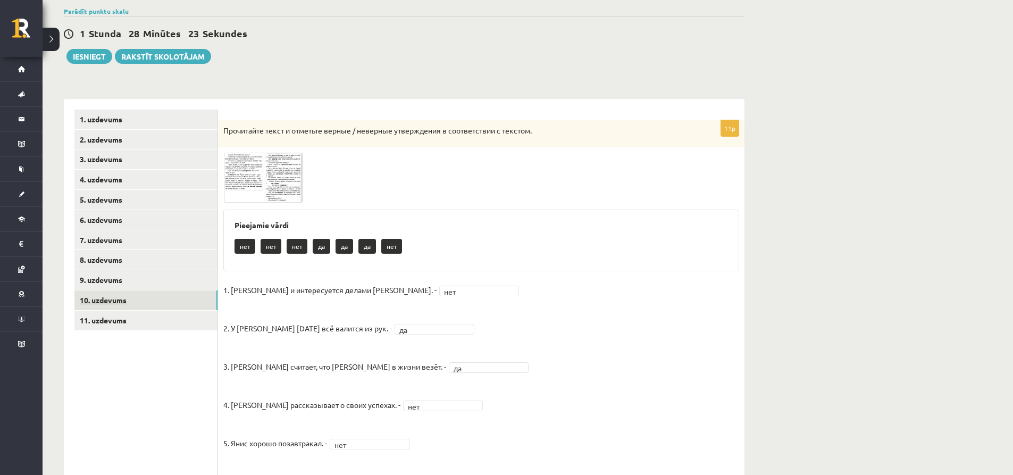
click at [164, 294] on link "10. uzdevums" at bounding box center [145, 300] width 143 height 20
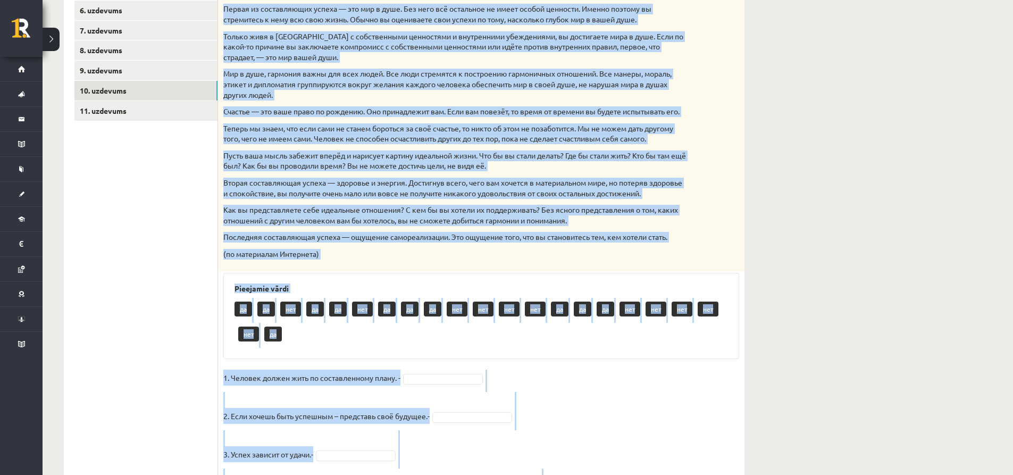
scroll to position [792, 0]
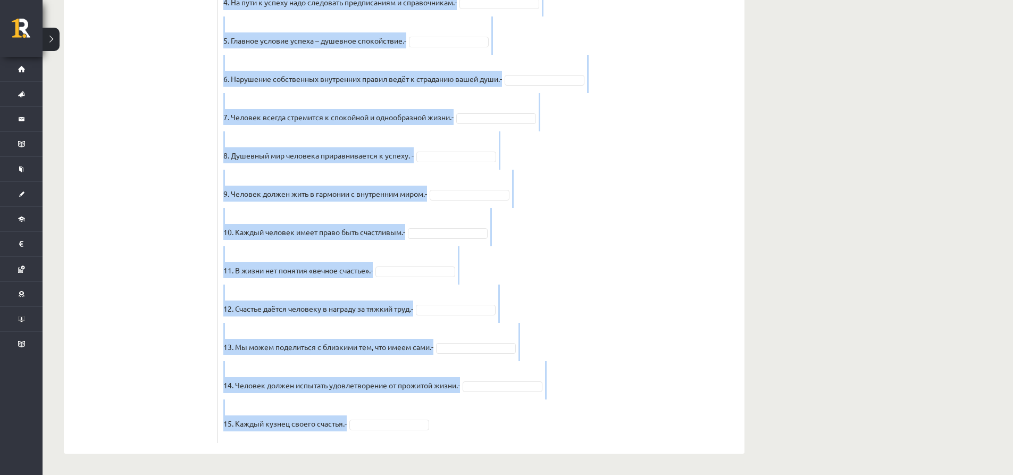
drag, startPoint x: 224, startPoint y: 163, endPoint x: 613, endPoint y: 425, distance: 469.1
copy div "Прочитайте текст и отметьте верные / неверные утверждения в соответствии с текс…"
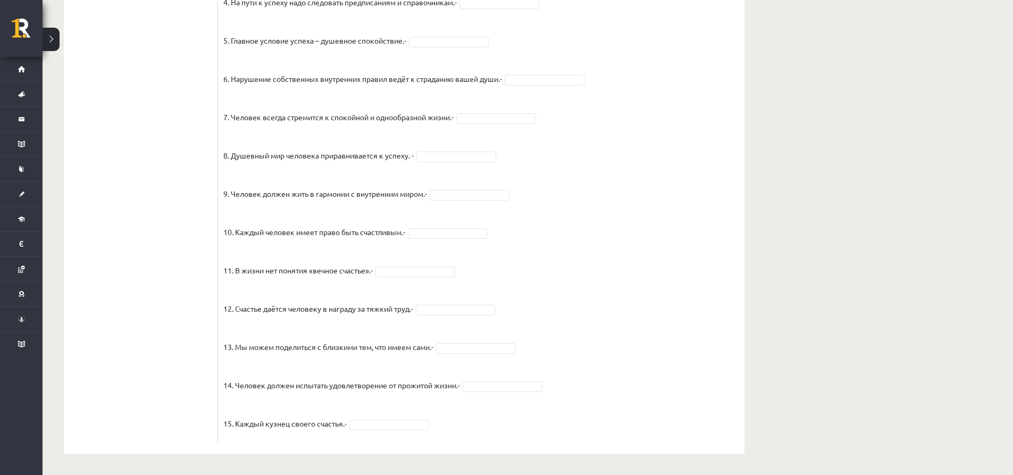
click at [507, 378] on fieldset "1. Человек должен жить по составленному плану. - нет *** 2. Если хочешь быть ус…" at bounding box center [481, 158] width 516 height 558
click at [421, 417] on fieldset "1. Человек должен жить по составленному плану. - нет *** 2. Если хочешь быть ус…" at bounding box center [481, 158] width 516 height 558
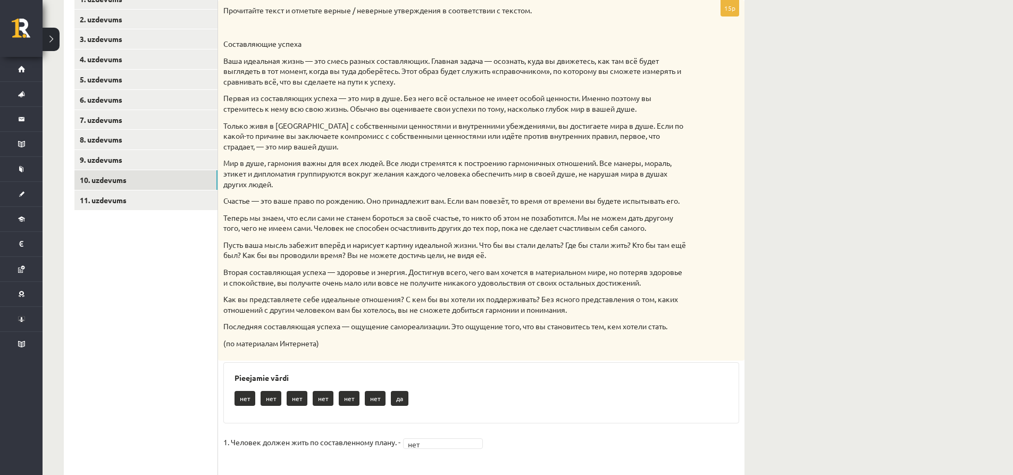
scroll to position [182, 0]
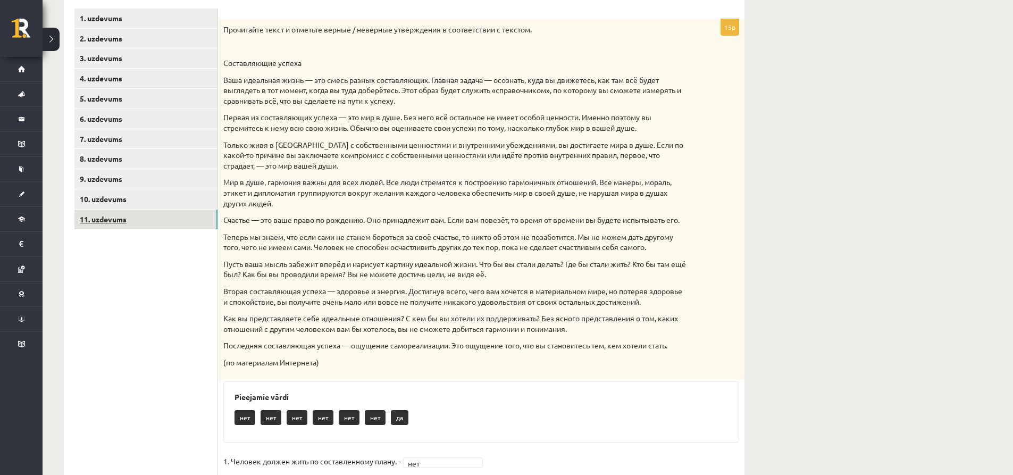
click at [146, 219] on link "11. uzdevums" at bounding box center [145, 219] width 143 height 20
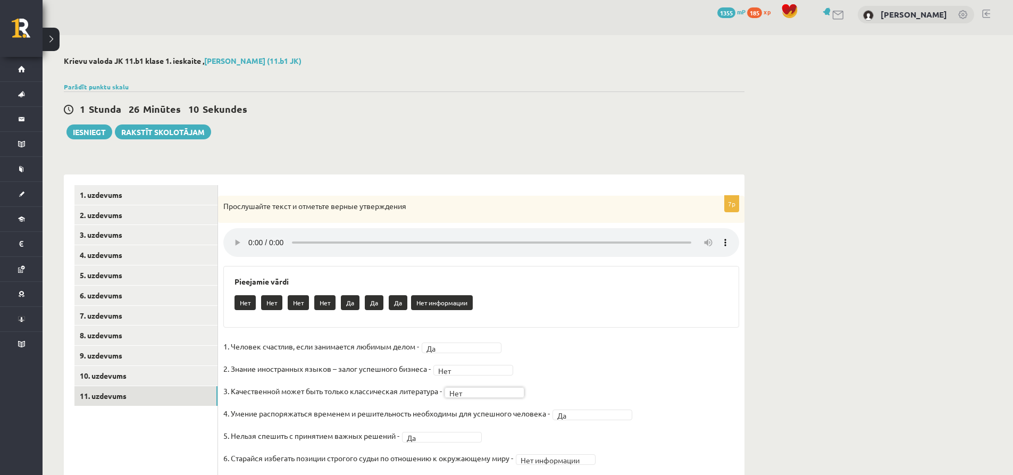
scroll to position [0, 0]
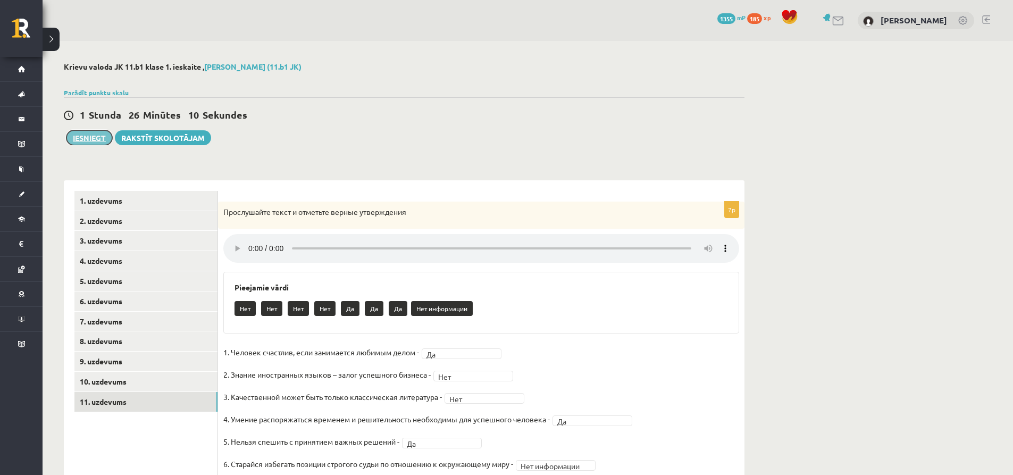
click at [81, 133] on button "Iesniegt" at bounding box center [89, 137] width 46 height 15
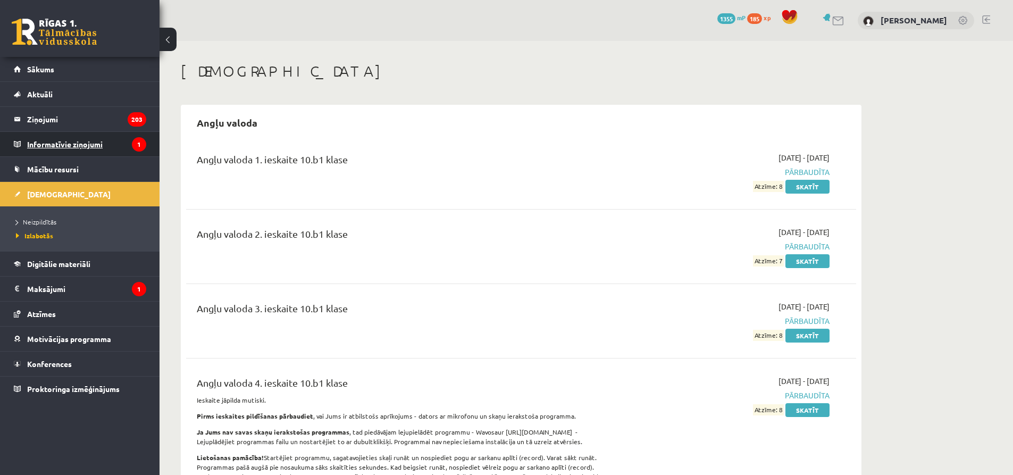
click at [79, 142] on legend "Informatīvie ziņojumi 1" at bounding box center [86, 144] width 119 height 24
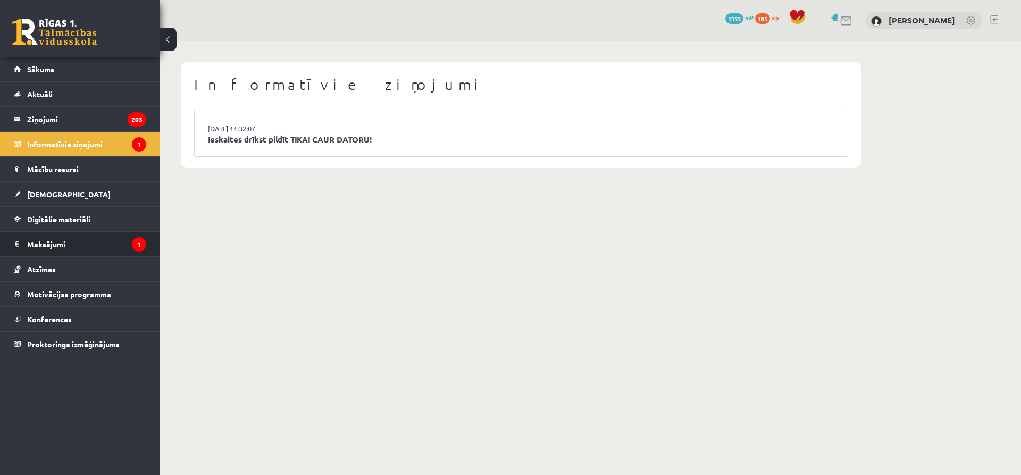
click at [81, 236] on legend "Maksājumi 1" at bounding box center [86, 244] width 119 height 24
